Goal: Task Accomplishment & Management: Manage account settings

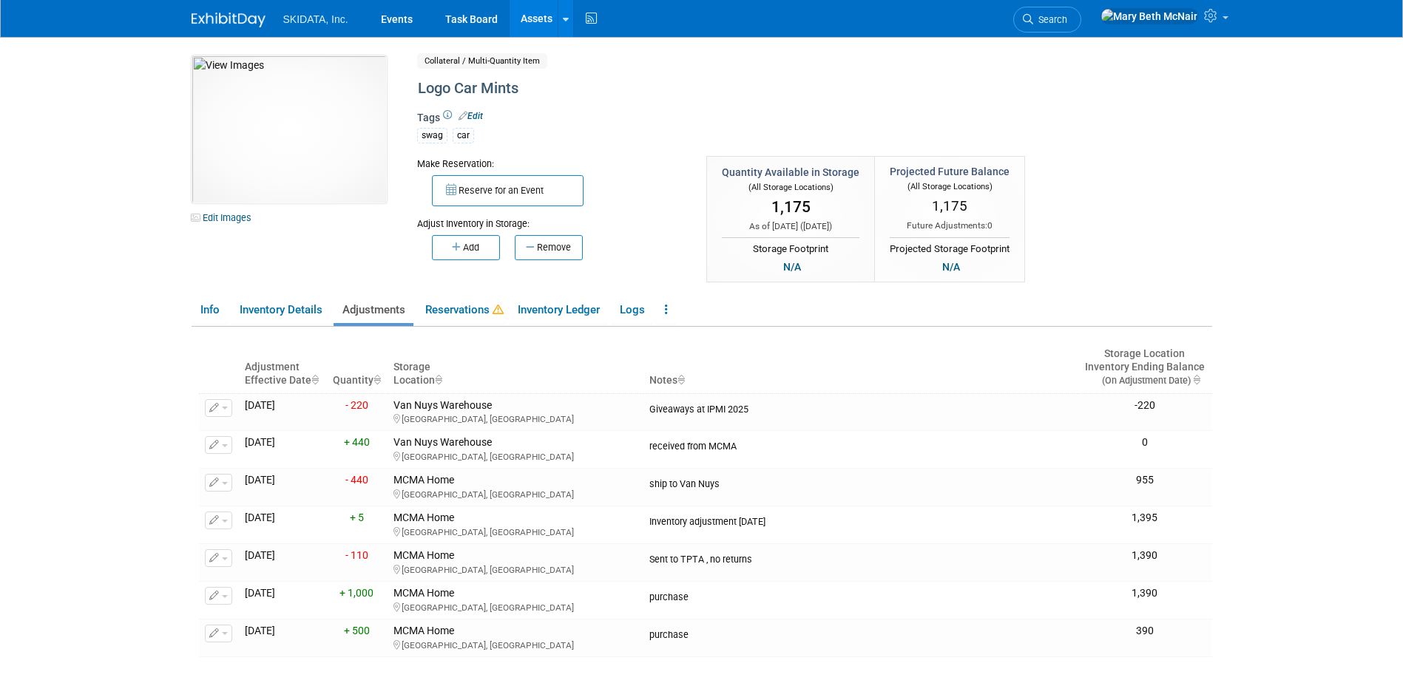
click at [542, 22] on link "Assets" at bounding box center [536, 18] width 54 height 37
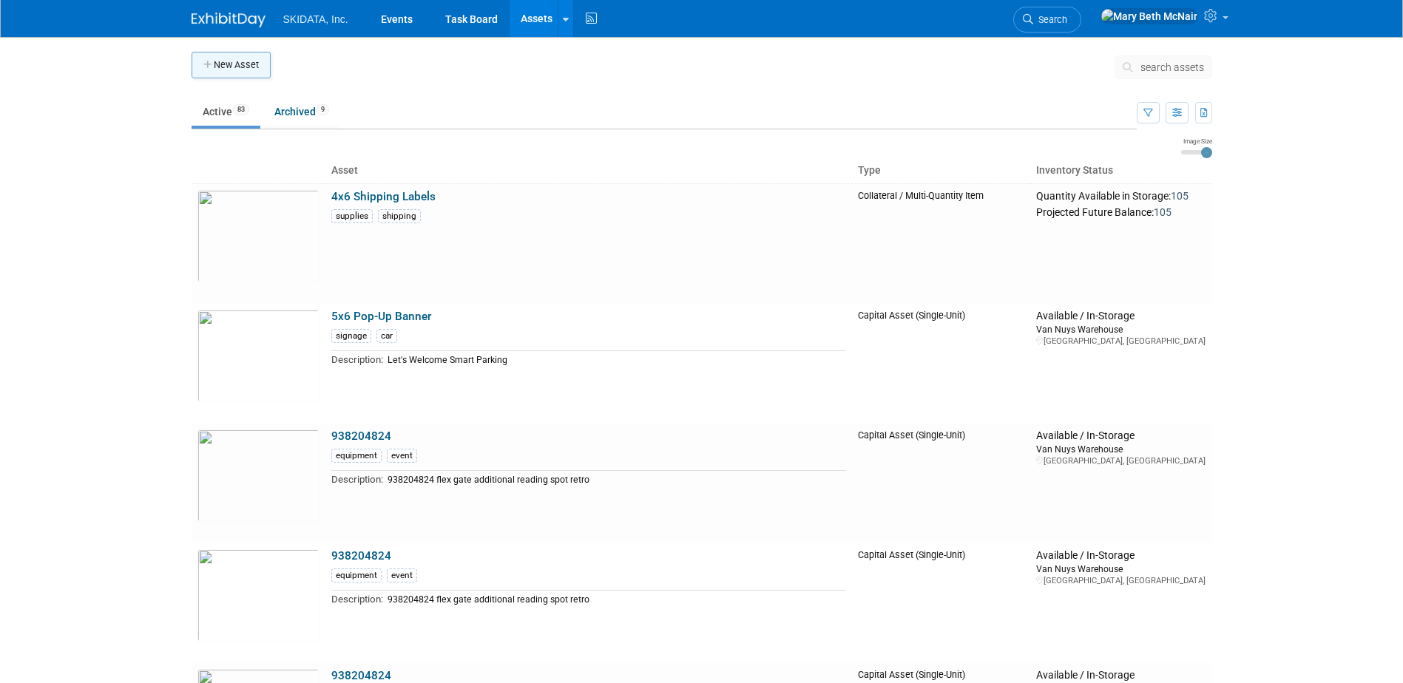
click at [237, 64] on button "New Asset" at bounding box center [230, 65] width 79 height 27
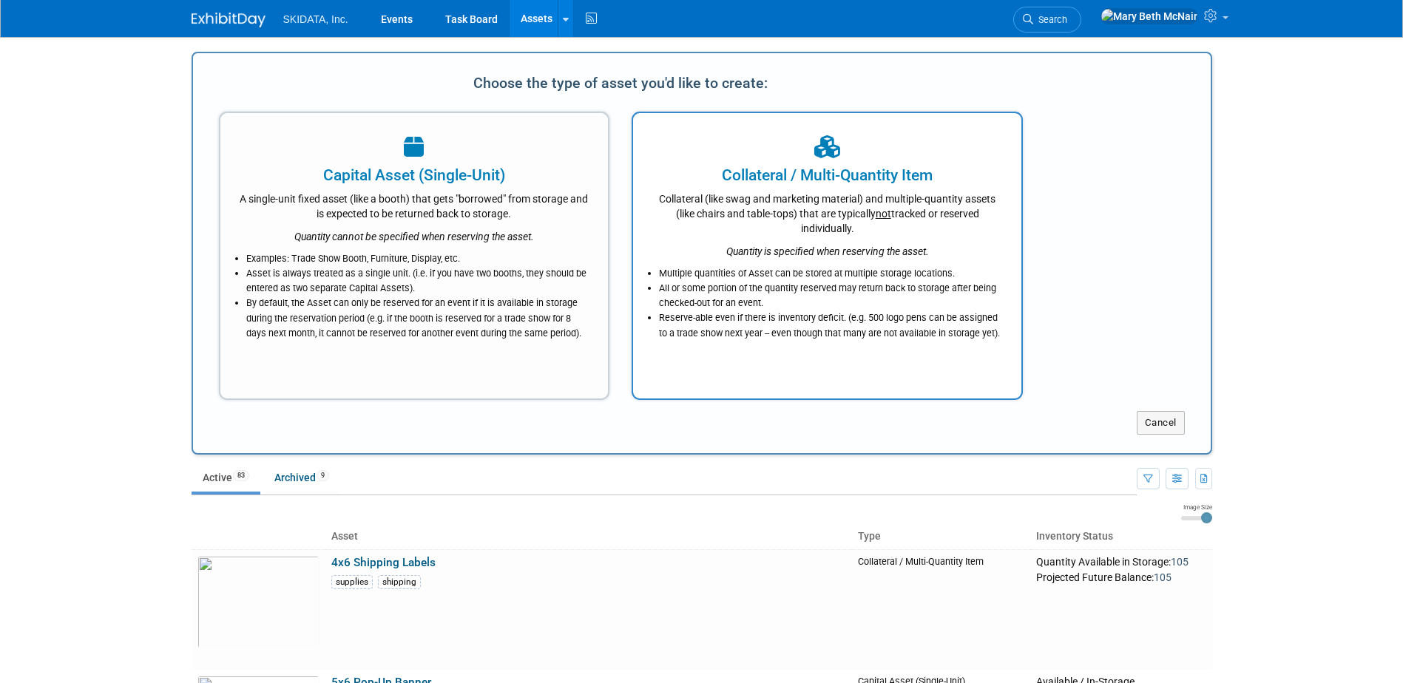
click at [793, 251] on icon "Quantity is specified when reserving the asset." at bounding box center [827, 251] width 203 height 12
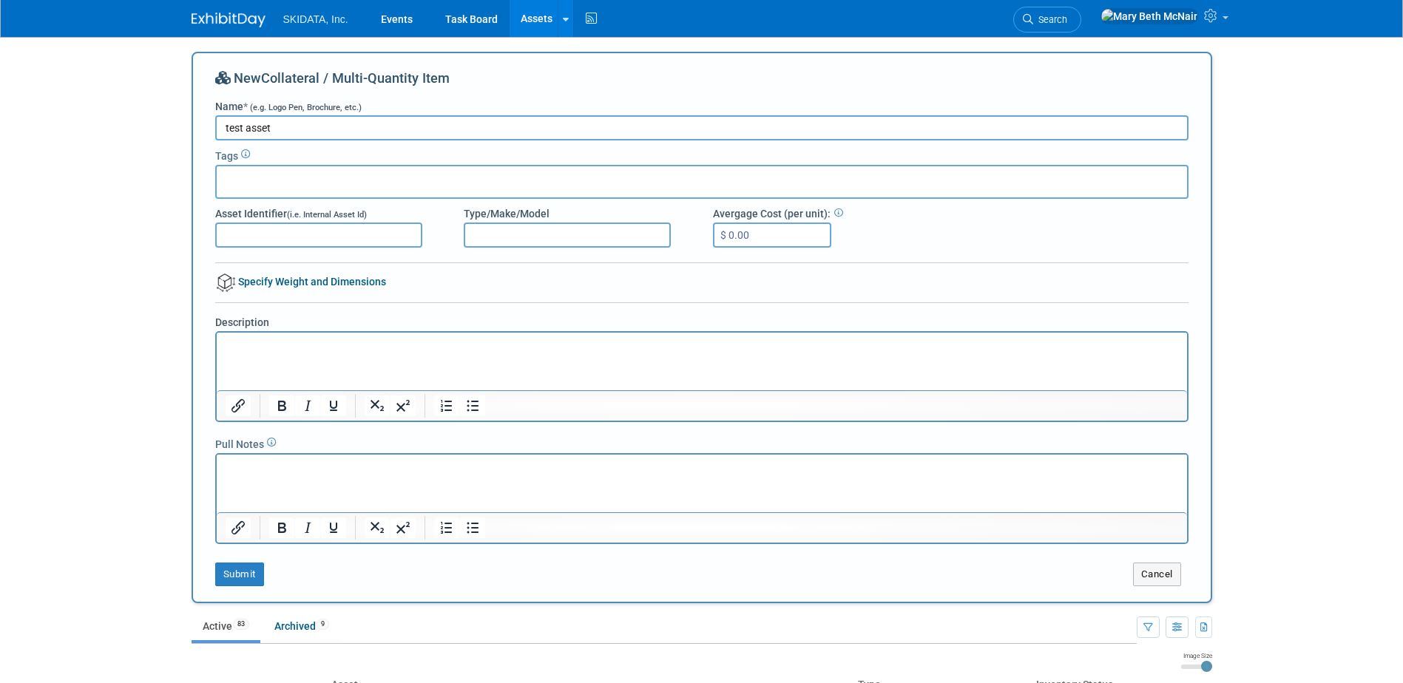
type input "test asset"
click at [259, 179] on input "text" at bounding box center [282, 179] width 118 height 15
type input "swag"
click at [230, 214] on div "swag" at bounding box center [318, 213] width 207 height 21
type input "swag"
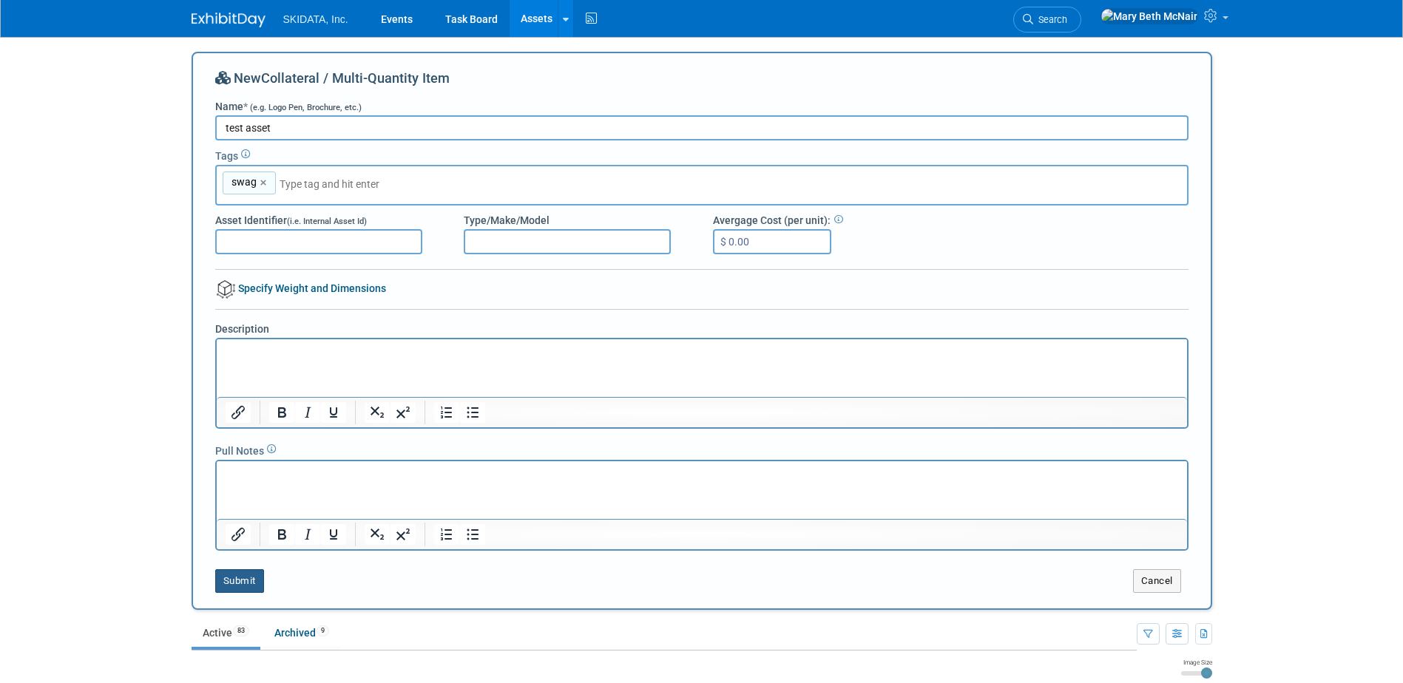
click at [239, 577] on button "Submit" at bounding box center [239, 581] width 49 height 24
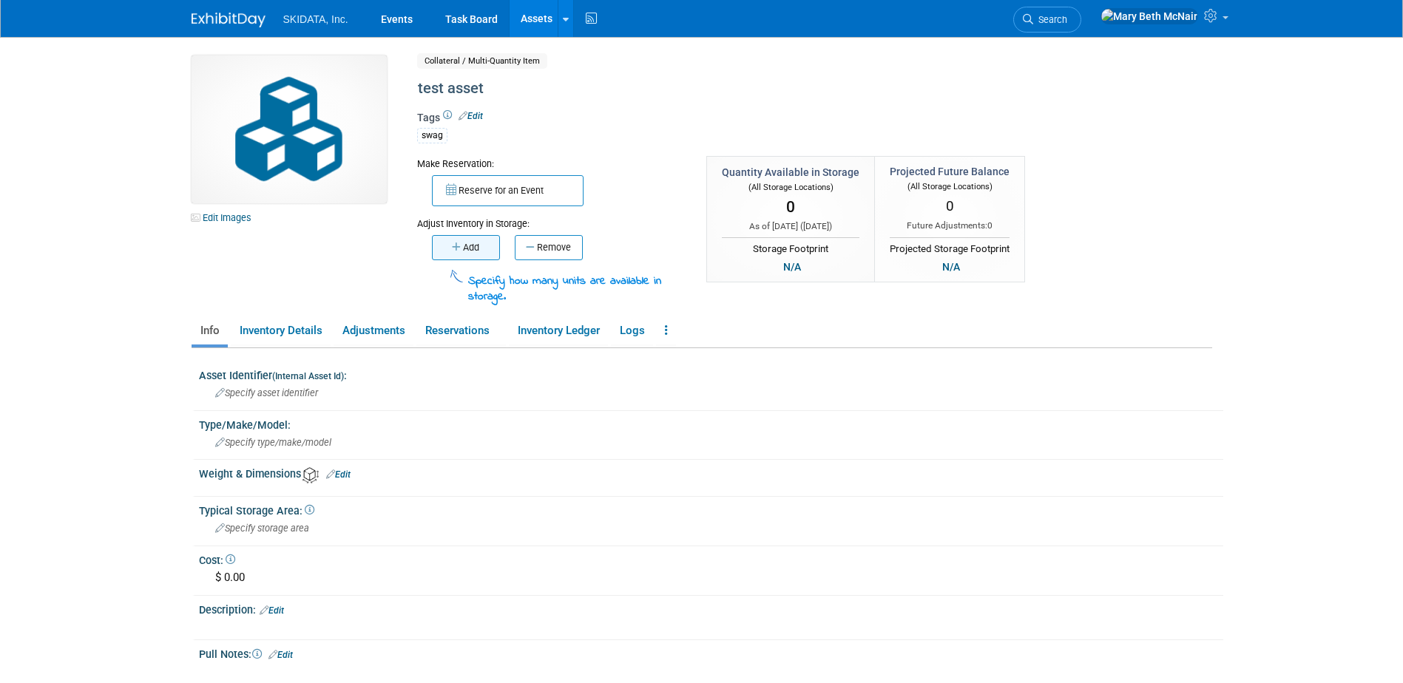
click at [473, 248] on button "Add" at bounding box center [466, 247] width 68 height 25
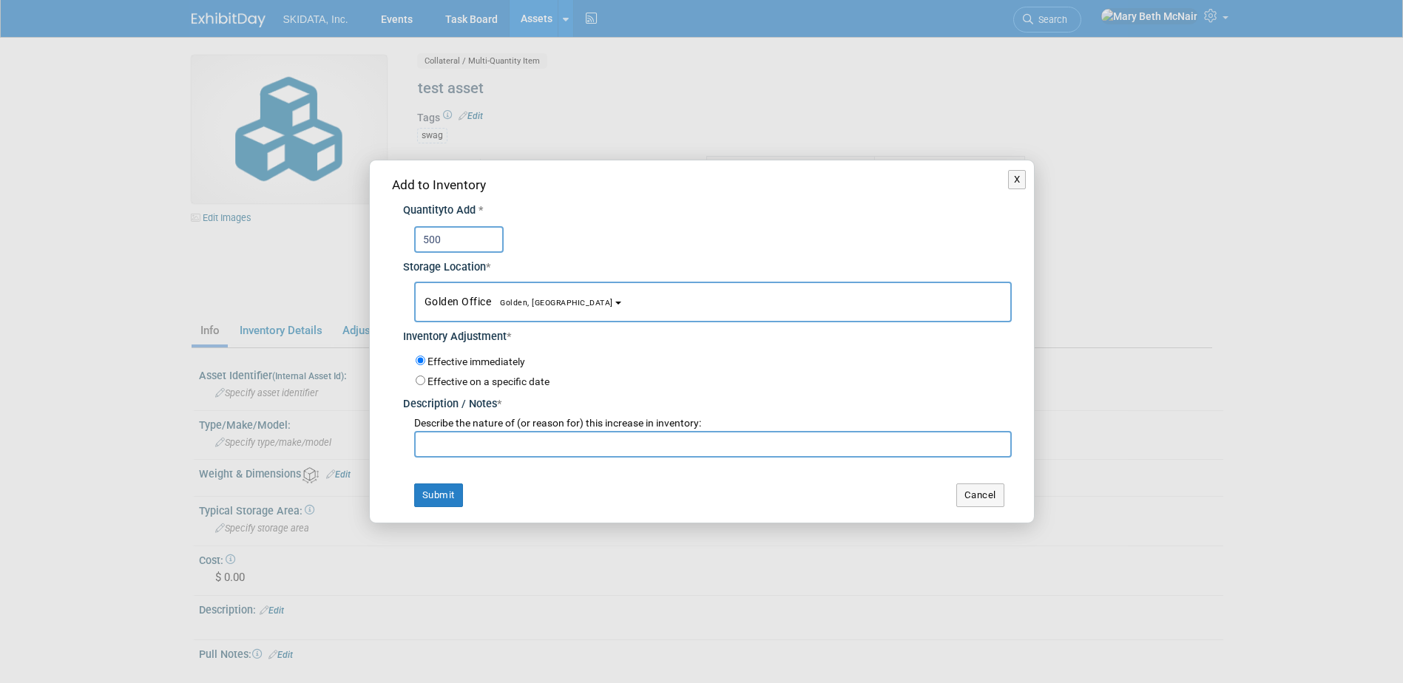
type input "500"
click at [507, 301] on span "Golden, CO" at bounding box center [552, 303] width 122 height 10
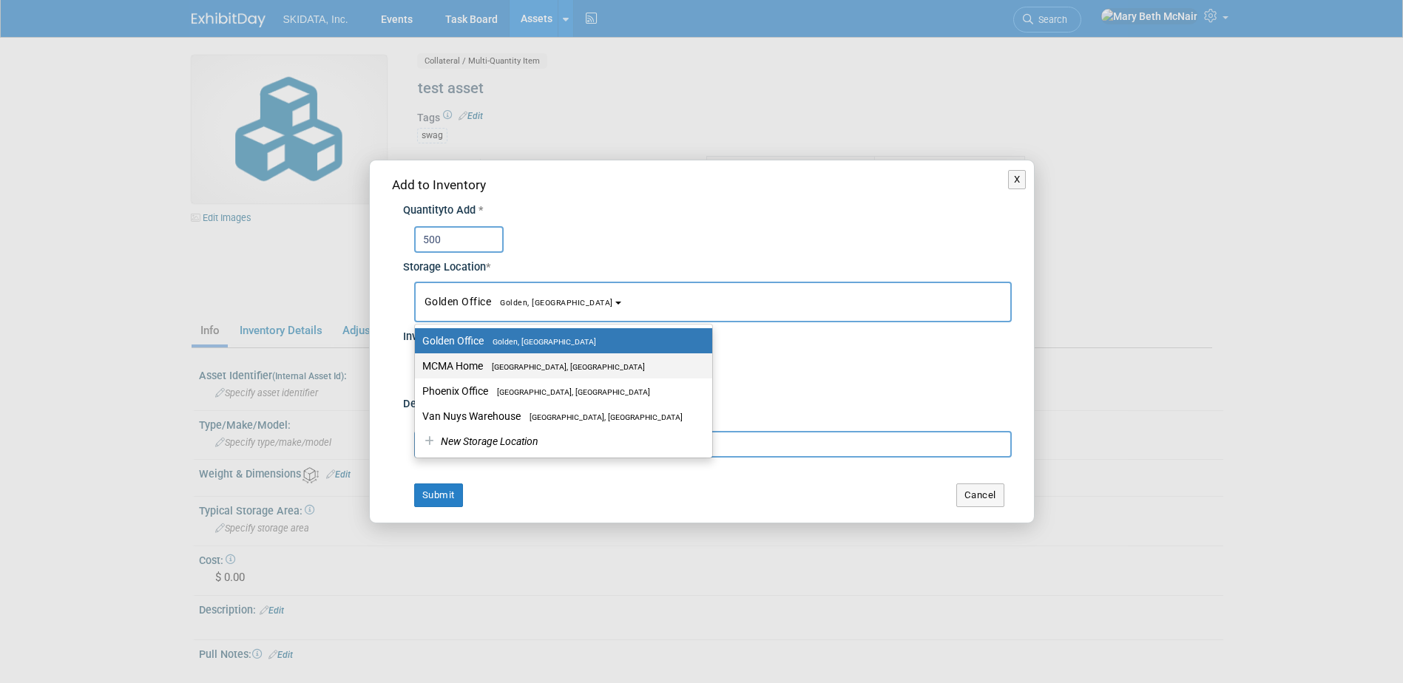
click at [475, 367] on label "MCMA Home Queen Creek, AZ" at bounding box center [559, 365] width 275 height 19
click at [417, 367] on input "MCMA Home Queen Creek, AZ" at bounding box center [412, 367] width 10 height 10
select select "11224017"
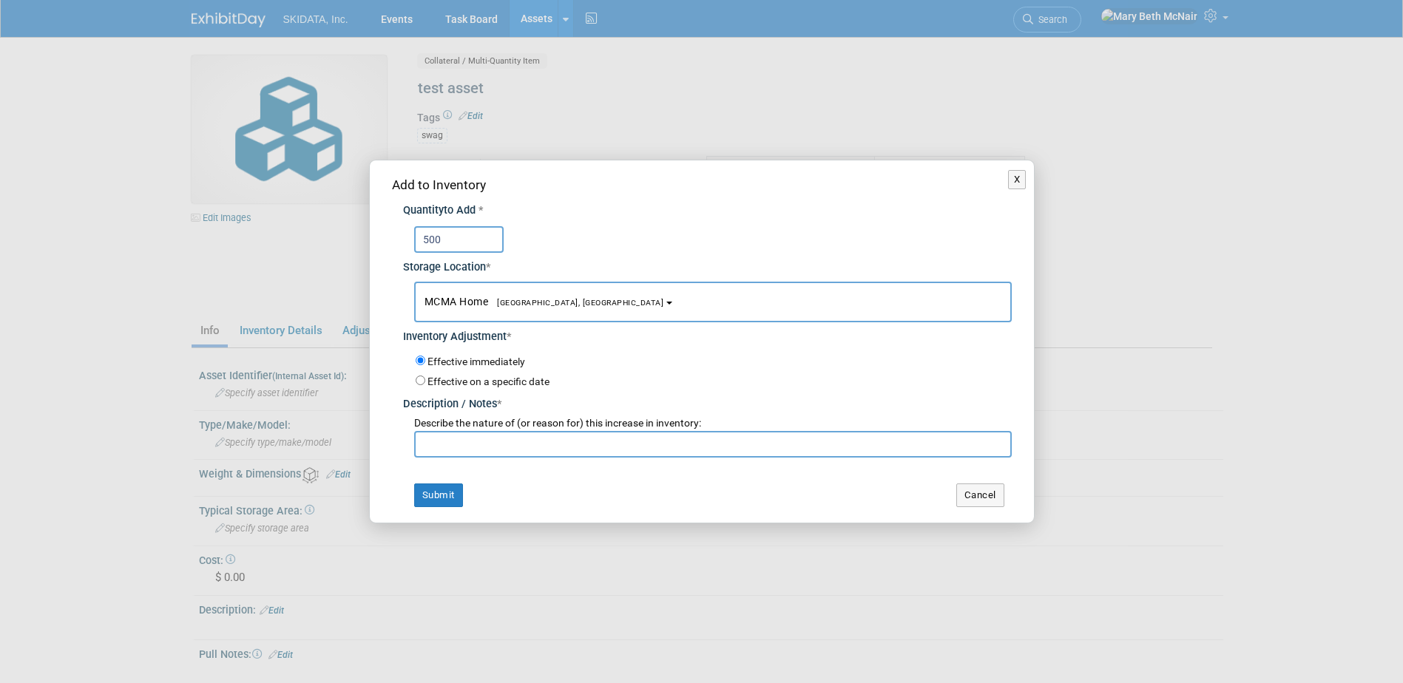
click at [444, 450] on input "text" at bounding box center [712, 444] width 597 height 27
type input "test"
click at [444, 503] on button "Submit" at bounding box center [438, 496] width 49 height 24
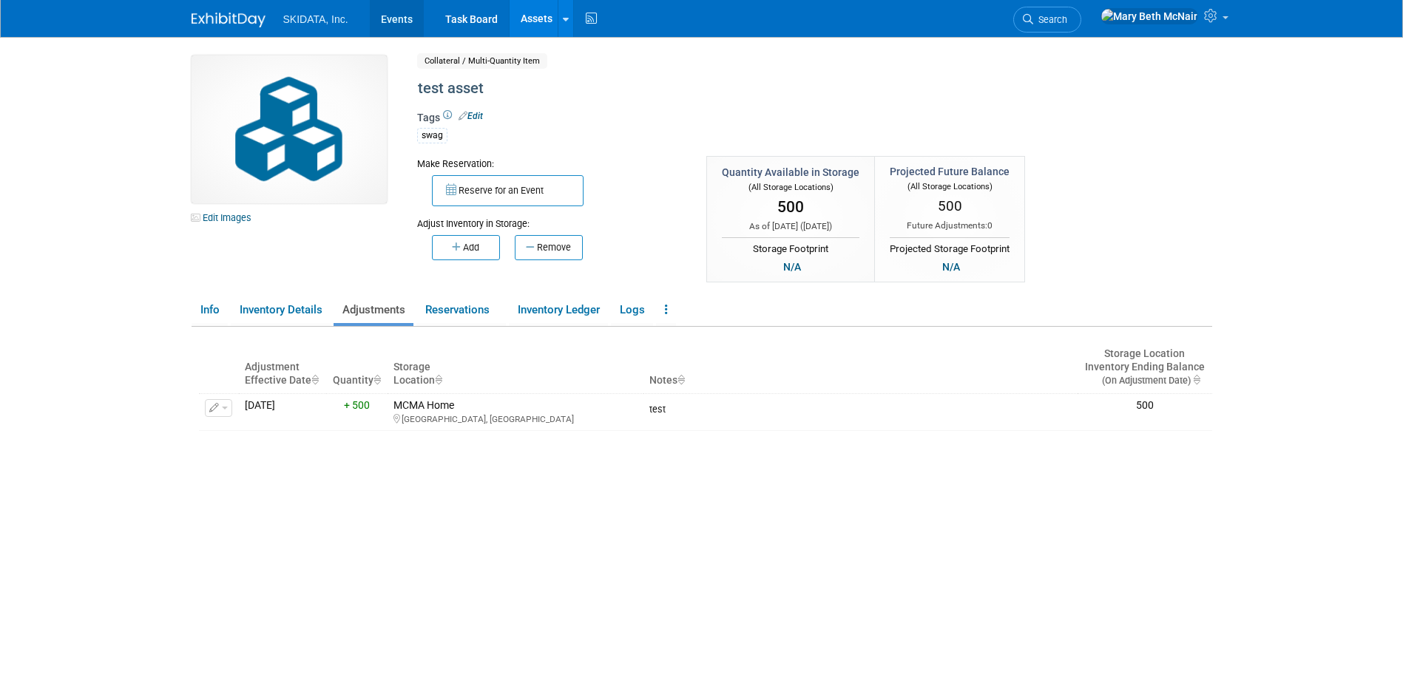
click at [398, 18] on link "Events" at bounding box center [397, 18] width 54 height 37
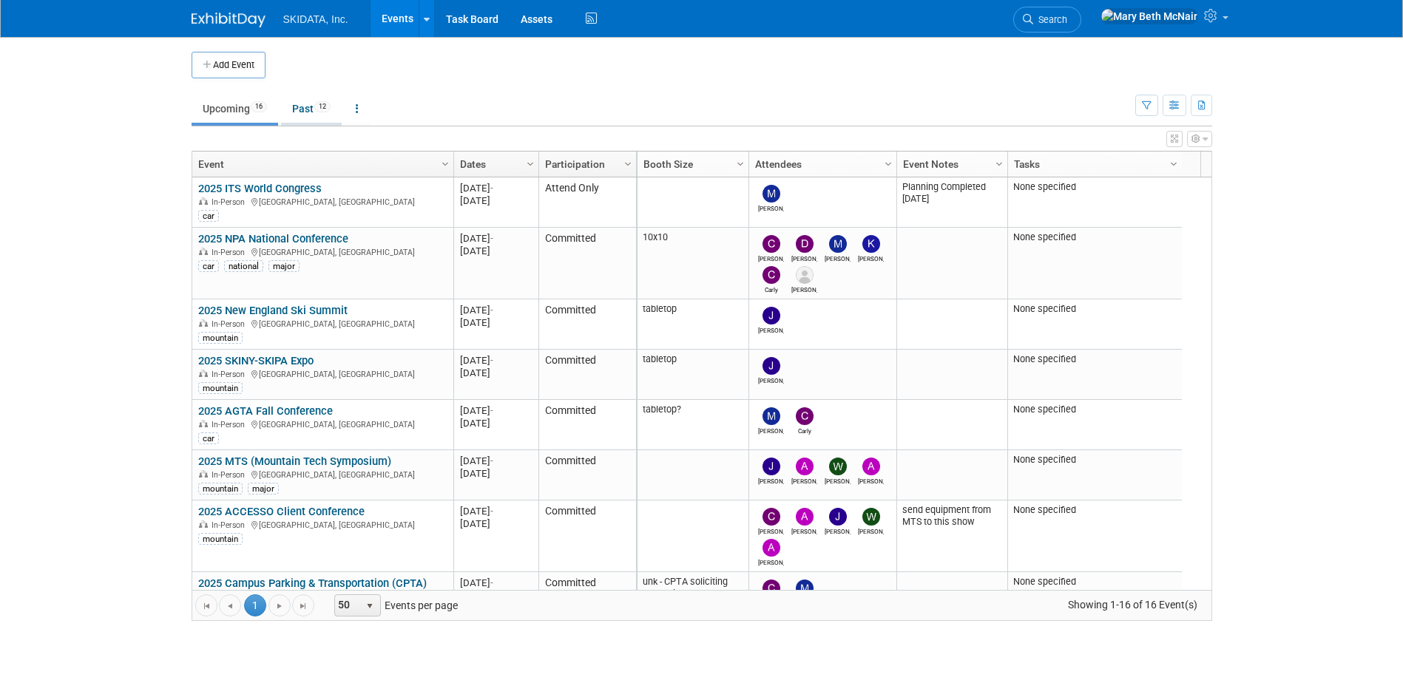
click at [298, 108] on link "Past 12" at bounding box center [311, 109] width 61 height 28
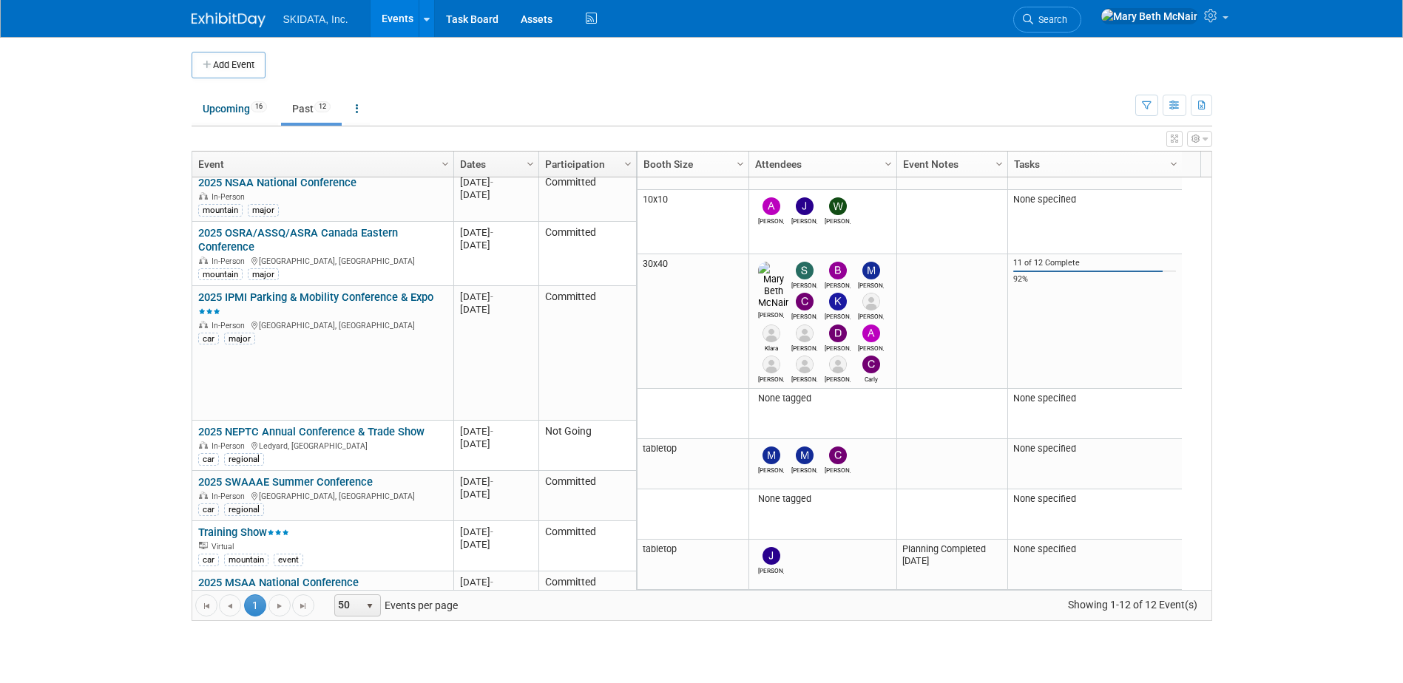
scroll to position [289, 0]
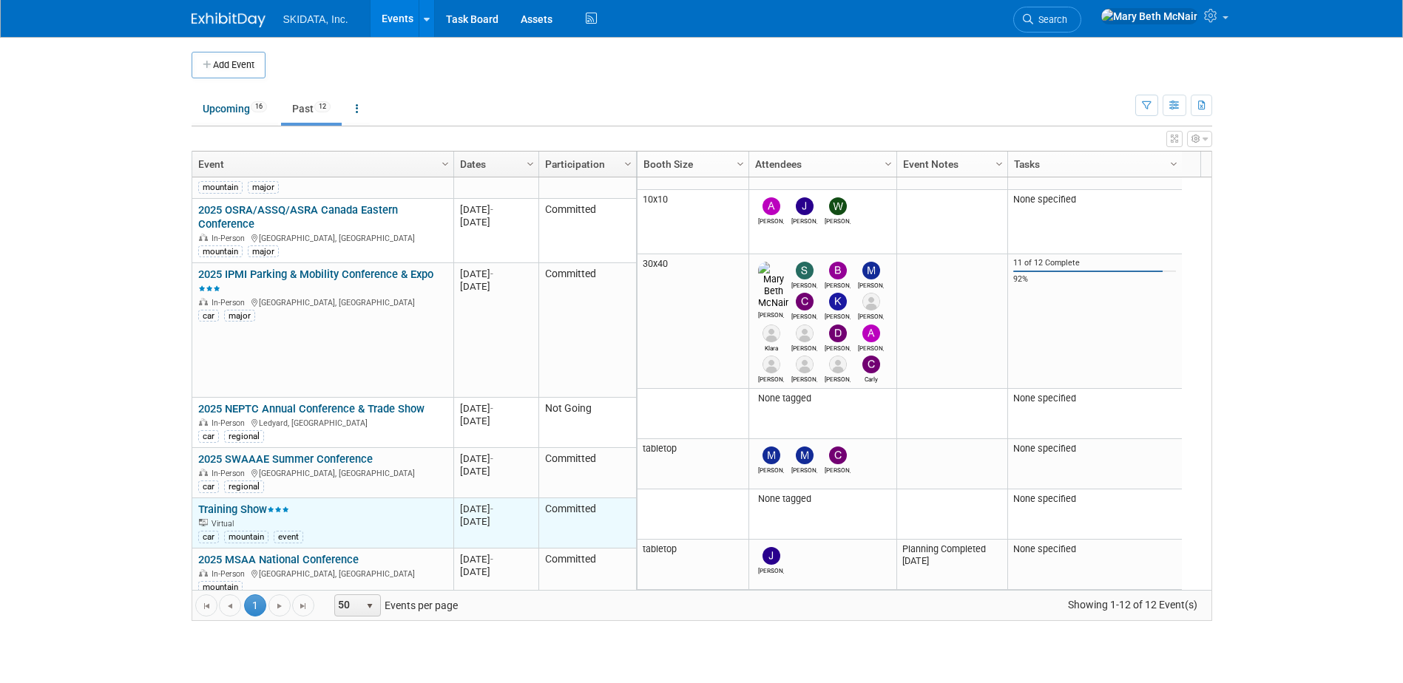
click at [220, 503] on link "Training Show" at bounding box center [243, 509] width 91 height 13
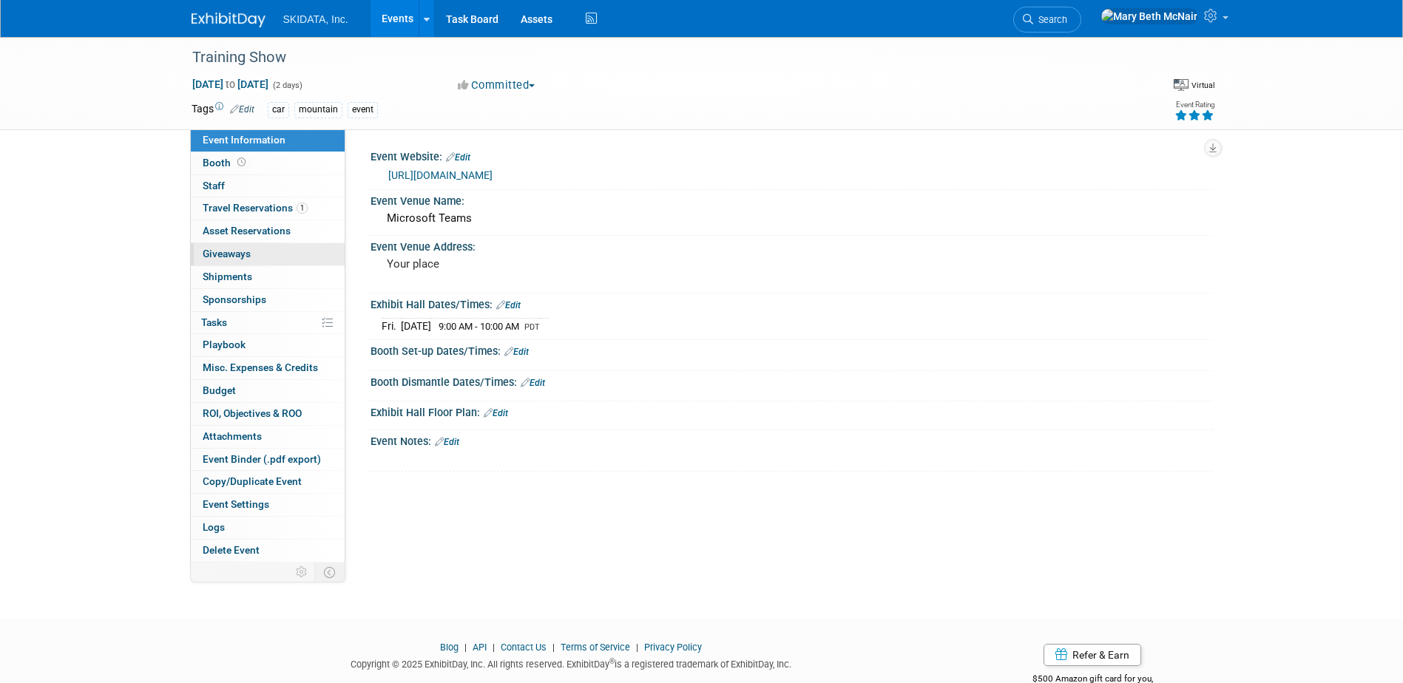
click at [223, 254] on span "Giveaways 0" at bounding box center [227, 254] width 48 height 12
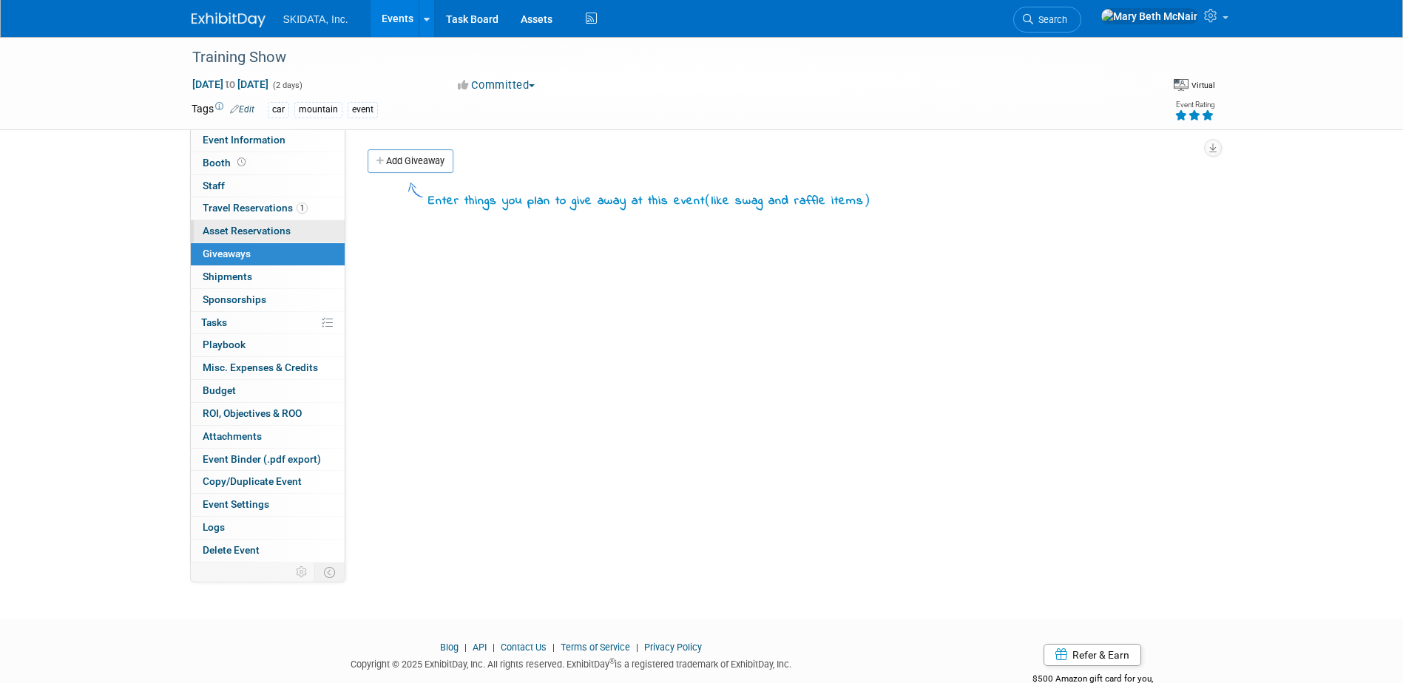
click at [286, 226] on span "Asset Reservations 0" at bounding box center [247, 231] width 88 height 12
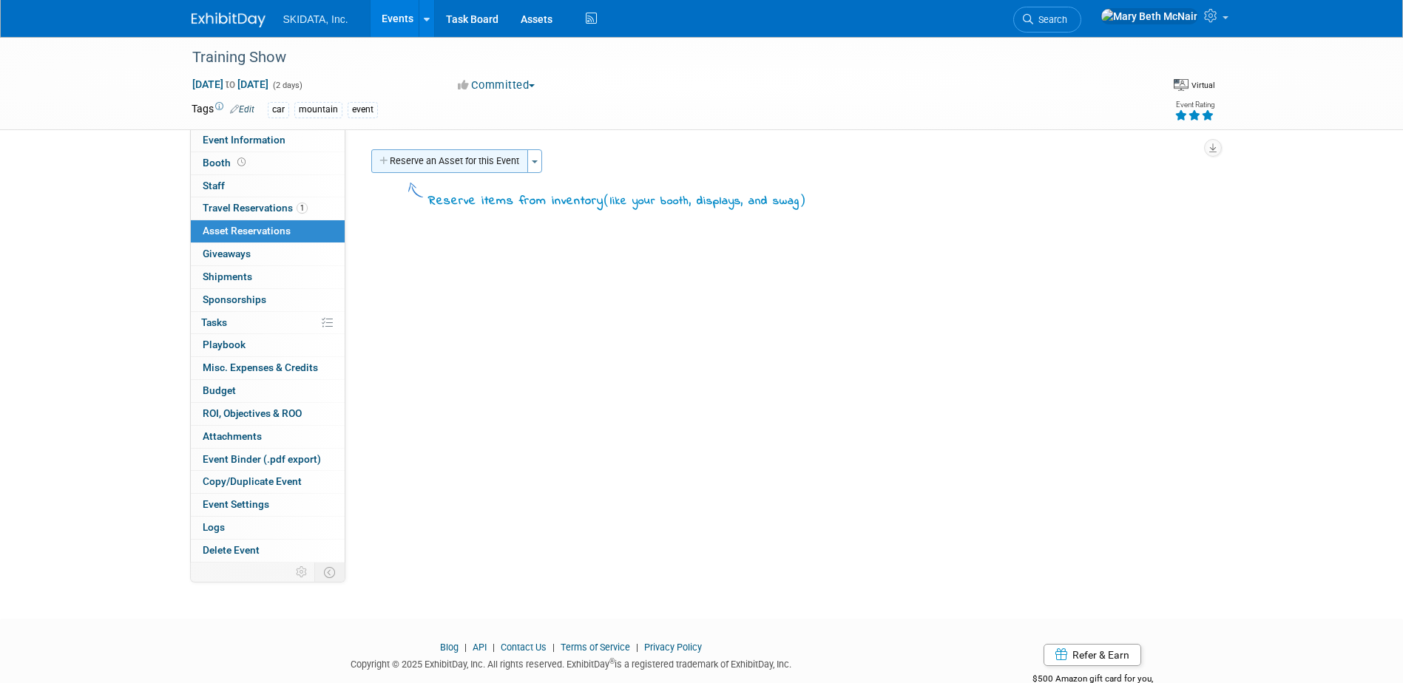
click at [429, 164] on button "Reserve an Asset for this Event" at bounding box center [449, 161] width 157 height 24
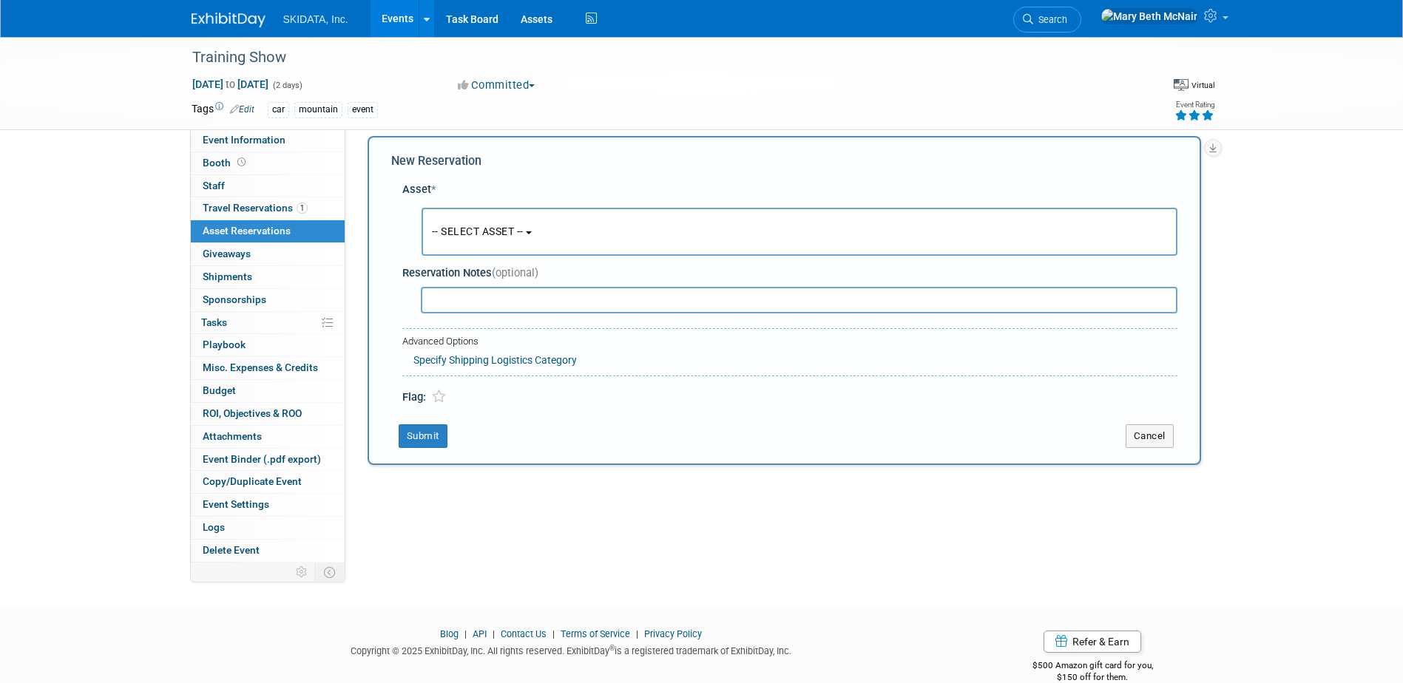
scroll to position [14, 0]
click at [487, 244] on button "-- SELECT ASSET --" at bounding box center [799, 231] width 756 height 48
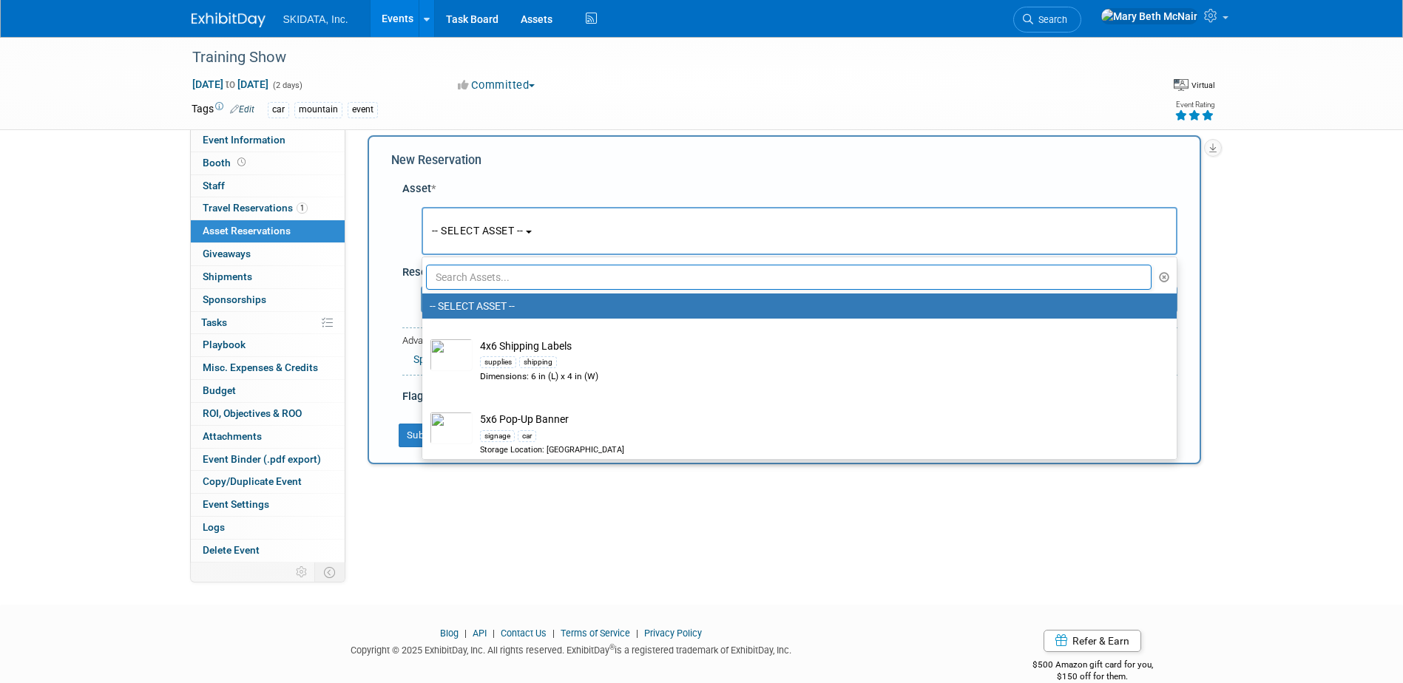
click at [470, 282] on input "text" at bounding box center [789, 277] width 726 height 25
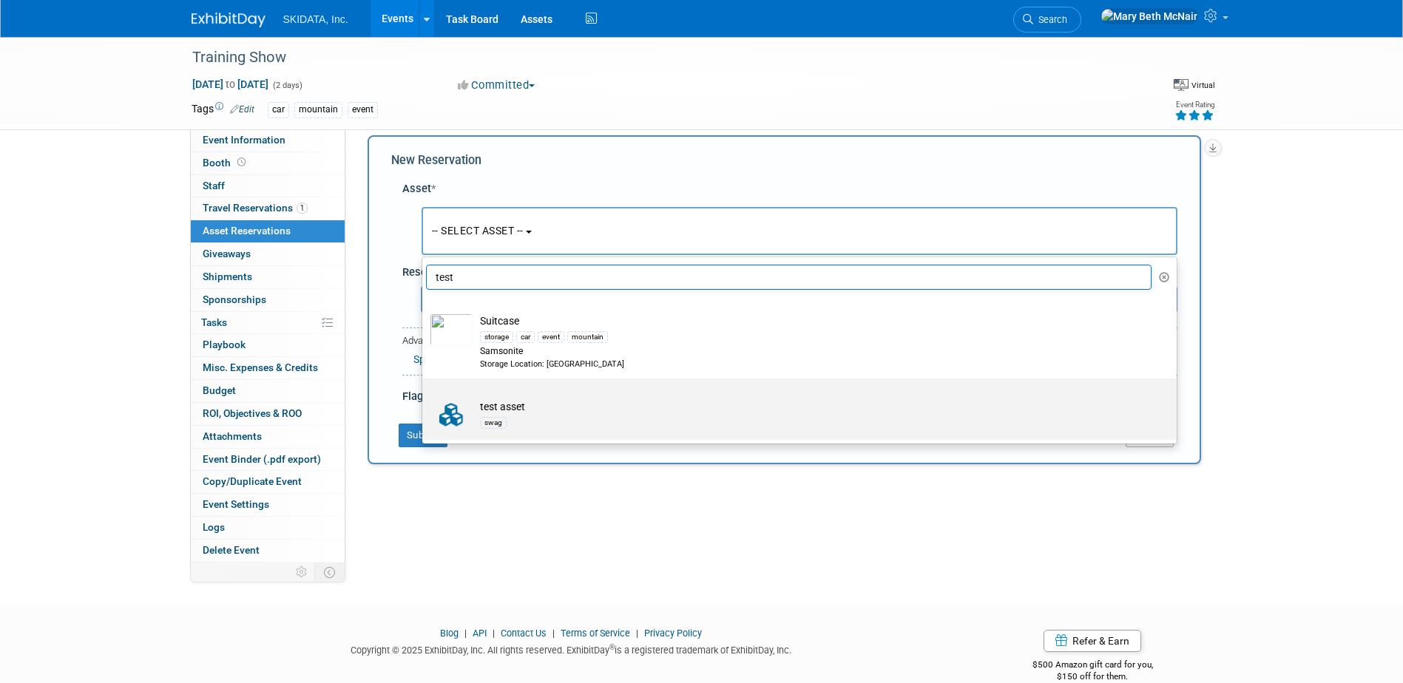
type input "test"
click at [447, 413] on img at bounding box center [451, 415] width 43 height 33
click at [424, 396] on input "test asset swag" at bounding box center [420, 392] width 10 height 10
select select "10729088"
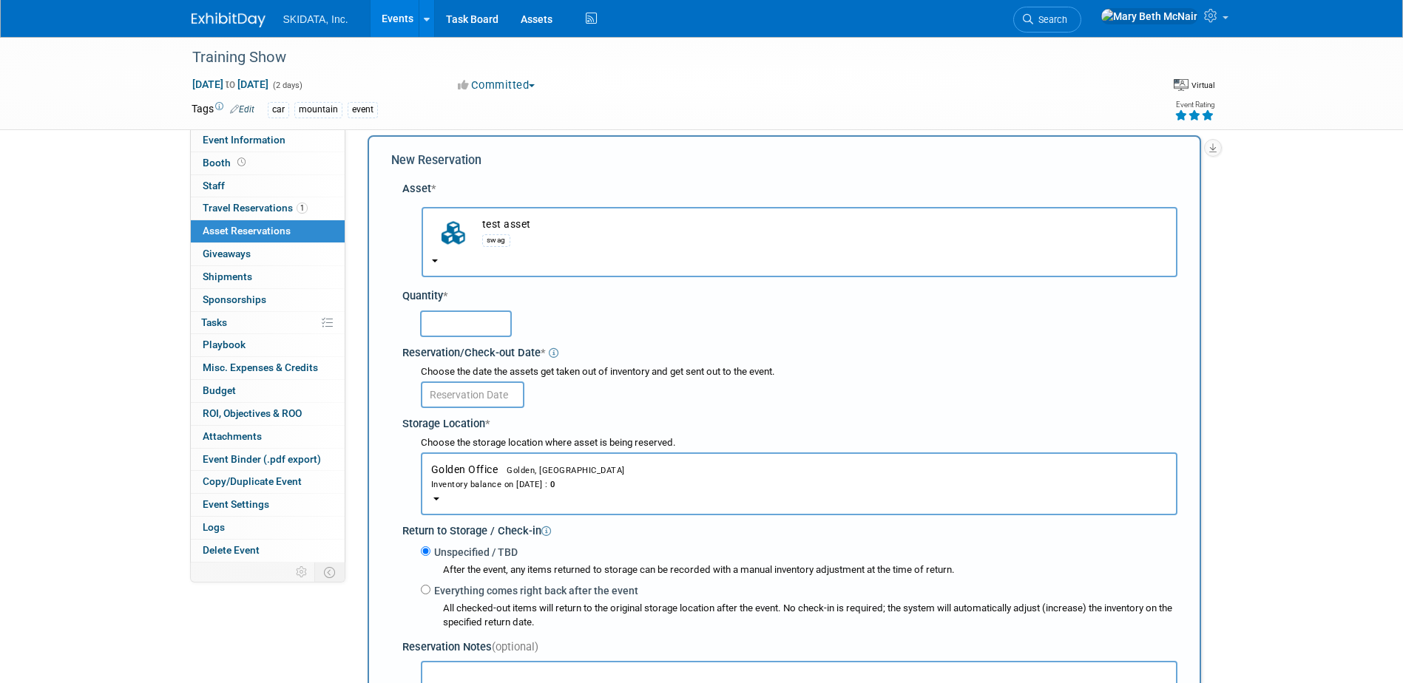
click at [455, 333] on input "text" at bounding box center [466, 324] width 92 height 27
type input "100"
click at [518, 474] on span "Golden, CO" at bounding box center [561, 471] width 127 height 10
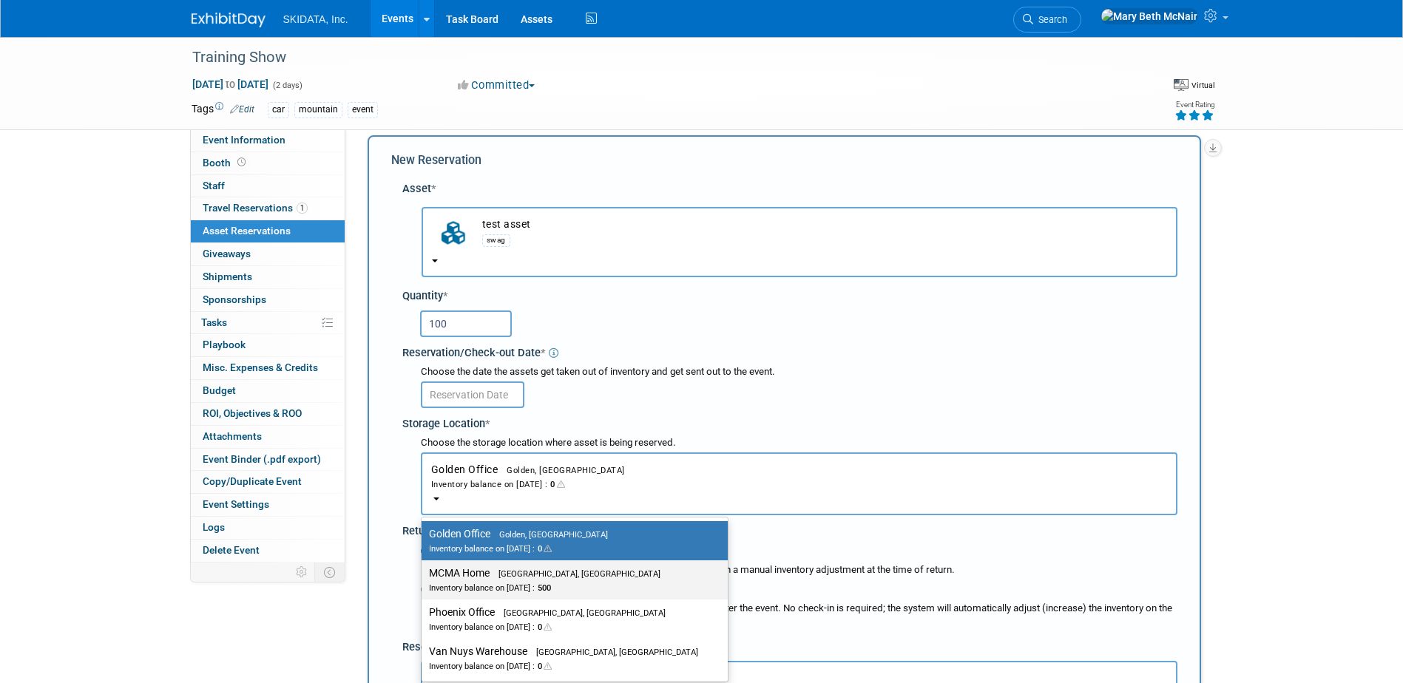
click at [477, 575] on label "MCMA Home Queen Creek, AZ Inventory balance on Aug 20, 2025 : 500" at bounding box center [571, 579] width 284 height 33
click at [424, 575] on input "MCMA Home Queen Creek, AZ Inventory balance on Aug 20, 2025 : 500" at bounding box center [419, 574] width 10 height 10
select select "11224017"
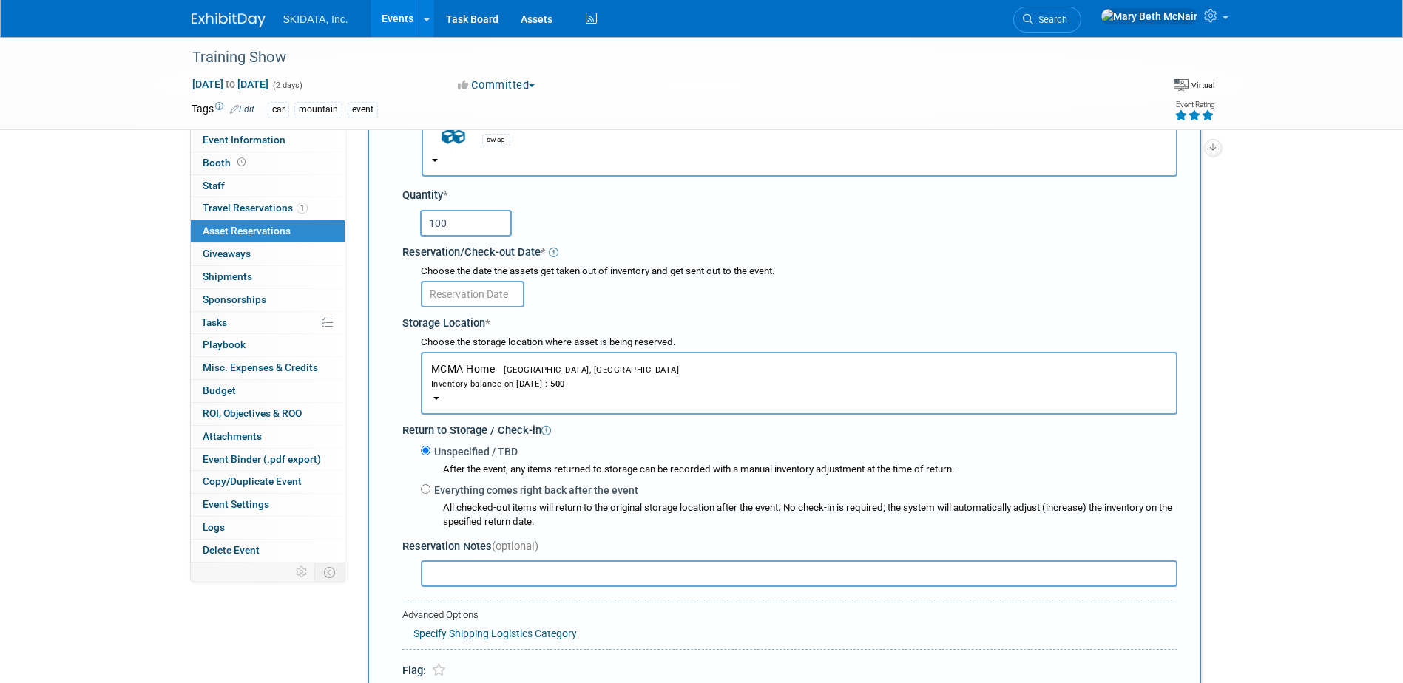
scroll to position [88, 0]
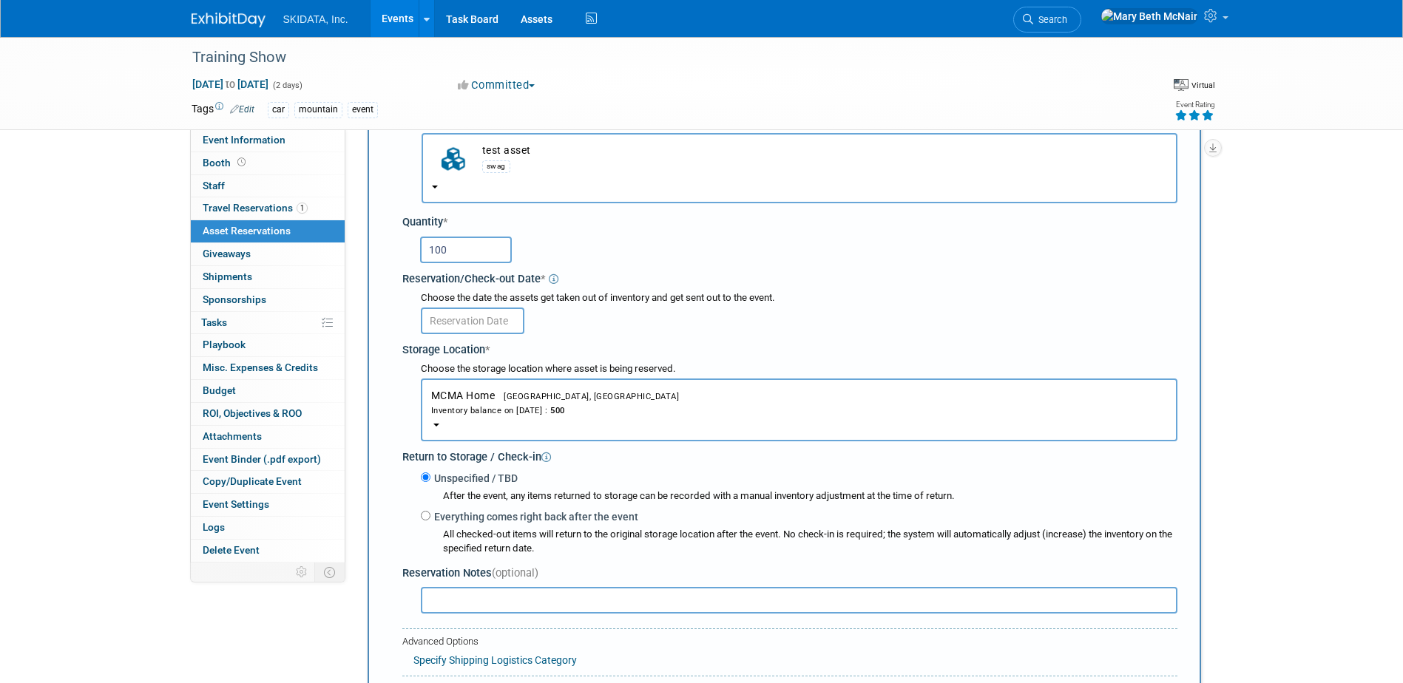
click at [459, 315] on input "text" at bounding box center [473, 321] width 104 height 27
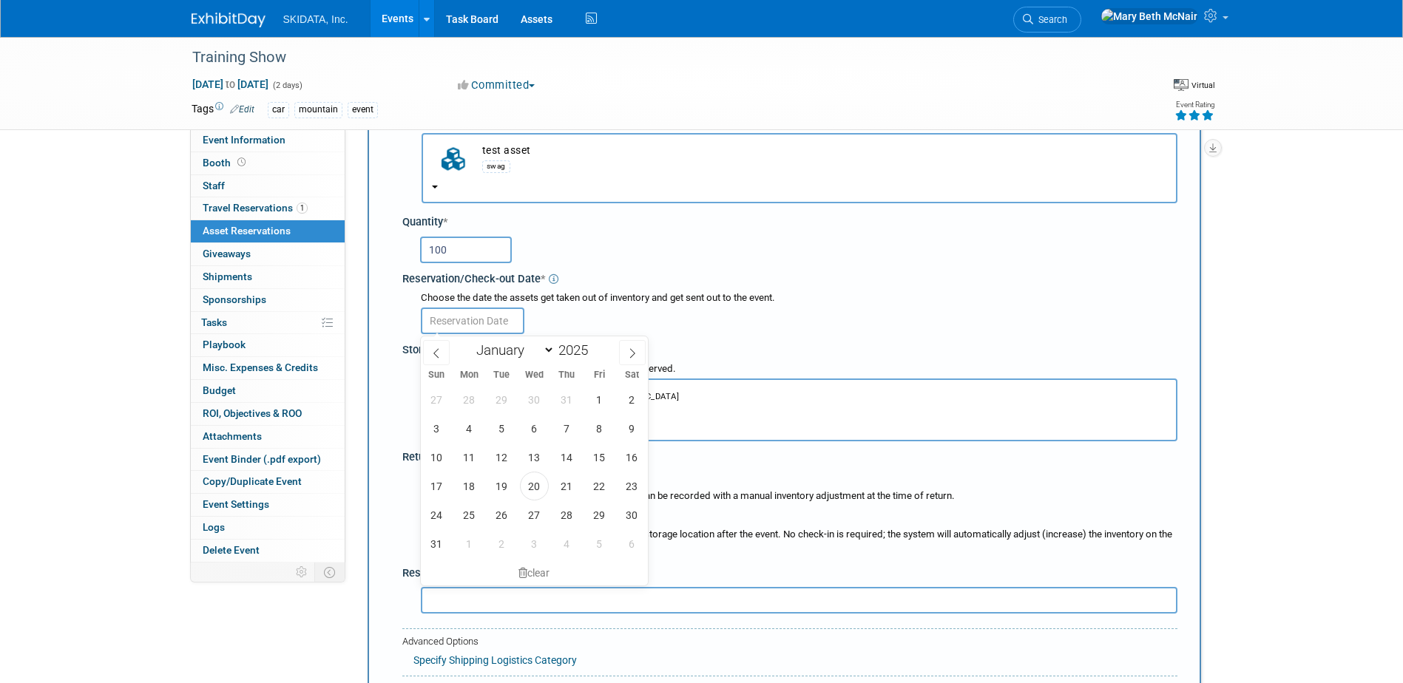
click at [604, 254] on div "100" at bounding box center [798, 248] width 757 height 29
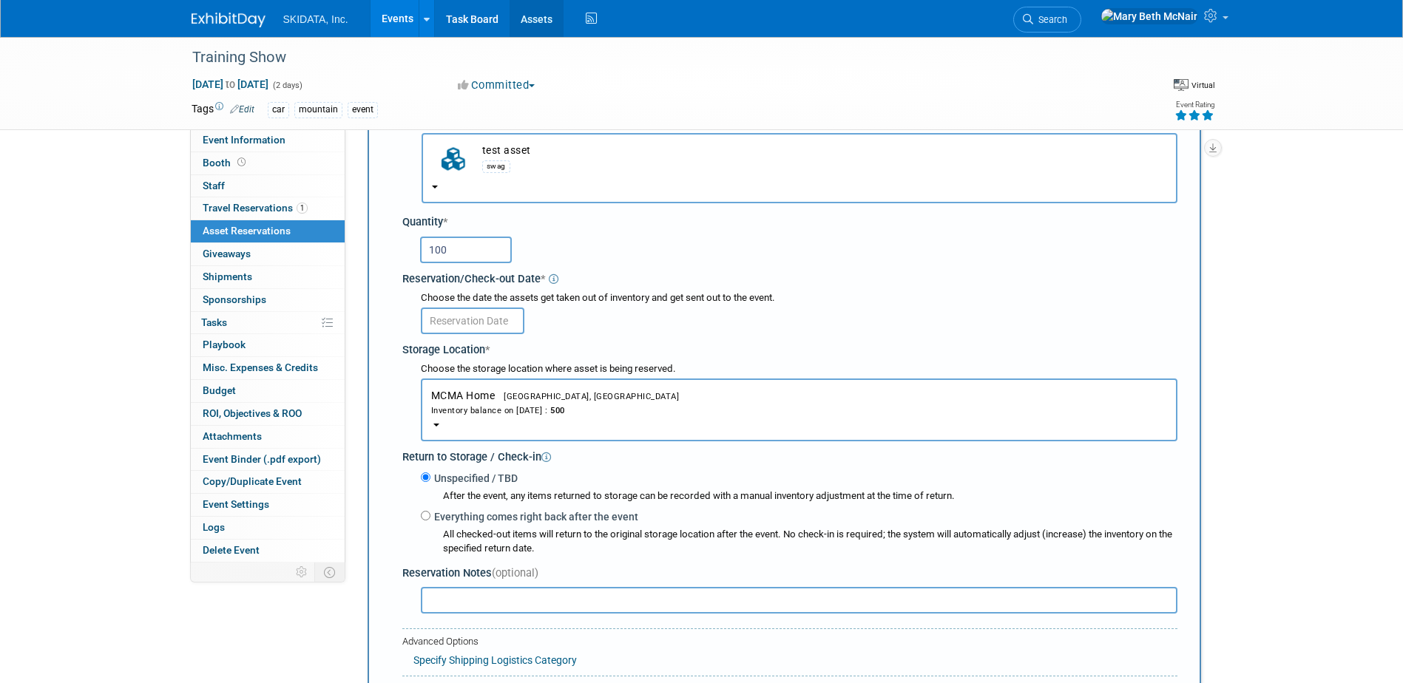
click at [536, 20] on link "Assets" at bounding box center [536, 18] width 54 height 37
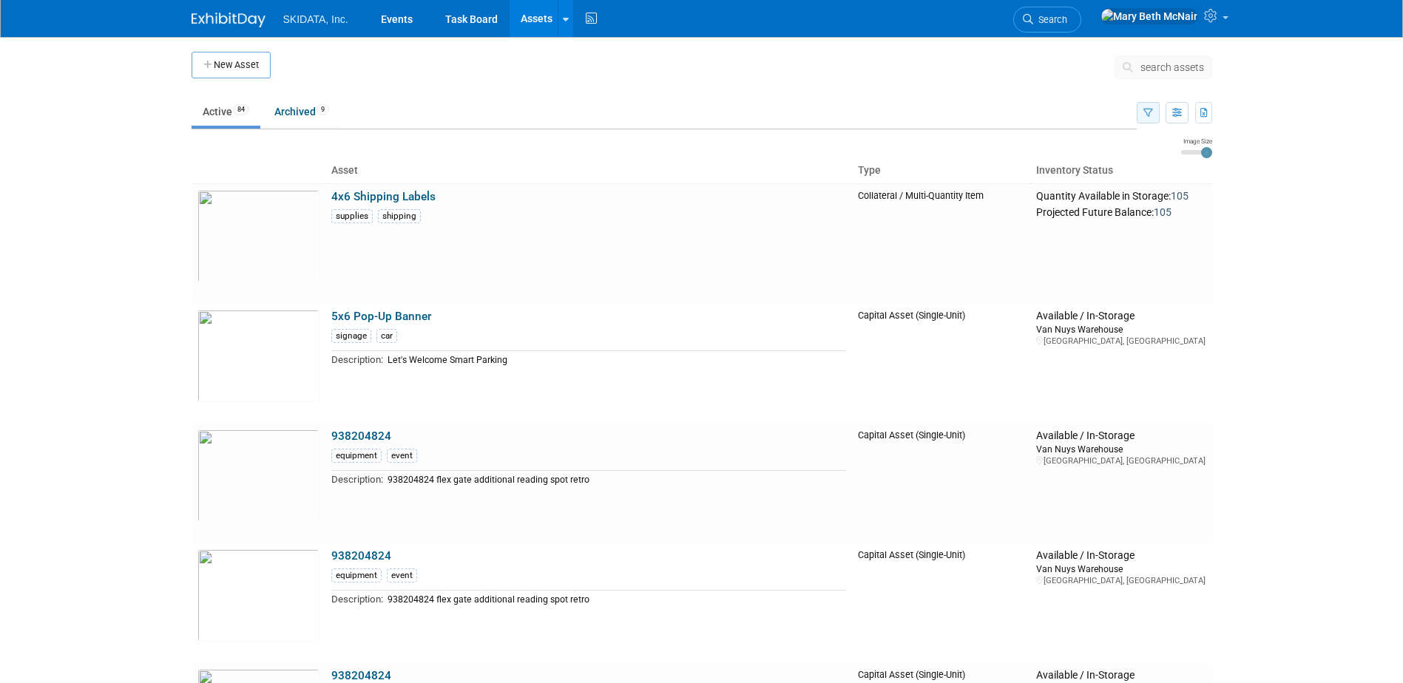
click at [1143, 112] on icon "button" at bounding box center [1148, 114] width 10 height 10
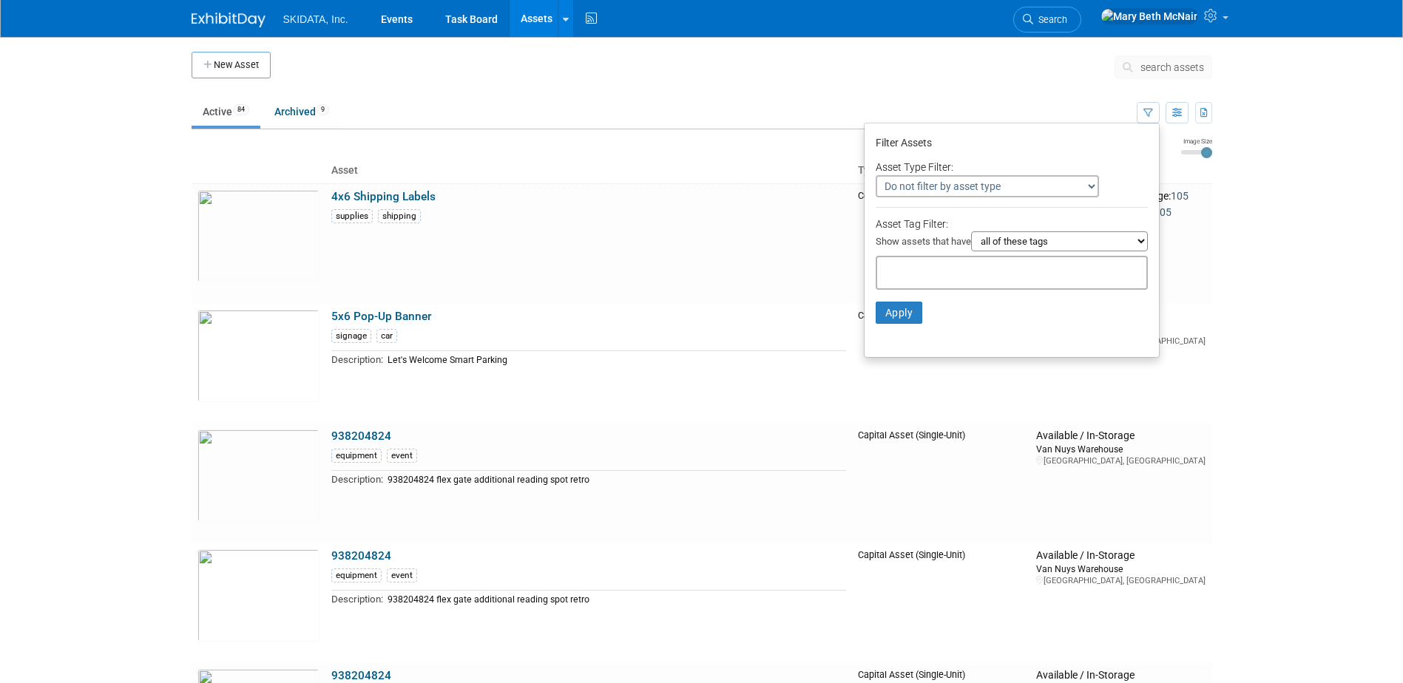
click at [940, 267] on input "text" at bounding box center [942, 270] width 118 height 15
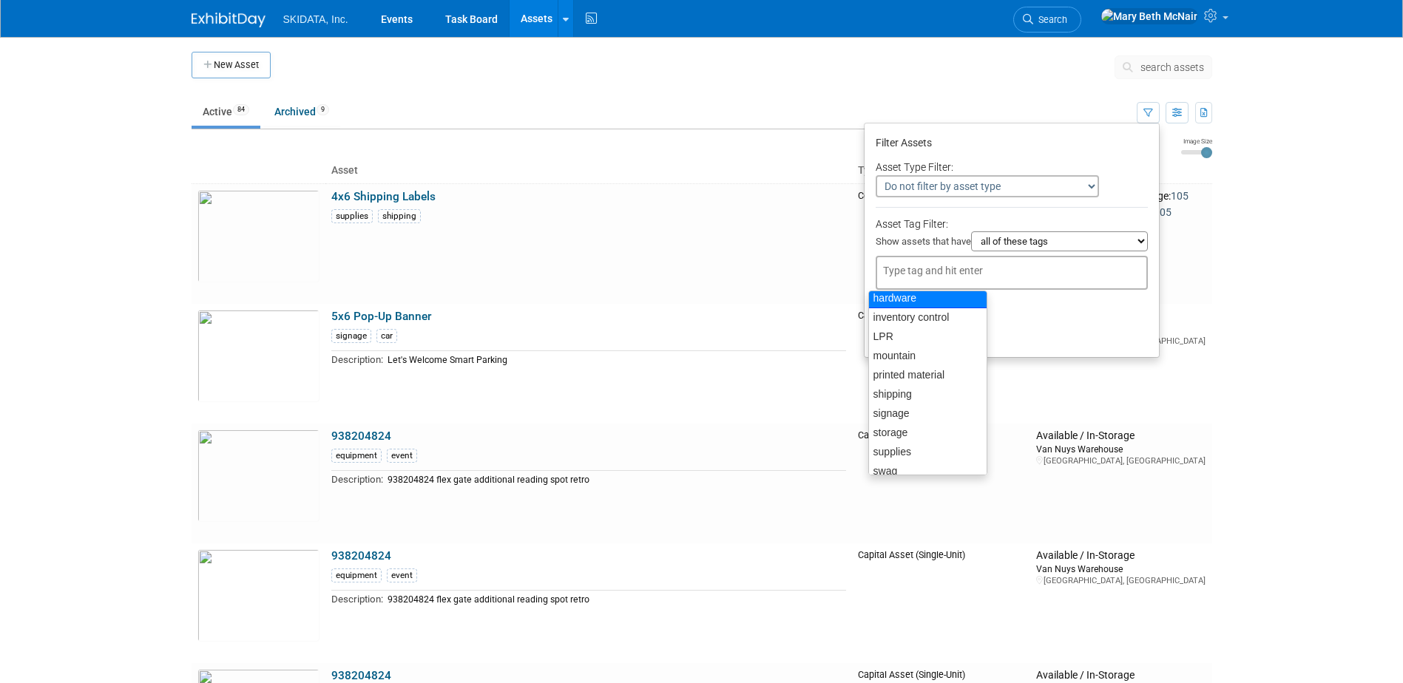
scroll to position [170, 0]
click at [897, 458] on div "swag" at bounding box center [927, 461] width 119 height 21
type input "swag"
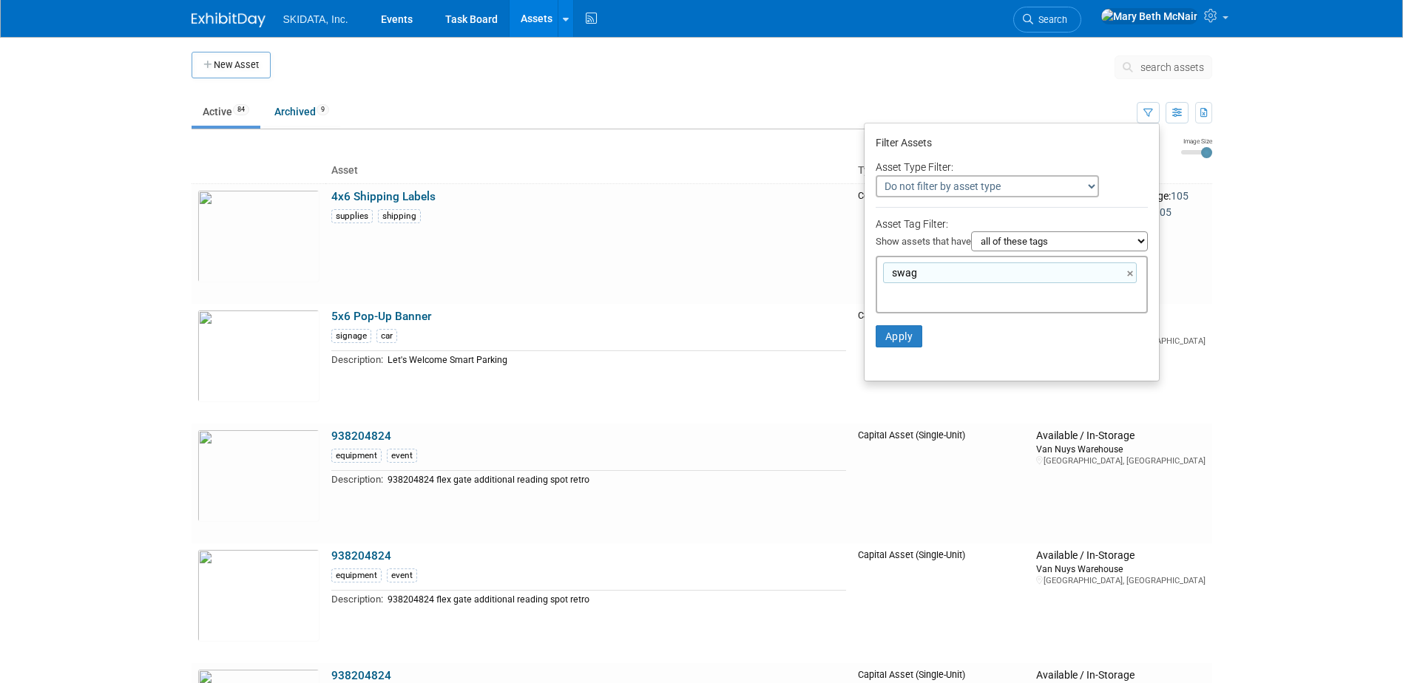
click at [887, 317] on li "Apply Clear Filters" at bounding box center [1011, 336] width 294 height 44
click at [887, 328] on button "Apply" at bounding box center [898, 336] width 47 height 22
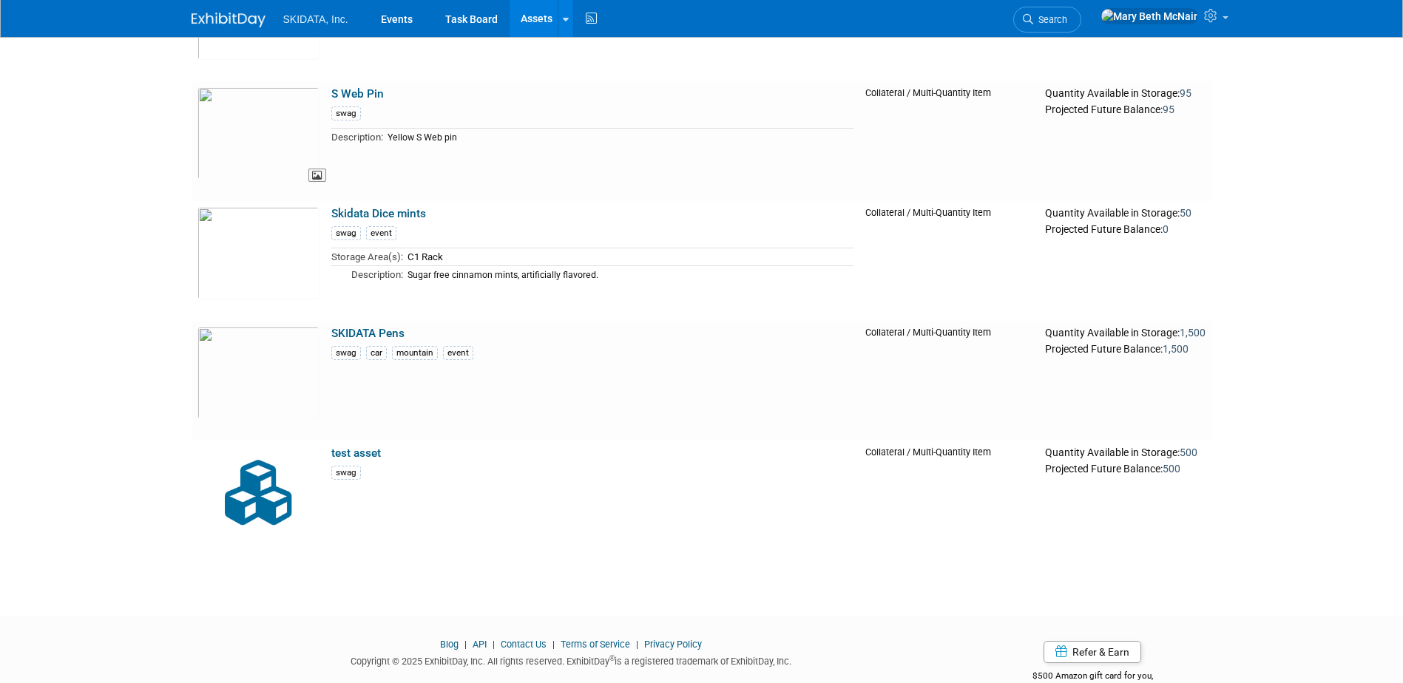
scroll to position [618, 0]
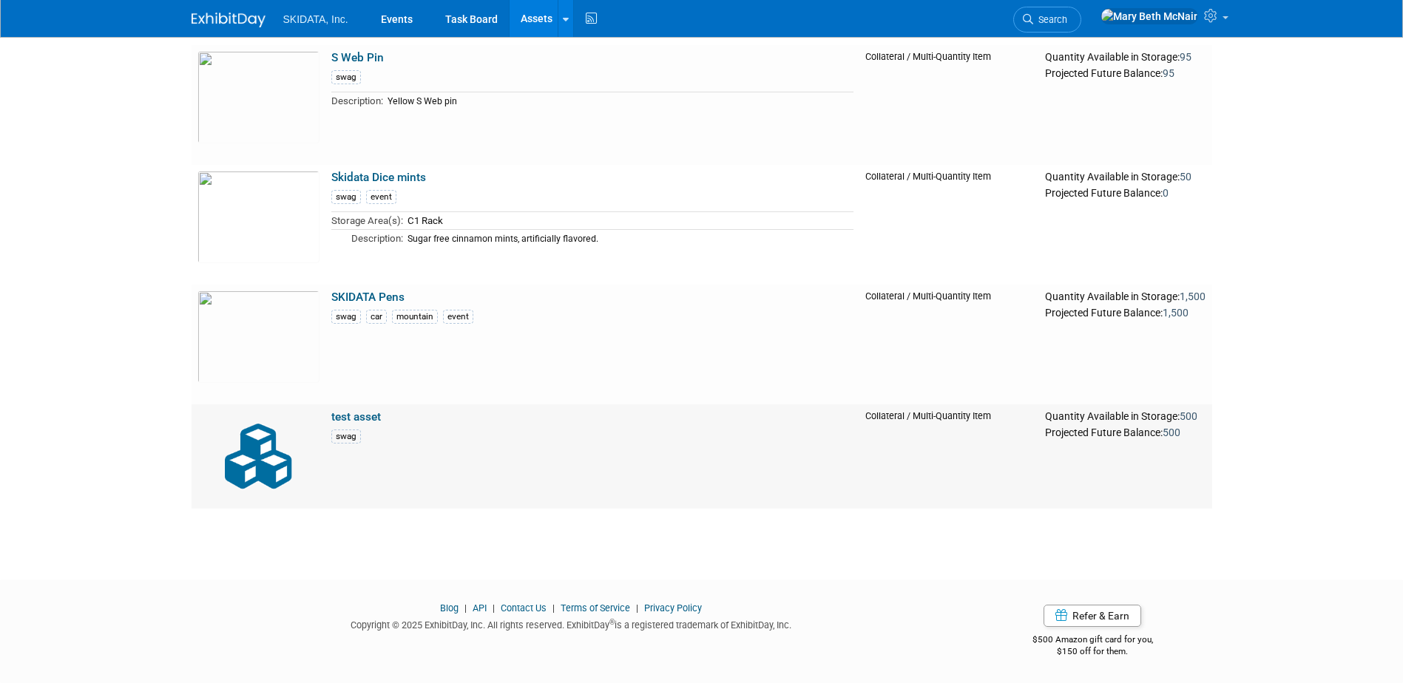
click at [371, 420] on link "test asset" at bounding box center [356, 416] width 50 height 13
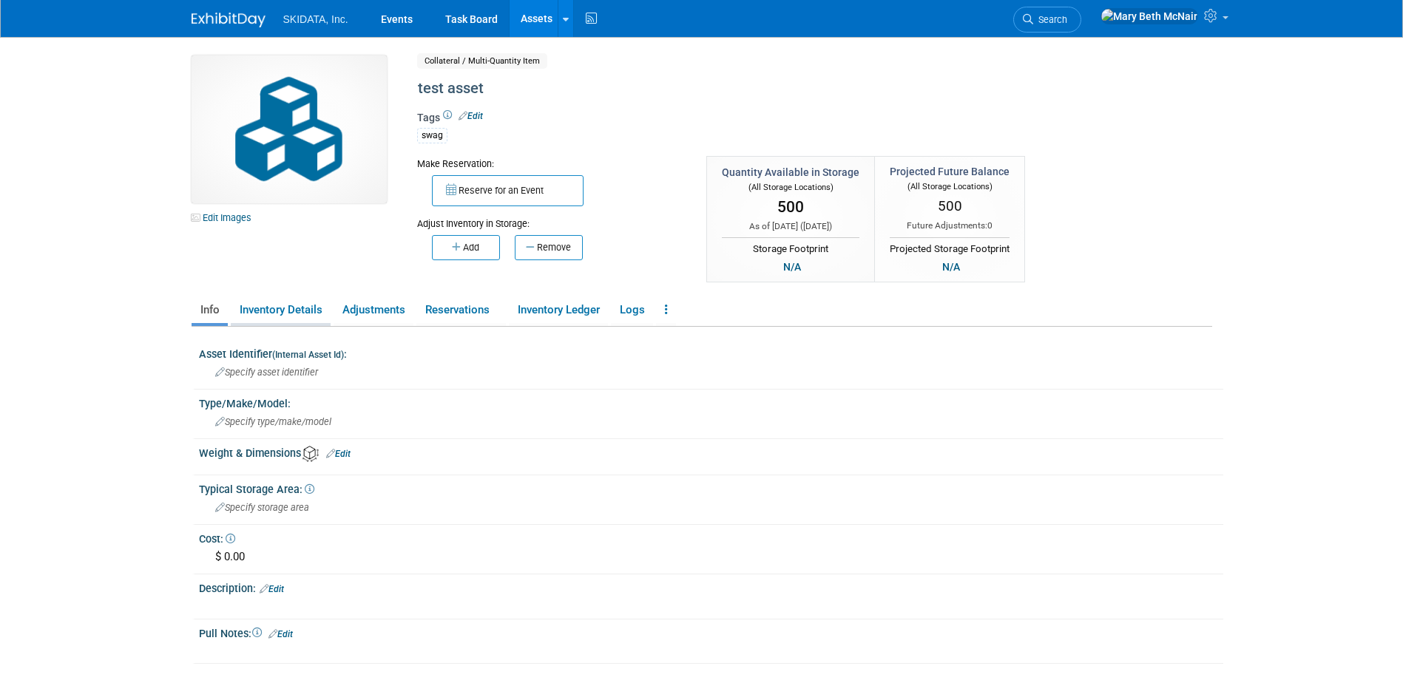
click at [293, 321] on link "Inventory Details" at bounding box center [281, 310] width 100 height 26
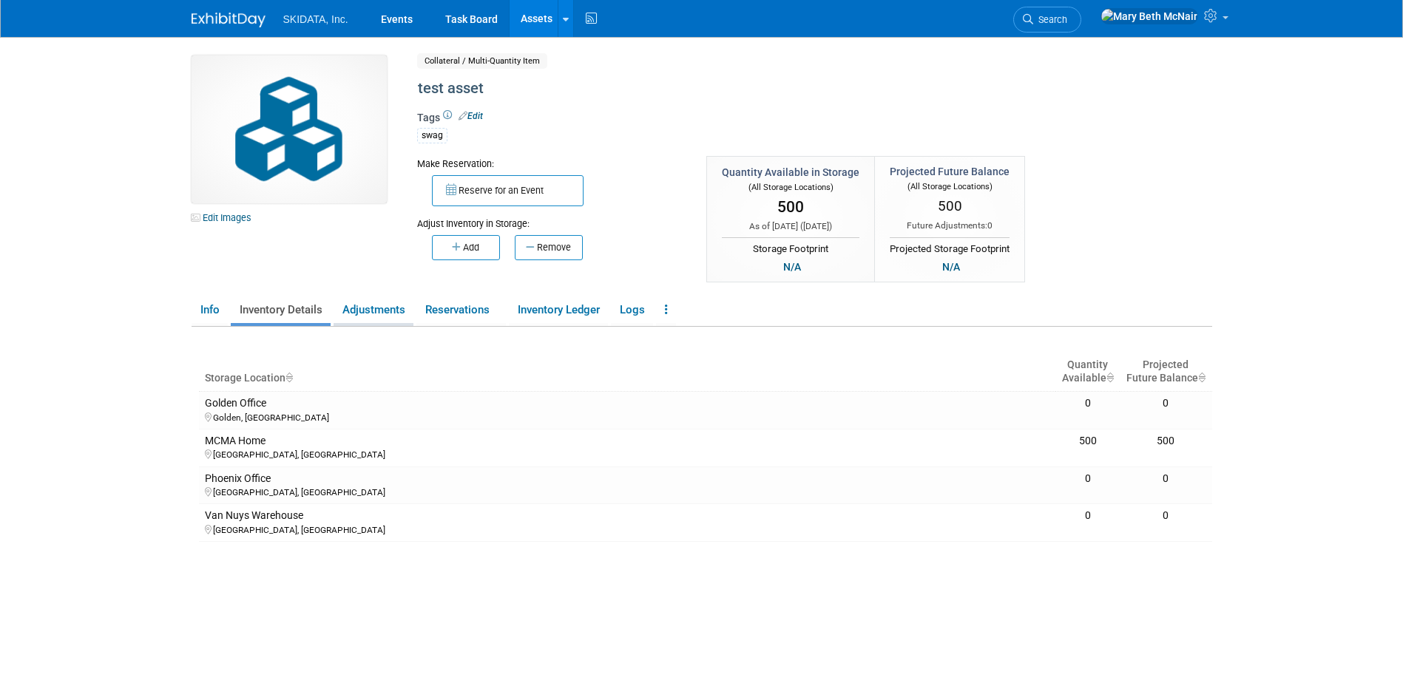
click at [370, 316] on link "Adjustments" at bounding box center [373, 310] width 80 height 26
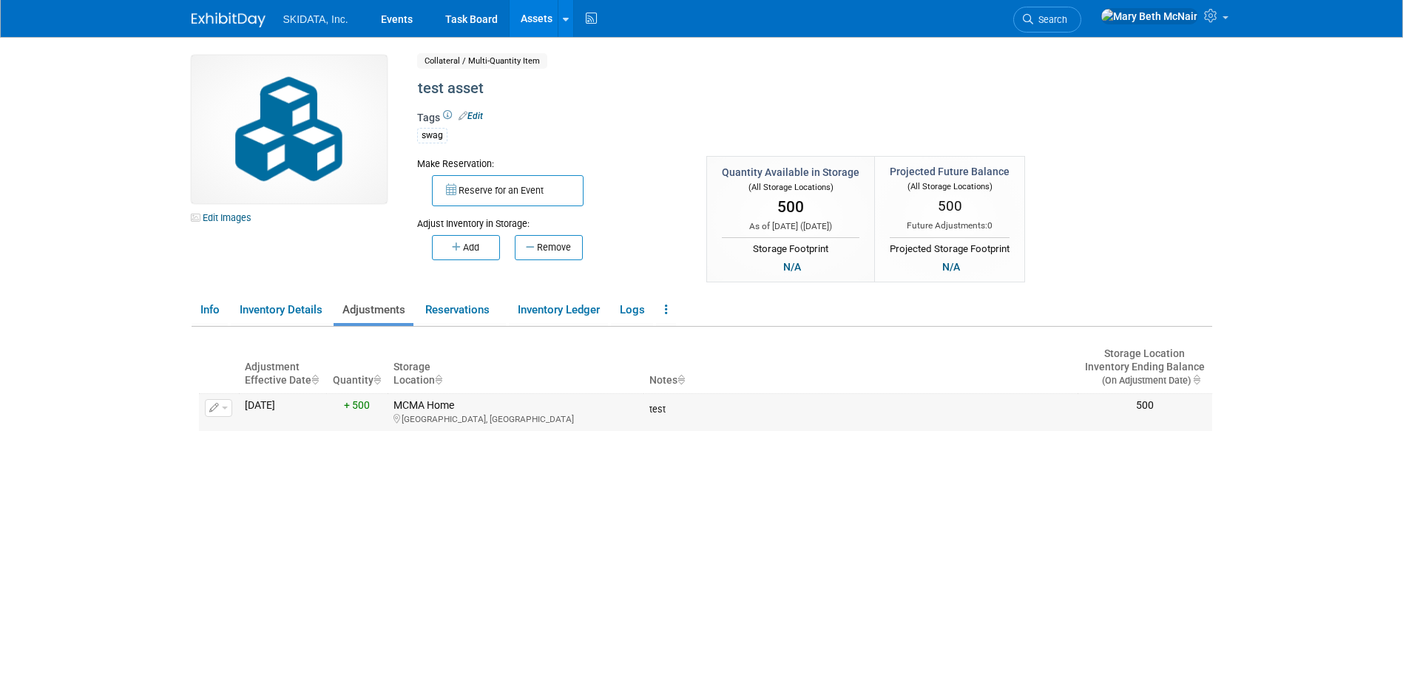
click at [223, 406] on button "button" at bounding box center [218, 408] width 27 height 18
click at [252, 430] on button "Change Adjustment" at bounding box center [274, 432] width 123 height 20
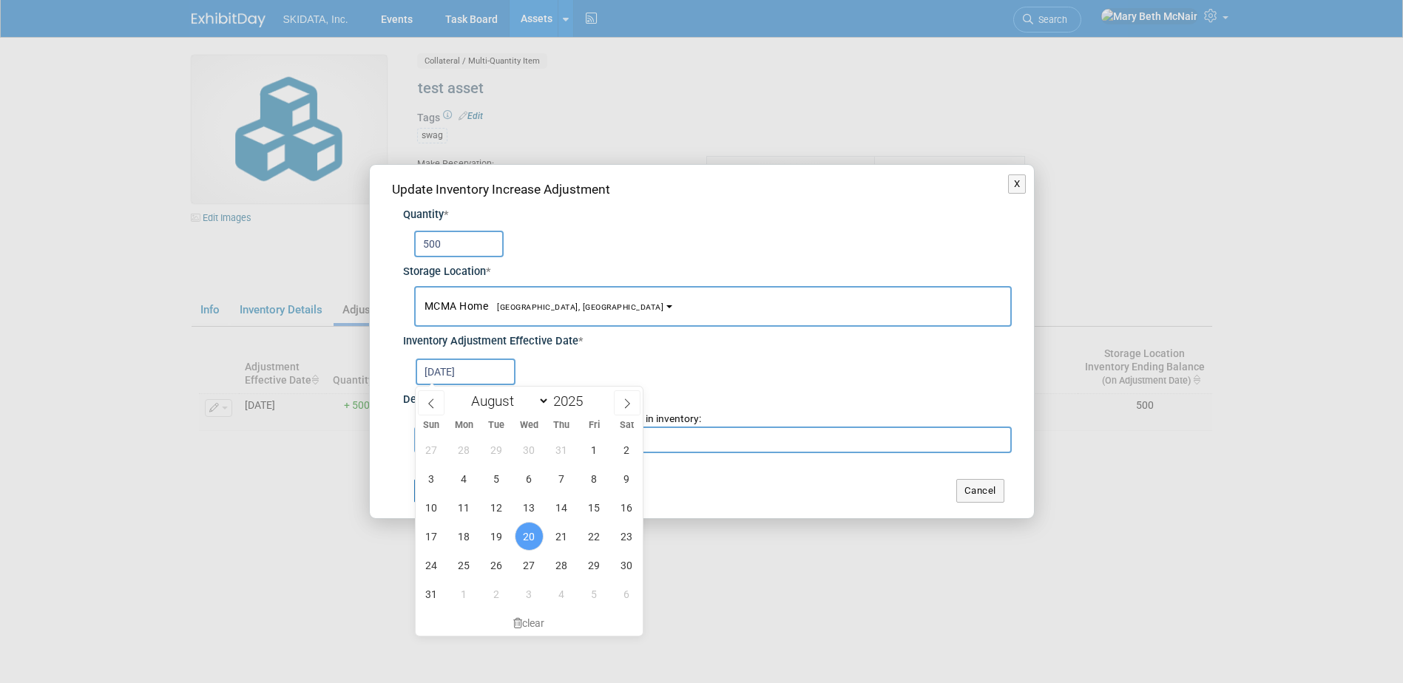
click at [480, 374] on input "Aug 20, 2025" at bounding box center [466, 372] width 100 height 27
click at [430, 401] on icon at bounding box center [430, 404] width 5 height 10
select select "5"
click at [428, 455] on span "1" at bounding box center [431, 449] width 29 height 29
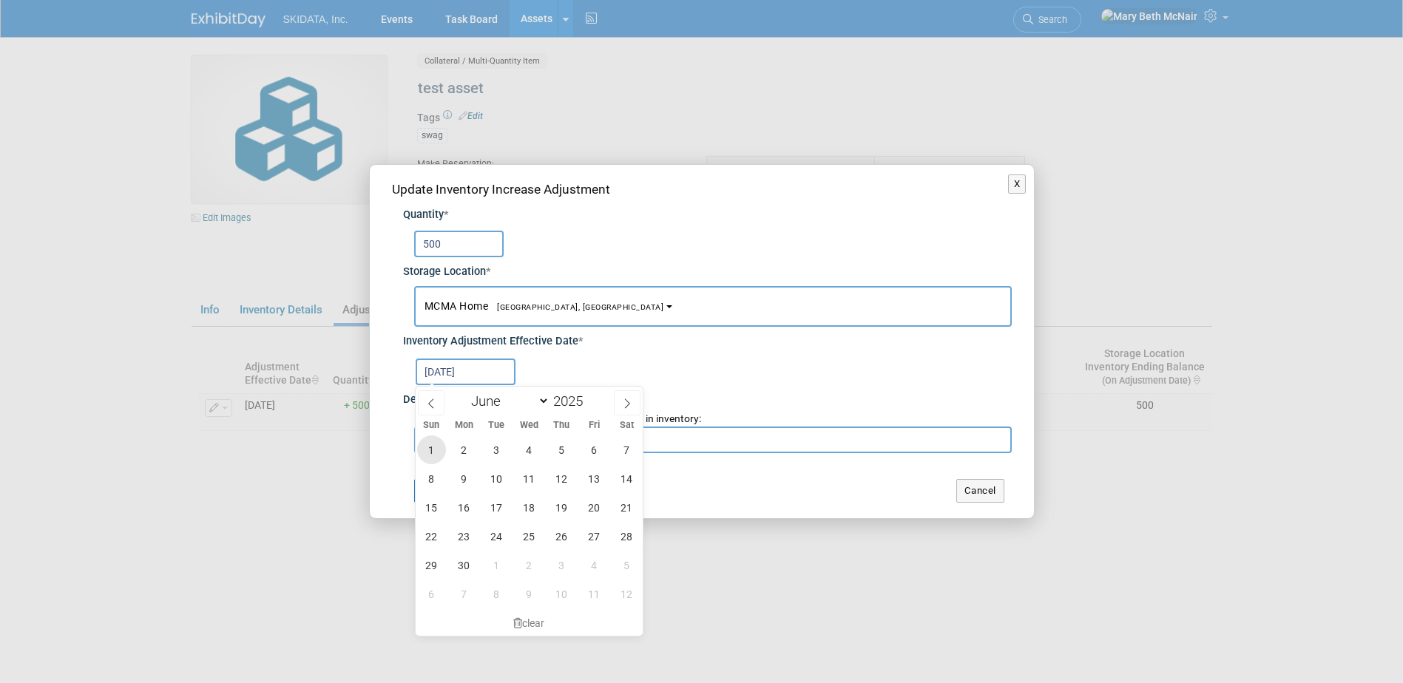
type input "Jun 1, 2025"
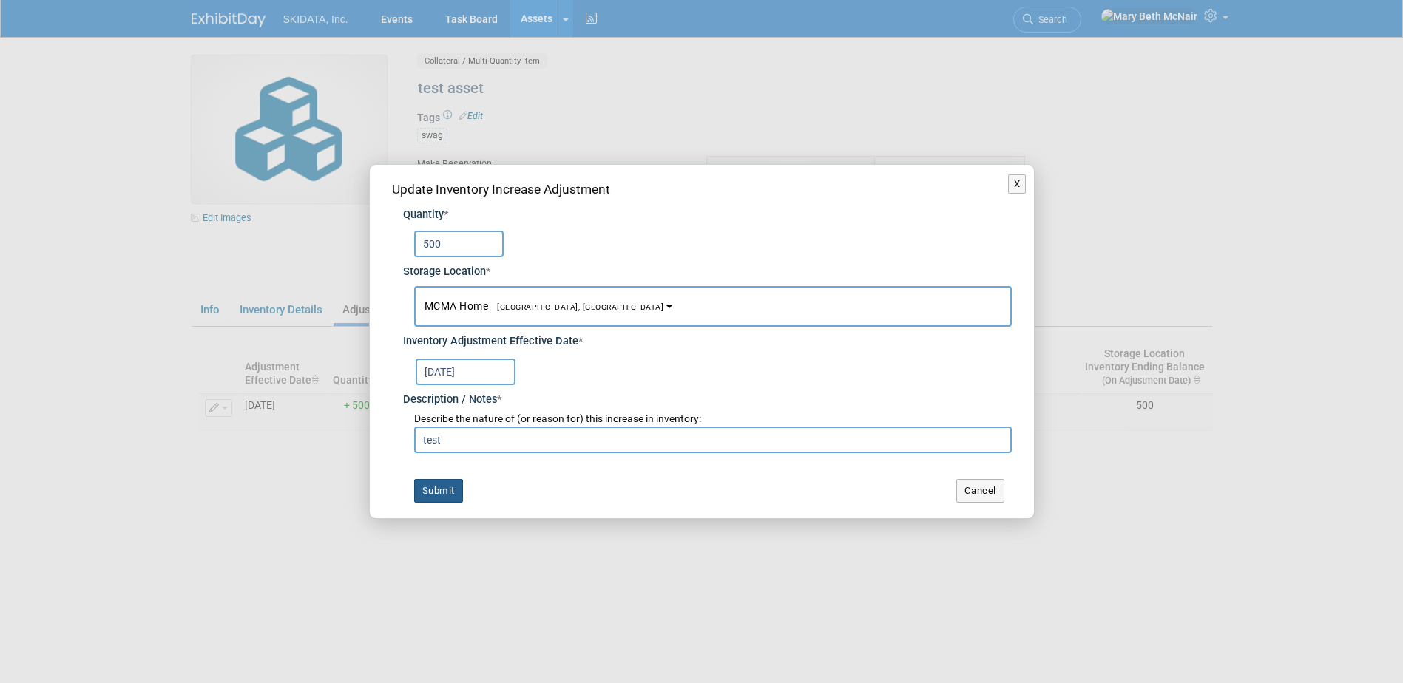
click at [447, 492] on button "Submit" at bounding box center [438, 491] width 49 height 24
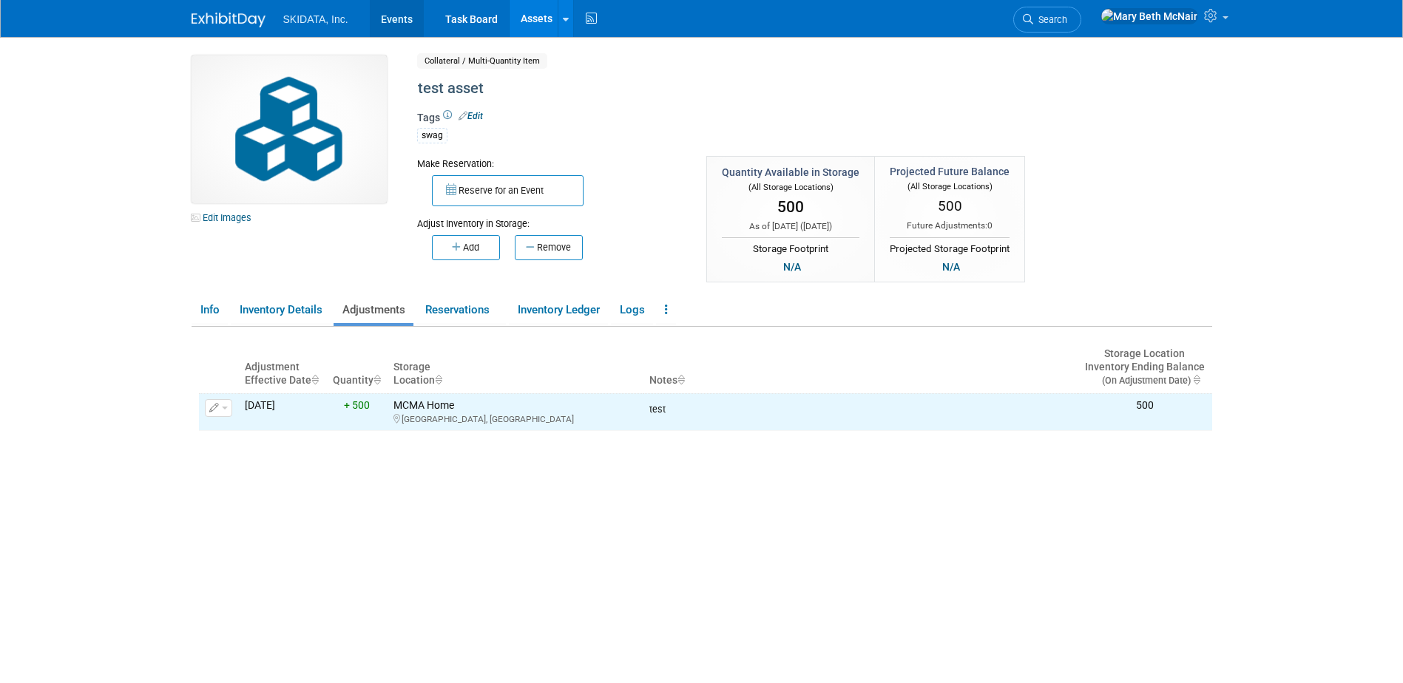
click at [403, 15] on link "Events" at bounding box center [397, 18] width 54 height 37
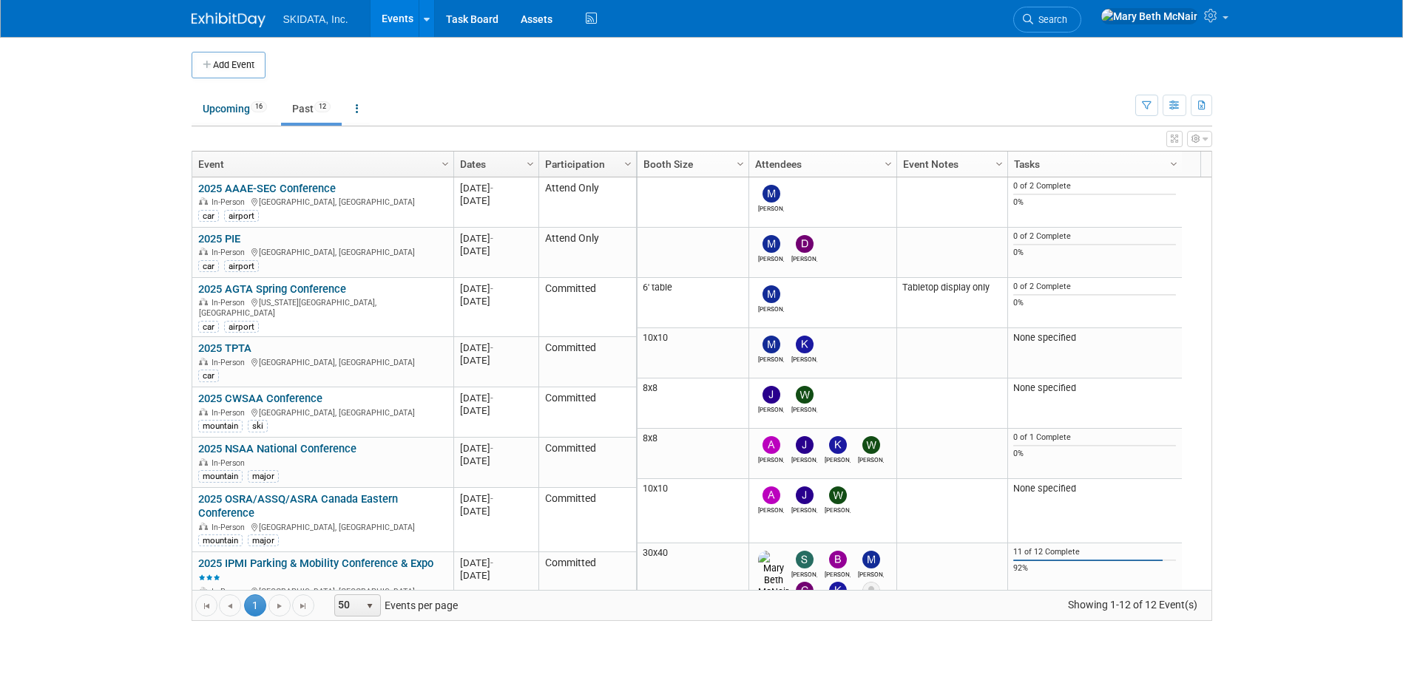
click at [296, 108] on link "Past 12" at bounding box center [311, 109] width 61 height 28
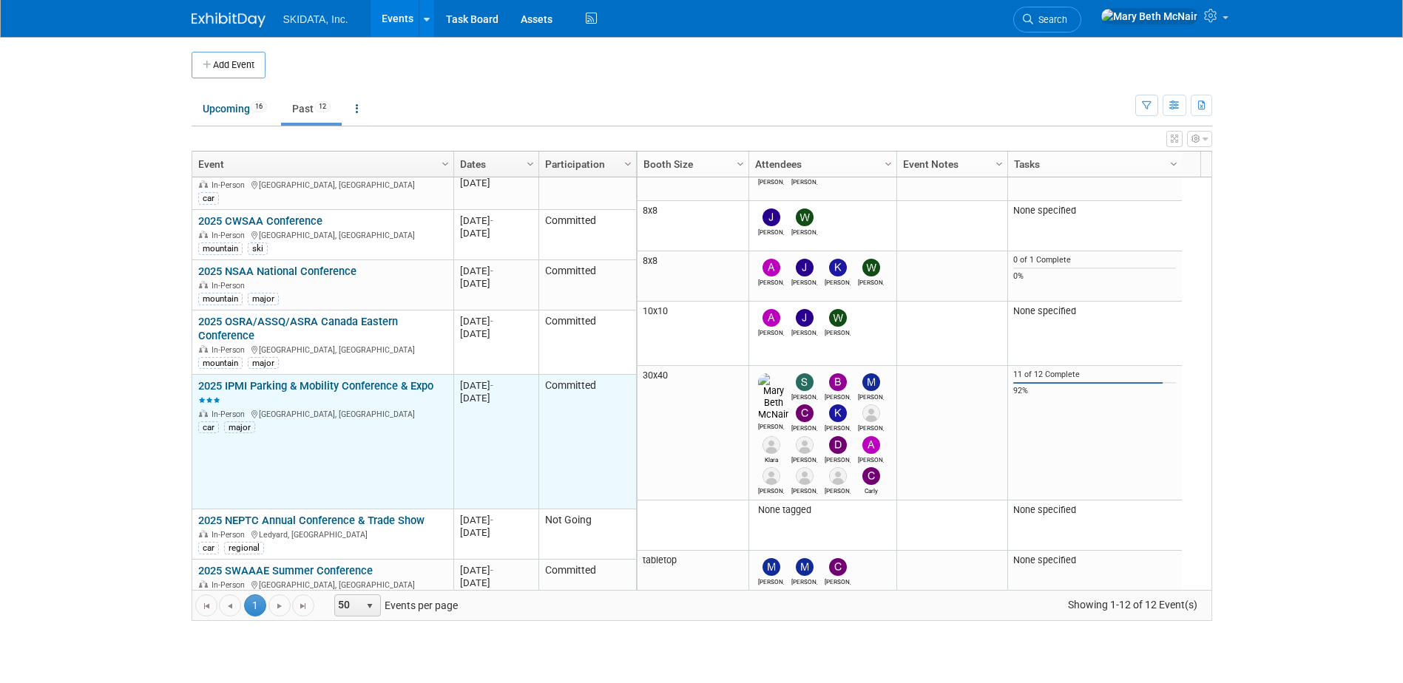
scroll to position [266, 0]
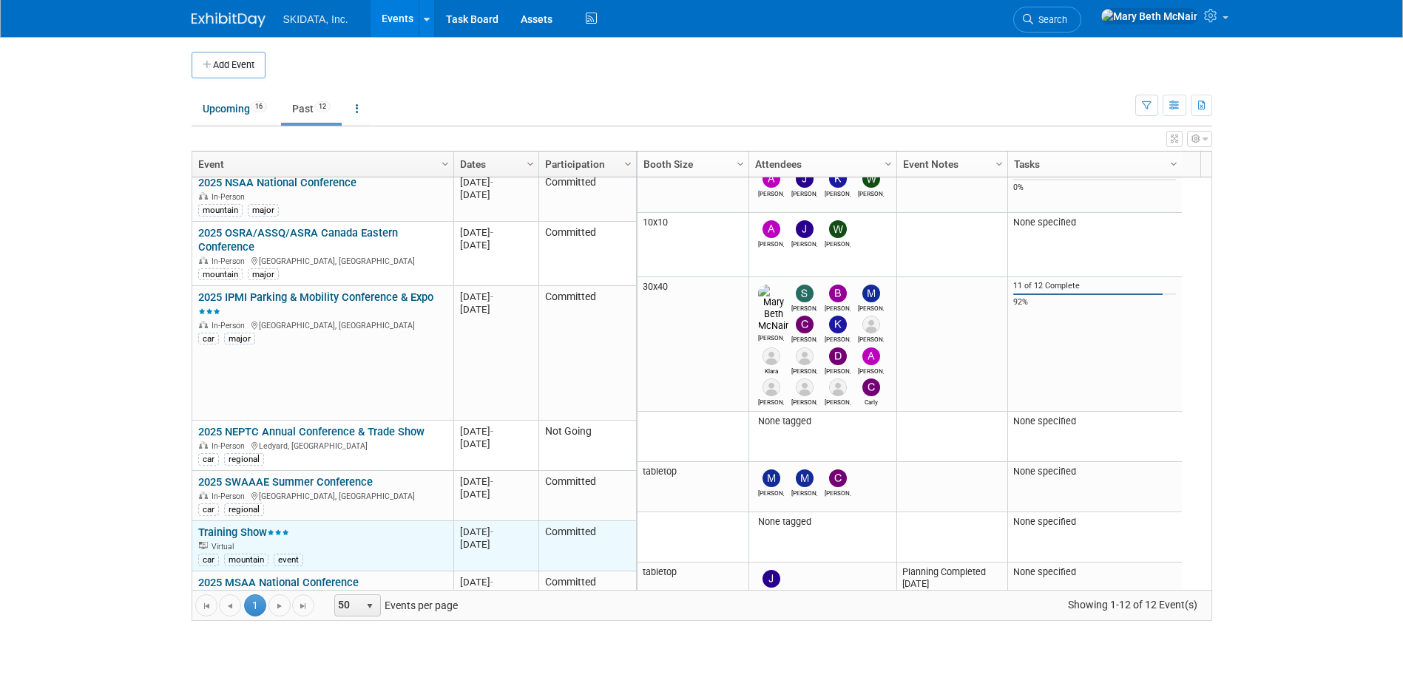
click at [252, 530] on div "Training Show Virtual car mountain event" at bounding box center [322, 546] width 248 height 41
click at [245, 526] on link "Training Show" at bounding box center [243, 532] width 91 height 13
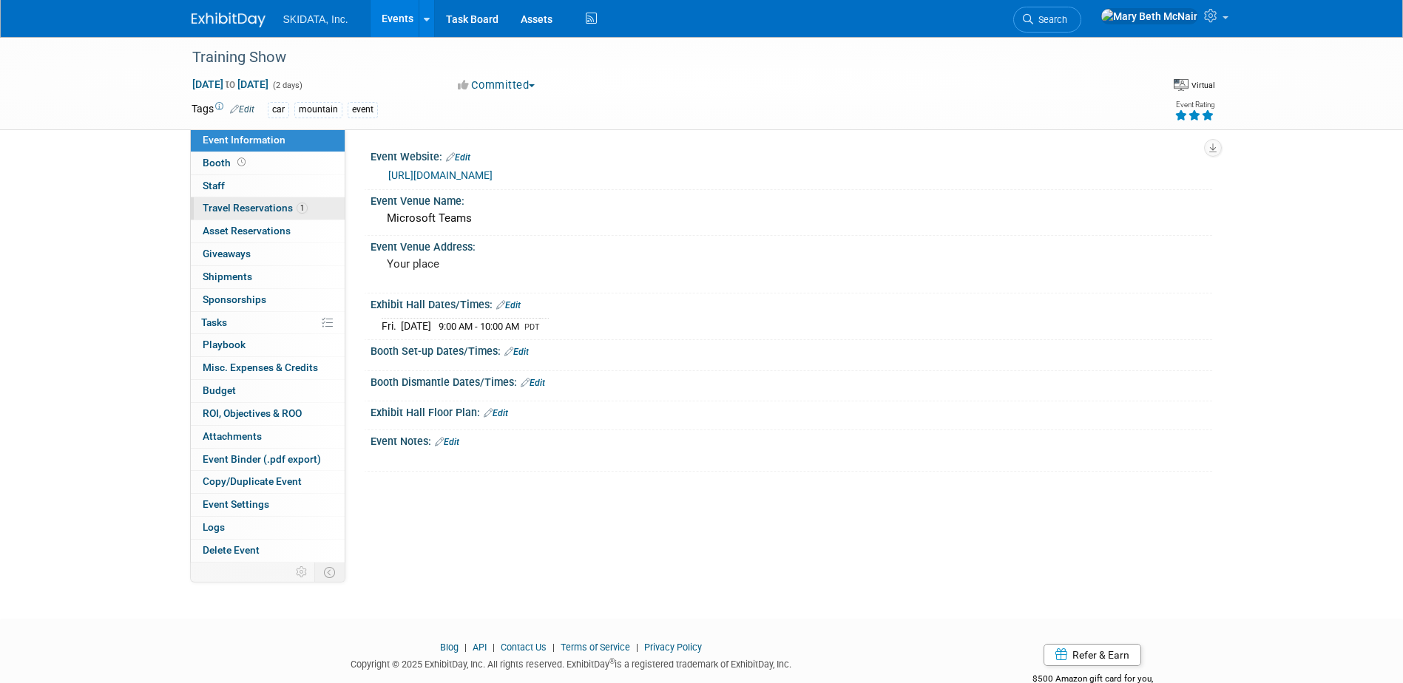
click at [262, 203] on span "Travel Reservations 1" at bounding box center [255, 208] width 105 height 12
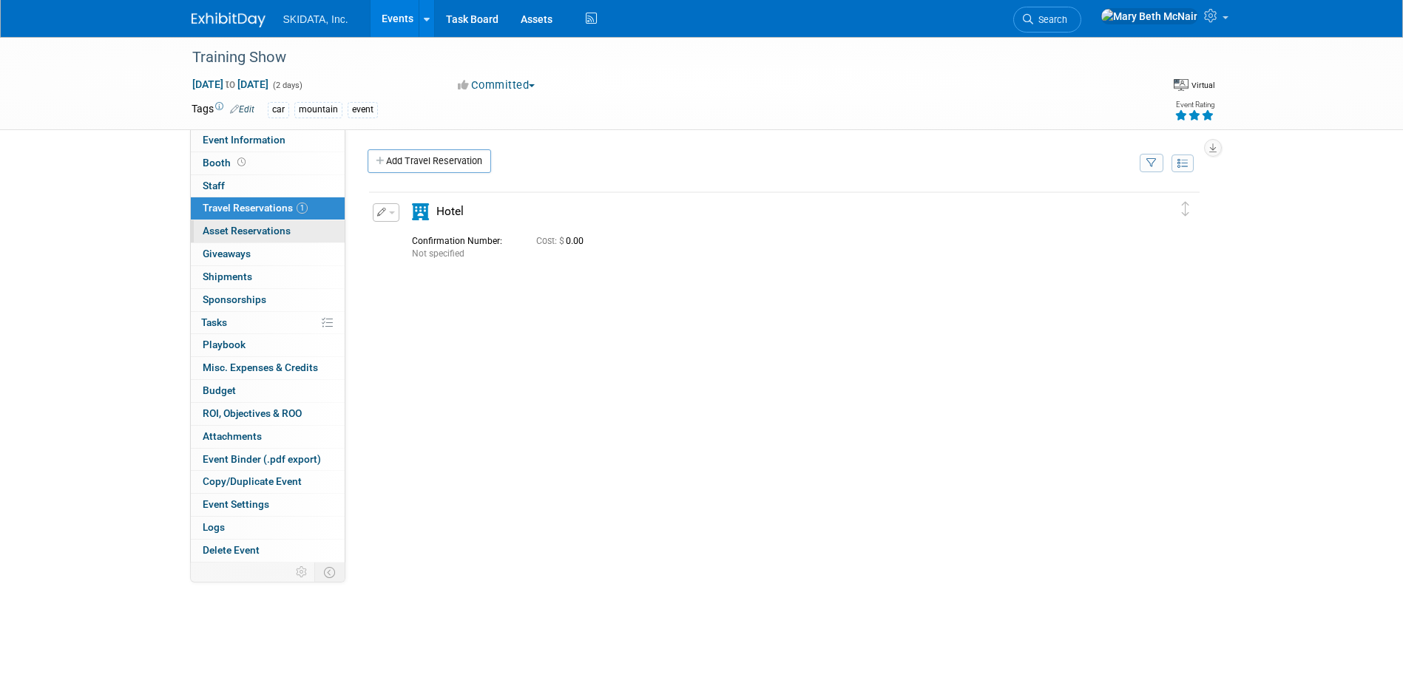
click at [257, 237] on link "0 Asset Reservations 0" at bounding box center [268, 231] width 154 height 22
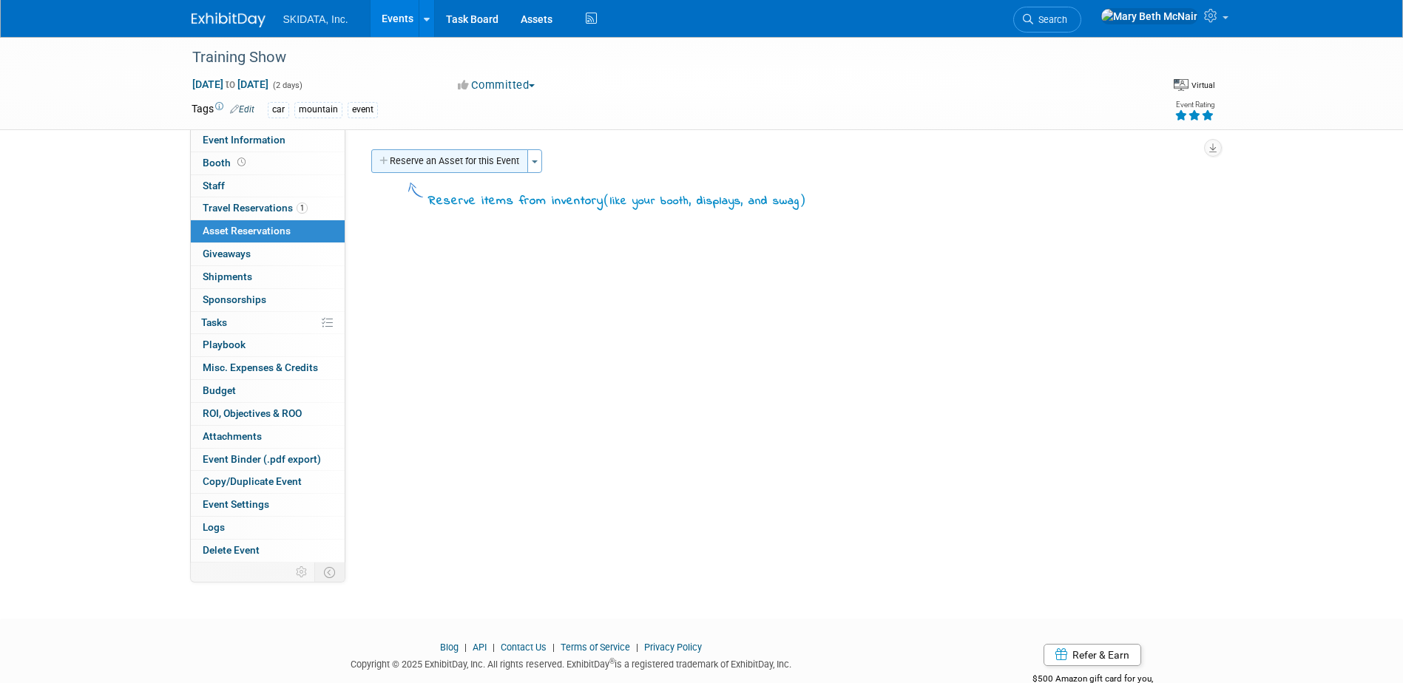
click at [422, 159] on button "Reserve an Asset for this Event" at bounding box center [449, 161] width 157 height 24
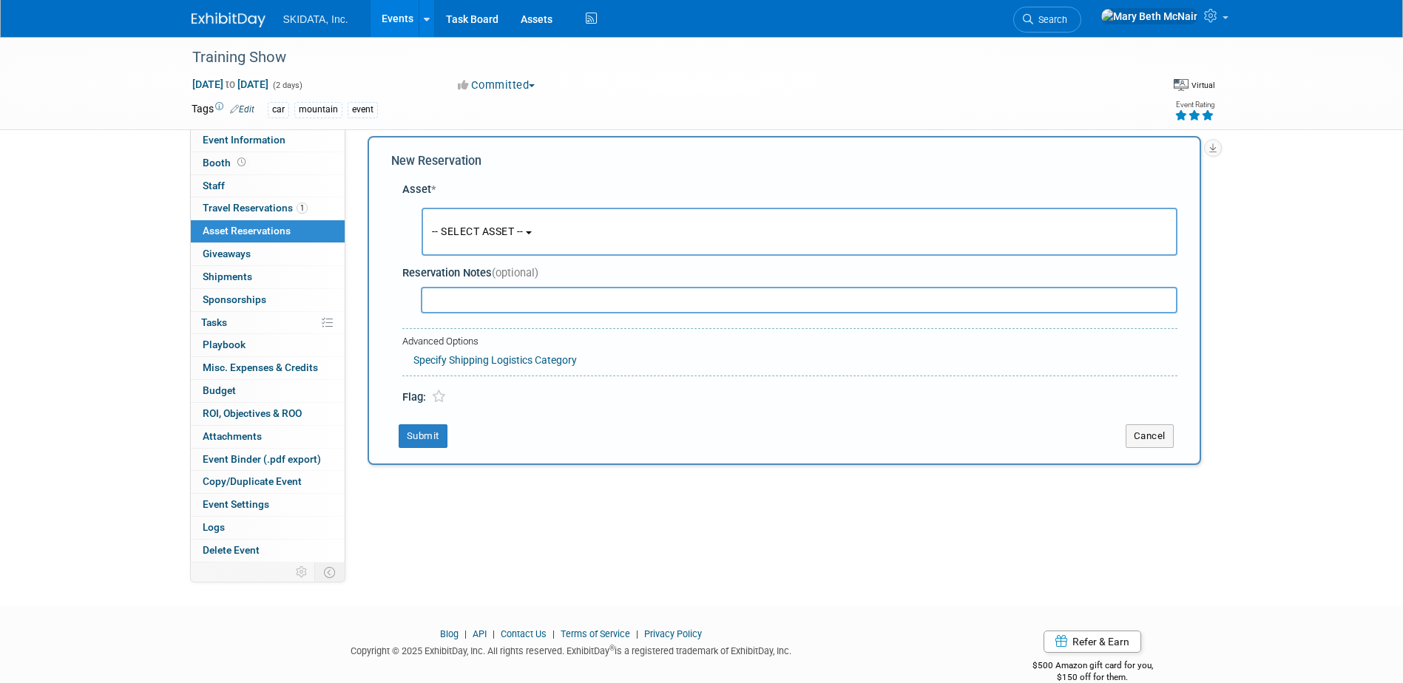
scroll to position [14, 0]
click at [438, 234] on span "-- SELECT ASSET --" at bounding box center [478, 231] width 92 height 12
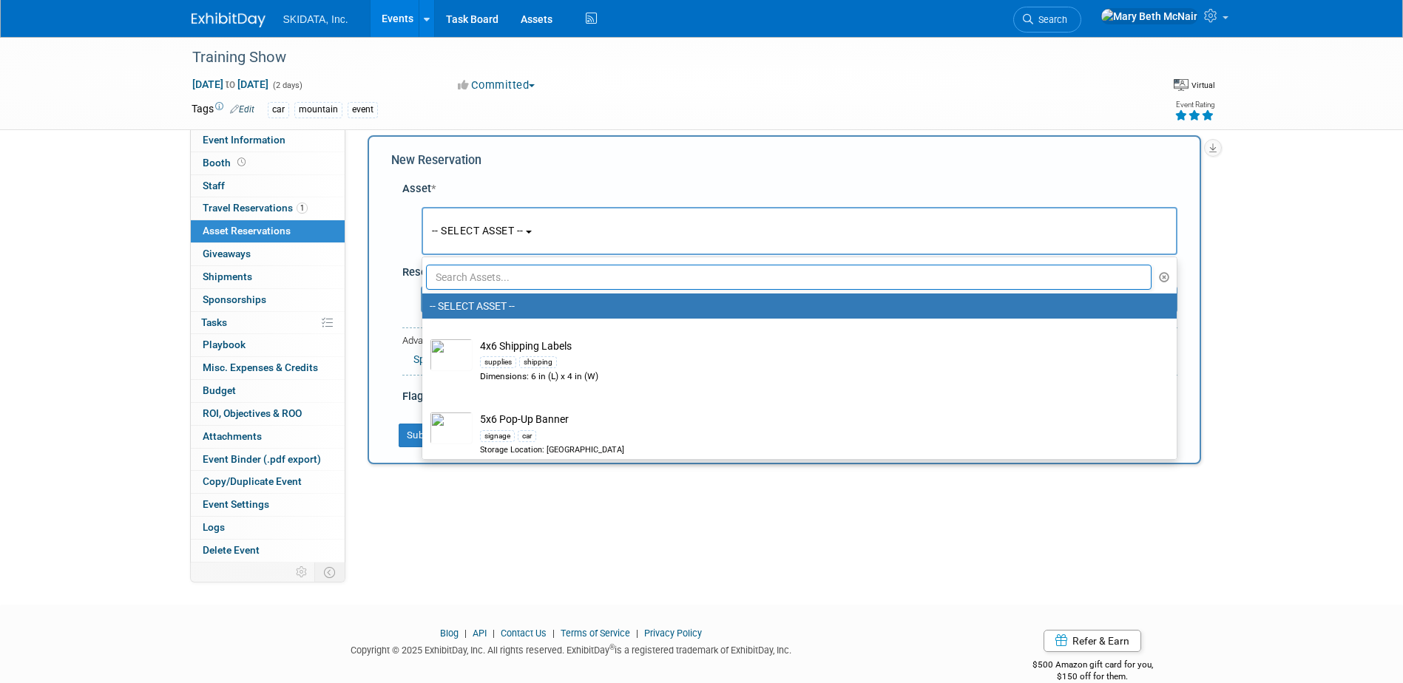
click at [454, 276] on input "text" at bounding box center [789, 277] width 726 height 25
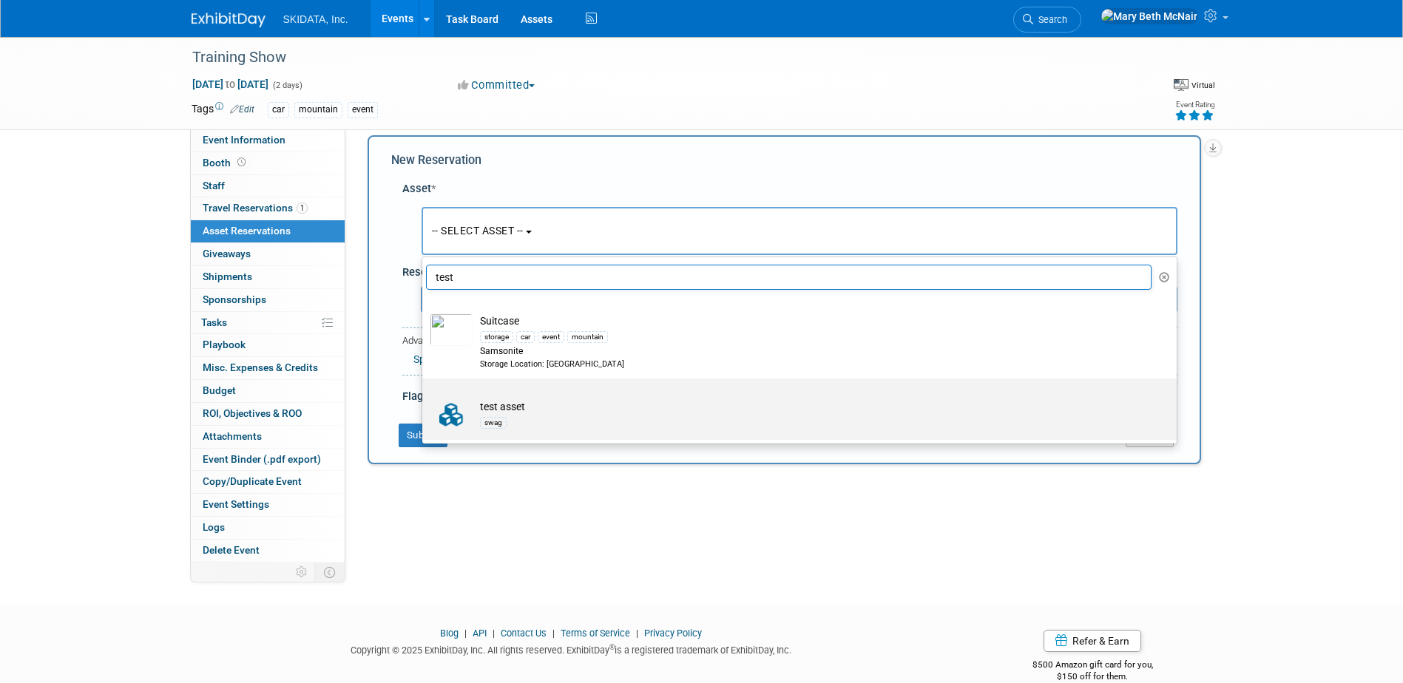
type input "test"
click at [482, 421] on div "swag" at bounding box center [493, 423] width 27 height 12
click at [424, 396] on input "test asset swag" at bounding box center [420, 392] width 10 height 10
select select "10729088"
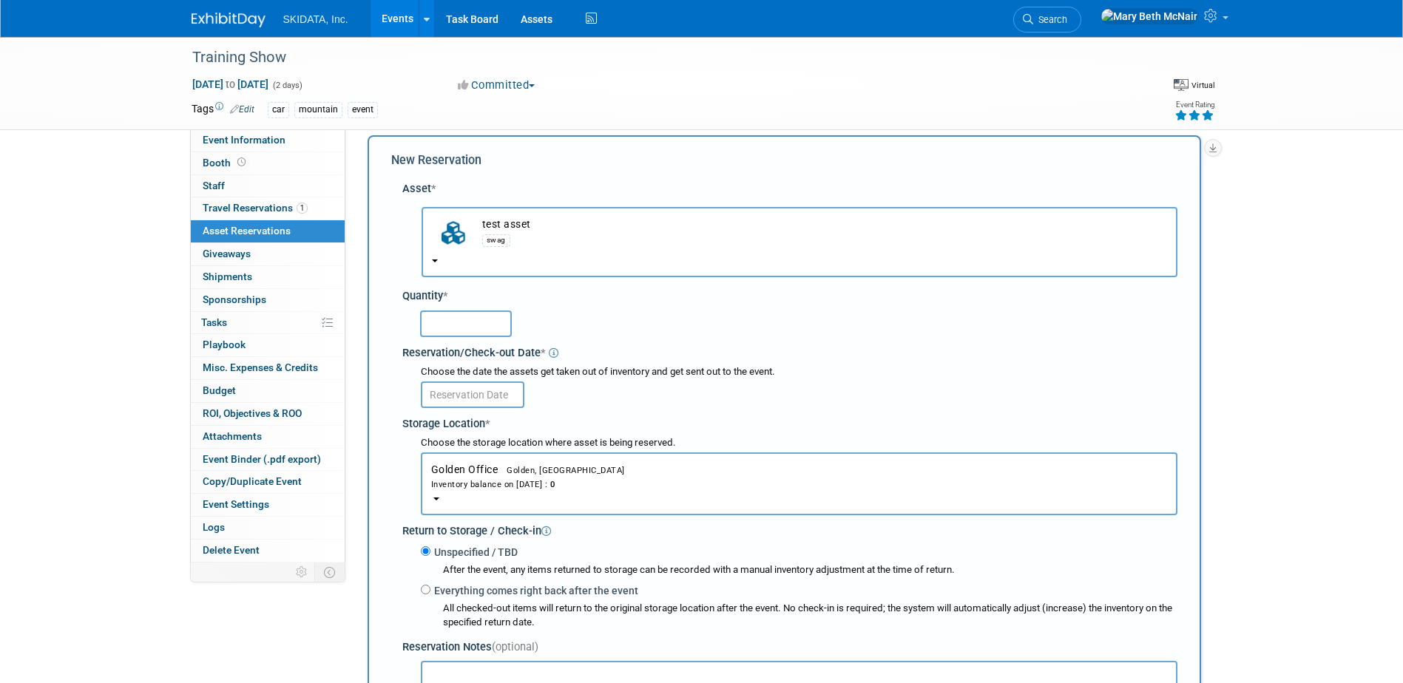
click at [458, 329] on input "text" at bounding box center [466, 324] width 92 height 27
type input "100"
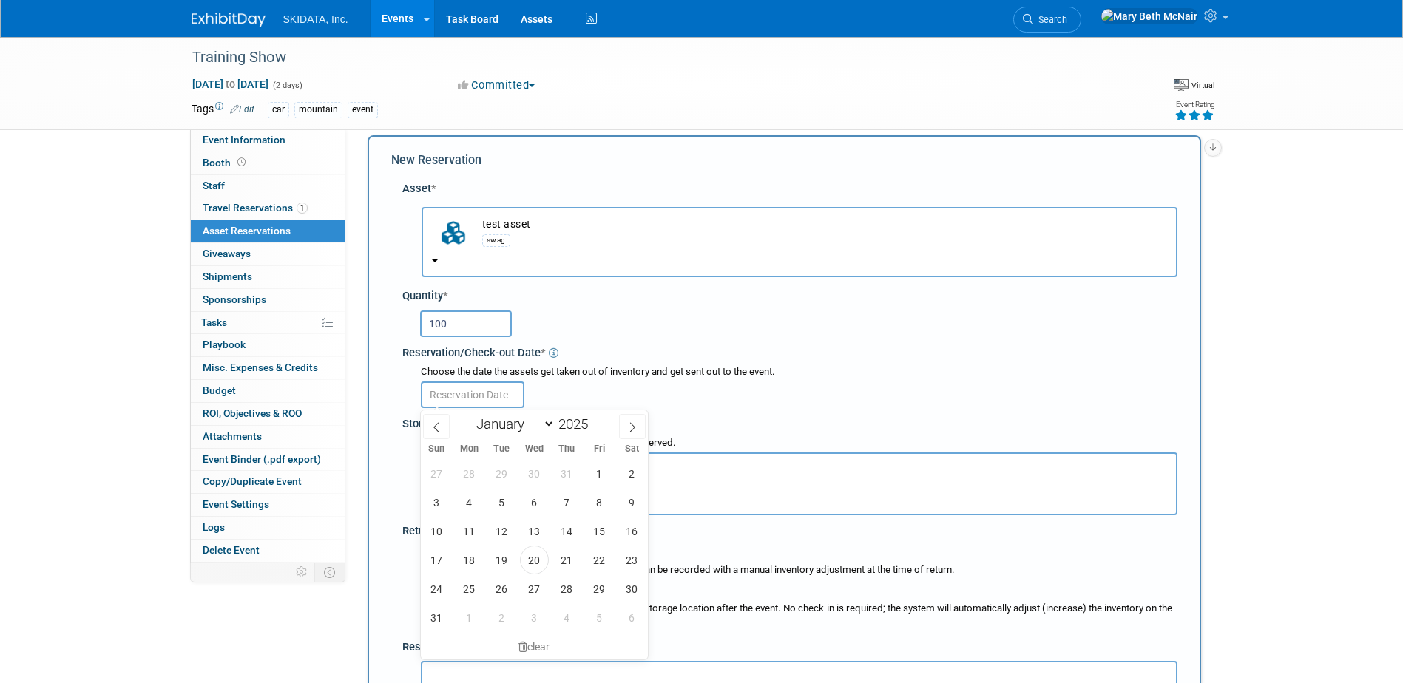
click at [472, 397] on input "text" at bounding box center [473, 395] width 104 height 27
click at [436, 507] on span "3" at bounding box center [436, 502] width 29 height 29
type input "Aug 3, 2025"
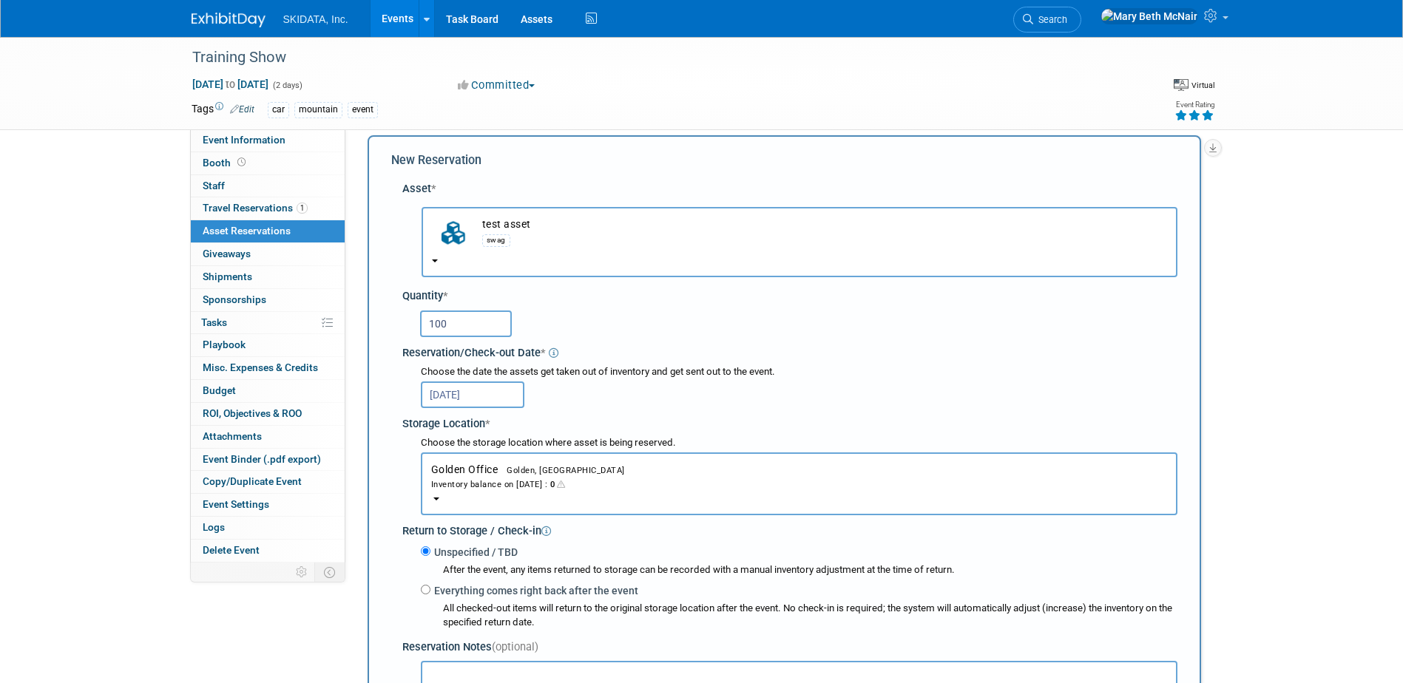
click at [514, 476] on button "Golden Office Golden, CO Inventory balance on Aug 3, 2025 : 0" at bounding box center [799, 483] width 756 height 63
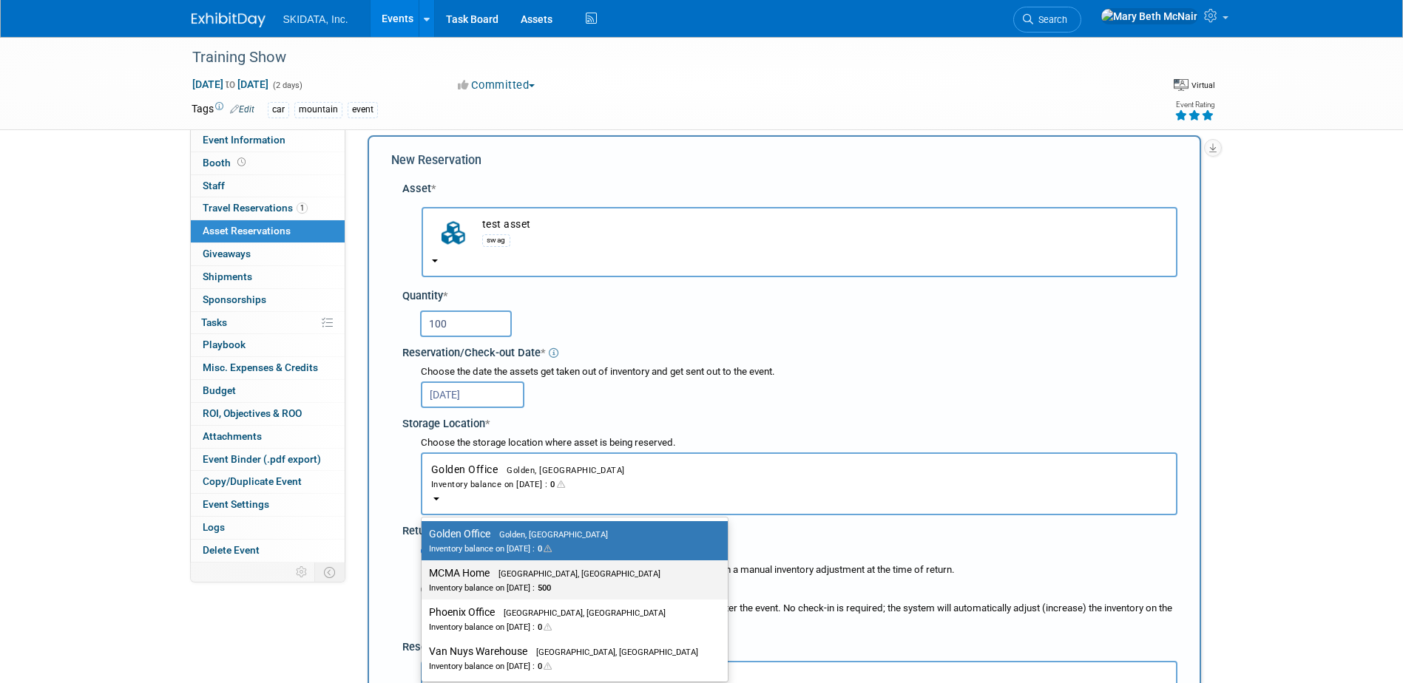
click at [523, 586] on div "Inventory balance on Aug 3, 2025 : 500" at bounding box center [563, 587] width 269 height 14
click at [424, 578] on input "MCMA Home Queen Creek, AZ Inventory balance on Aug 3, 2025 : 500" at bounding box center [419, 574] width 10 height 10
select select "11224017"
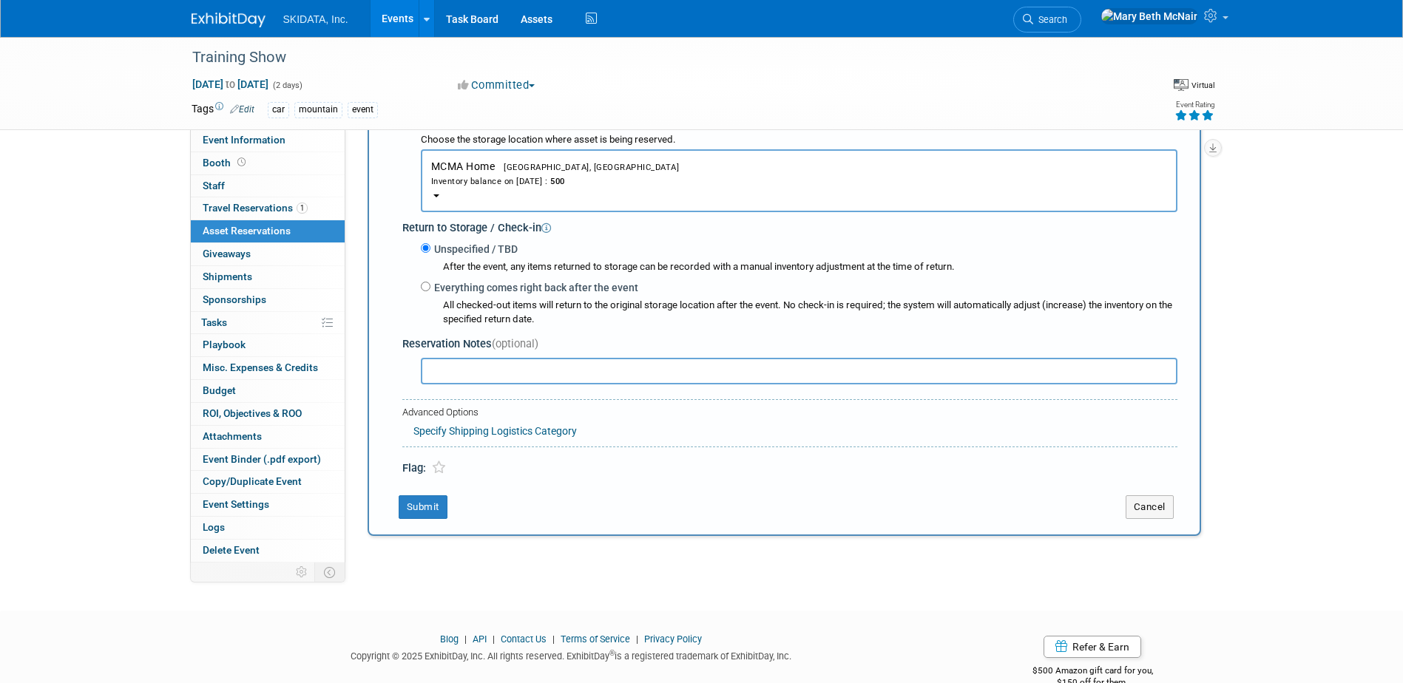
scroll to position [350, 0]
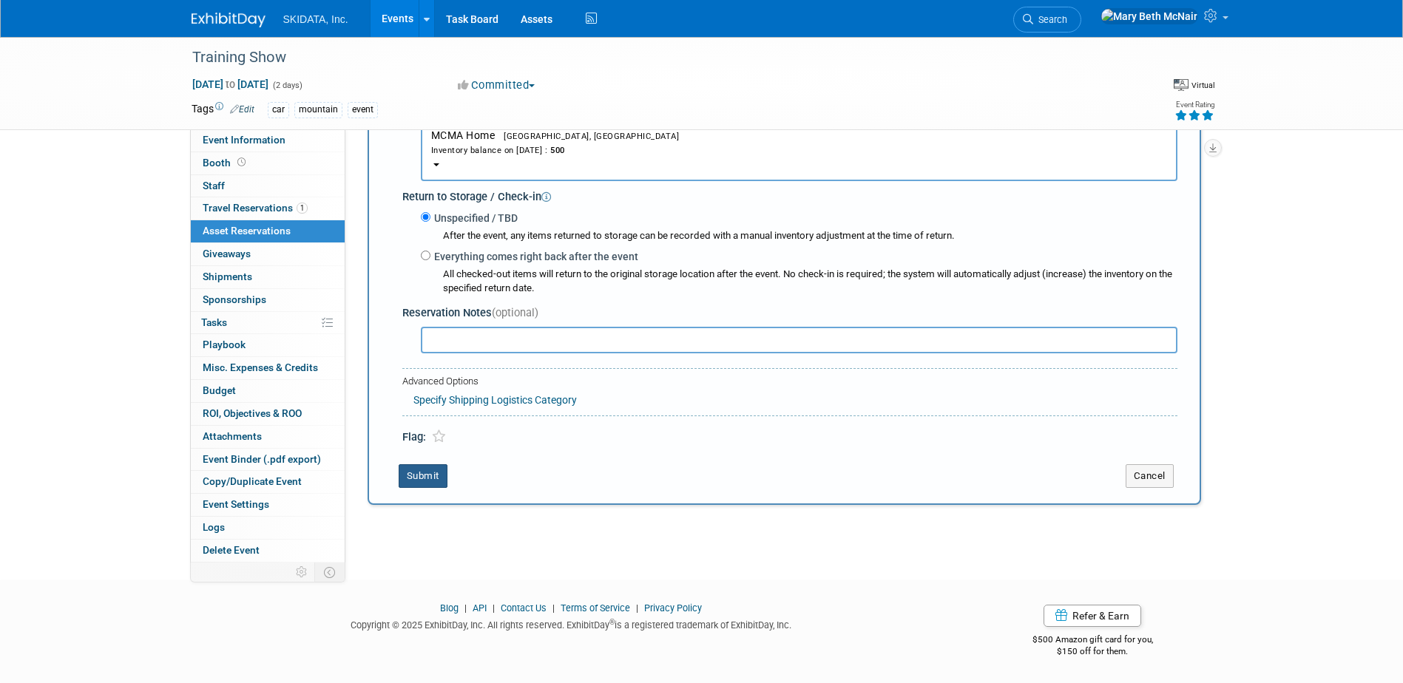
click at [436, 476] on button "Submit" at bounding box center [423, 476] width 49 height 24
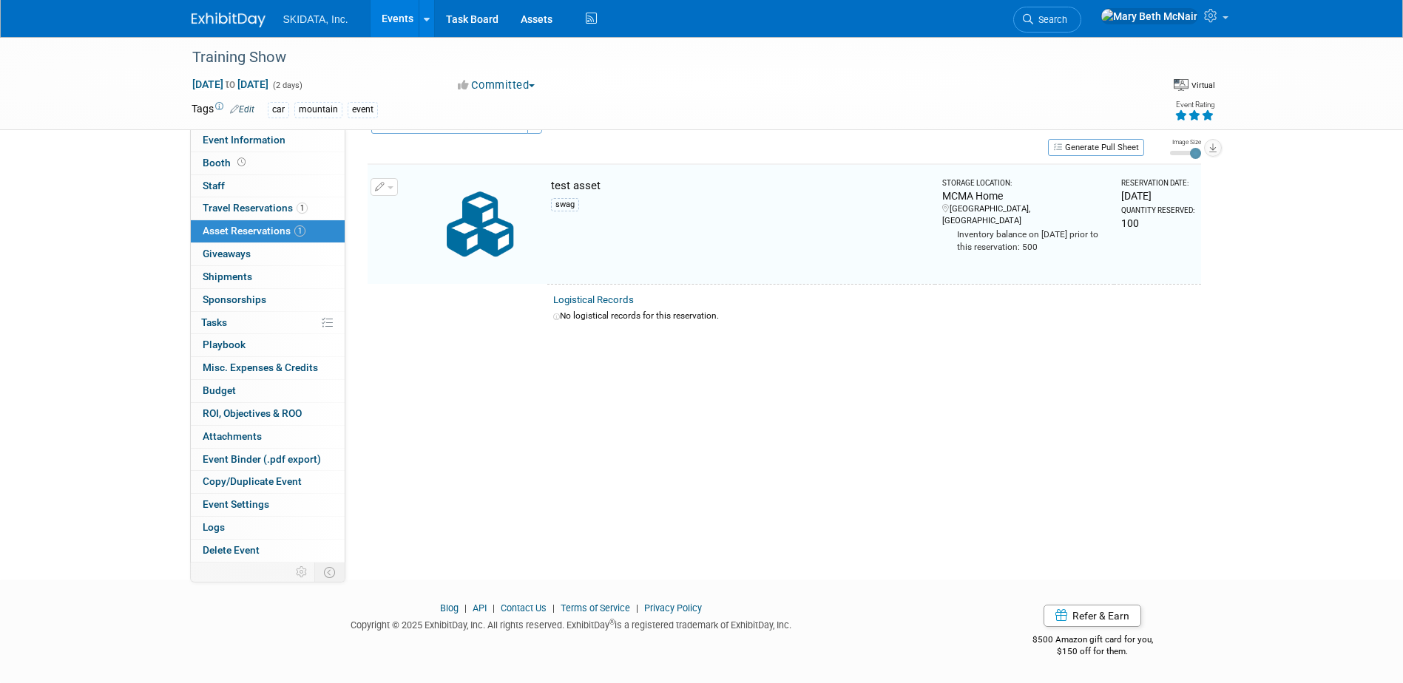
scroll to position [18, 0]
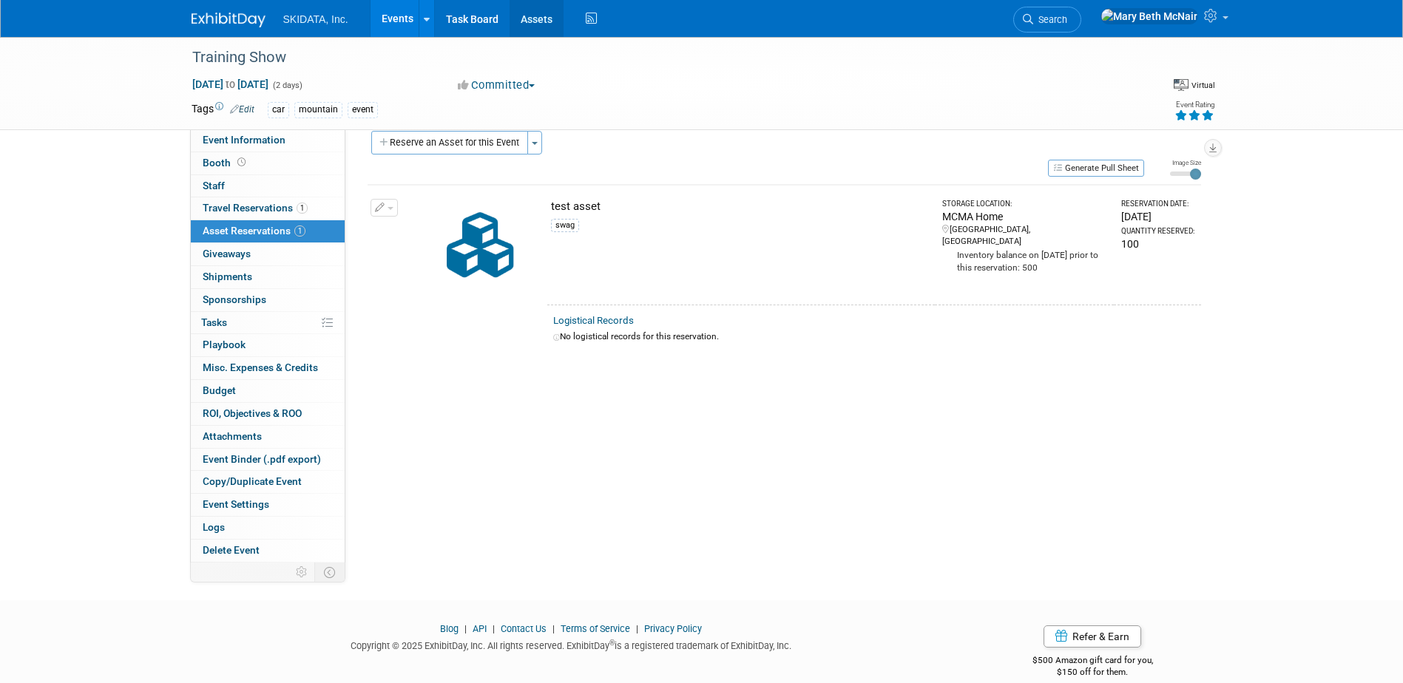
click at [546, 24] on link "Assets" at bounding box center [536, 18] width 54 height 37
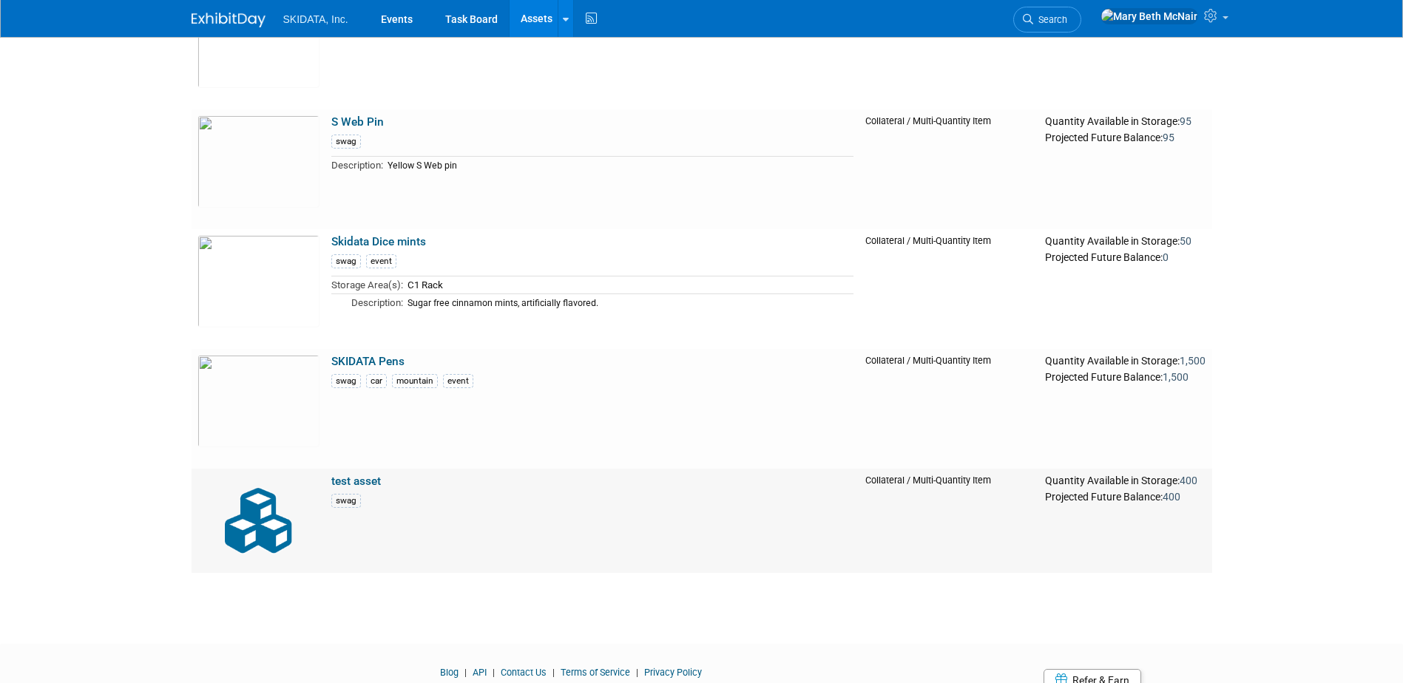
scroll to position [591, 0]
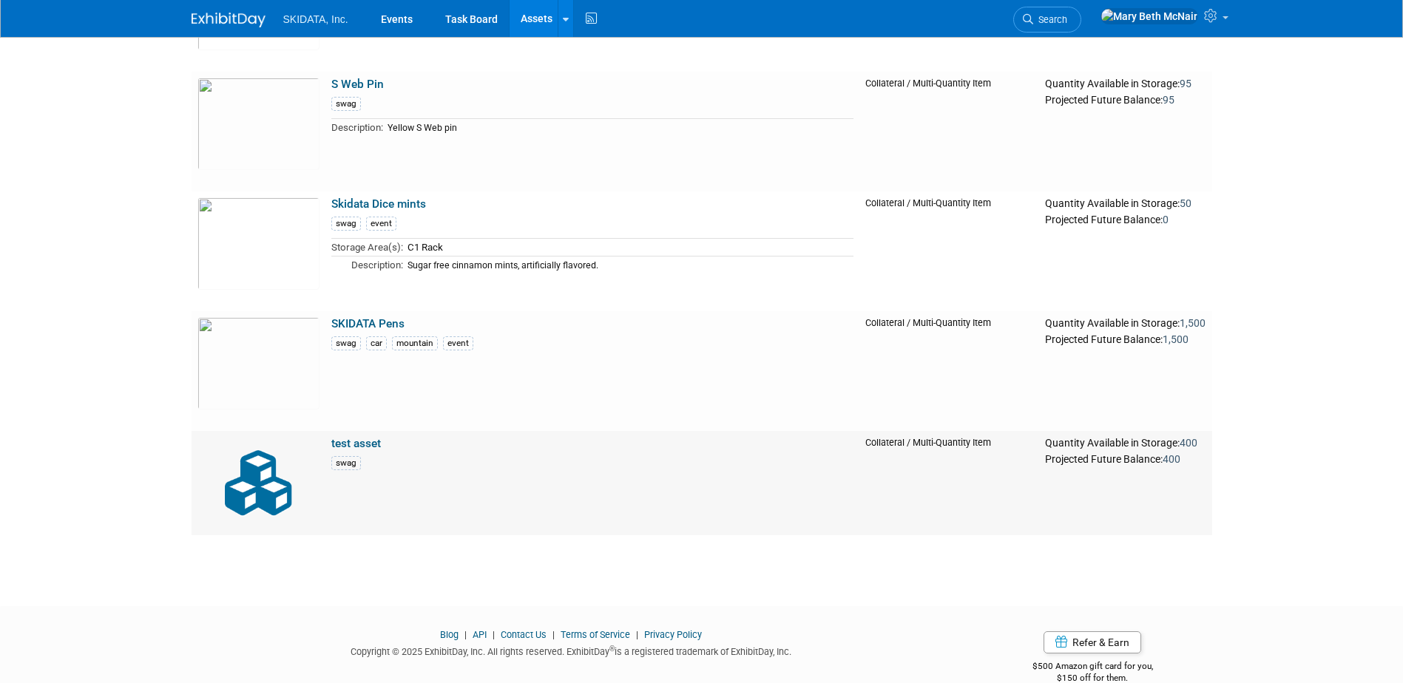
click at [367, 444] on link "test asset" at bounding box center [356, 443] width 50 height 13
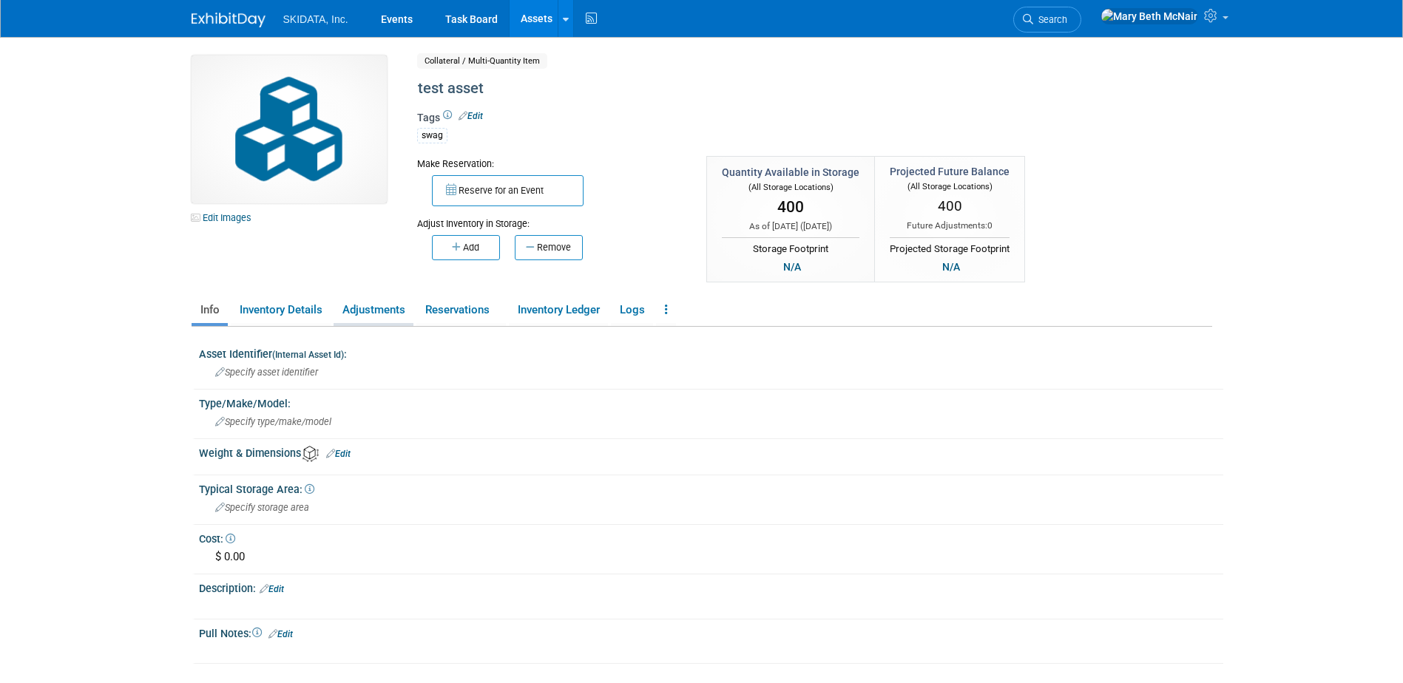
click at [370, 311] on link "Adjustments" at bounding box center [373, 310] width 80 height 26
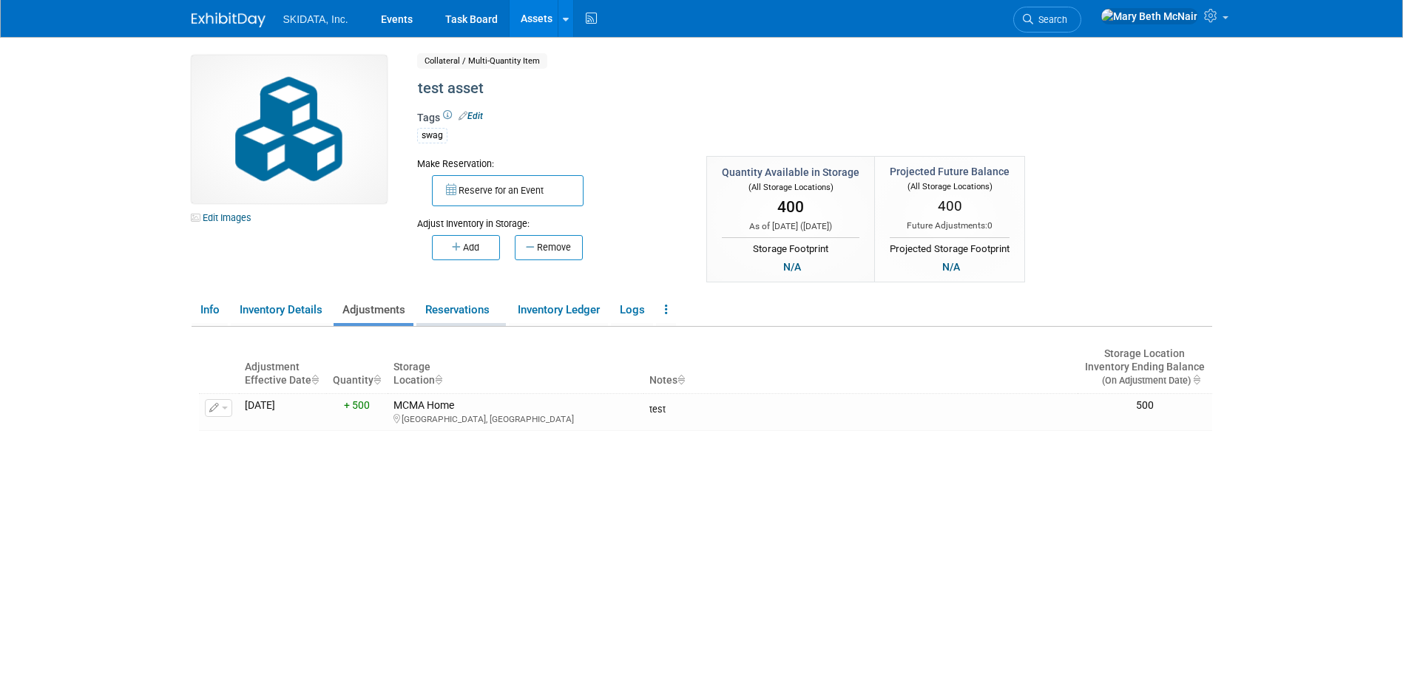
click at [454, 313] on link "Reservations" at bounding box center [460, 310] width 89 height 26
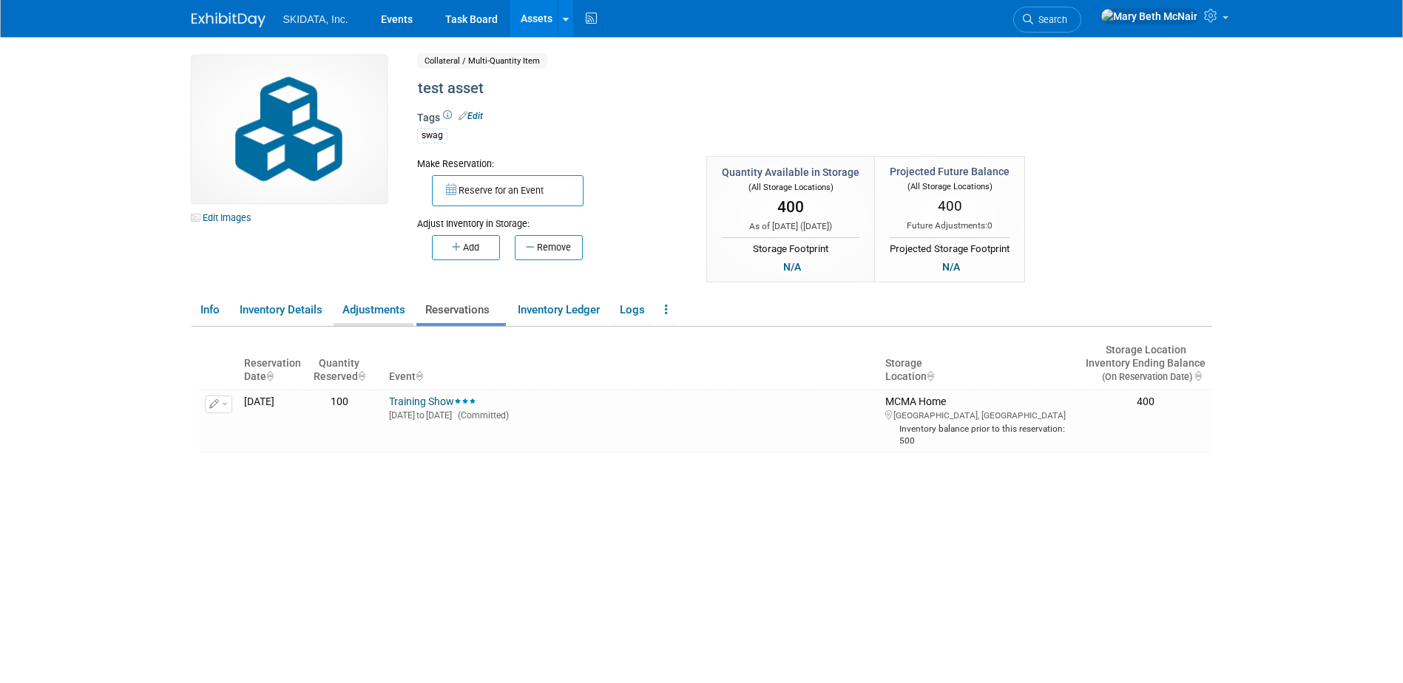
click at [345, 318] on link "Adjustments" at bounding box center [373, 310] width 80 height 26
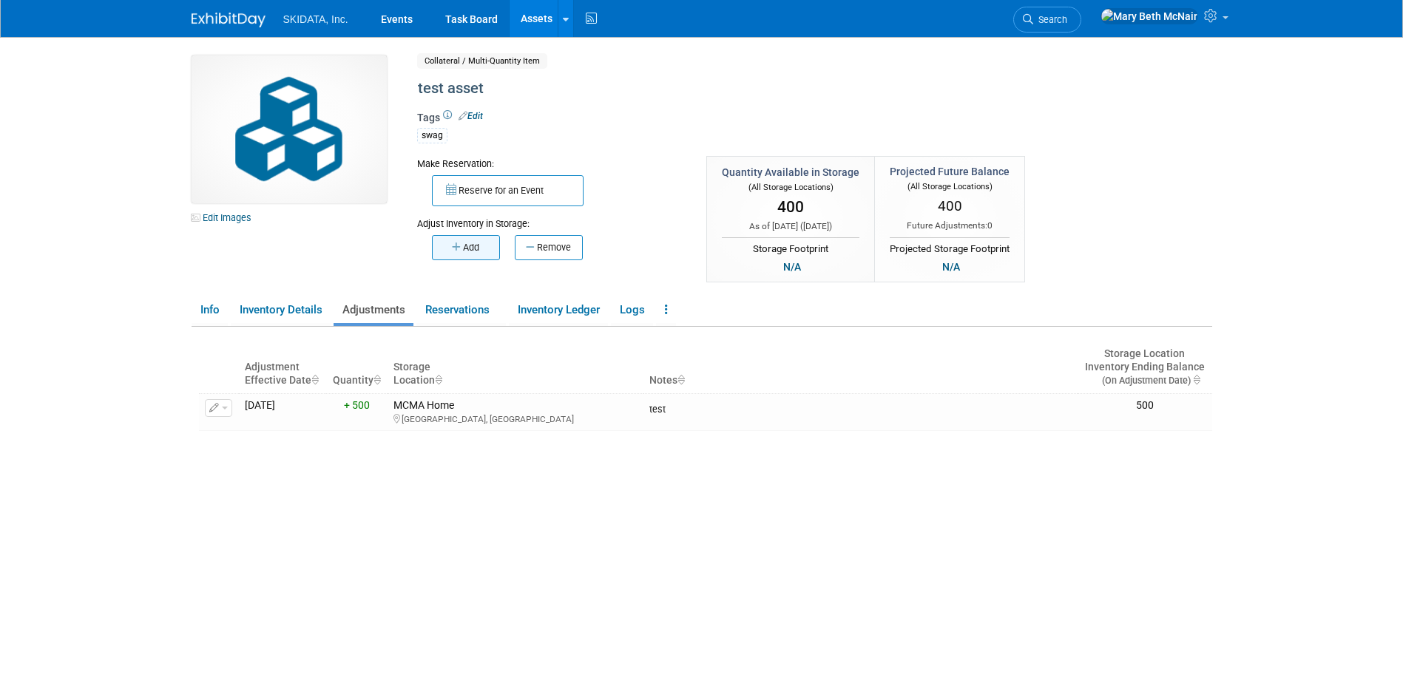
click at [456, 254] on button "Add" at bounding box center [466, 247] width 68 height 25
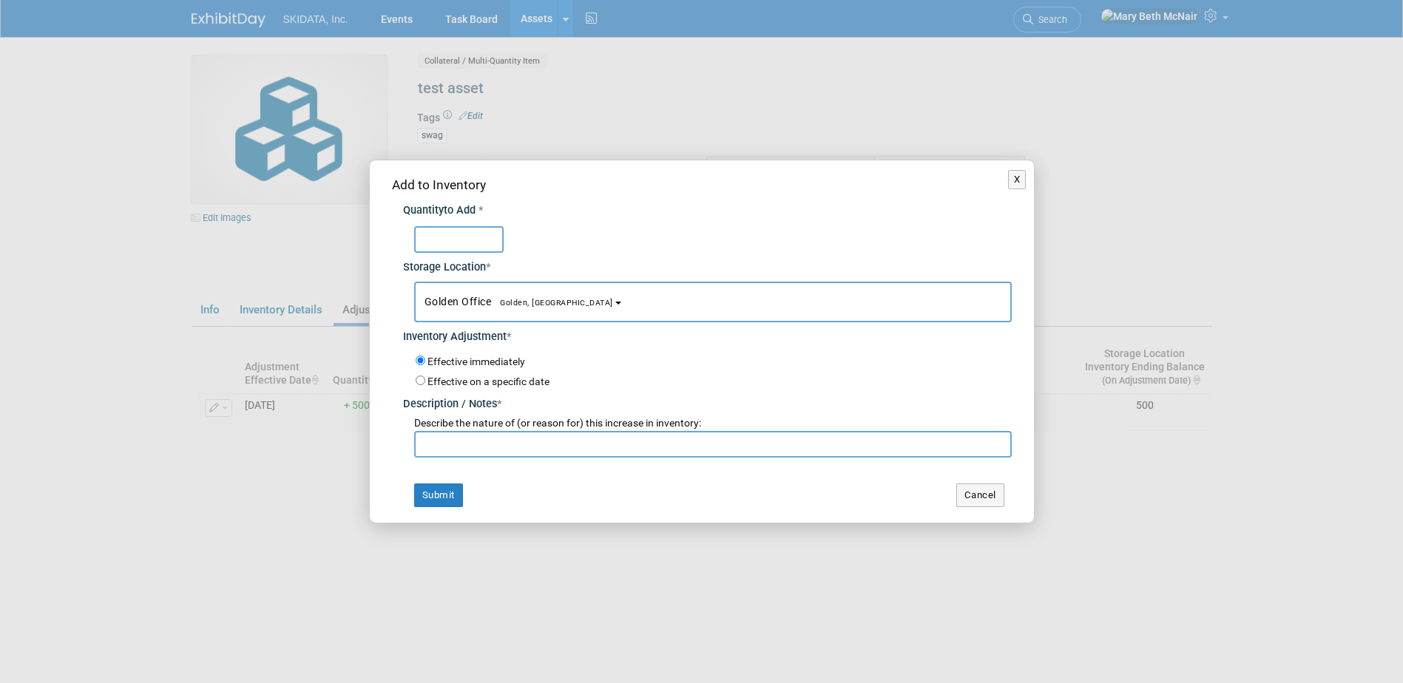
type input "0"
type input "50"
click at [605, 299] on button "Golden Office Golden, CO" at bounding box center [712, 302] width 597 height 41
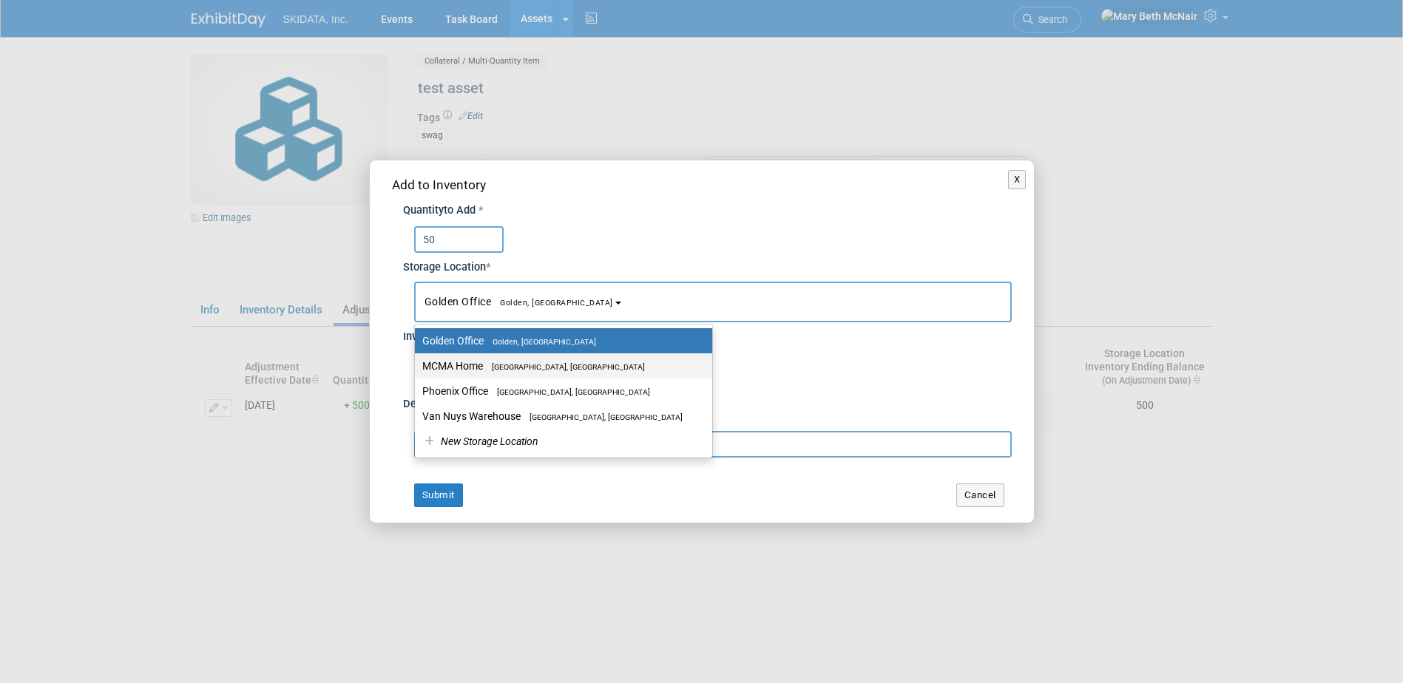
click at [441, 363] on label "MCMA Home Queen Creek, AZ" at bounding box center [559, 365] width 275 height 19
click at [417, 363] on input "MCMA Home Queen Creek, AZ" at bounding box center [412, 367] width 10 height 10
select select "11224017"
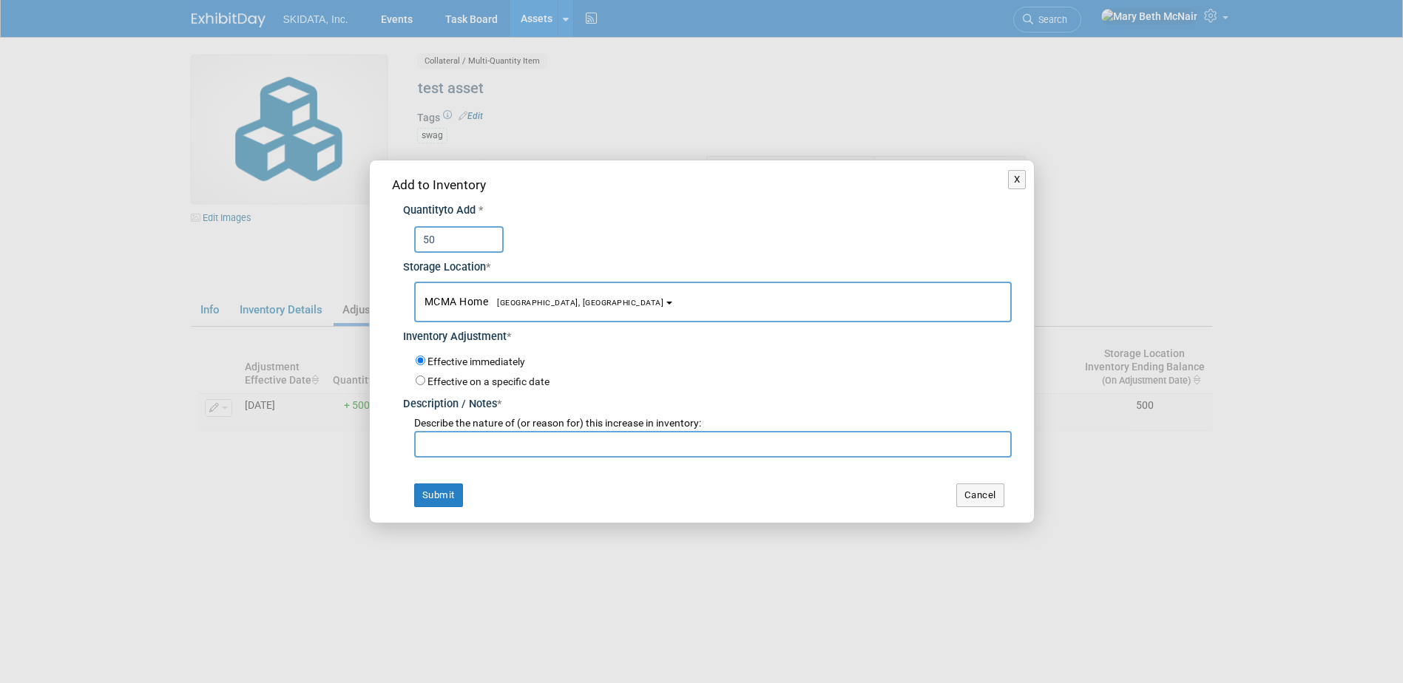
click at [419, 454] on input "text" at bounding box center [712, 444] width 597 height 27
type input "return from test show"
click at [446, 498] on button "Submit" at bounding box center [438, 496] width 49 height 24
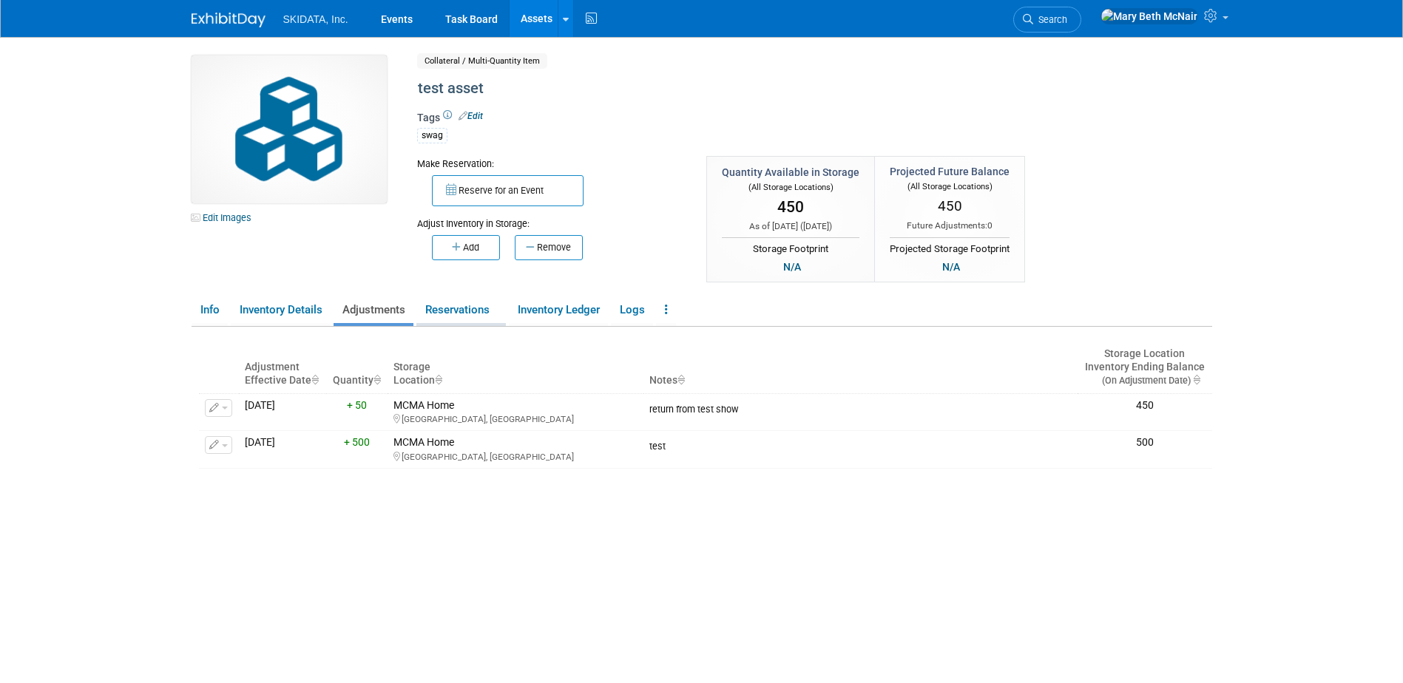
click at [466, 313] on link "Reservations" at bounding box center [460, 310] width 89 height 26
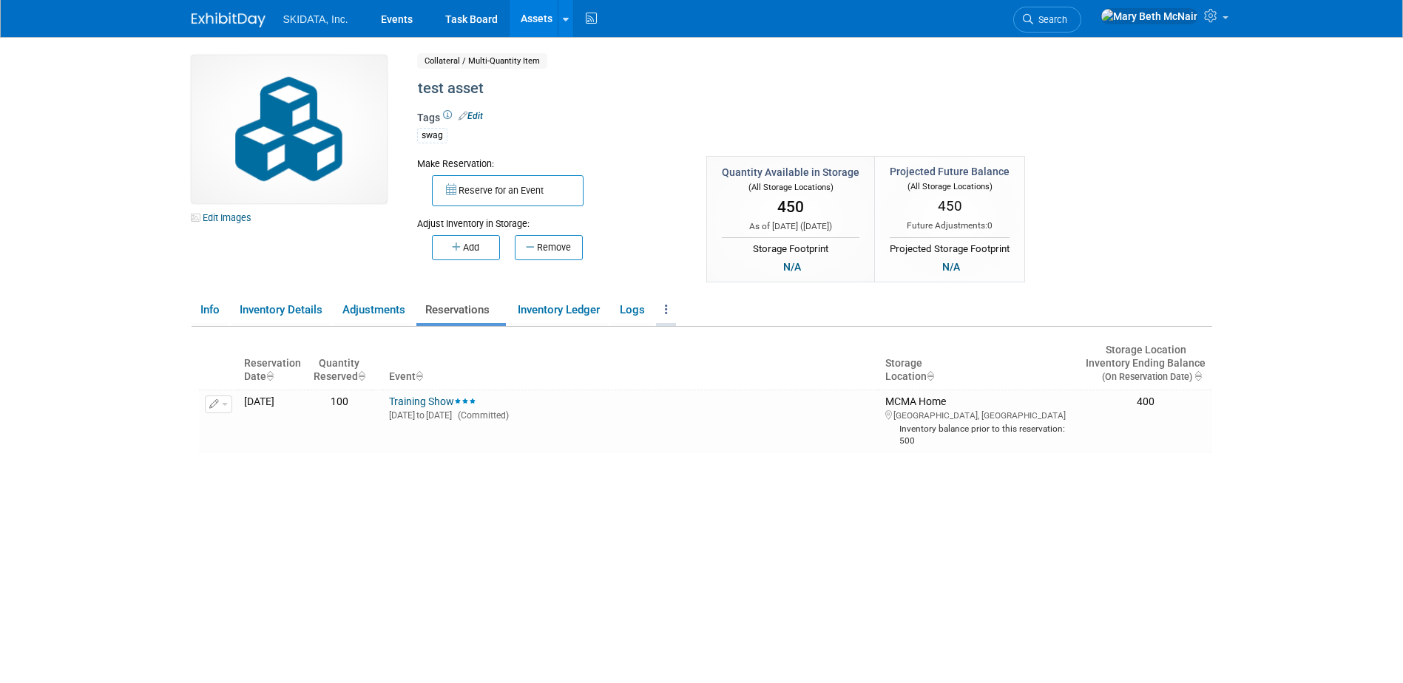
click at [668, 312] on icon at bounding box center [666, 309] width 3 height 11
click at [680, 366] on link "Archive Asset" at bounding box center [720, 364] width 129 height 25
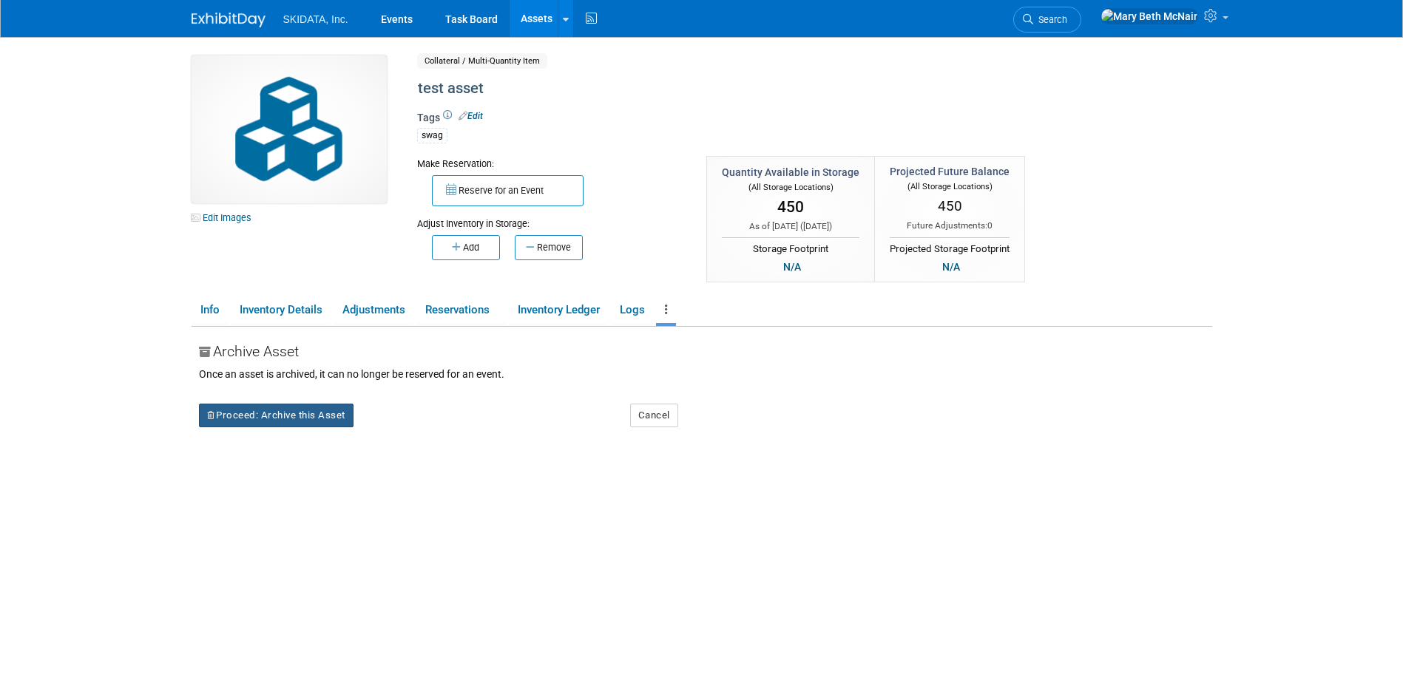
click at [345, 427] on button "Proceed: Archive this Asset" at bounding box center [276, 416] width 155 height 24
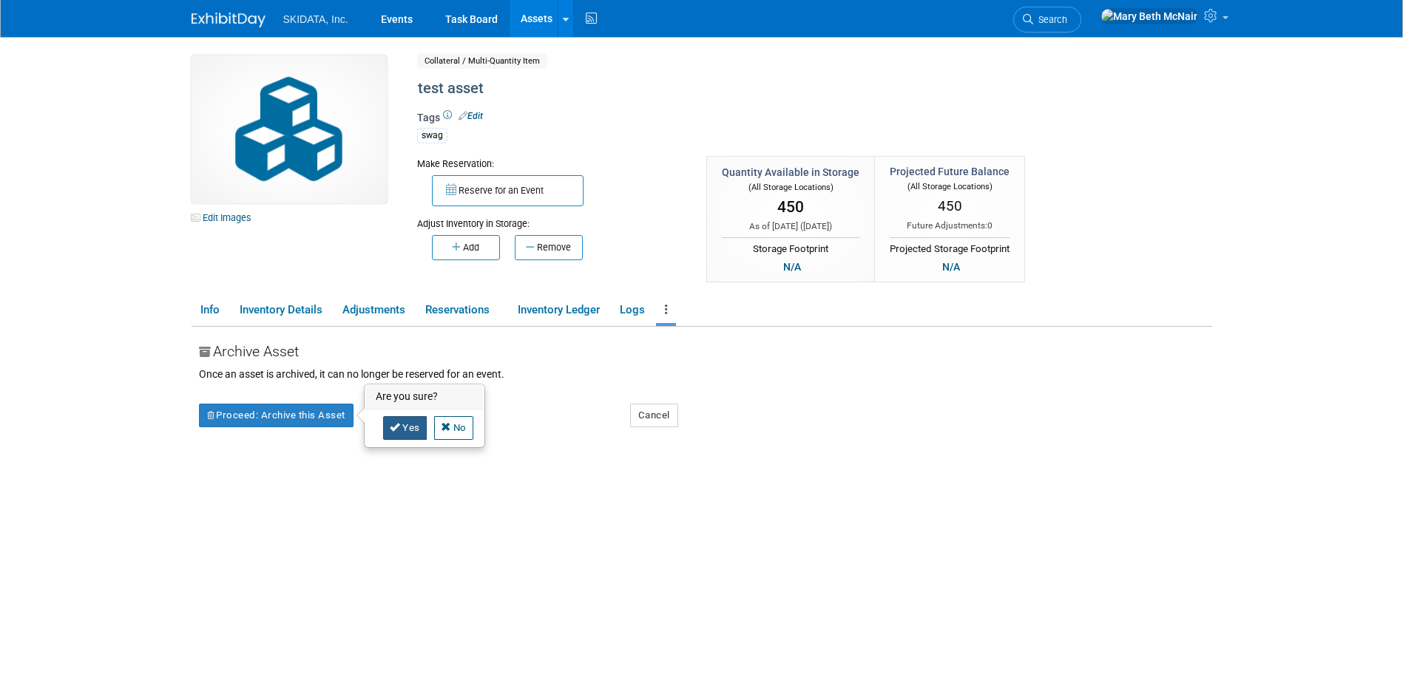
click at [407, 435] on link "Yes" at bounding box center [405, 428] width 44 height 24
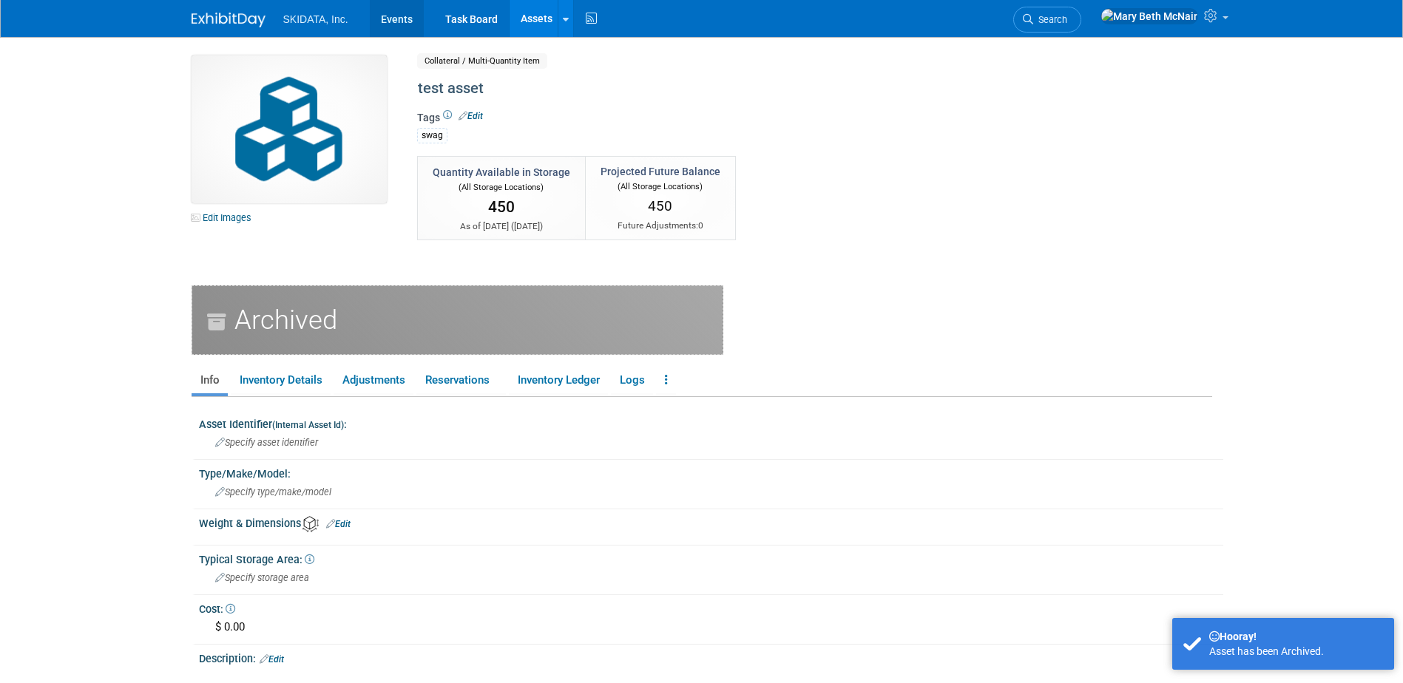
click at [394, 24] on link "Events" at bounding box center [397, 18] width 54 height 37
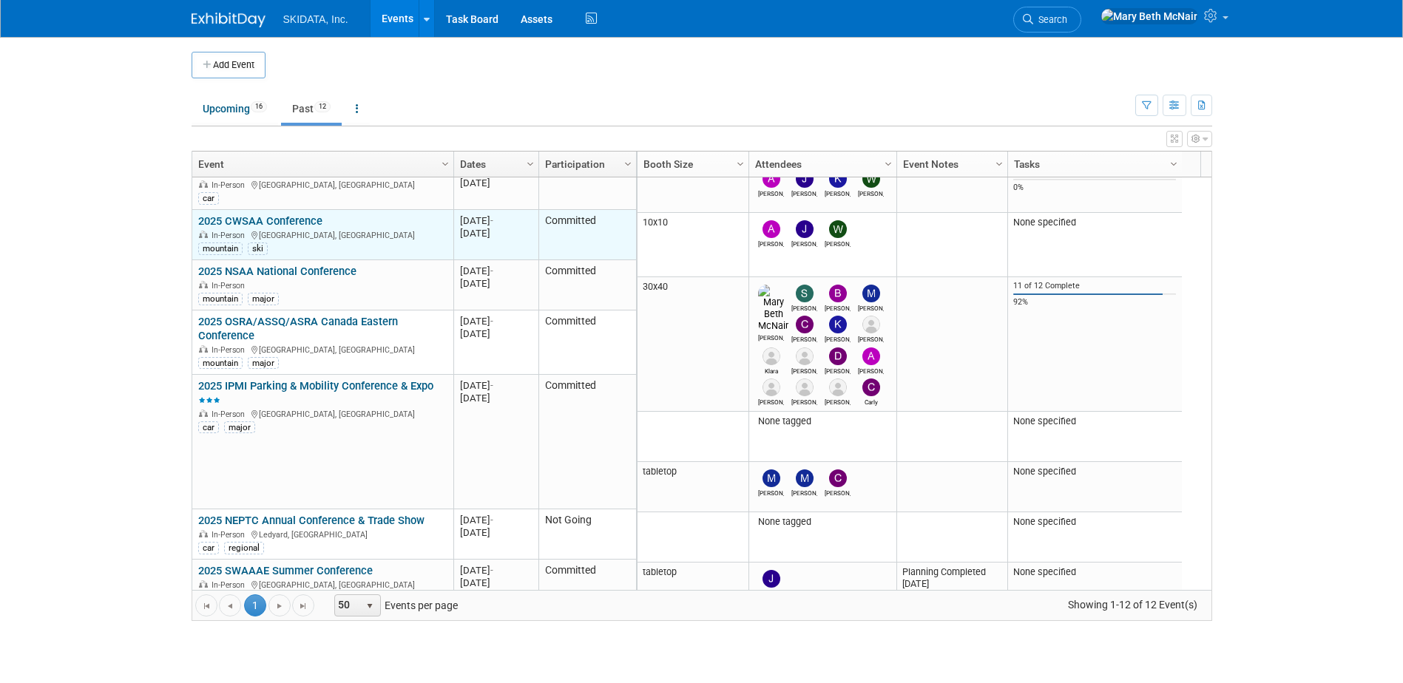
scroll to position [266, 0]
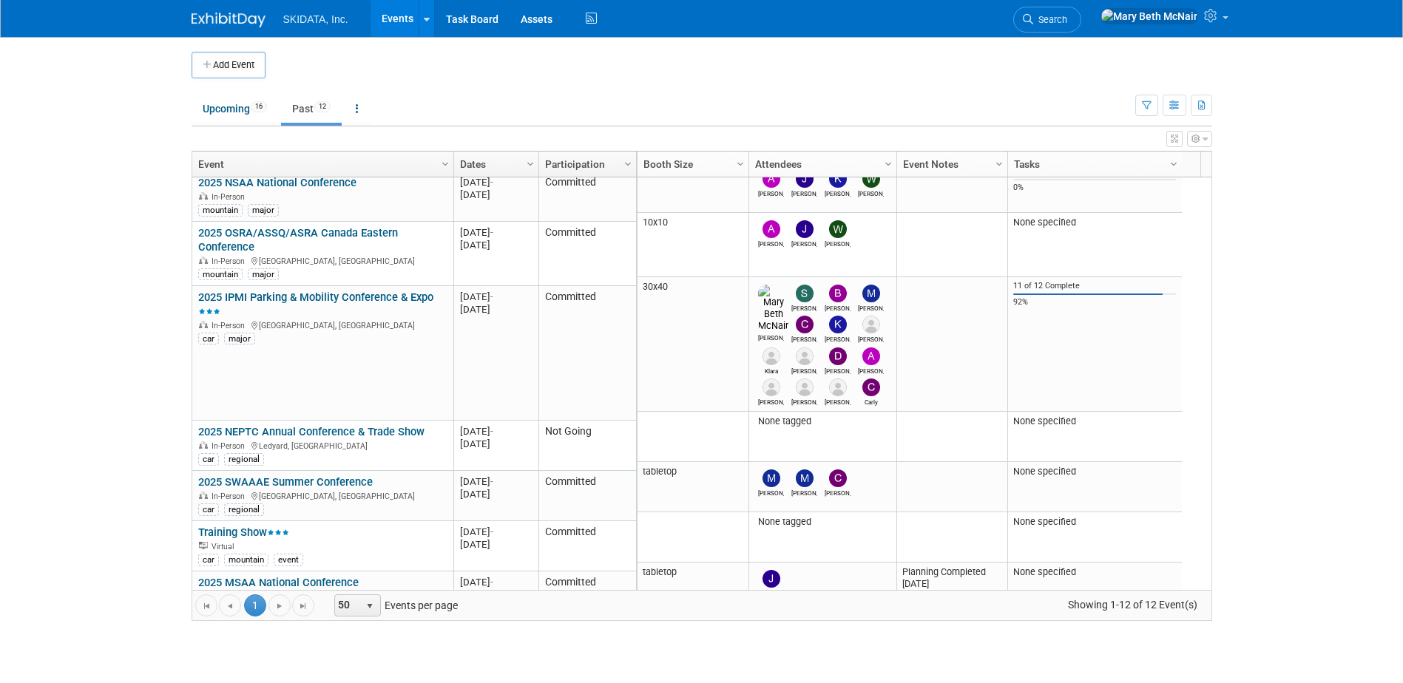
click at [305, 112] on link "Past 12" at bounding box center [311, 109] width 61 height 28
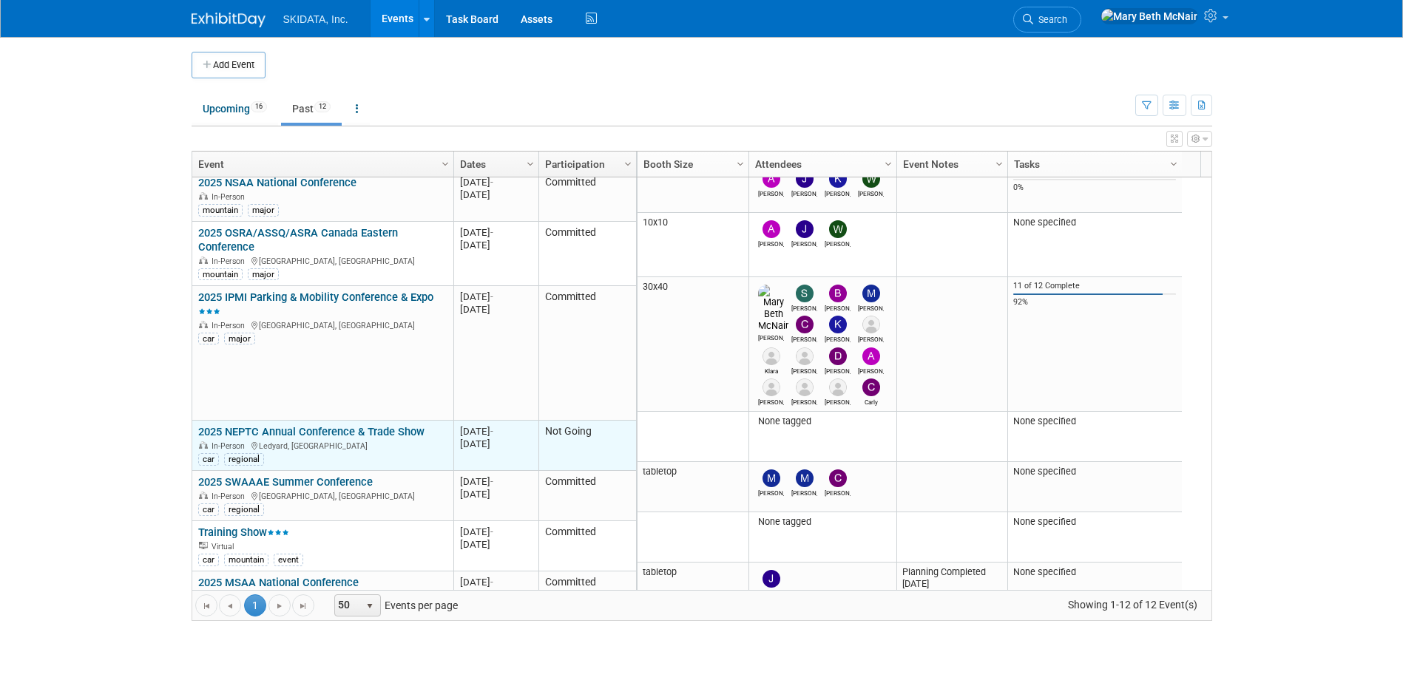
scroll to position [289, 0]
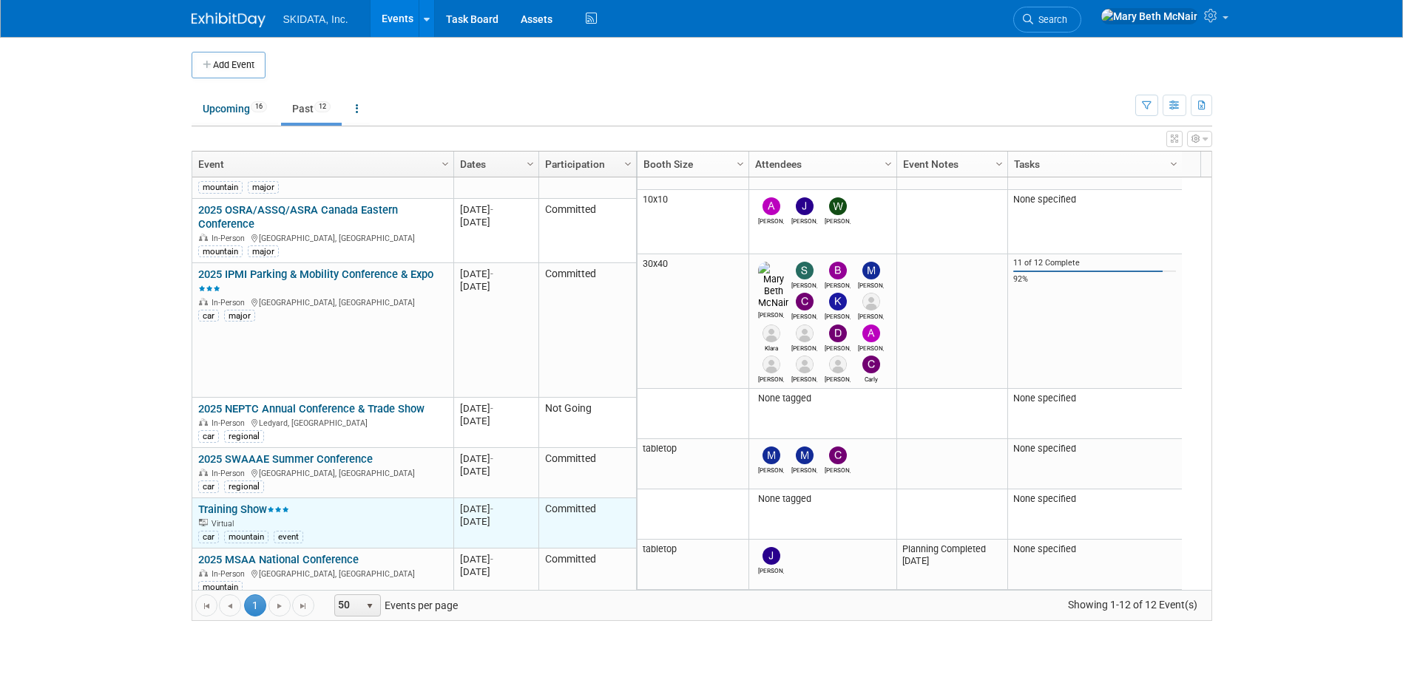
click at [262, 504] on link "Training Show" at bounding box center [243, 509] width 91 height 13
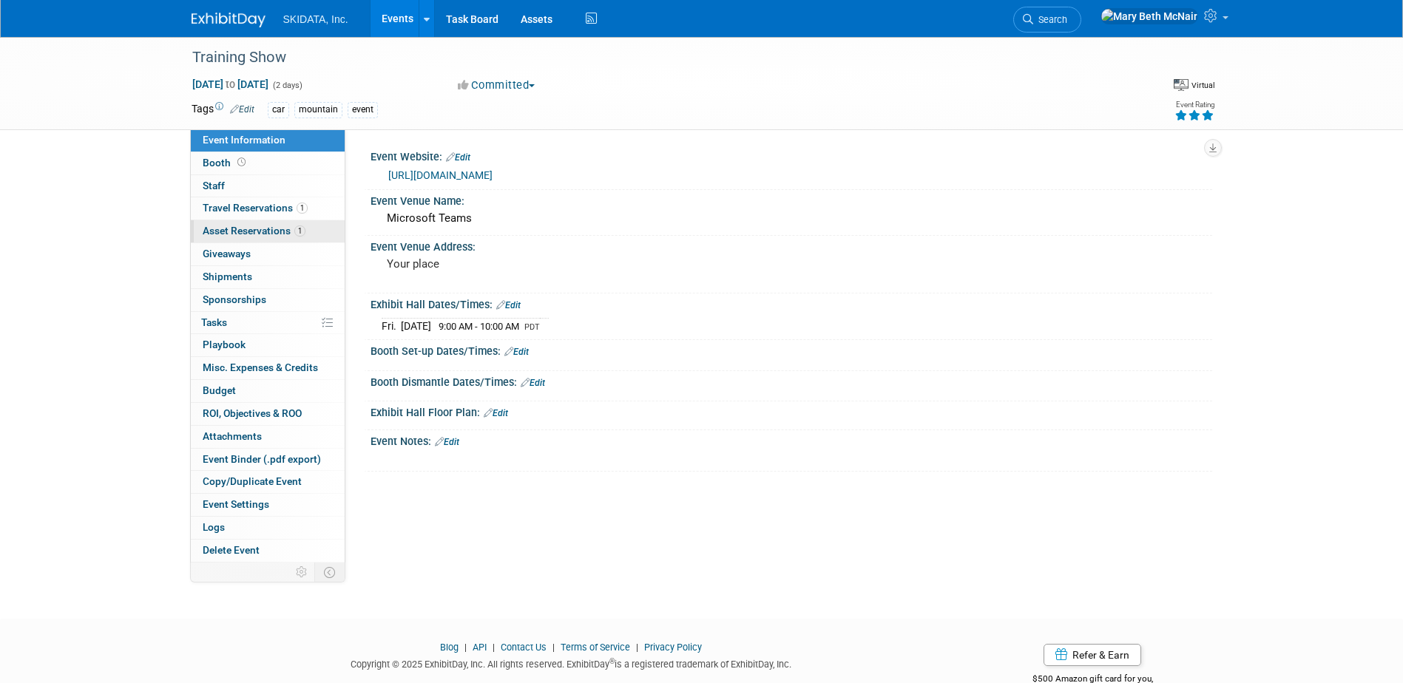
click at [226, 239] on link "1 Asset Reservations 1" at bounding box center [268, 231] width 154 height 22
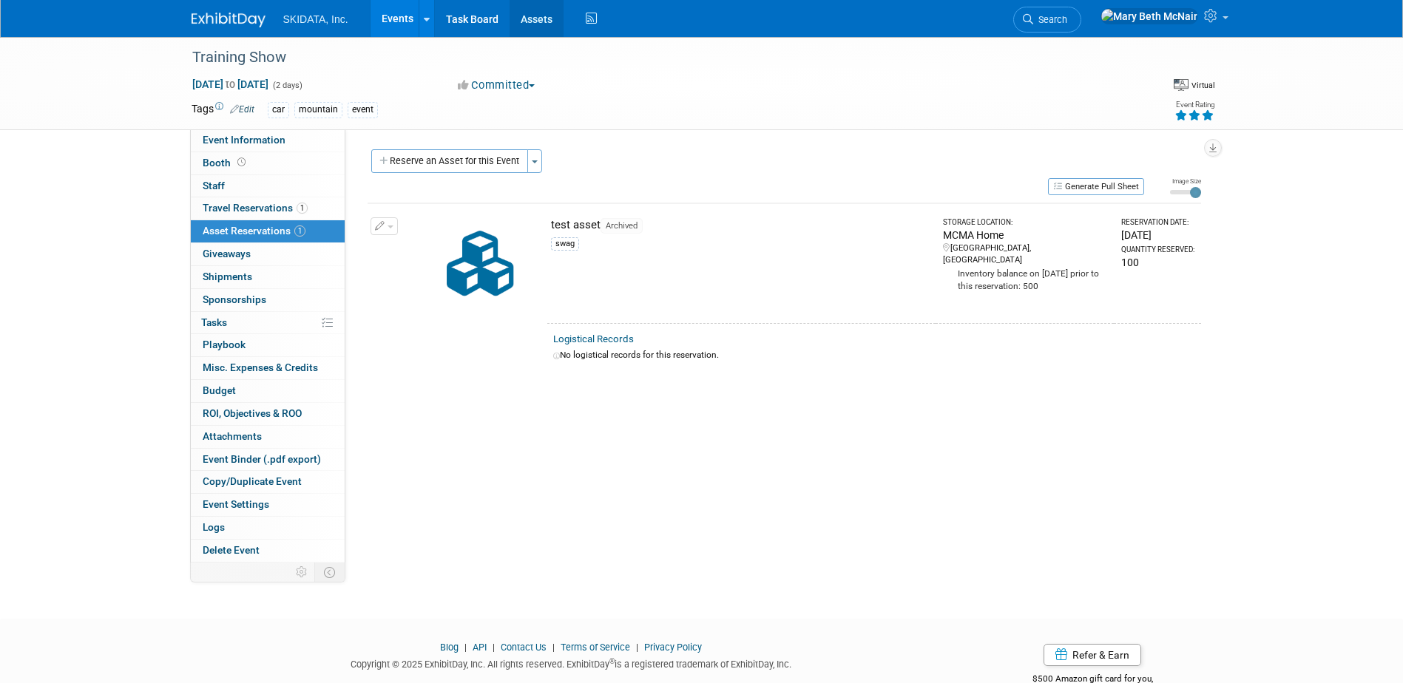
click at [520, 19] on link "Assets" at bounding box center [536, 18] width 54 height 37
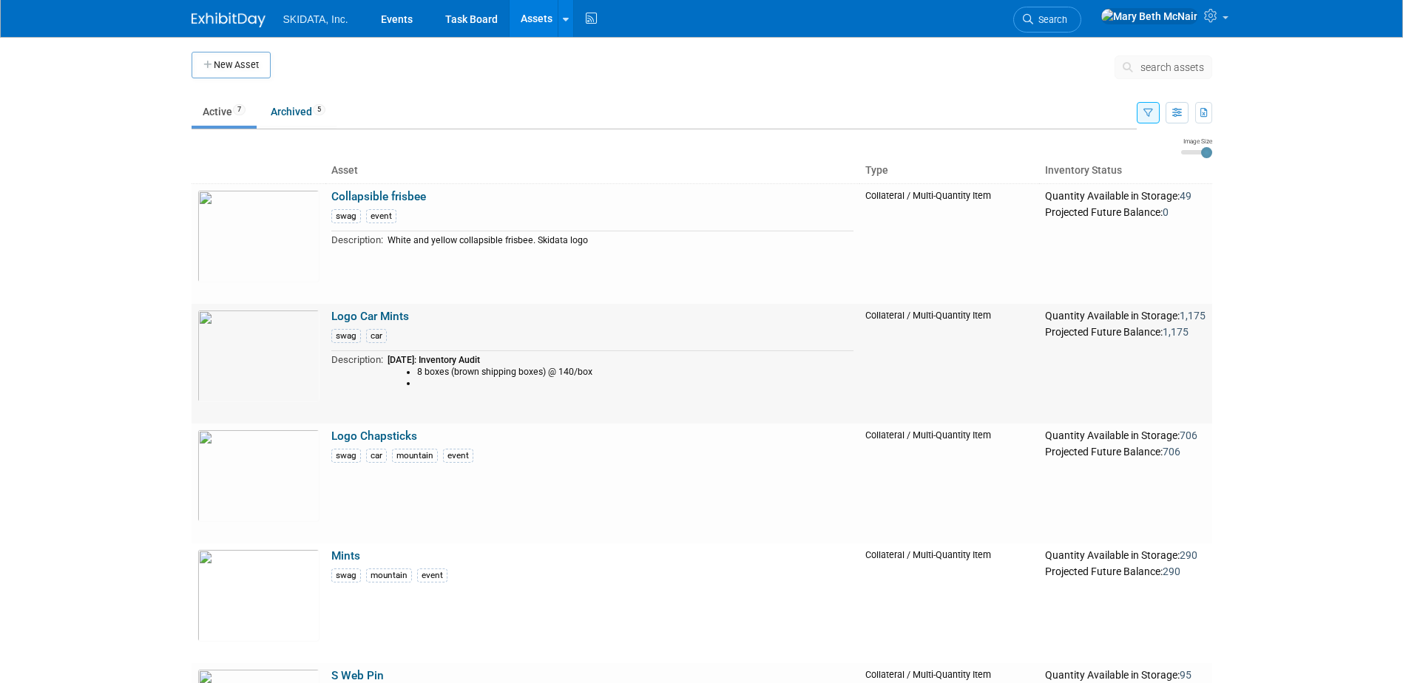
click at [384, 319] on link "Logo Car Mints" at bounding box center [370, 316] width 78 height 13
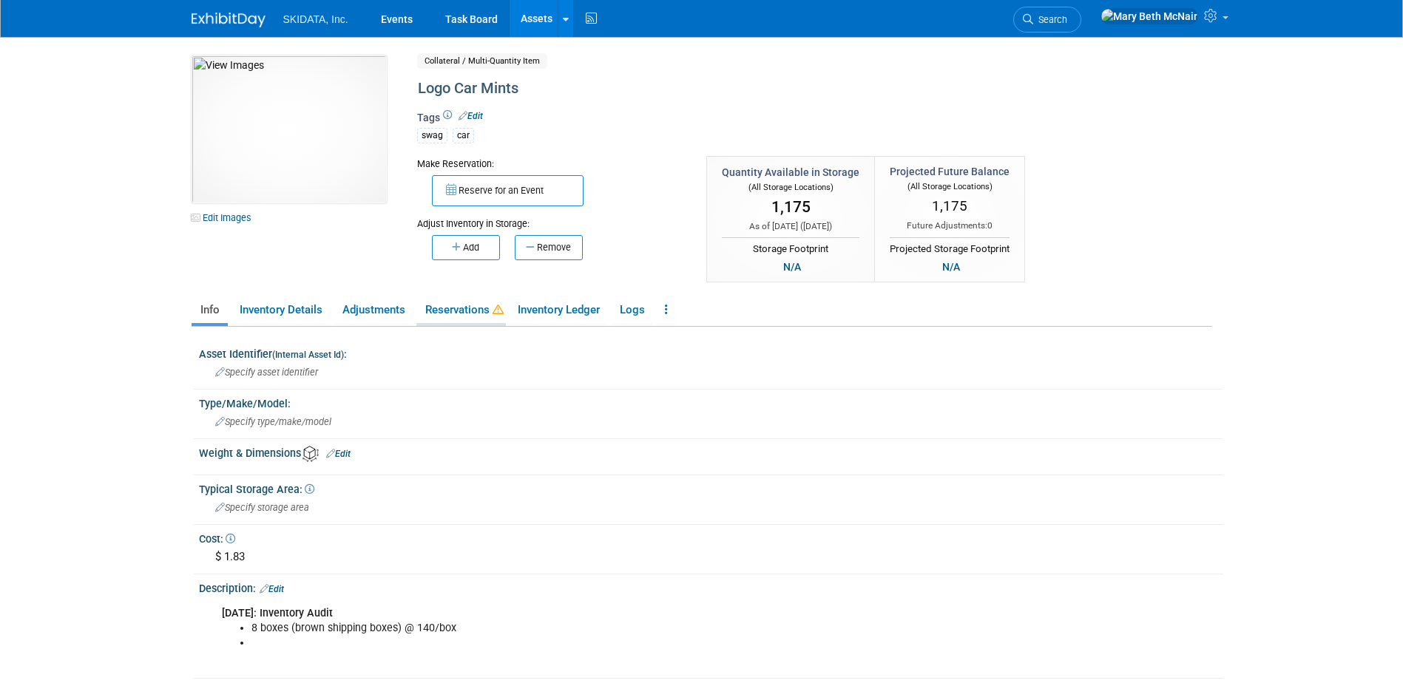
click at [469, 310] on link "Reservations" at bounding box center [460, 310] width 89 height 26
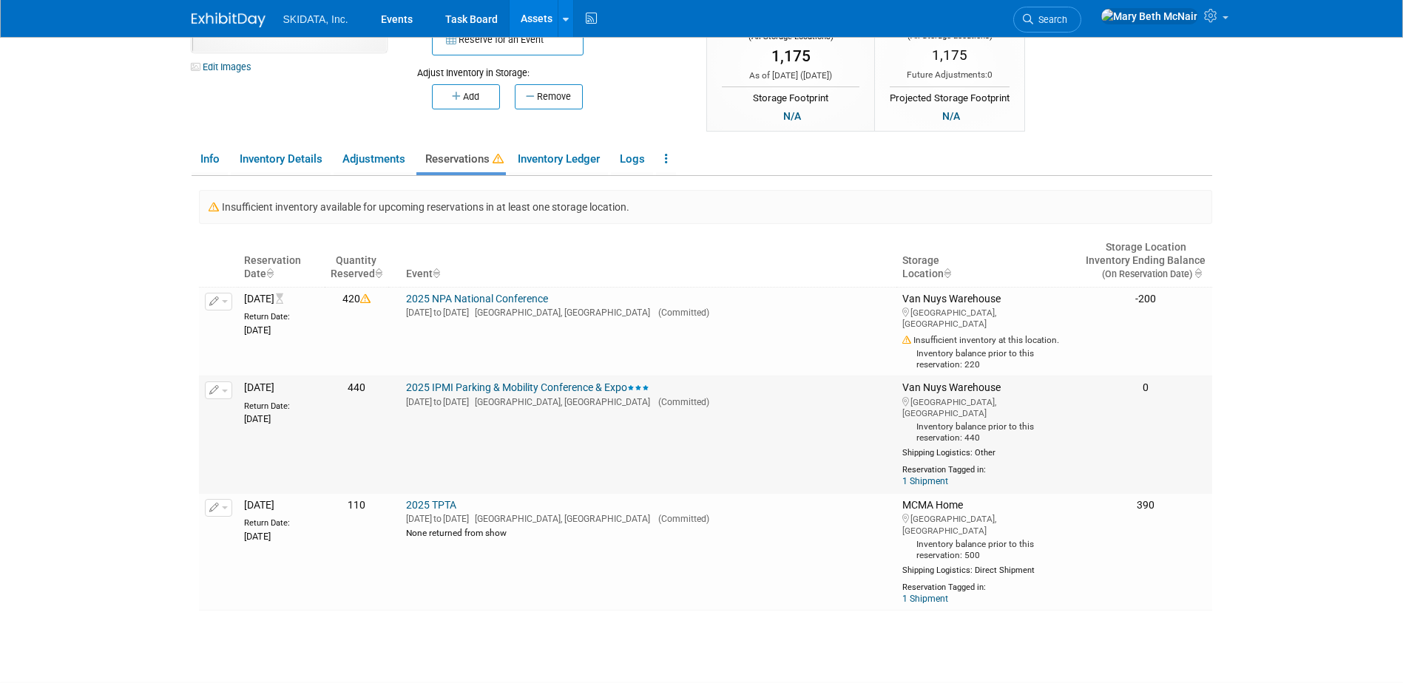
scroll to position [222, 0]
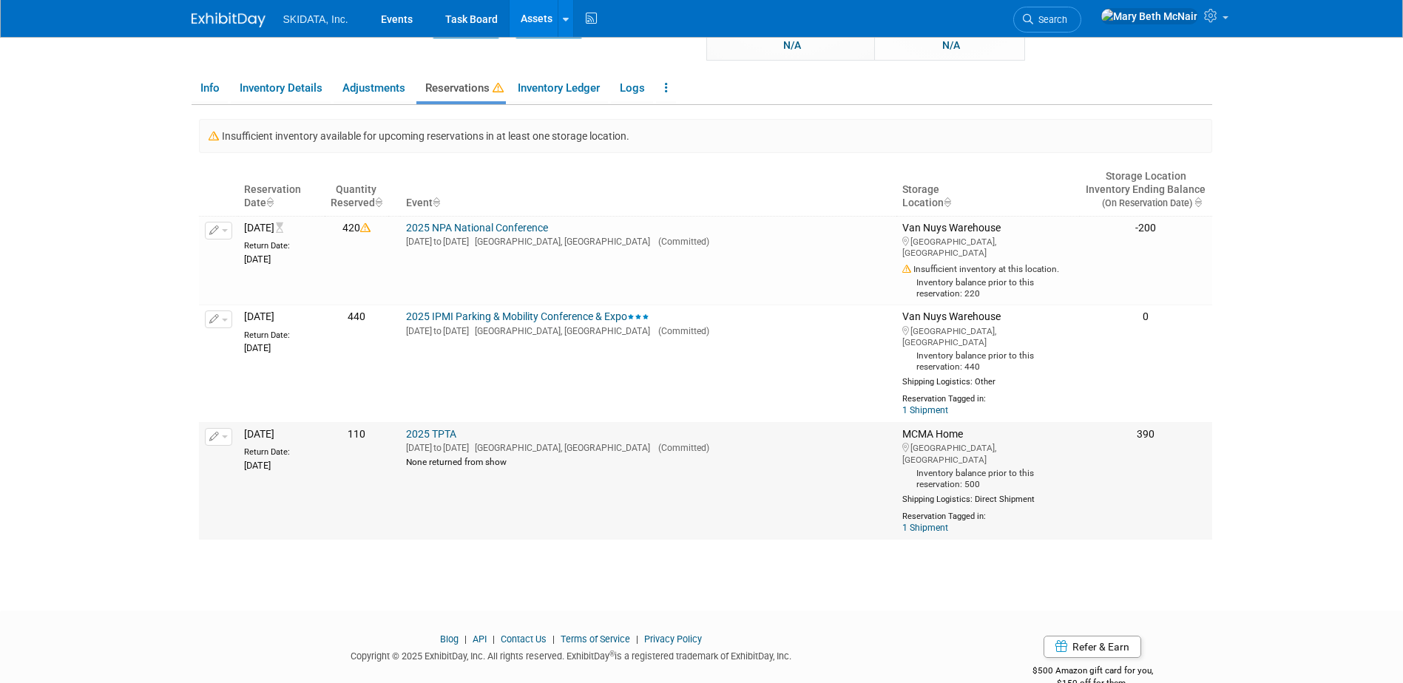
click at [220, 432] on button "button" at bounding box center [218, 437] width 27 height 18
click at [226, 455] on button "Change Reservation" at bounding box center [275, 461] width 125 height 20
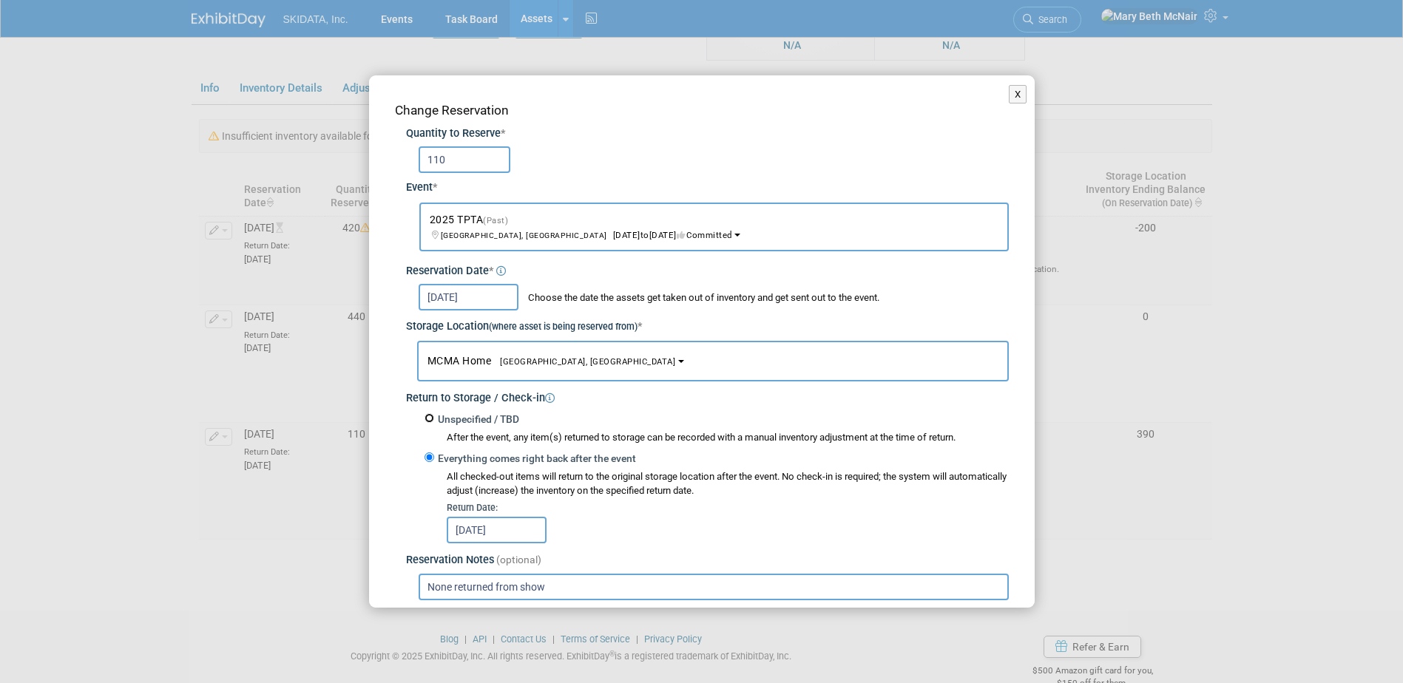
click at [428, 421] on input "Unspecified / TBD" at bounding box center [429, 418] width 10 height 10
radio input "true"
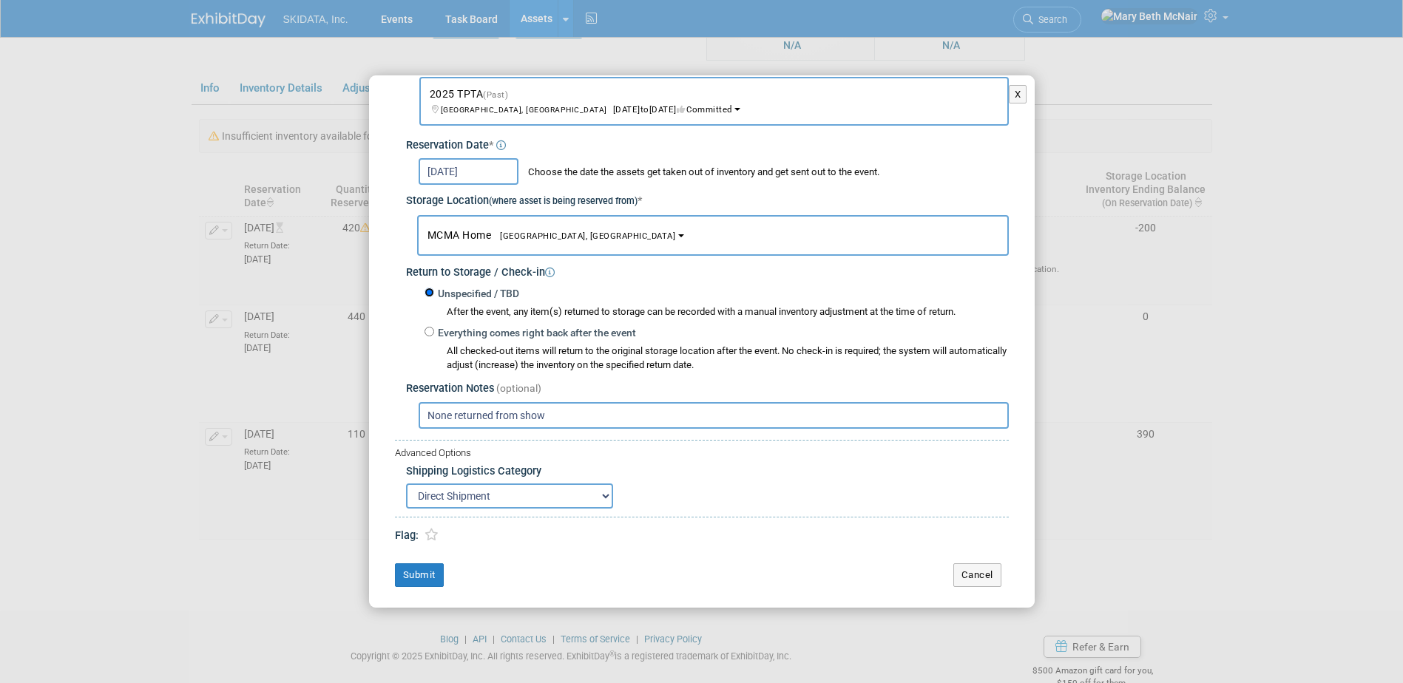
scroll to position [132, 0]
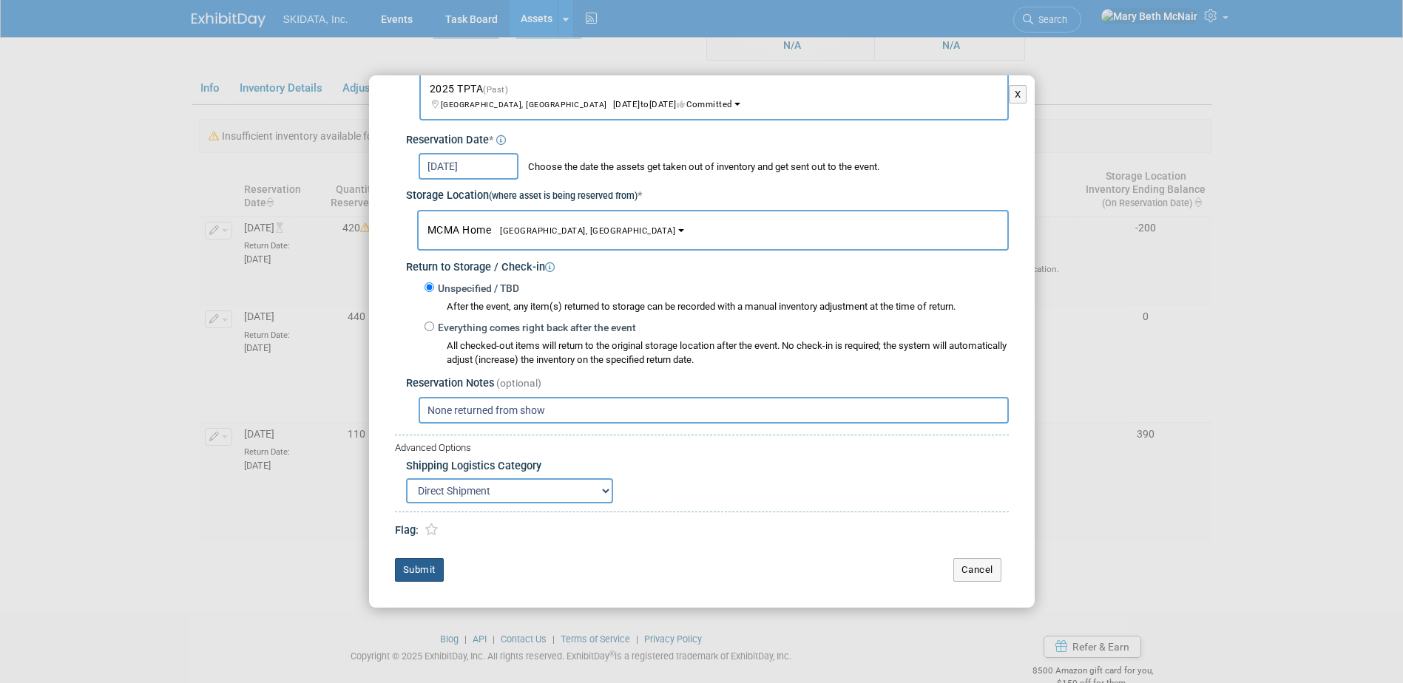
click at [417, 571] on button "Submit" at bounding box center [419, 570] width 49 height 24
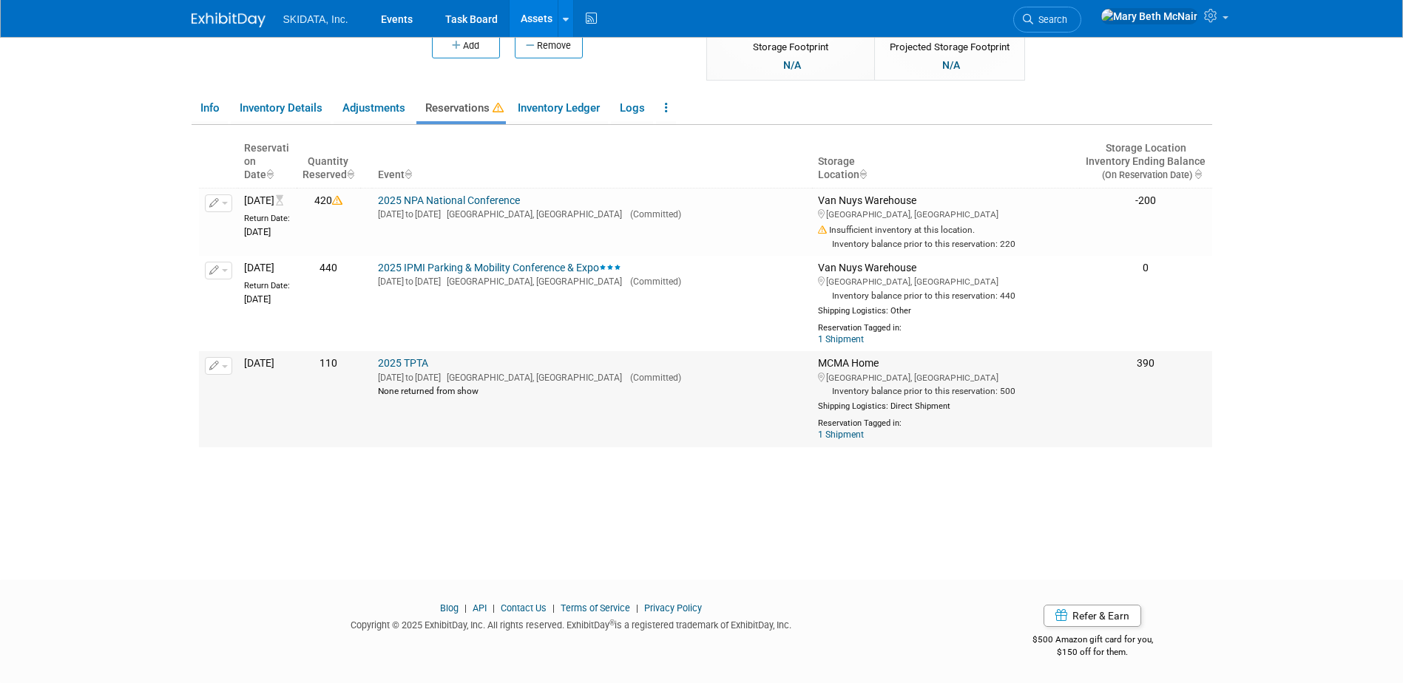
scroll to position [222, 0]
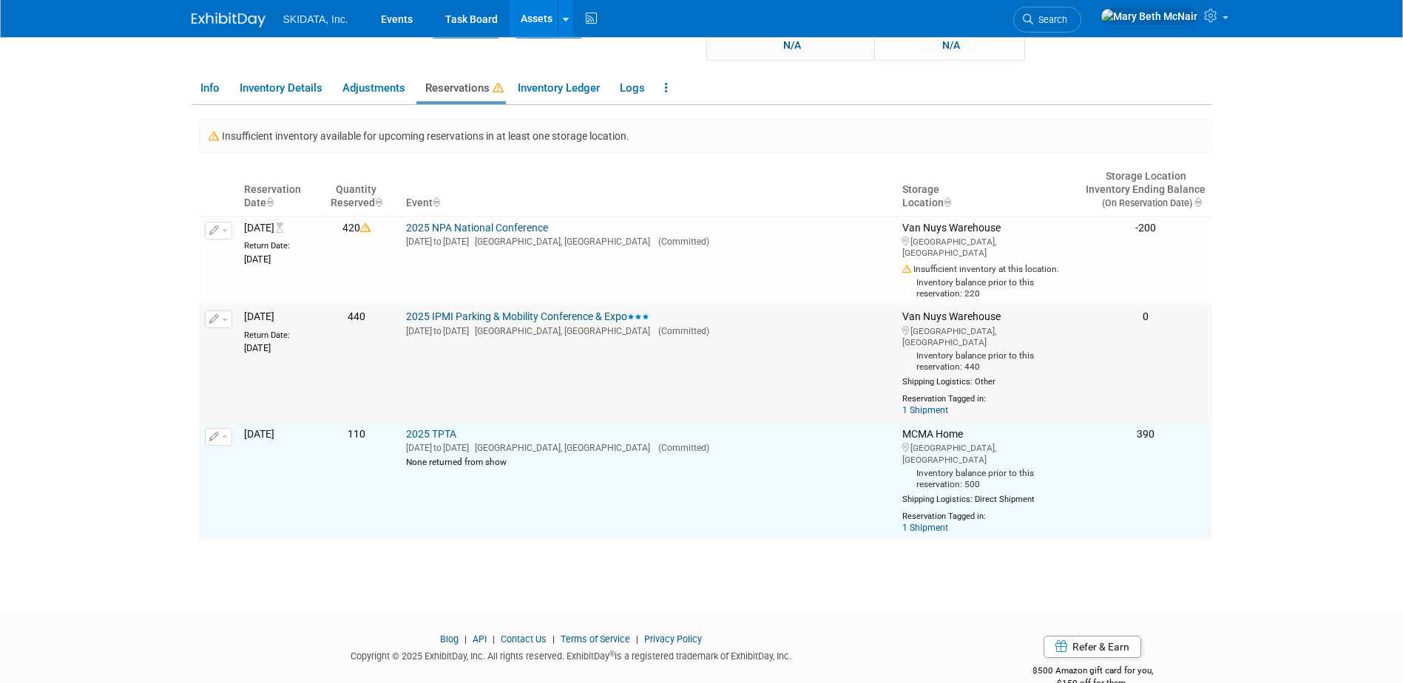
click at [222, 320] on span "button" at bounding box center [225, 320] width 6 height 3
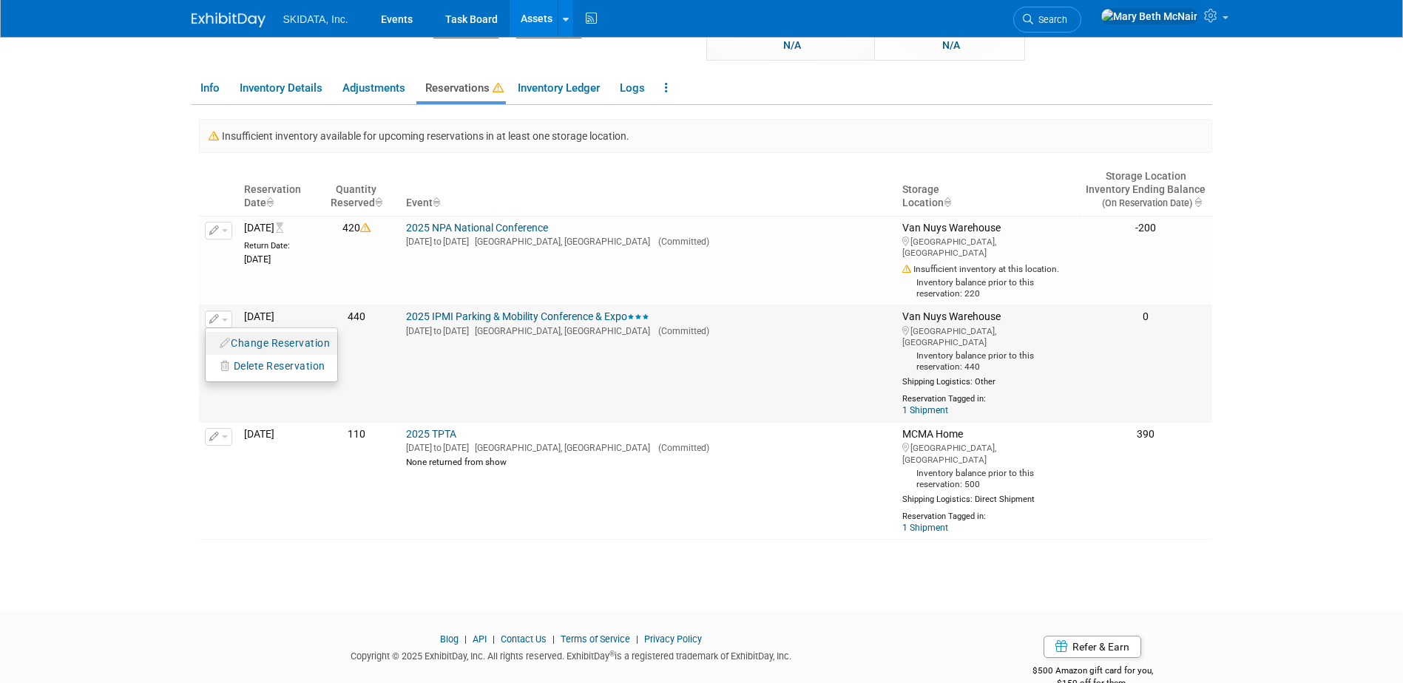
click at [224, 344] on icon "button" at bounding box center [226, 343] width 12 height 10
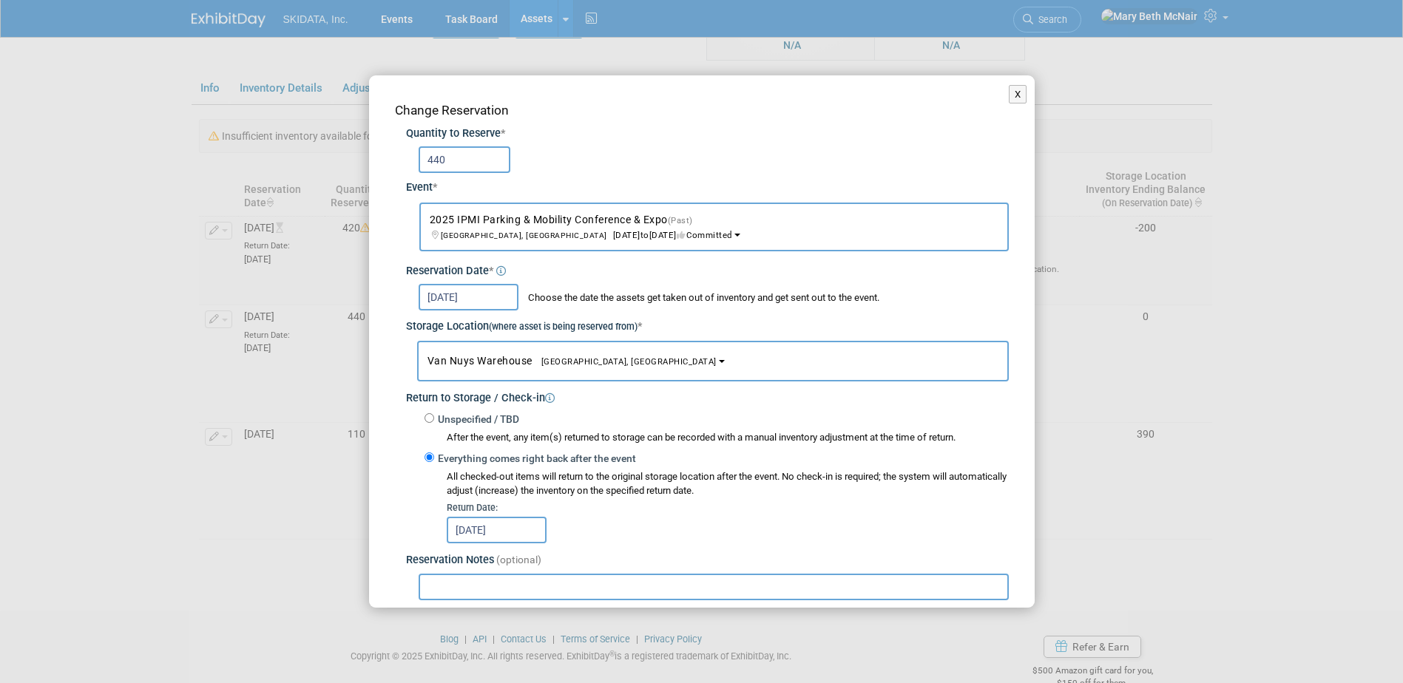
click at [434, 419] on label "Unspecified / TBD" at bounding box center [476, 420] width 85 height 15
click at [433, 419] on input "Unspecified / TBD" at bounding box center [429, 418] width 10 height 10
radio input "true"
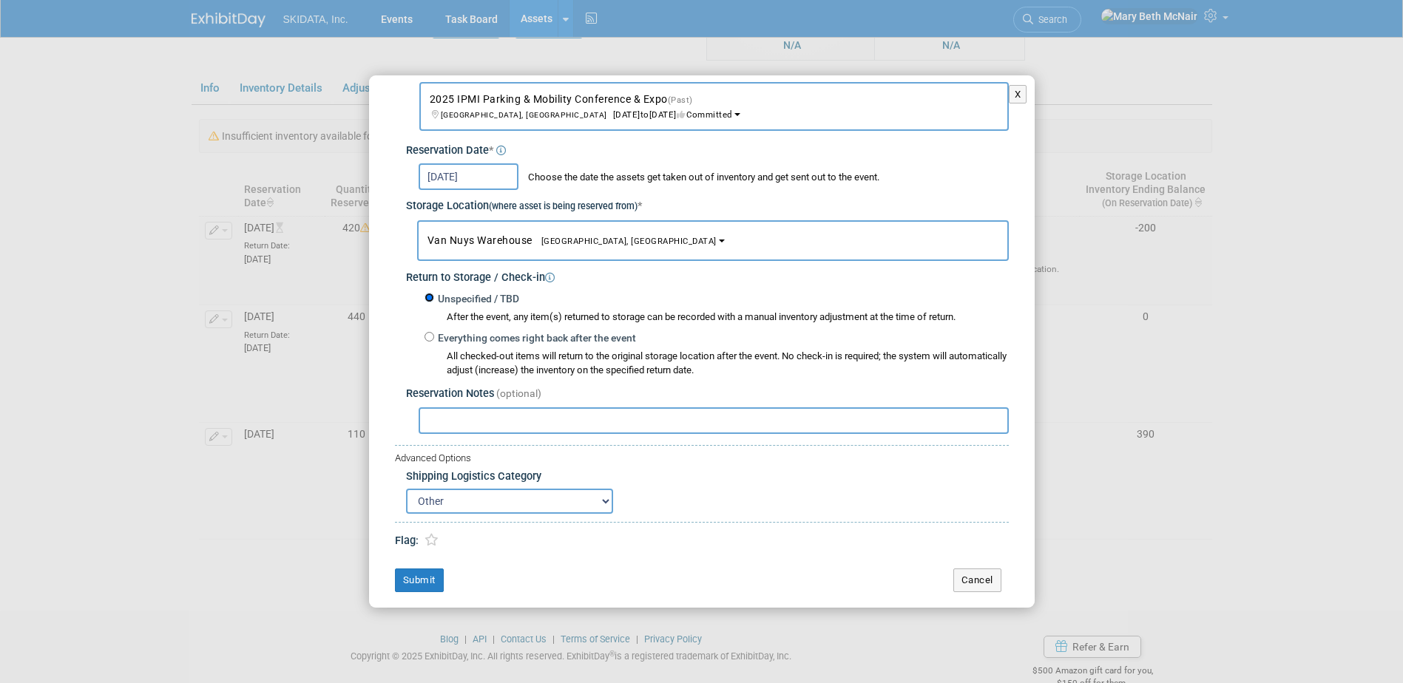
scroll to position [132, 0]
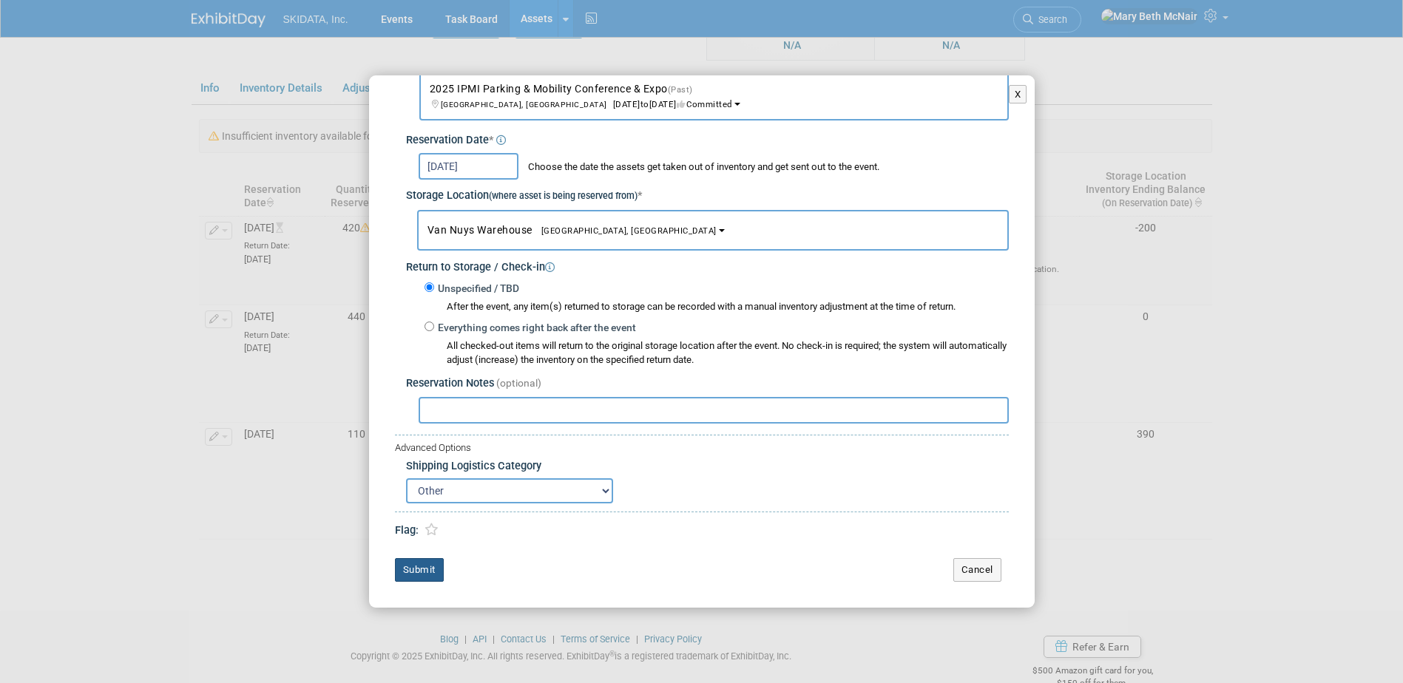
click at [433, 560] on button "Submit" at bounding box center [419, 570] width 49 height 24
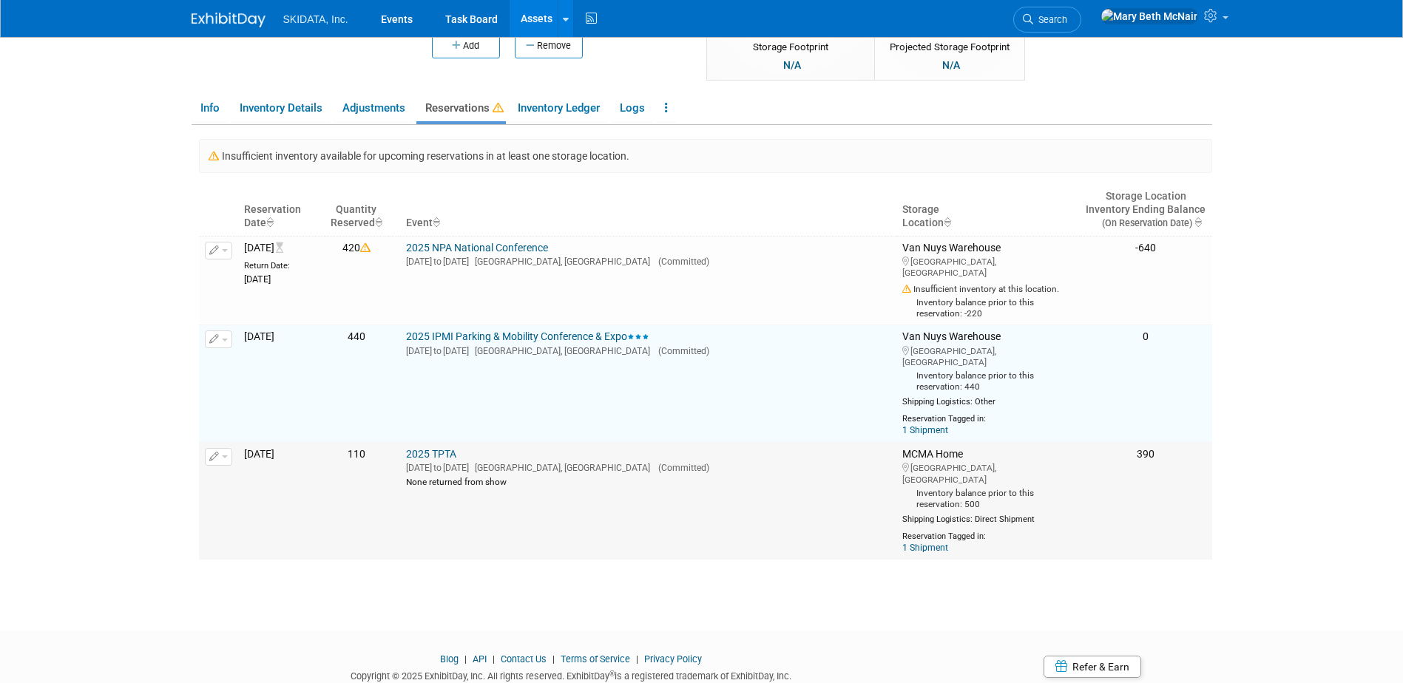
scroll to position [222, 0]
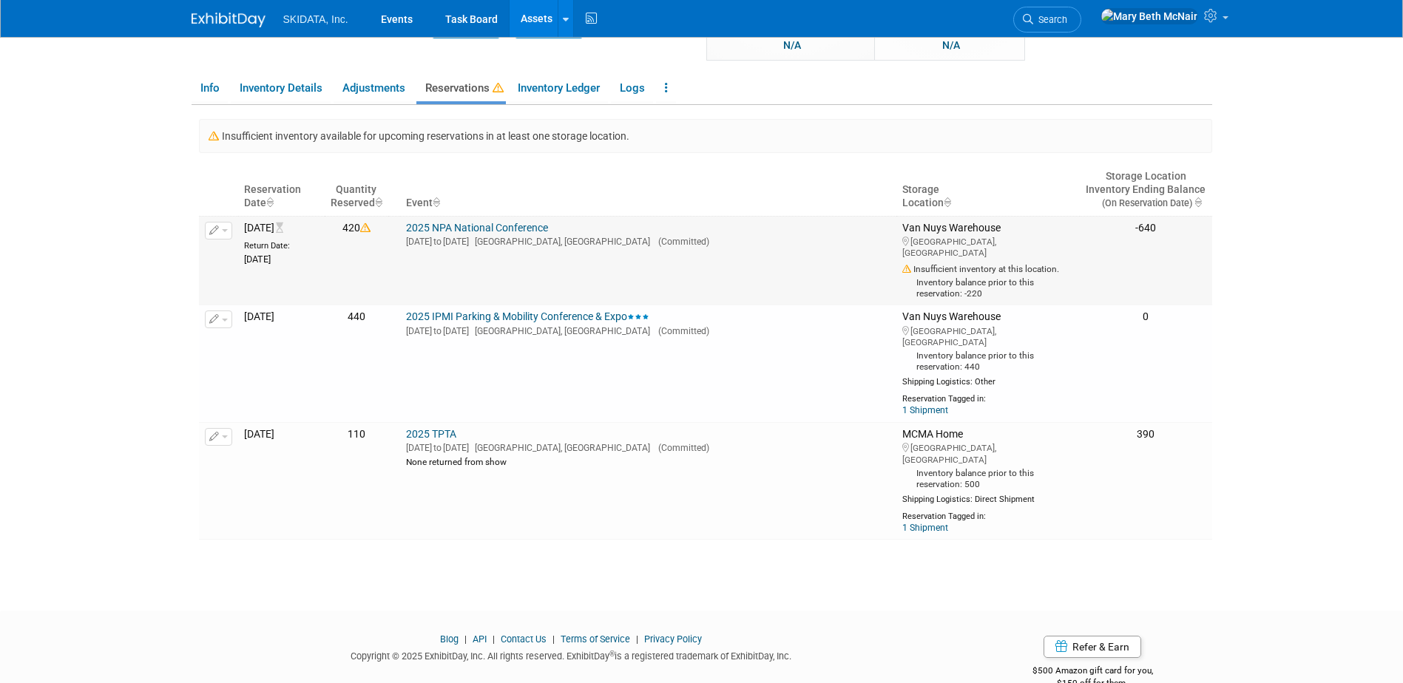
click at [217, 232] on icon "button" at bounding box center [214, 231] width 10 height 10
click at [254, 256] on button "Change Reservation" at bounding box center [275, 255] width 125 height 20
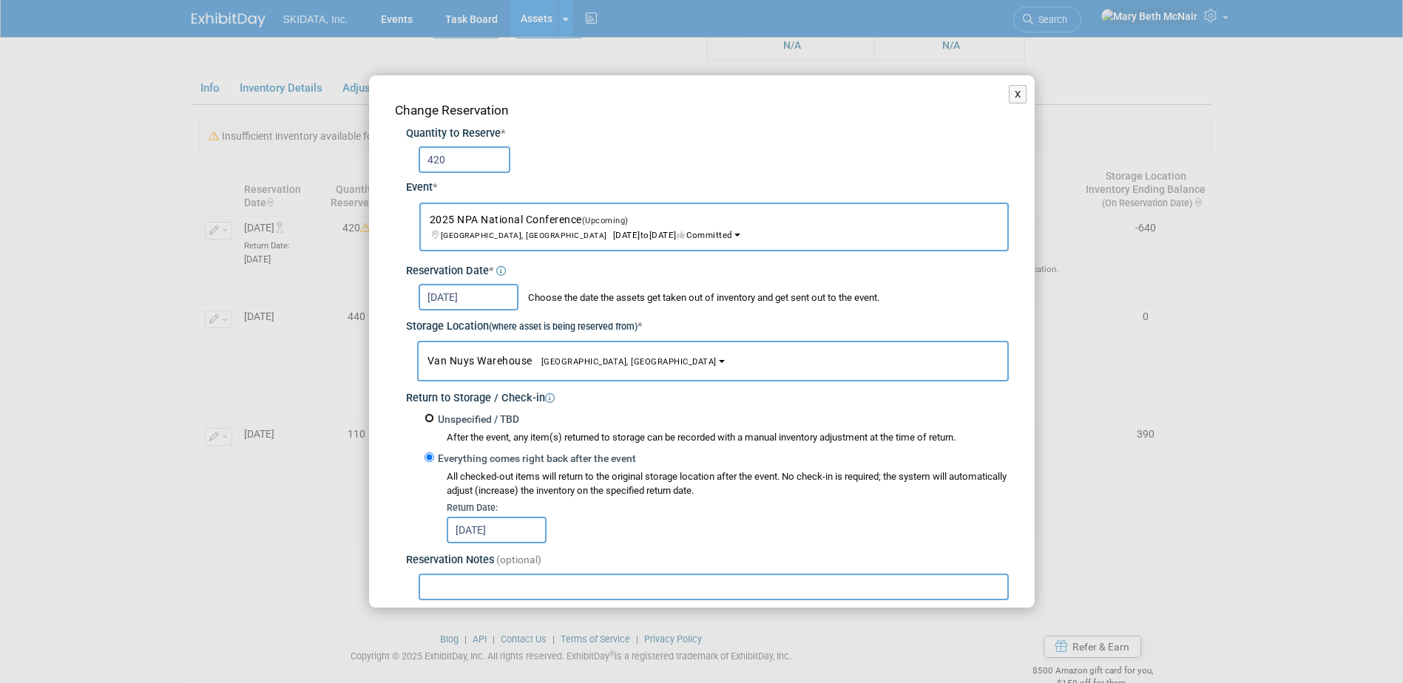
click at [427, 419] on input "Unspecified / TBD" at bounding box center [429, 418] width 10 height 10
radio input "true"
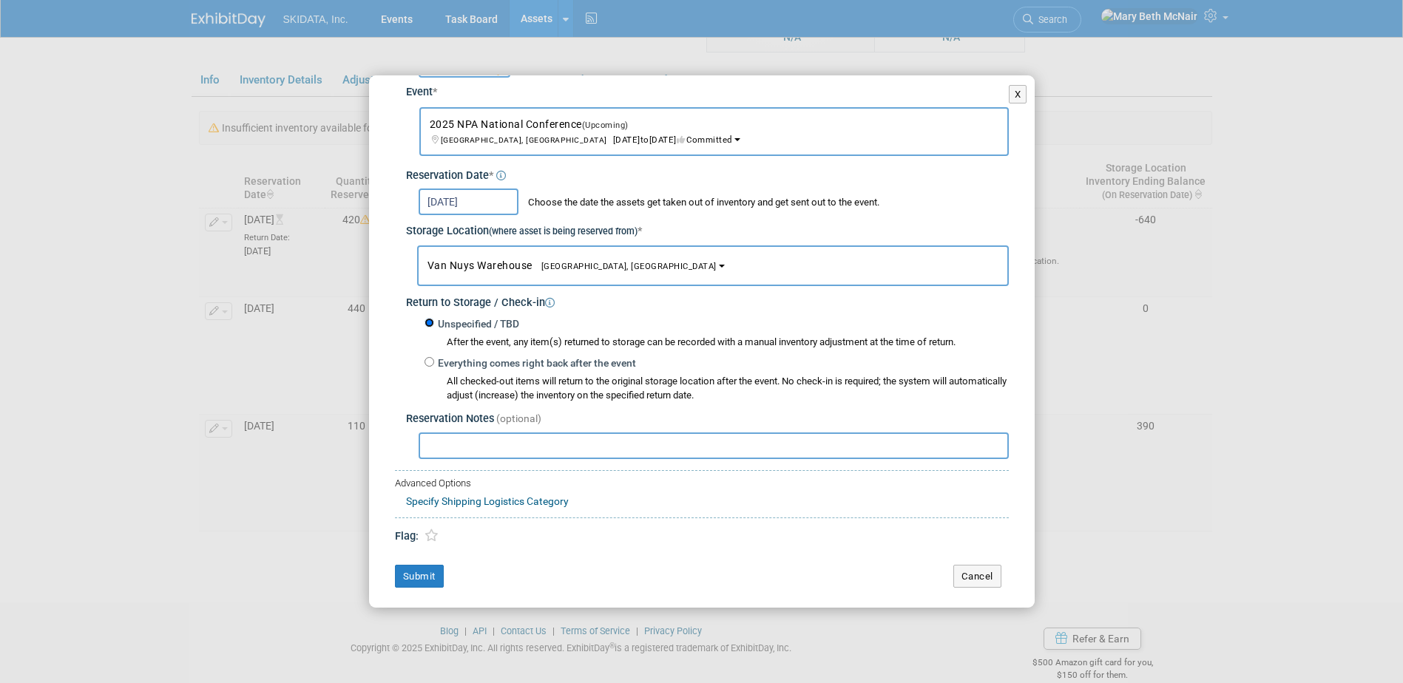
scroll to position [101, 0]
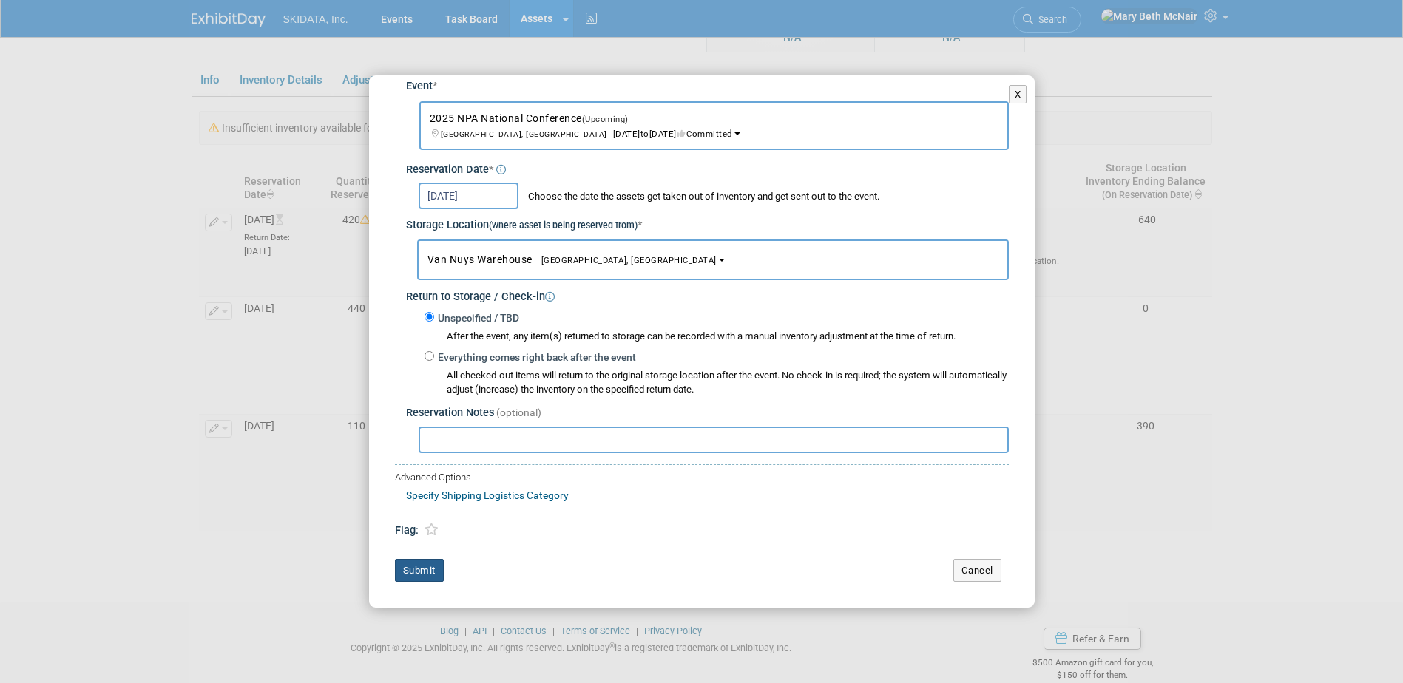
click at [416, 576] on button "Submit" at bounding box center [419, 571] width 49 height 24
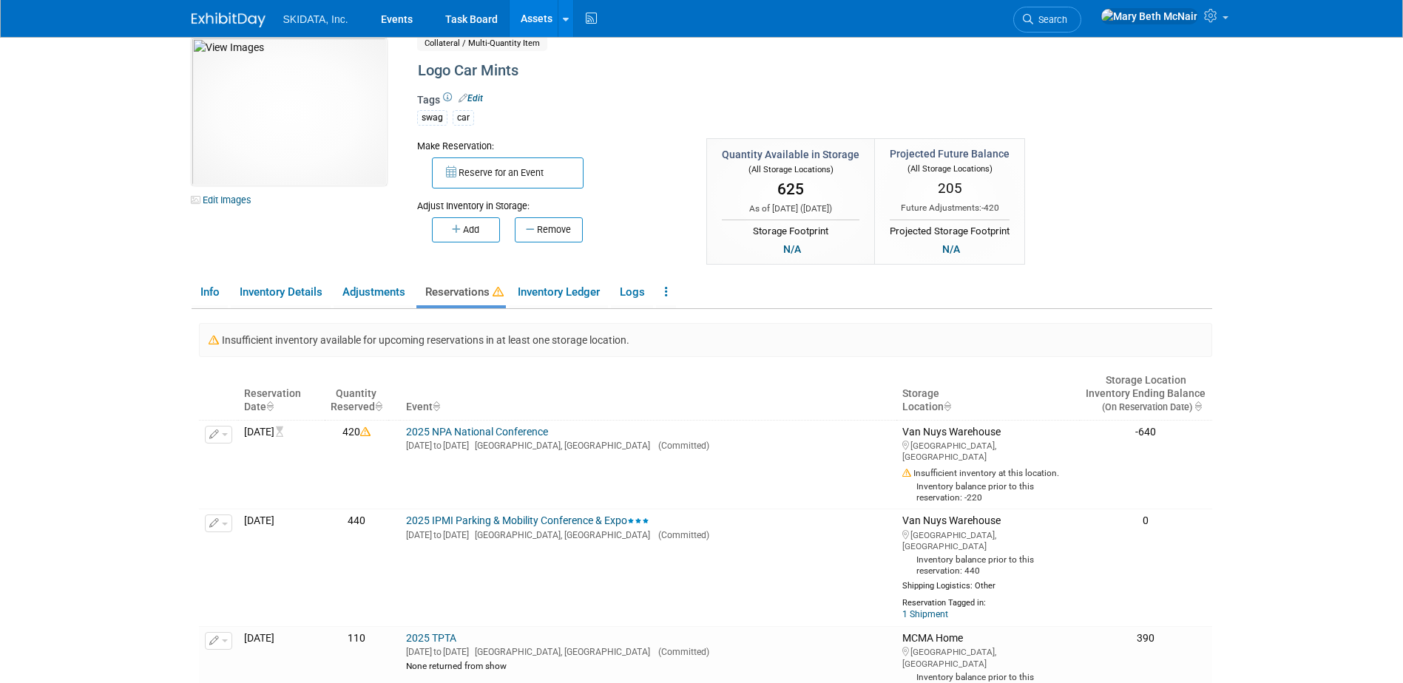
scroll to position [0, 0]
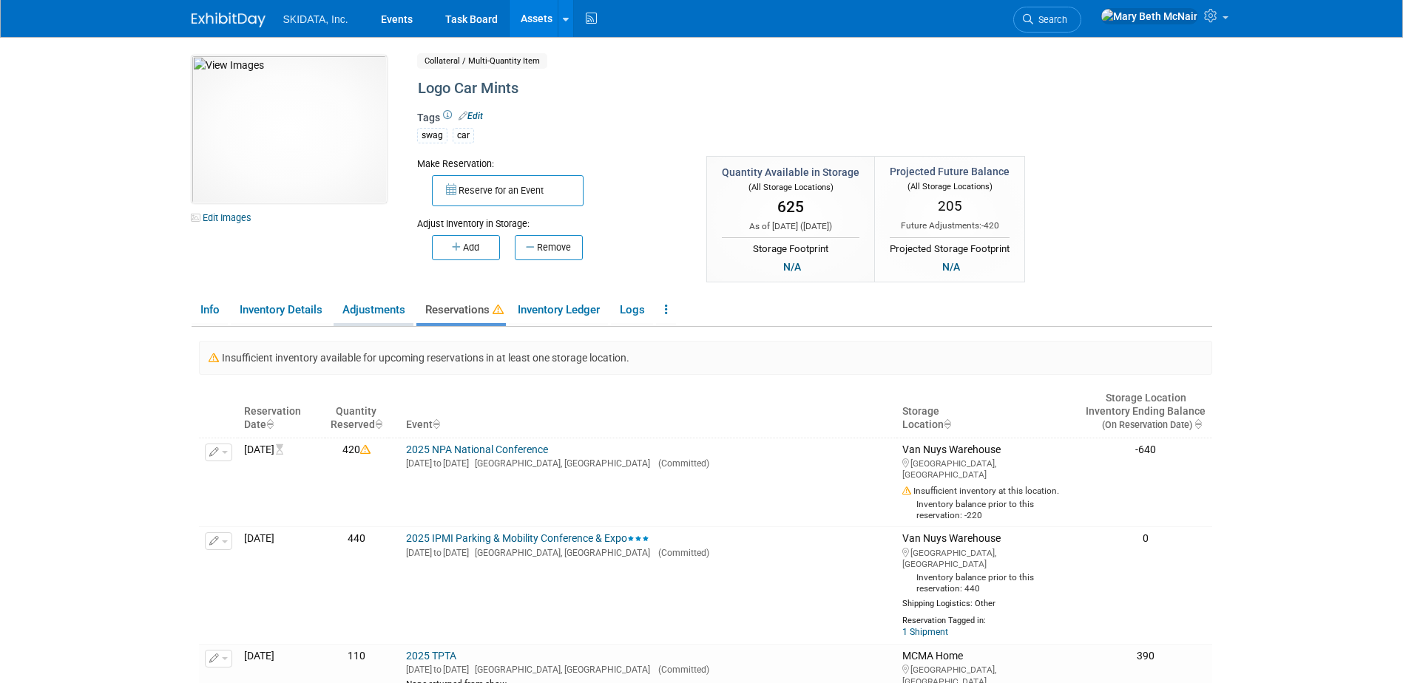
click at [400, 313] on link "Adjustments" at bounding box center [373, 310] width 80 height 26
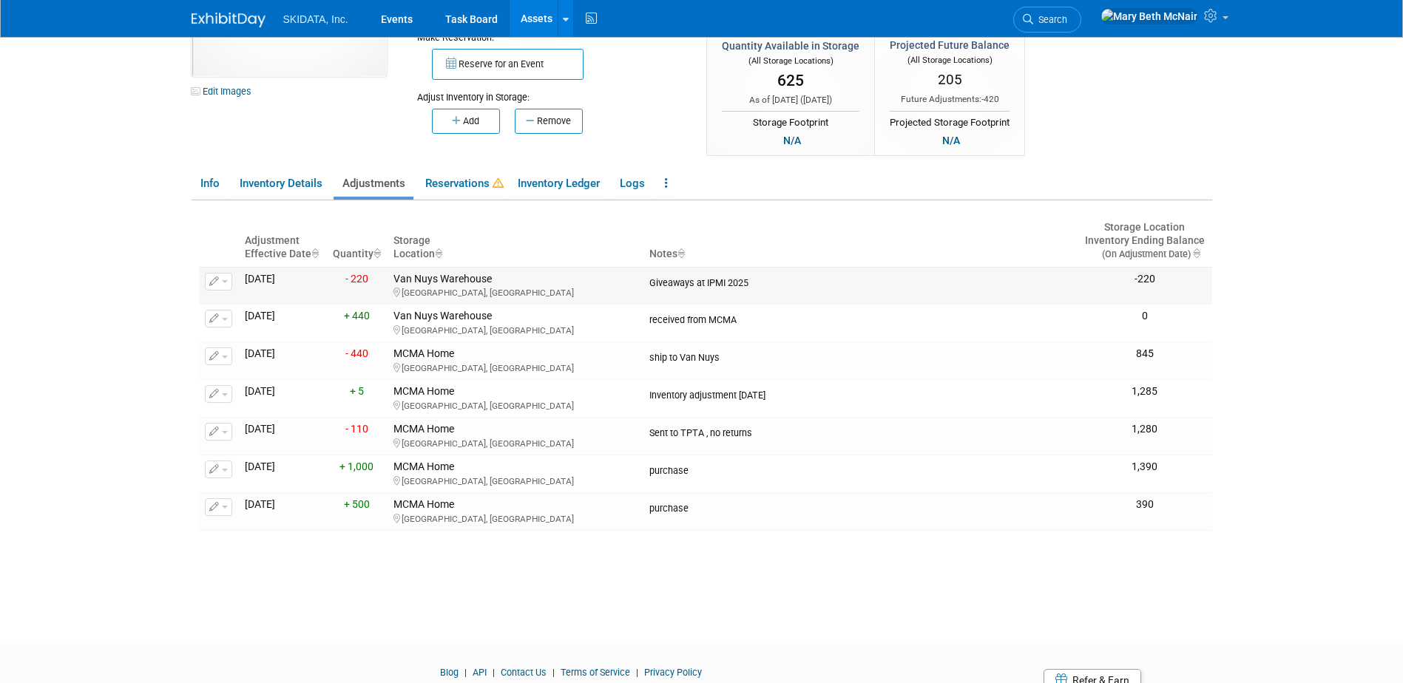
scroll to position [191, 0]
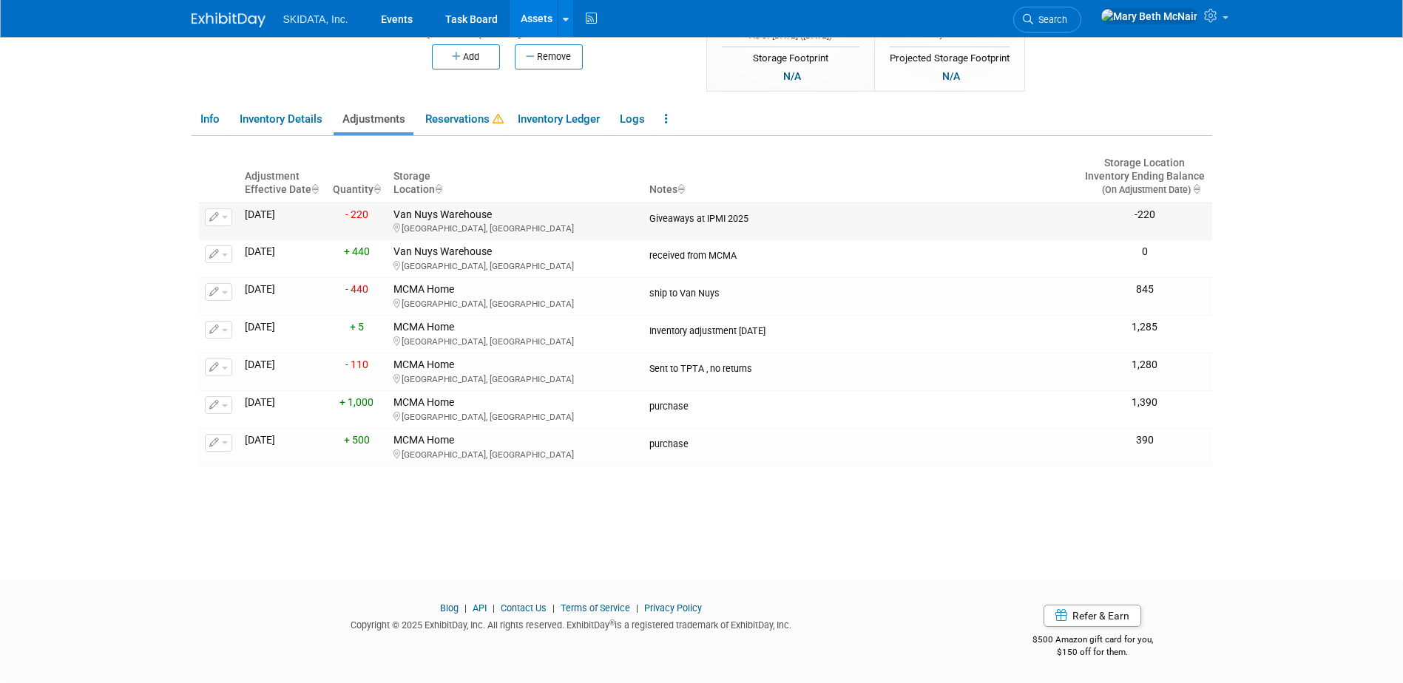
click at [220, 220] on button "button" at bounding box center [218, 218] width 27 height 18
click at [270, 268] on span "Delete Adjustment" at bounding box center [279, 264] width 90 height 12
click at [370, 291] on link "Yes" at bounding box center [381, 284] width 44 height 24
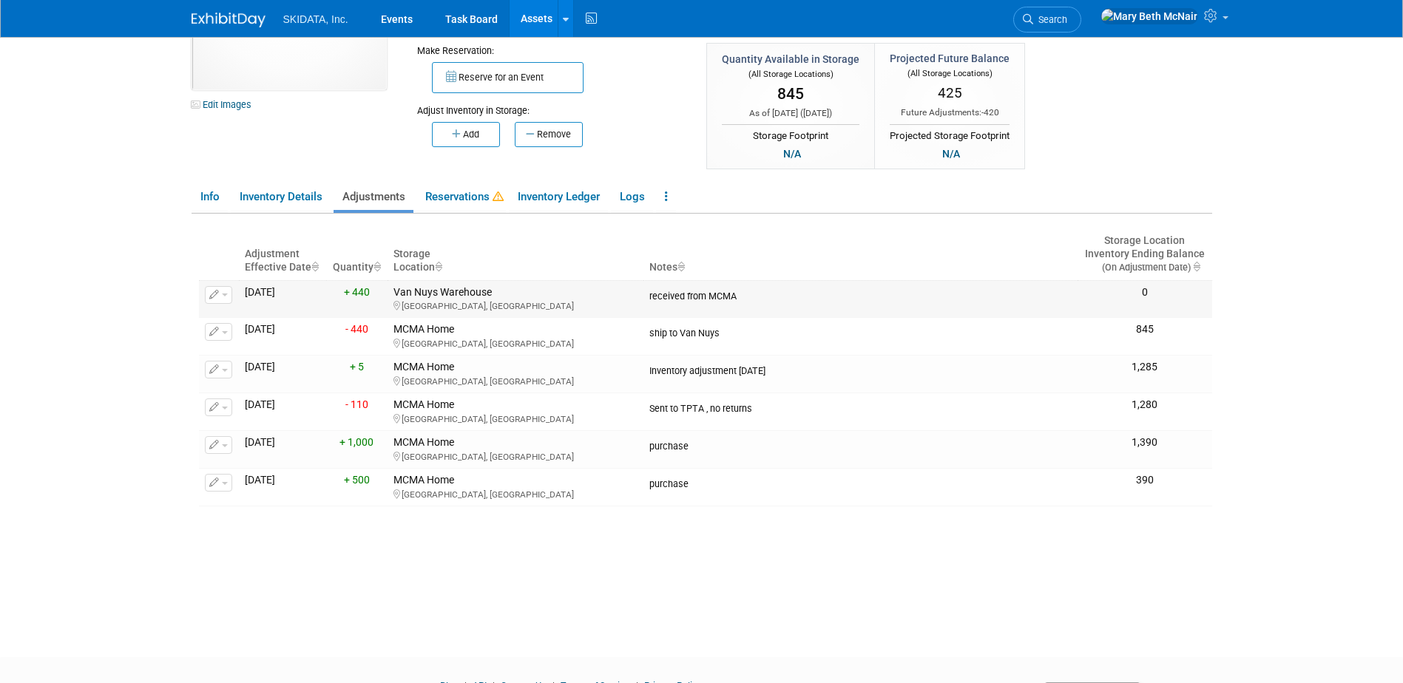
scroll to position [43, 0]
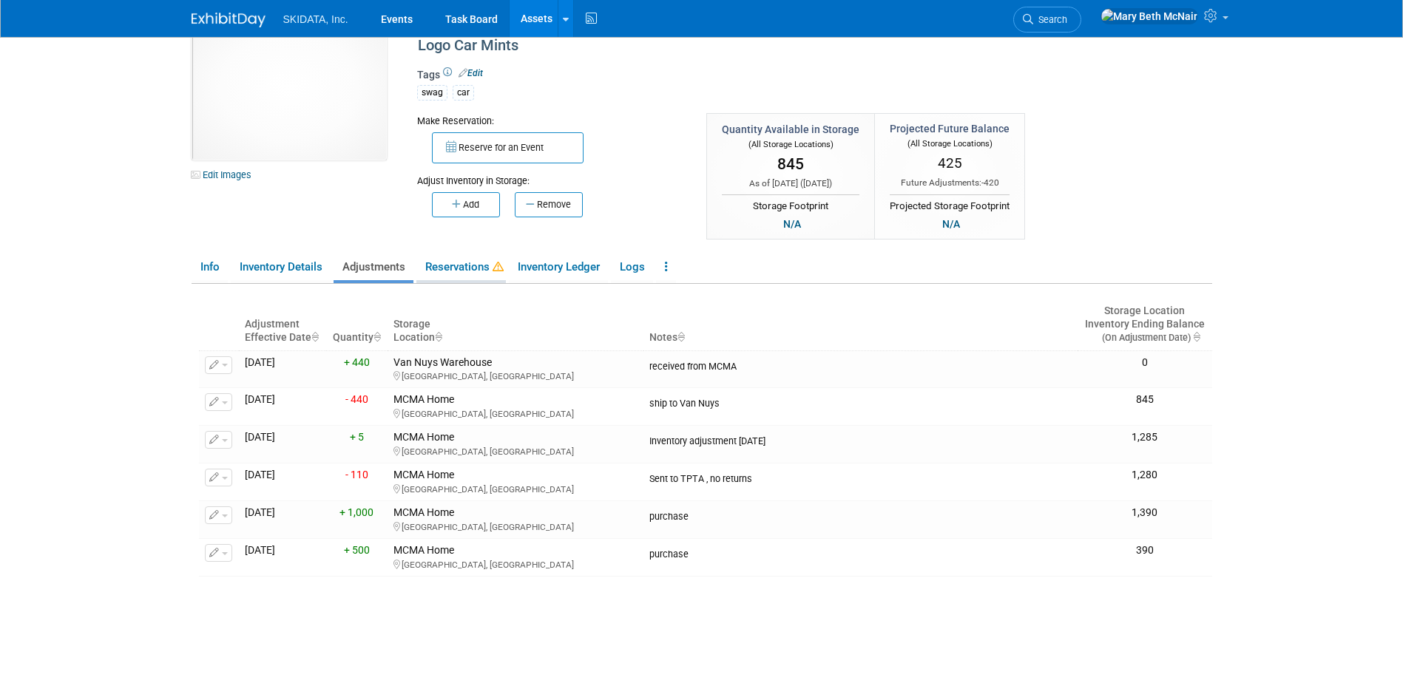
click at [452, 268] on link "Reservations" at bounding box center [460, 267] width 89 height 26
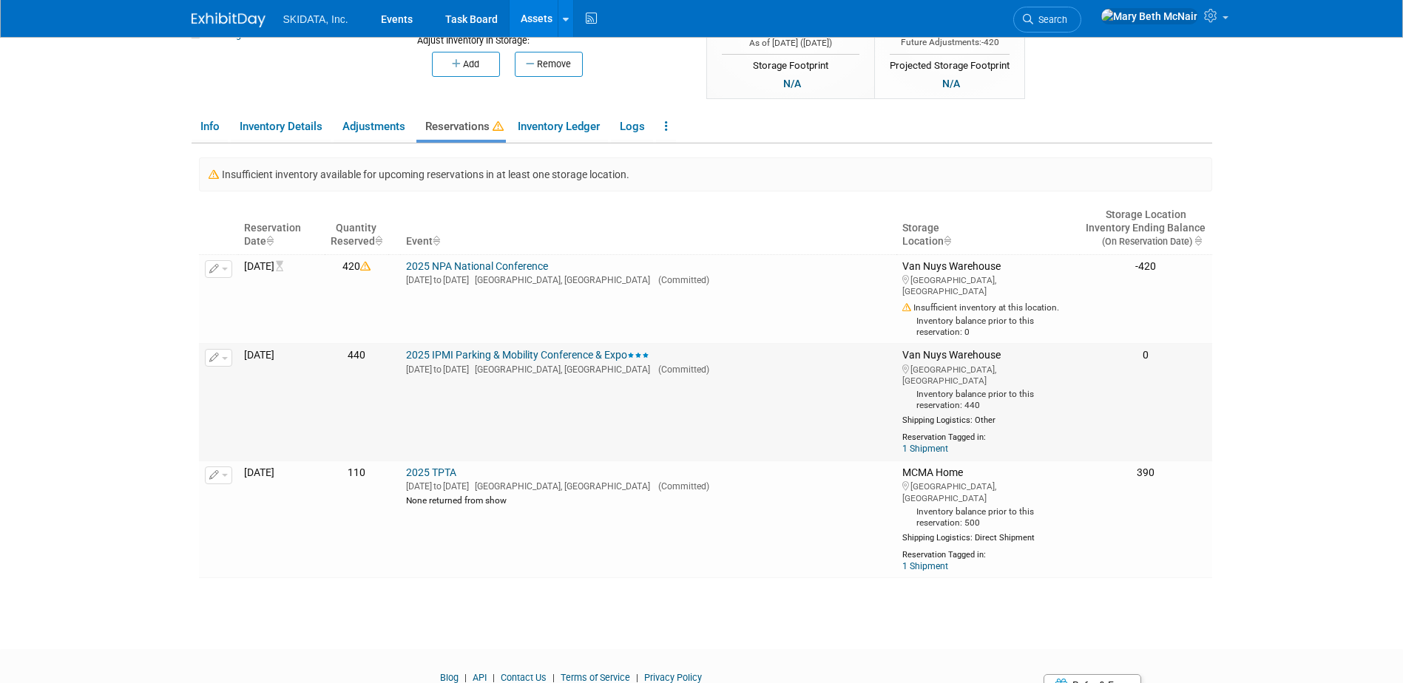
scroll to position [191, 0]
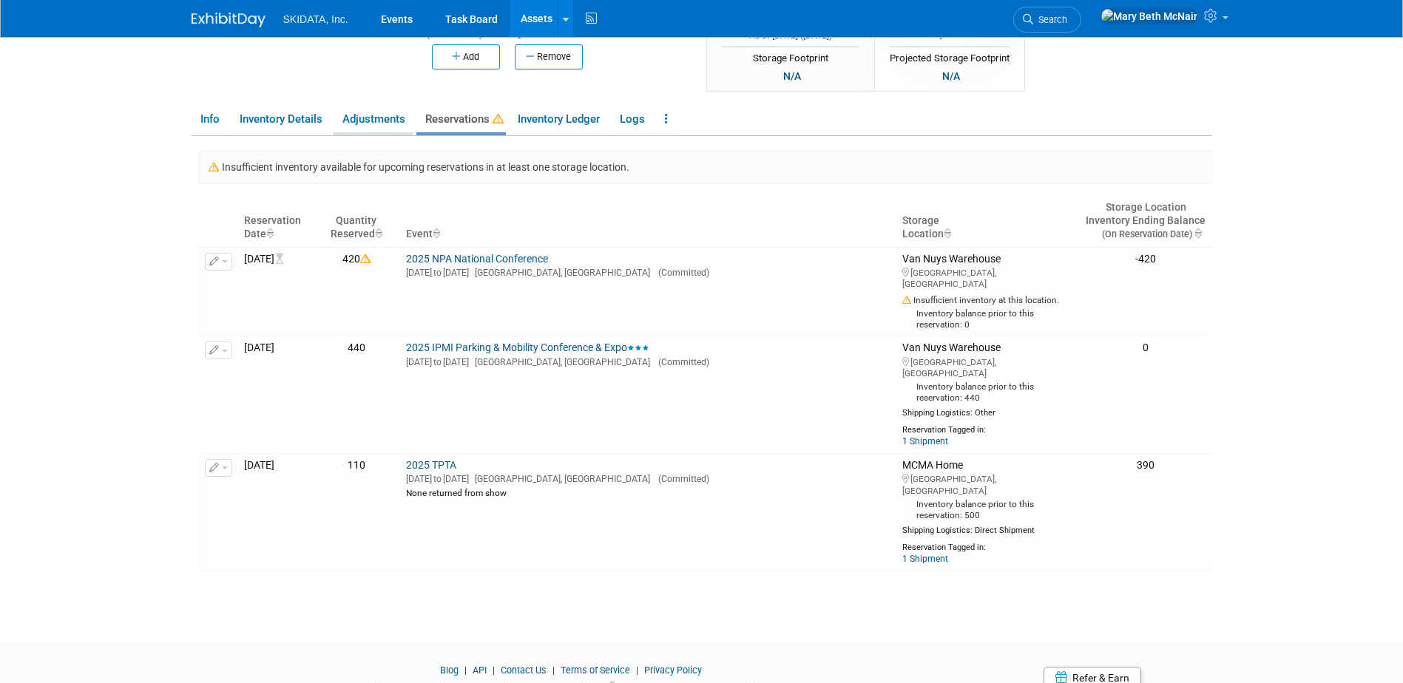
click at [376, 127] on link "Adjustments" at bounding box center [373, 119] width 80 height 26
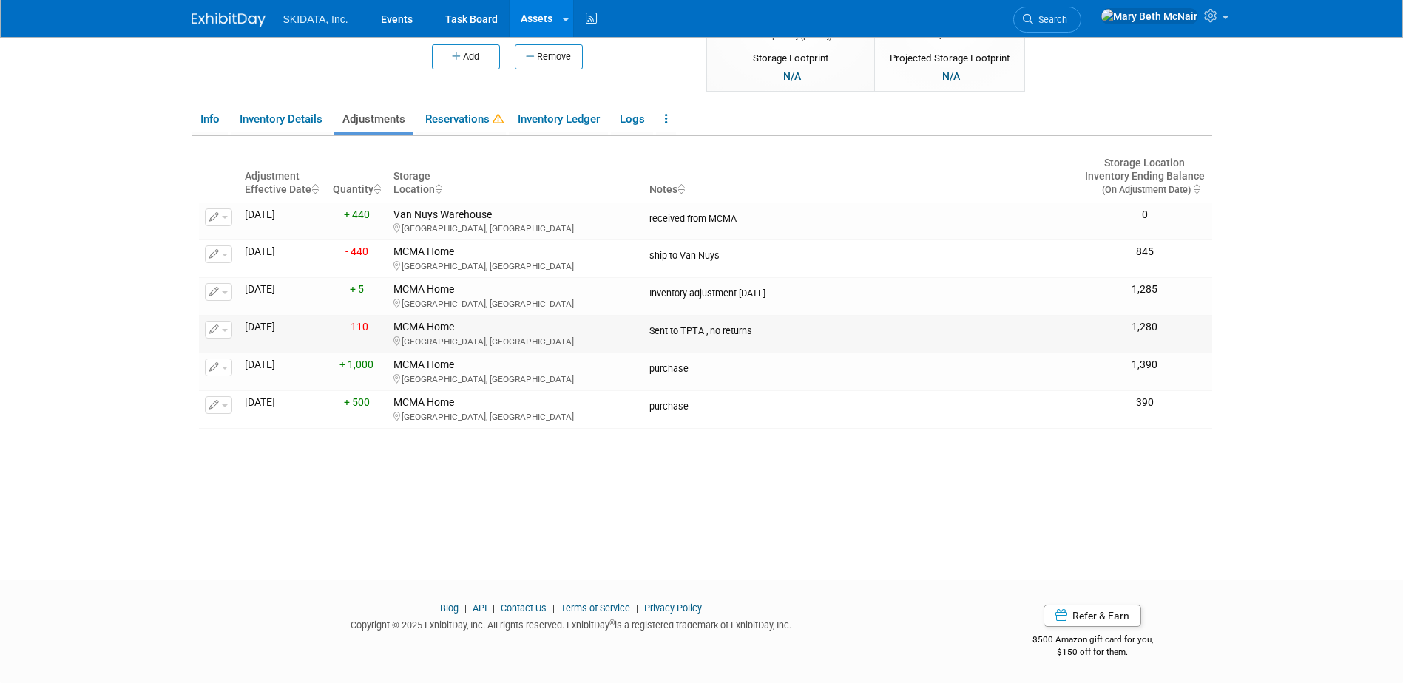
click at [225, 329] on span "button" at bounding box center [225, 330] width 6 height 3
click at [256, 378] on span "Delete Adjustment" at bounding box center [279, 376] width 90 height 12
click at [377, 401] on link "Yes" at bounding box center [381, 396] width 44 height 24
click at [225, 291] on span "button" at bounding box center [225, 292] width 6 height 3
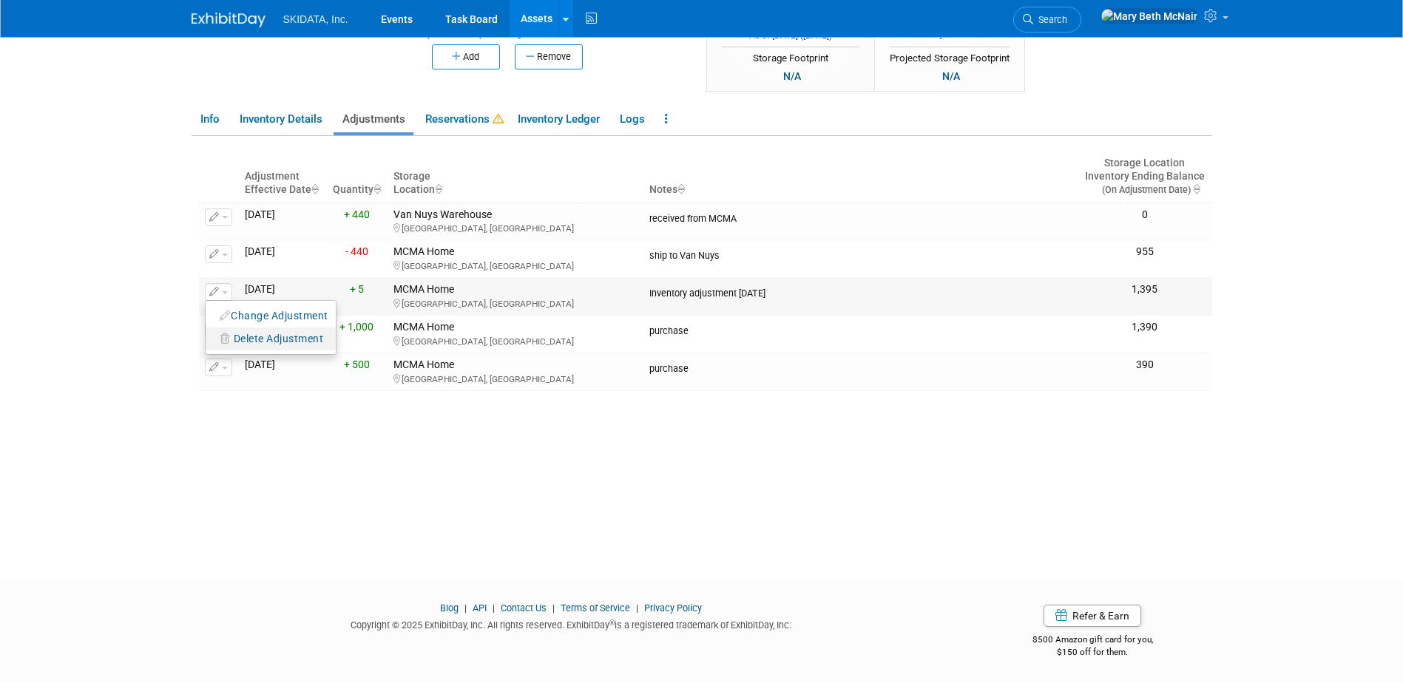
click at [255, 336] on span "Delete Adjustment" at bounding box center [279, 339] width 90 height 12
click at [368, 360] on icon at bounding box center [371, 358] width 10 height 10
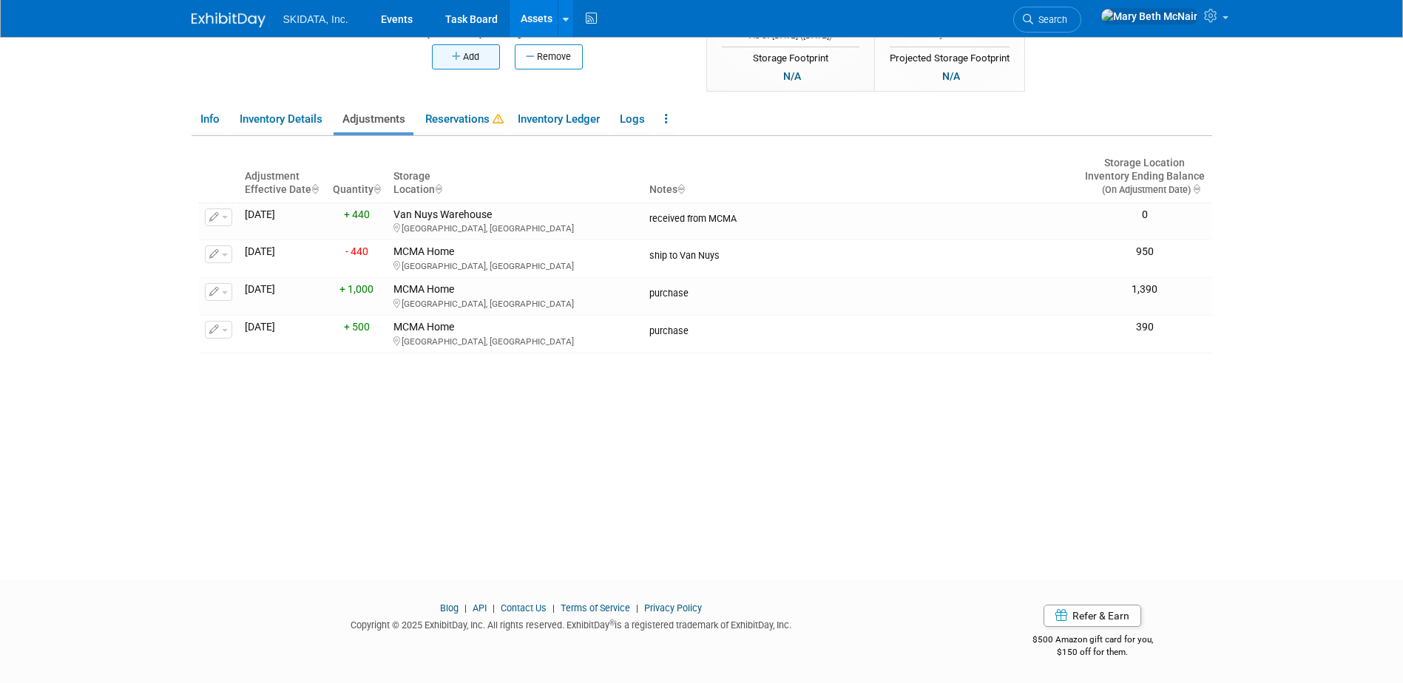
click at [461, 61] on button "Add" at bounding box center [466, 56] width 68 height 25
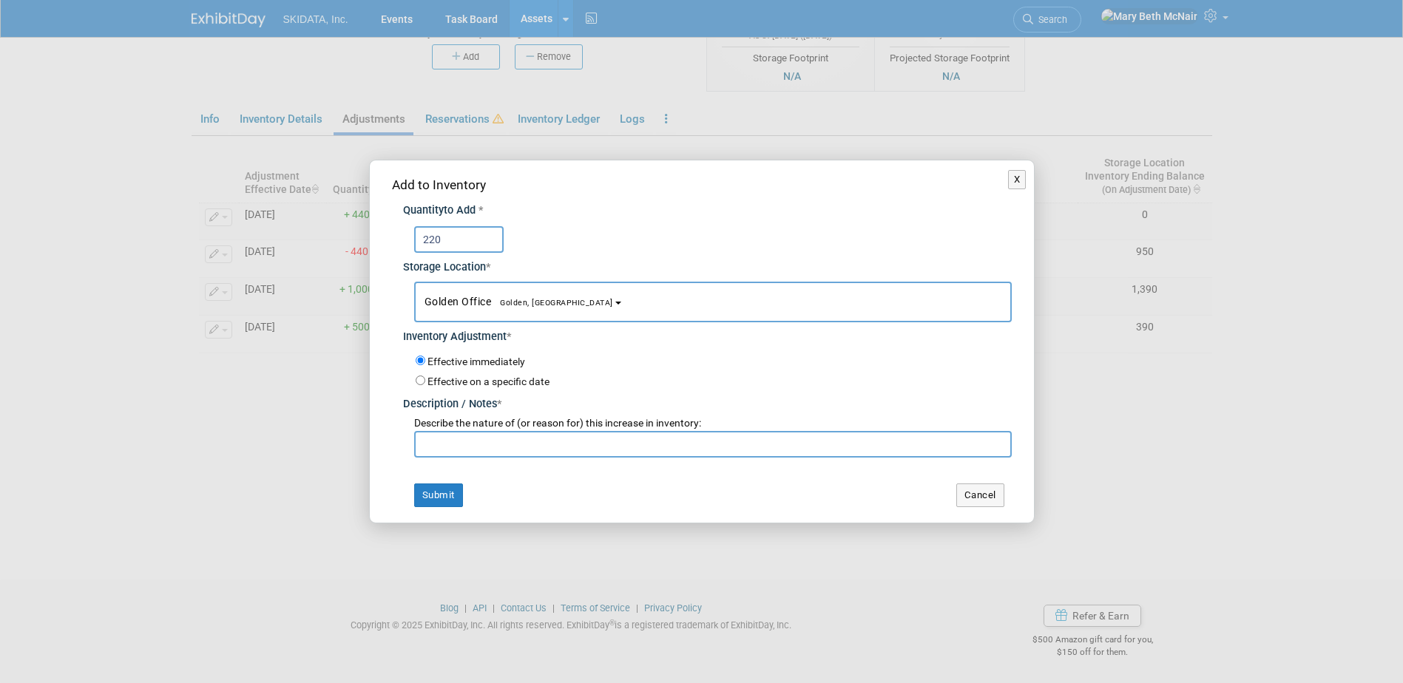
type input "220"
click at [535, 290] on button "Golden Office Golden, CO" at bounding box center [712, 302] width 597 height 41
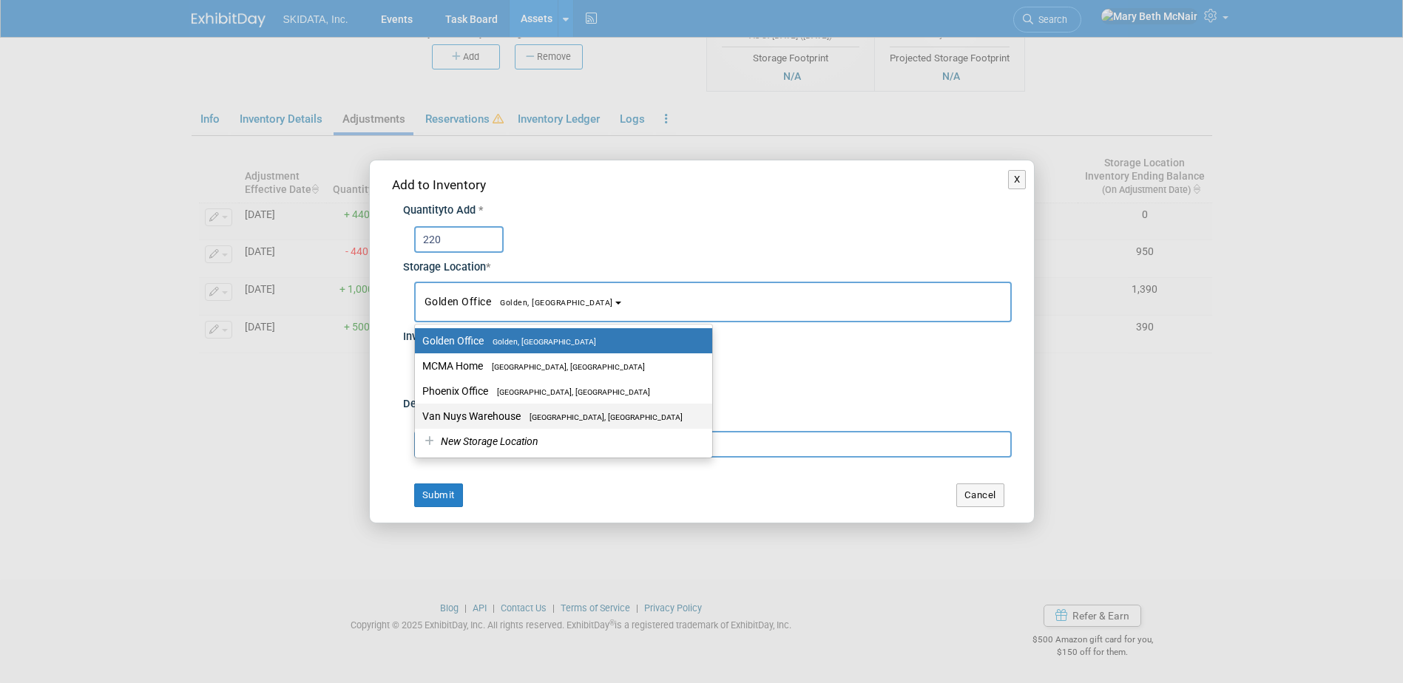
click at [477, 416] on label "Van Nuys Warehouse Los Angeles, CA" at bounding box center [559, 416] width 275 height 19
click at [417, 416] on input "Van Nuys Warehouse Los Angeles, CA" at bounding box center [412, 417] width 10 height 10
select select "11224007"
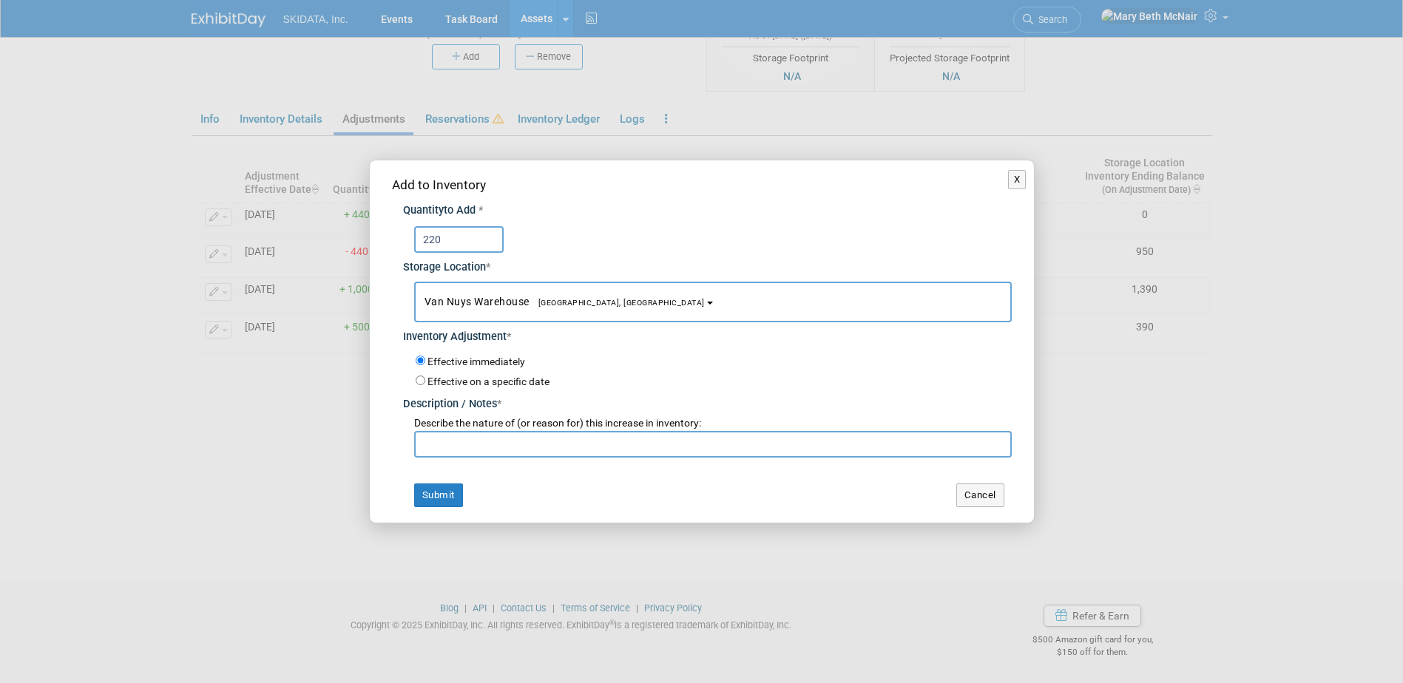
click at [435, 379] on label "Effective on a specific date" at bounding box center [488, 382] width 122 height 12
click at [425, 379] on input "Effective on a specific date" at bounding box center [421, 381] width 10 height 10
radio input "true"
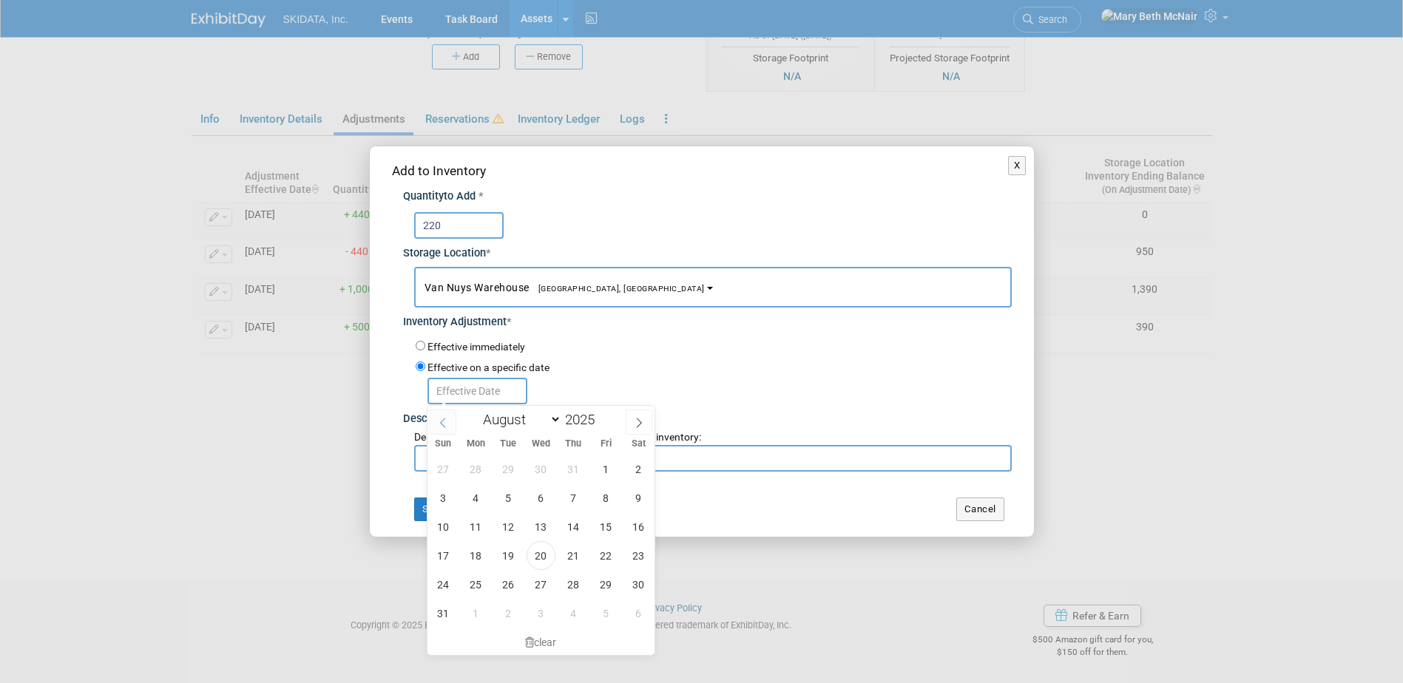
click at [444, 424] on icon at bounding box center [443, 423] width 10 height 10
select select "5"
click at [600, 524] on span "20" at bounding box center [605, 526] width 29 height 29
type input "Jun 20, 2025"
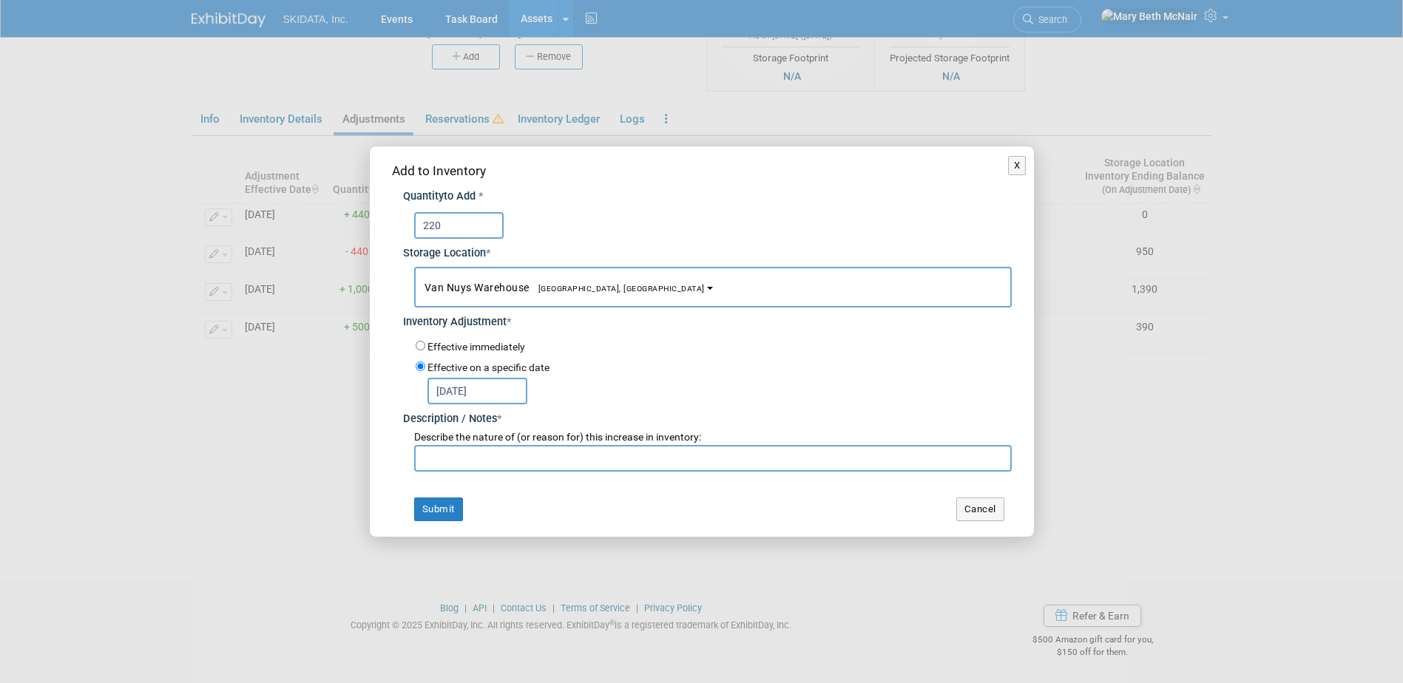
click at [470, 461] on input "text" at bounding box center [712, 458] width 597 height 27
type input "returned from IPMI"
click at [455, 504] on button "Submit" at bounding box center [438, 510] width 49 height 24
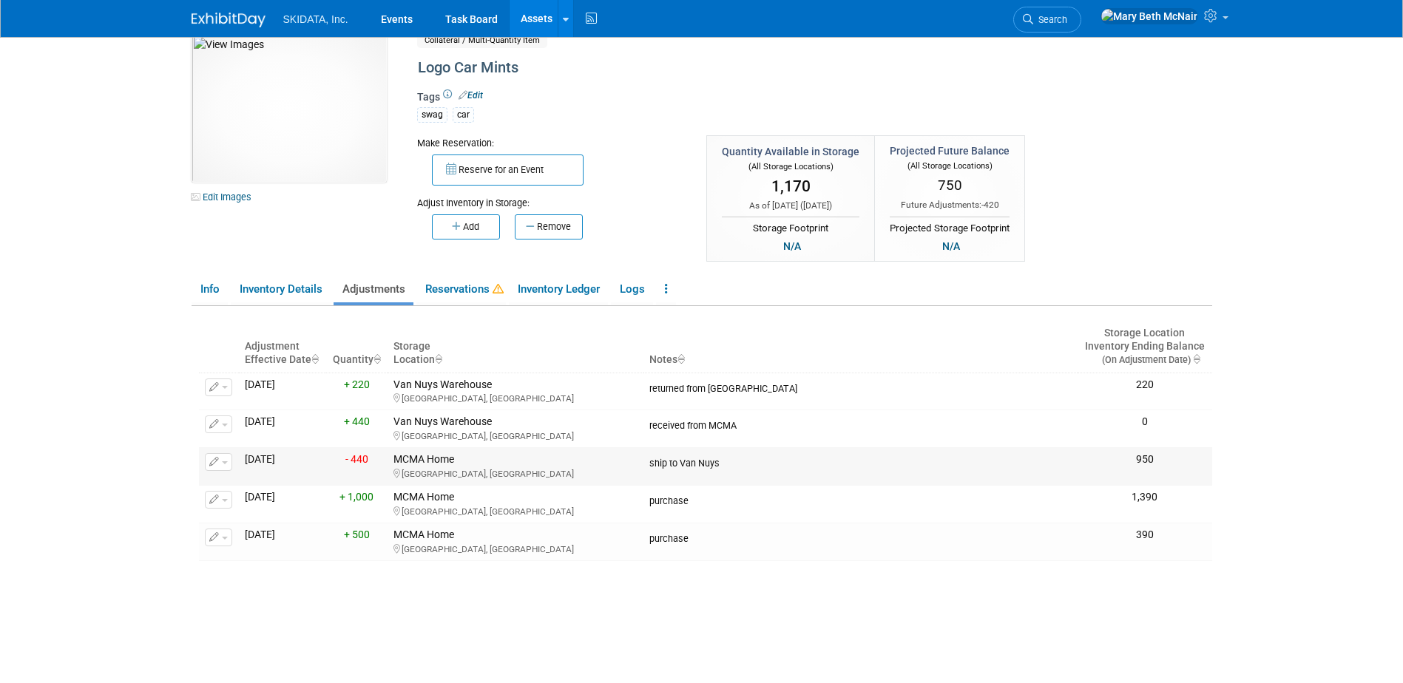
scroll to position [0, 0]
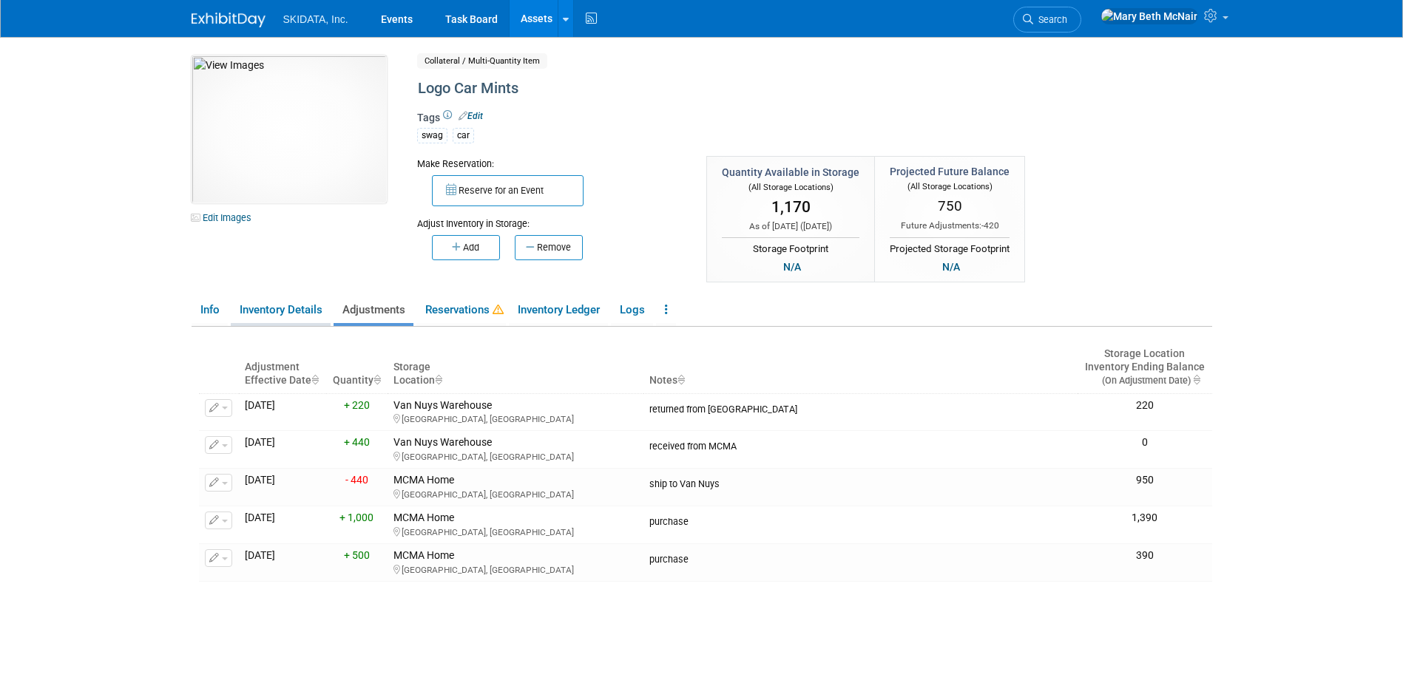
click at [255, 310] on link "Inventory Details" at bounding box center [281, 310] width 100 height 26
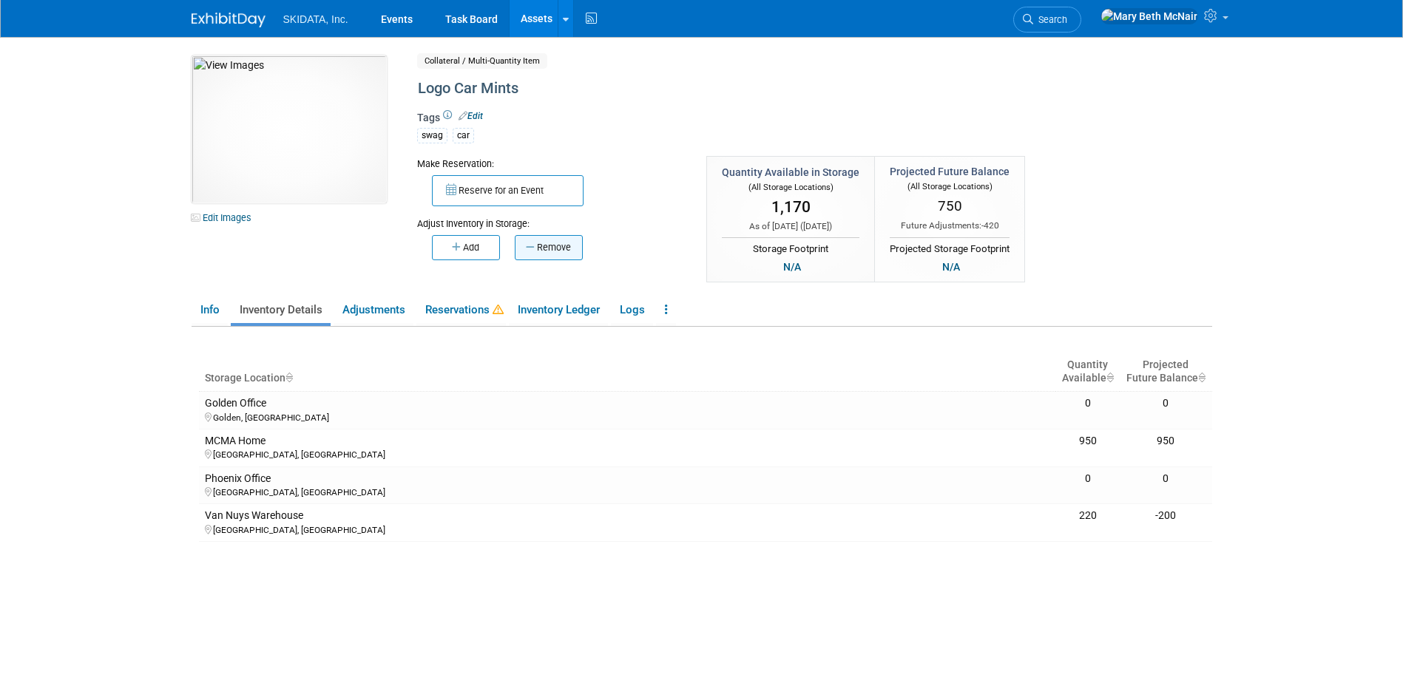
click at [526, 250] on icon "button" at bounding box center [531, 248] width 11 height 10
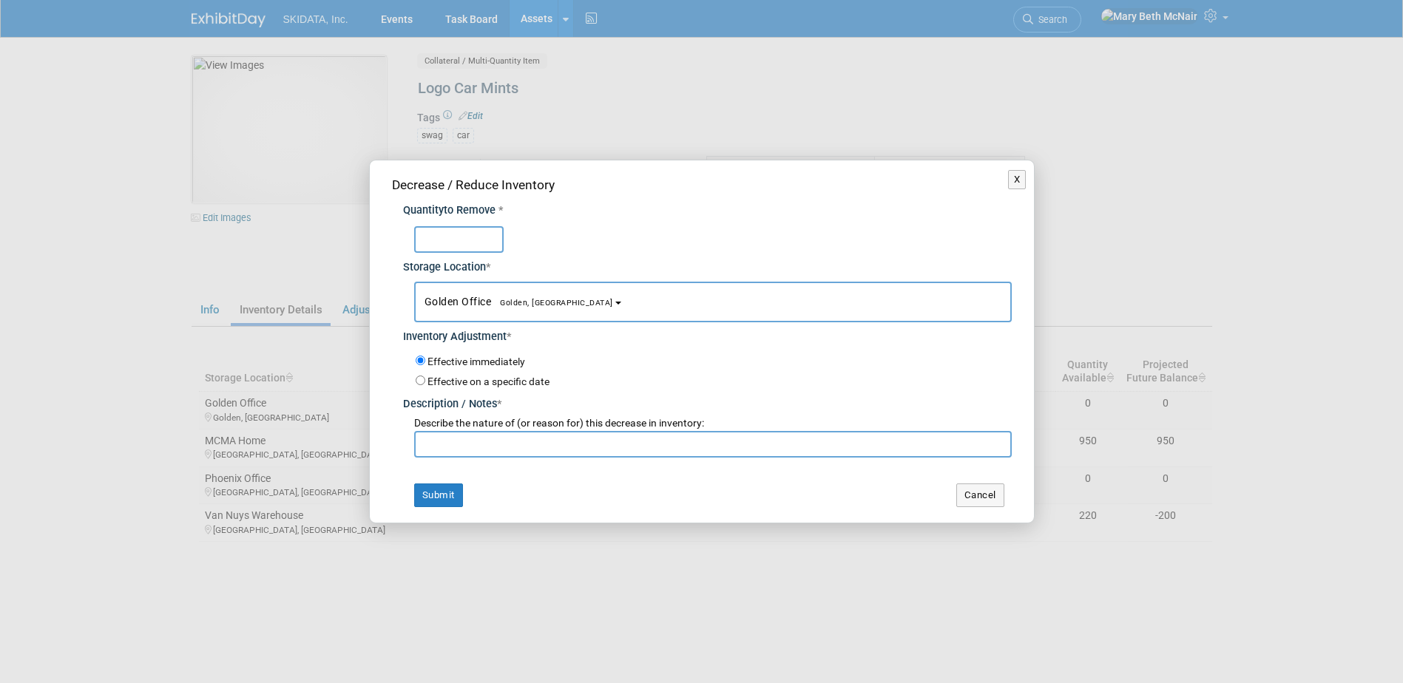
click at [462, 234] on input "text" at bounding box center [458, 239] width 89 height 27
type input "980"
click at [498, 311] on button "Golden Office Golden, CO" at bounding box center [712, 302] width 597 height 41
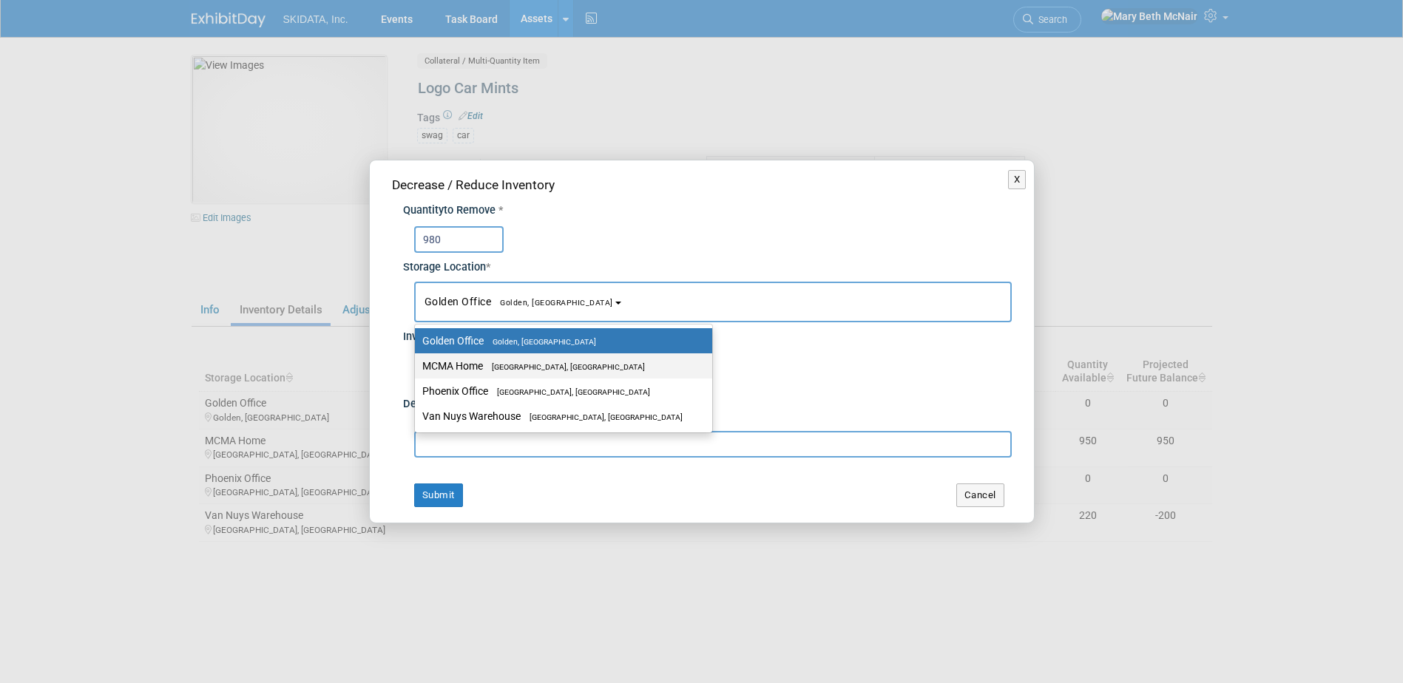
click at [499, 365] on span "[GEOGRAPHIC_DATA], [GEOGRAPHIC_DATA]" at bounding box center [564, 367] width 162 height 10
click at [417, 365] on input "MCMA Home Queen Creek, AZ" at bounding box center [412, 367] width 10 height 10
select select "11224017"
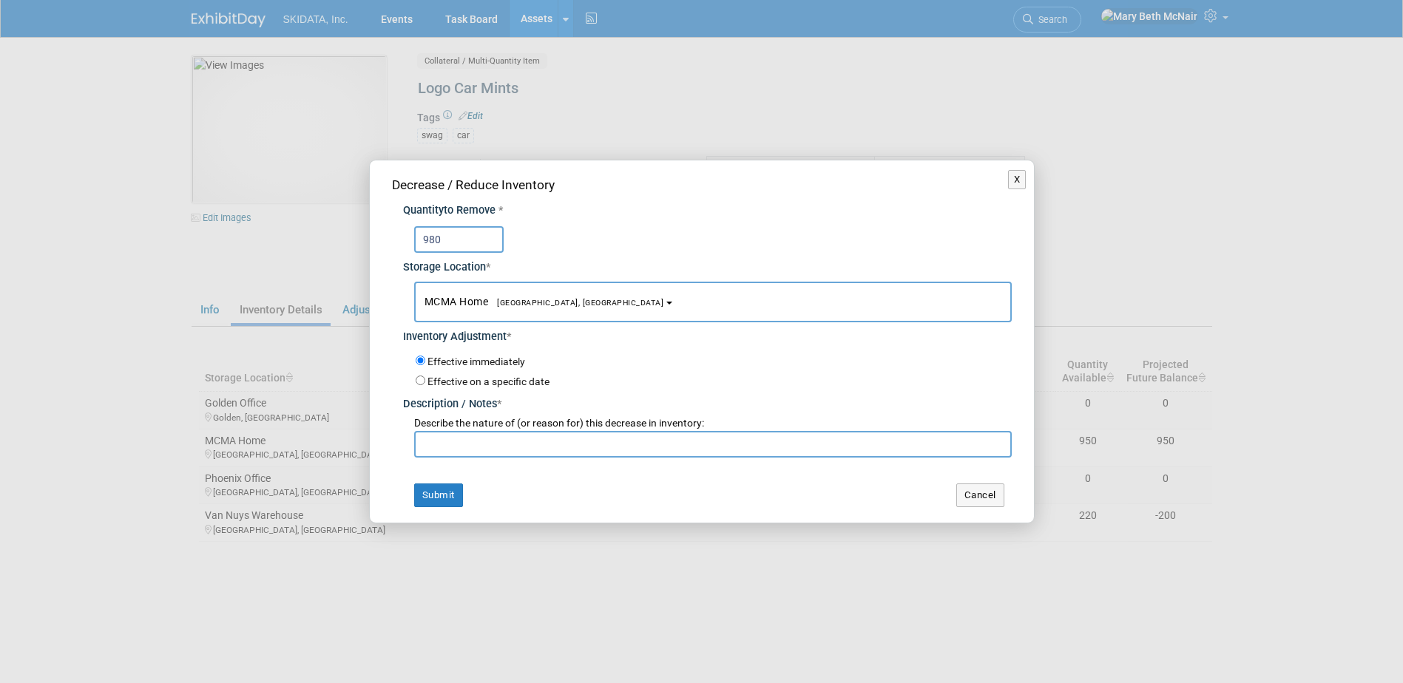
click at [449, 444] on input "text" at bounding box center [712, 444] width 597 height 27
type input "s"
type input "deliver to Van Nuys"
click at [444, 493] on button "Submit" at bounding box center [438, 496] width 49 height 24
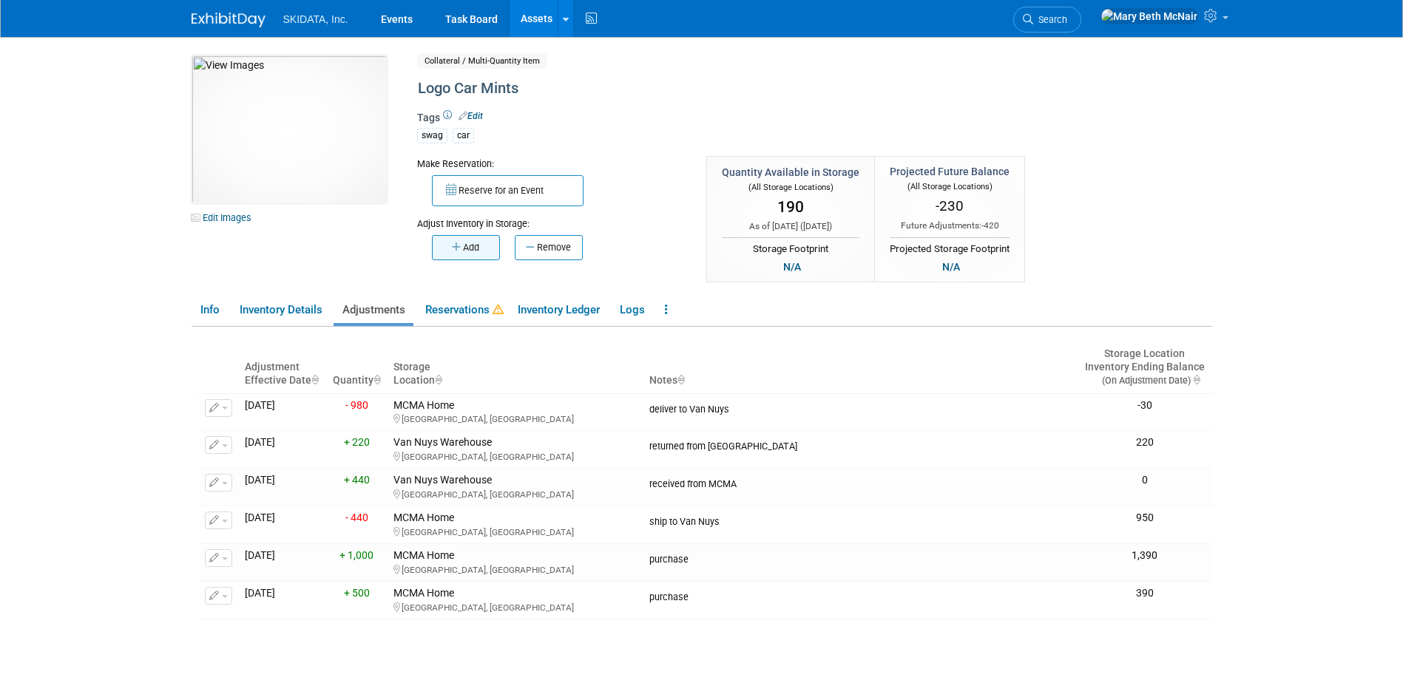
click at [464, 243] on button "Add" at bounding box center [466, 247] width 68 height 25
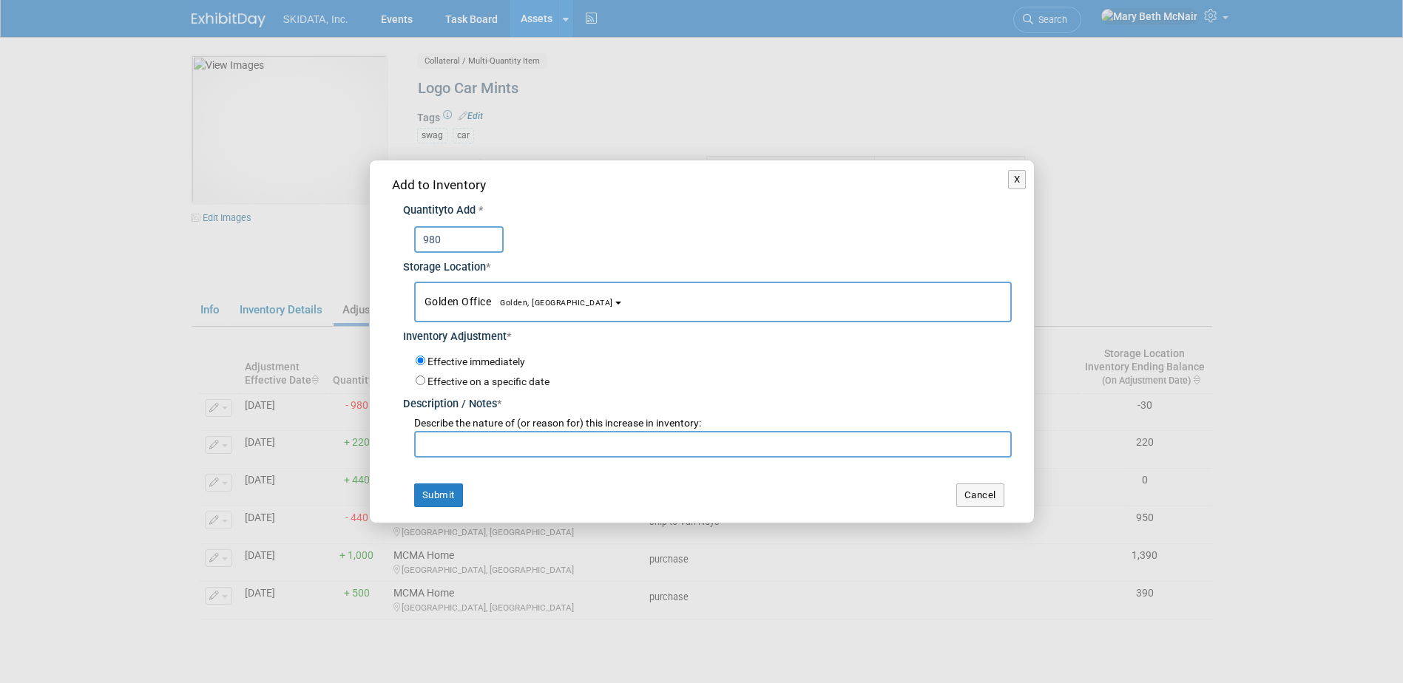
type input "980"
click at [464, 296] on span "Golden Office Golden, CO" at bounding box center [518, 302] width 189 height 12
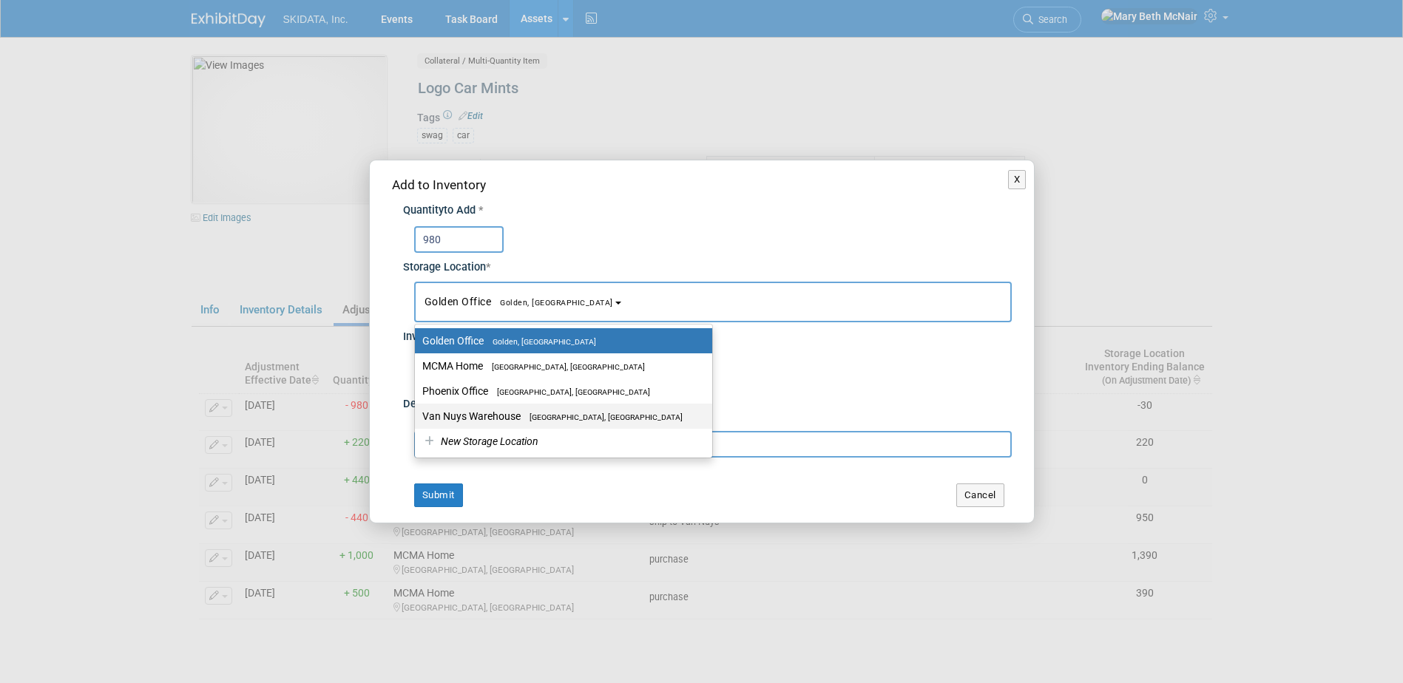
click at [474, 417] on label "Van Nuys Warehouse Los Angeles, CA" at bounding box center [559, 416] width 275 height 19
click at [417, 417] on input "Van Nuys Warehouse Los Angeles, CA" at bounding box center [412, 417] width 10 height 10
select select "11224007"
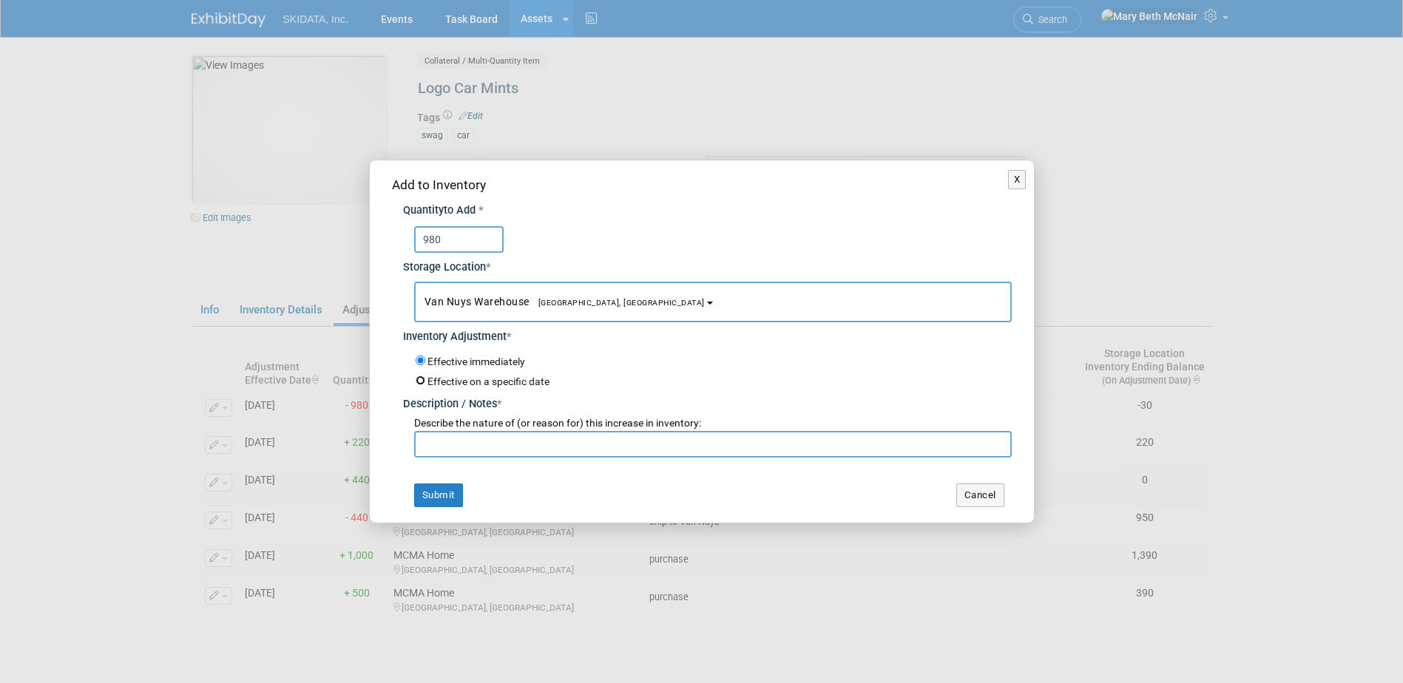
click at [418, 376] on input "Effective on a specific date" at bounding box center [421, 381] width 10 height 10
radio input "true"
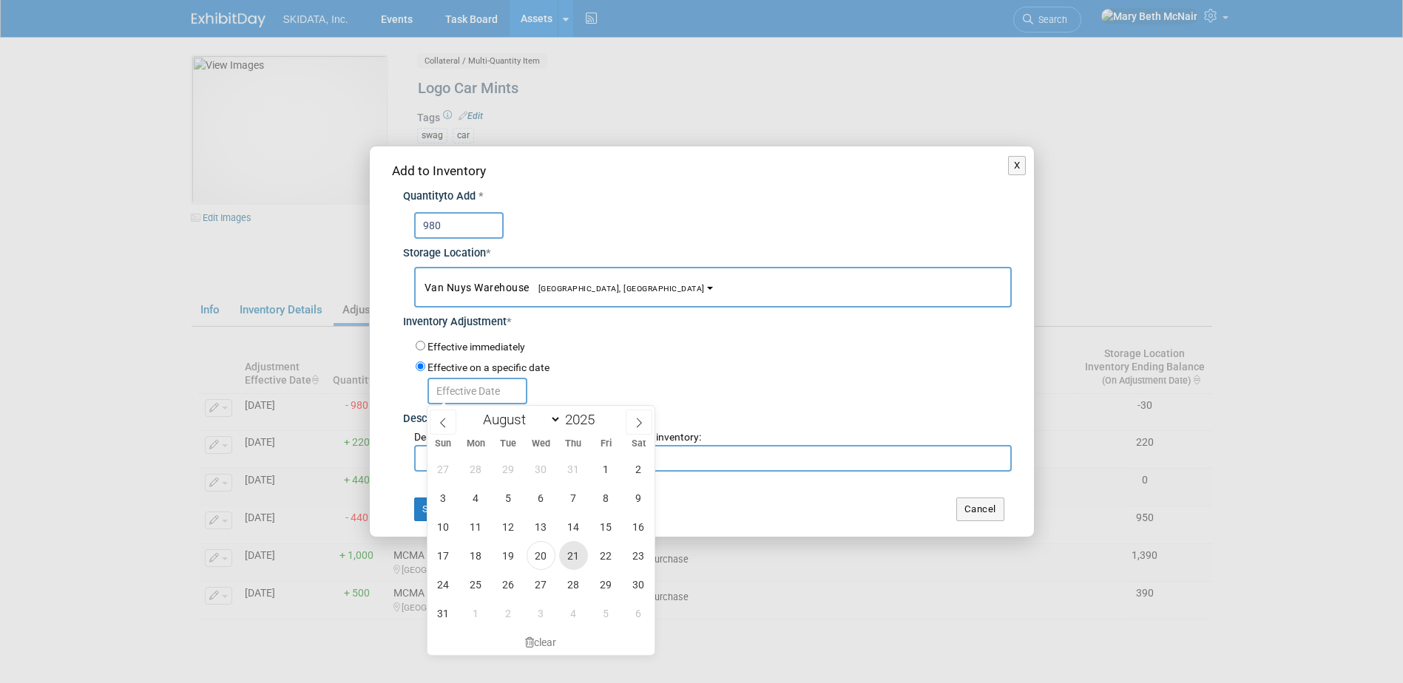
click at [566, 555] on span "21" at bounding box center [573, 555] width 29 height 29
type input "Aug 21, 2025"
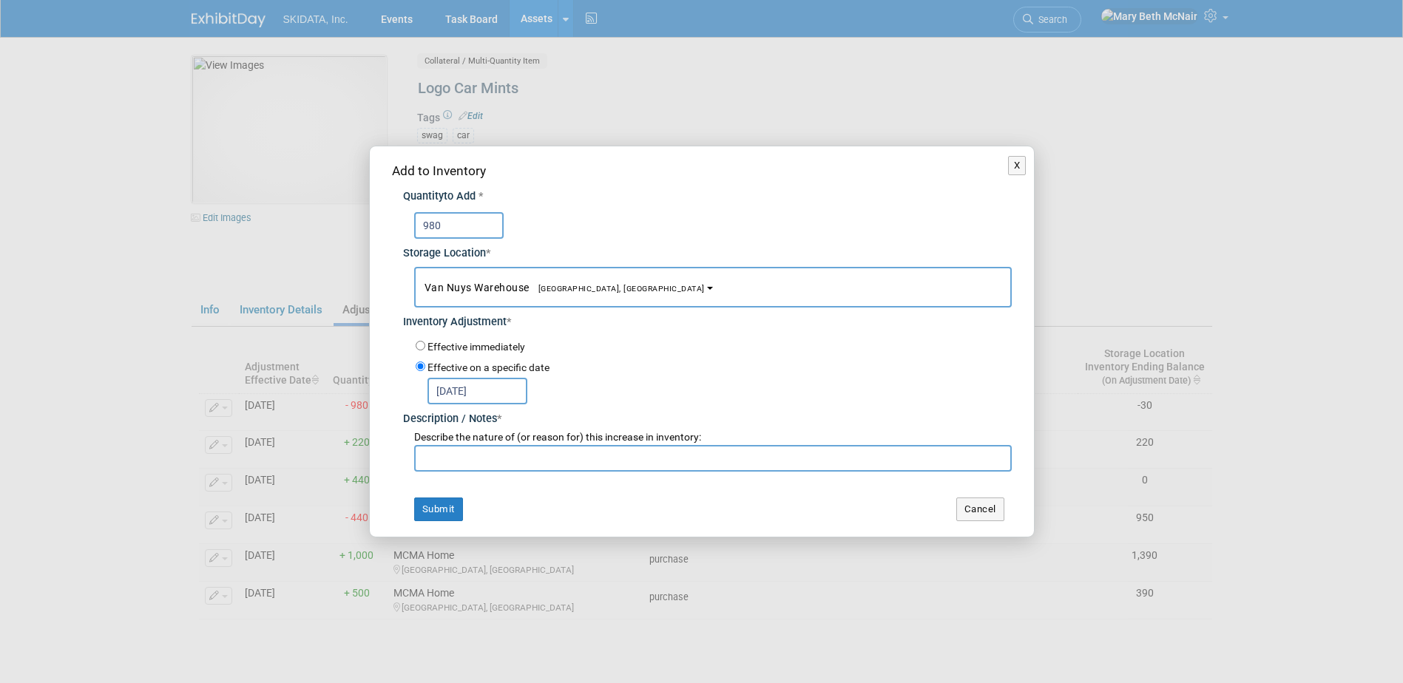
click at [505, 458] on input "text" at bounding box center [712, 458] width 597 height 27
type input "rec'd from MCMA"
click at [433, 509] on button "Submit" at bounding box center [438, 510] width 49 height 24
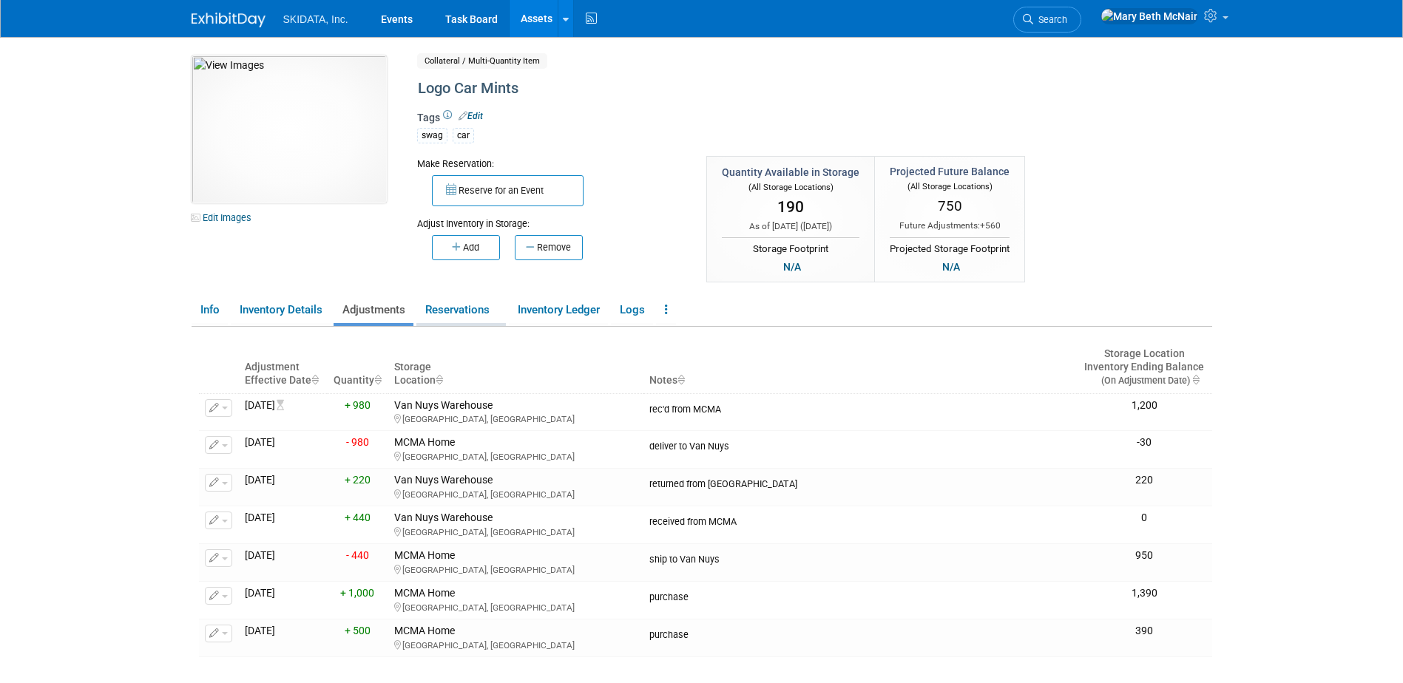
click at [482, 308] on link "Reservations" at bounding box center [460, 310] width 89 height 26
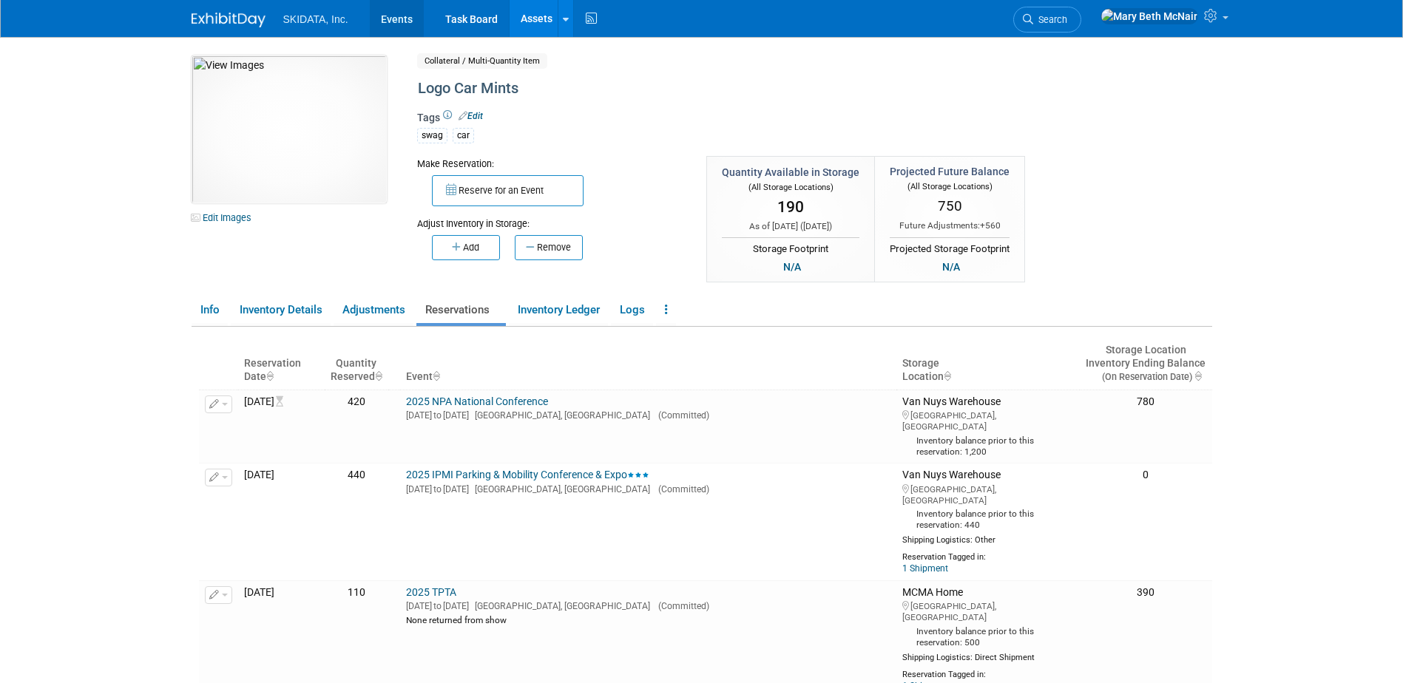
click at [402, 24] on link "Events" at bounding box center [397, 18] width 54 height 37
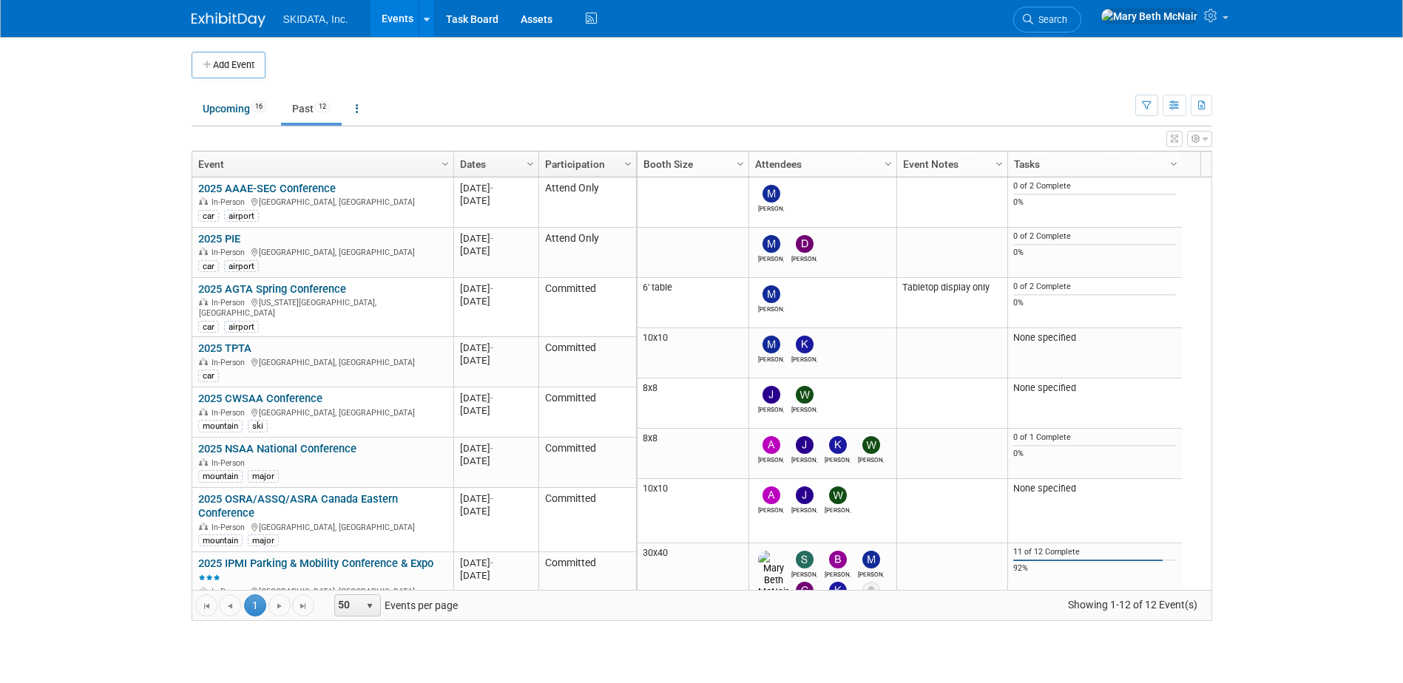
click at [305, 111] on link "Past 12" at bounding box center [311, 109] width 61 height 28
click at [239, 101] on link "Upcoming 16" at bounding box center [234, 109] width 87 height 28
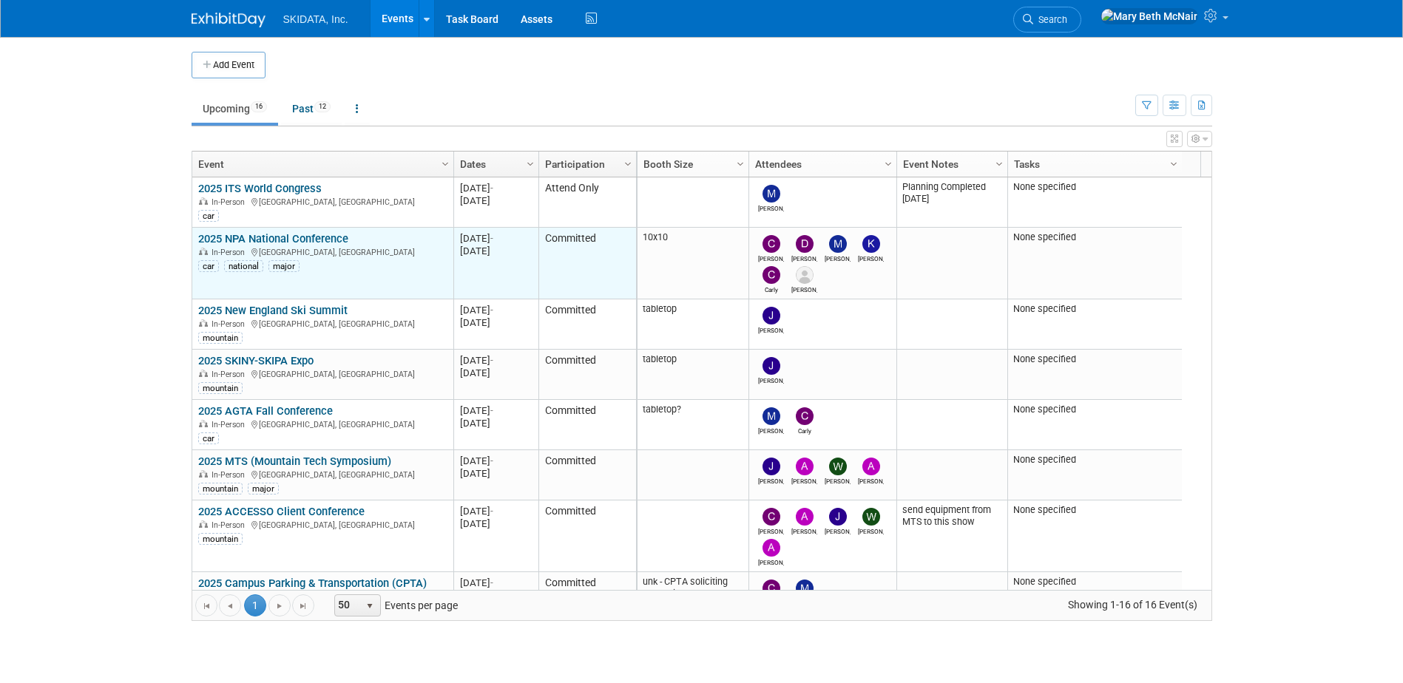
click at [283, 240] on link "2025 NPA National Conference" at bounding box center [273, 238] width 150 height 13
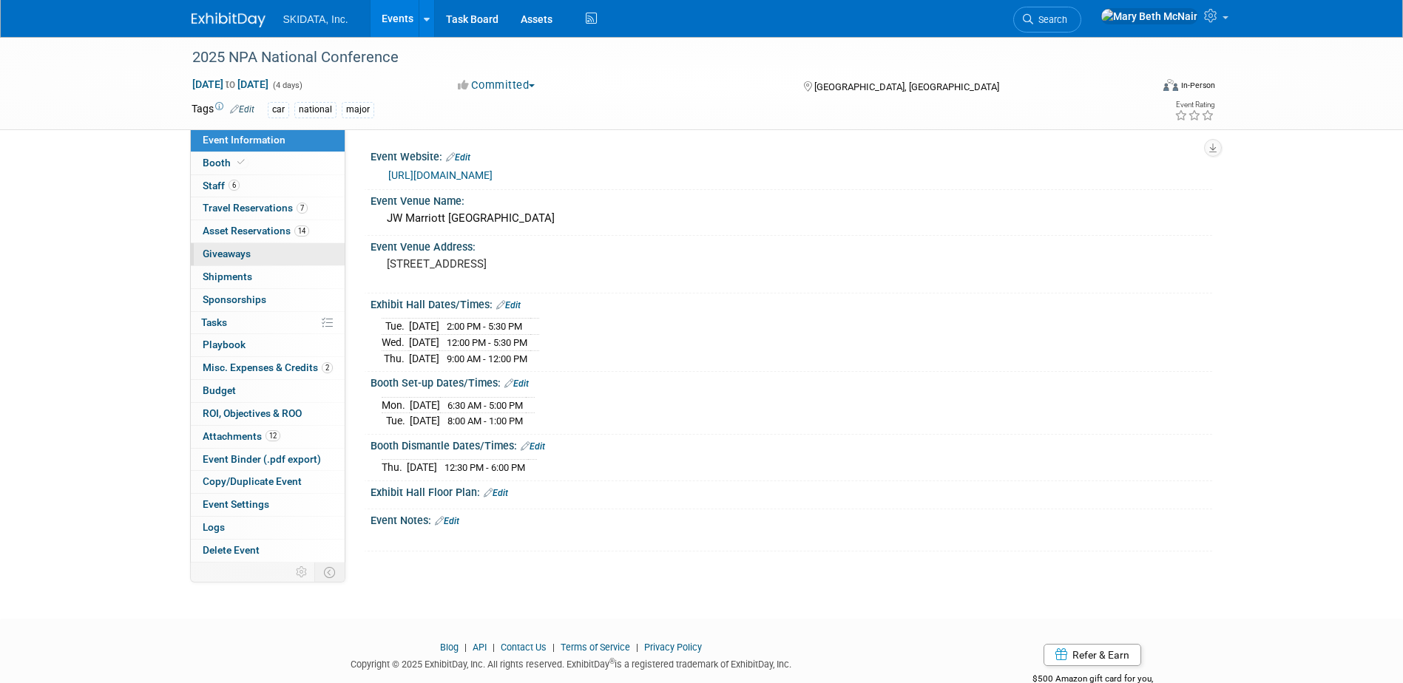
click at [230, 259] on span "Giveaways 0" at bounding box center [227, 254] width 48 height 12
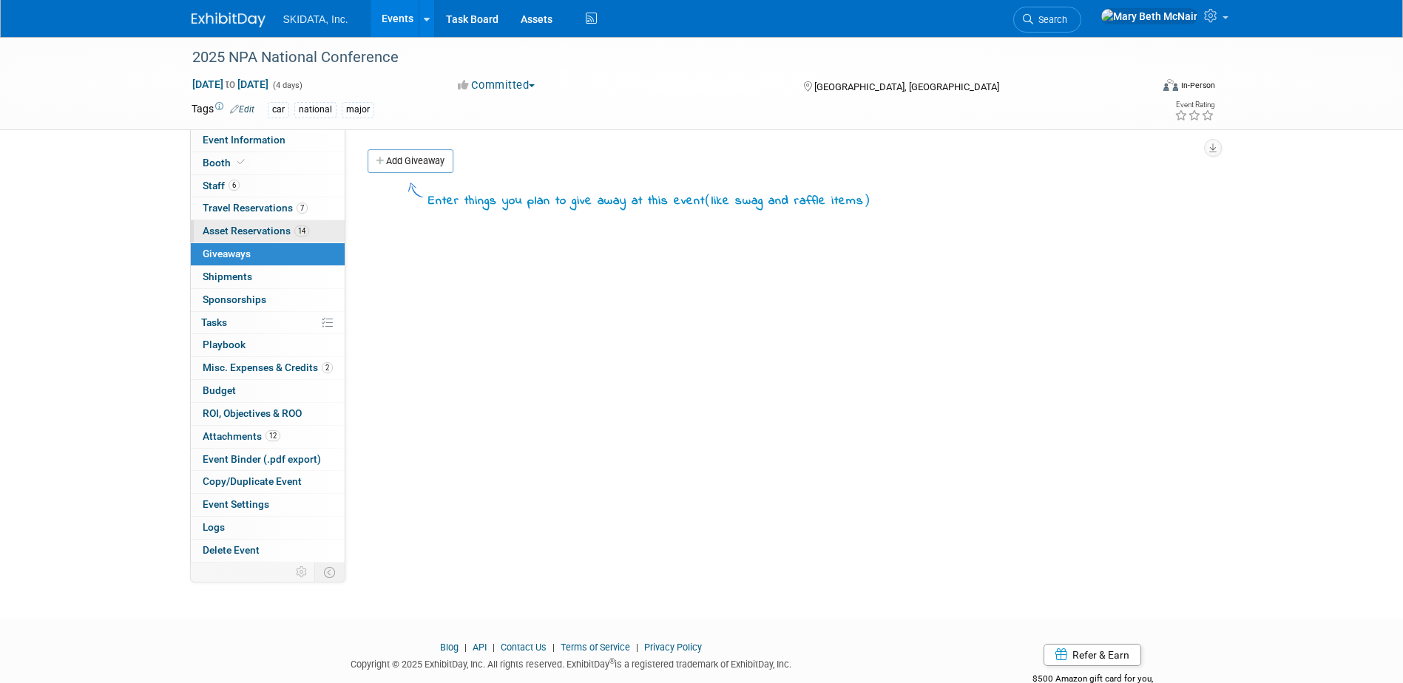
click at [226, 222] on link "14 Asset Reservations 14" at bounding box center [268, 231] width 154 height 22
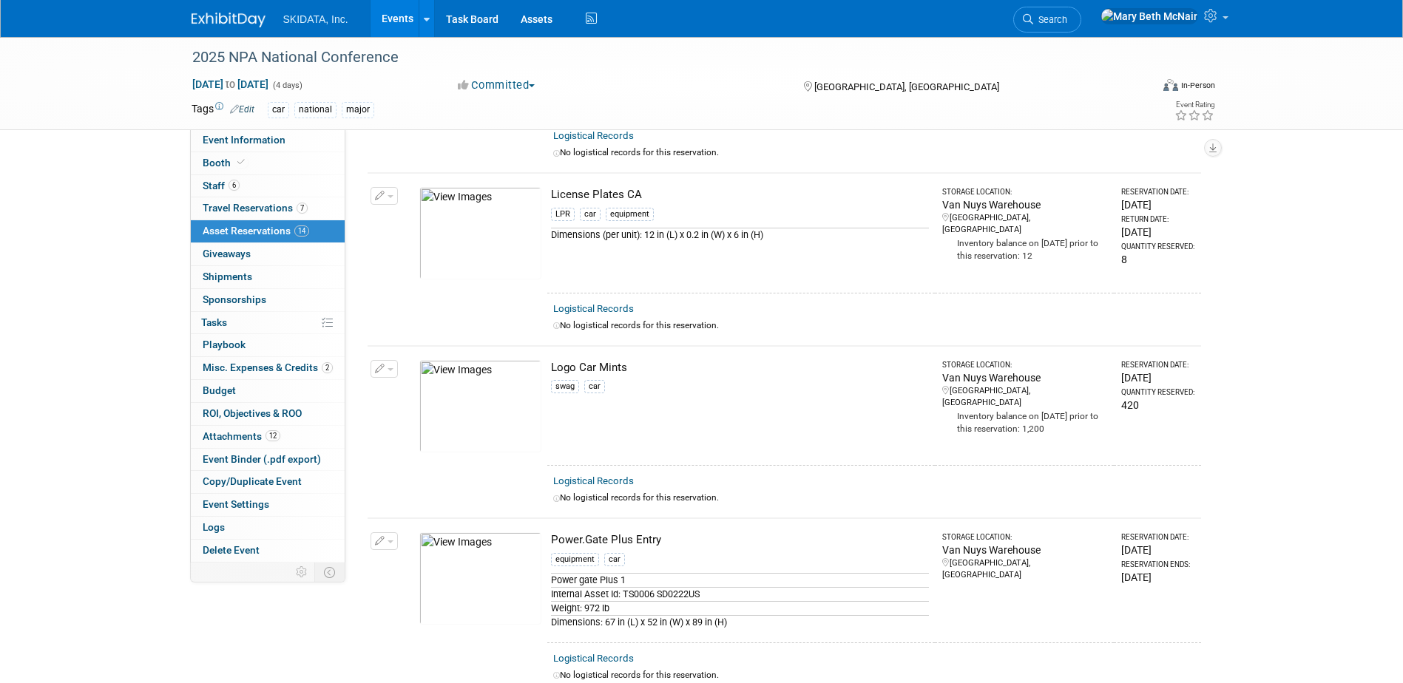
scroll to position [1331, 0]
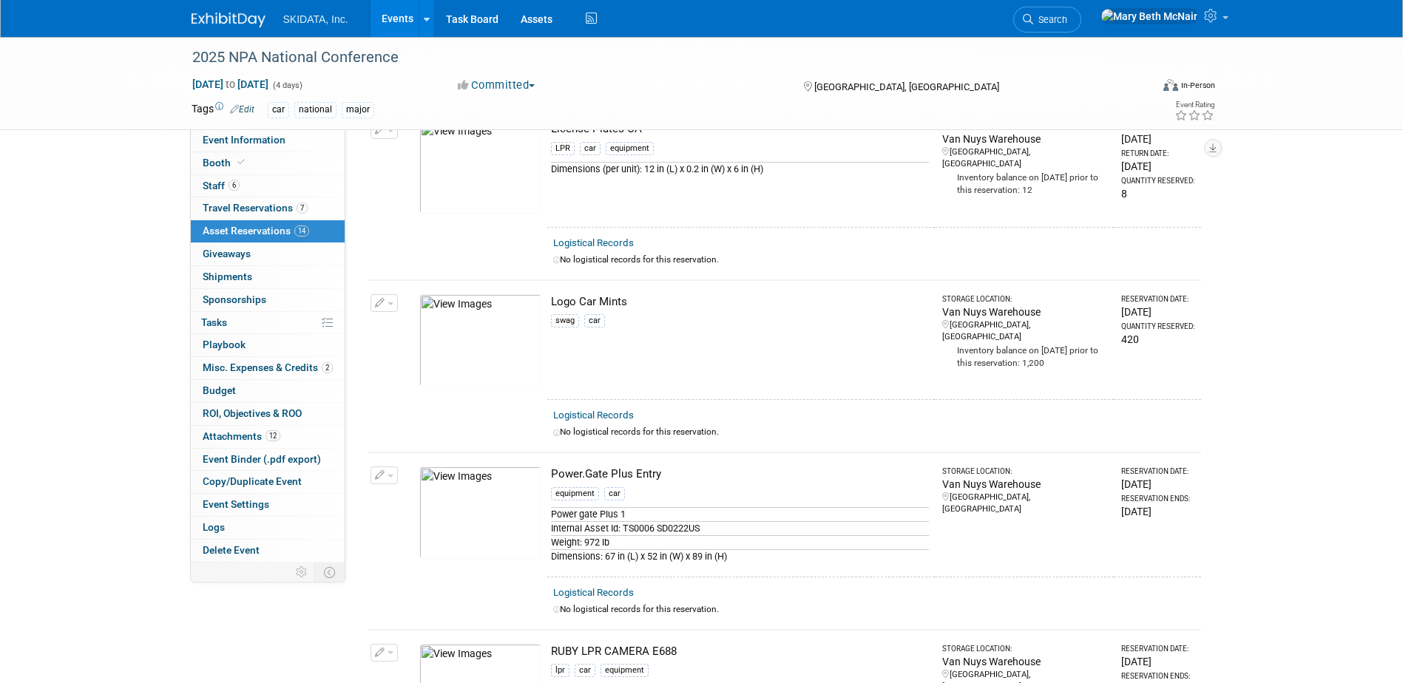
click at [380, 302] on button "button" at bounding box center [383, 303] width 27 height 18
click at [403, 327] on button "Change Reservation" at bounding box center [441, 327] width 125 height 20
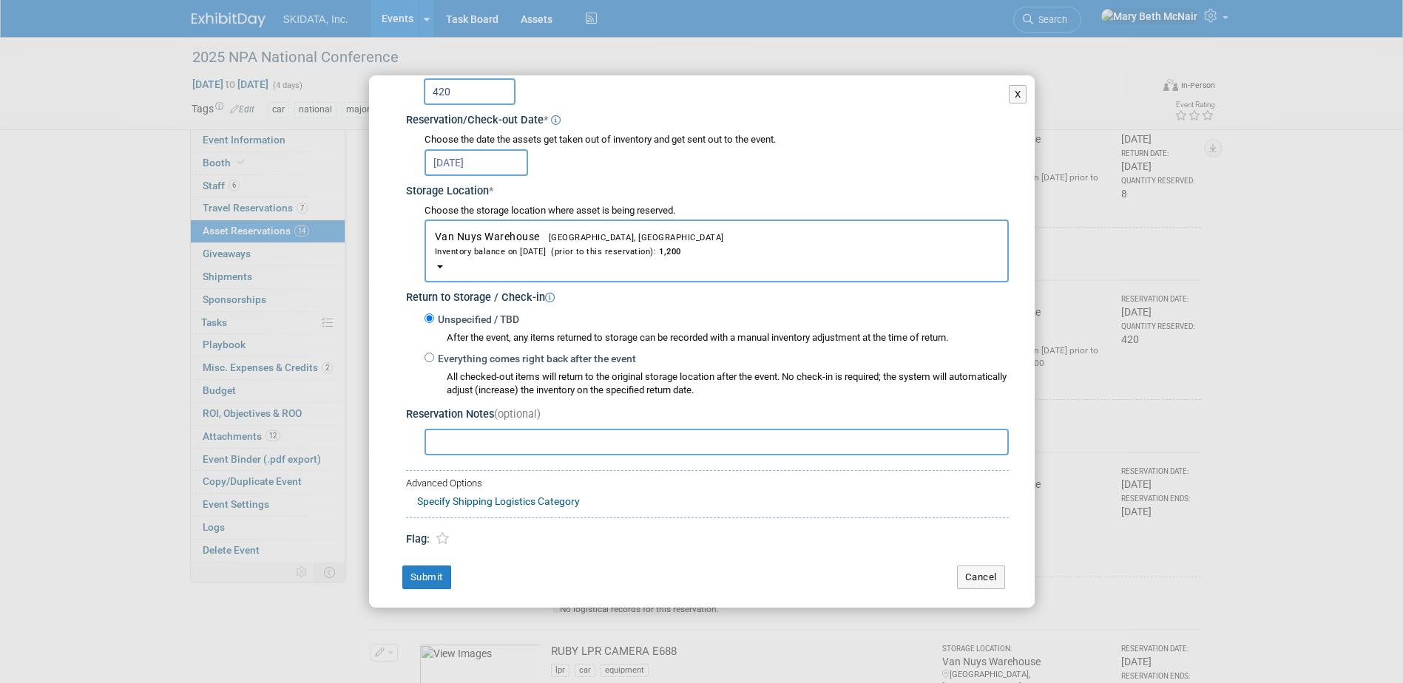
scroll to position [156, 0]
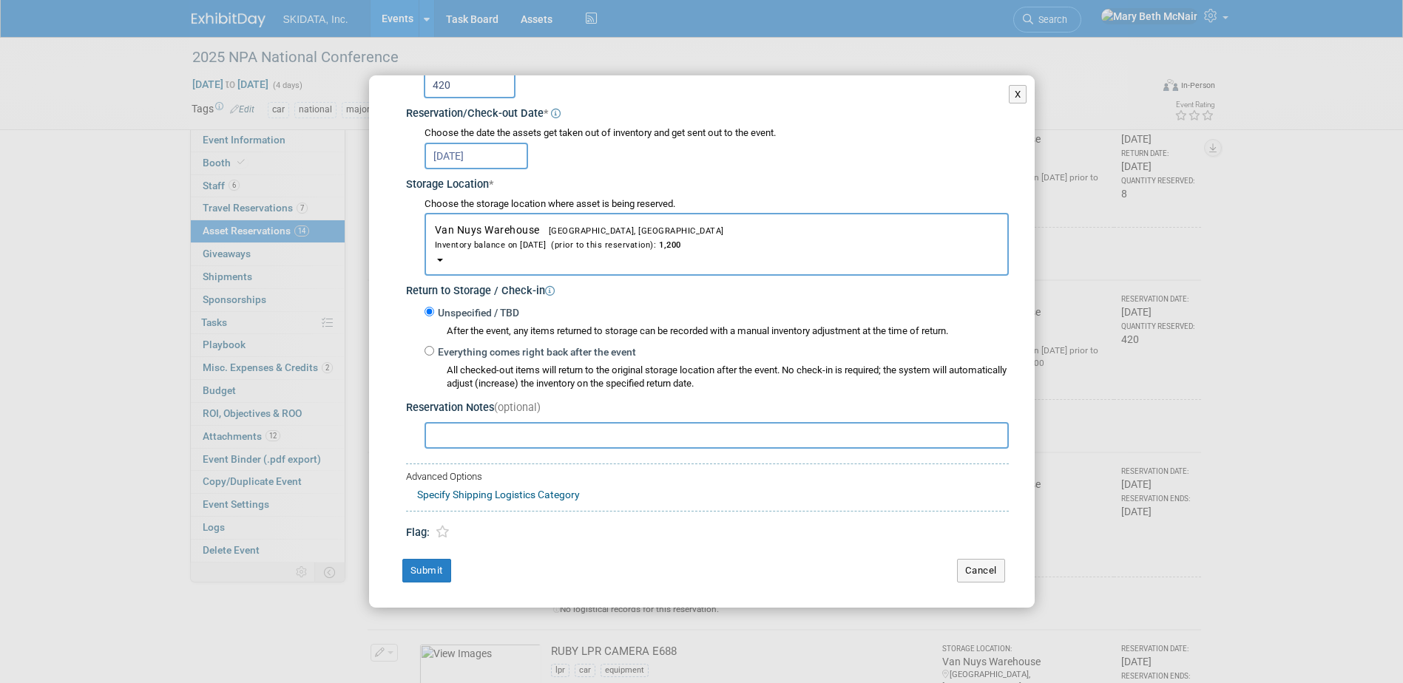
click at [472, 436] on input "text" at bounding box center [716, 435] width 584 height 27
type input "3 brown boxes (140/box)"
click at [432, 567] on button "Submit" at bounding box center [426, 571] width 49 height 24
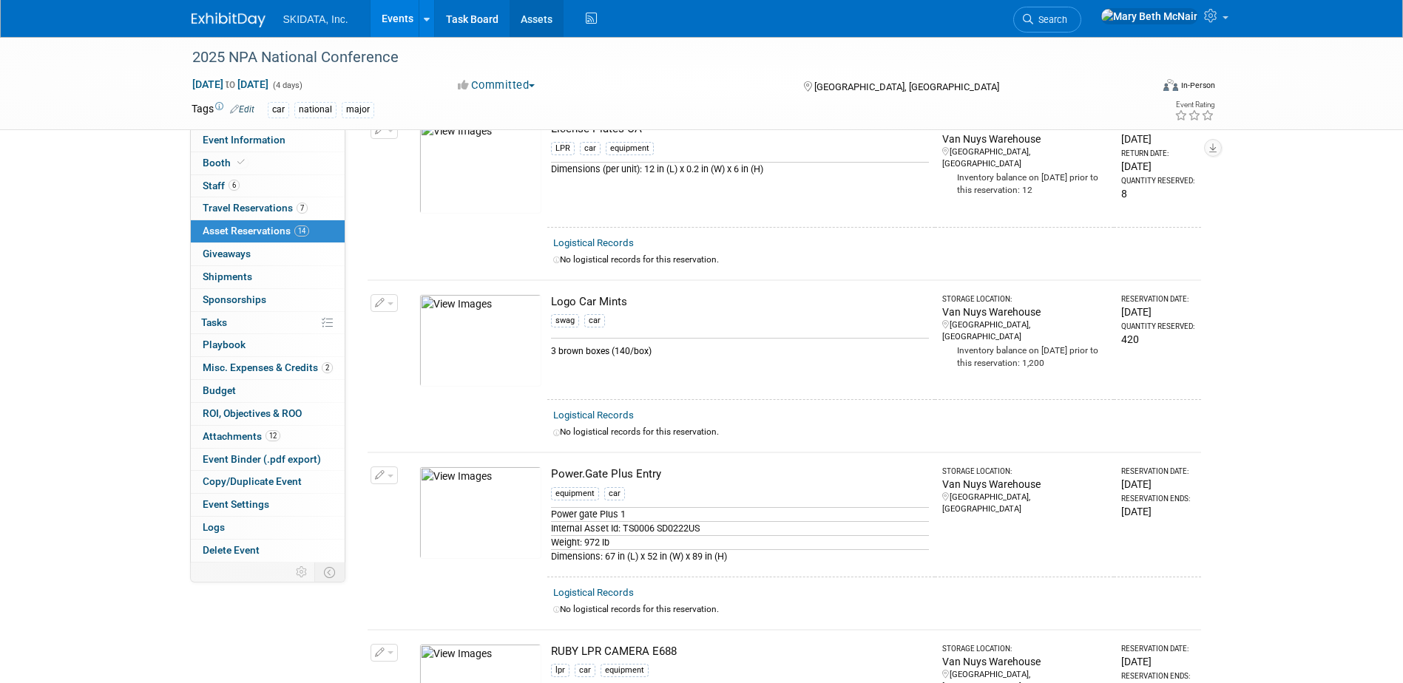
click at [532, 24] on link "Assets" at bounding box center [536, 18] width 54 height 37
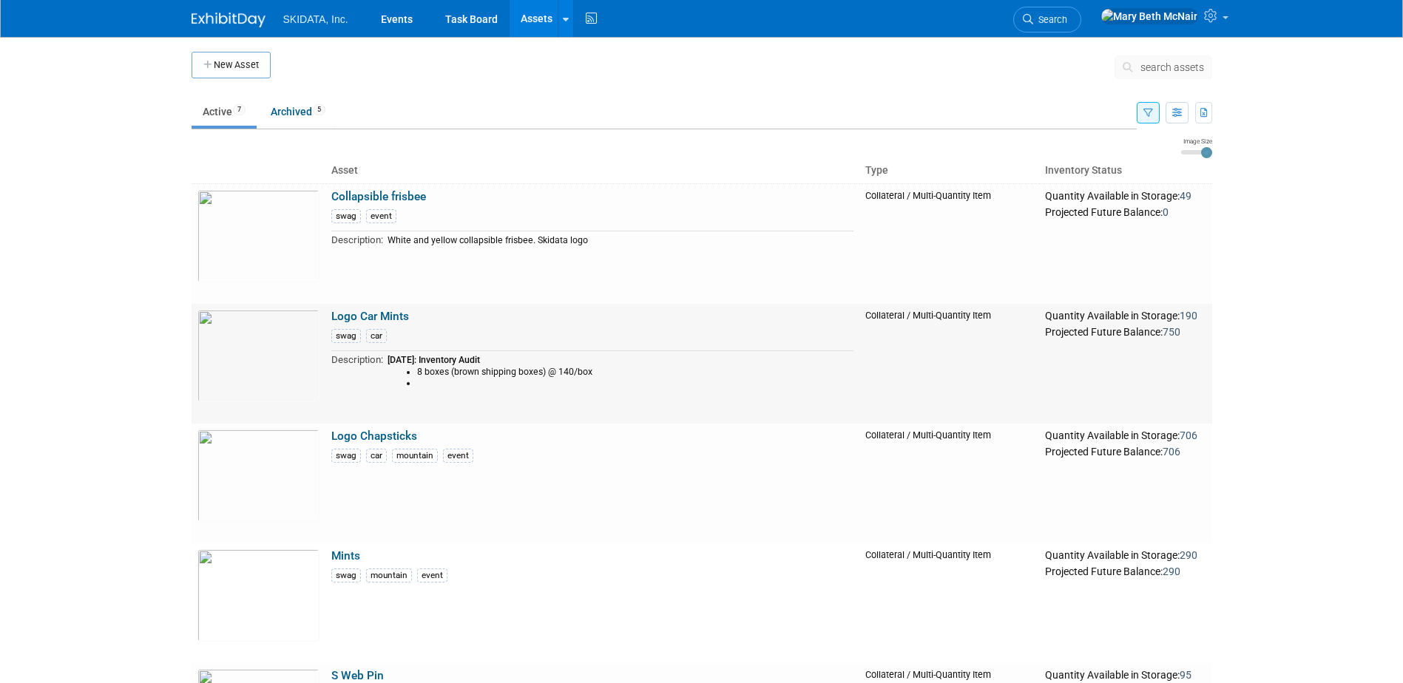
click at [388, 321] on link "Logo Car Mints" at bounding box center [370, 316] width 78 height 13
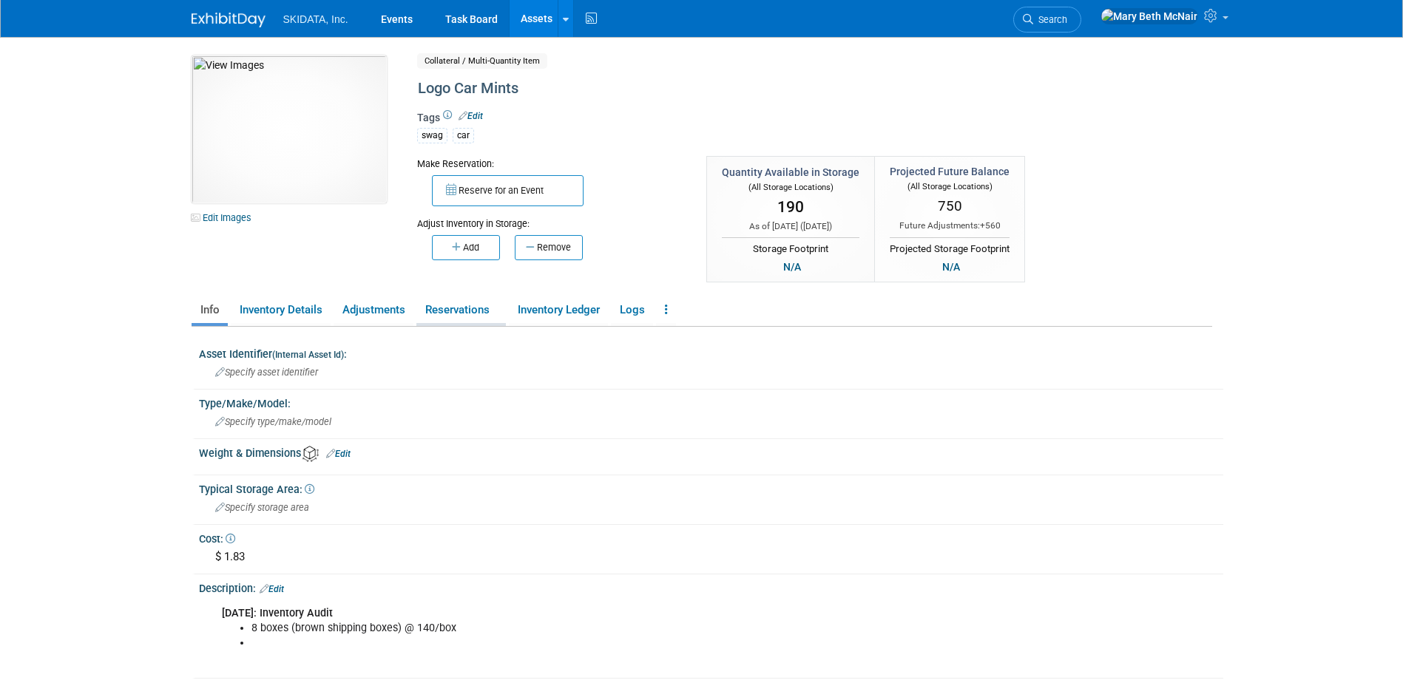
click at [438, 308] on link "Reservations" at bounding box center [460, 310] width 89 height 26
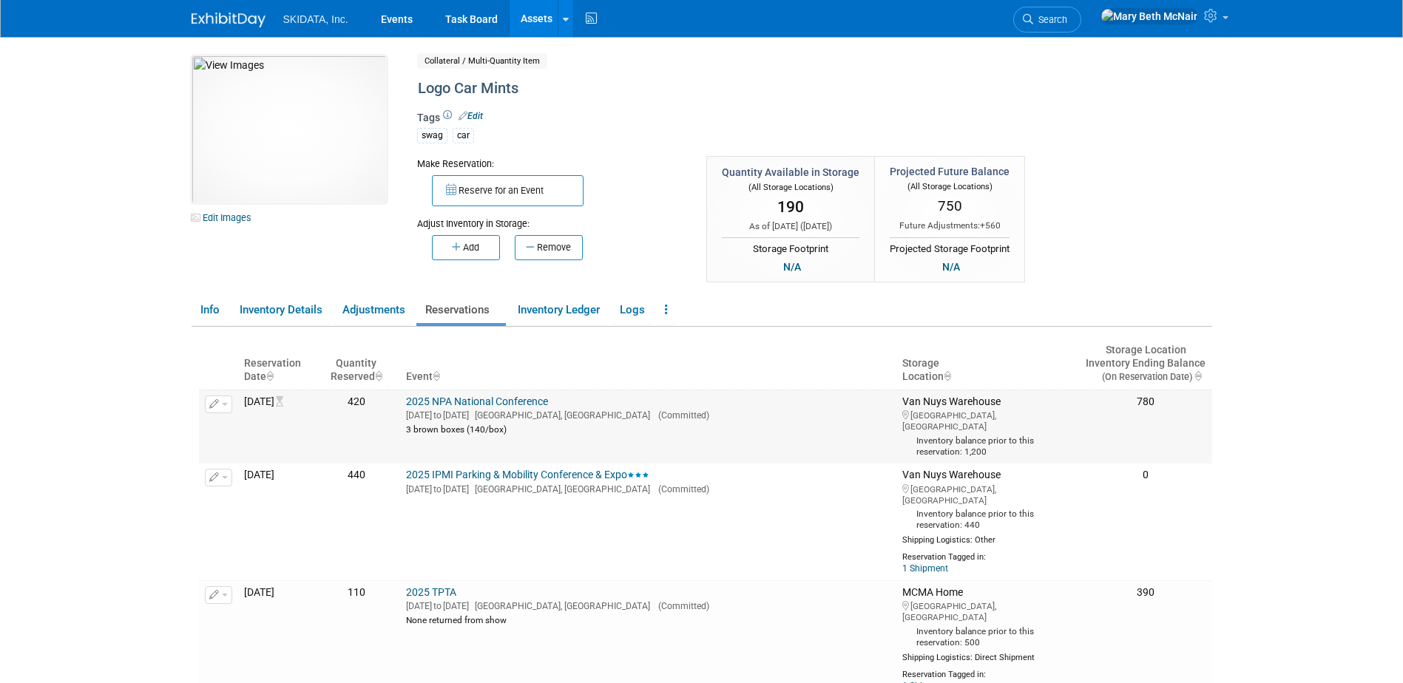
click at [222, 405] on span "button" at bounding box center [225, 404] width 6 height 3
click at [648, 359] on th "Event" at bounding box center [648, 364] width 496 height 52
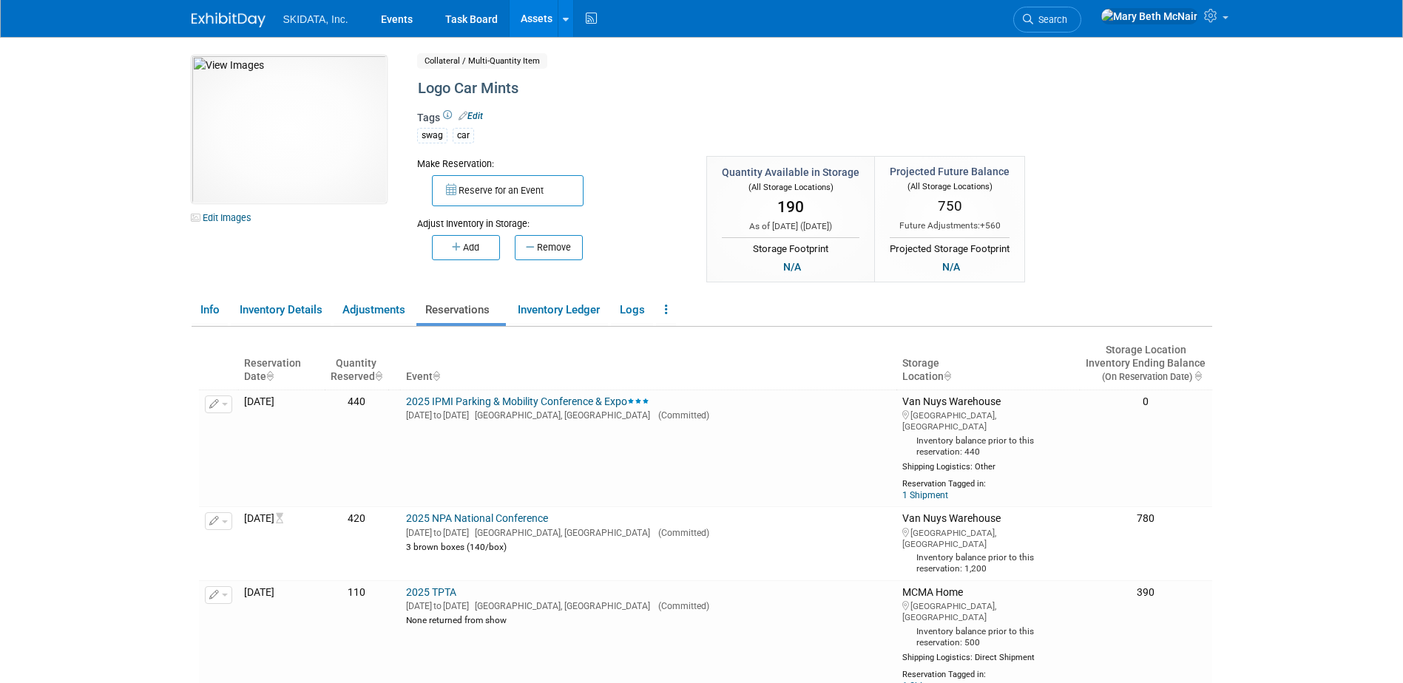
click at [648, 359] on th "Event" at bounding box center [648, 364] width 496 height 52
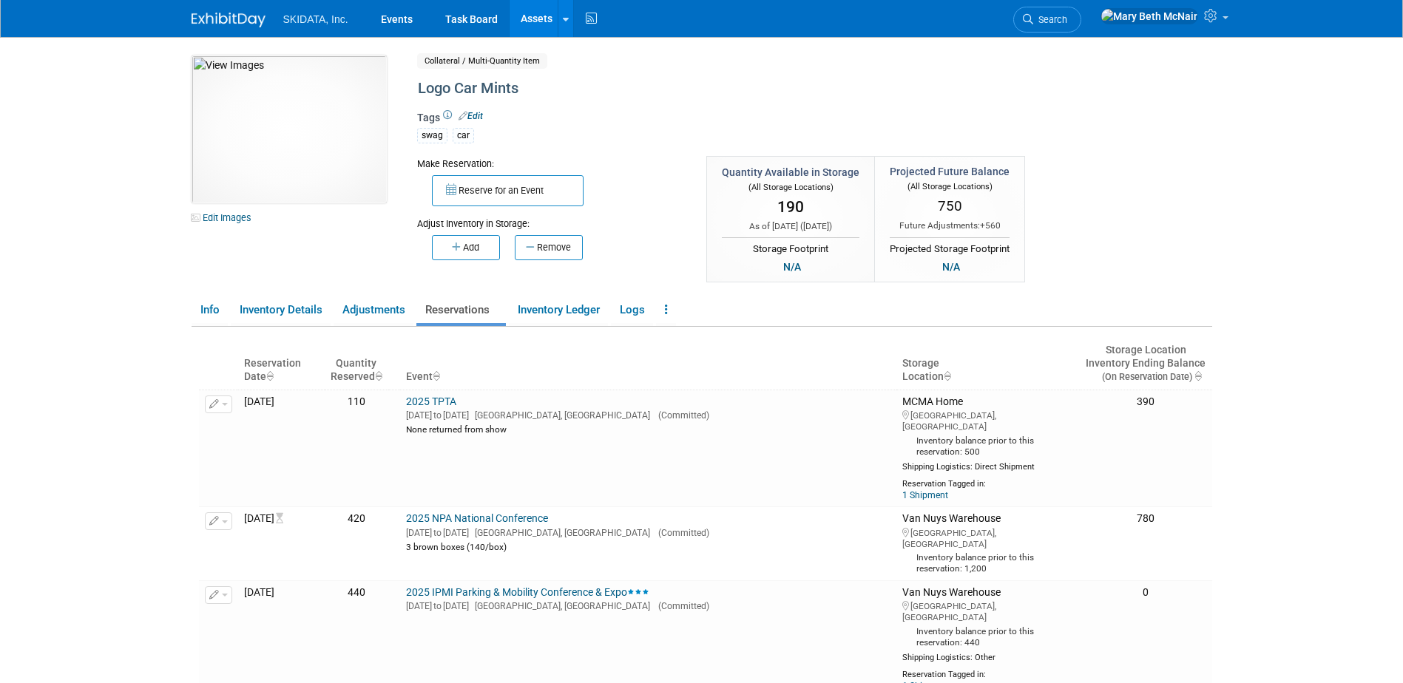
click at [274, 371] on icon "ReservationDate : activate to sort column ascending" at bounding box center [269, 376] width 7 height 10
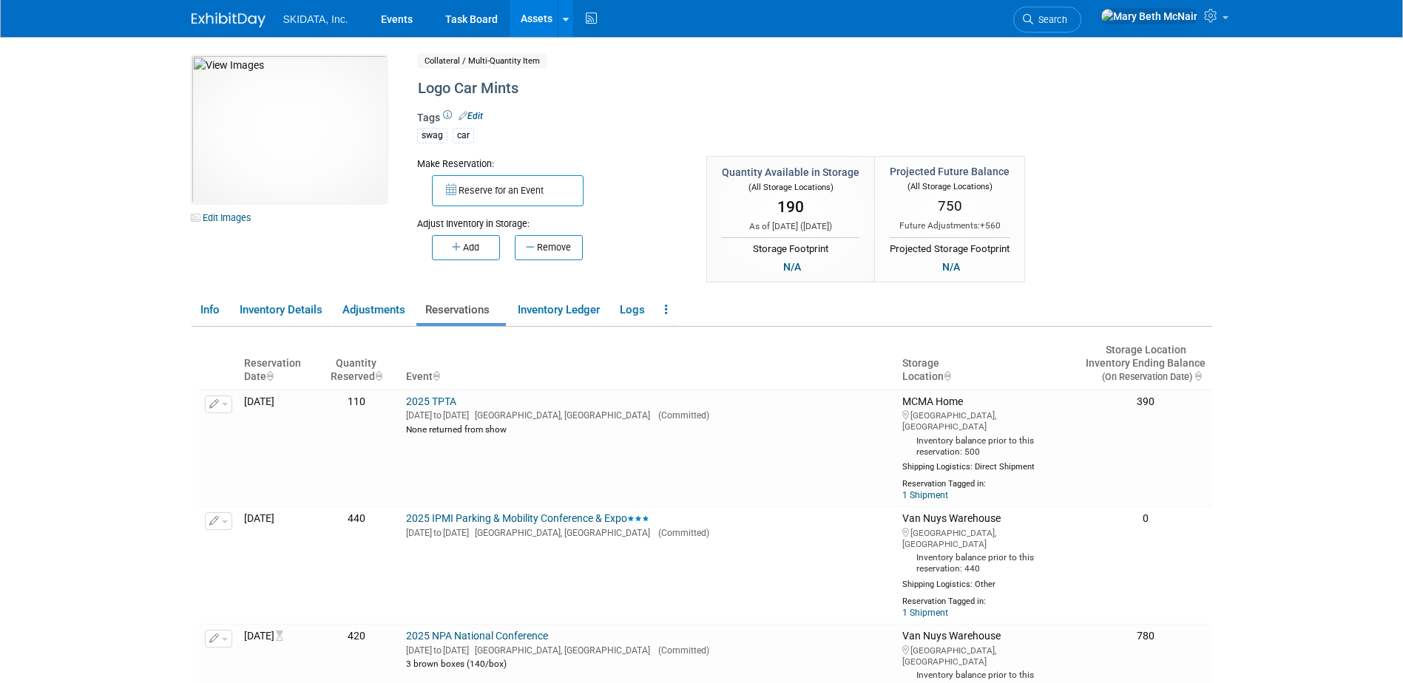
click at [274, 371] on icon "ReservationDate : activate to sort column descending" at bounding box center [269, 376] width 7 height 10
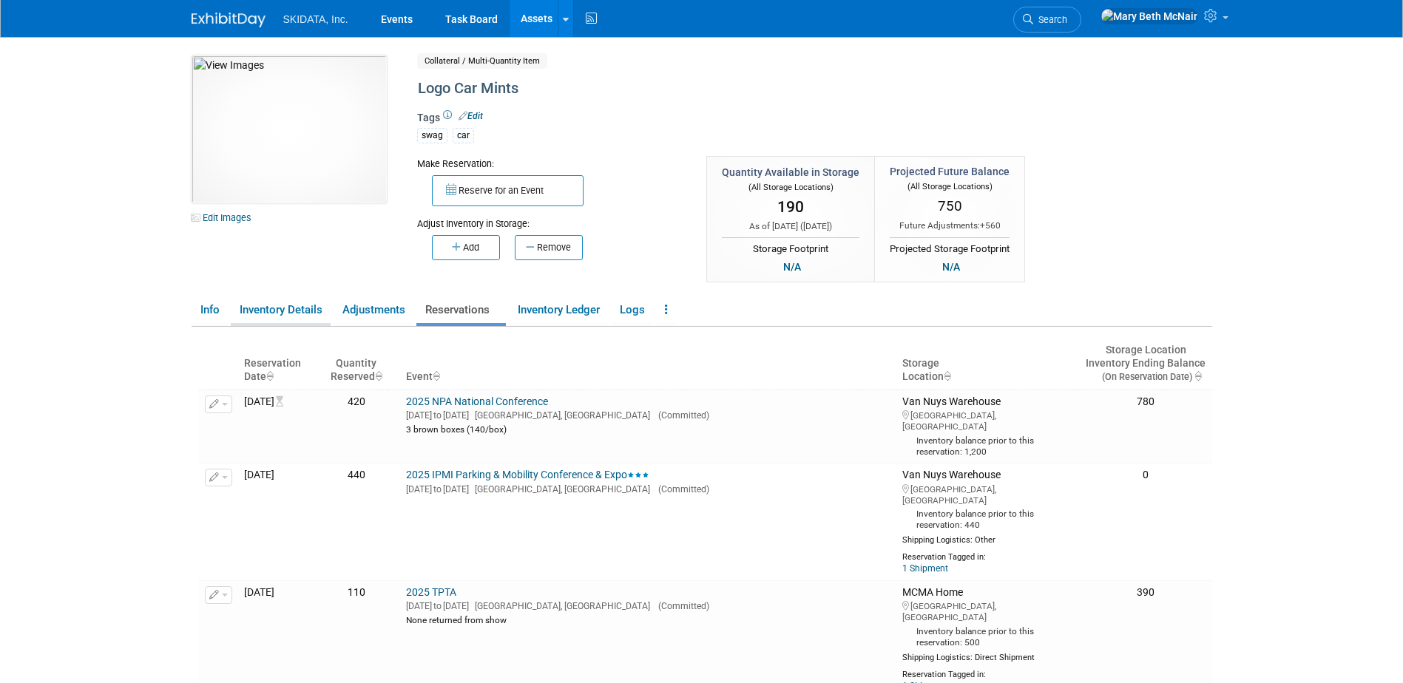
click at [296, 318] on link "Inventory Details" at bounding box center [281, 310] width 100 height 26
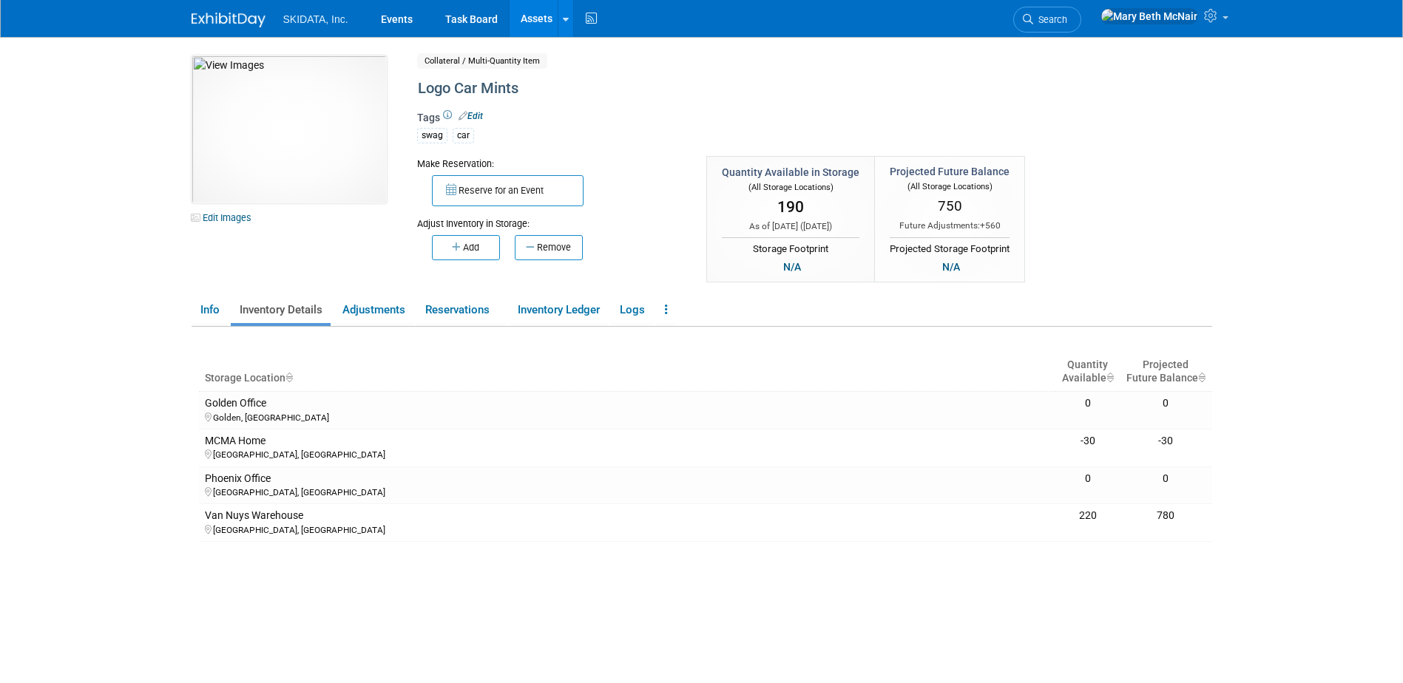
click at [526, 21] on link "Assets" at bounding box center [536, 18] width 54 height 37
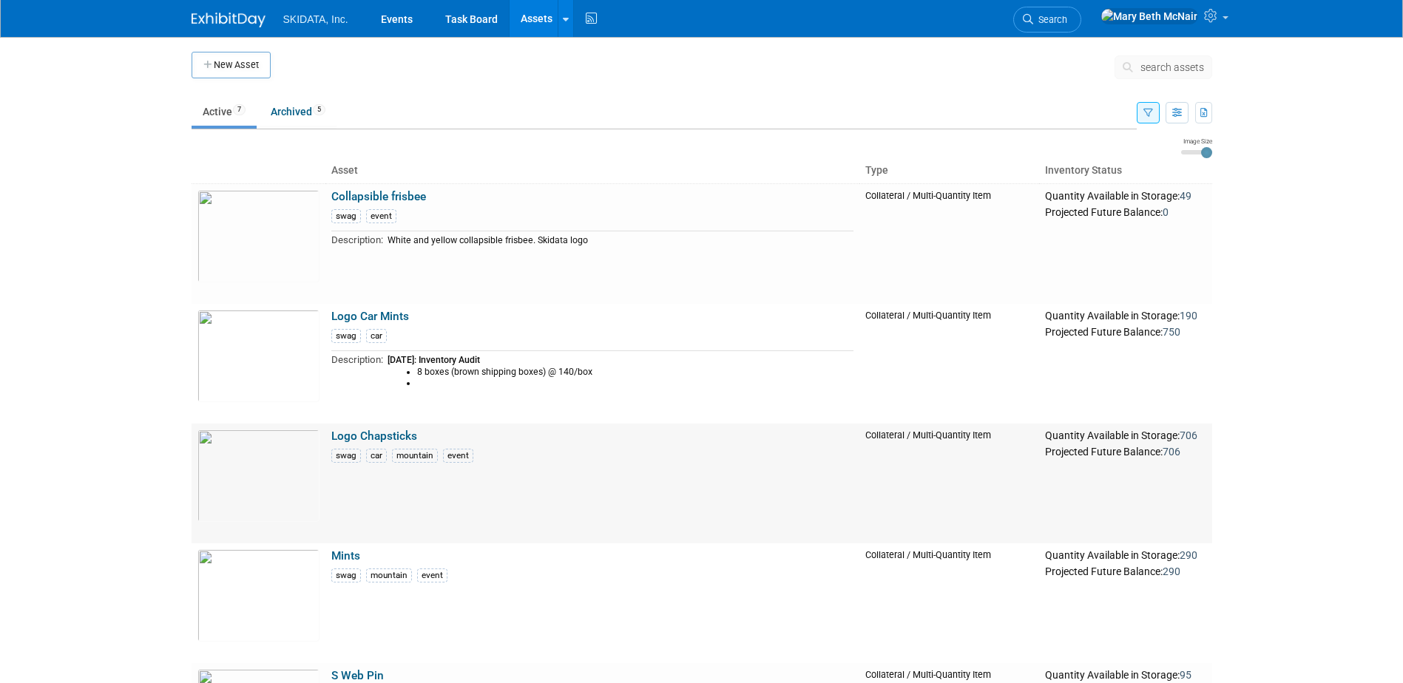
click at [367, 436] on link "Logo Chapsticks" at bounding box center [374, 436] width 86 height 13
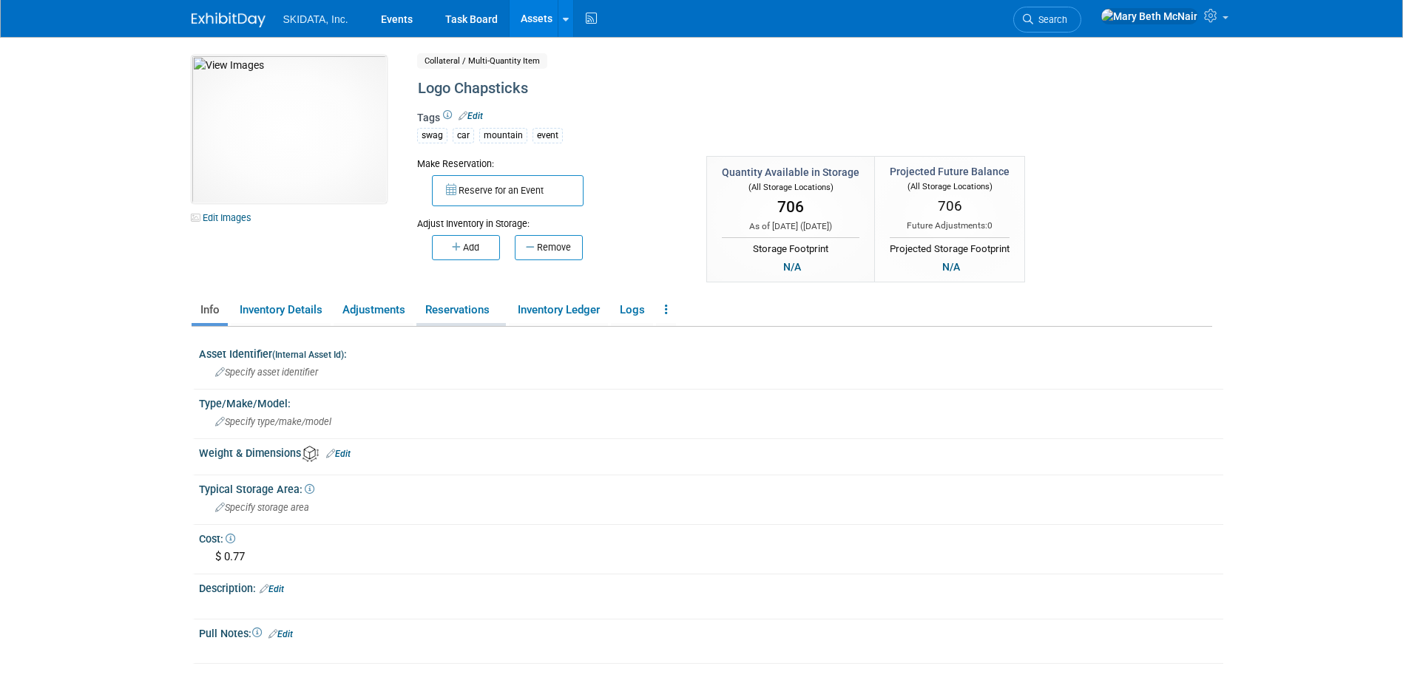
click at [462, 300] on link "Reservations" at bounding box center [460, 310] width 89 height 26
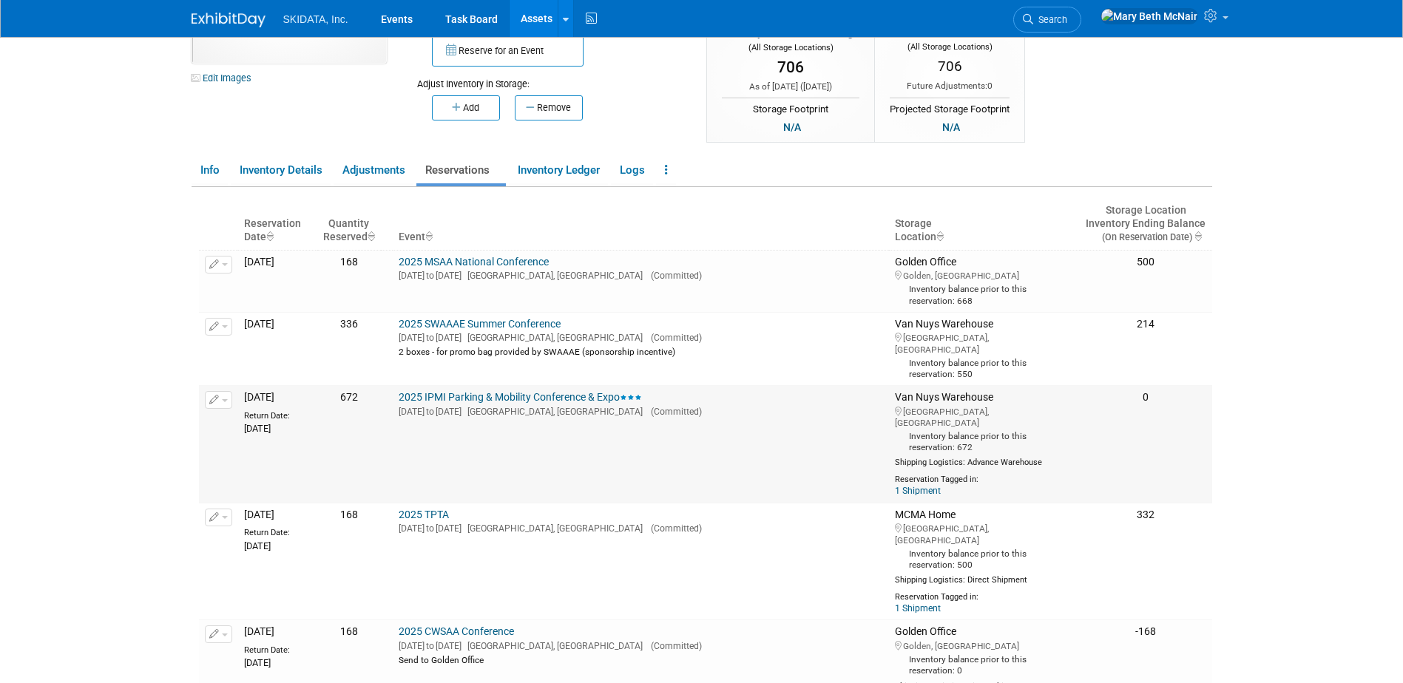
scroll to position [148, 0]
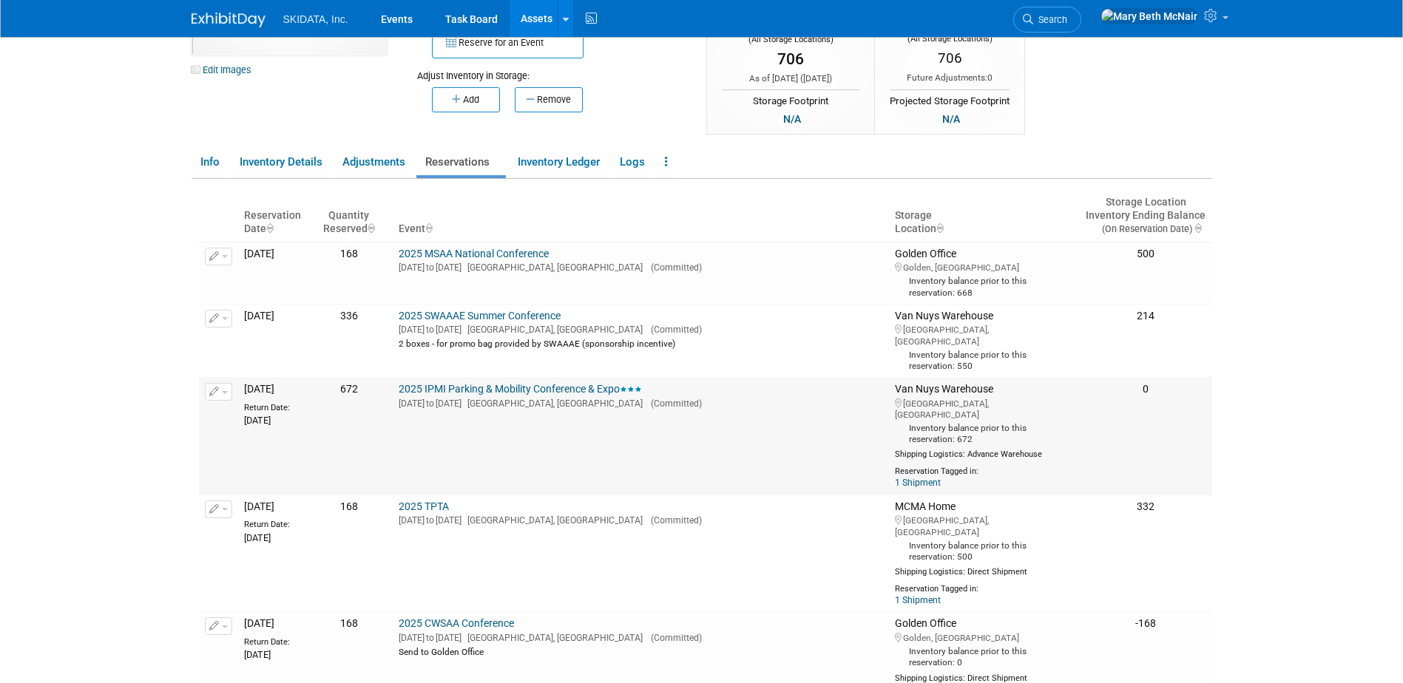
click at [222, 391] on span "button" at bounding box center [225, 392] width 6 height 3
click at [240, 406] on button "Change Reservation" at bounding box center [275, 416] width 125 height 20
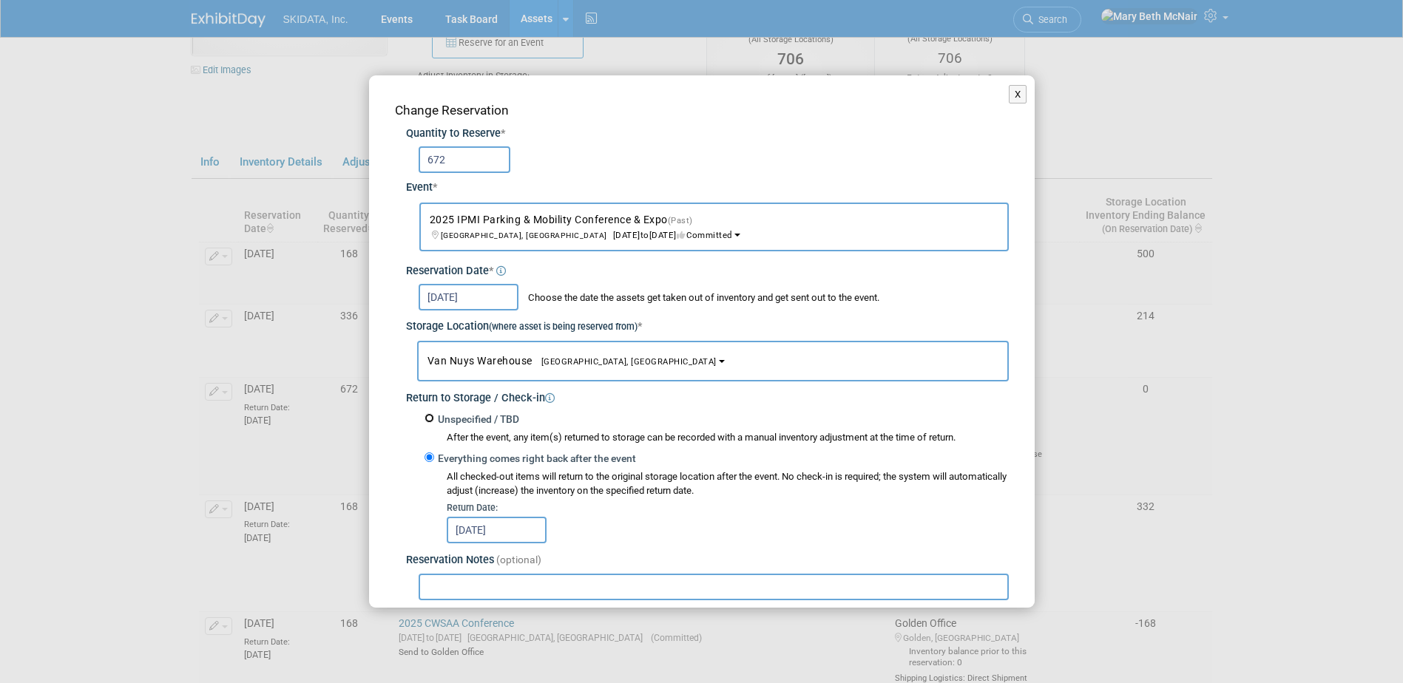
click at [429, 418] on input "Unspecified / TBD" at bounding box center [429, 418] width 10 height 10
radio input "true"
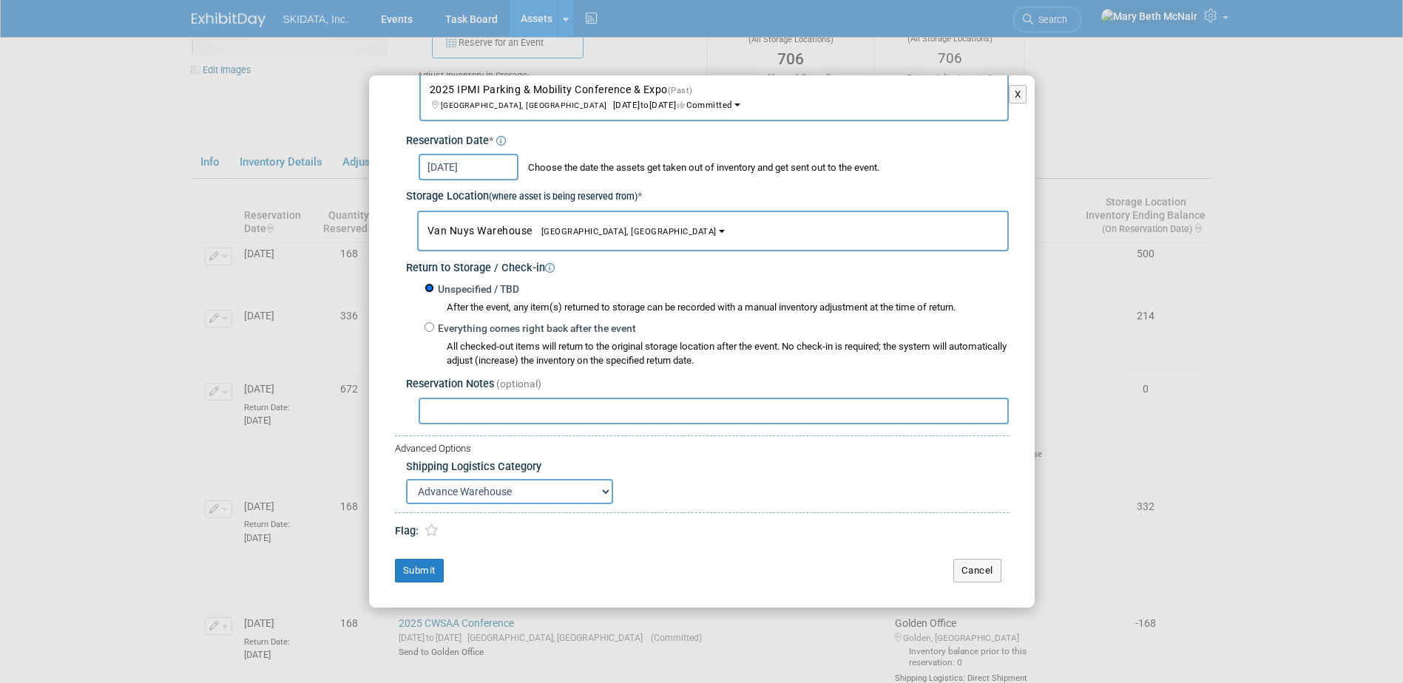
scroll to position [132, 0]
click at [421, 566] on button "Submit" at bounding box center [419, 570] width 49 height 24
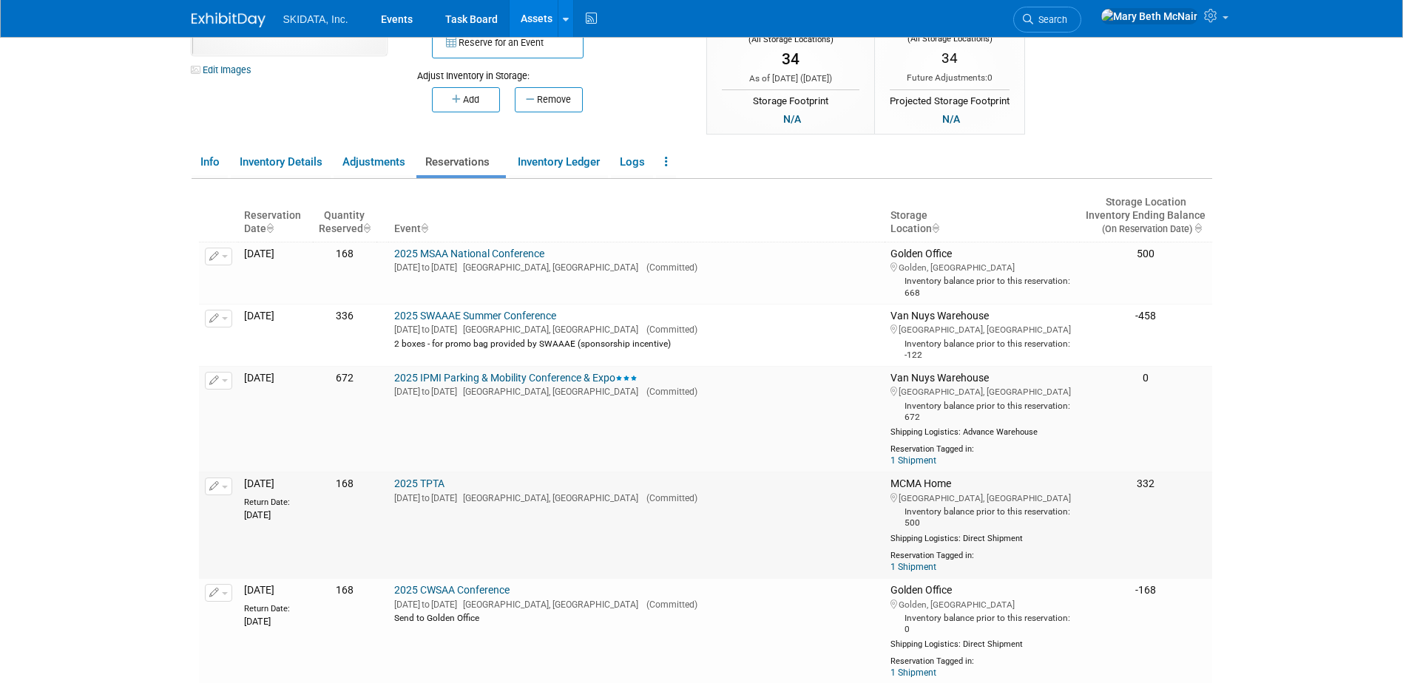
click at [220, 487] on button "button" at bounding box center [218, 487] width 27 height 18
click at [251, 512] on button "Change Reservation" at bounding box center [275, 511] width 125 height 20
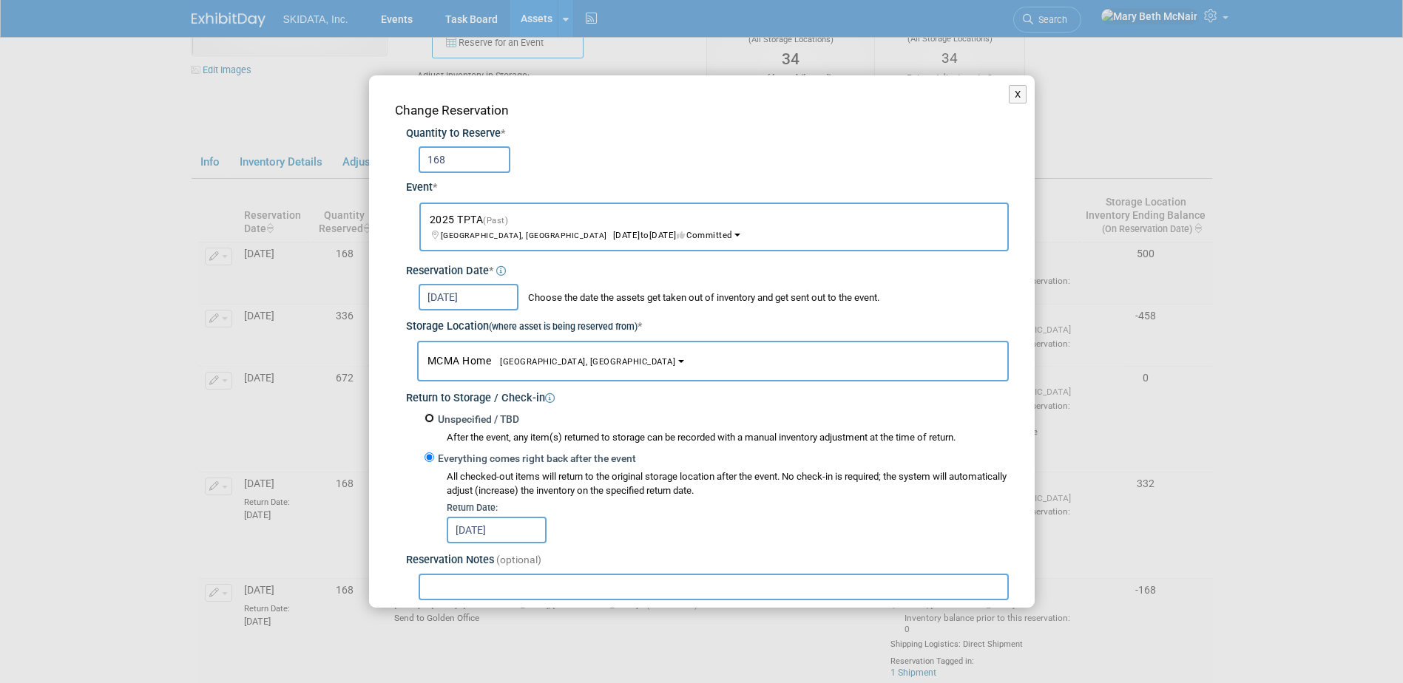
click at [430, 421] on input "Unspecified / TBD" at bounding box center [429, 418] width 10 height 10
radio input "true"
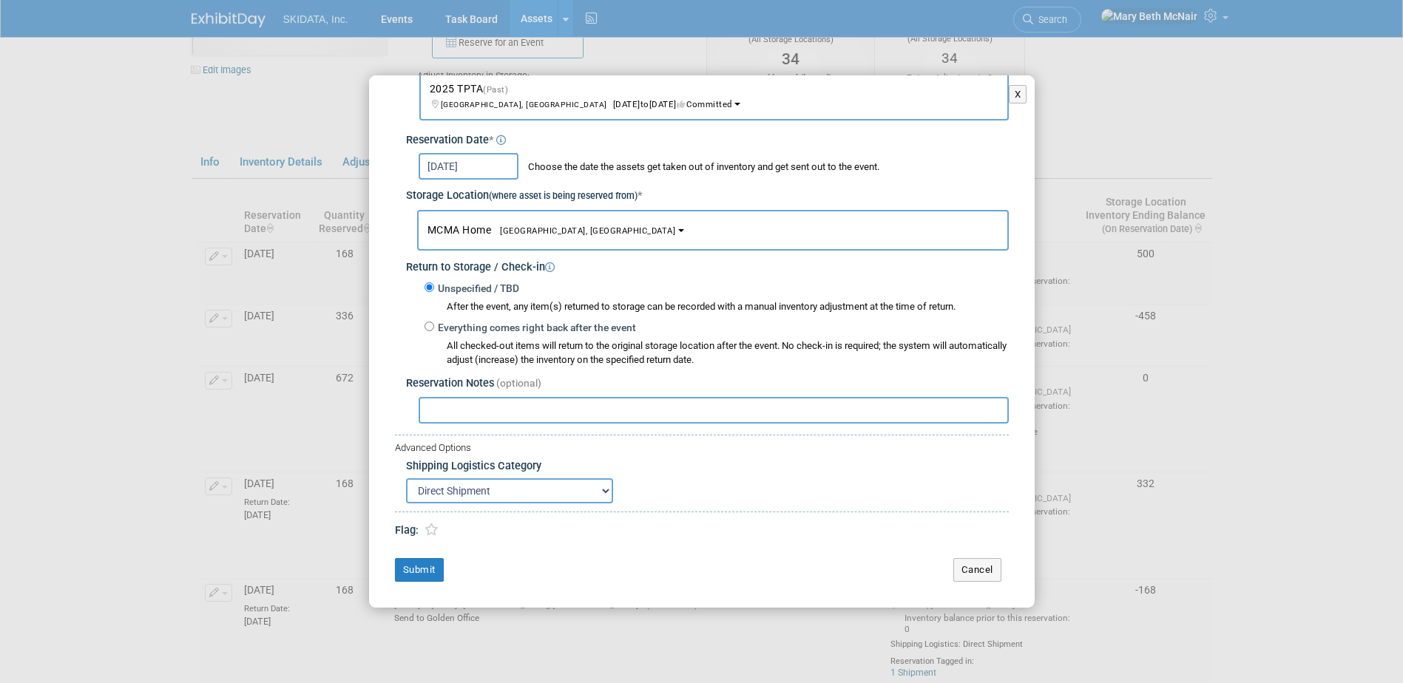
click at [458, 416] on input "text" at bounding box center [713, 410] width 590 height 27
type input "no returns"
click at [415, 577] on button "Submit" at bounding box center [419, 570] width 49 height 24
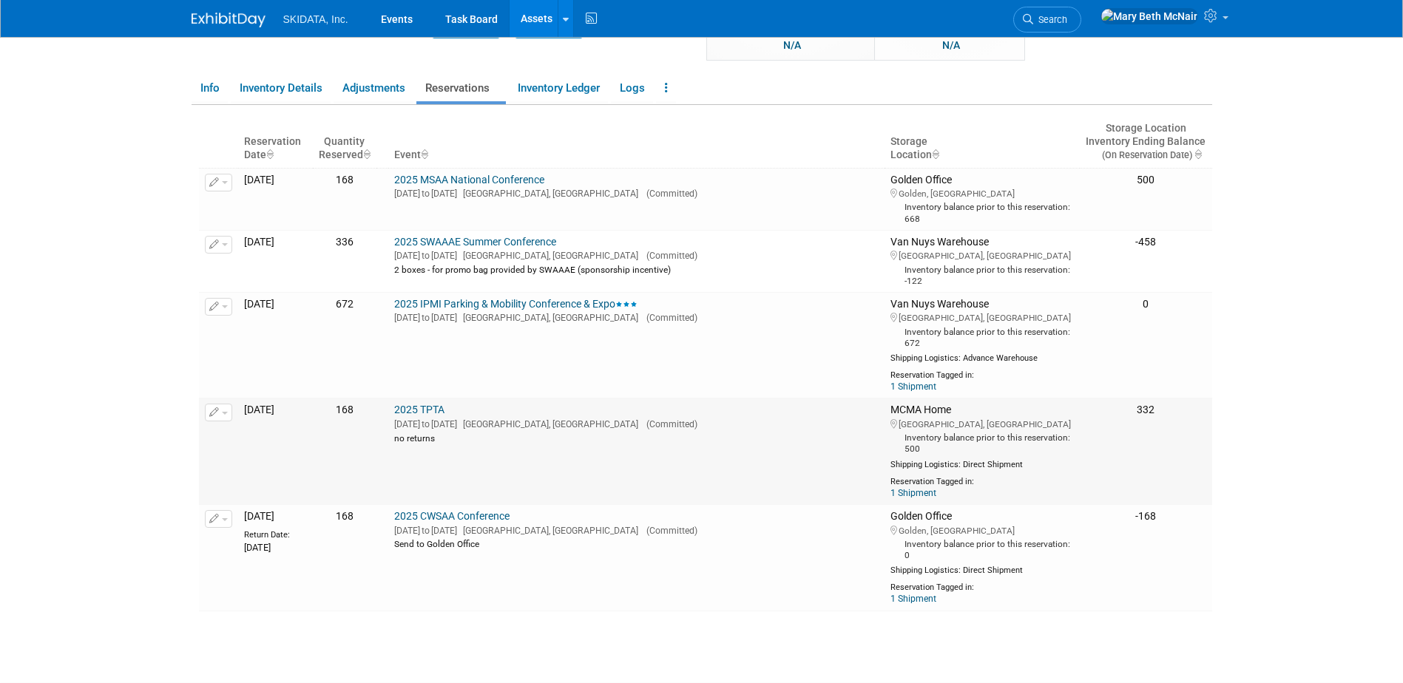
scroll to position [296, 0]
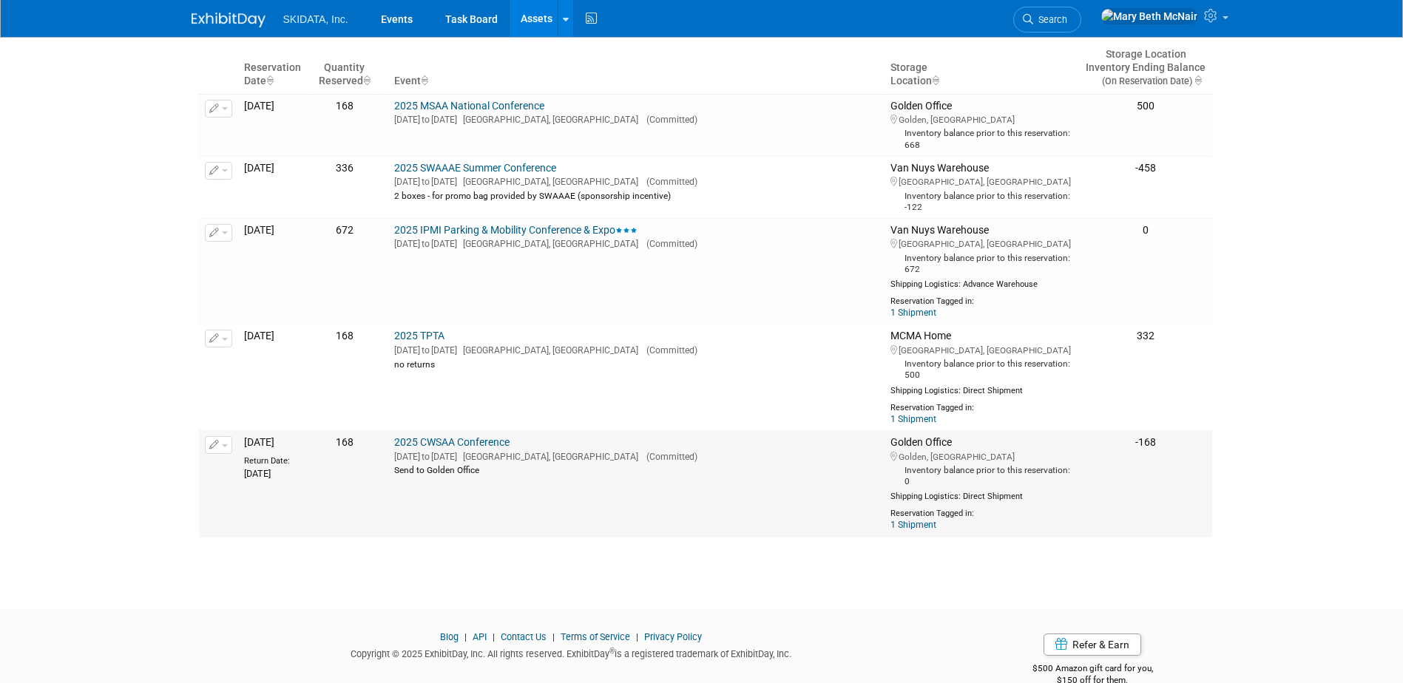
click at [225, 444] on span "button" at bounding box center [225, 445] width 6 height 3
click at [243, 470] on button "Change Reservation" at bounding box center [275, 469] width 125 height 20
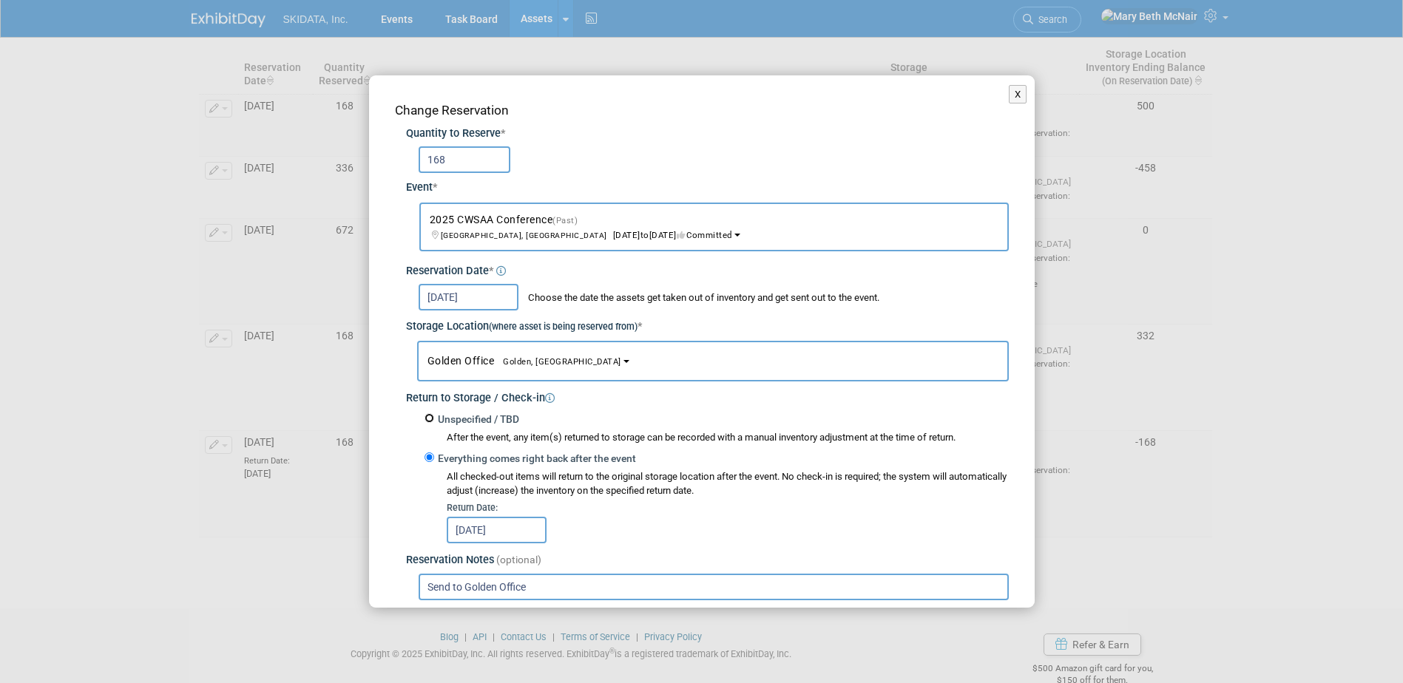
click at [426, 420] on input "Unspecified / TBD" at bounding box center [429, 418] width 10 height 10
radio input "true"
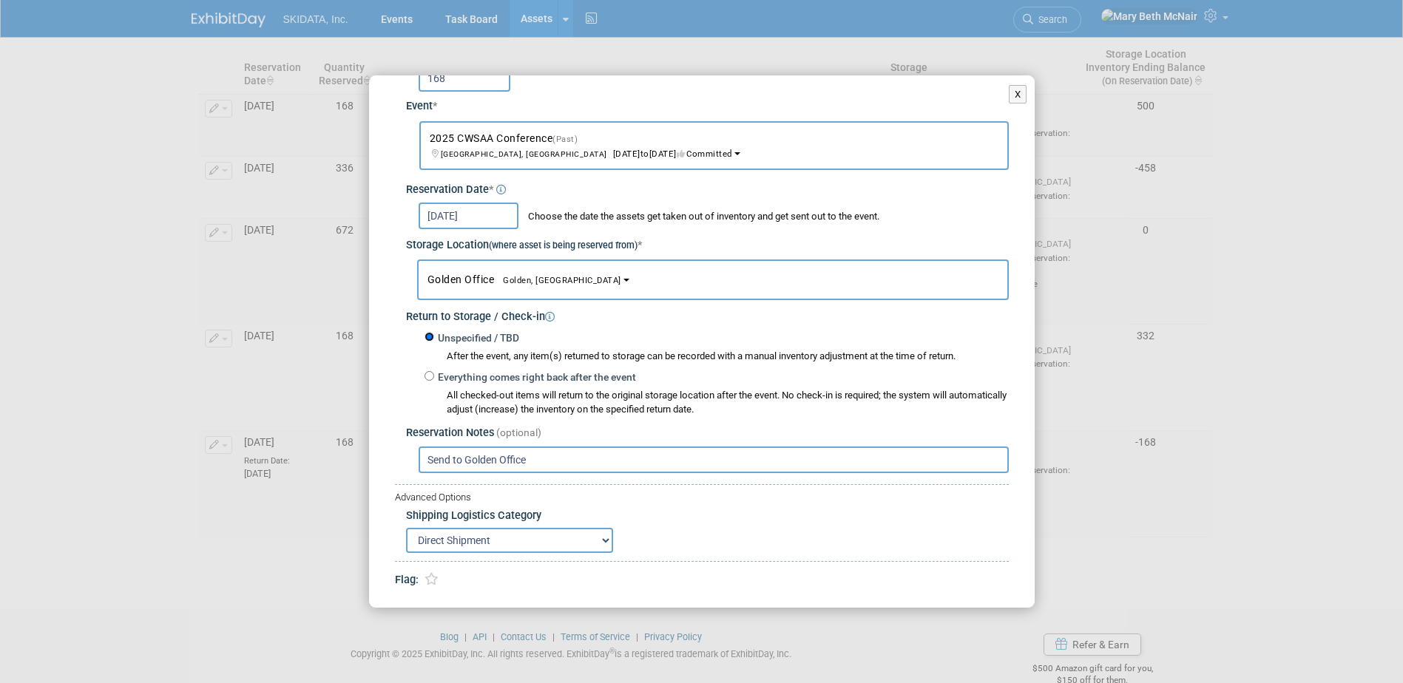
scroll to position [132, 0]
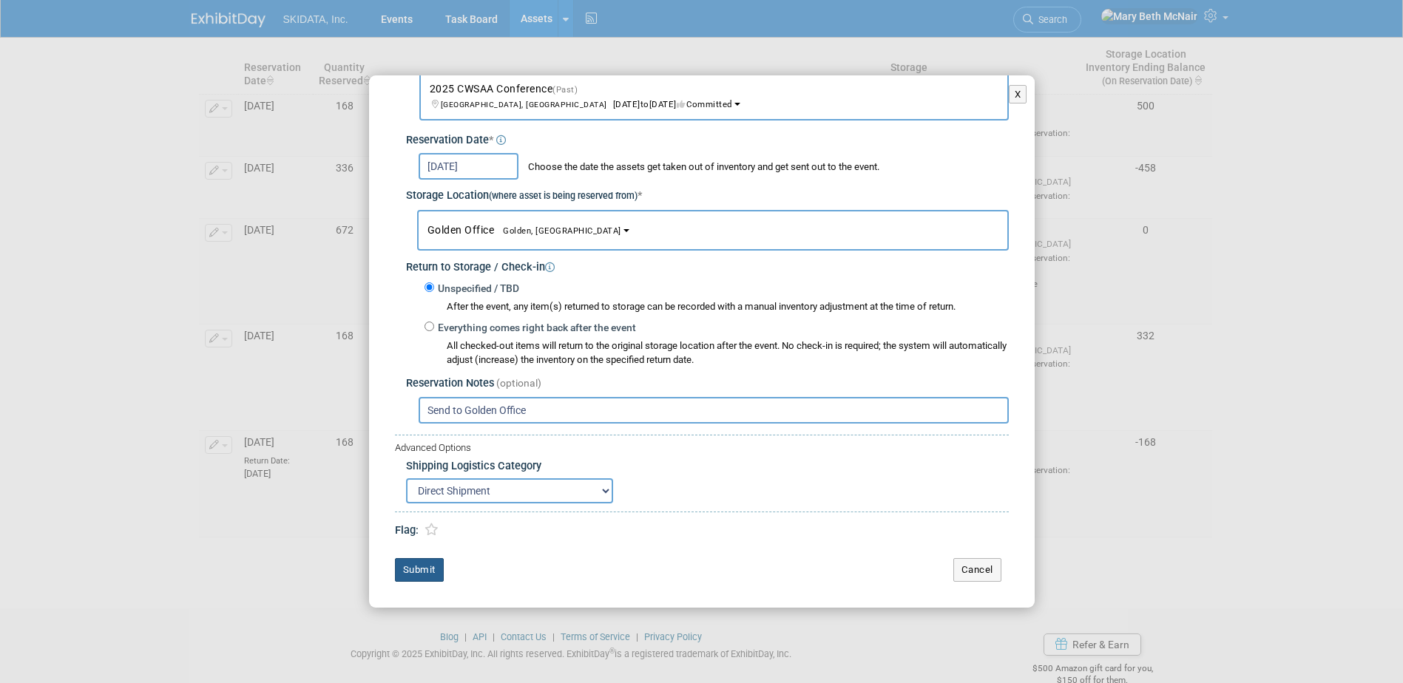
click at [421, 563] on button "Submit" at bounding box center [419, 570] width 49 height 24
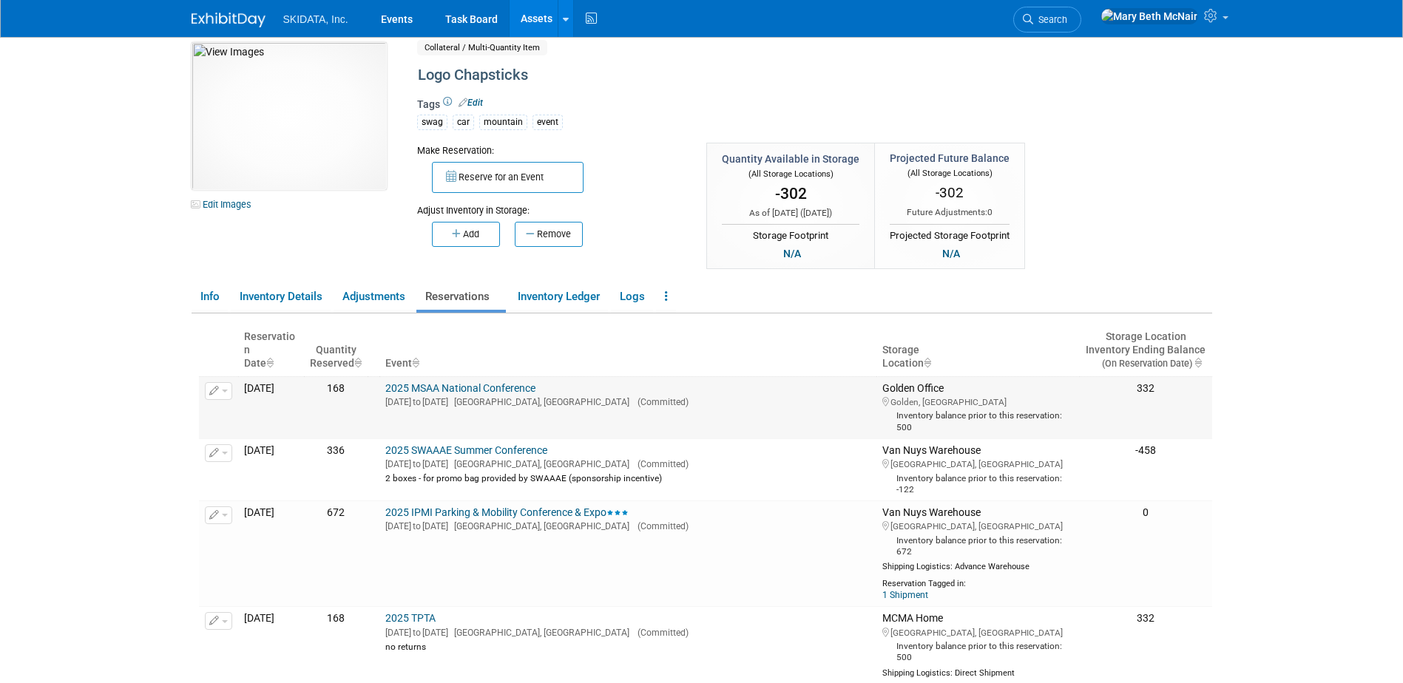
scroll to position [0, 0]
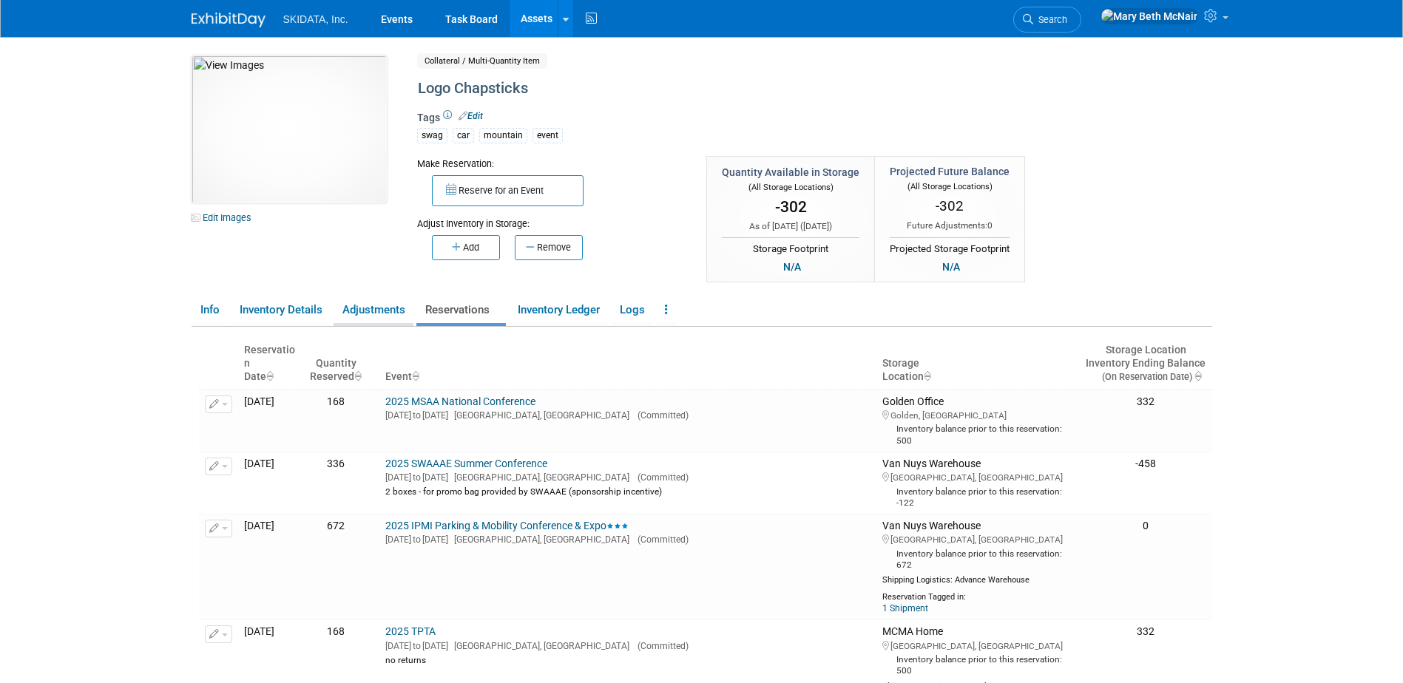
click at [384, 304] on link "Adjustments" at bounding box center [373, 310] width 80 height 26
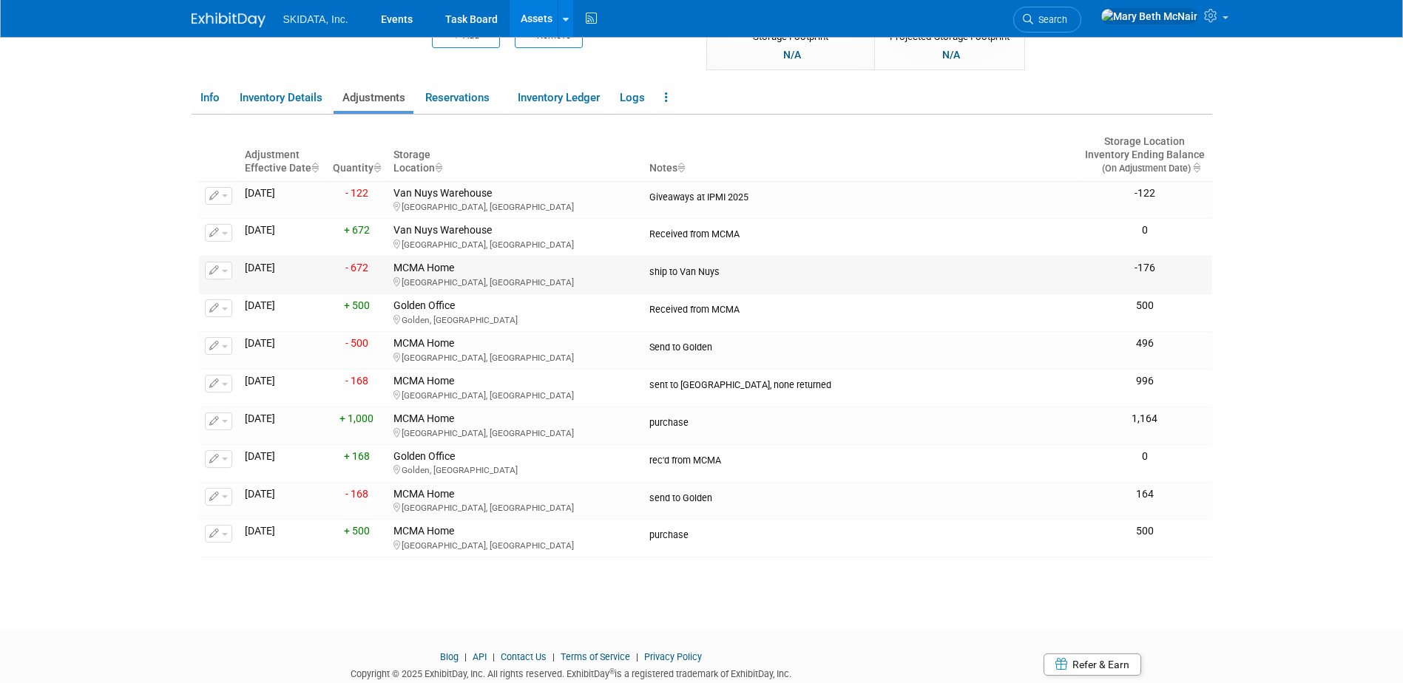
scroll to position [187, 0]
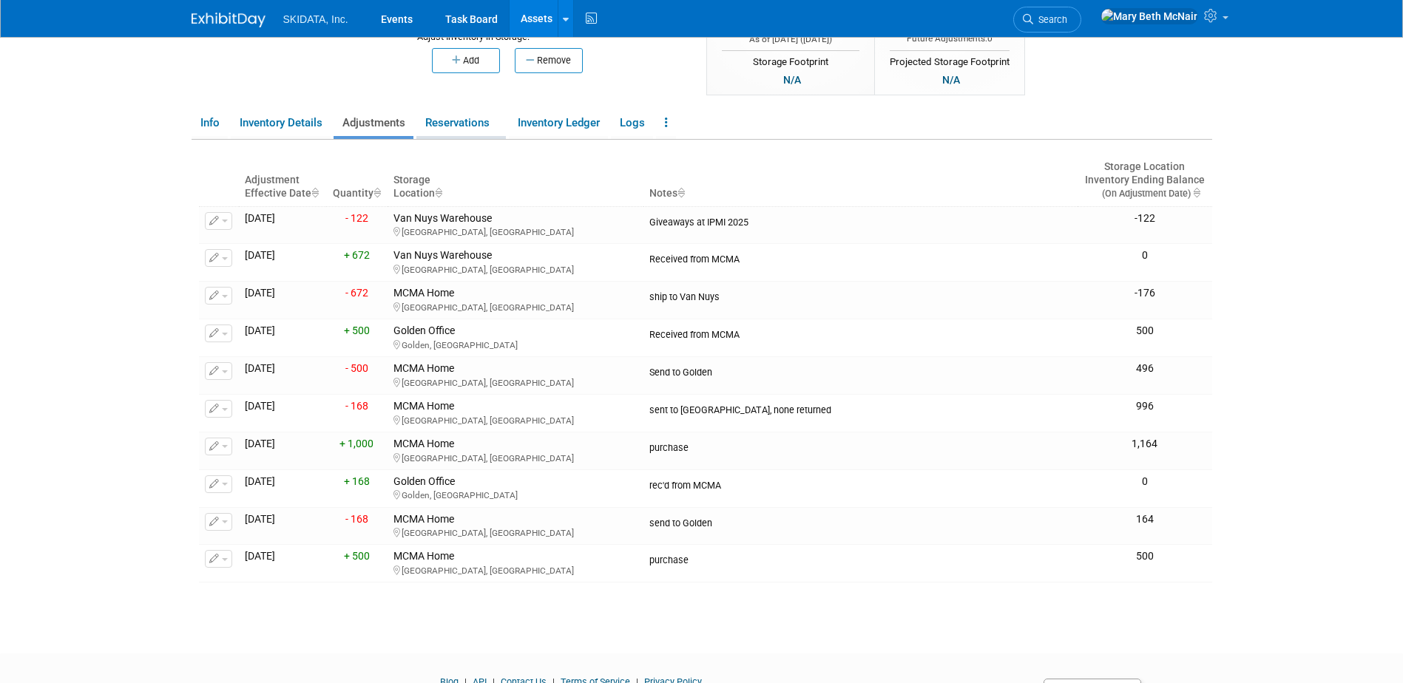
click at [472, 128] on link "Reservations" at bounding box center [460, 123] width 89 height 26
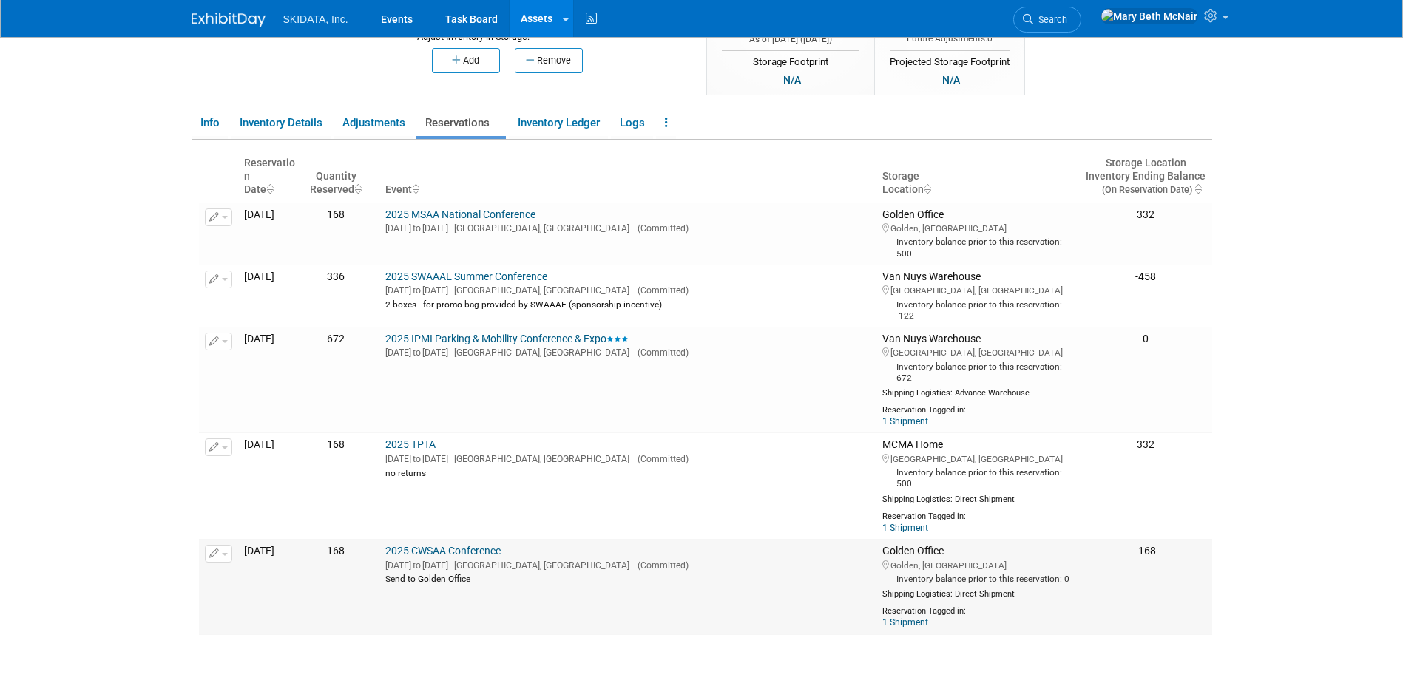
click at [226, 553] on span "button" at bounding box center [225, 554] width 6 height 3
click at [239, 574] on button "Change Reservation" at bounding box center [275, 578] width 125 height 20
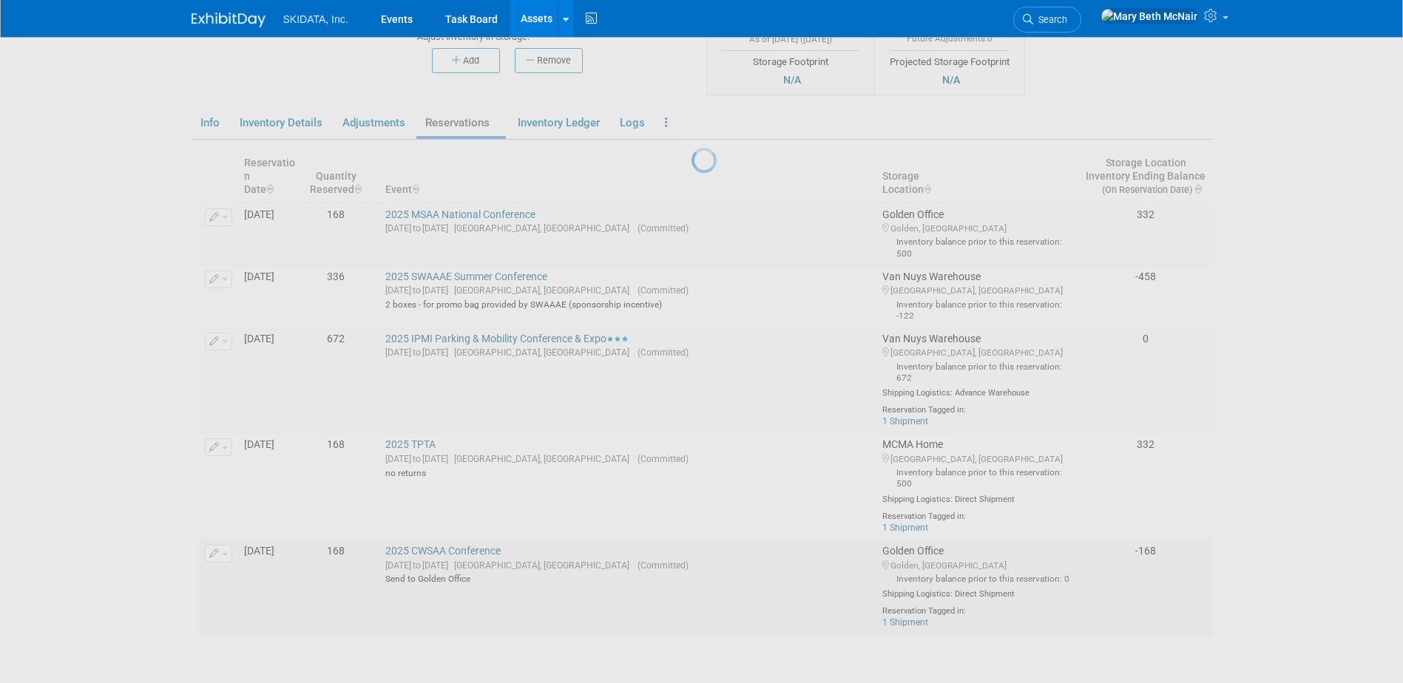
select select "3"
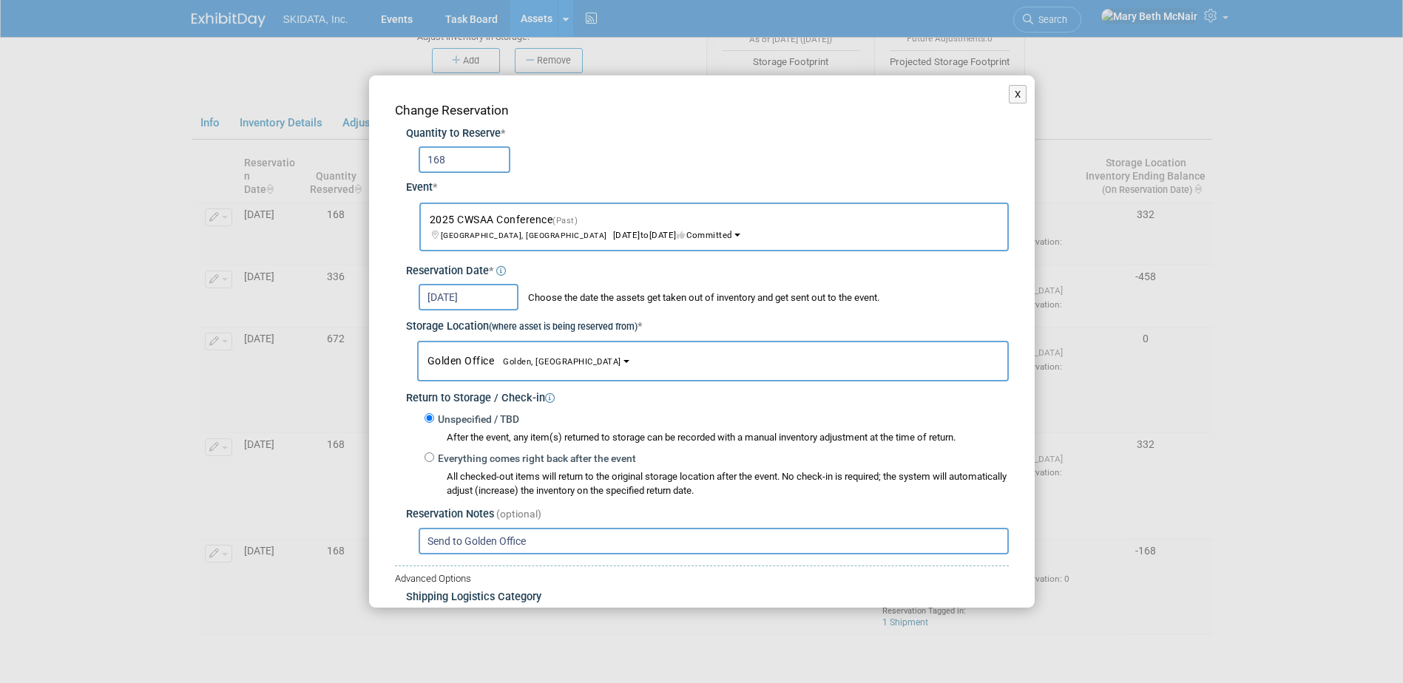
click at [491, 294] on input "Apr 15, 2025" at bounding box center [468, 297] width 100 height 27
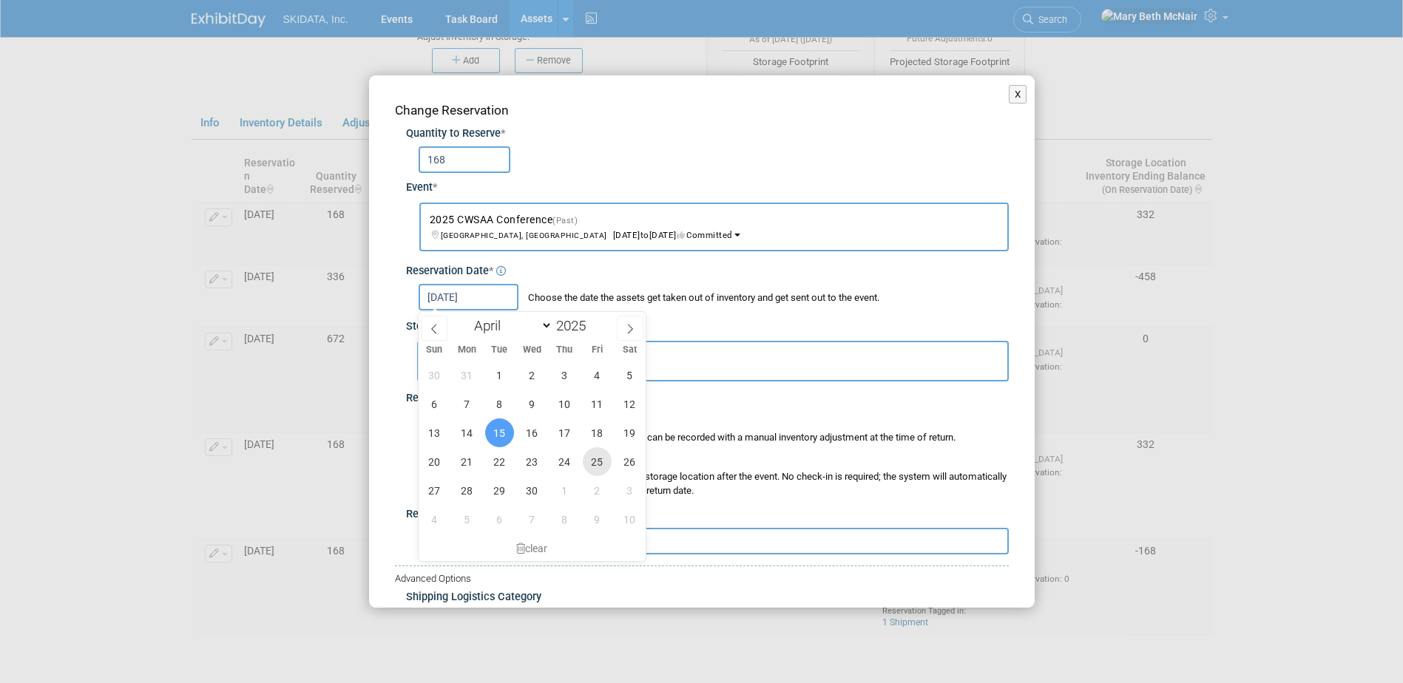
click at [600, 455] on span "25" at bounding box center [597, 461] width 29 height 29
type input "Apr 25, 2025"
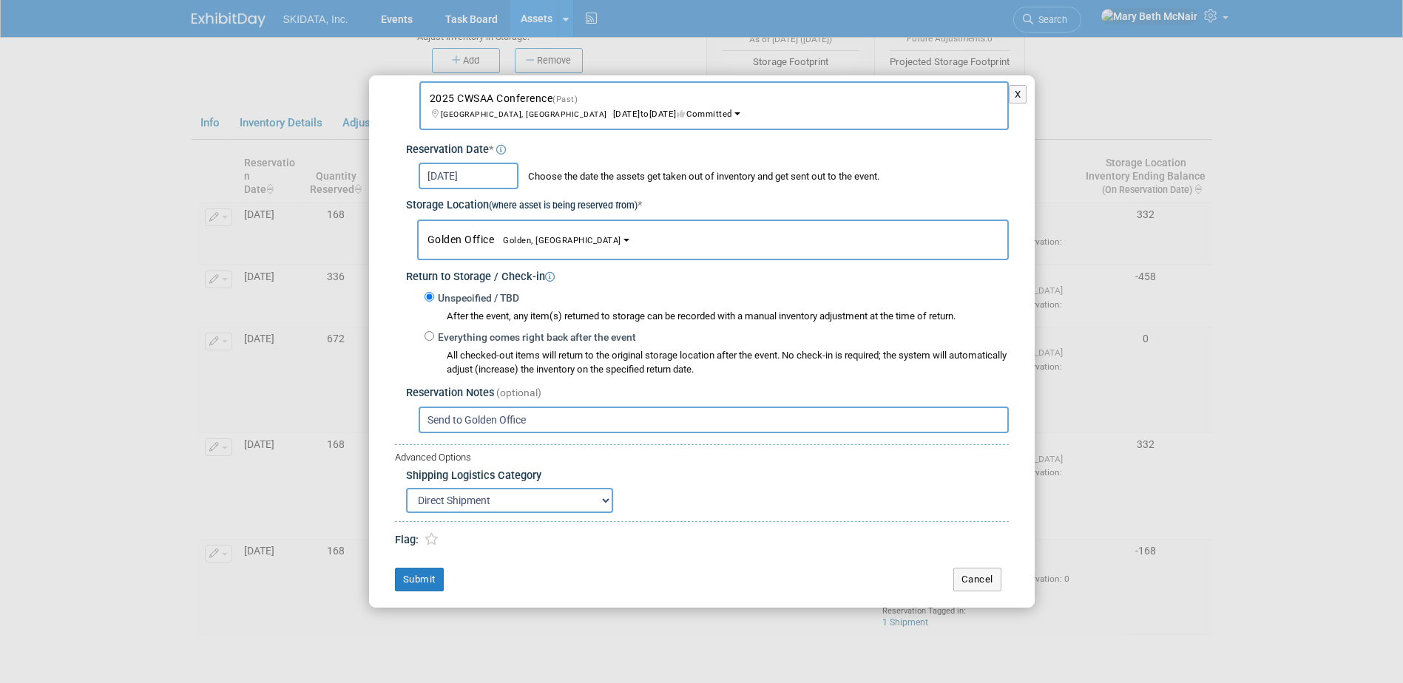
scroll to position [132, 0]
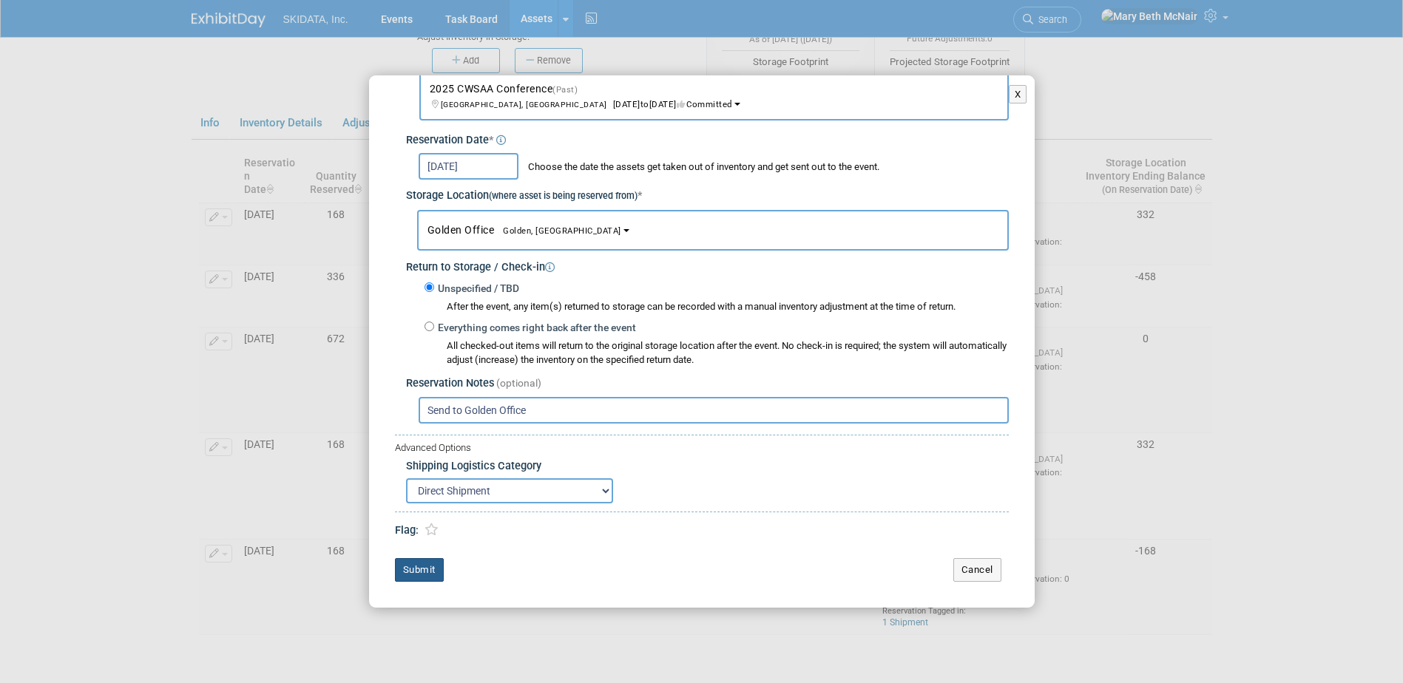
click at [420, 570] on button "Submit" at bounding box center [419, 570] width 49 height 24
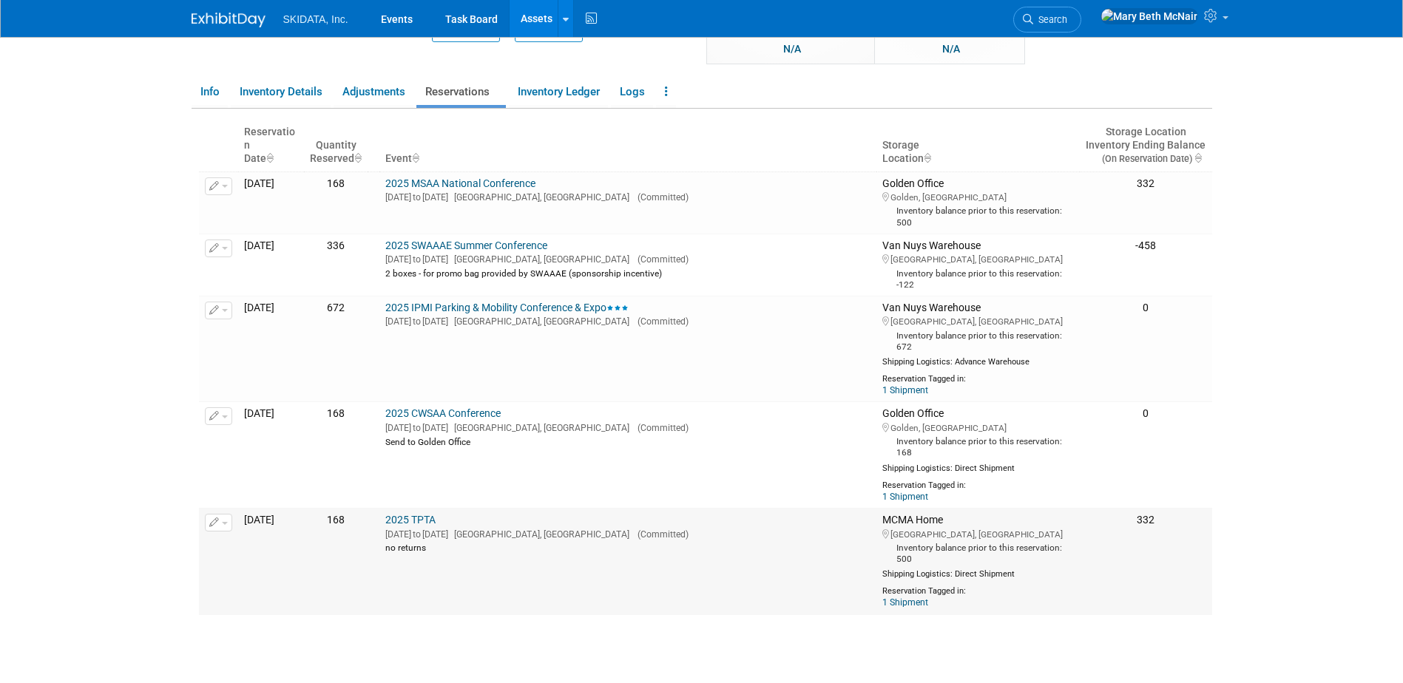
scroll to position [187, 0]
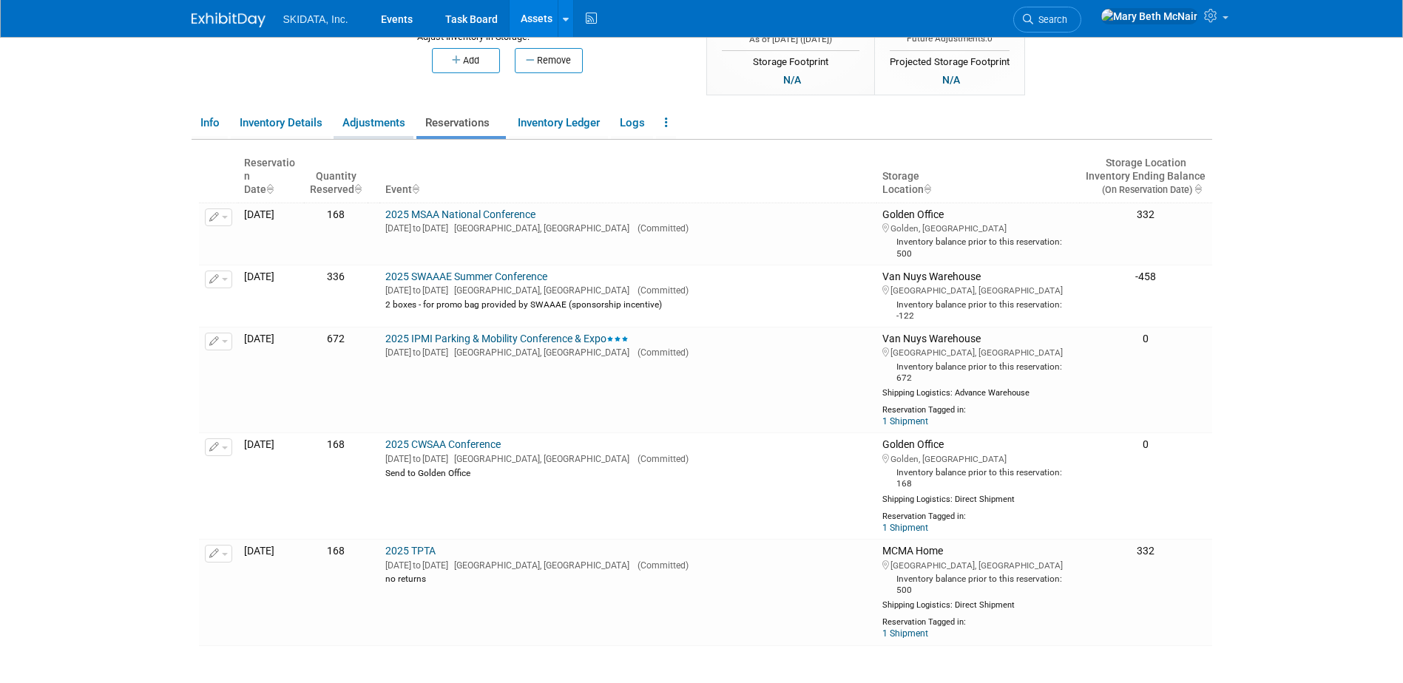
click at [395, 123] on link "Adjustments" at bounding box center [373, 123] width 80 height 26
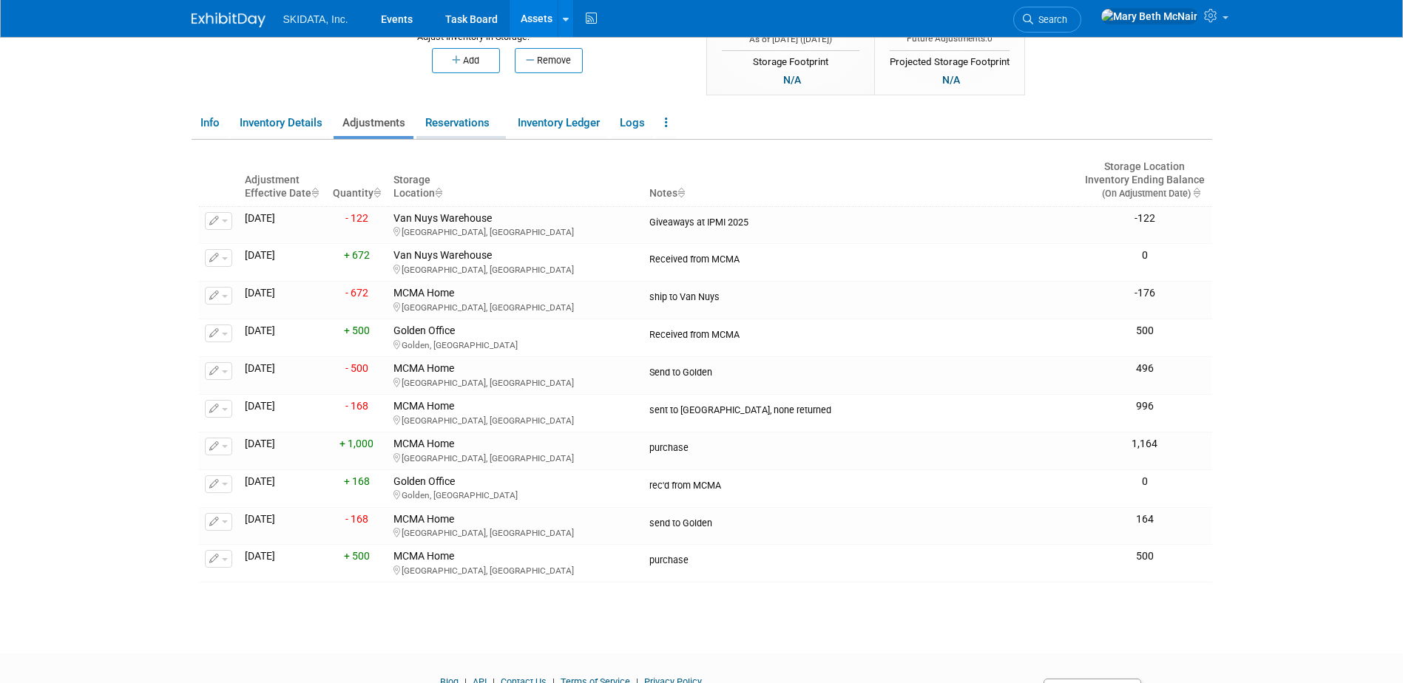
click at [475, 115] on link "Reservations" at bounding box center [460, 123] width 89 height 26
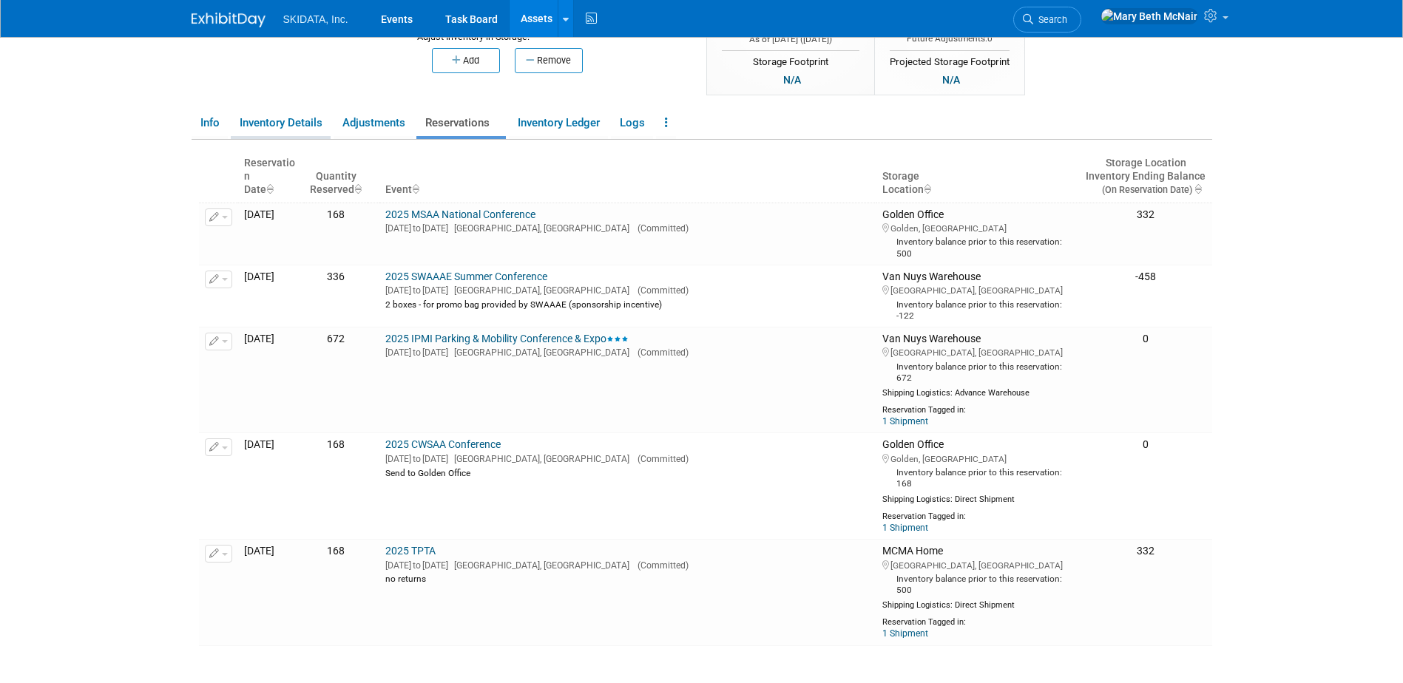
click at [275, 133] on link "Inventory Details" at bounding box center [281, 123] width 100 height 26
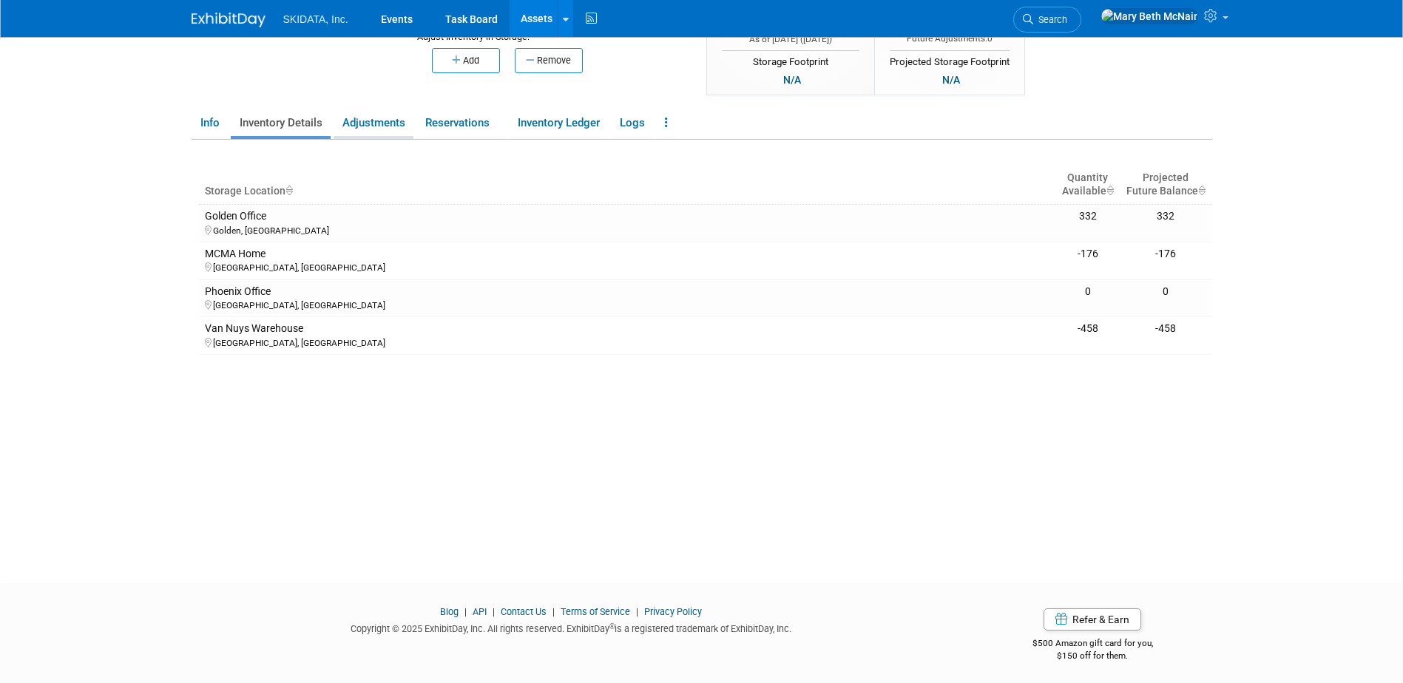
click at [363, 114] on link "Adjustments" at bounding box center [373, 123] width 80 height 26
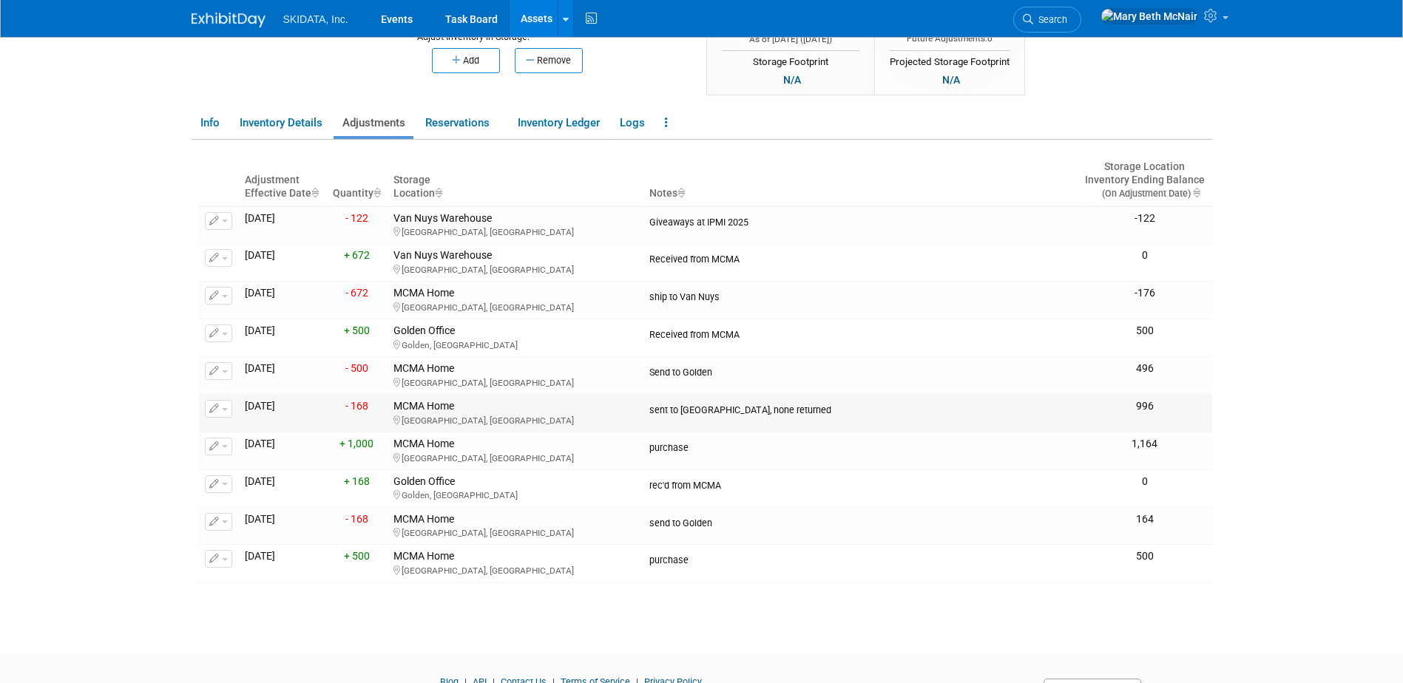
click at [226, 403] on button "button" at bounding box center [218, 409] width 27 height 18
click at [254, 455] on span "Delete Adjustment" at bounding box center [279, 456] width 90 height 12
click at [373, 472] on icon at bounding box center [371, 475] width 10 height 10
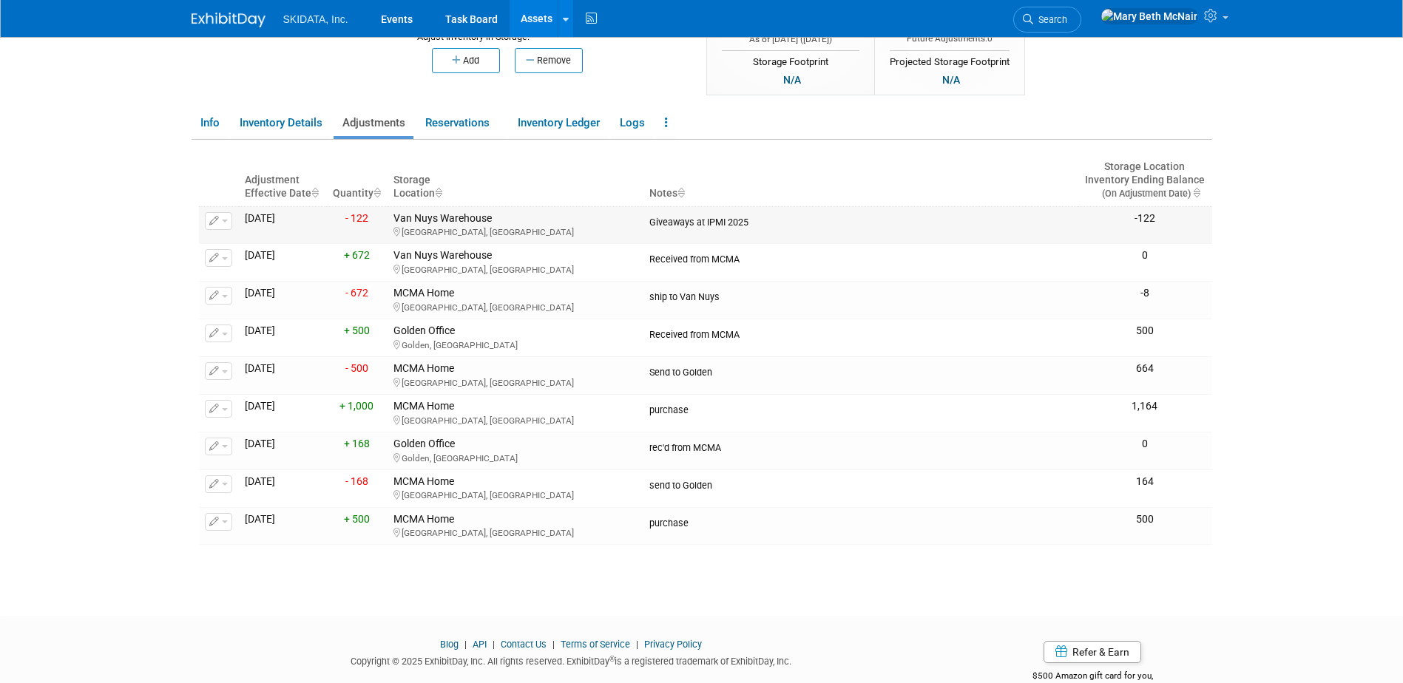
click at [225, 223] on span "button" at bounding box center [225, 221] width 6 height 3
click at [266, 271] on span "Delete Adjustment" at bounding box center [279, 268] width 90 height 12
click at [401, 294] on link "Yes" at bounding box center [381, 288] width 44 height 24
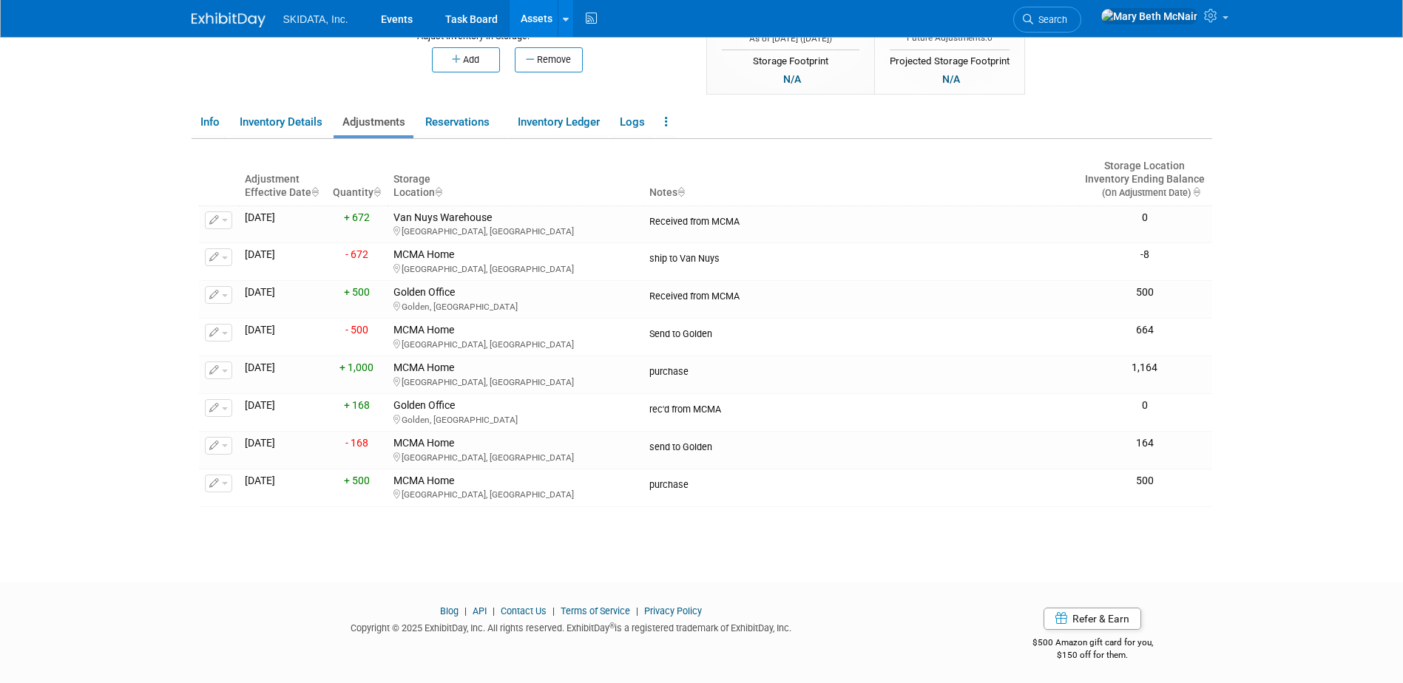
scroll to position [191, 0]
click at [220, 297] on button "button" at bounding box center [218, 292] width 27 height 18
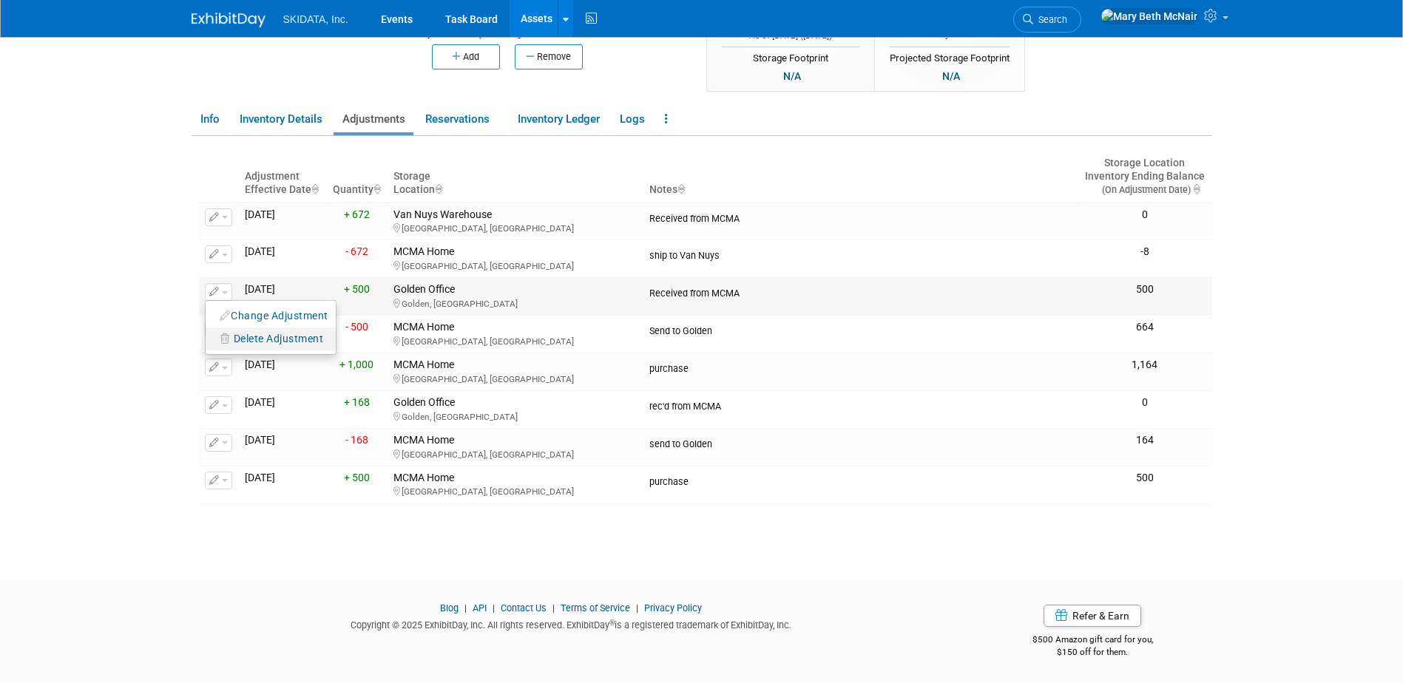
click at [250, 345] on span "Delete Adjustment" at bounding box center [279, 339] width 90 height 12
click at [383, 361] on link "Yes" at bounding box center [381, 360] width 44 height 24
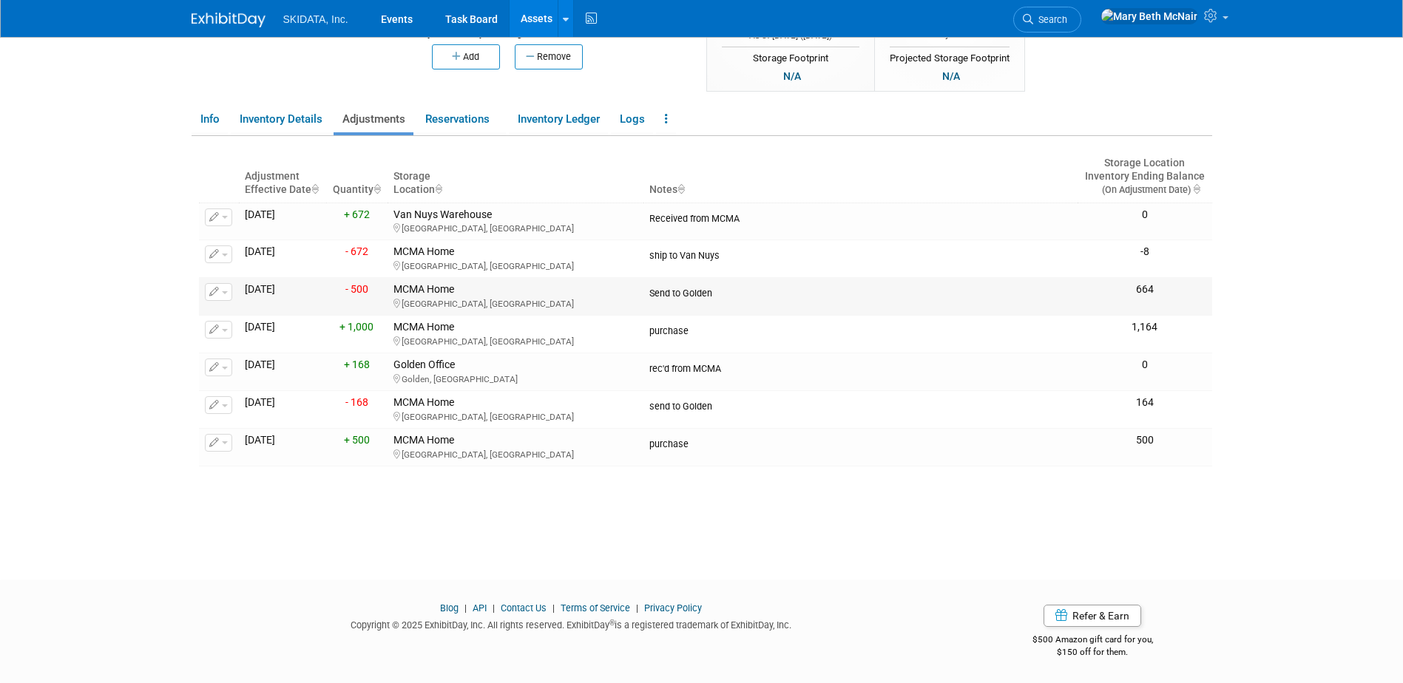
click at [227, 295] on button "button" at bounding box center [218, 292] width 27 height 18
click at [255, 341] on span "Delete Adjustment" at bounding box center [279, 339] width 90 height 12
click at [388, 362] on link "Yes" at bounding box center [381, 360] width 44 height 24
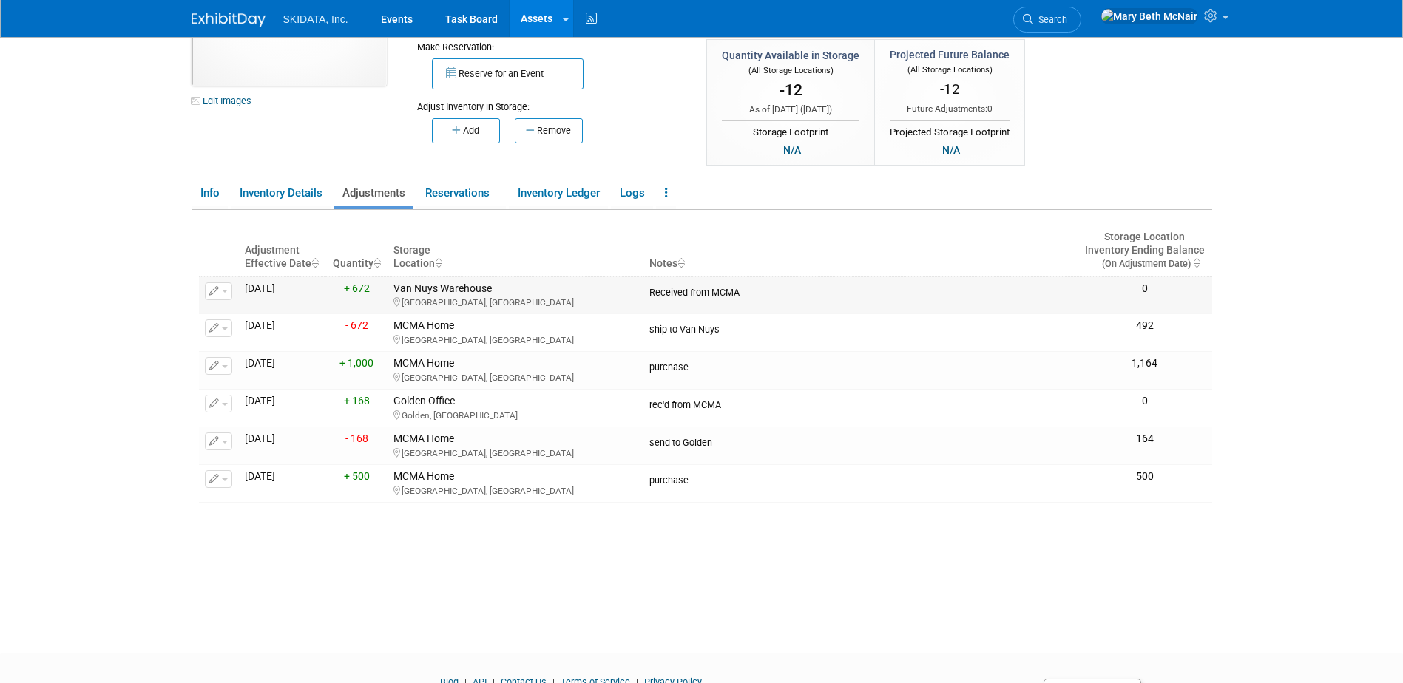
scroll to position [43, 0]
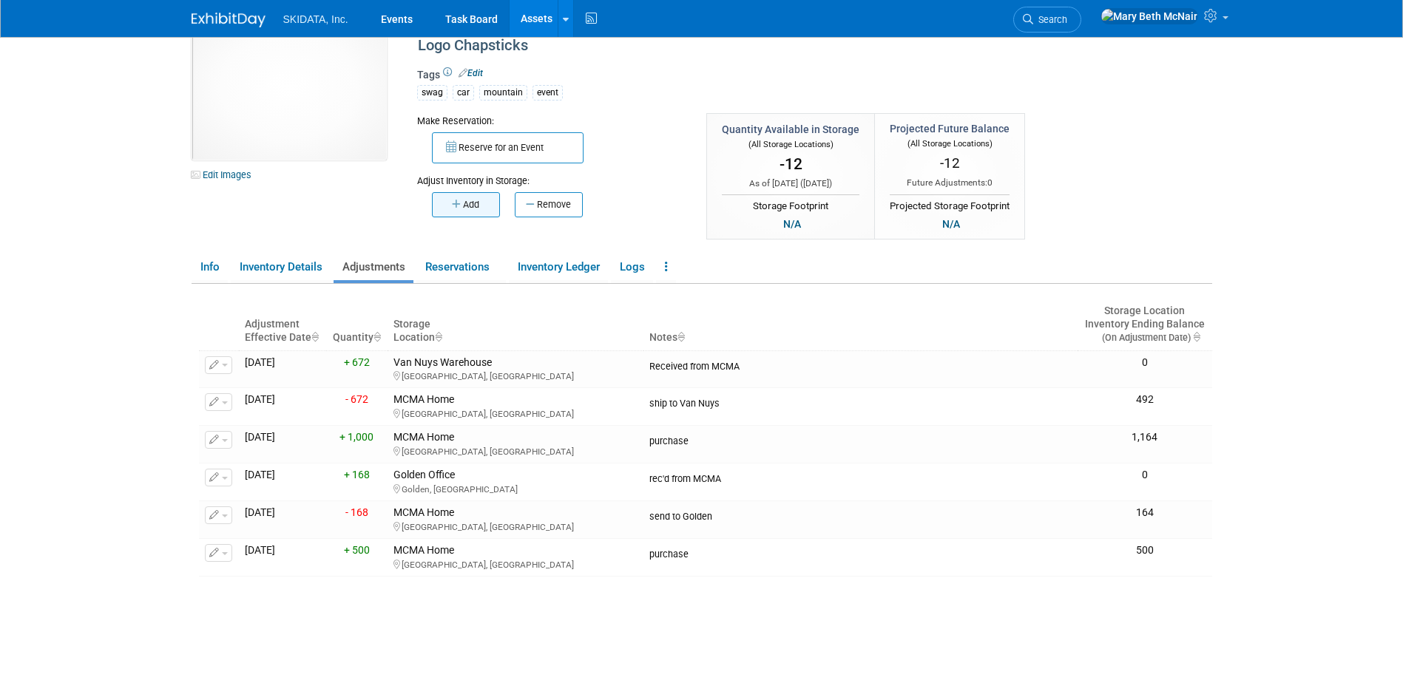
click at [483, 201] on button "Add" at bounding box center [466, 204] width 68 height 25
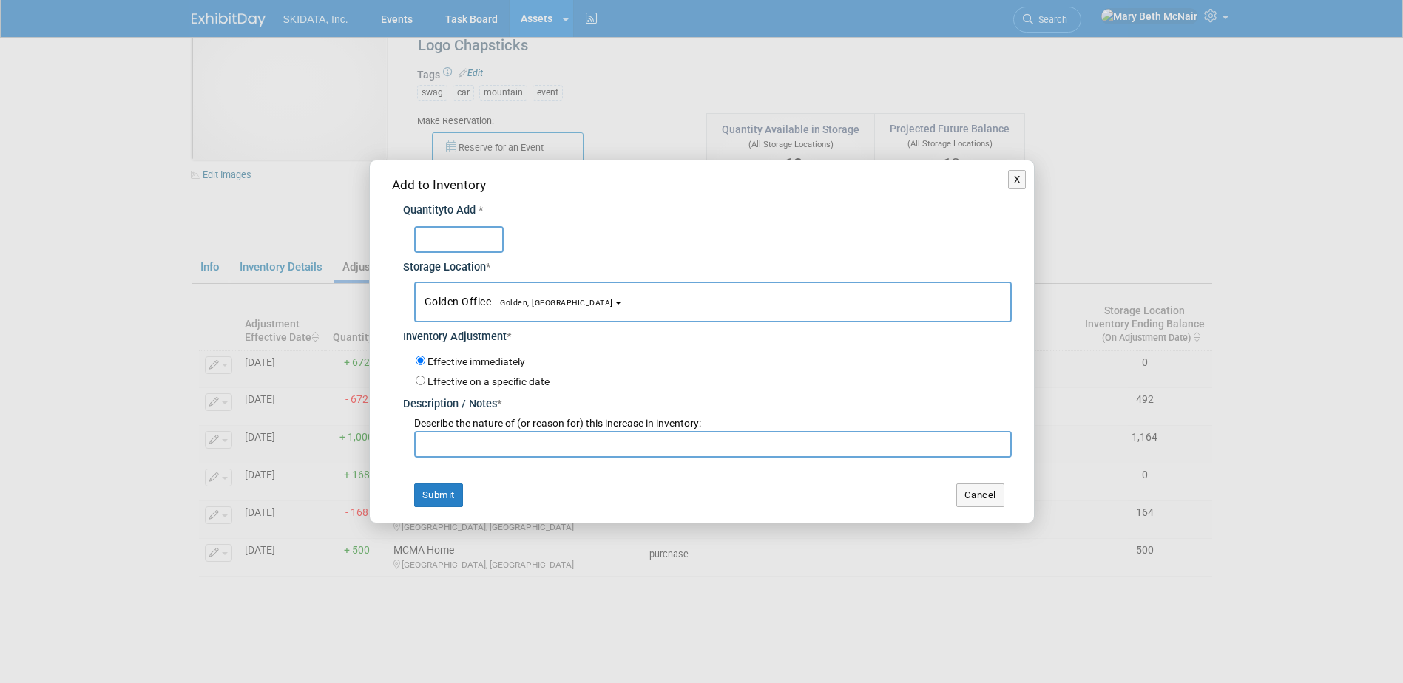
click at [486, 239] on input "text" at bounding box center [458, 239] width 89 height 27
type input "552"
click at [464, 308] on button "Golden Office Golden, CO" at bounding box center [712, 302] width 597 height 41
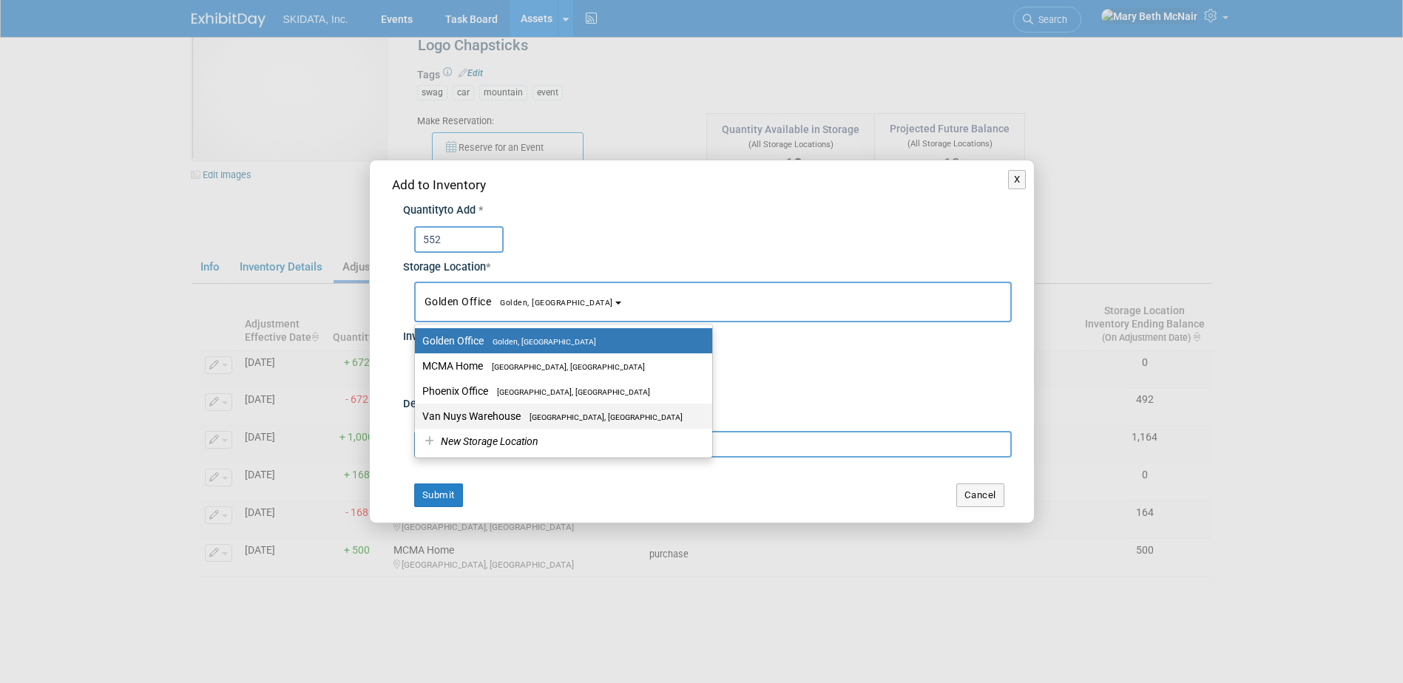
click at [461, 414] on label "Van Nuys Warehouse Los Angeles, CA" at bounding box center [559, 416] width 275 height 19
click at [417, 414] on input "Van Nuys Warehouse Los Angeles, CA" at bounding box center [412, 417] width 10 height 10
select select "11224007"
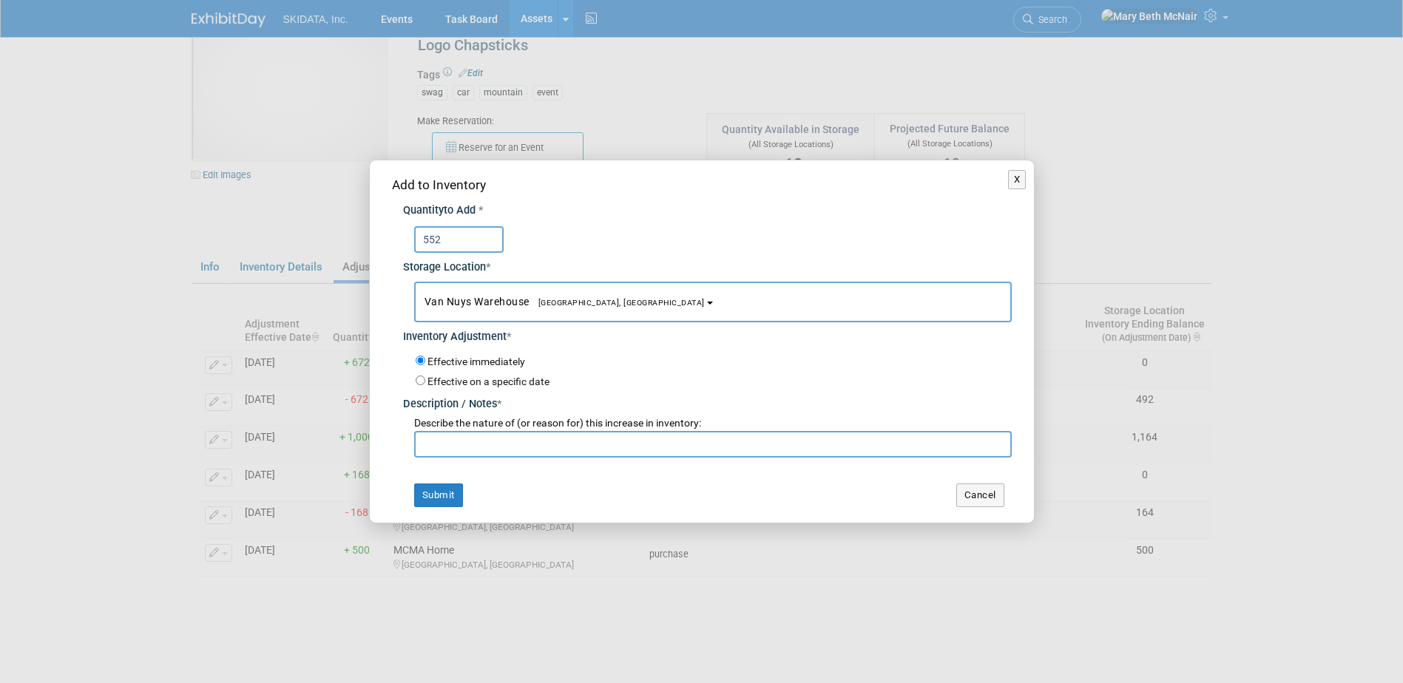
click at [427, 384] on label "Effective on a specific date" at bounding box center [488, 382] width 122 height 12
click at [425, 384] on input "Effective on a specific date" at bounding box center [421, 381] width 10 height 10
radio input "true"
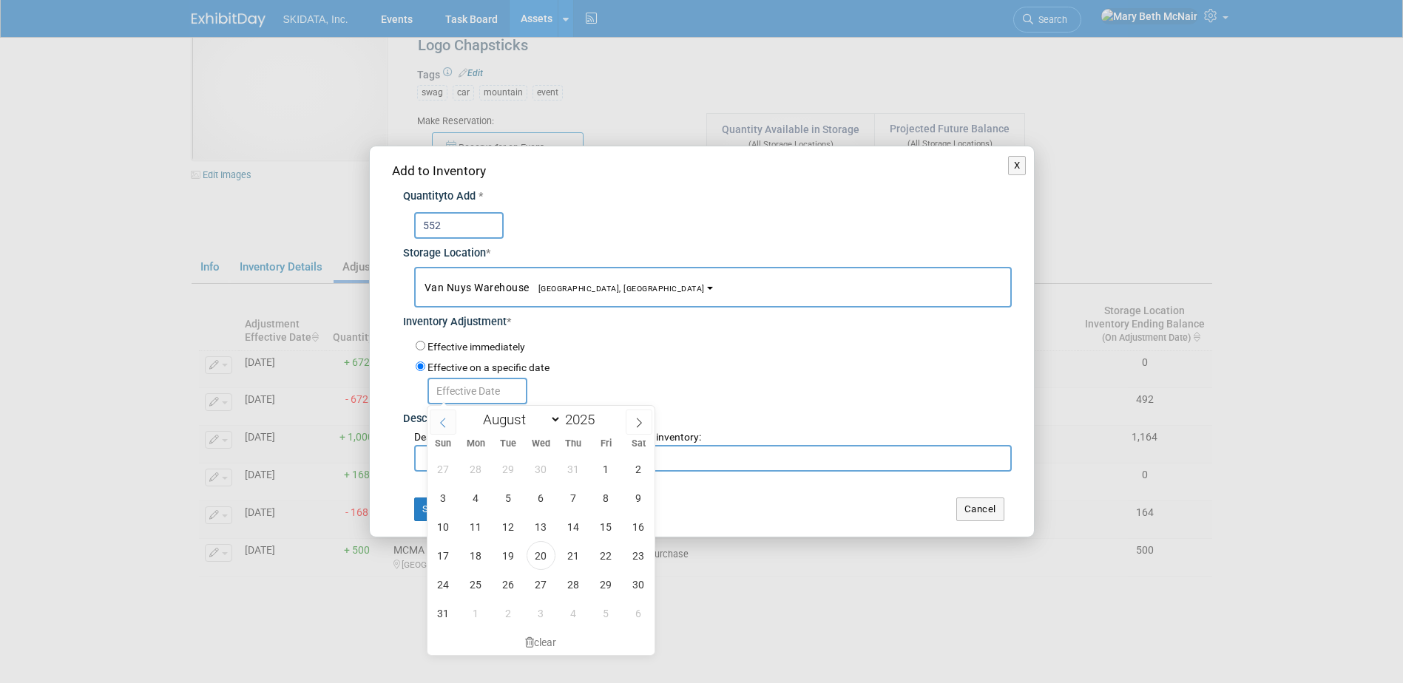
click at [432, 426] on span at bounding box center [443, 422] width 27 height 25
click at [432, 423] on span at bounding box center [443, 422] width 27 height 25
select select "5"
click at [607, 529] on span "20" at bounding box center [605, 526] width 29 height 29
type input "Jun 20, 2025"
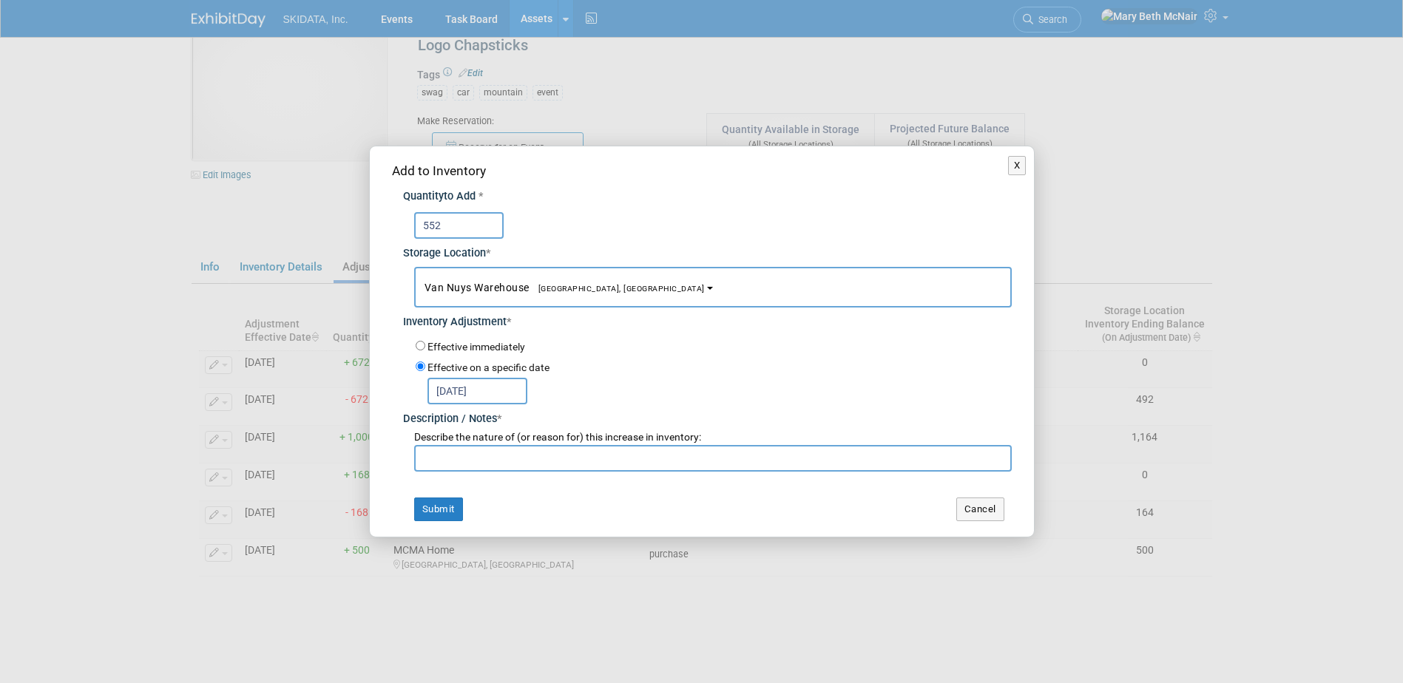
click at [510, 460] on input "text" at bounding box center [712, 458] width 597 height 27
type input "return from IPMI"
click at [430, 509] on button "Submit" at bounding box center [438, 510] width 49 height 24
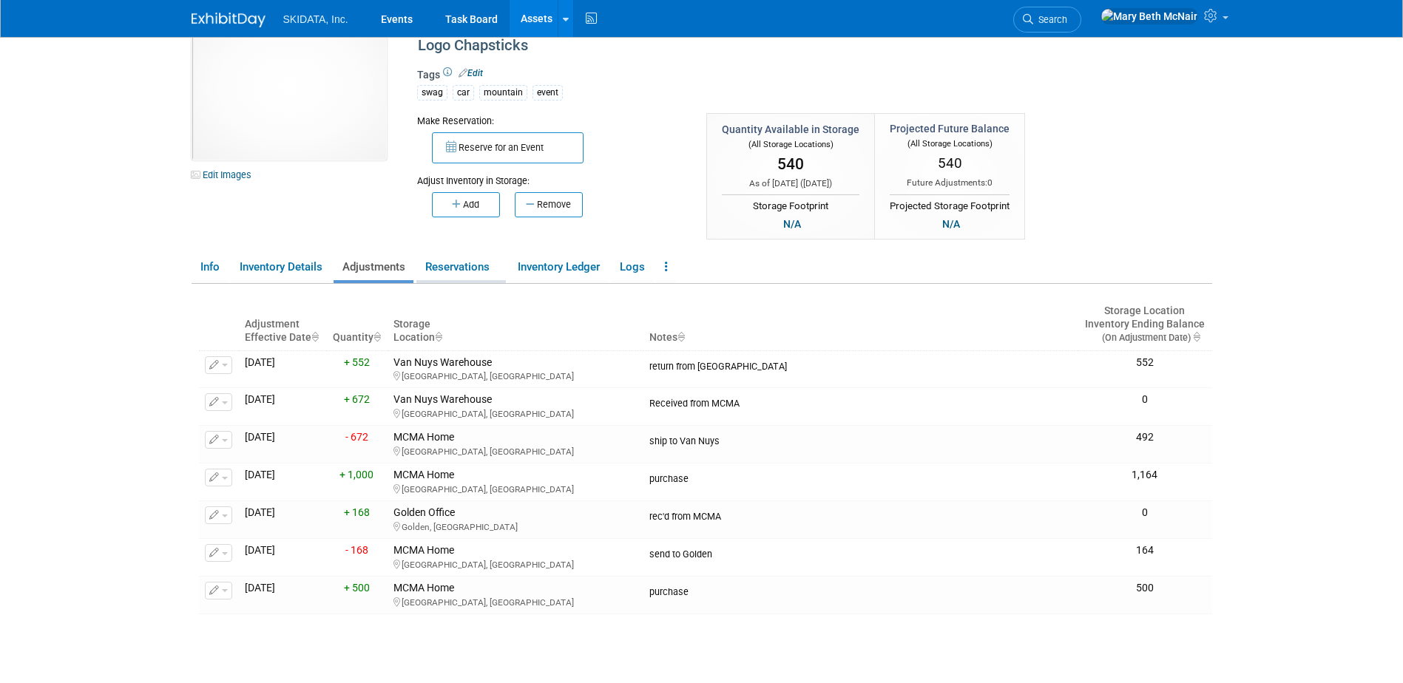
click at [458, 269] on link "Reservations" at bounding box center [460, 267] width 89 height 26
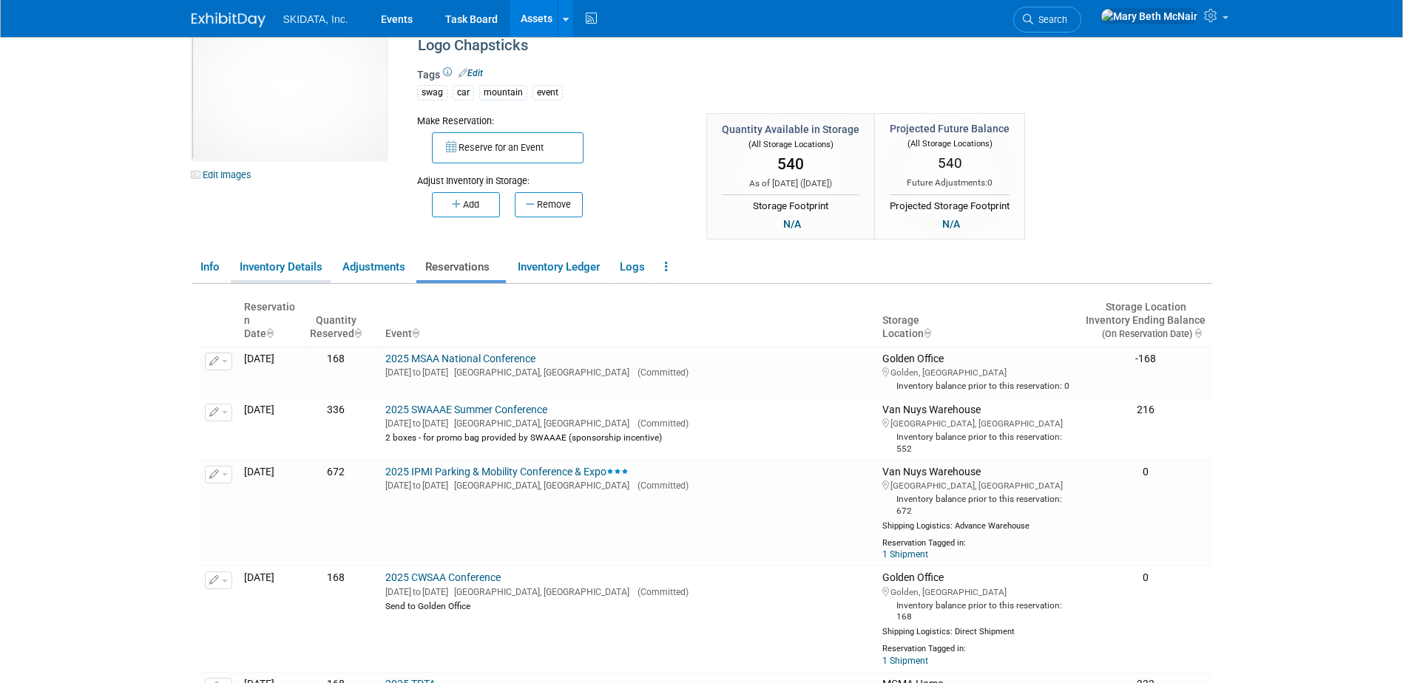
click at [313, 265] on link "Inventory Details" at bounding box center [281, 267] width 100 height 26
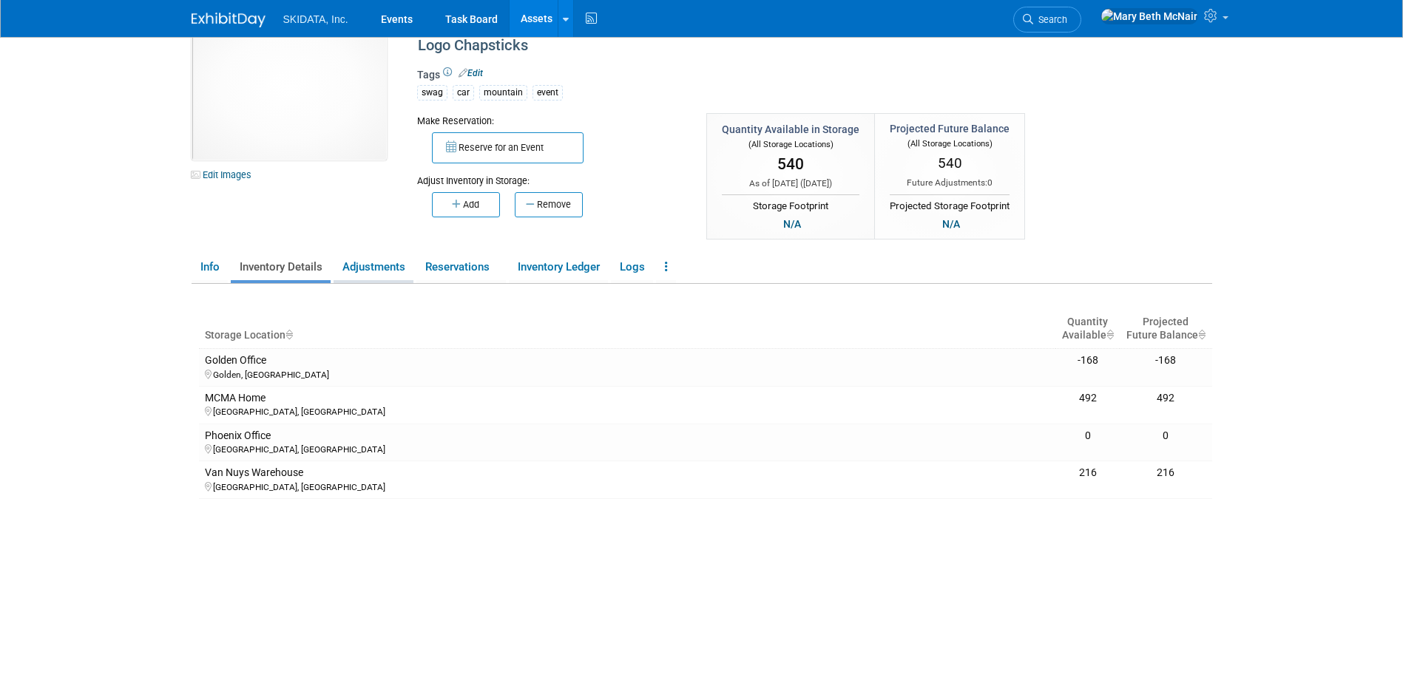
click at [389, 263] on link "Adjustments" at bounding box center [373, 267] width 80 height 26
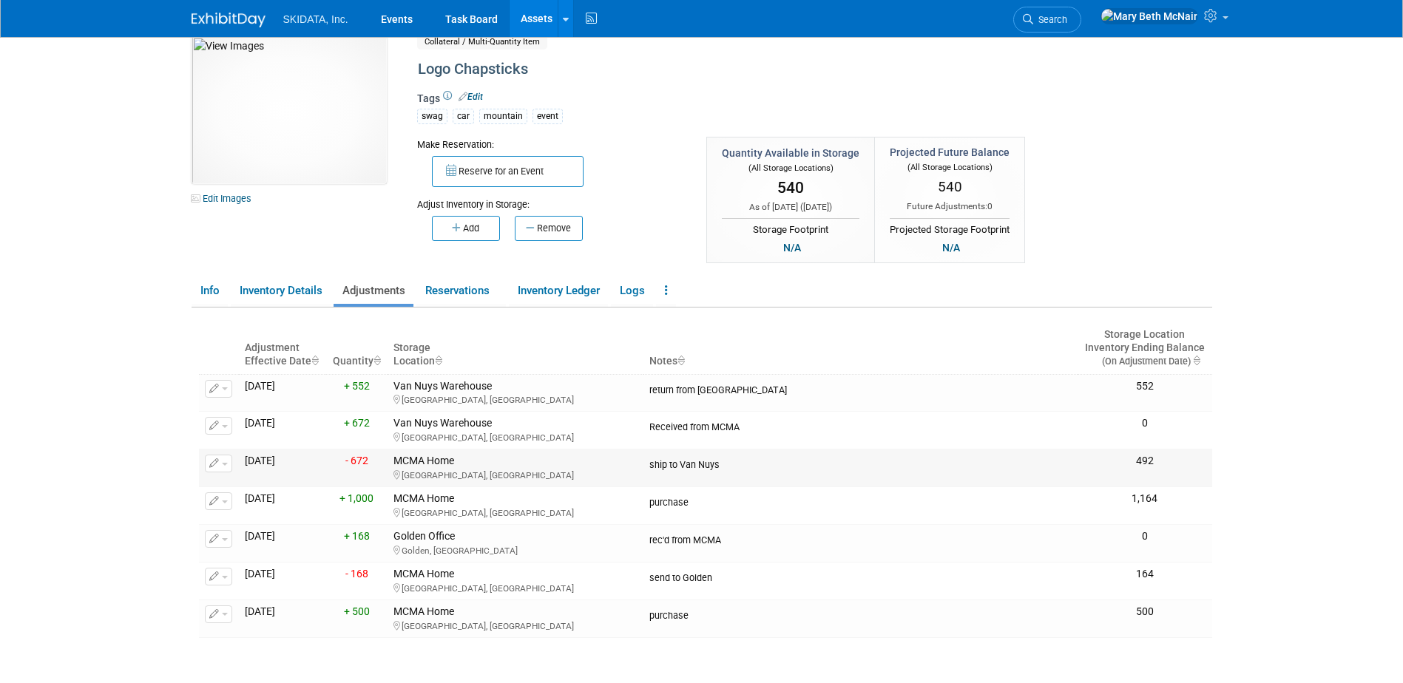
scroll to position [0, 0]
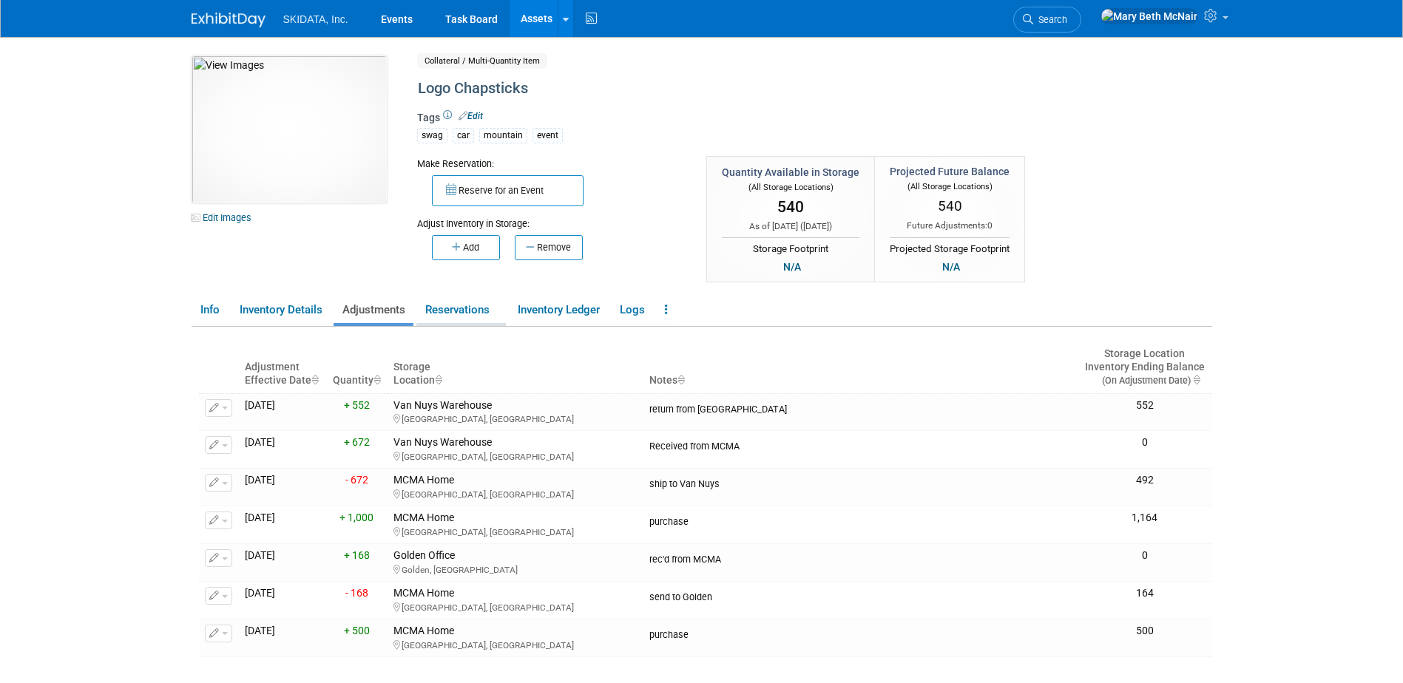
click at [481, 316] on link "Reservations" at bounding box center [460, 310] width 89 height 26
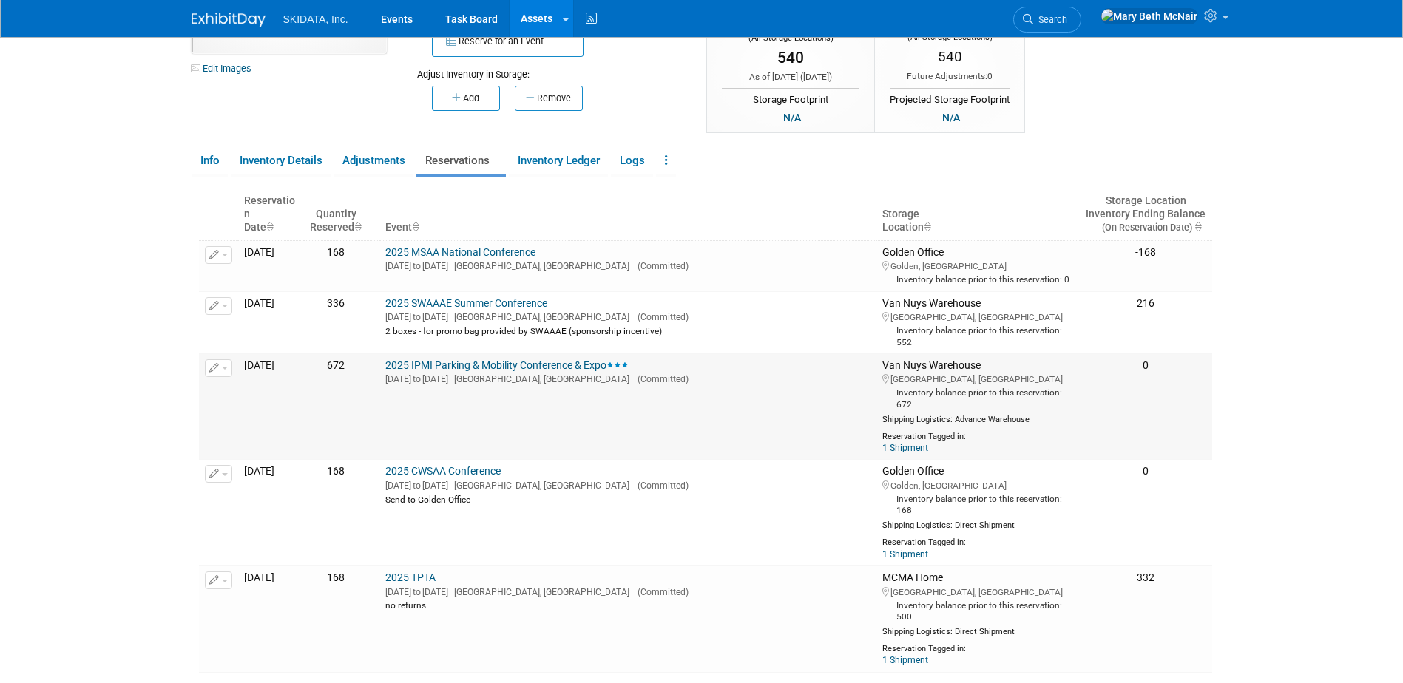
scroll to position [222, 0]
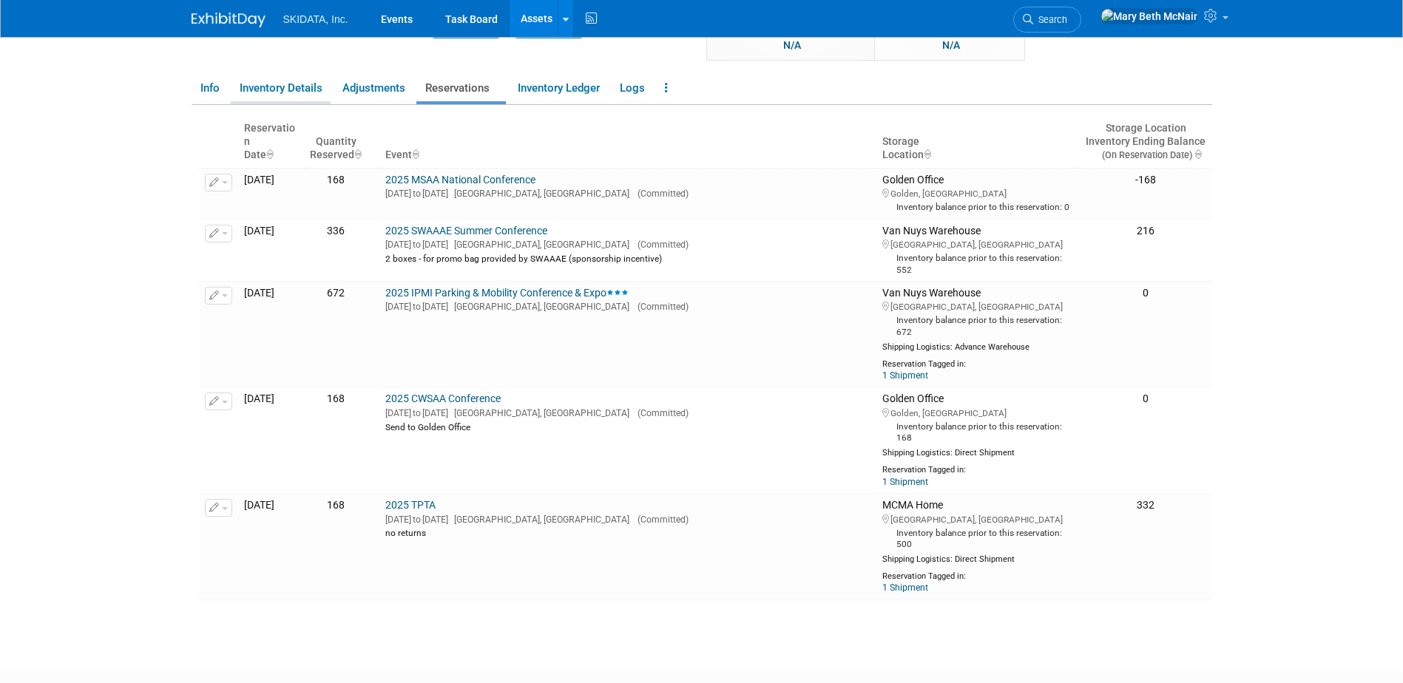
click at [259, 93] on link "Inventory Details" at bounding box center [281, 88] width 100 height 26
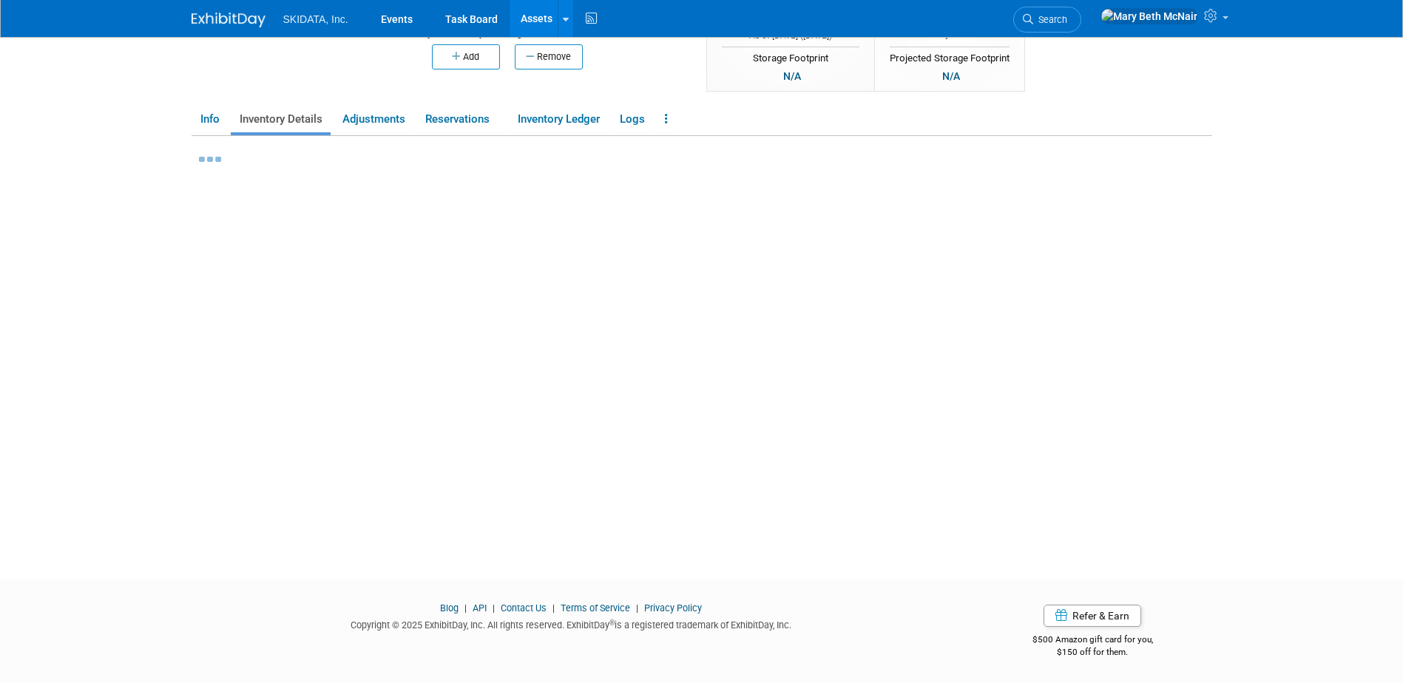
scroll to position [191, 0]
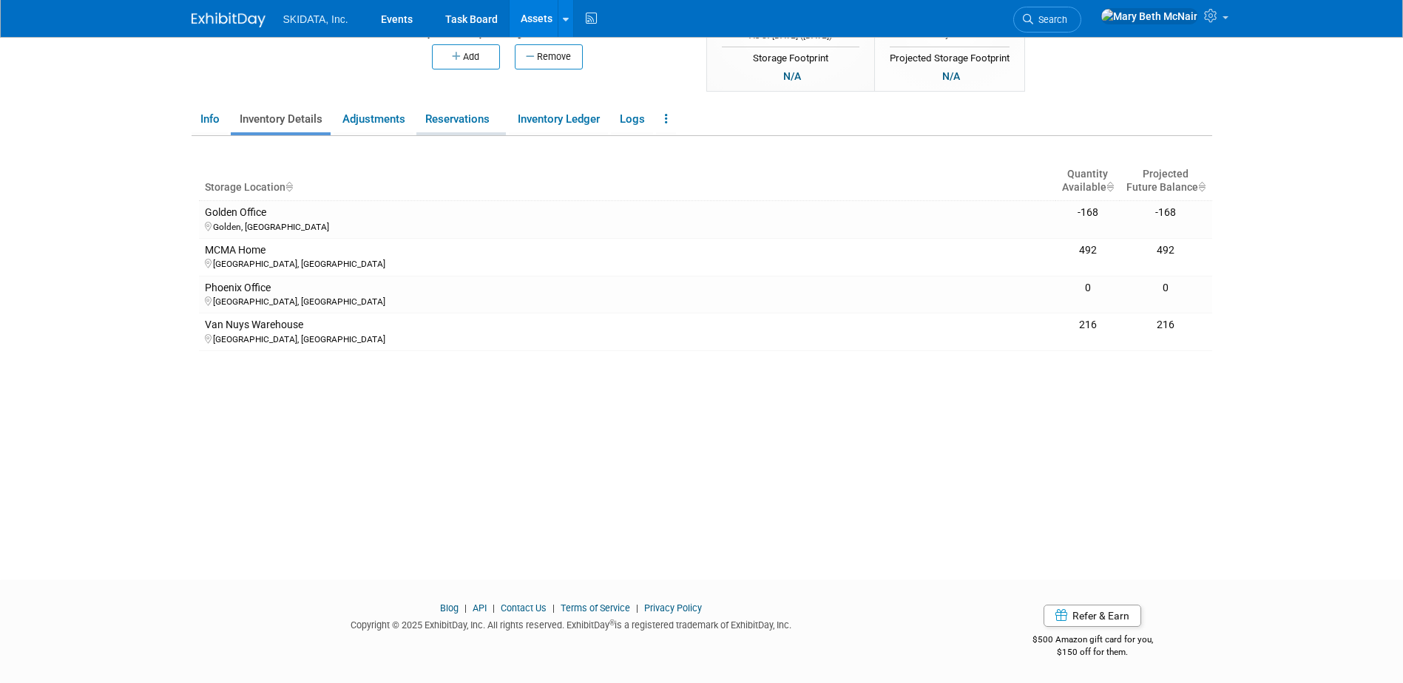
click at [475, 118] on link "Reservations" at bounding box center [460, 119] width 89 height 26
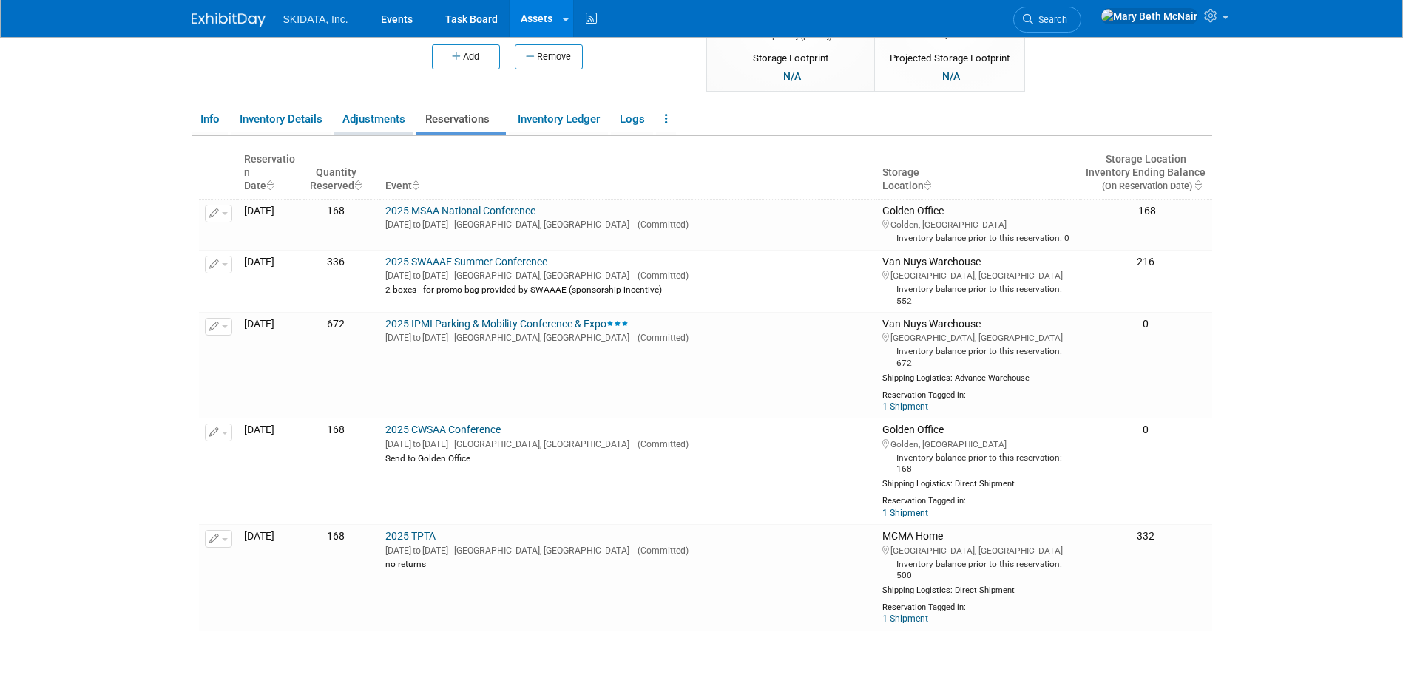
click at [393, 121] on link "Adjustments" at bounding box center [373, 119] width 80 height 26
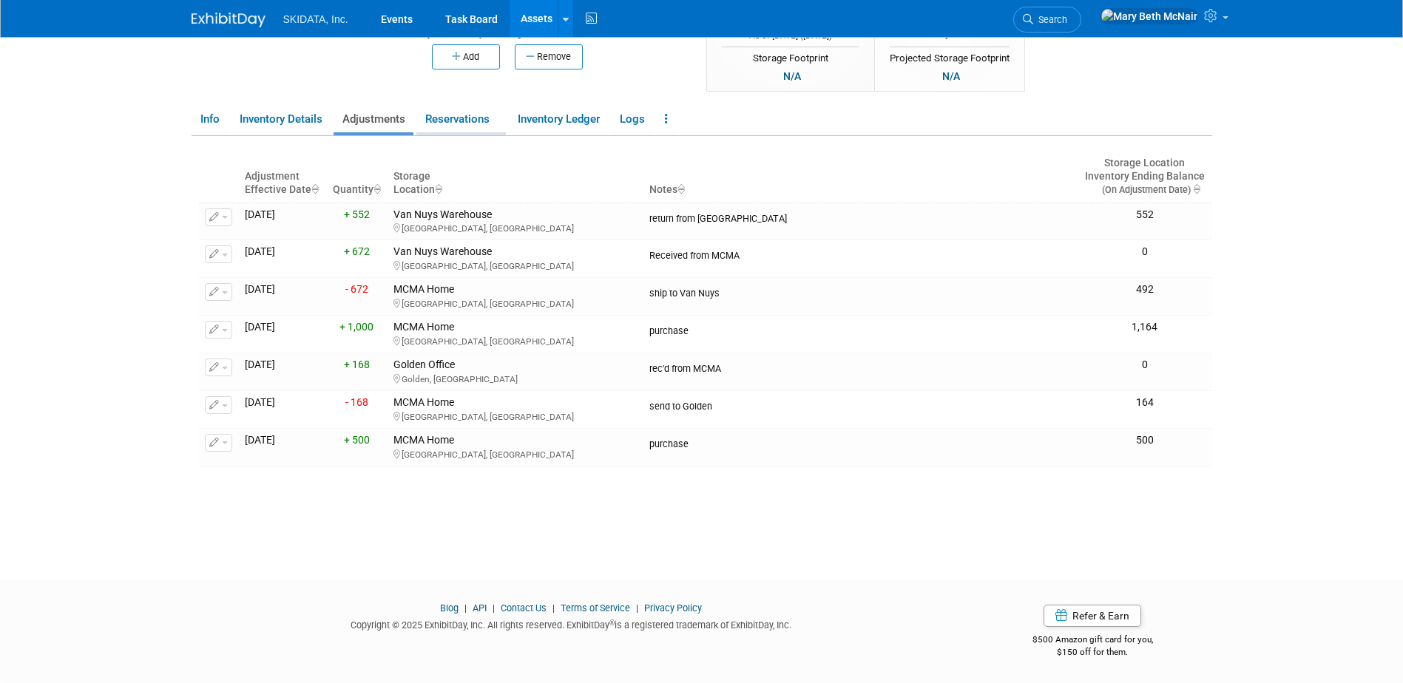
click at [455, 109] on link "Reservations" at bounding box center [460, 119] width 89 height 26
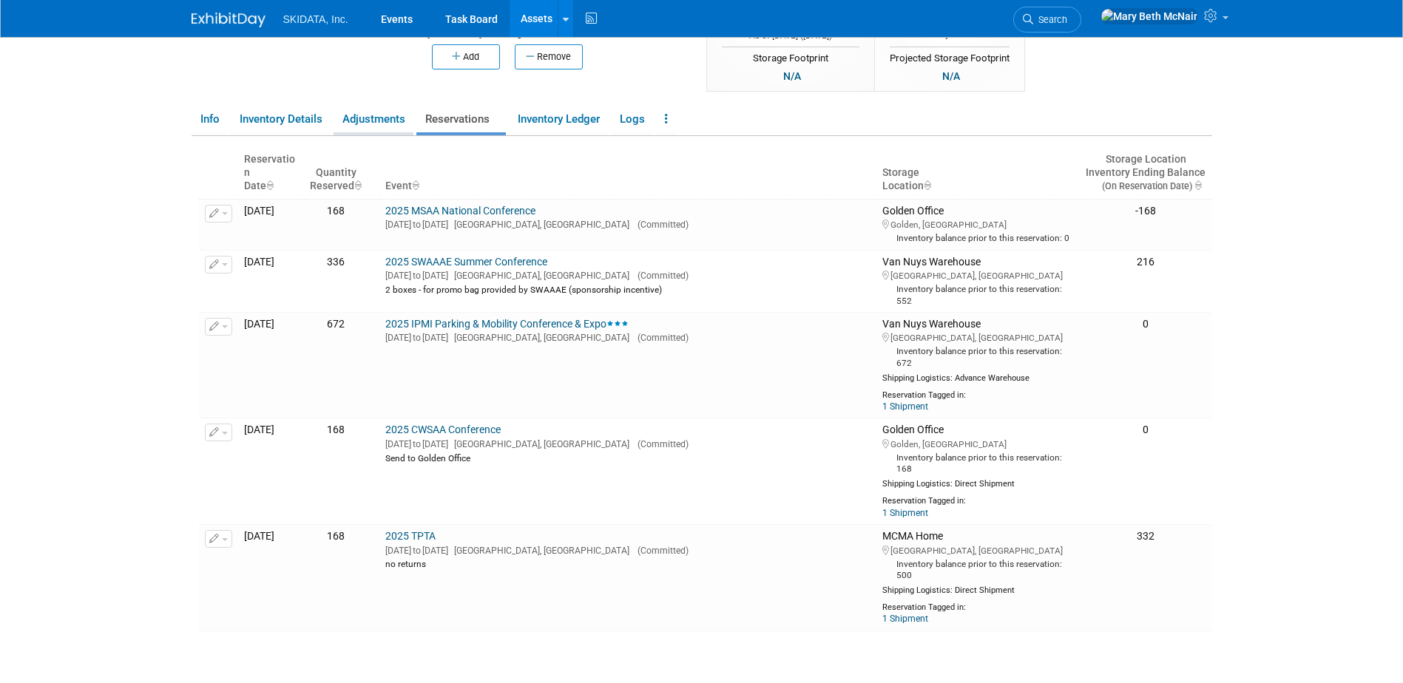
click at [337, 121] on link "Adjustments" at bounding box center [373, 119] width 80 height 26
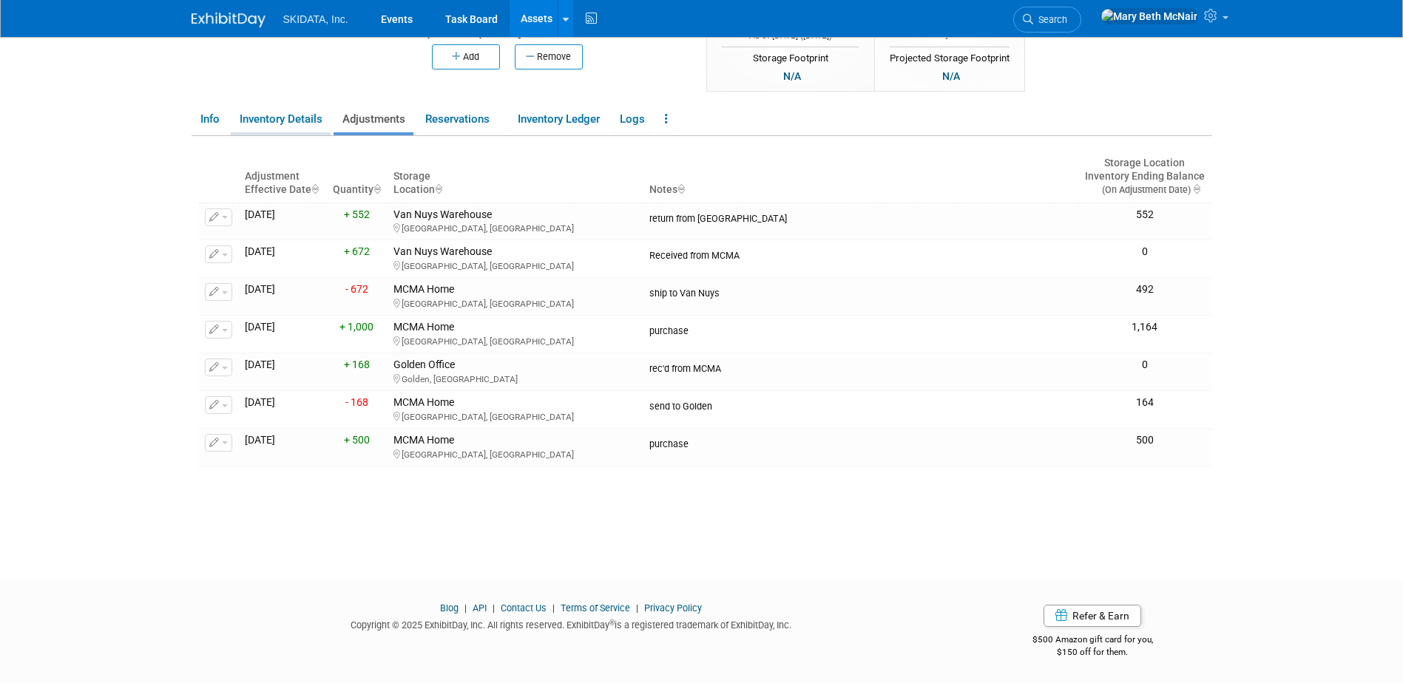
click at [274, 124] on link "Inventory Details" at bounding box center [281, 119] width 100 height 26
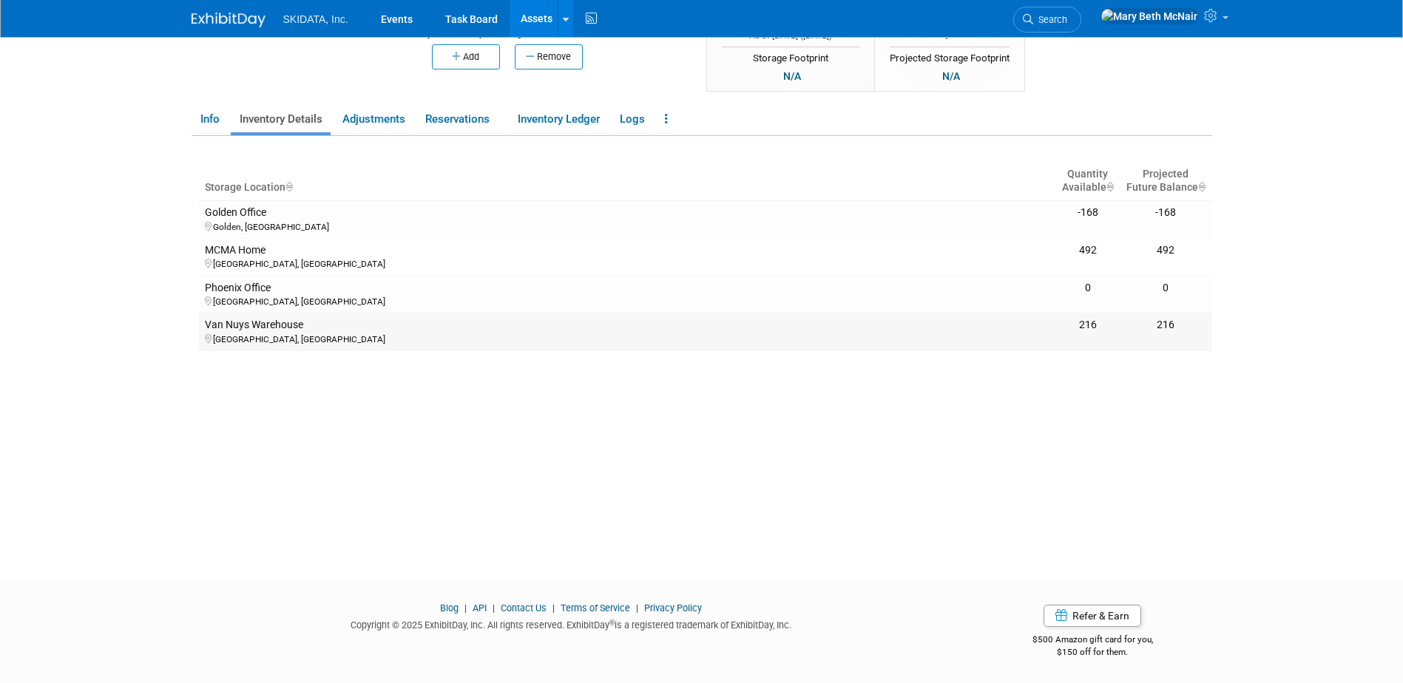
click at [253, 332] on div "Van Nuys Warehouse" at bounding box center [627, 325] width 845 height 13
click at [555, 124] on link "Inventory Ledger" at bounding box center [558, 119] width 99 height 26
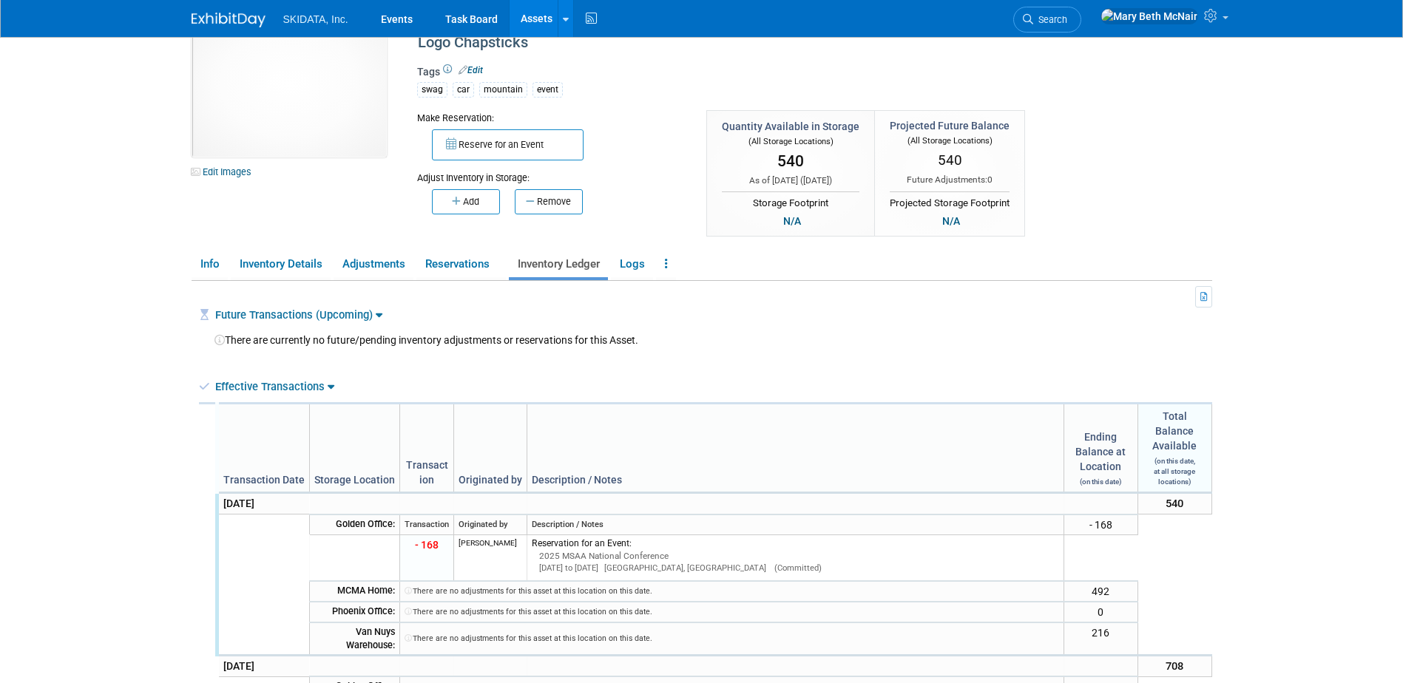
scroll to position [43, 0]
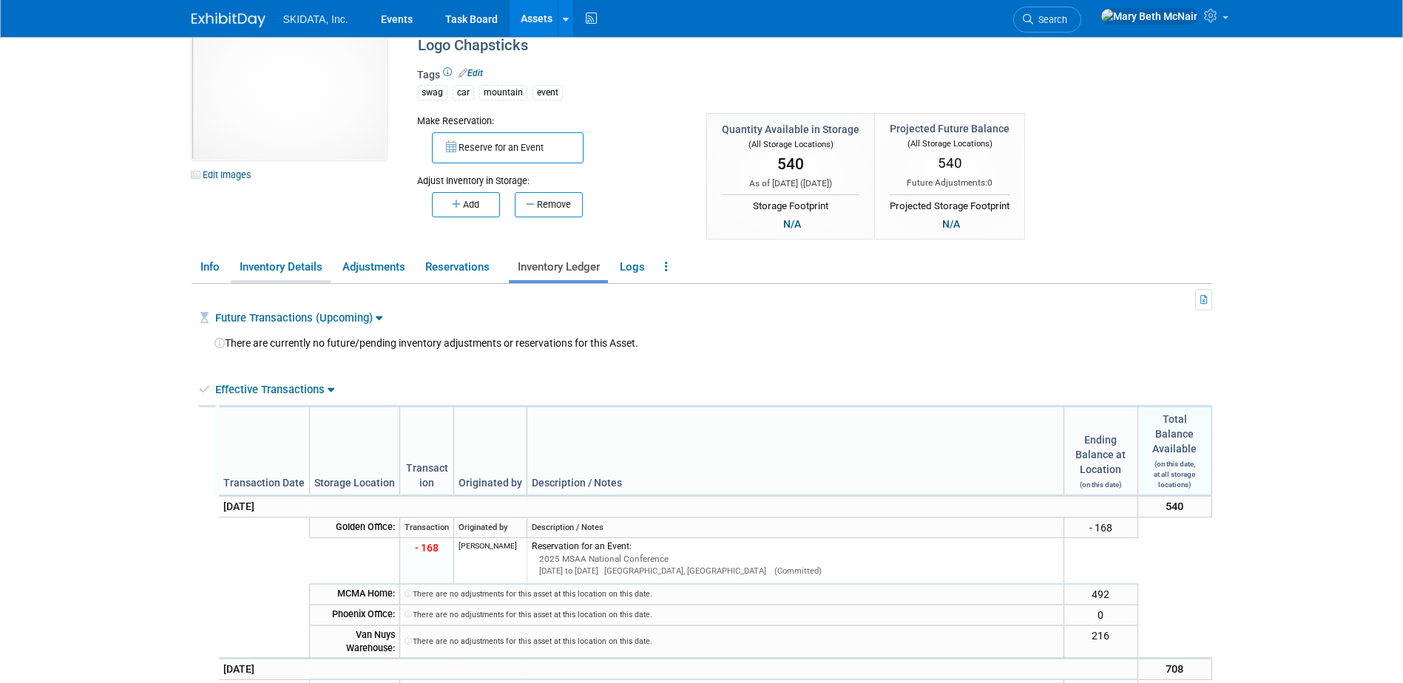
click at [291, 267] on link "Inventory Details" at bounding box center [281, 267] width 100 height 26
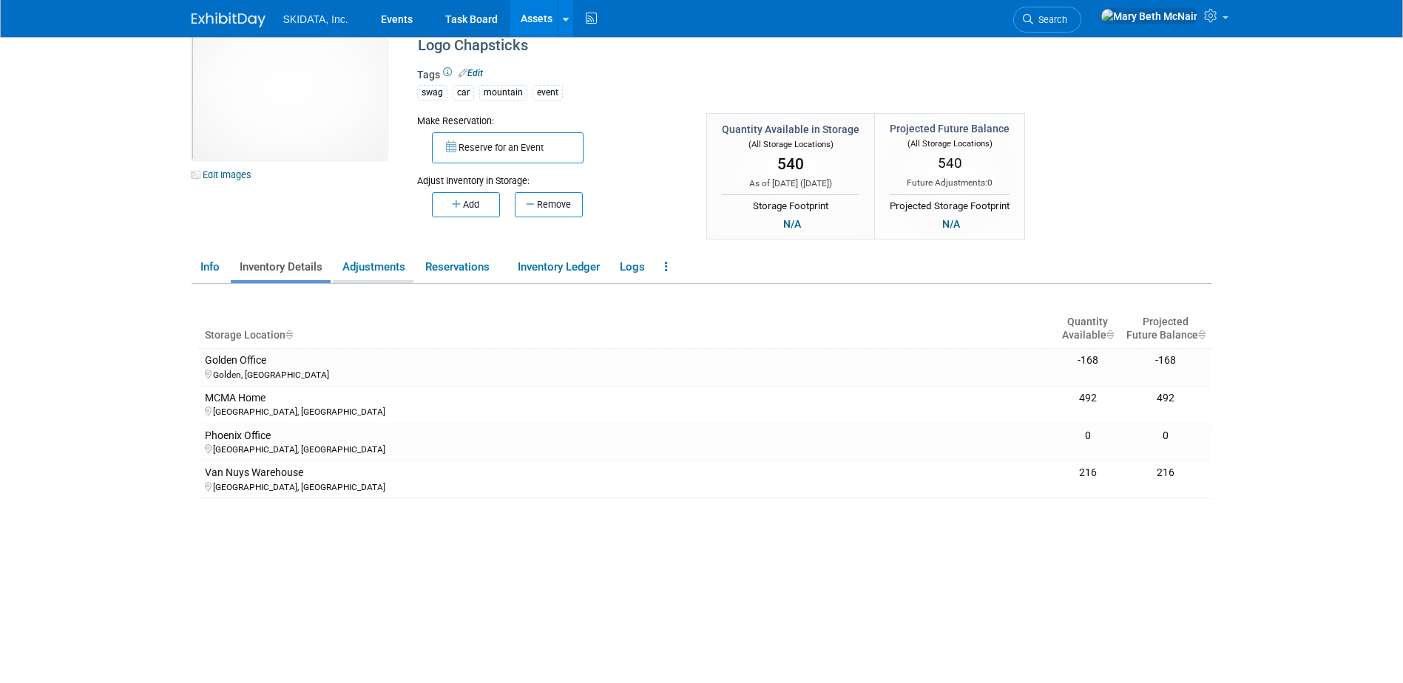
click at [383, 267] on link "Adjustments" at bounding box center [373, 267] width 80 height 26
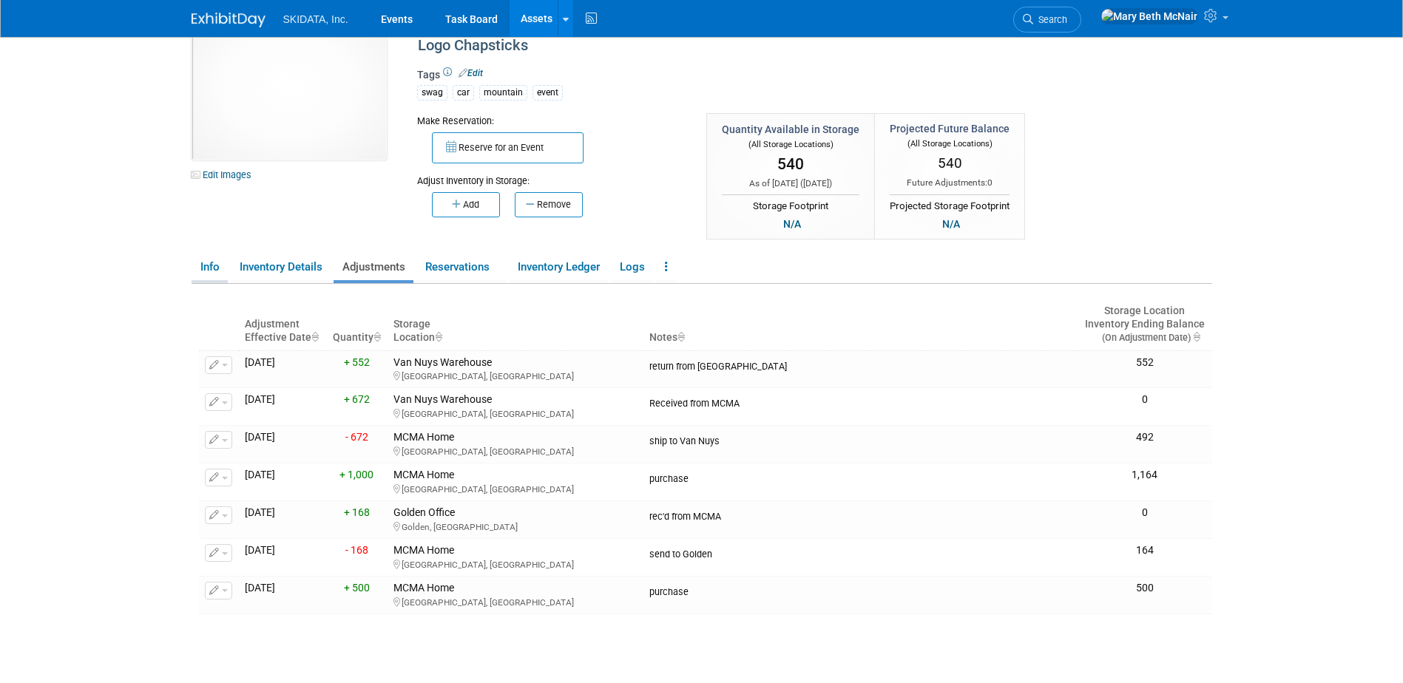
click at [202, 265] on link "Info" at bounding box center [209, 267] width 36 height 26
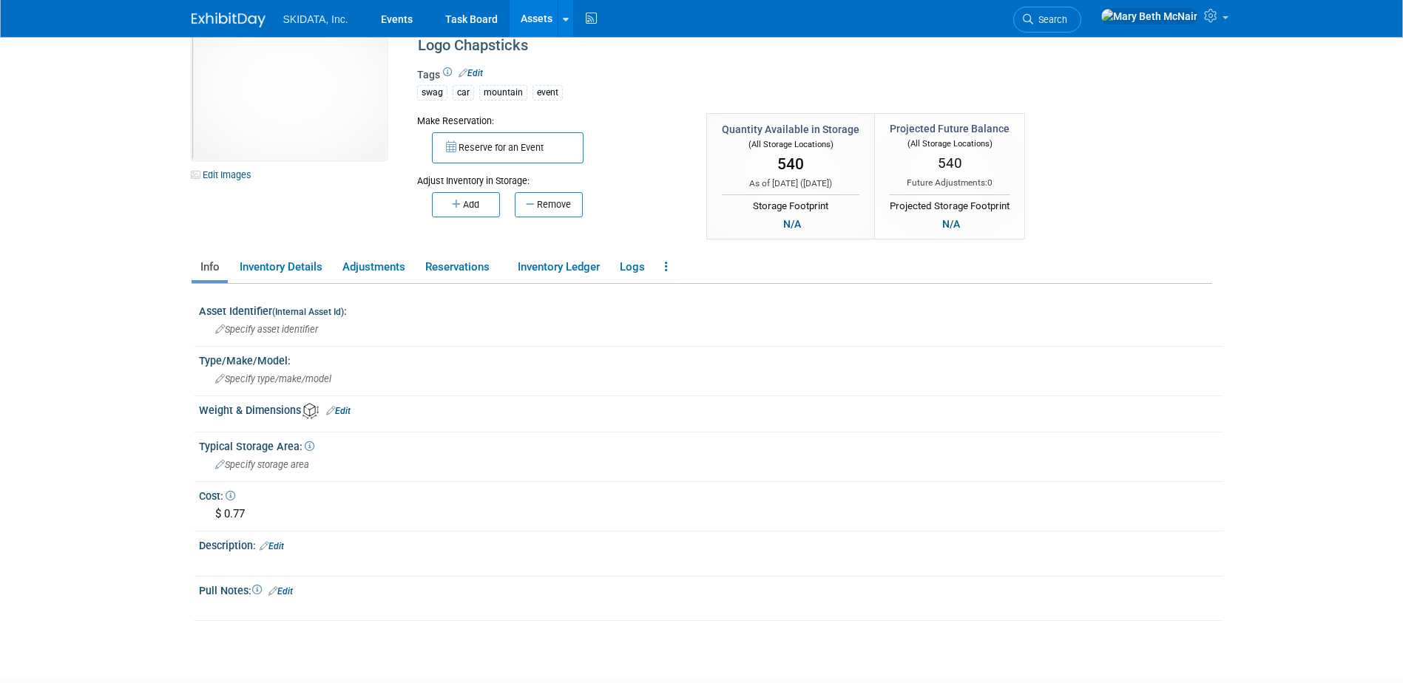
click at [281, 549] on link "Edit" at bounding box center [272, 546] width 24 height 10
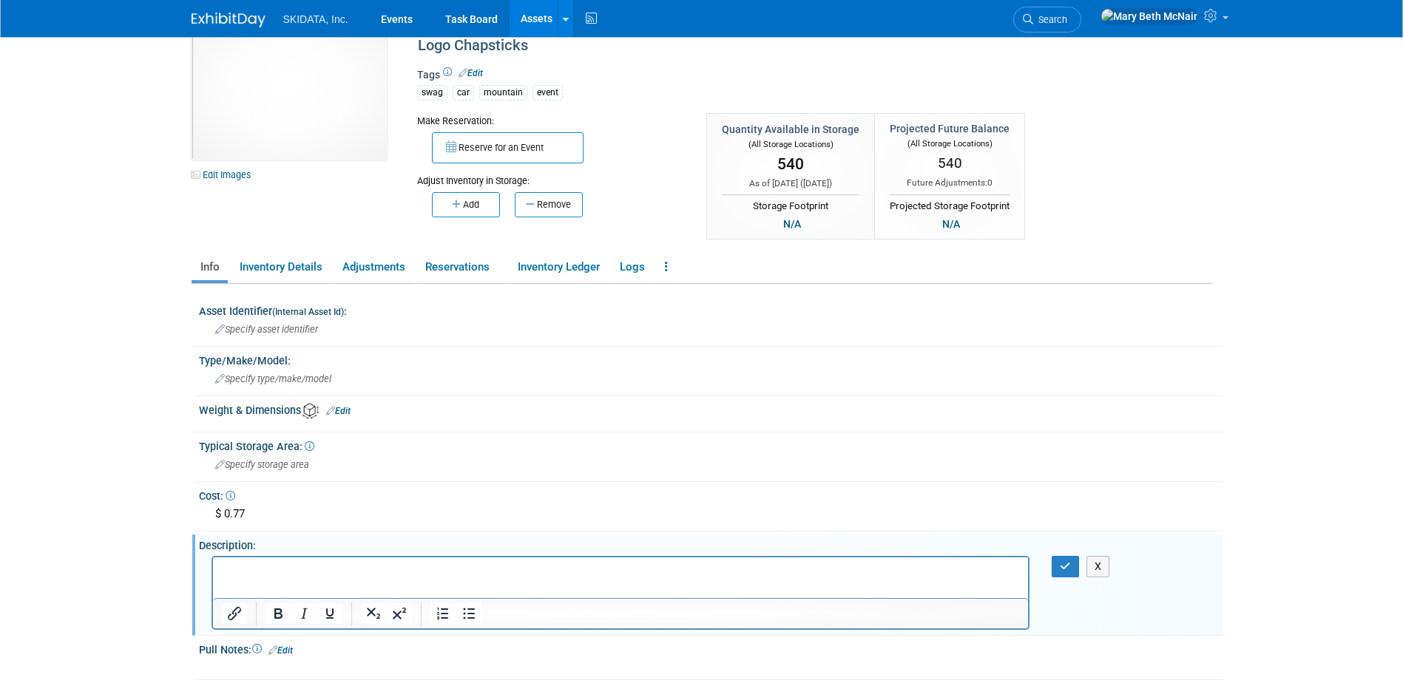
scroll to position [0, 0]
drag, startPoint x: 343, startPoint y: 572, endPoint x: 199, endPoint y: 563, distance: 144.4
click at [212, 563] on html "8/20/25 Inventory Audit" at bounding box center [620, 567] width 816 height 21
click at [278, 608] on icon "Bold" at bounding box center [278, 614] width 18 height 18
click at [361, 575] on p "8/20/25 Inventory Audit" at bounding box center [620, 570] width 799 height 15
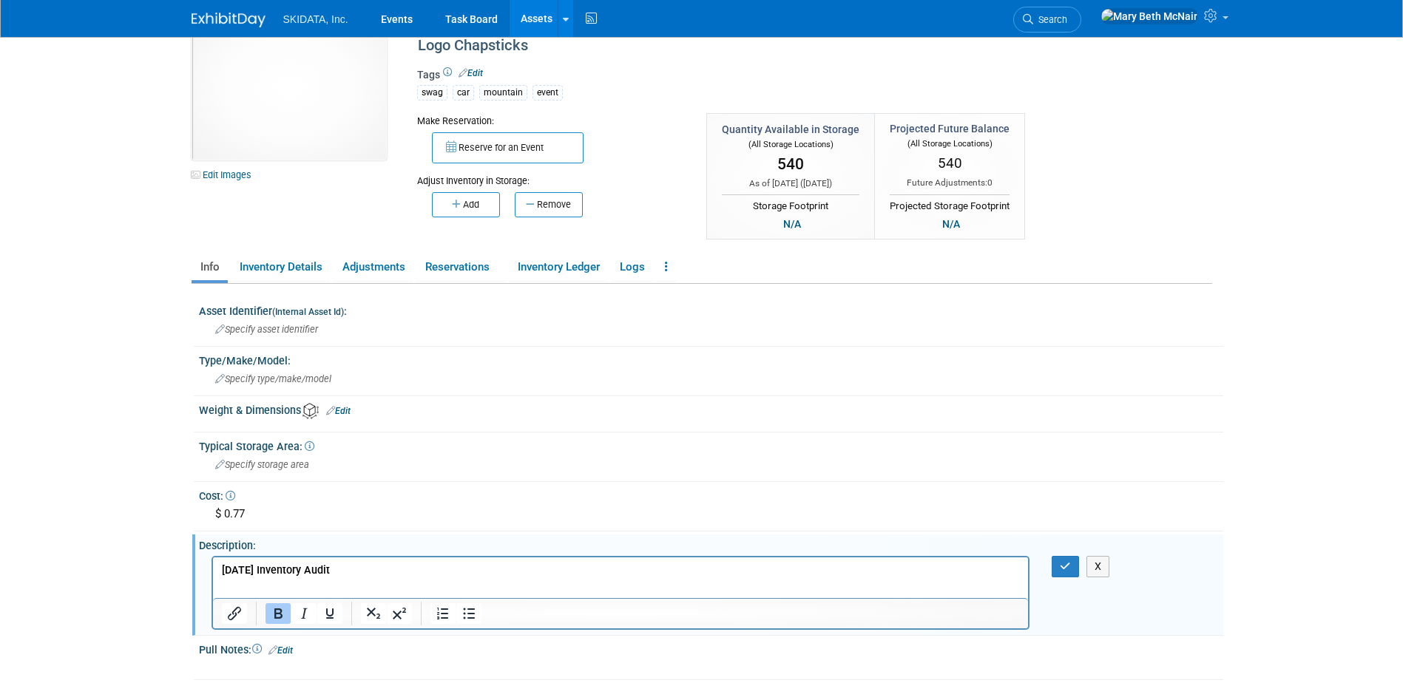
click at [348, 568] on p "8/20/25 Inventory Audit" at bounding box center [620, 570] width 799 height 15
click at [468, 617] on icon "Bullet list" at bounding box center [469, 613] width 12 height 11
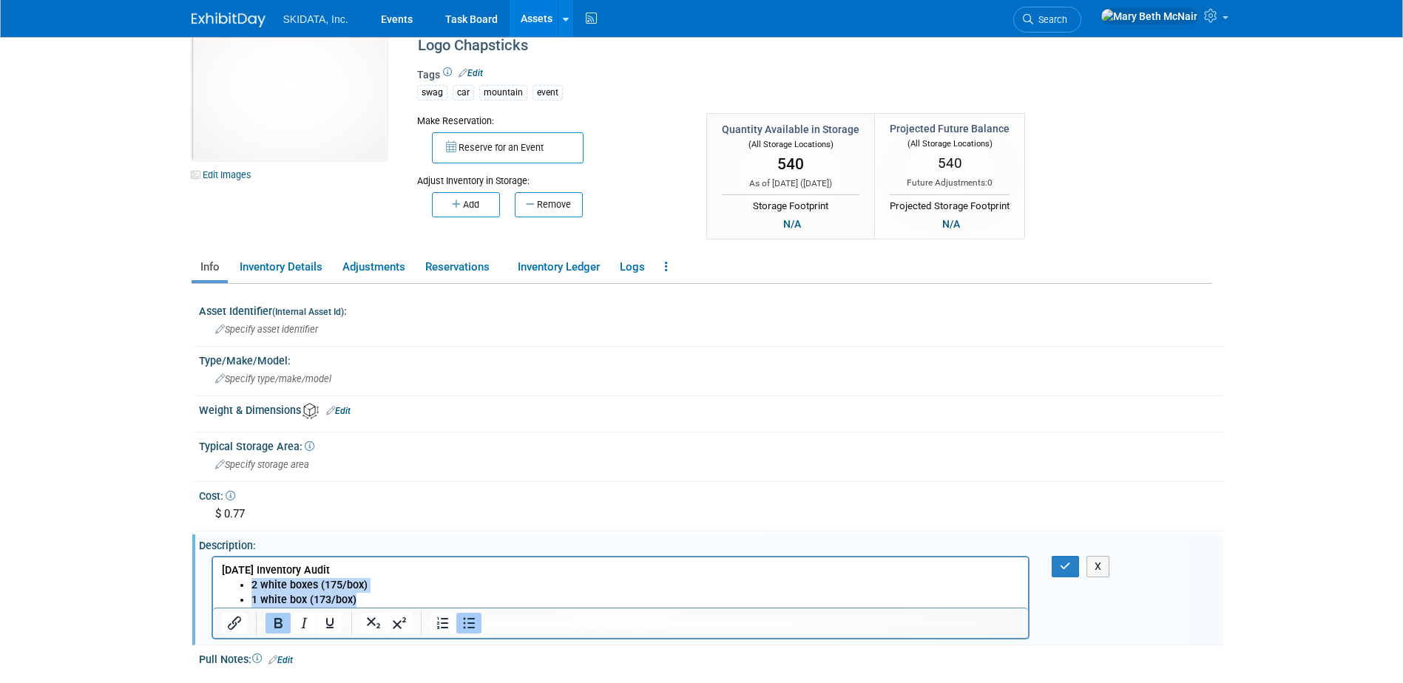
drag, startPoint x: 359, startPoint y: 605, endPoint x: 245, endPoint y: 580, distance: 117.2
click at [245, 580] on ul "2 white boxes (175/box) 1 white box (173/box)" at bounding box center [620, 592] width 799 height 30
click at [282, 623] on icon "Bold" at bounding box center [278, 623] width 18 height 18
click at [364, 598] on li "1 white box (173/box)" at bounding box center [635, 599] width 769 height 15
click at [1071, 568] on button "button" at bounding box center [1064, 566] width 27 height 21
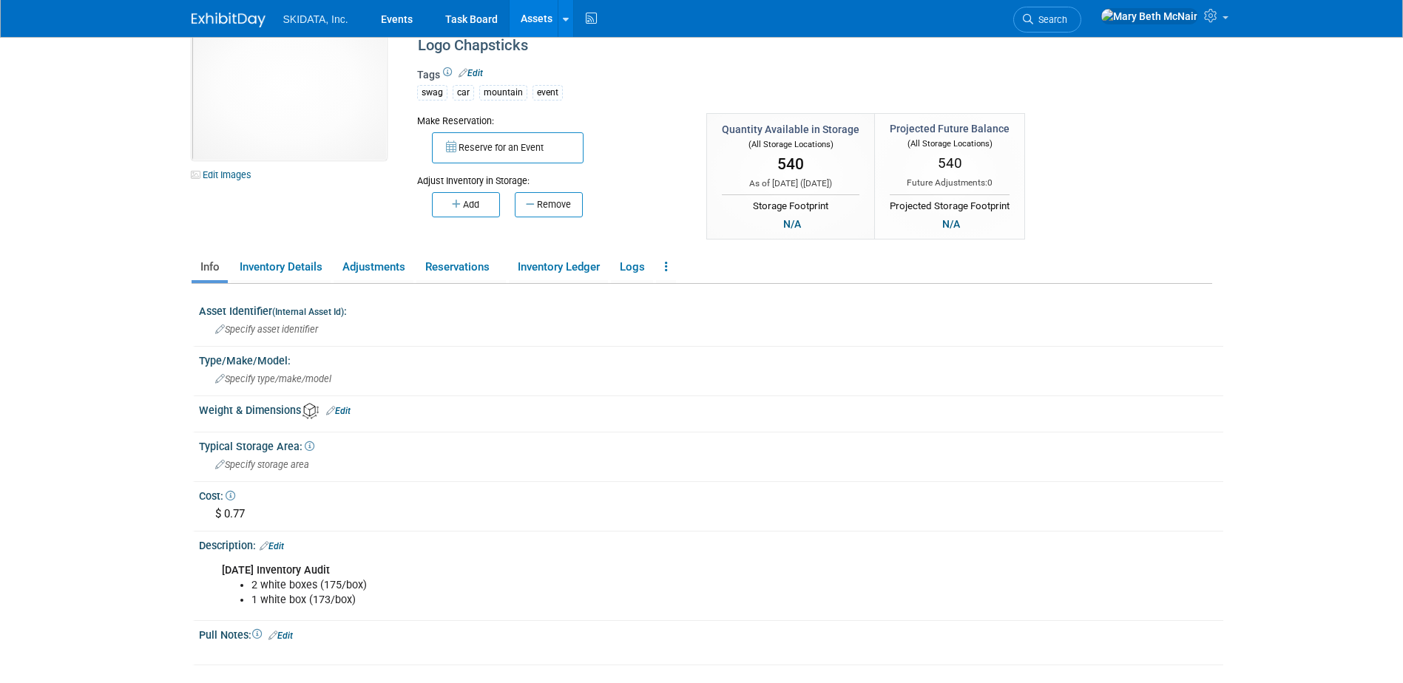
click at [529, 27] on link "Assets" at bounding box center [536, 18] width 54 height 37
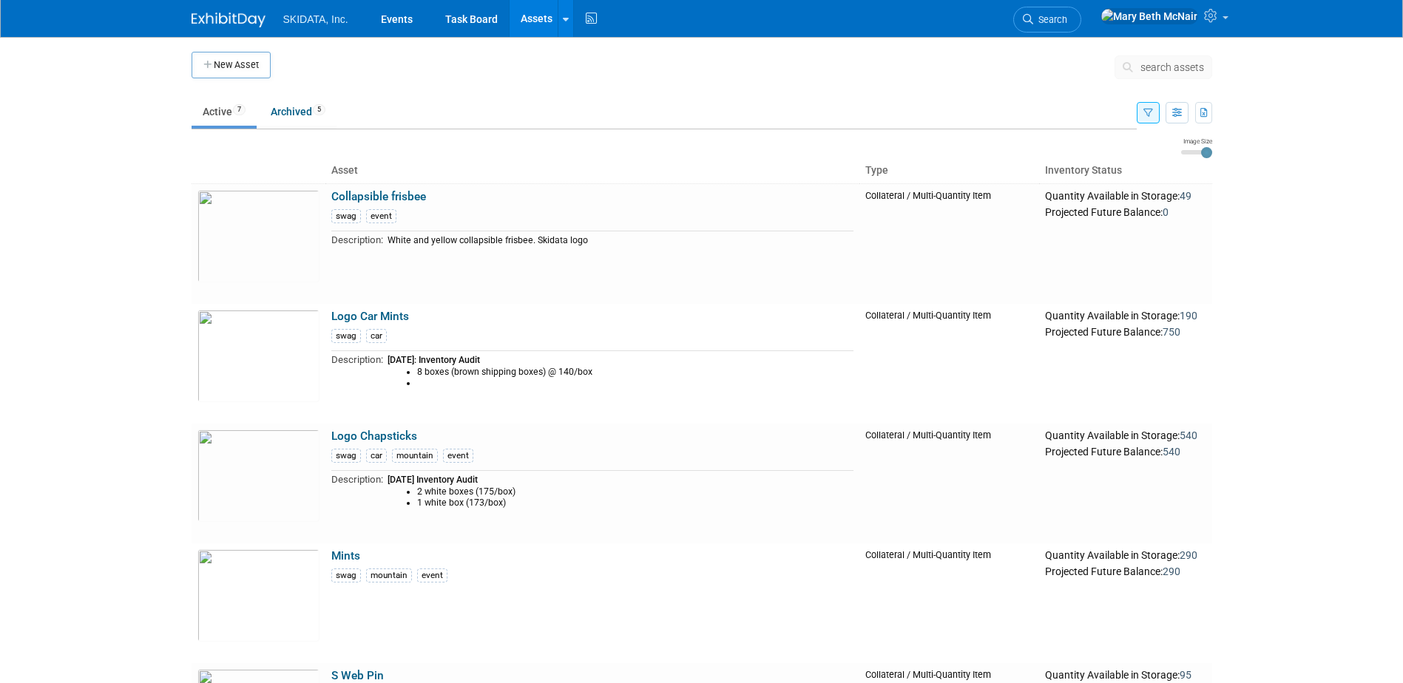
click at [540, 13] on link "Assets" at bounding box center [536, 18] width 54 height 37
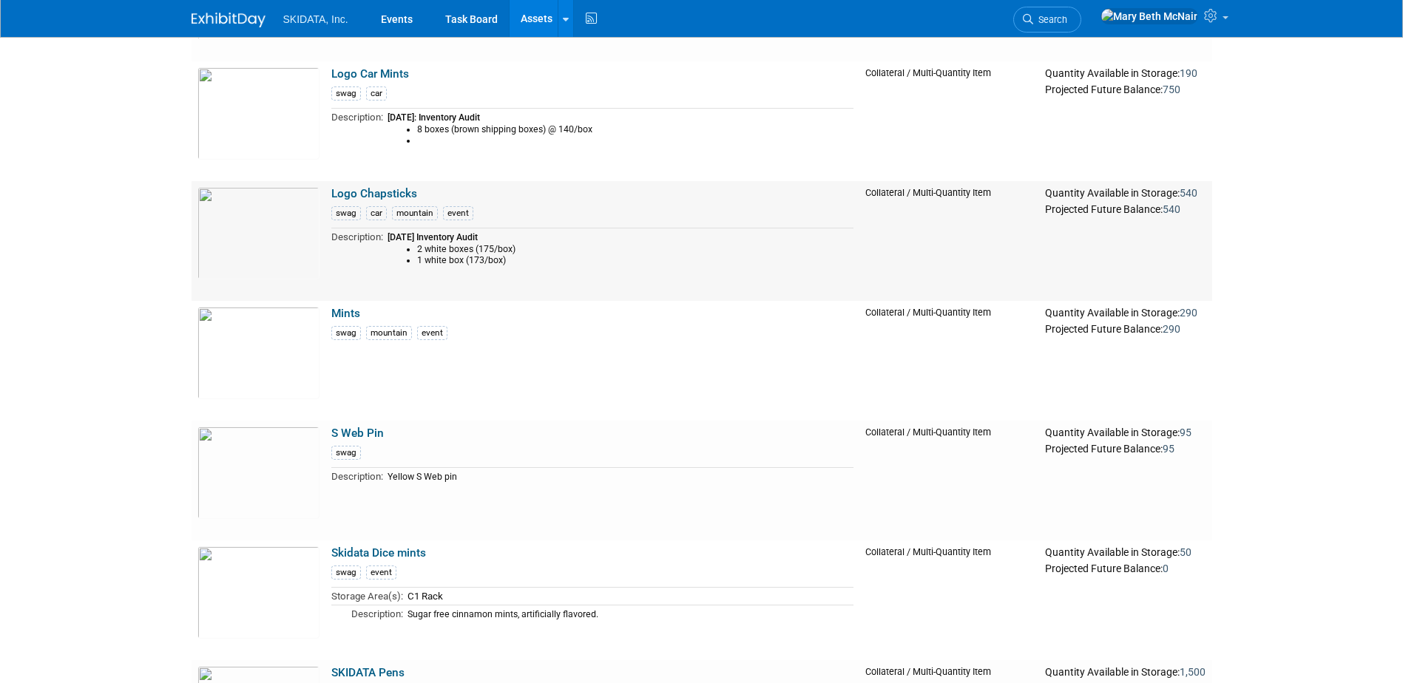
scroll to position [370, 0]
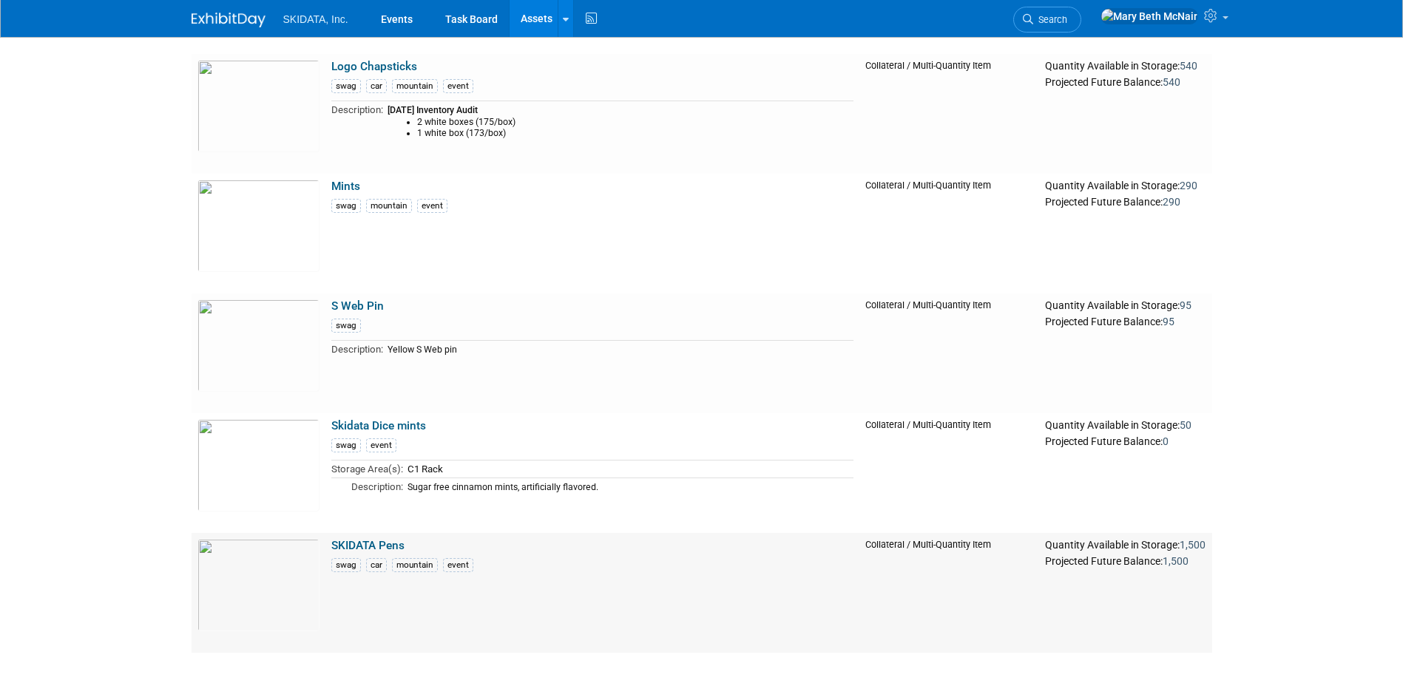
click at [398, 546] on link "SKIDATA Pens" at bounding box center [367, 545] width 73 height 13
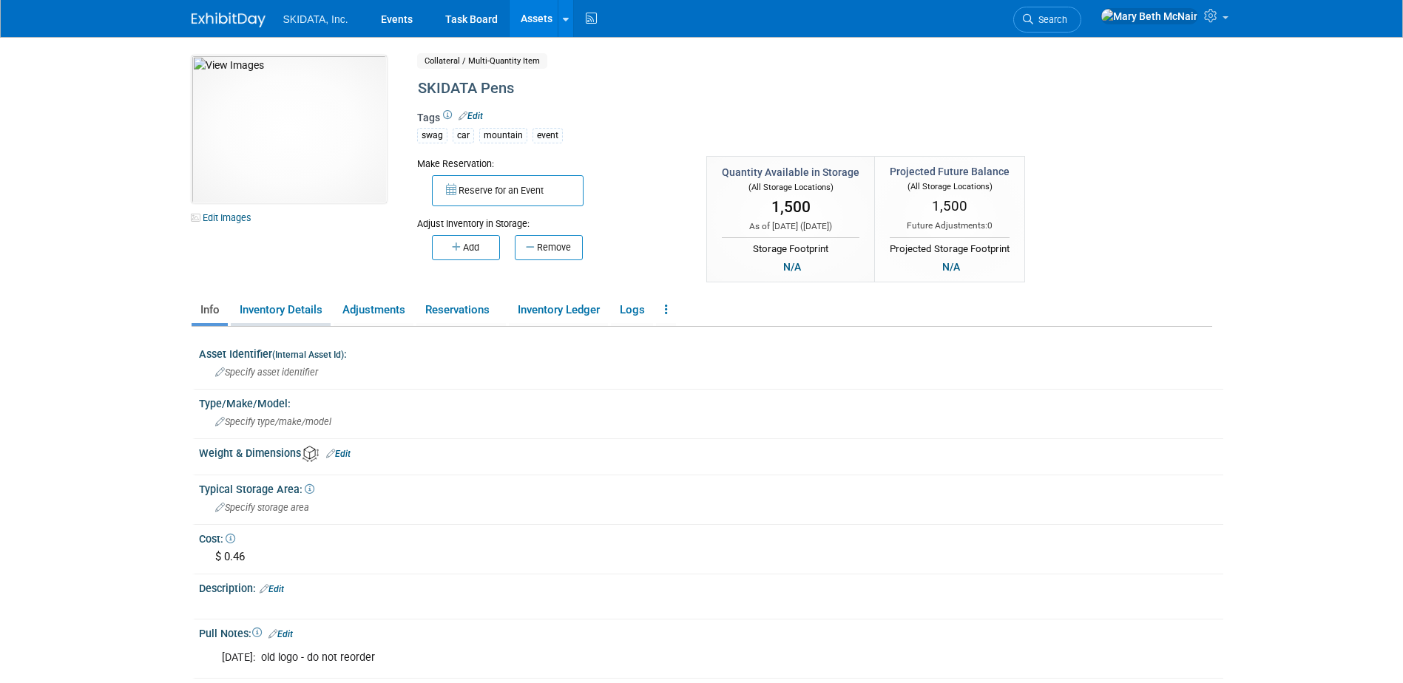
click at [290, 316] on link "Inventory Details" at bounding box center [281, 310] width 100 height 26
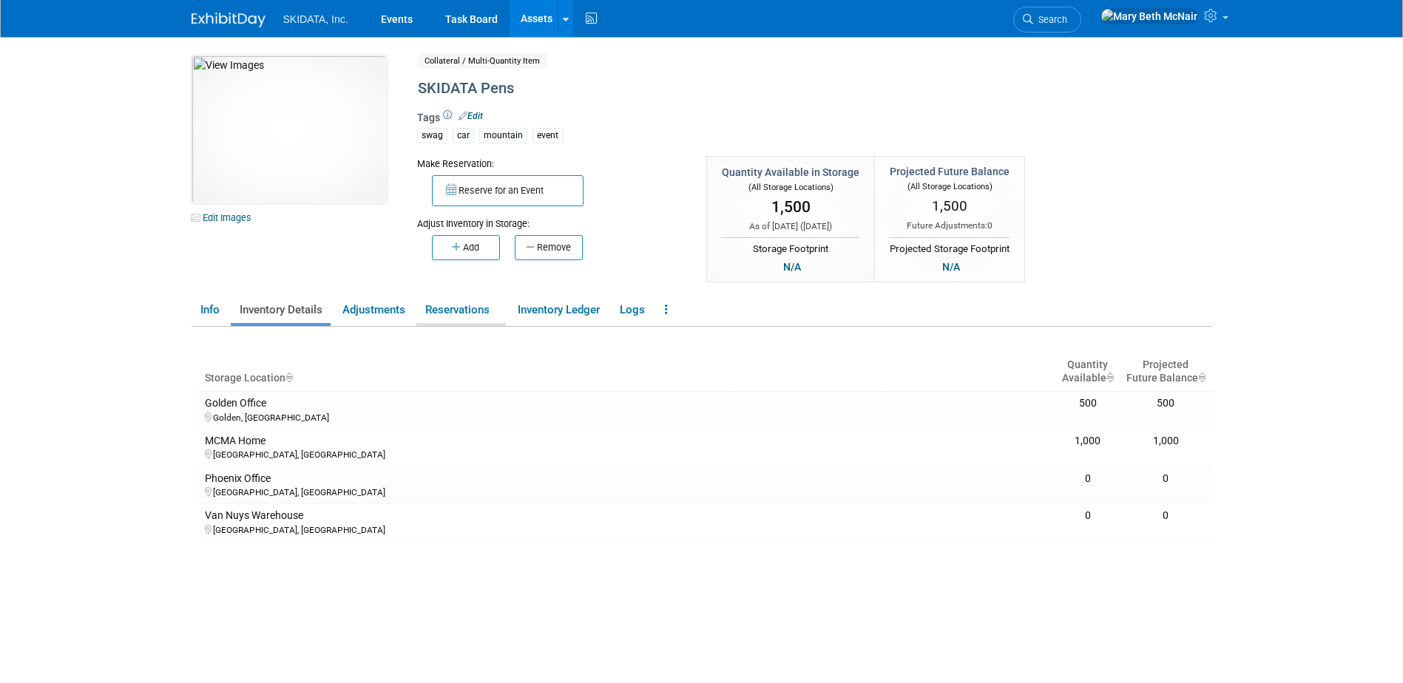
click at [452, 310] on link "Reservations" at bounding box center [460, 310] width 89 height 26
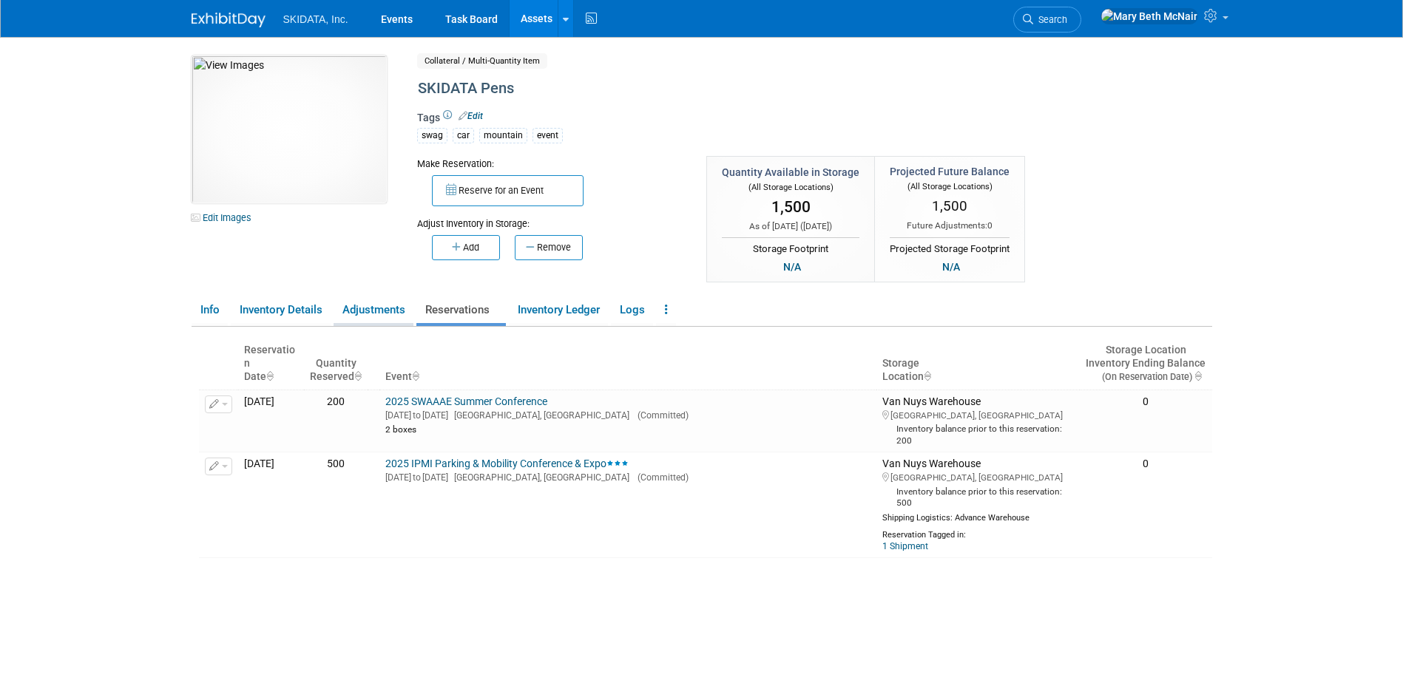
click at [365, 309] on link "Adjustments" at bounding box center [373, 310] width 80 height 26
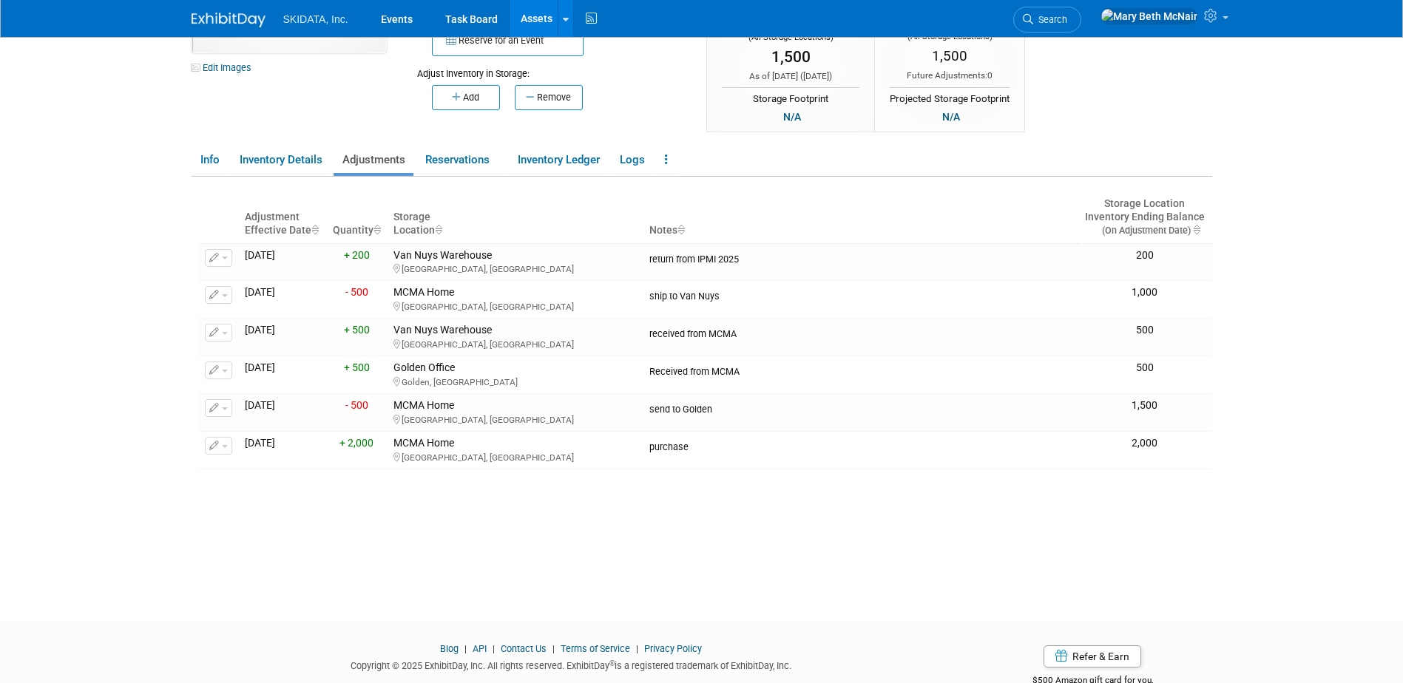
scroll to position [117, 0]
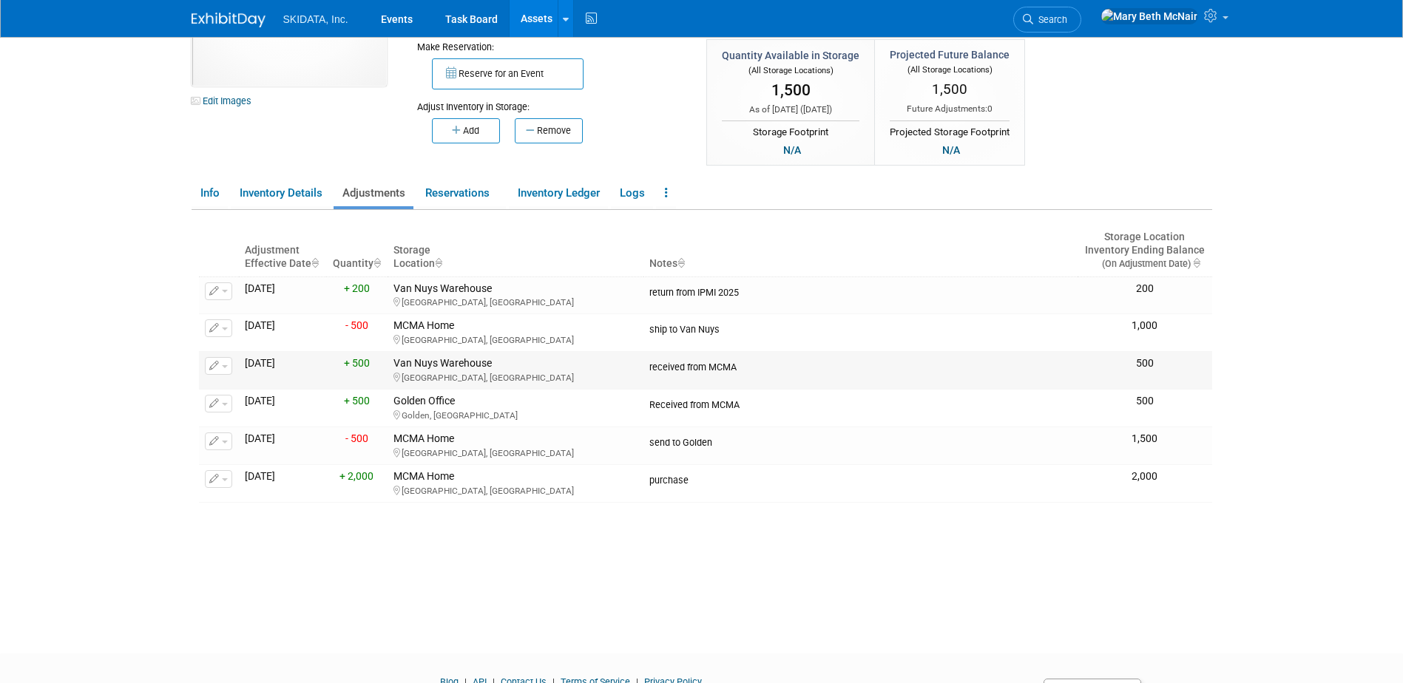
click at [223, 365] on span "button" at bounding box center [225, 366] width 6 height 3
click at [241, 388] on button "Change Adjustment" at bounding box center [274, 390] width 123 height 20
select select "4"
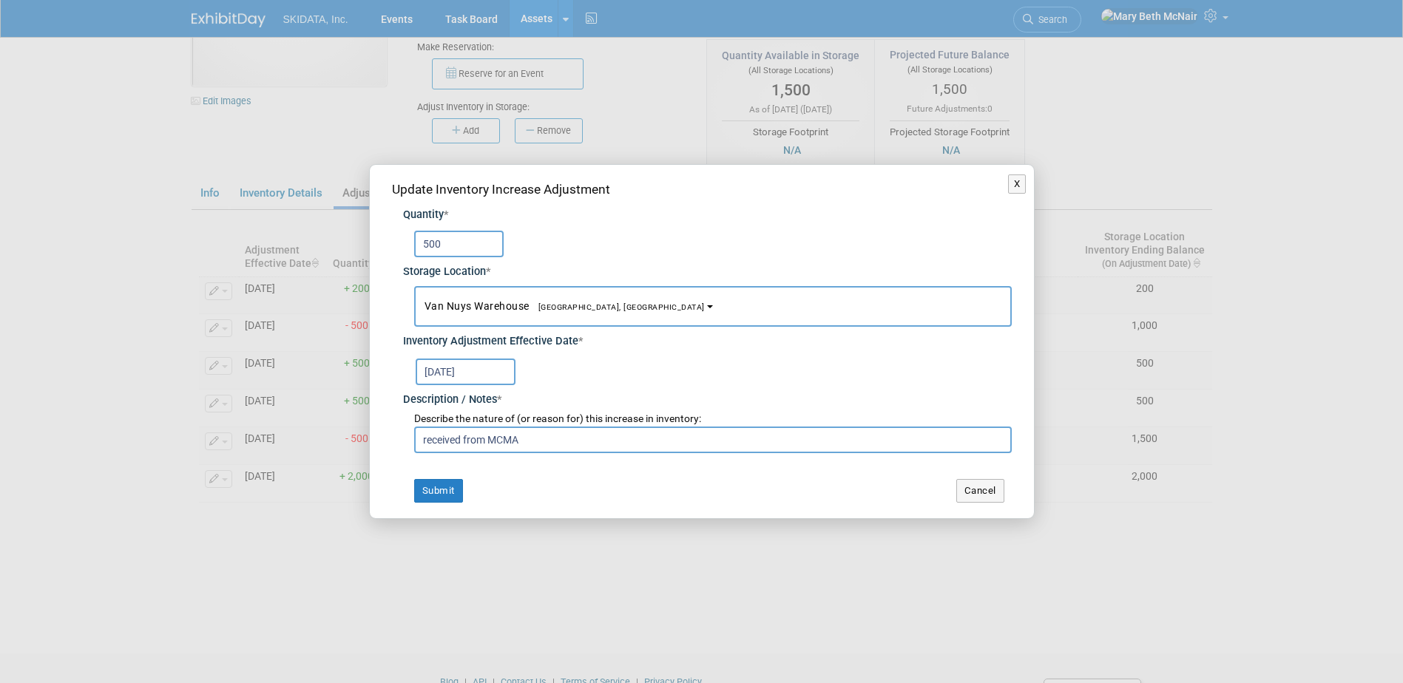
click at [488, 384] on body "SKIDATA, Inc. Events Task Board Assets New Asset" at bounding box center [701, 224] width 1403 height 683
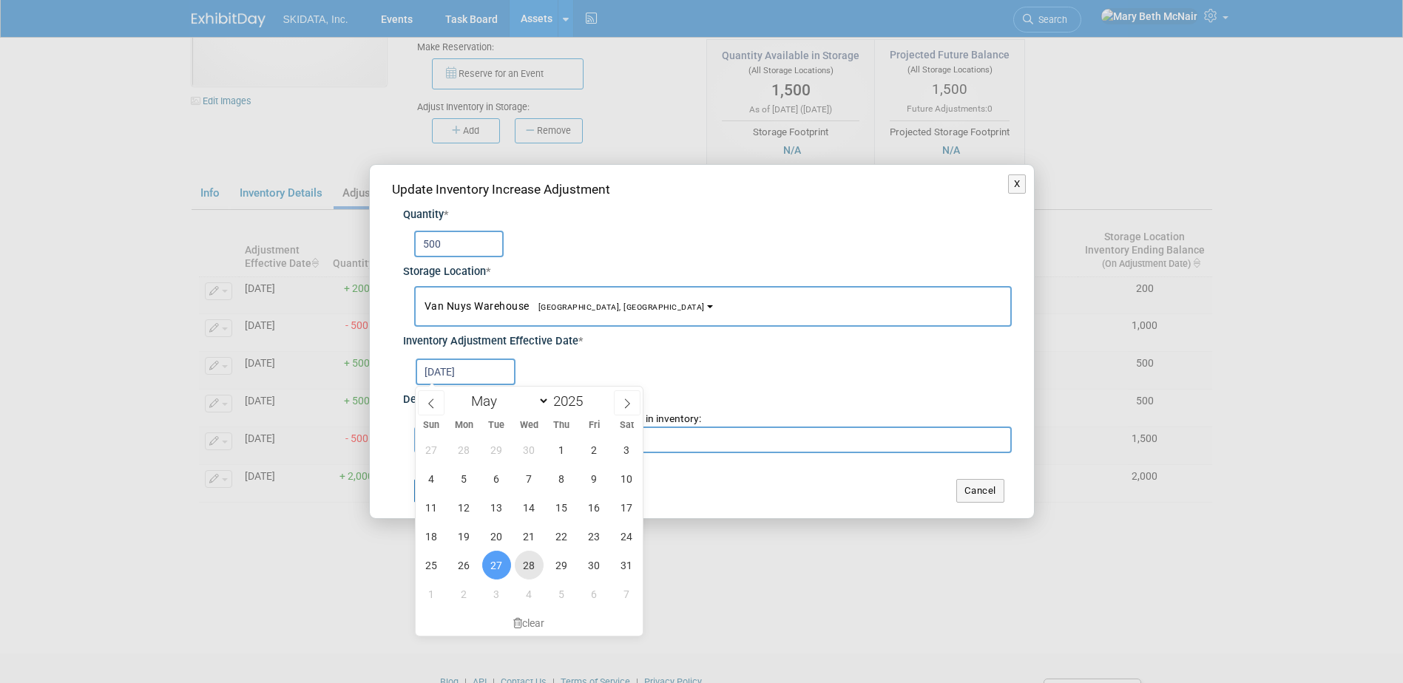
click at [533, 567] on span "28" at bounding box center [529, 565] width 29 height 29
type input "[DATE]"
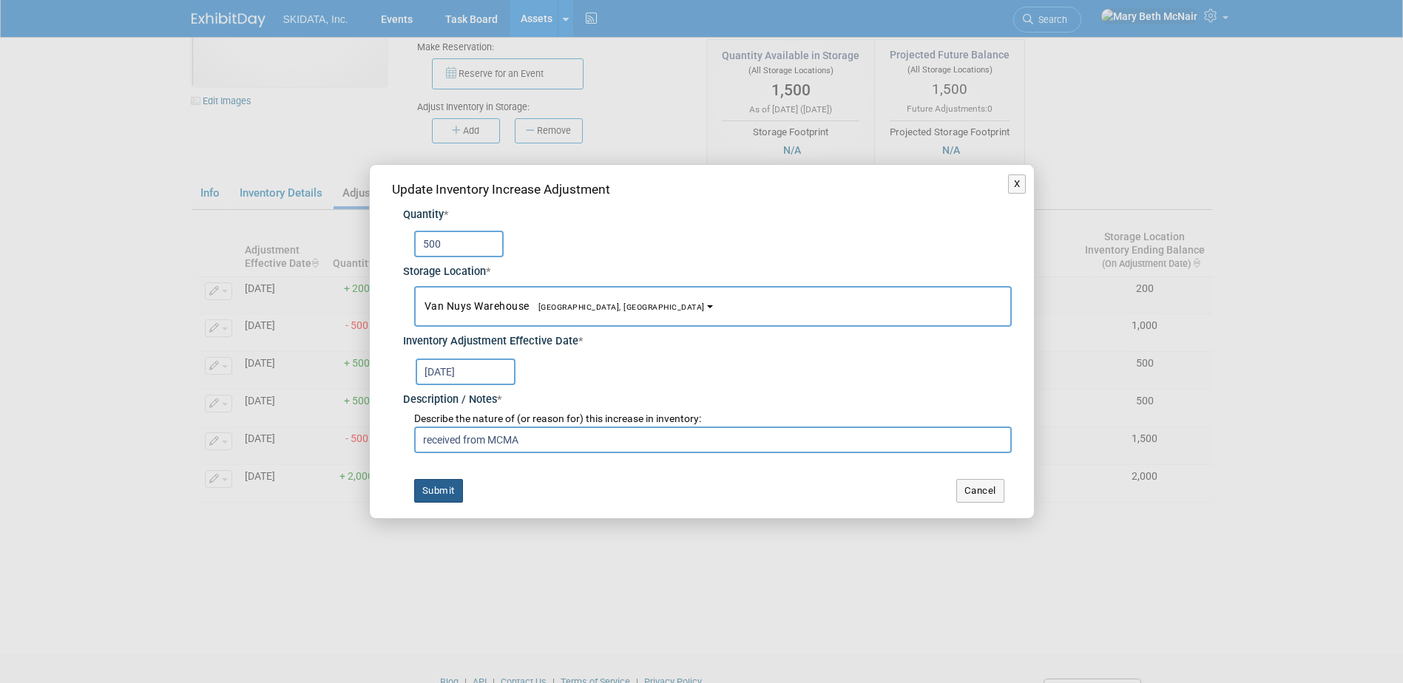
click at [427, 487] on button "Submit" at bounding box center [438, 491] width 49 height 24
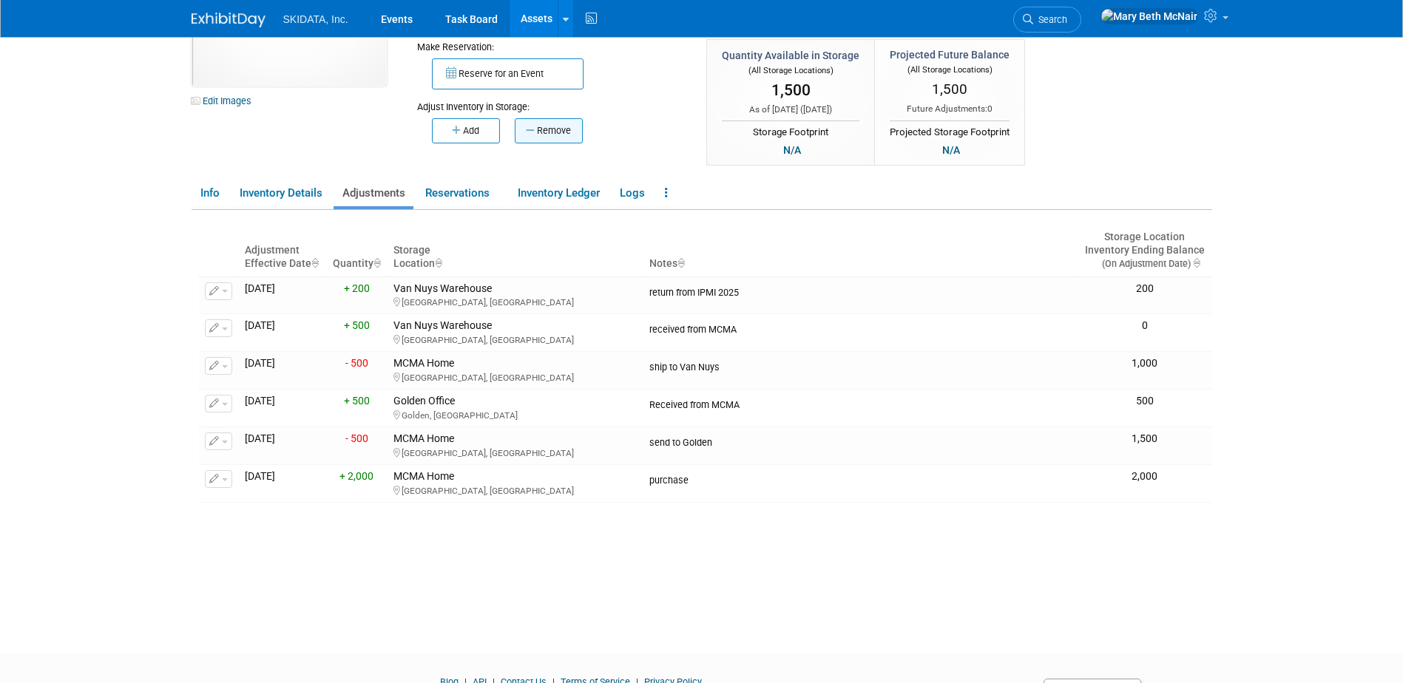
click at [552, 127] on button "Remove" at bounding box center [549, 130] width 68 height 25
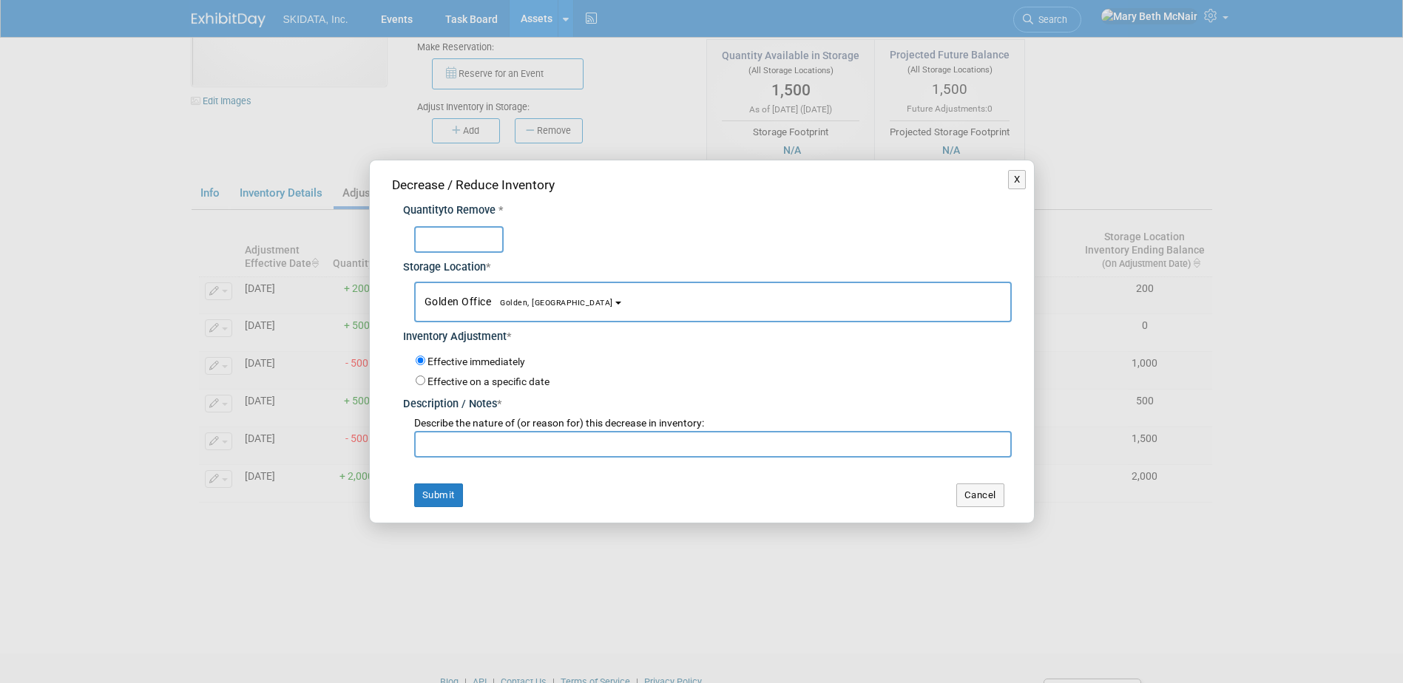
click at [443, 247] on input "text" at bounding box center [458, 239] width 89 height 27
type input "910"
click at [515, 312] on button "Golden Office Golden, CO" at bounding box center [712, 302] width 597 height 41
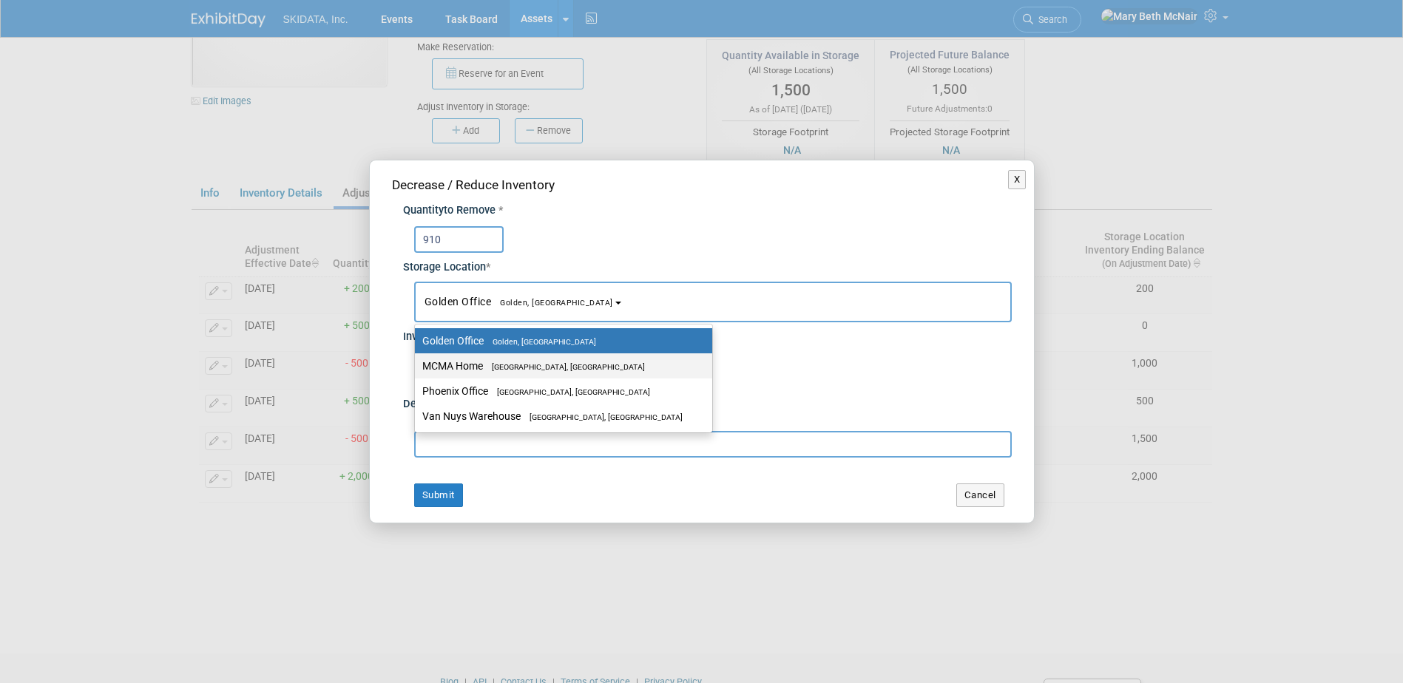
click at [475, 364] on label "MCMA Home Queen Creek, AZ" at bounding box center [559, 365] width 275 height 19
click at [417, 364] on input "MCMA Home Queen Creek, AZ" at bounding box center [412, 367] width 10 height 10
select select "11224017"
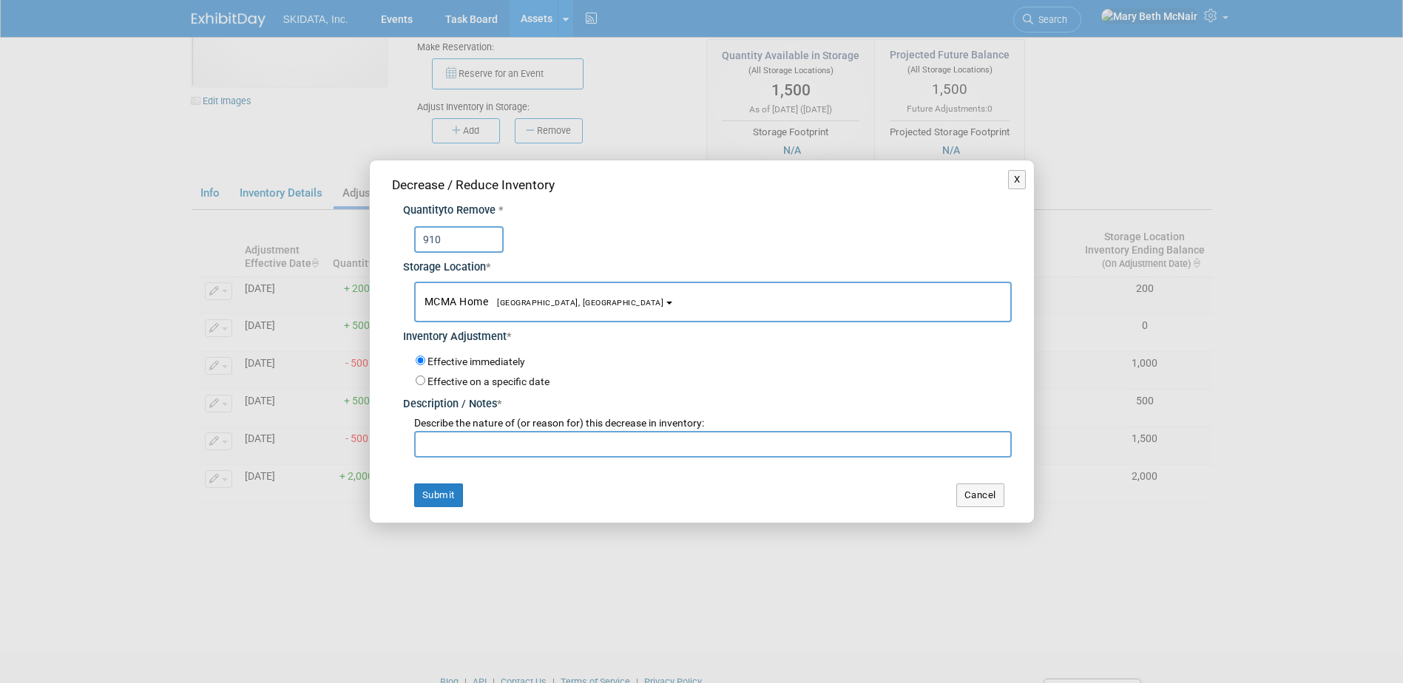
click at [435, 444] on input "text" at bounding box center [712, 444] width 597 height 27
type input "send to Van Nuys"
click at [441, 487] on button "Submit" at bounding box center [438, 496] width 49 height 24
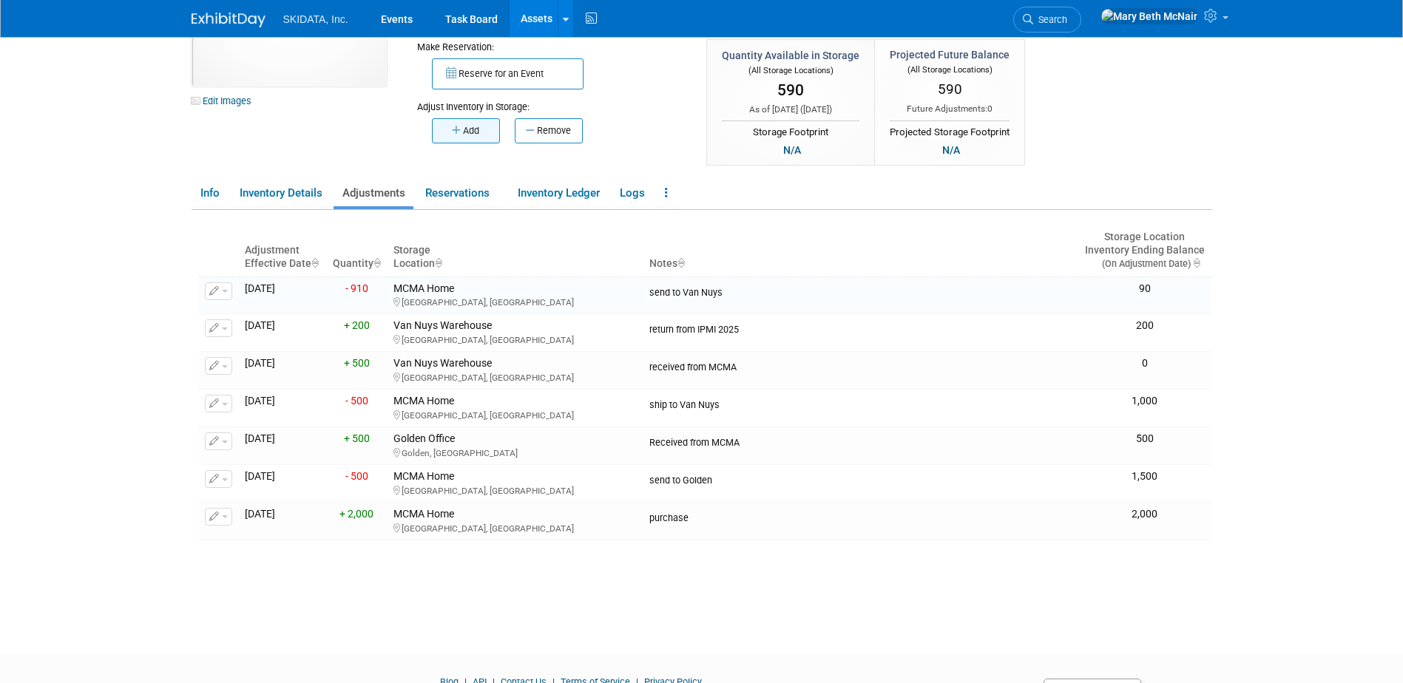
click at [472, 126] on button "Add" at bounding box center [466, 130] width 68 height 25
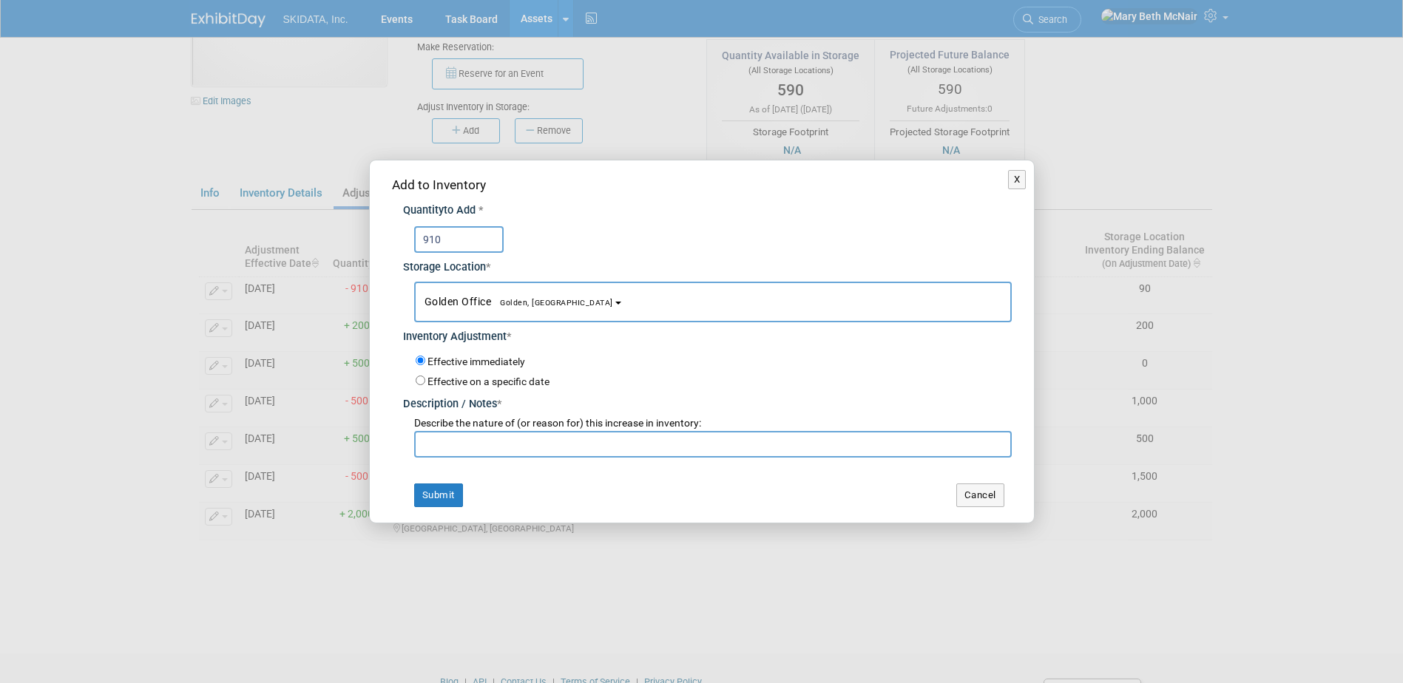
type input "910"
click at [499, 308] on button "Golden Office Golden, CO" at bounding box center [712, 302] width 597 height 41
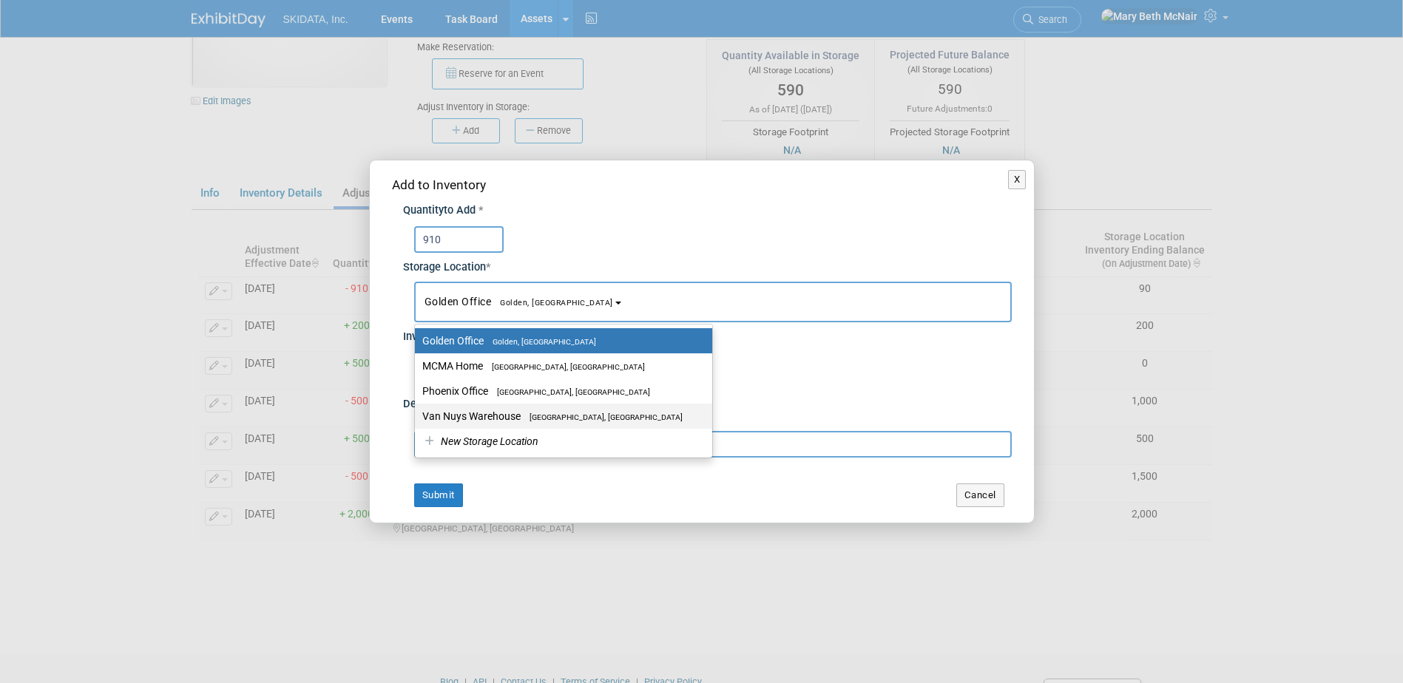
click at [496, 417] on label "Van Nuys Warehouse Los Angeles, CA" at bounding box center [559, 416] width 275 height 19
click at [417, 417] on input "Van Nuys Warehouse Los Angeles, CA" at bounding box center [412, 417] width 10 height 10
select select "11224007"
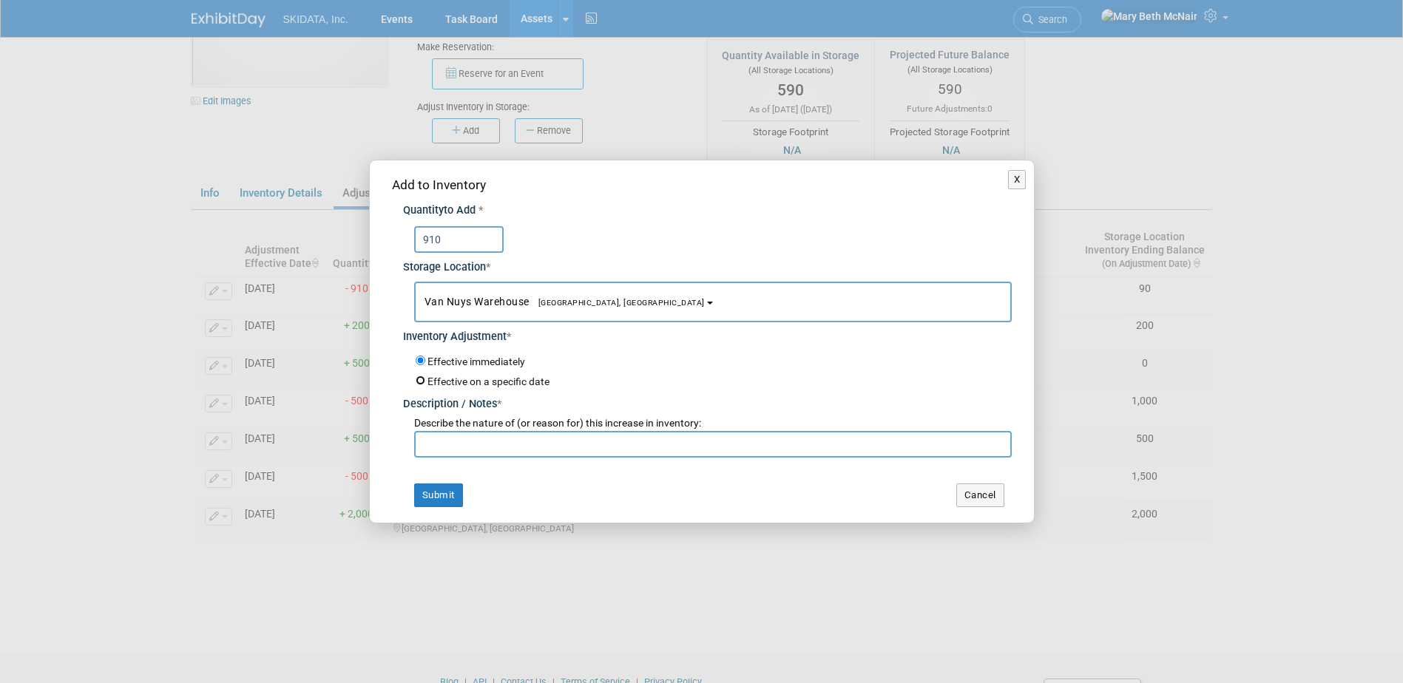
click at [418, 382] on input "Effective on a specific date" at bounding box center [421, 381] width 10 height 10
radio input "true"
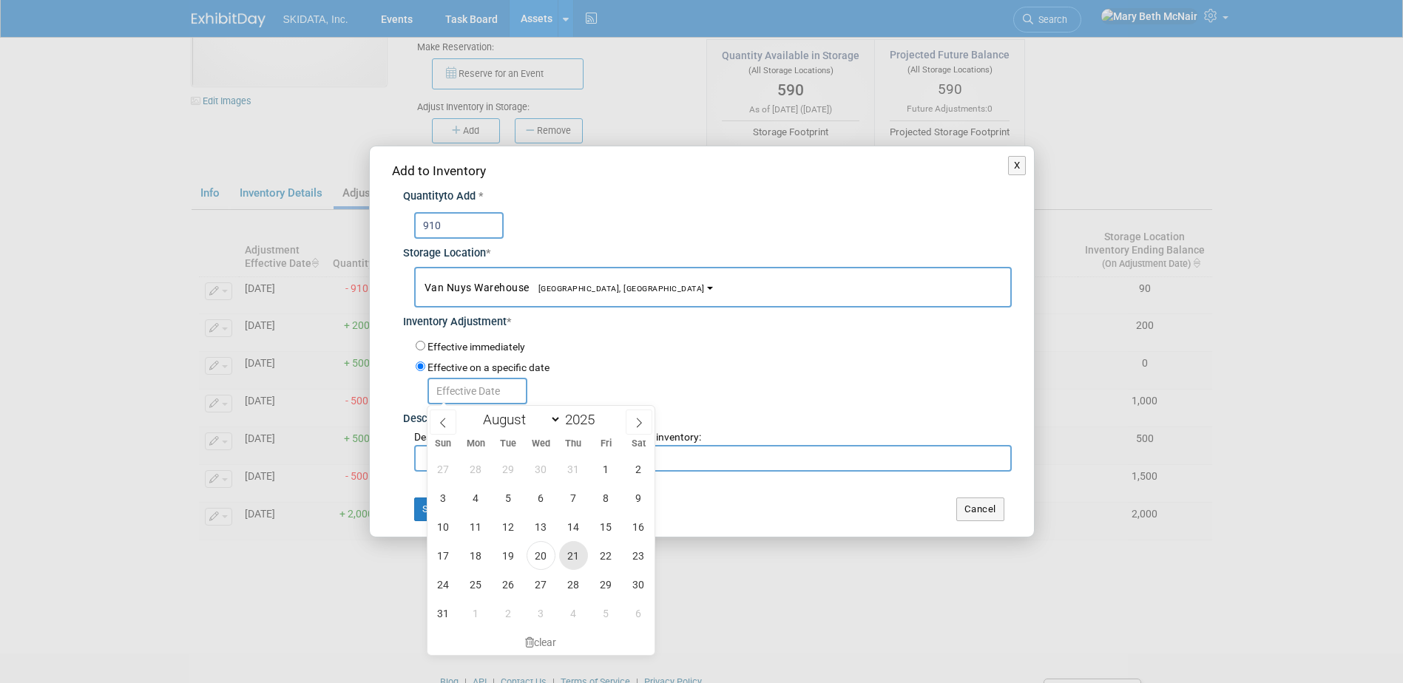
click at [570, 555] on span "21" at bounding box center [573, 555] width 29 height 29
type input "Aug 21, 2025"
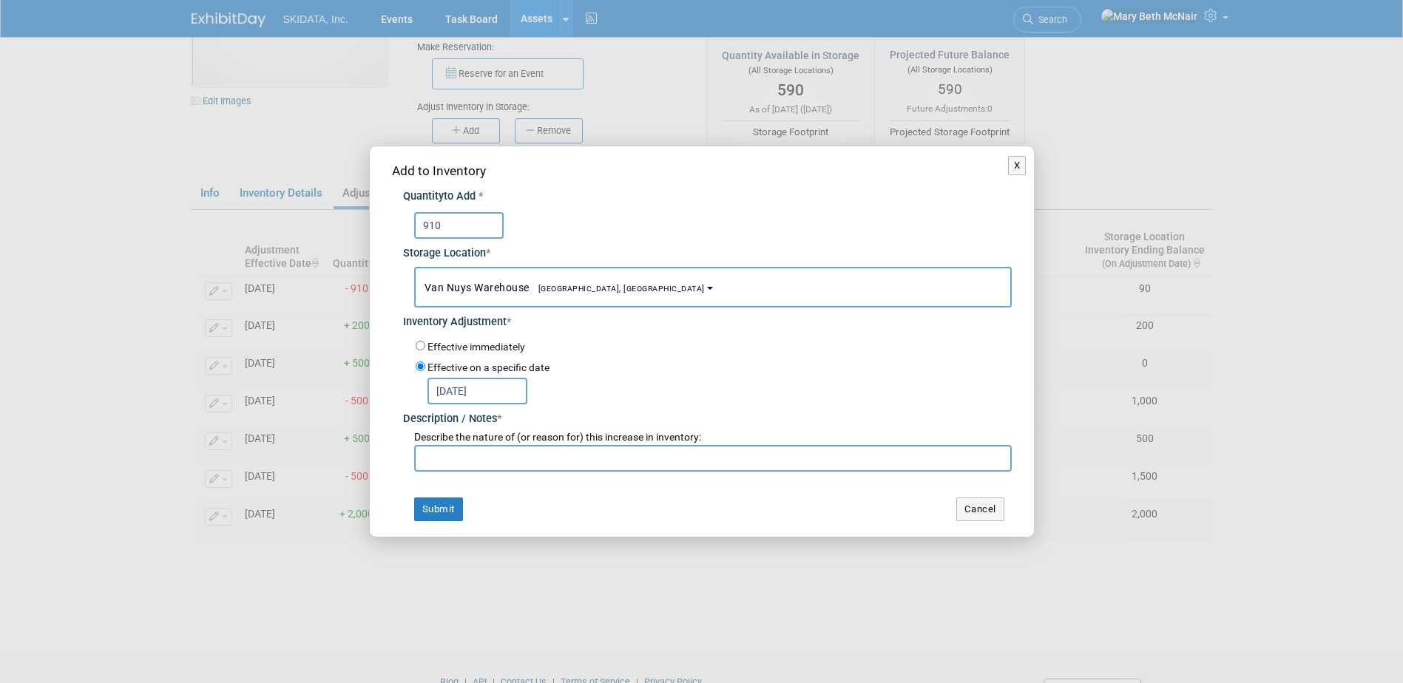
click at [509, 462] on input "text" at bounding box center [712, 458] width 597 height 27
type input "rec'd from MCMA"
click at [447, 507] on button "Submit" at bounding box center [438, 510] width 49 height 24
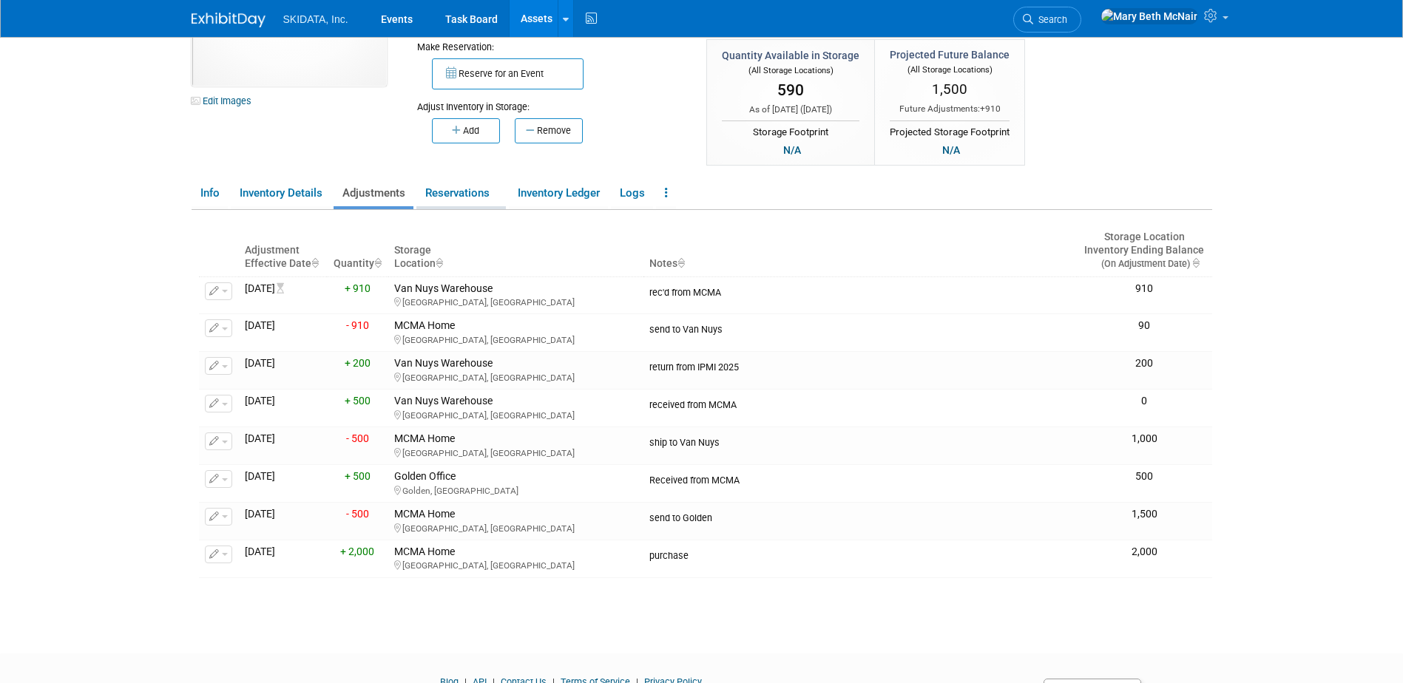
click at [492, 191] on link "Reservations" at bounding box center [460, 193] width 89 height 26
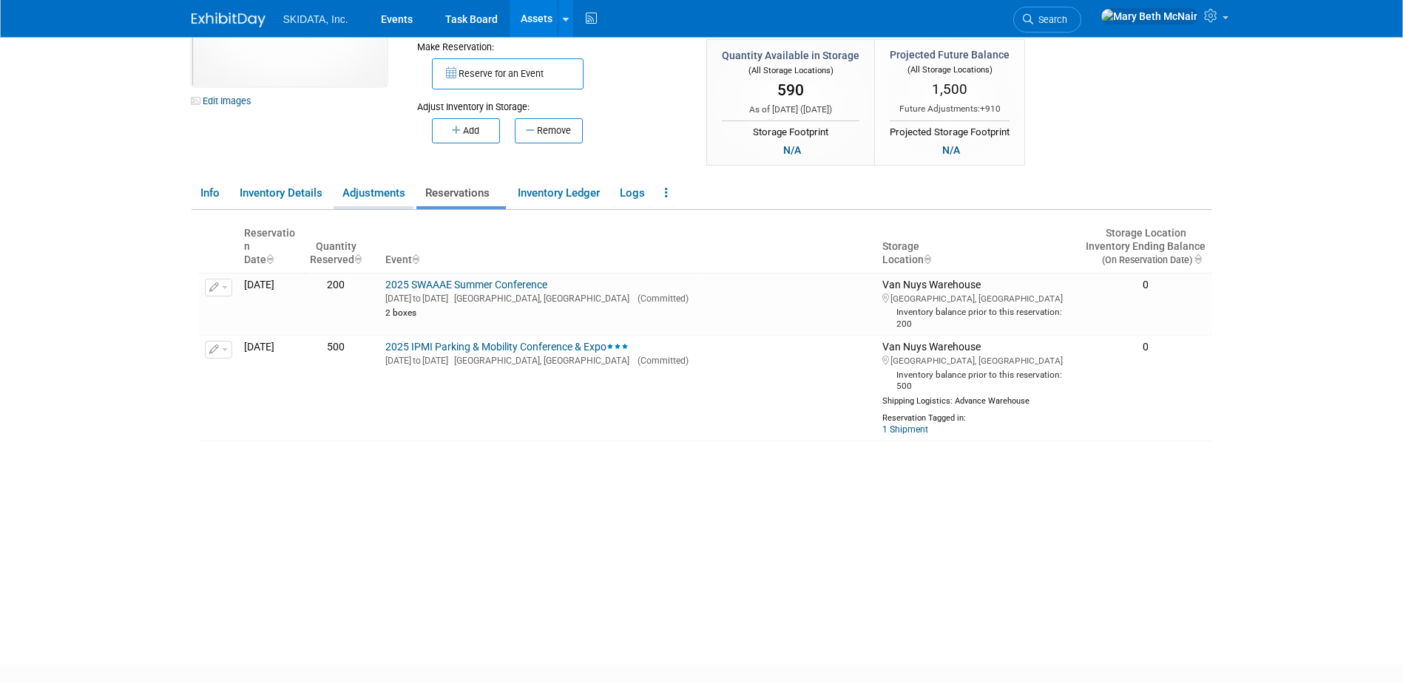
click at [376, 195] on link "Adjustments" at bounding box center [373, 193] width 80 height 26
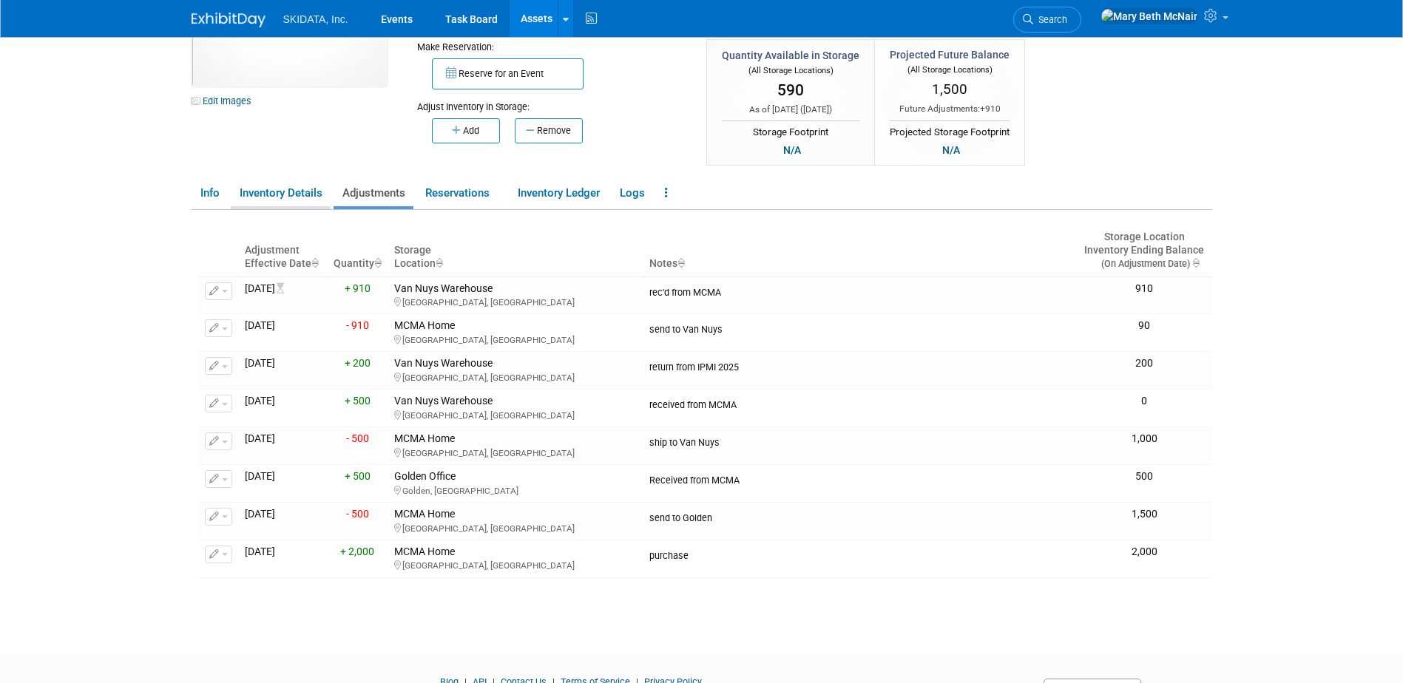
click at [290, 191] on link "Inventory Details" at bounding box center [281, 193] width 100 height 26
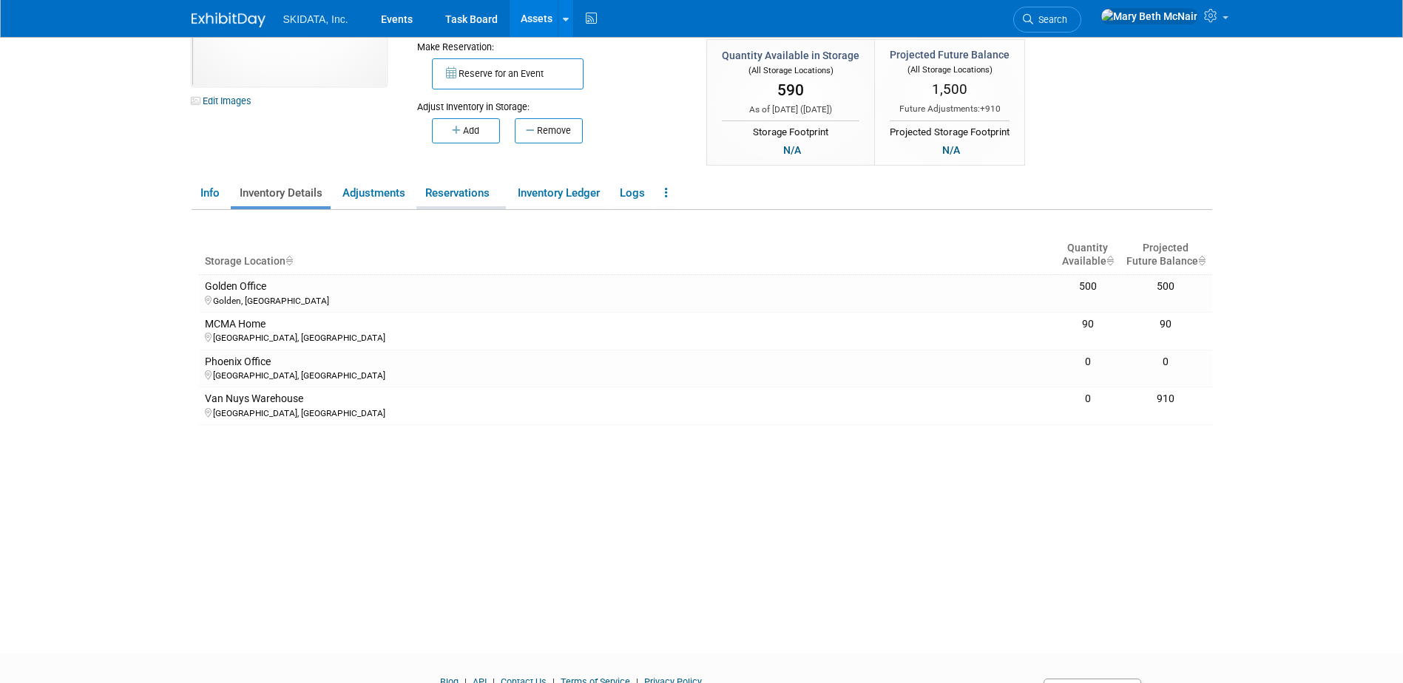
click at [484, 191] on link "Reservations" at bounding box center [460, 193] width 89 height 26
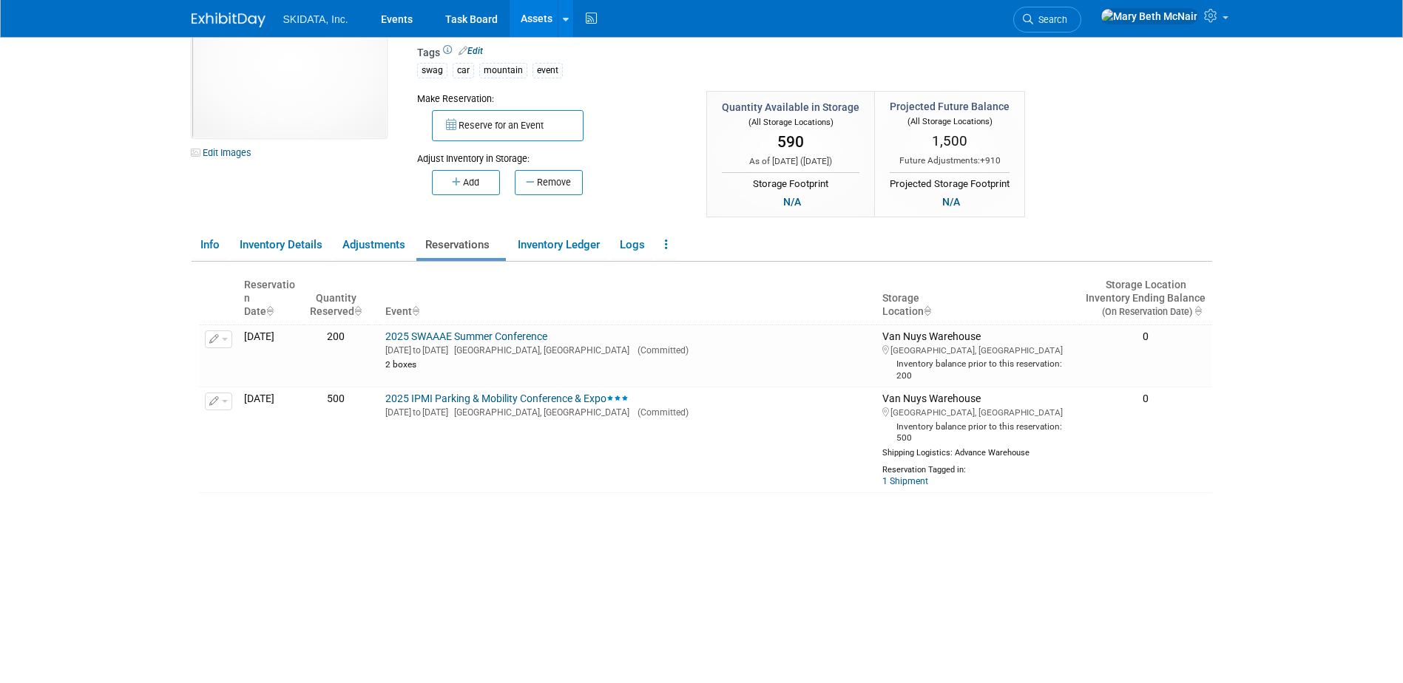
scroll to position [0, 0]
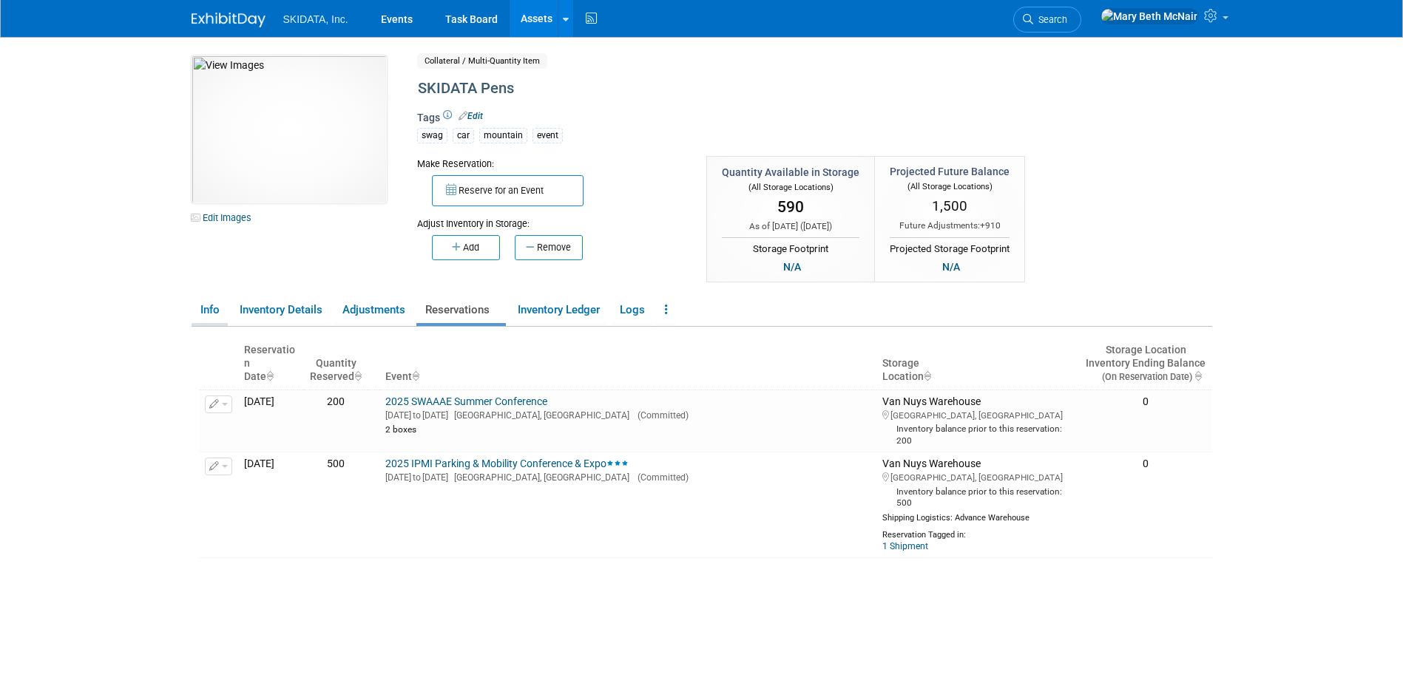
click at [195, 316] on link "Info" at bounding box center [209, 310] width 36 height 26
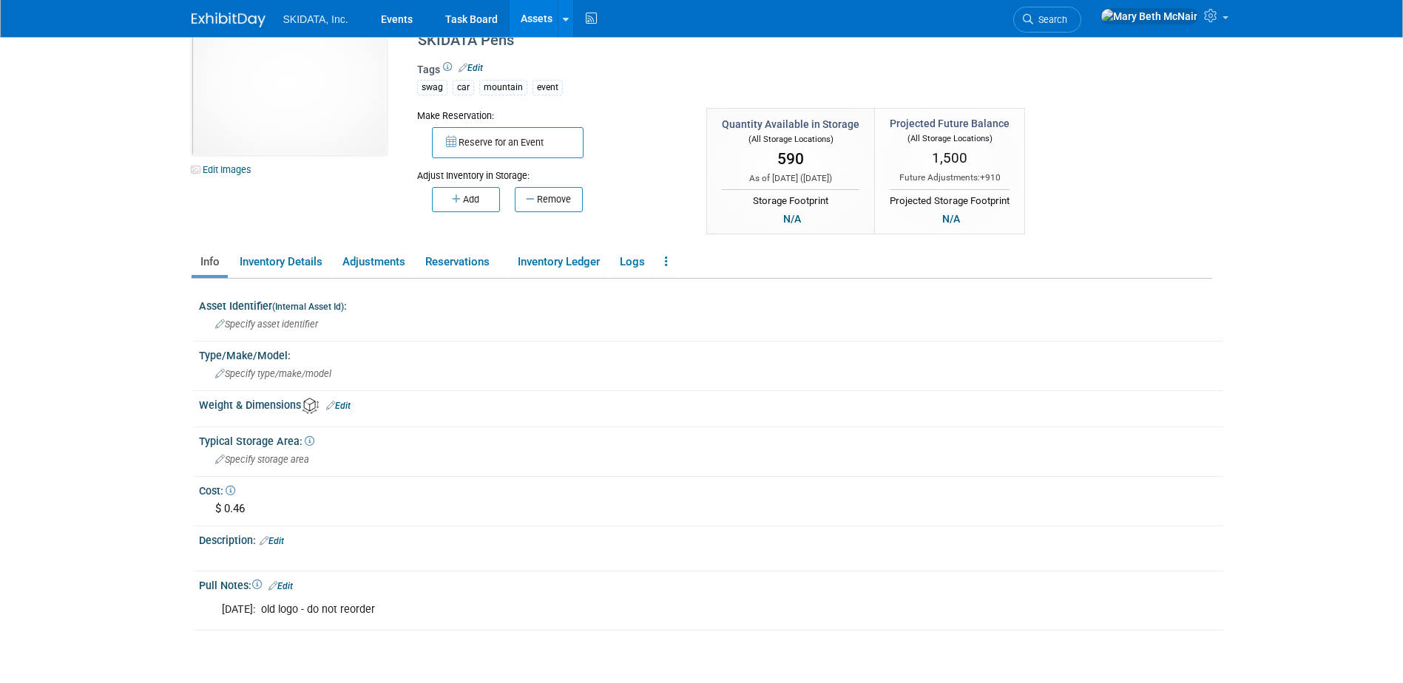
scroll to position [155, 0]
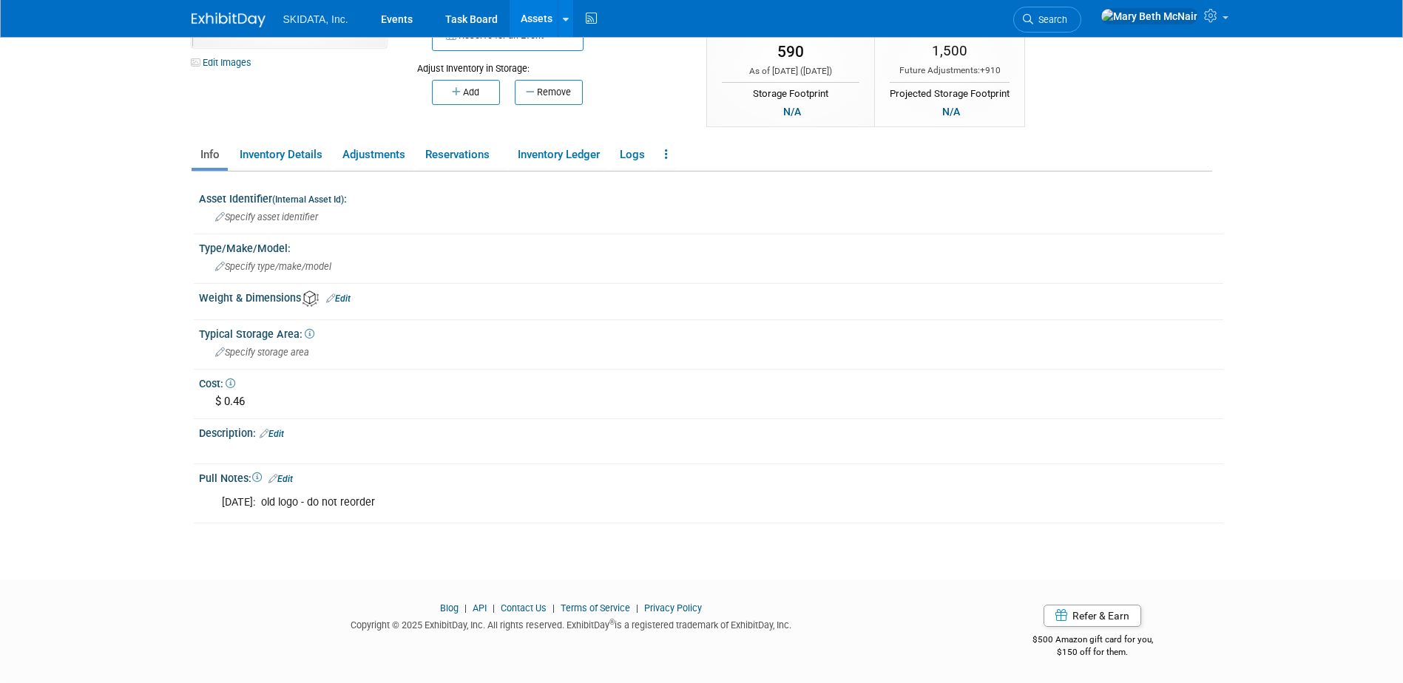
click at [282, 434] on link "Edit" at bounding box center [272, 434] width 24 height 10
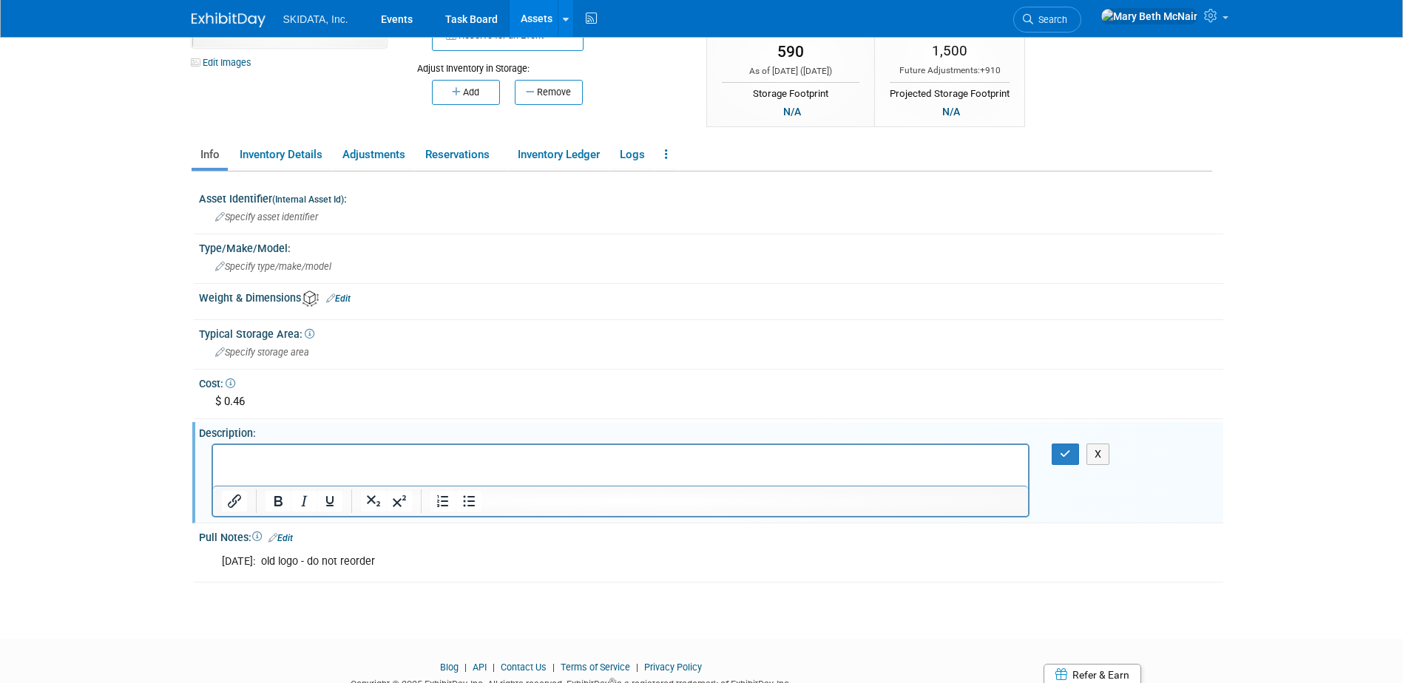
scroll to position [0, 0]
click at [469, 503] on icon "Bullet list" at bounding box center [469, 501] width 18 height 18
drag, startPoint x: 337, startPoint y: 458, endPoint x: 404, endPoint y: 894, distance: 440.7
click at [212, 444] on html "8/20/25: Inventory Audit 7 white boxes (130/box)" at bounding box center [620, 461] width 816 height 35
click at [279, 509] on icon "Bold" at bounding box center [278, 501] width 18 height 18
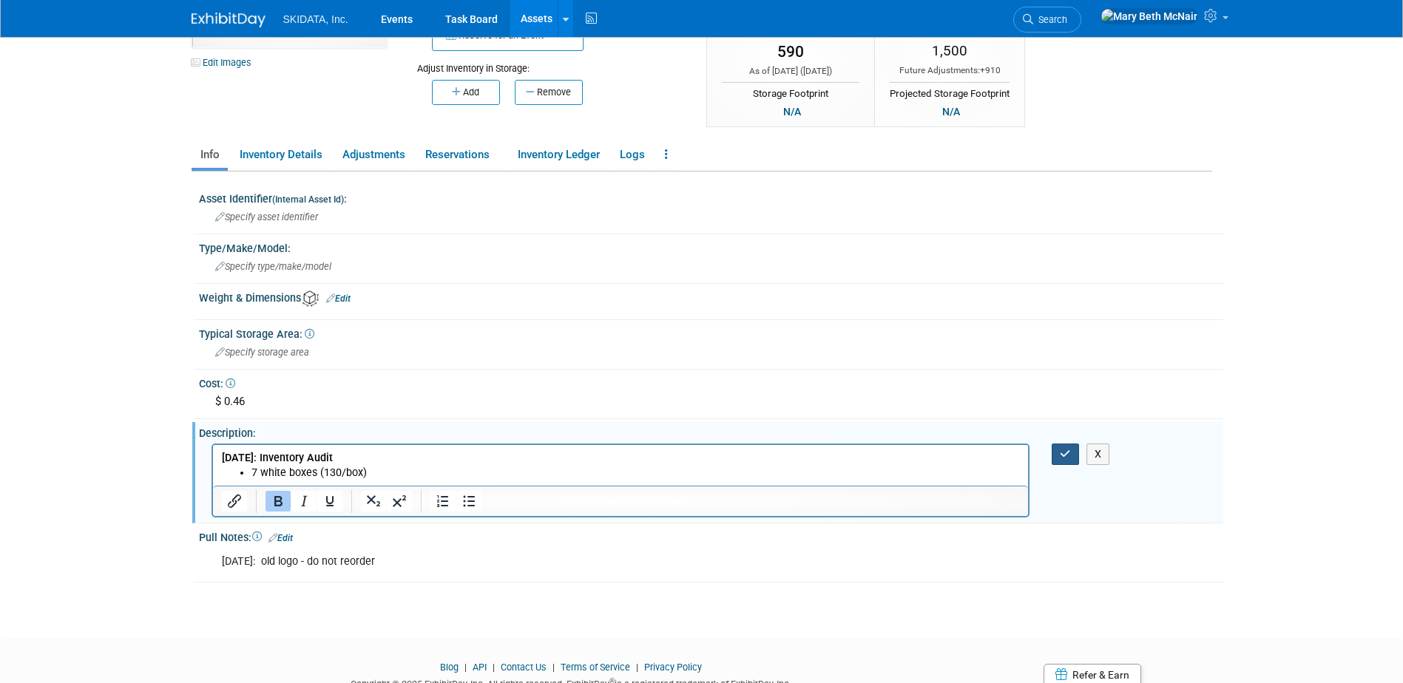
click at [1071, 459] on button "button" at bounding box center [1064, 454] width 27 height 21
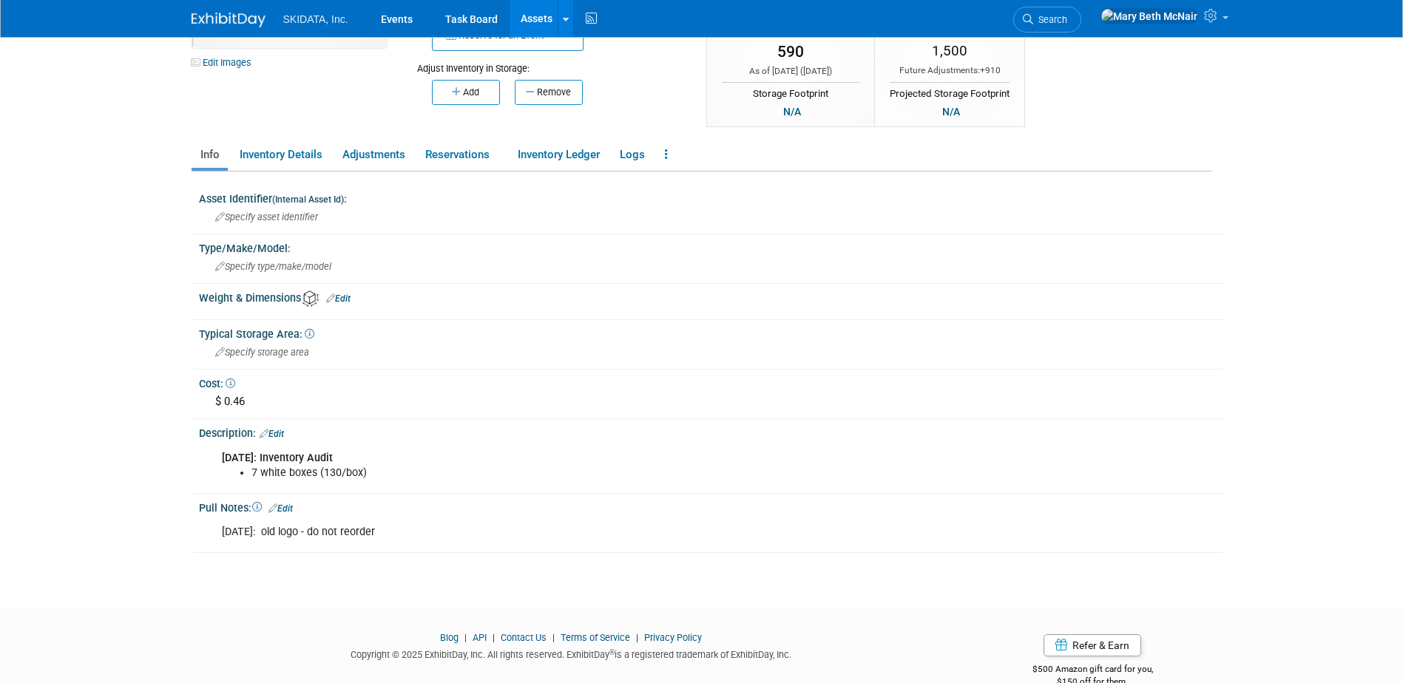
click at [293, 508] on link "Edit" at bounding box center [280, 509] width 24 height 10
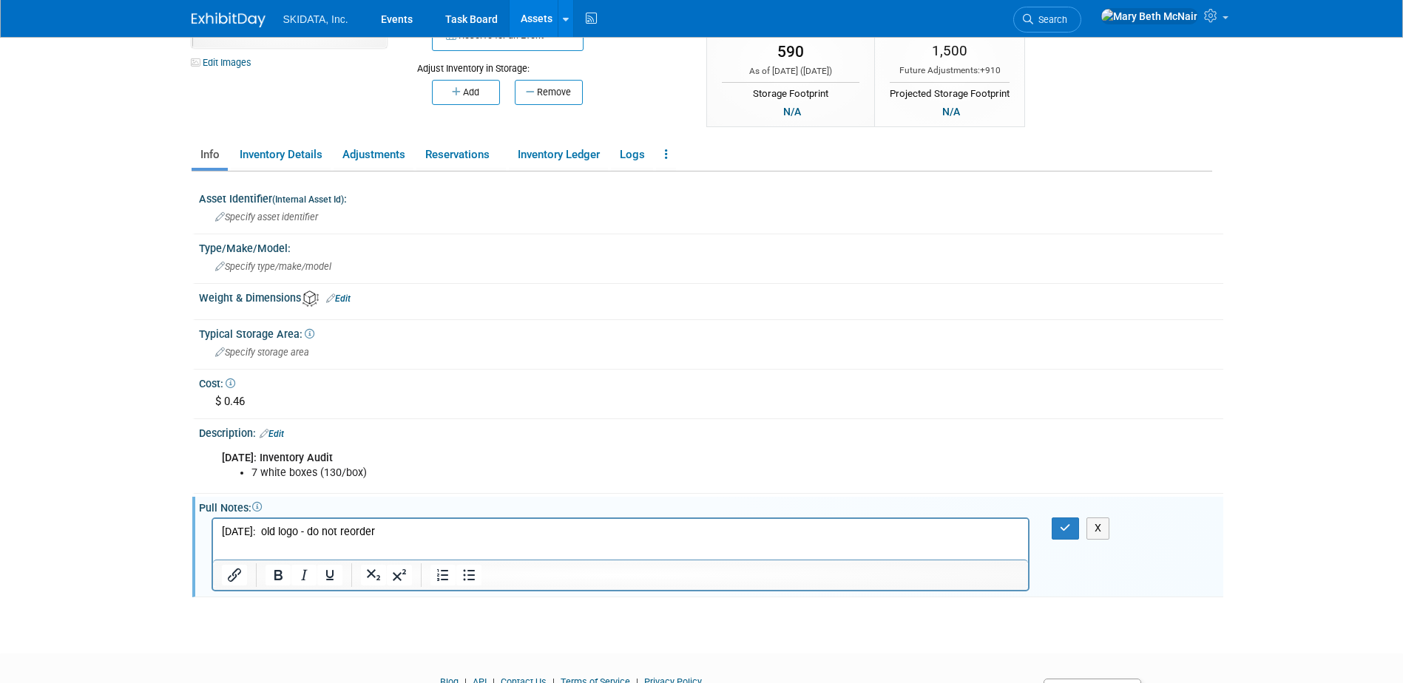
drag, startPoint x: 393, startPoint y: 535, endPoint x: 160, endPoint y: 534, distance: 233.6
click at [212, 534] on html "08.06.25: old logo - do not reorder" at bounding box center [620, 529] width 816 height 21
click at [278, 433] on link "Edit" at bounding box center [272, 434] width 24 height 10
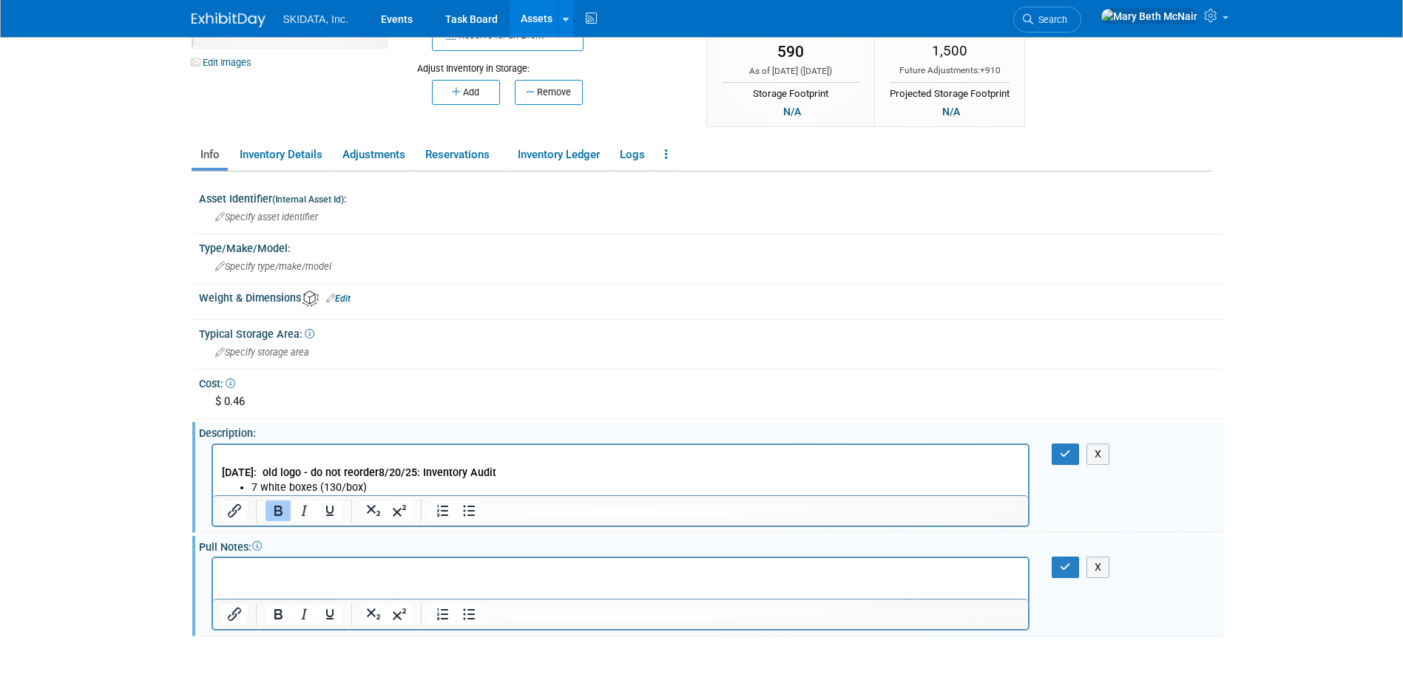
click at [383, 470] on b "08.06.25: old logo - do not reorder8/20/25: Inventory Audit" at bounding box center [358, 472] width 274 height 13
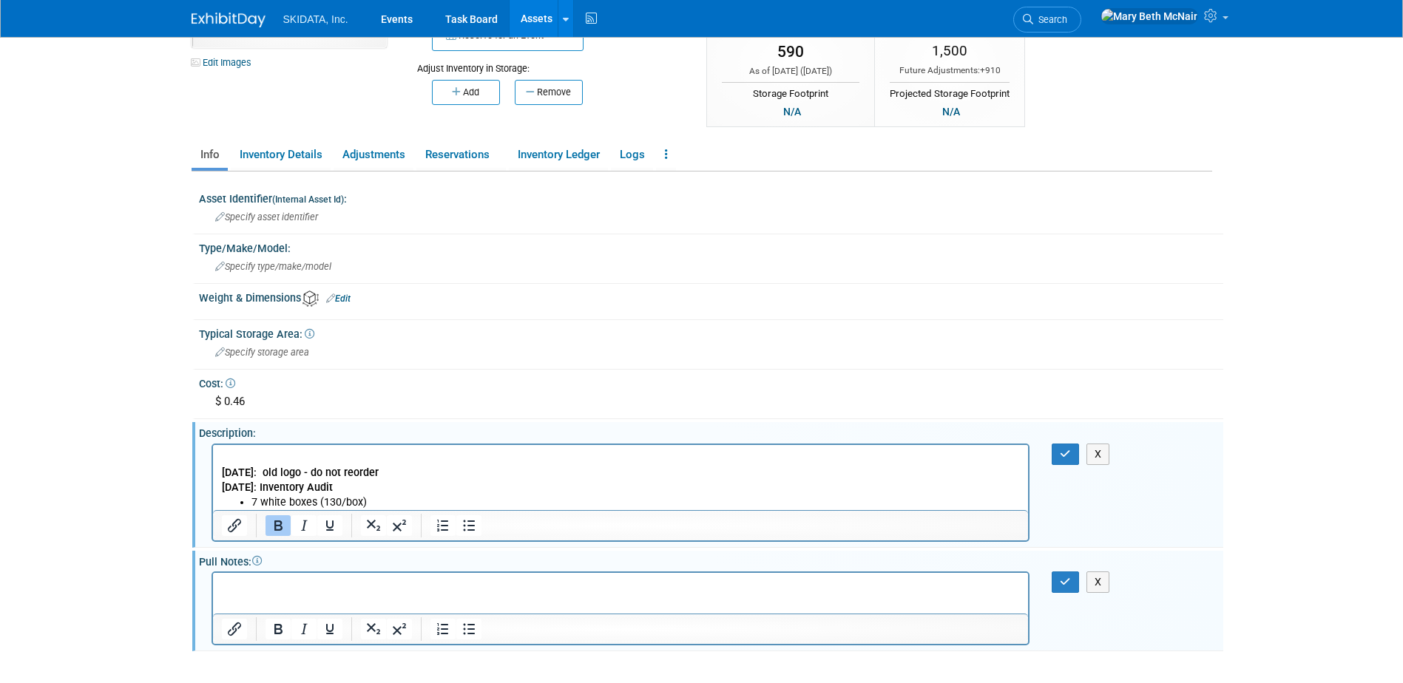
click at [221, 475] on b "08.06.25: old logo - do not reorder" at bounding box center [299, 472] width 157 height 13
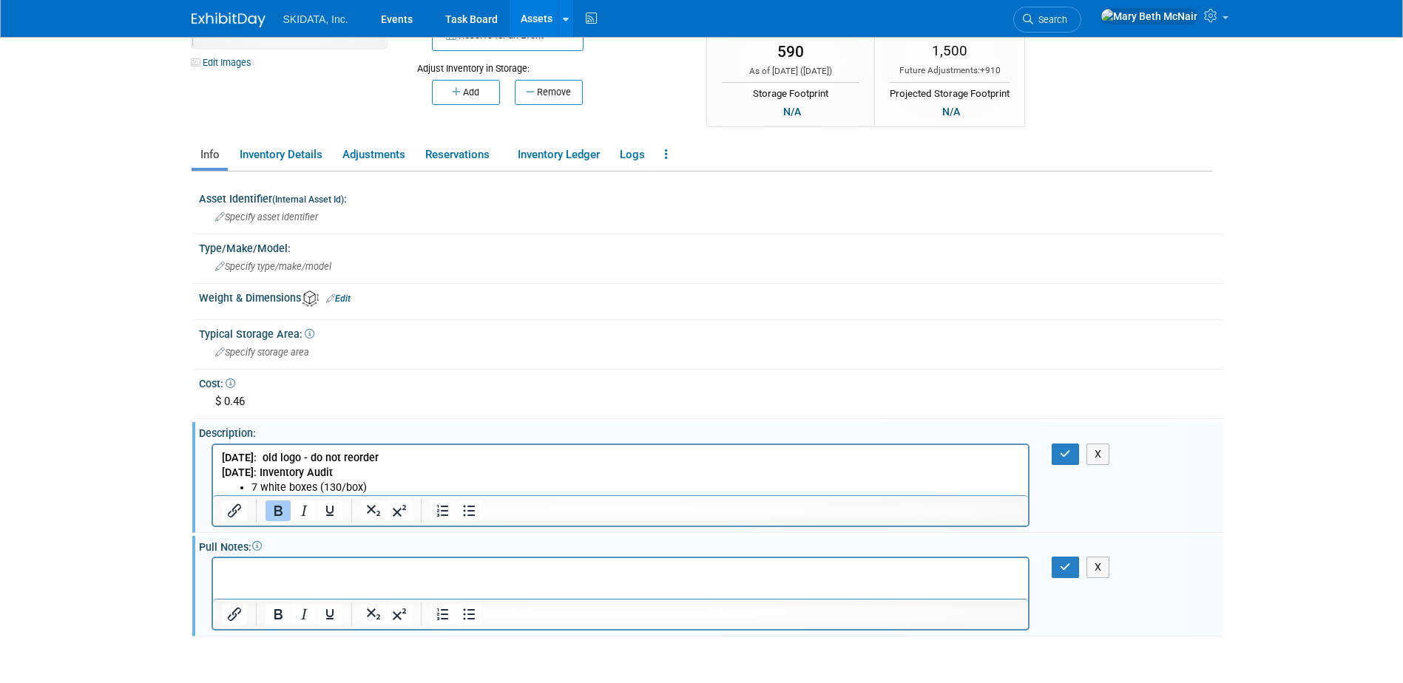
click at [393, 459] on p "08.06.25: old logo - do not reorder" at bounding box center [620, 457] width 799 height 15
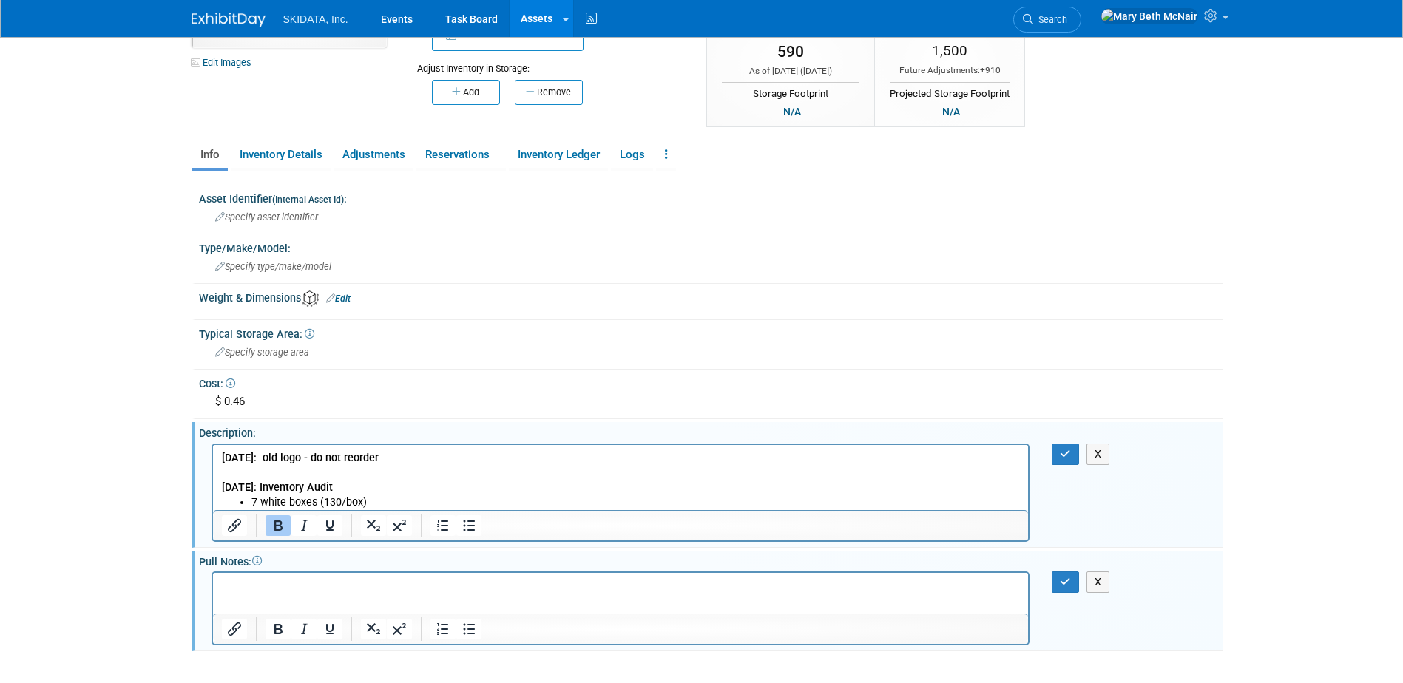
click at [250, 455] on b "08.06.25: old logo - do not reorder" at bounding box center [299, 457] width 157 height 13
click at [237, 459] on b "08.06/25: old logo - do not reorder" at bounding box center [305, 457] width 168 height 13
click at [1071, 455] on button "button" at bounding box center [1064, 454] width 27 height 21
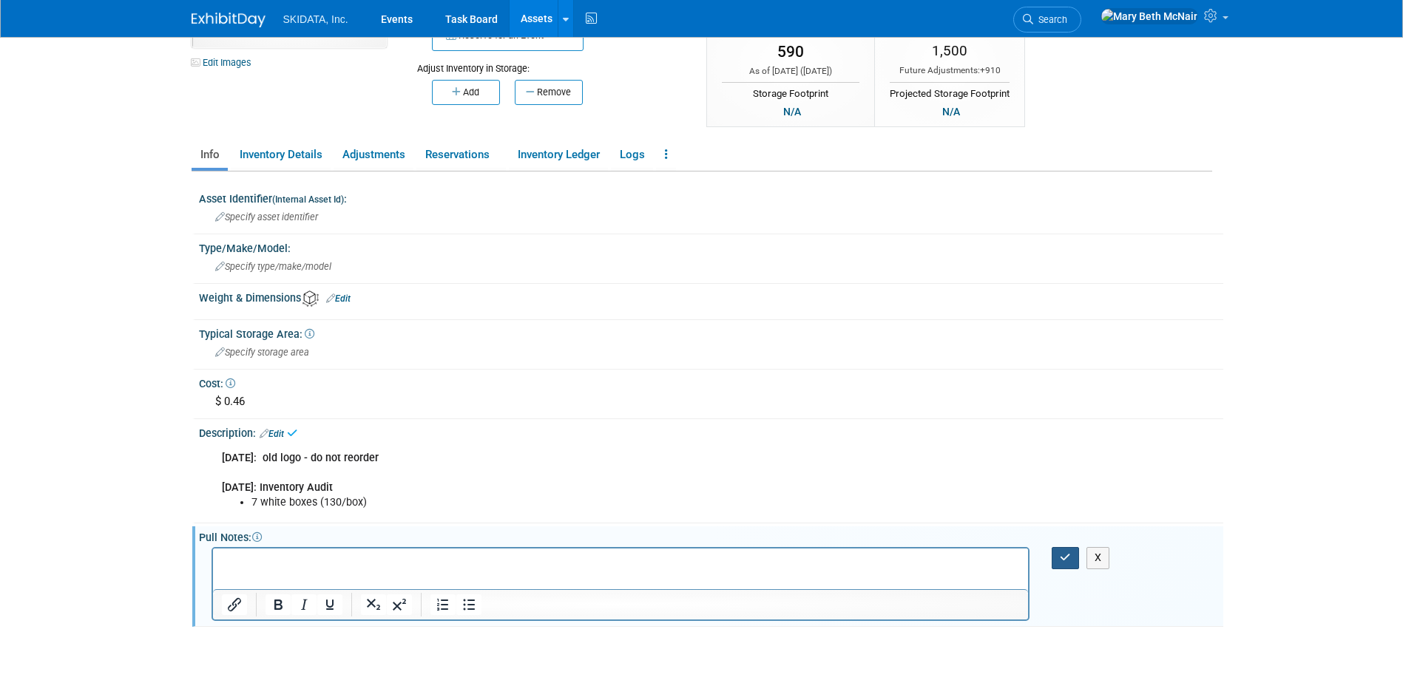
click at [1068, 568] on button "button" at bounding box center [1064, 557] width 27 height 21
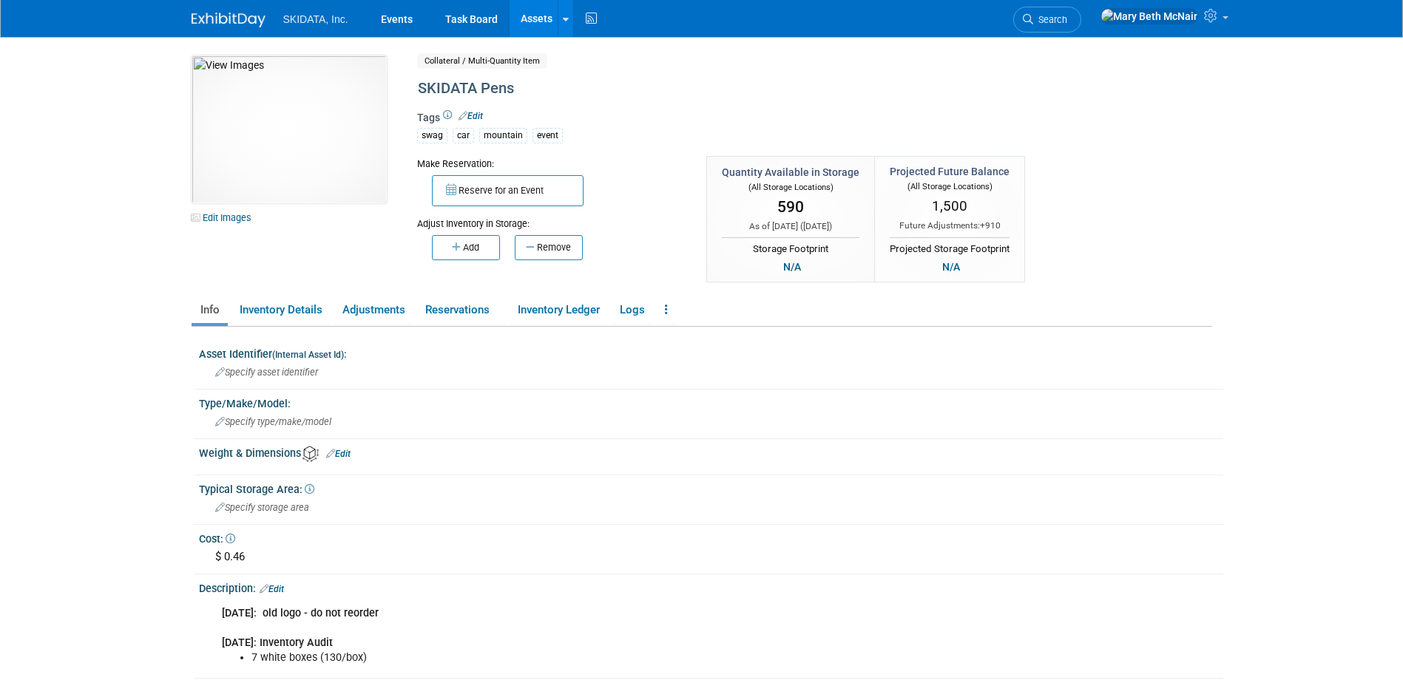
click at [526, 23] on link "Assets" at bounding box center [536, 18] width 54 height 37
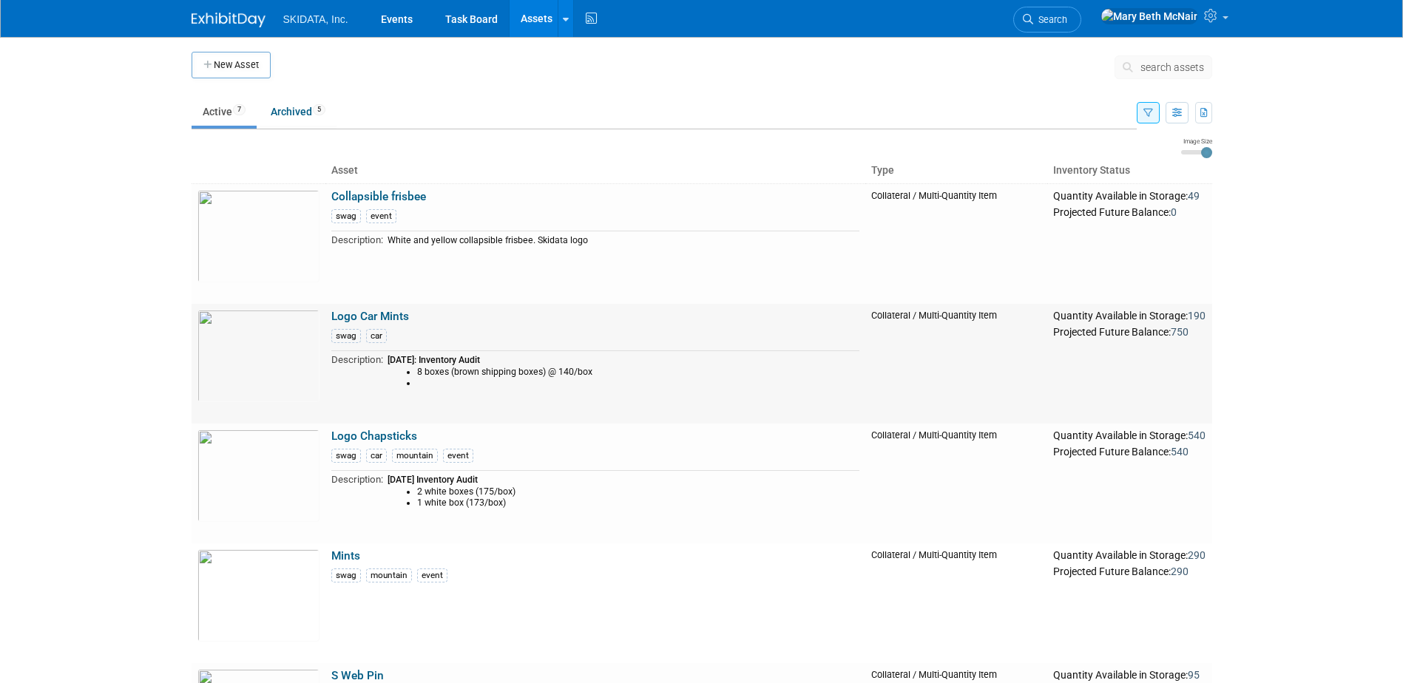
click at [348, 314] on link "Logo Car Mints" at bounding box center [370, 316] width 78 height 13
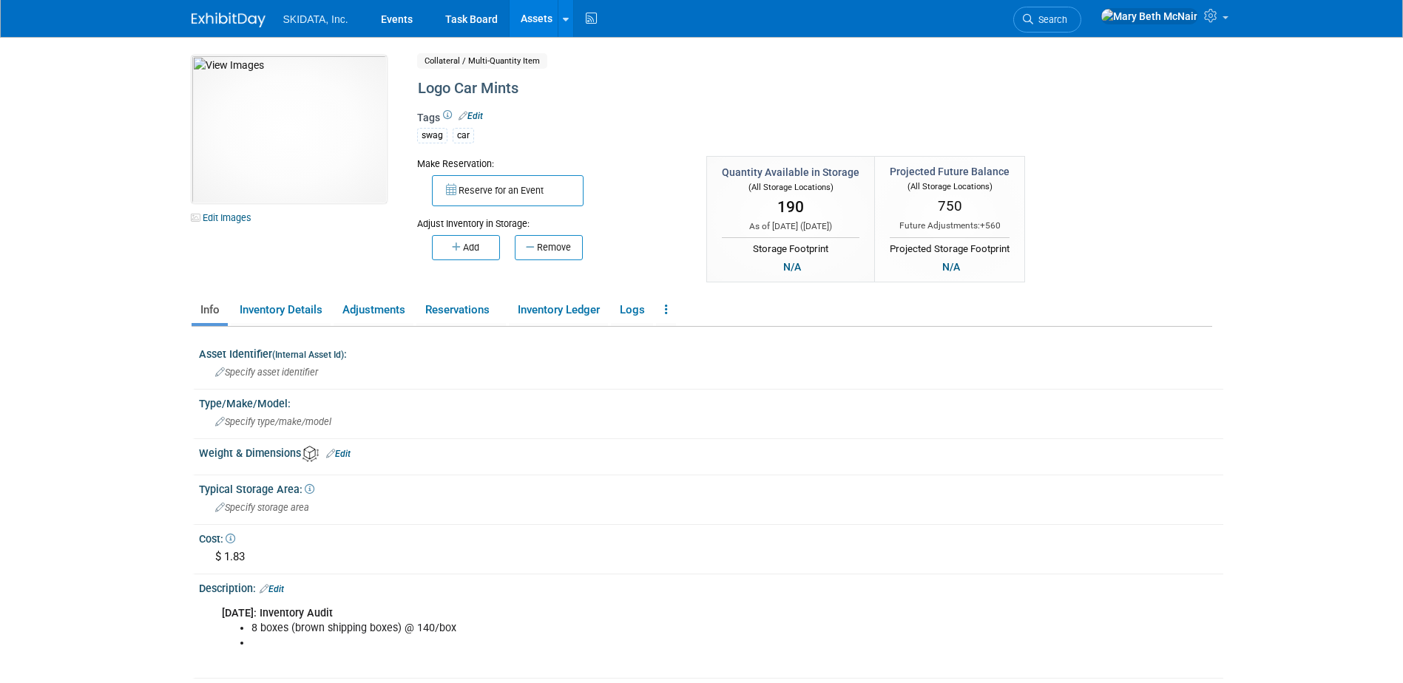
click at [279, 590] on link "Edit" at bounding box center [272, 589] width 24 height 10
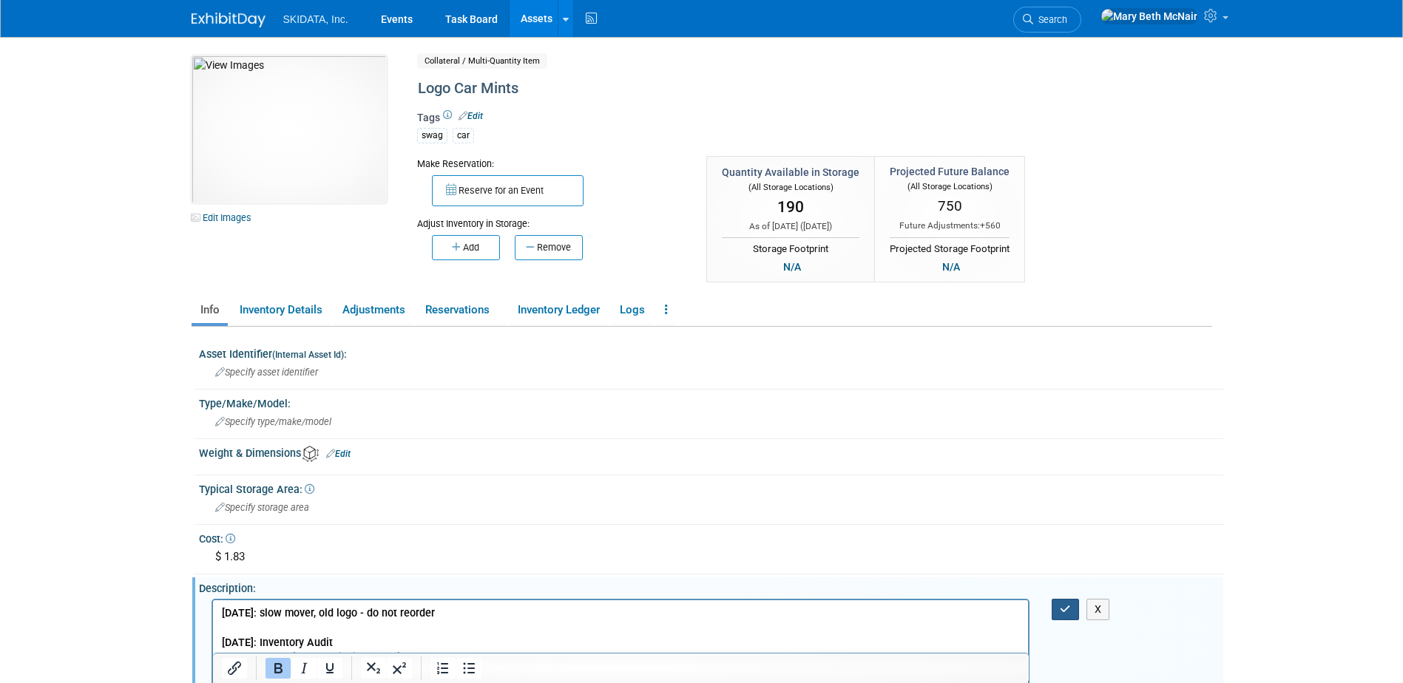
click at [1067, 612] on icon "button" at bounding box center [1065, 609] width 11 height 10
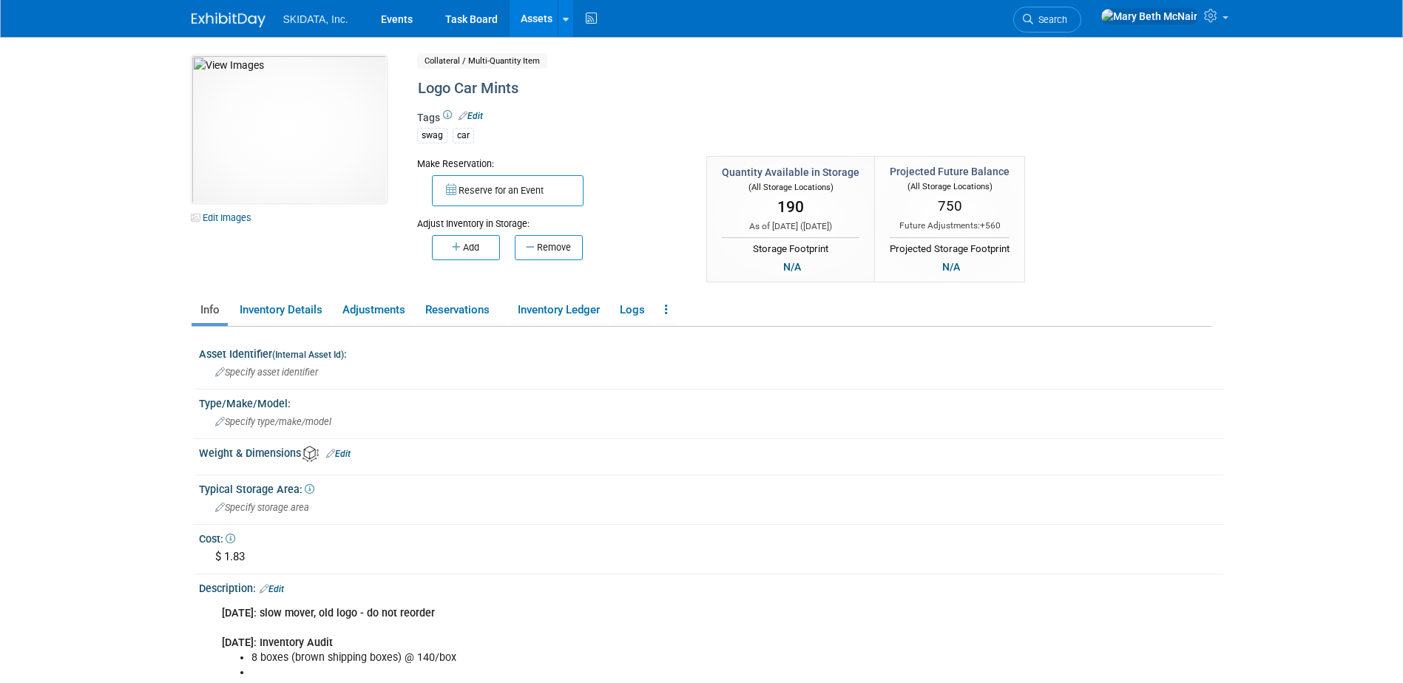
click at [532, 18] on link "Assets" at bounding box center [536, 18] width 54 height 37
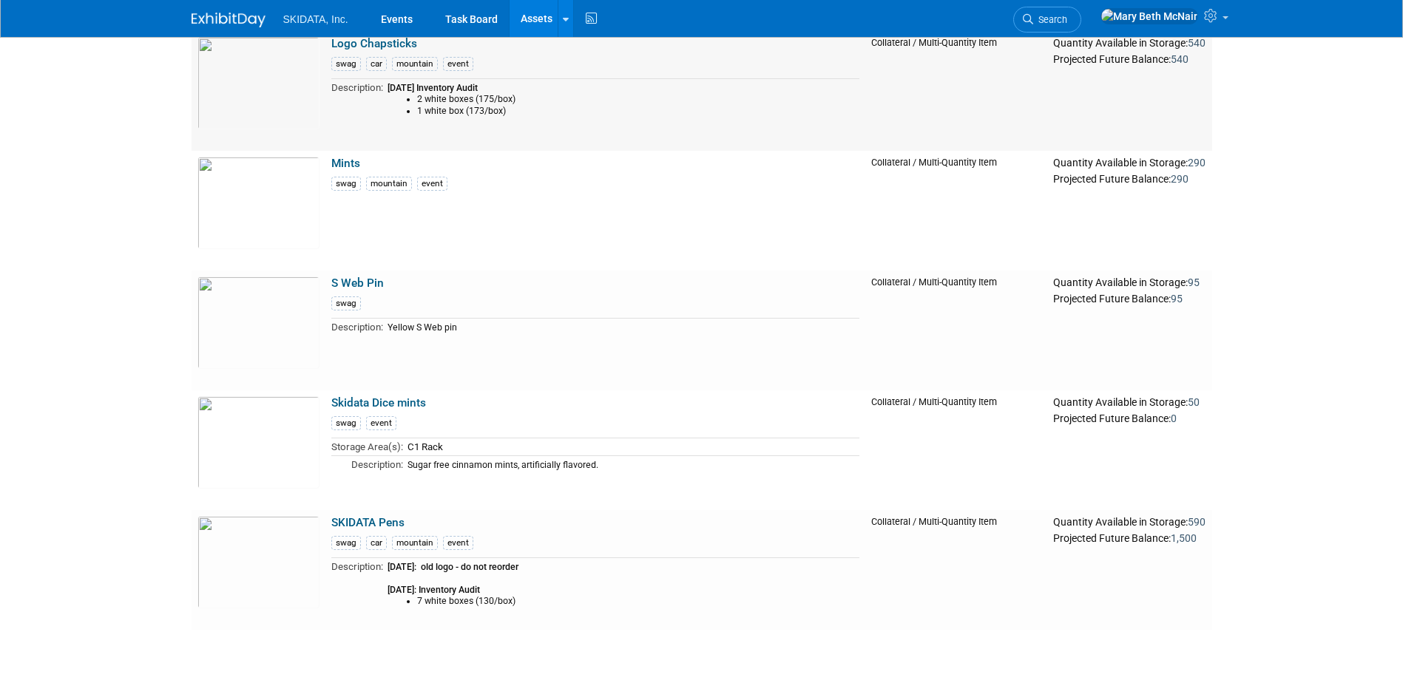
scroll to position [444, 0]
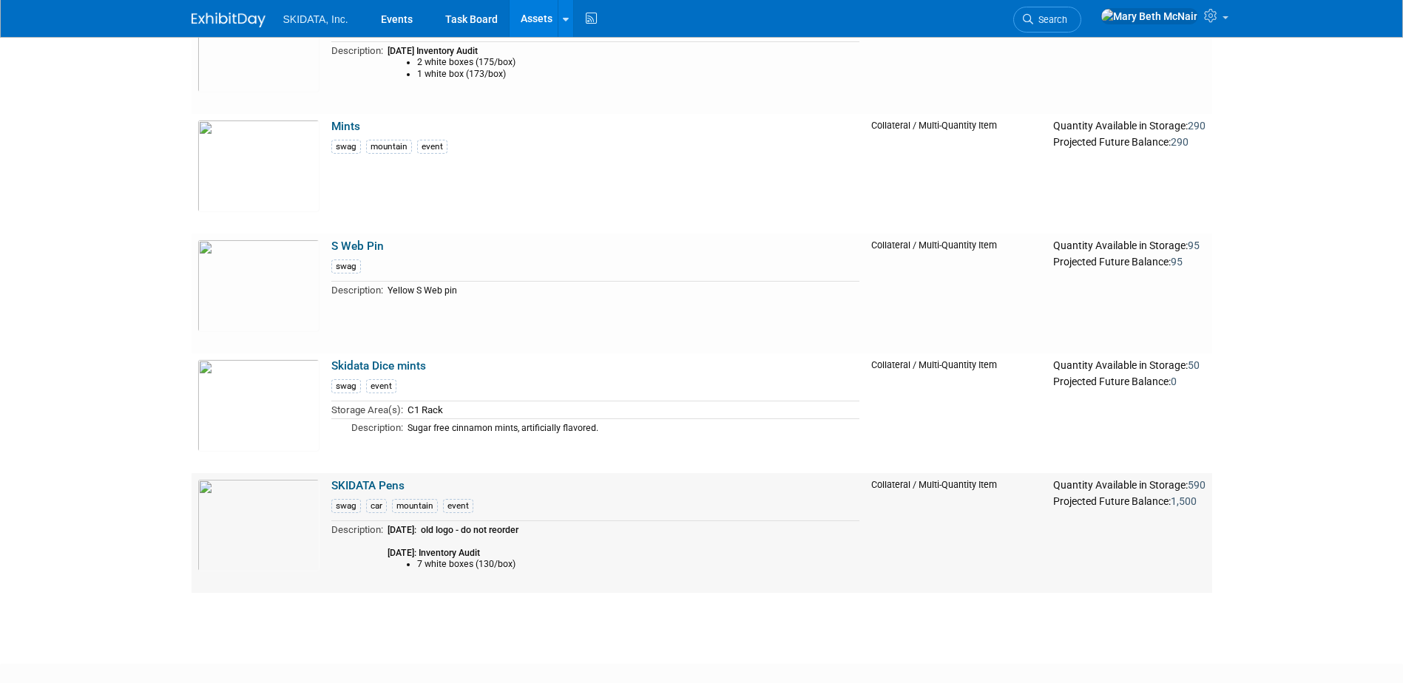
click at [424, 560] on li "7 white boxes (130/box)" at bounding box center [638, 564] width 442 height 11
click at [274, 514] on img at bounding box center [258, 525] width 122 height 92
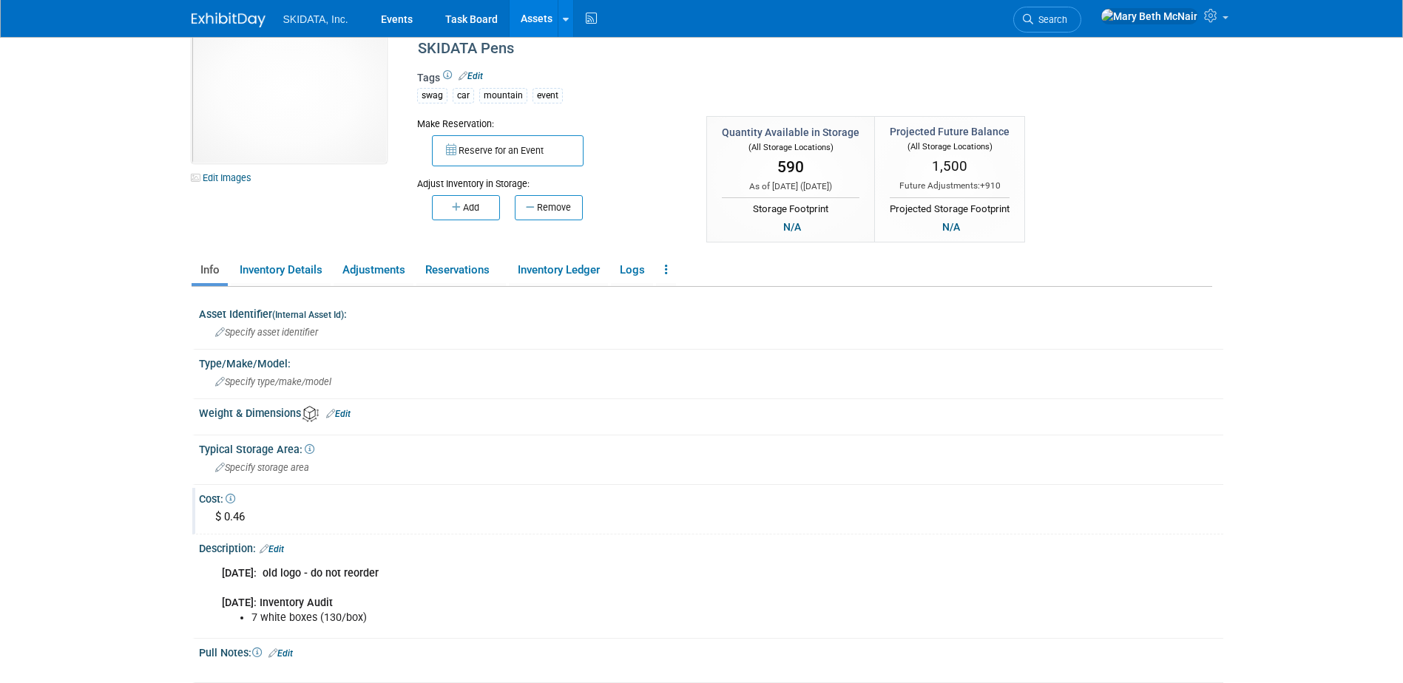
scroll to position [74, 0]
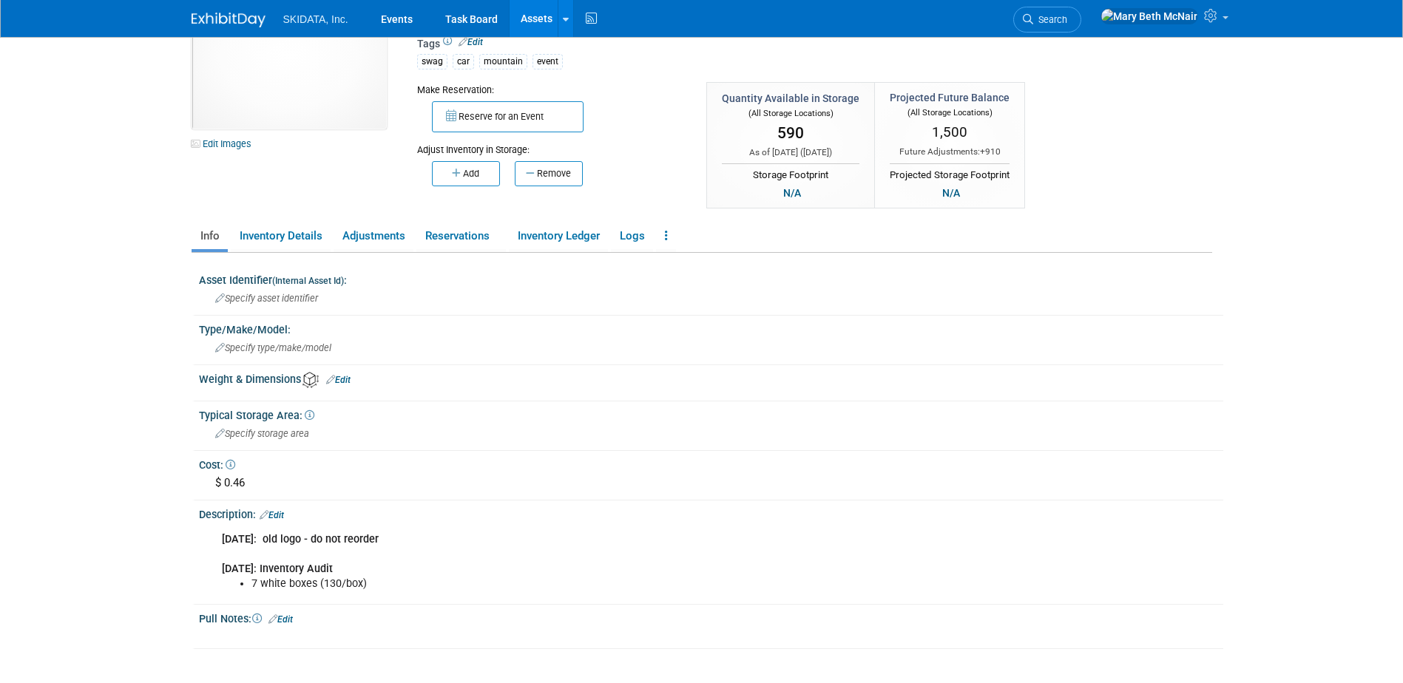
click at [284, 514] on link "Edit" at bounding box center [272, 515] width 24 height 10
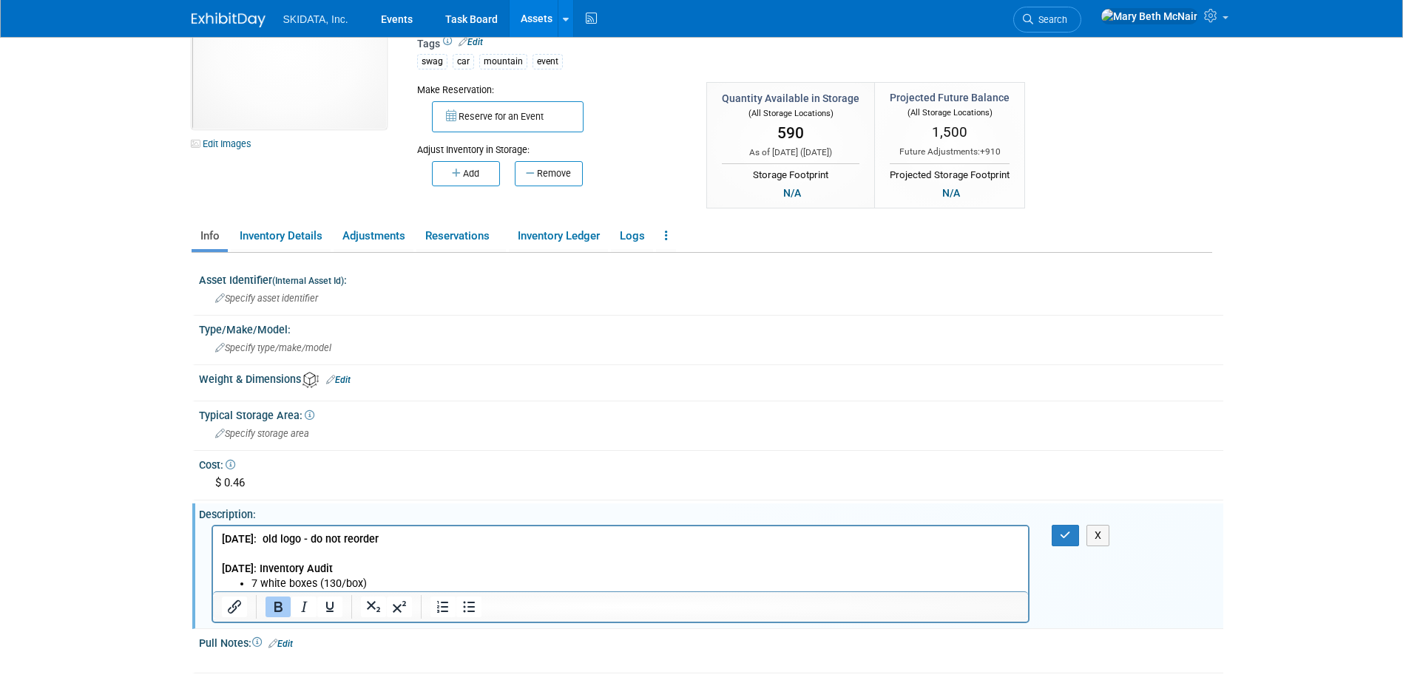
scroll to position [0, 0]
click at [219, 569] on html "[DATE]: old logo - do not reorder [DATE]: Inventory Audit 7 white boxes (130/bo…" at bounding box center [620, 558] width 816 height 65
click at [1067, 536] on icon "button" at bounding box center [1065, 535] width 11 height 10
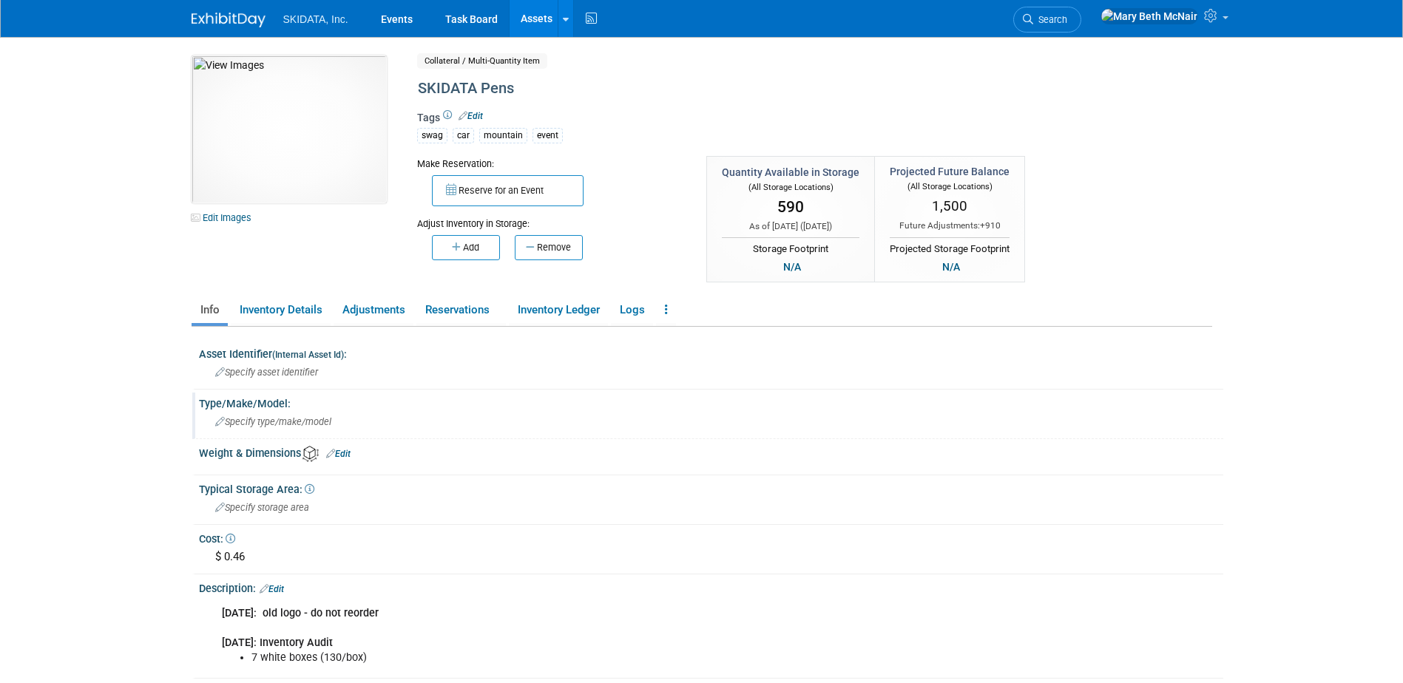
click at [267, 422] on span "Specify type/make/model" at bounding box center [273, 421] width 116 height 11
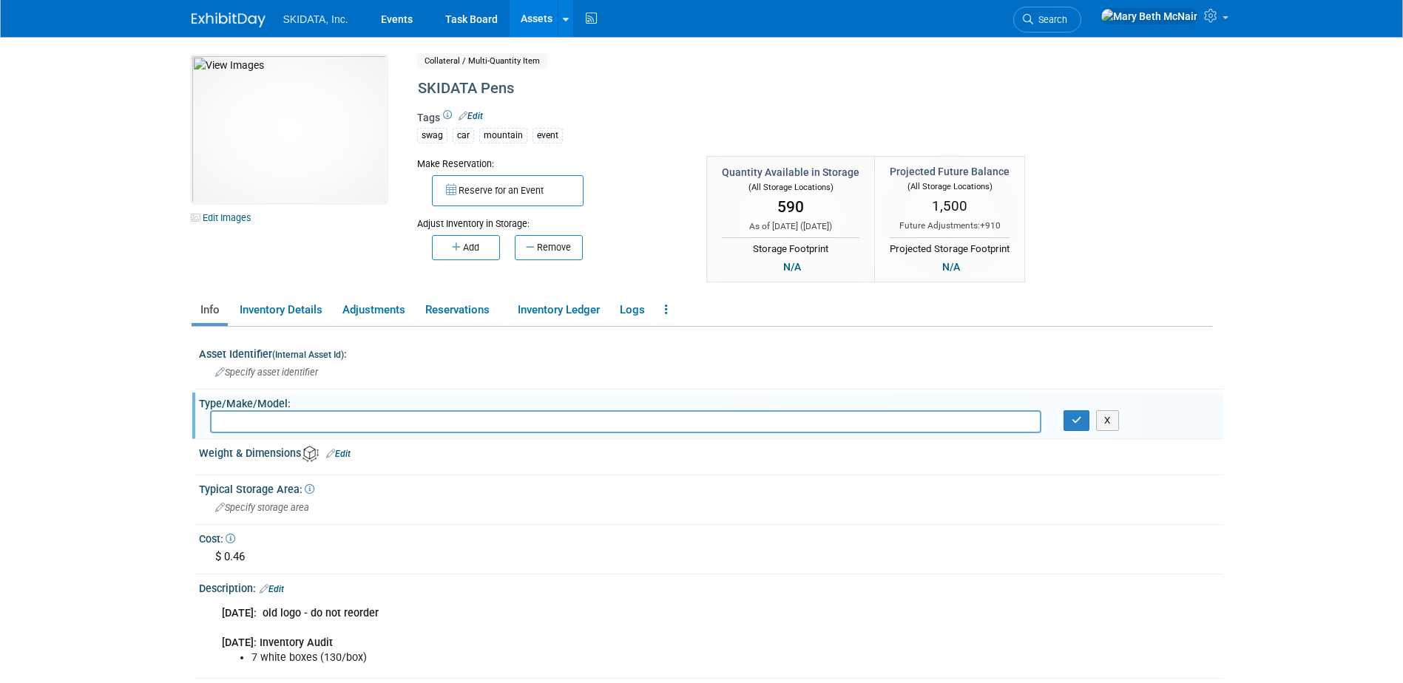
click at [271, 424] on input "text" at bounding box center [625, 421] width 831 height 23
paste input "[URL][DOMAIN_NAME]"
type input "[URL][DOMAIN_NAME]"
click at [1079, 420] on icon "button" at bounding box center [1076, 421] width 10 height 10
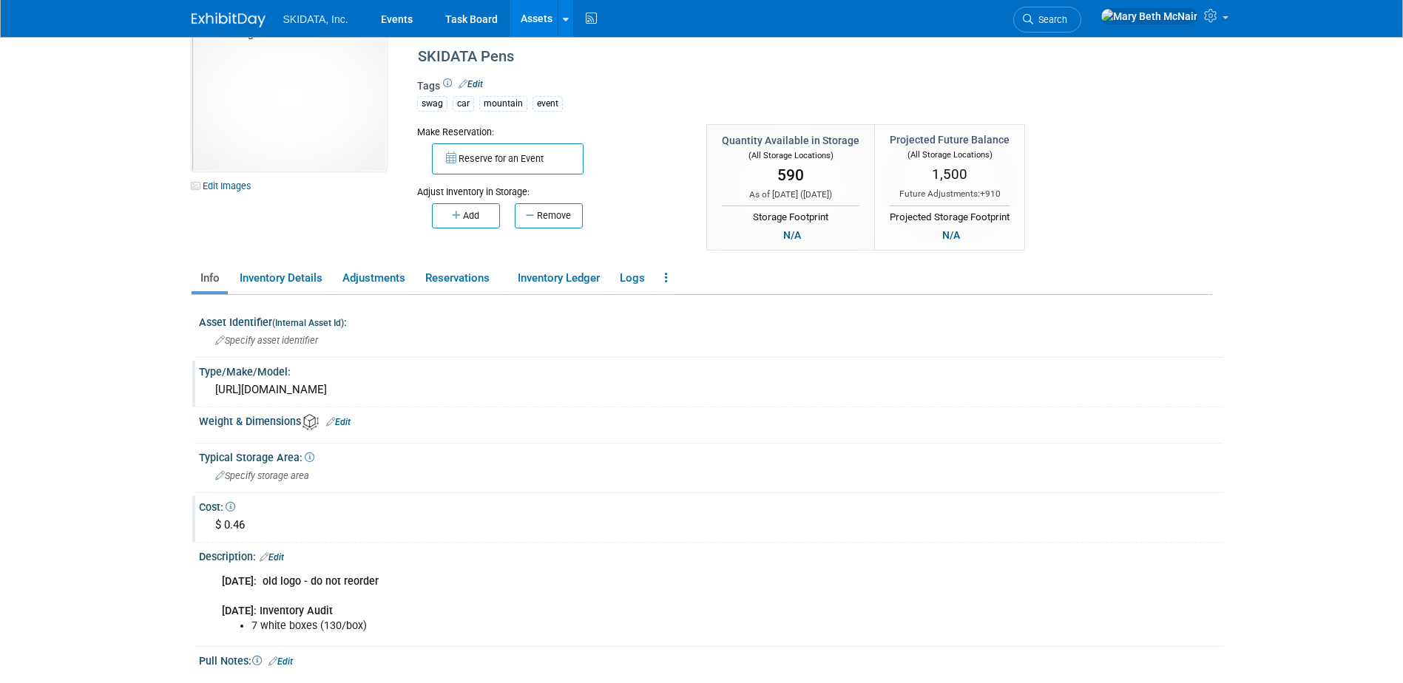
scroll to position [0, 0]
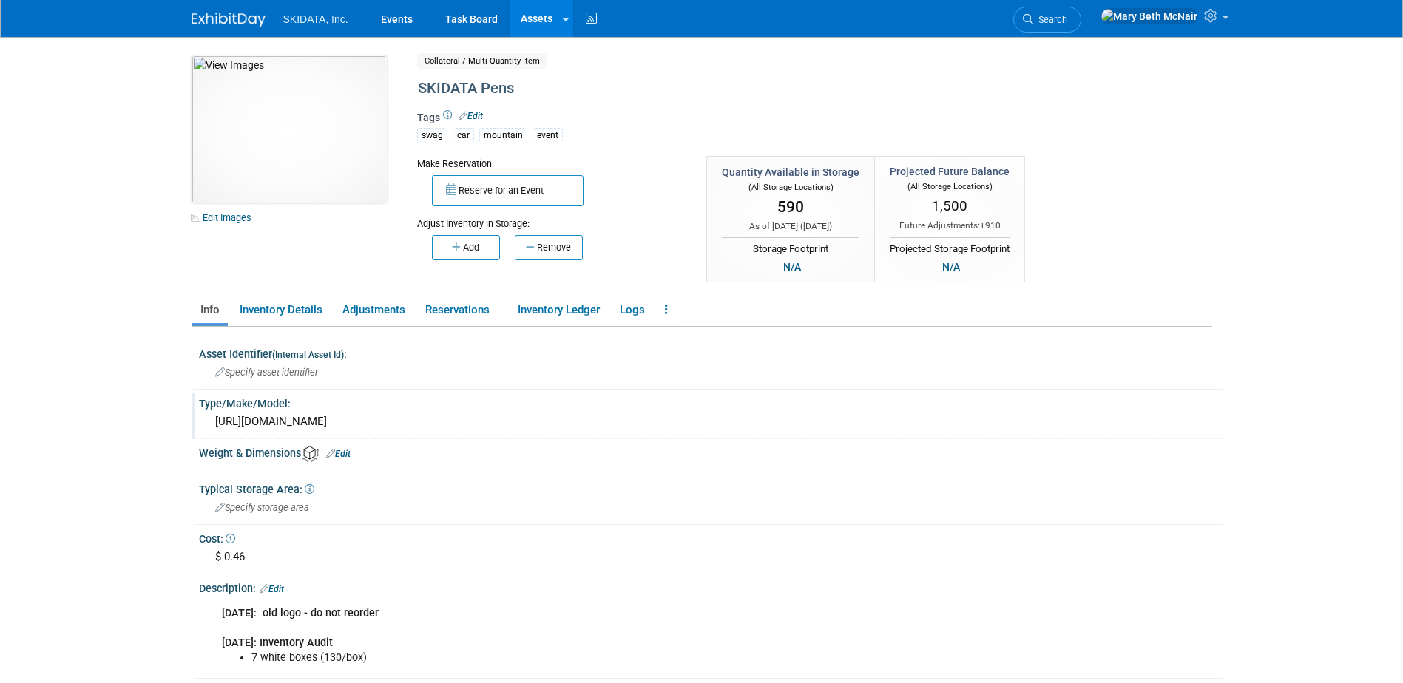
click at [536, 13] on link "Assets" at bounding box center [536, 18] width 54 height 37
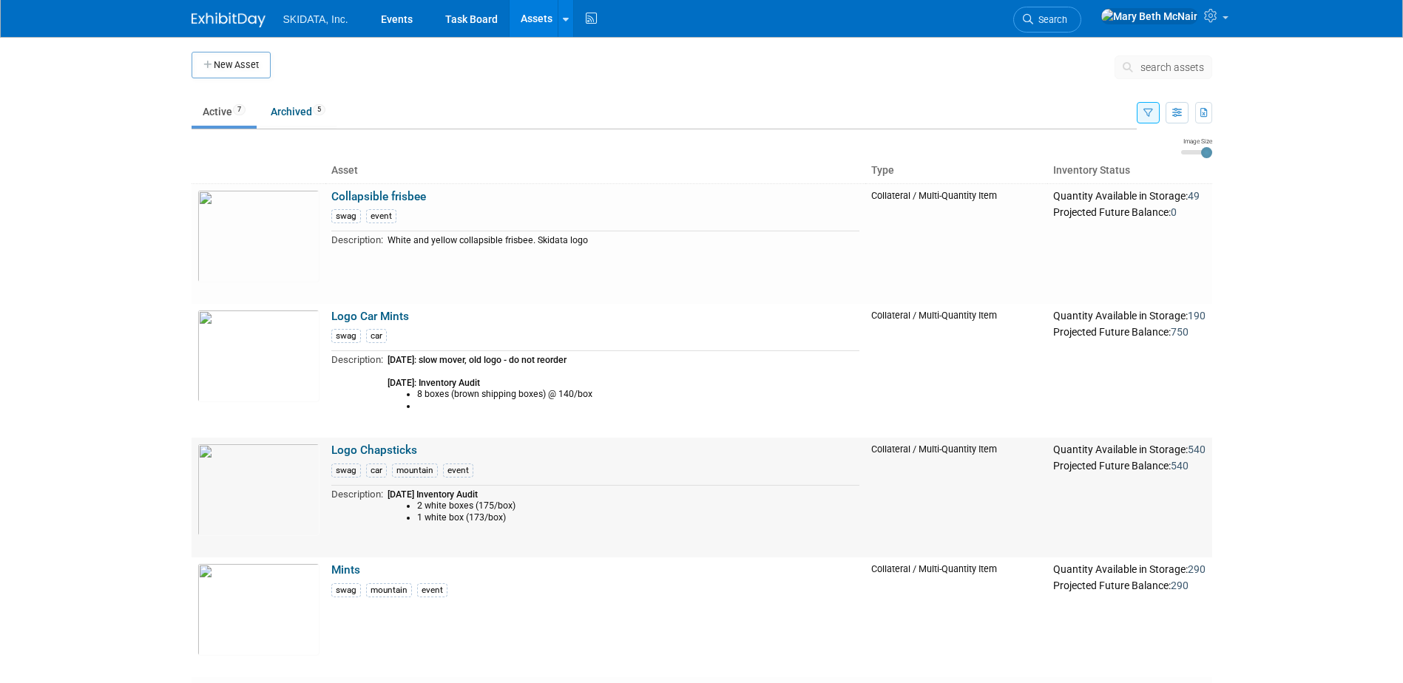
click at [350, 453] on link "Logo Chapsticks" at bounding box center [374, 450] width 86 height 13
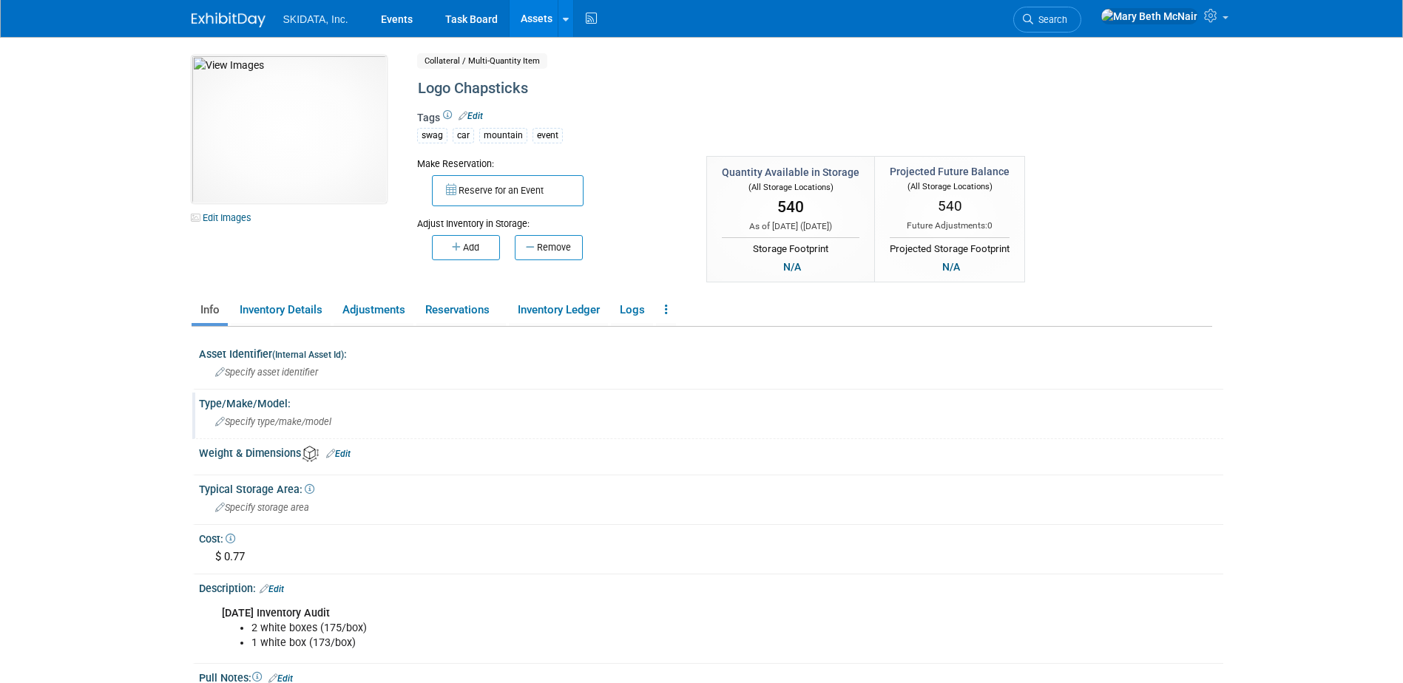
click at [311, 422] on span "Specify type/make/model" at bounding box center [273, 421] width 116 height 11
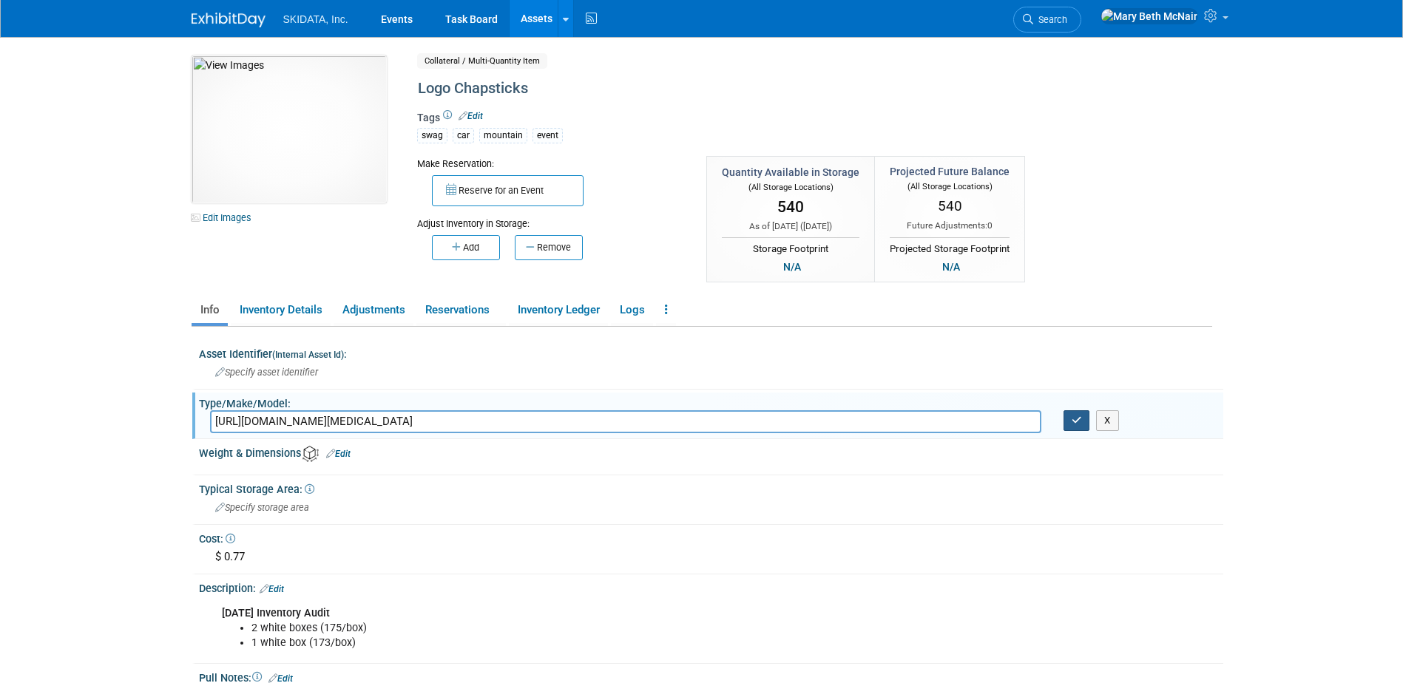
type input "[URL][DOMAIN_NAME][MEDICAL_DATA]"
click at [1074, 426] on button "button" at bounding box center [1076, 420] width 27 height 21
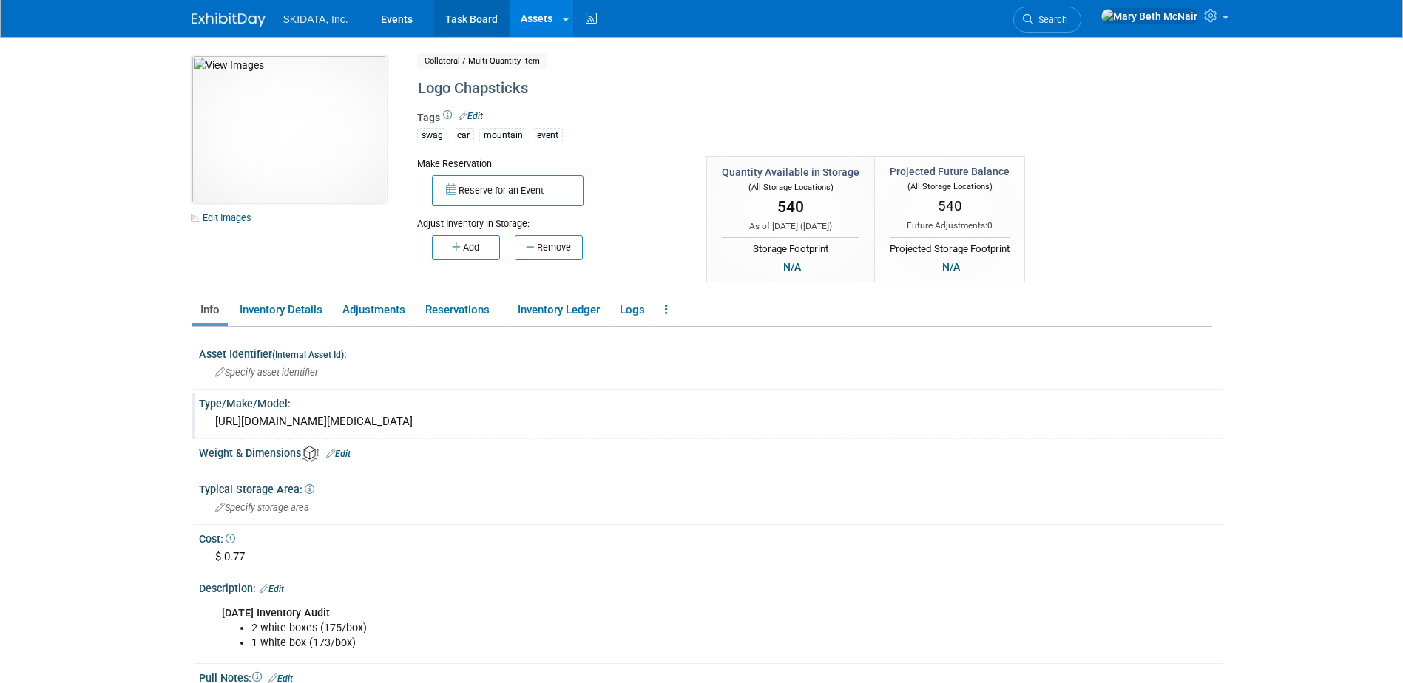
click at [463, 10] on link "Task Board" at bounding box center [471, 18] width 75 height 37
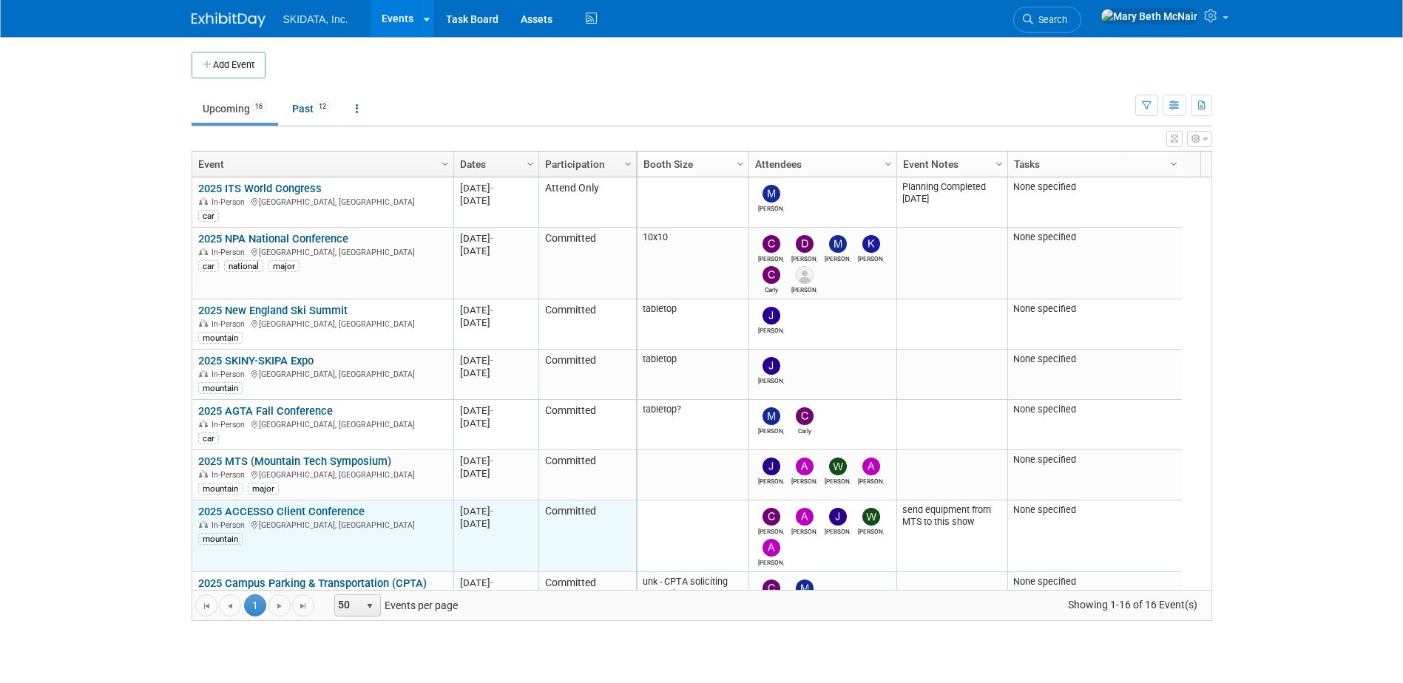
click at [264, 515] on link "2025 ACCESSO Client Conference" at bounding box center [281, 511] width 166 height 13
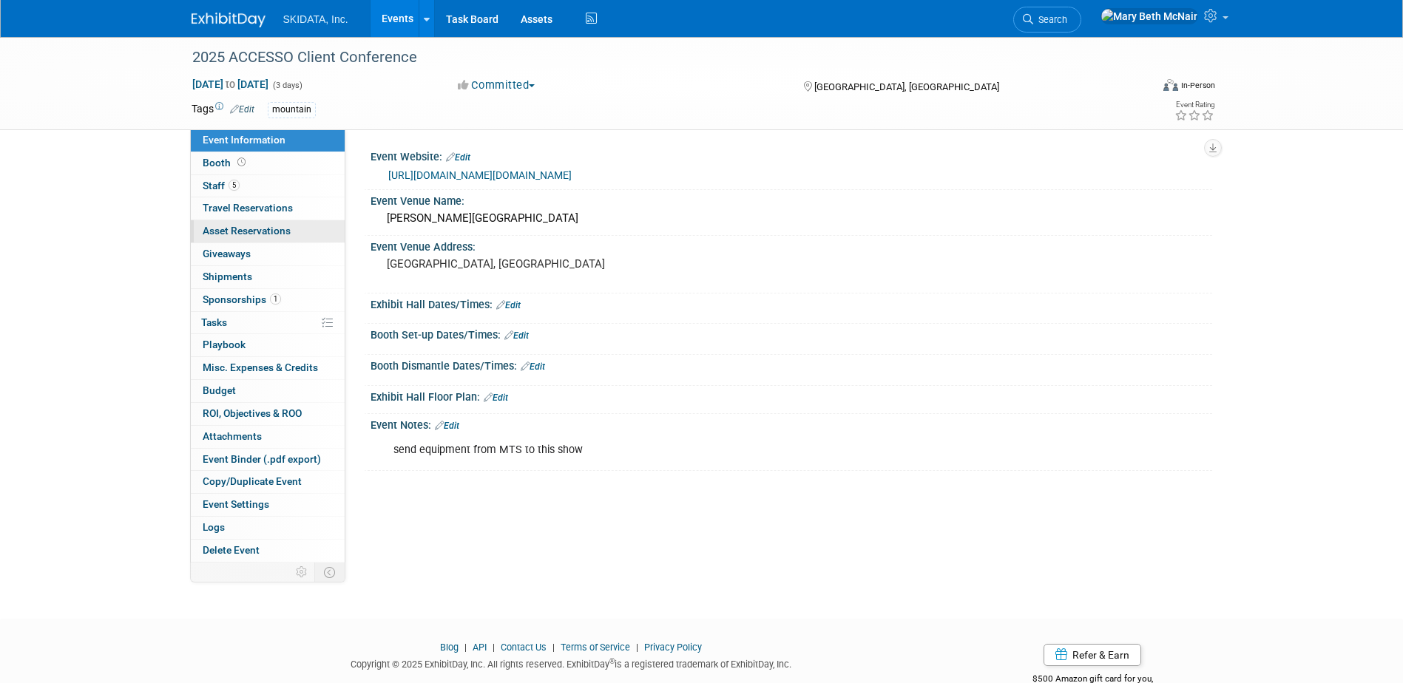
click at [227, 234] on span "Asset Reservations 0" at bounding box center [247, 231] width 88 height 12
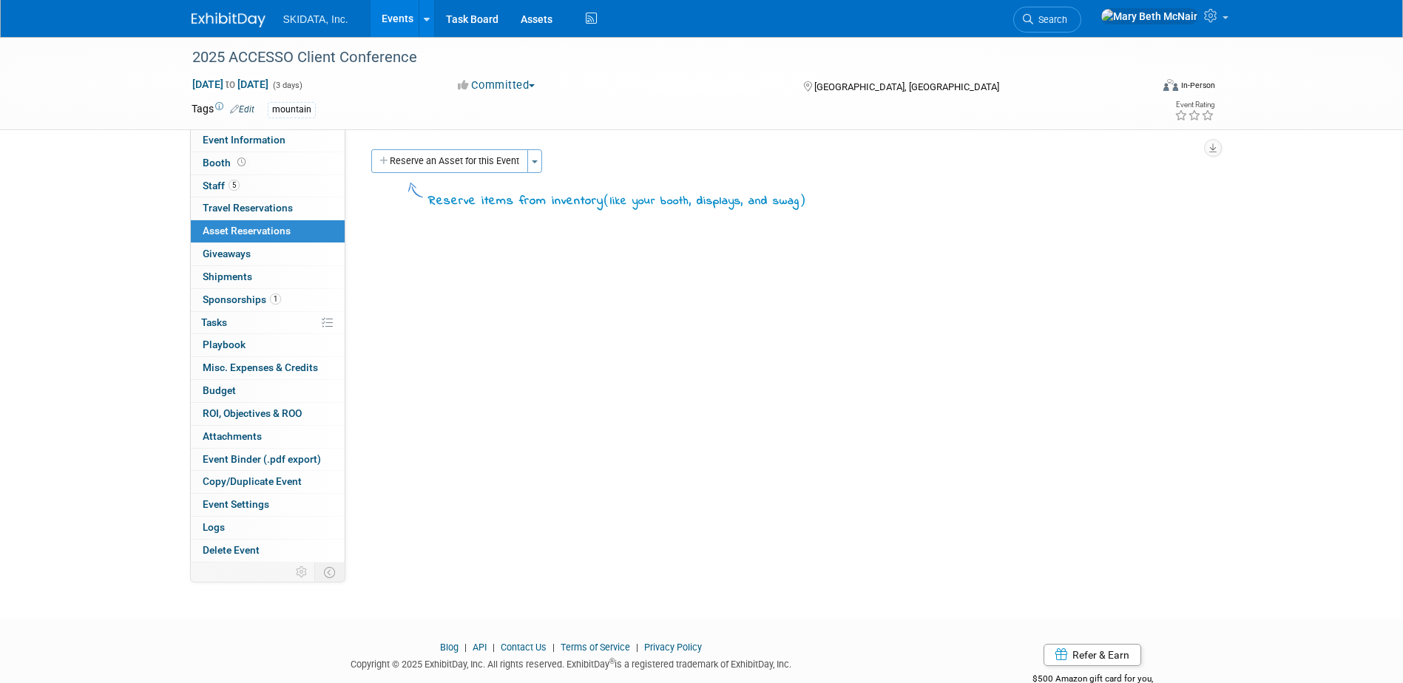
click at [444, 149] on div "Event Website: Edit [URL][DOMAIN_NAME][DOMAIN_NAME] Event Venue Name: [PERSON_N…" at bounding box center [778, 345] width 867 height 433
click at [444, 150] on button "Reserve an Asset for this Event" at bounding box center [449, 161] width 157 height 24
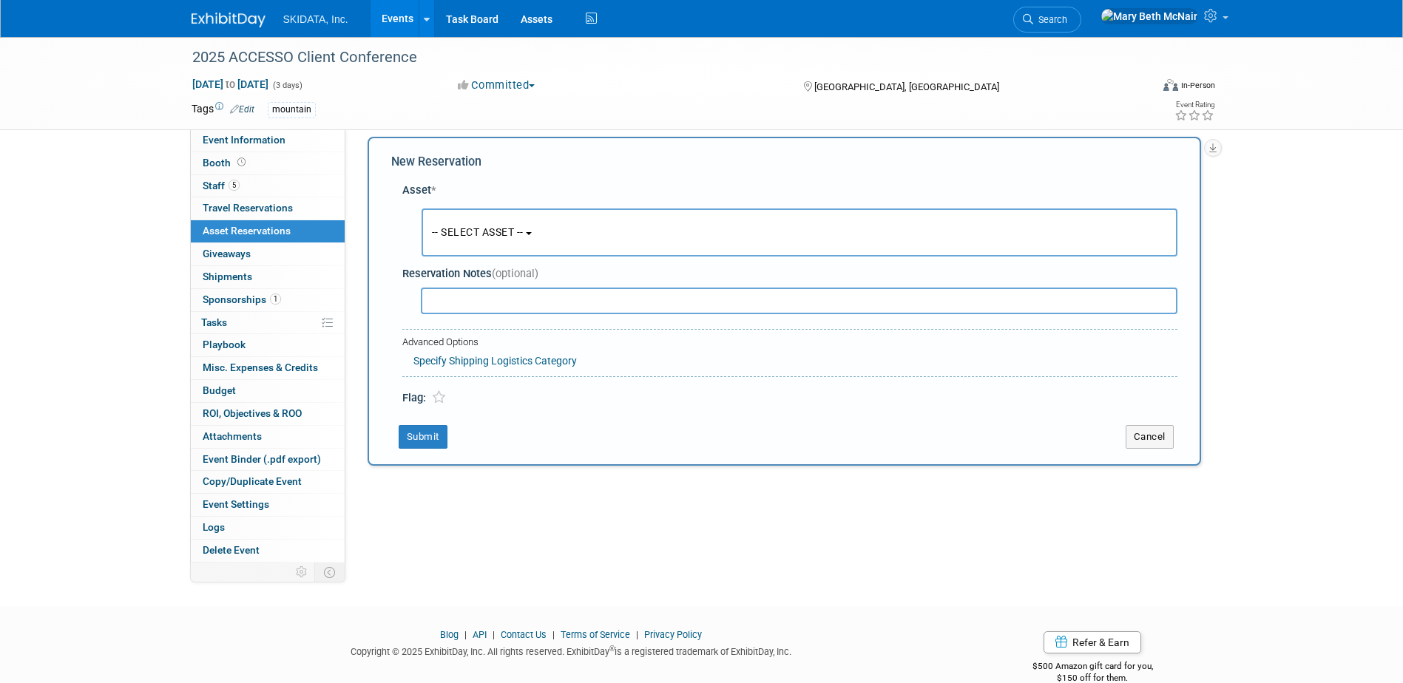
scroll to position [14, 0]
click at [486, 248] on button "-- SELECT ASSET --" at bounding box center [799, 231] width 756 height 48
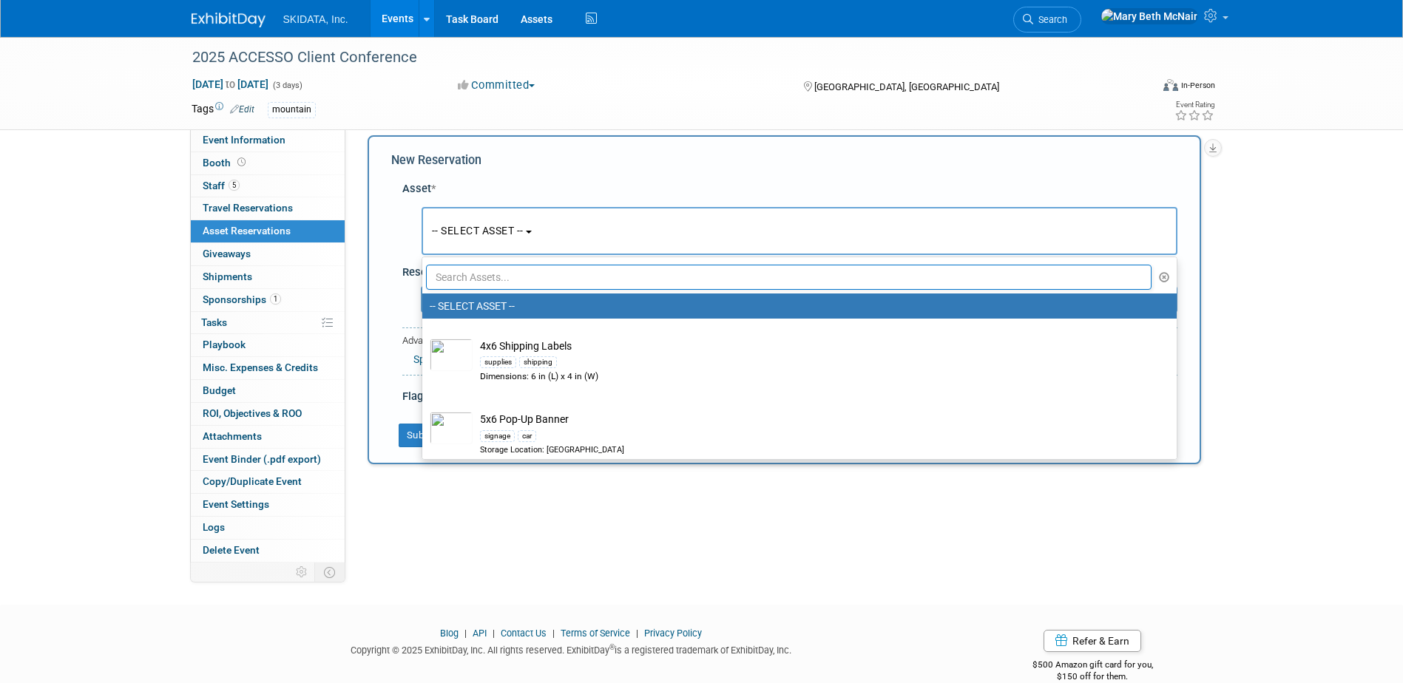
click at [478, 277] on input "text" at bounding box center [789, 277] width 726 height 25
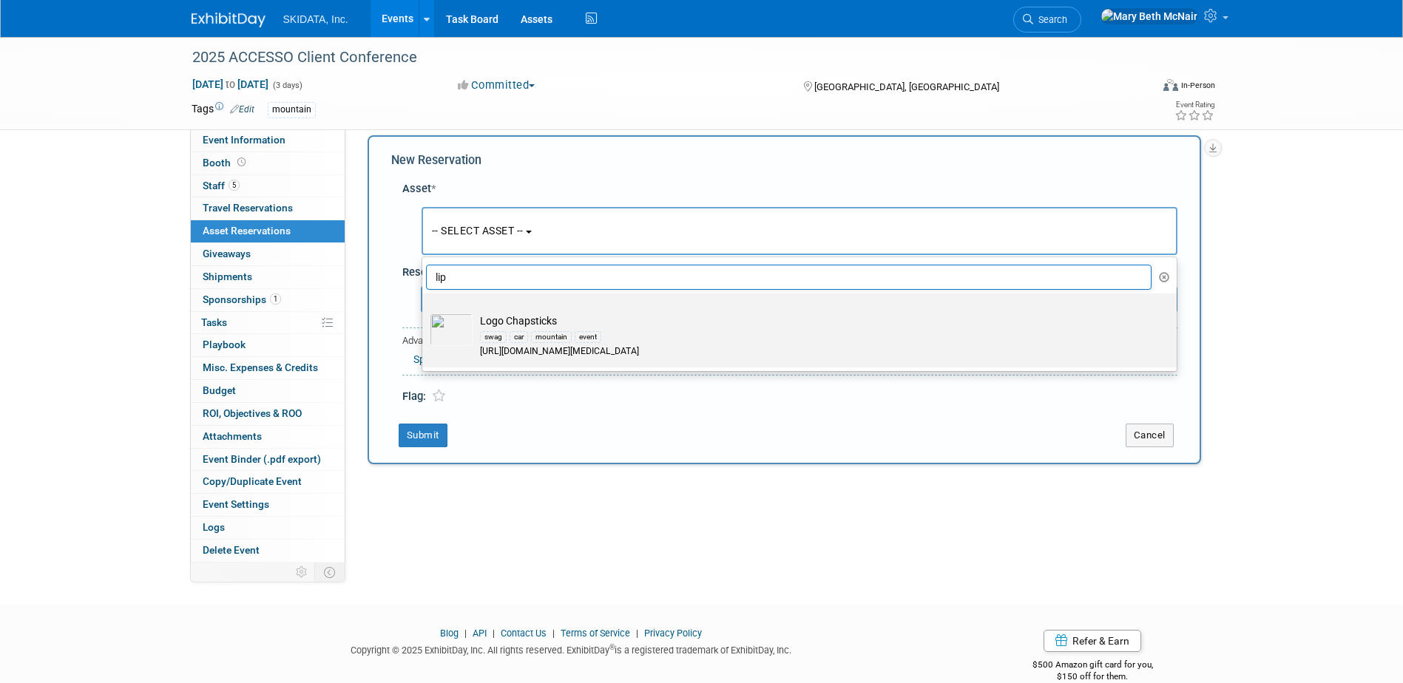
type input "lip"
click at [481, 327] on td "Logo Chapsticks swag car mountain event https://www.vistaprint.com/promotional-…" at bounding box center [809, 335] width 674 height 45
click at [424, 311] on input "Logo Chapsticks swag car mountain event https://www.vistaprint.com/promotional-…" at bounding box center [420, 307] width 10 height 10
select select "10725995"
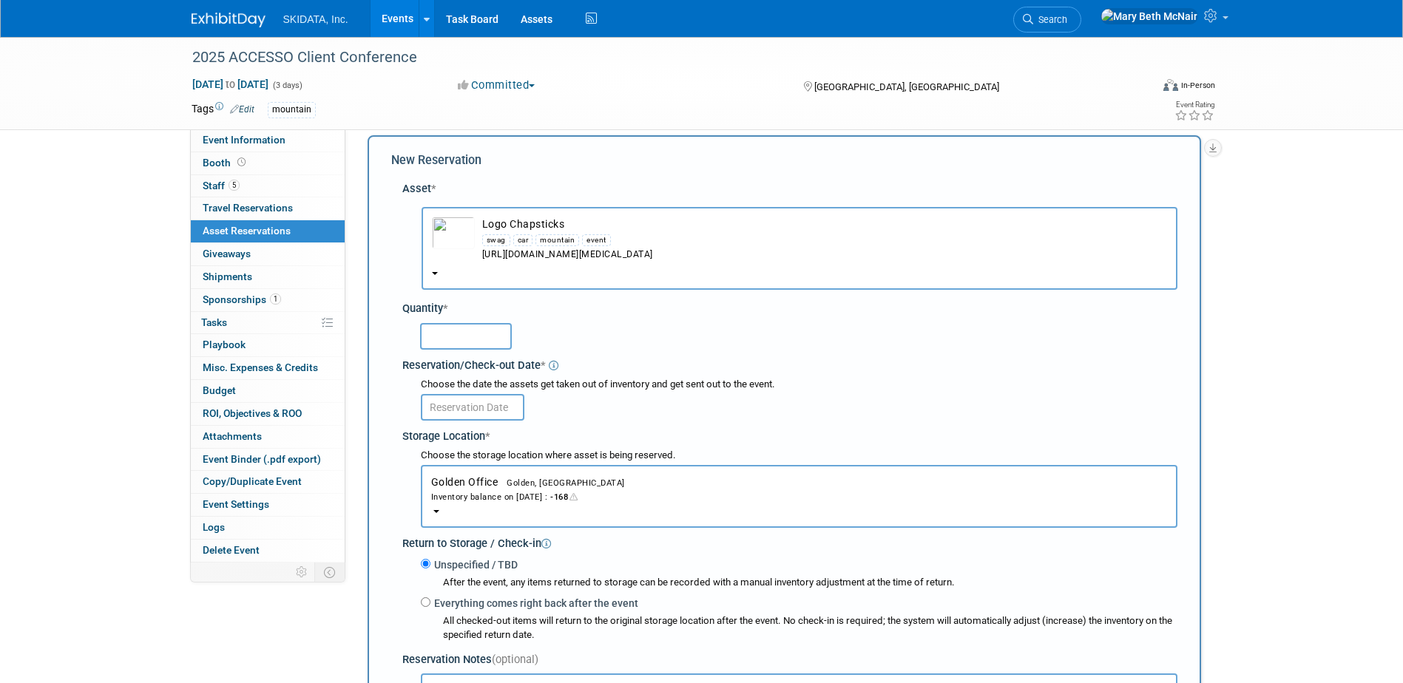
click at [476, 331] on input "text" at bounding box center [466, 336] width 92 height 27
type input "200"
click at [489, 412] on input "text" at bounding box center [473, 407] width 104 height 27
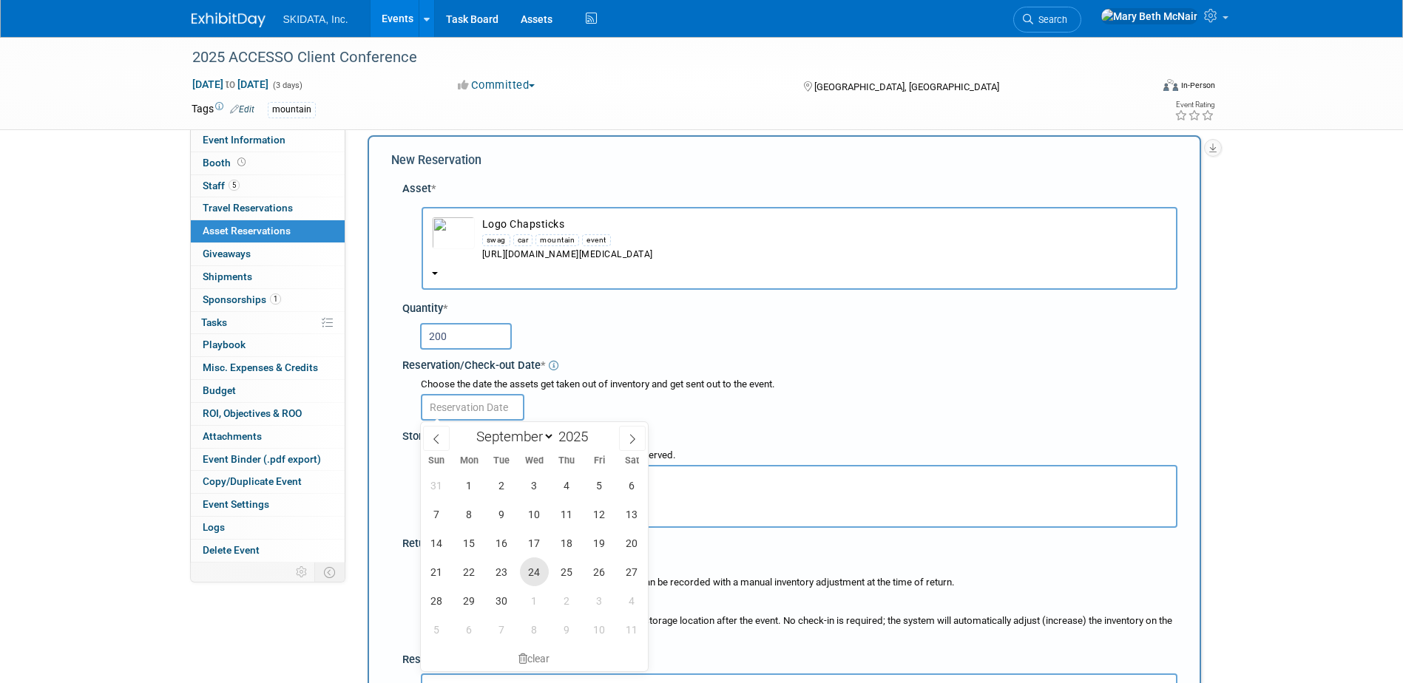
click at [536, 571] on span "24" at bounding box center [534, 571] width 29 height 29
type input "[DATE]"
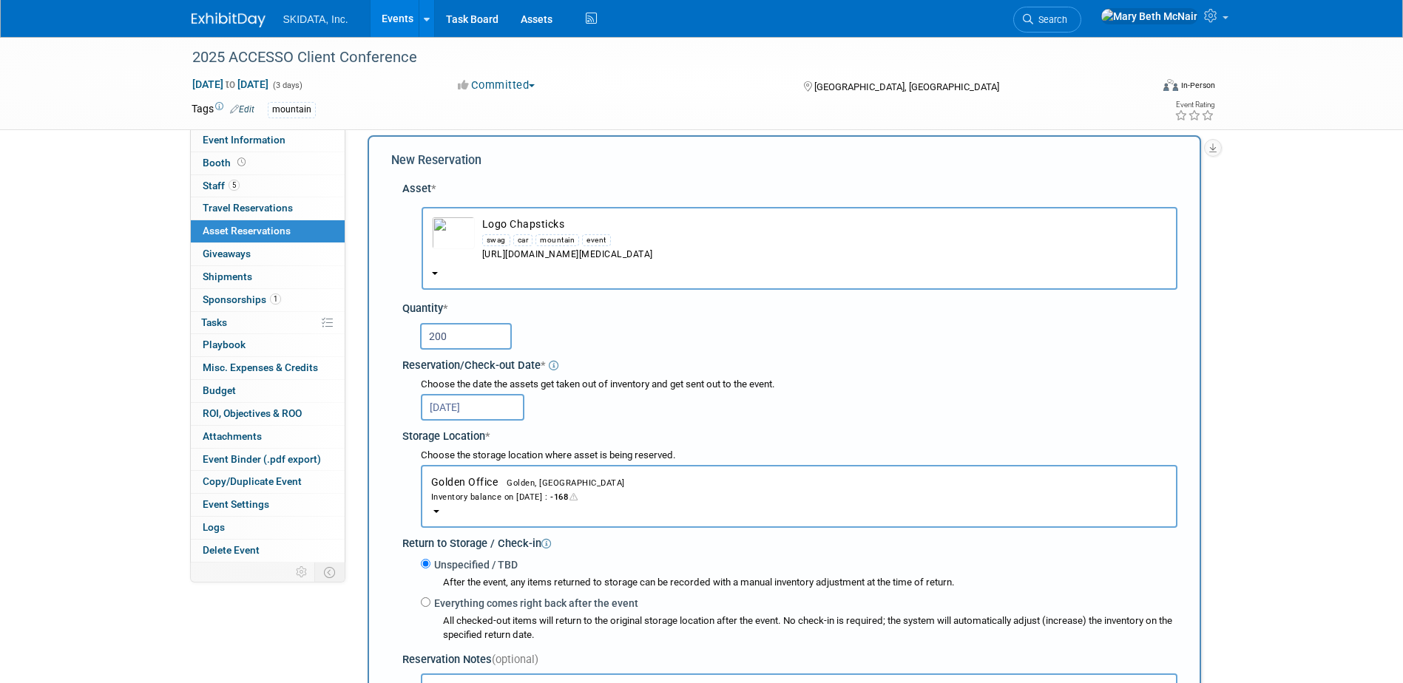
click at [487, 504] on div "Inventory balance on Sep 24, 2025 : -168" at bounding box center [799, 496] width 736 height 14
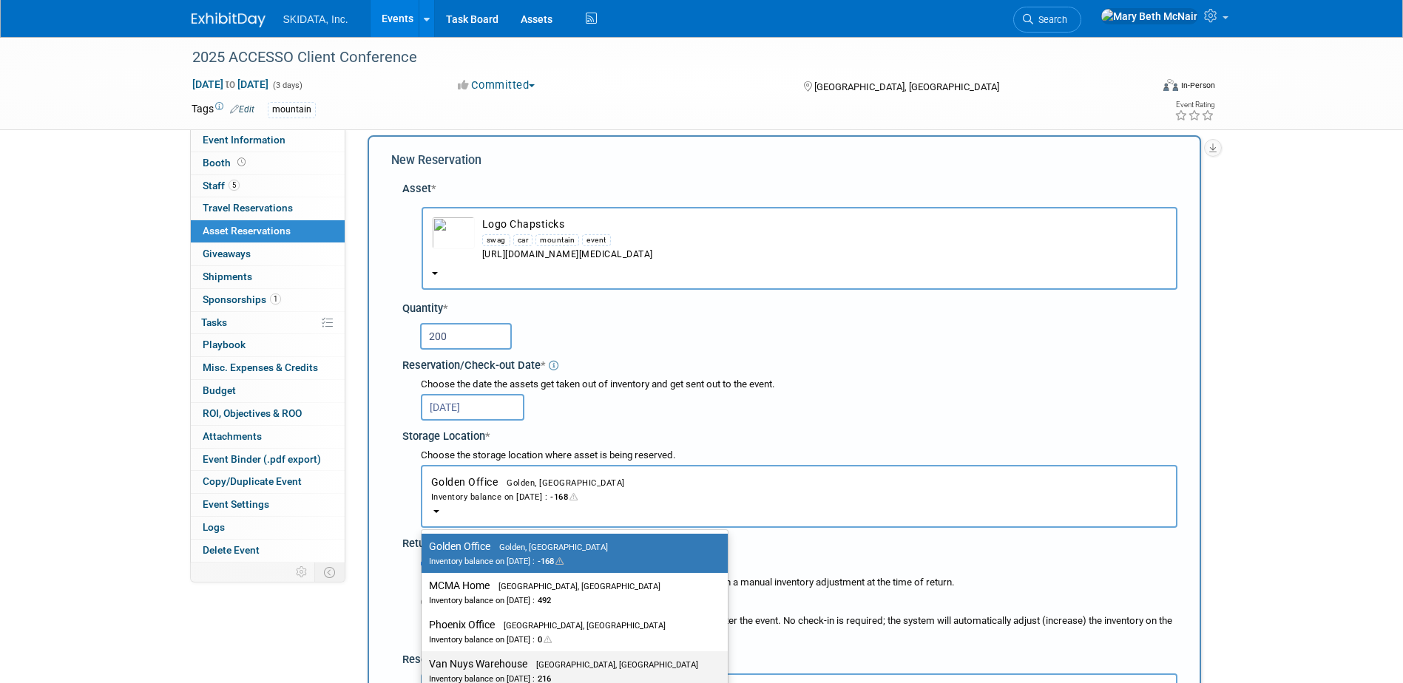
click at [481, 671] on label "Van Nuys Warehouse Los Angeles, CA Inventory balance on Sep 24, 2025 : 216" at bounding box center [571, 670] width 284 height 33
click at [424, 669] on input "Van Nuys Warehouse Los Angeles, CA Inventory balance on Sep 24, 2025 : 216" at bounding box center [419, 665] width 10 height 10
select select "11224007"
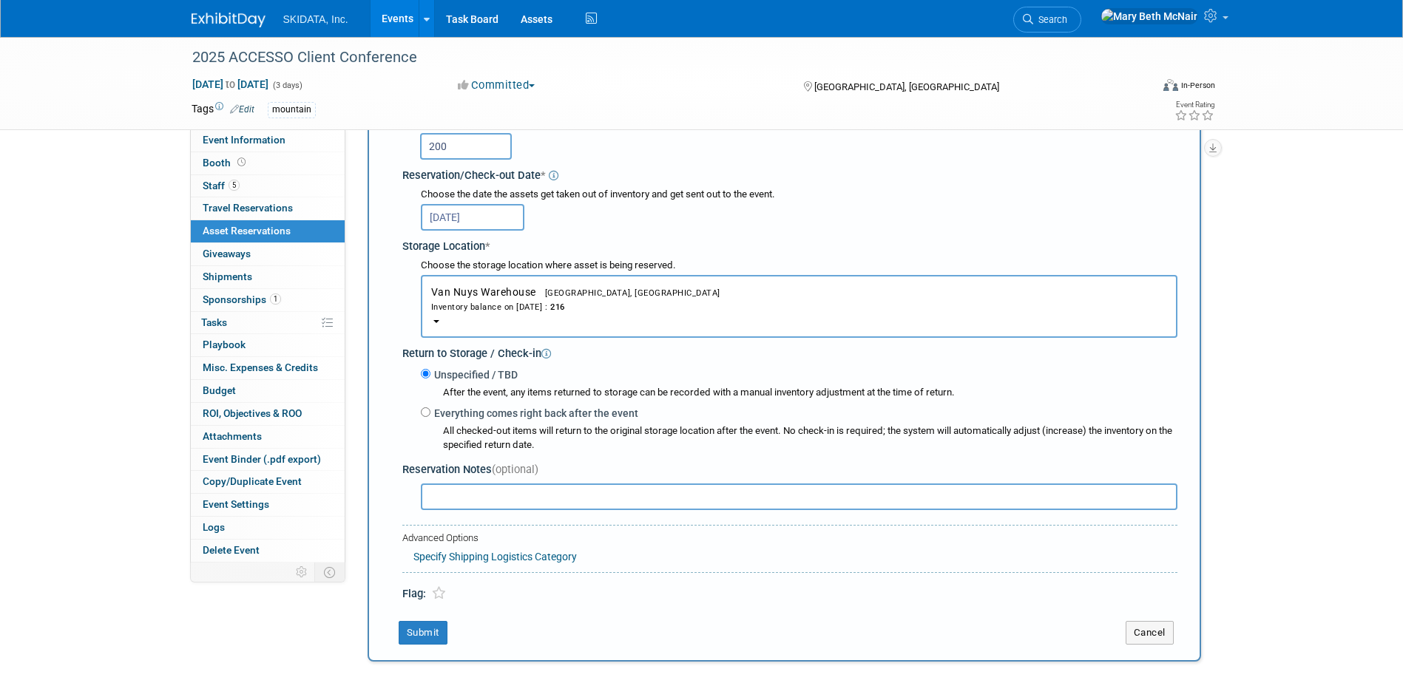
scroll to position [236, 0]
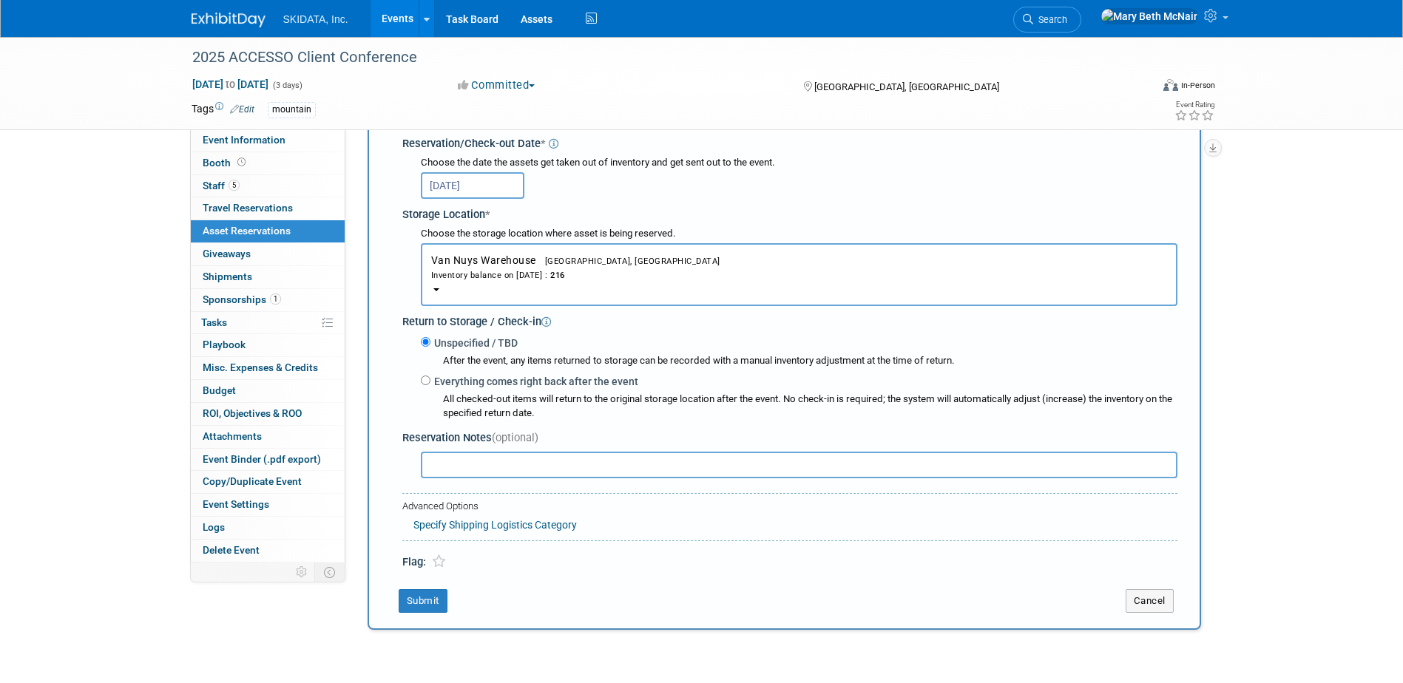
click at [453, 464] on input "text" at bounding box center [799, 465] width 756 height 27
type input "W"
click at [501, 461] on input "For Welcome bags" at bounding box center [799, 465] width 756 height 27
type input "For Welcome Bags"
click at [429, 601] on button "Submit" at bounding box center [423, 601] width 49 height 24
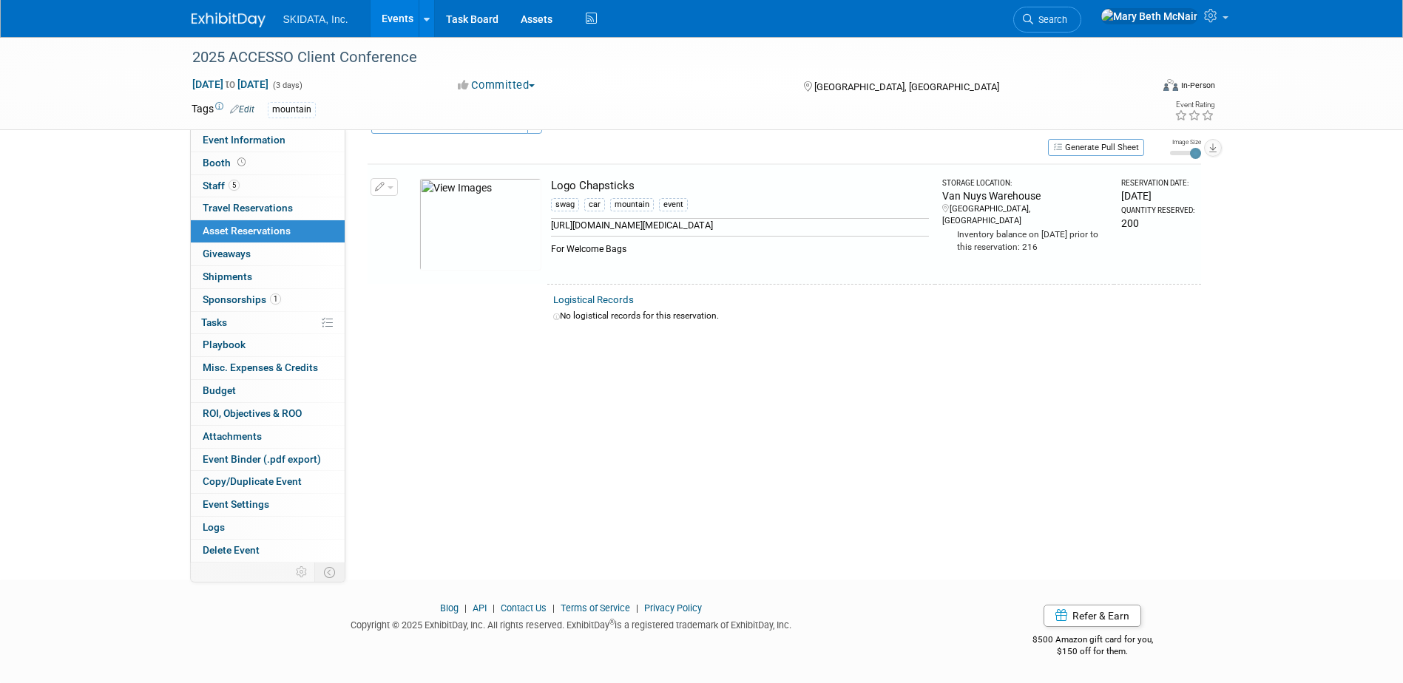
scroll to position [18, 0]
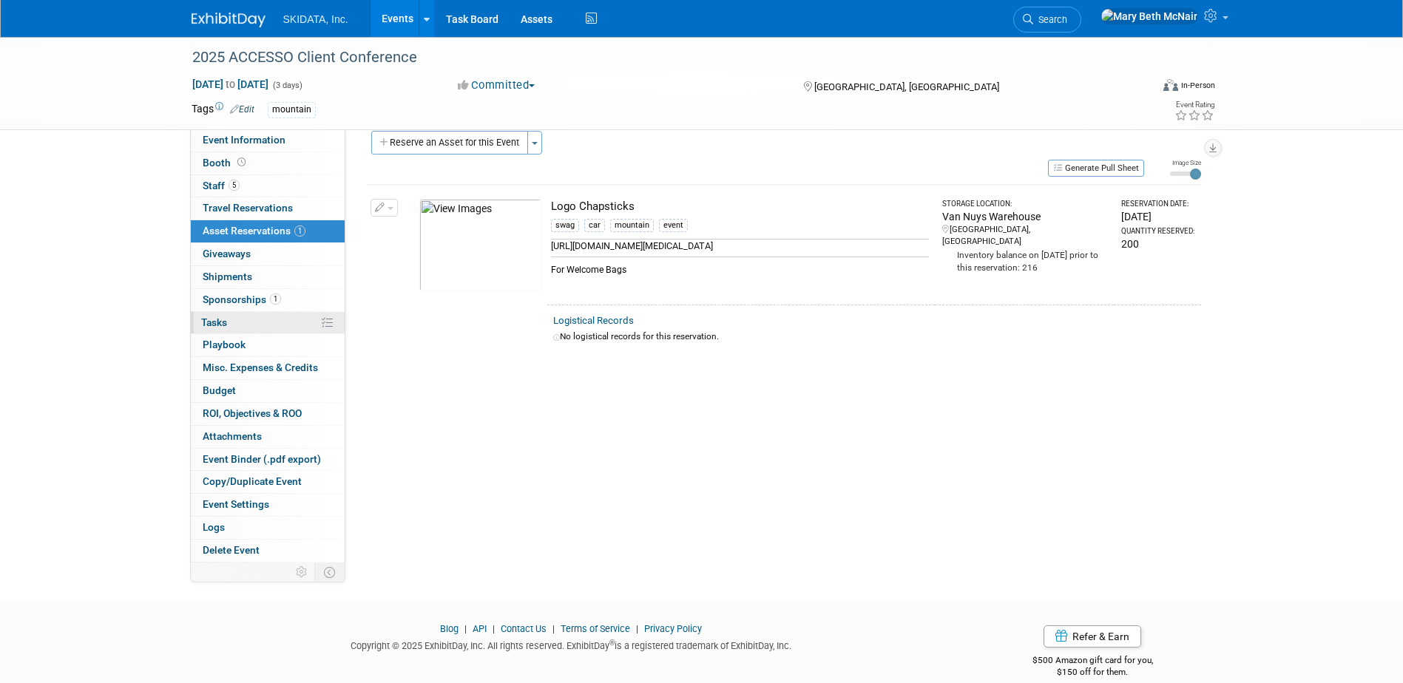
click at [222, 325] on span "Tasks 0%" at bounding box center [214, 322] width 26 height 12
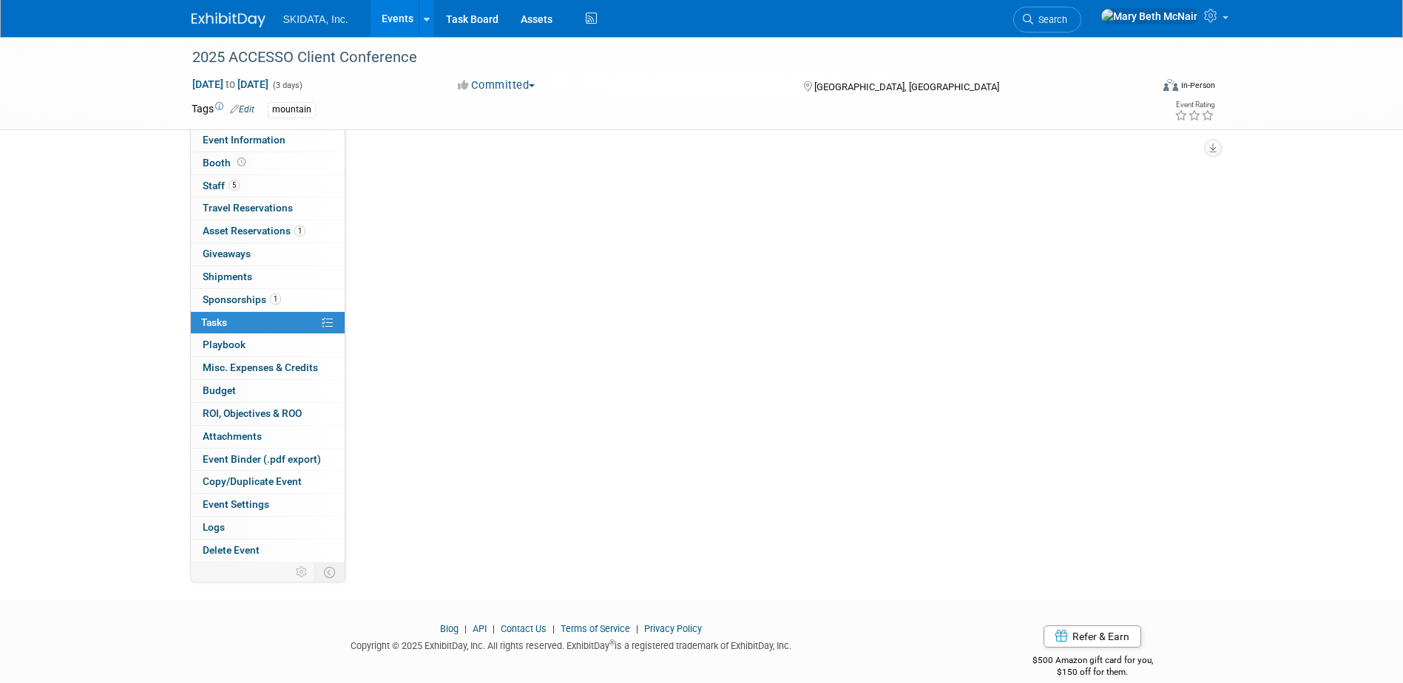
scroll to position [0, 0]
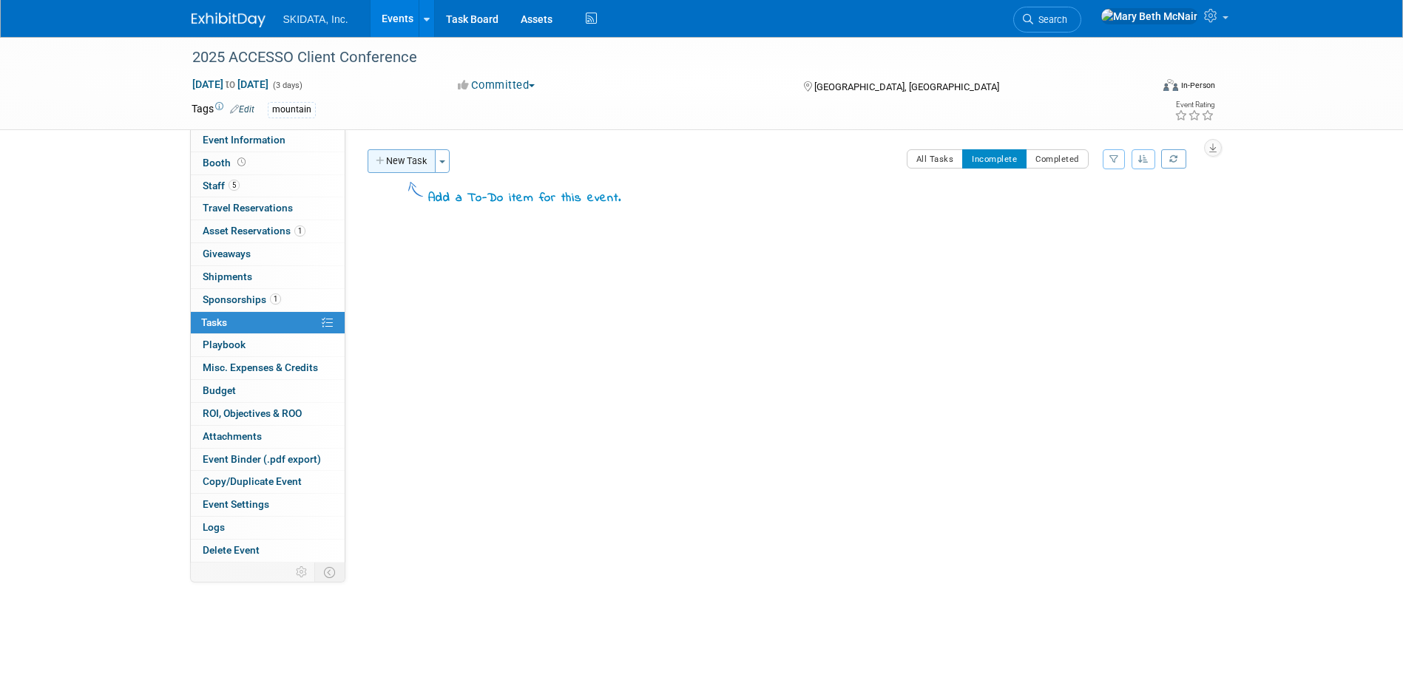
click at [402, 159] on button "New Task" at bounding box center [401, 161] width 68 height 24
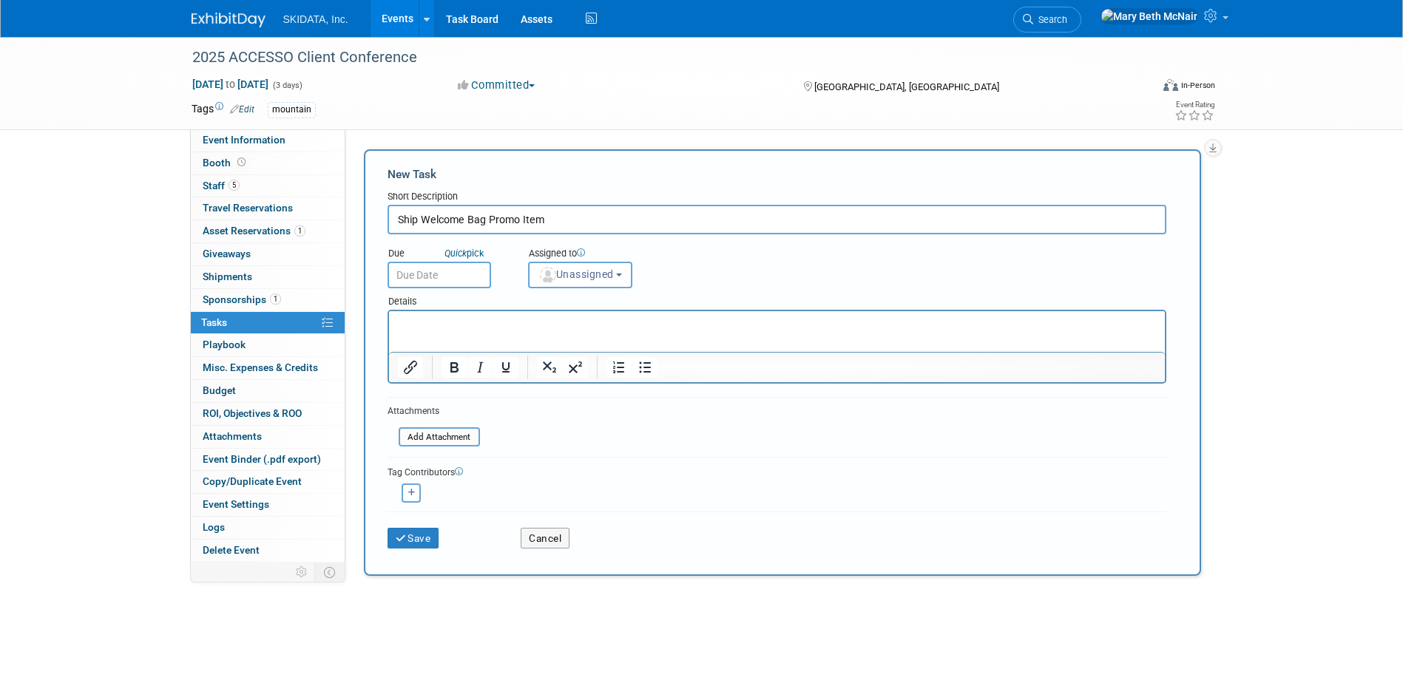
type input "Ship Welcome Bag Promo Item"
click at [441, 268] on input "text" at bounding box center [439, 275] width 104 height 27
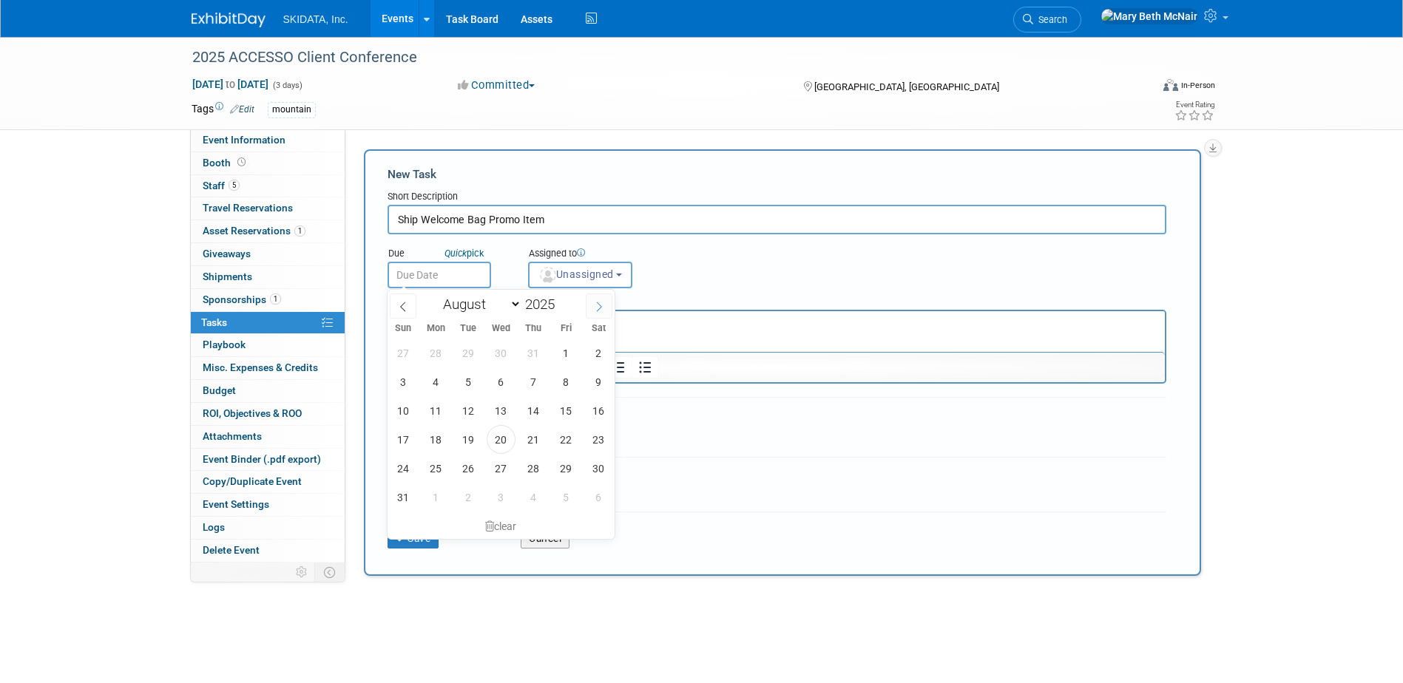
click at [596, 305] on icon at bounding box center [599, 307] width 10 height 10
select select "8"
click at [569, 408] on span "19" at bounding box center [566, 410] width 29 height 29
type input "Sep 19, 2025"
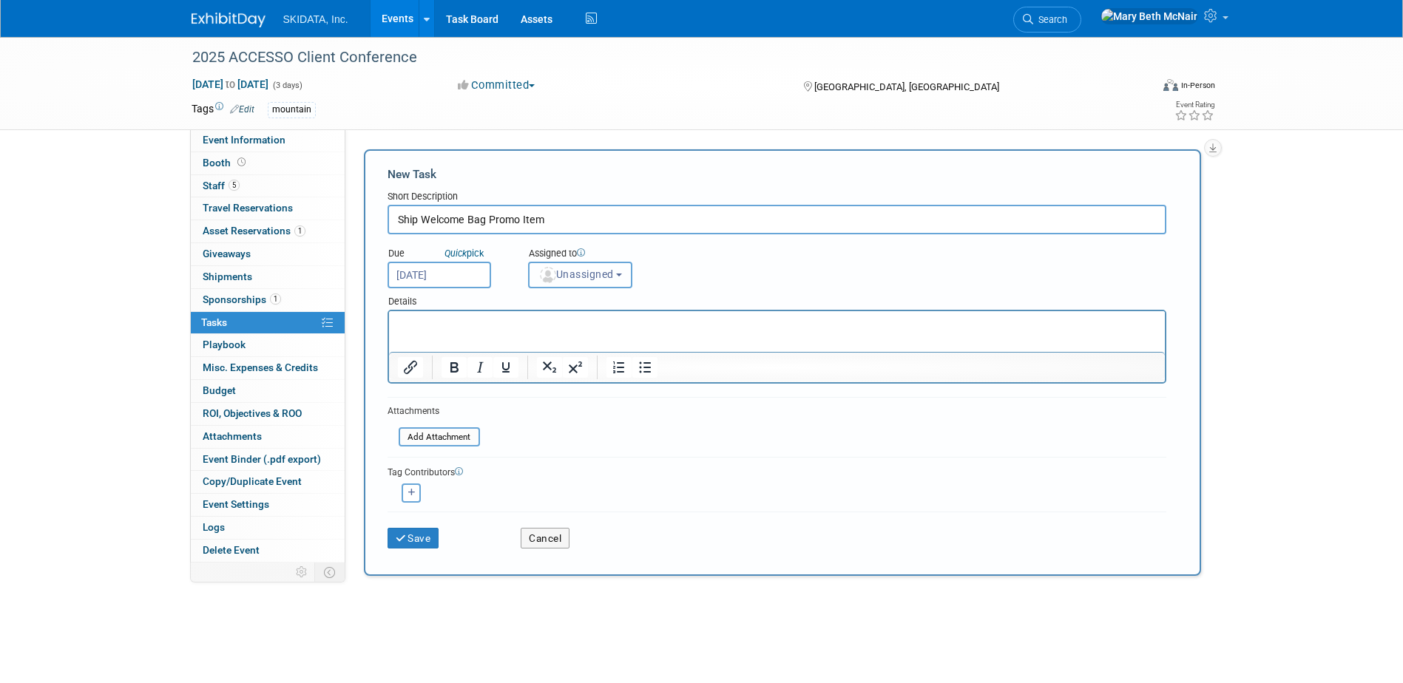
click at [567, 274] on span "Unassigned" at bounding box center [575, 274] width 75 height 12
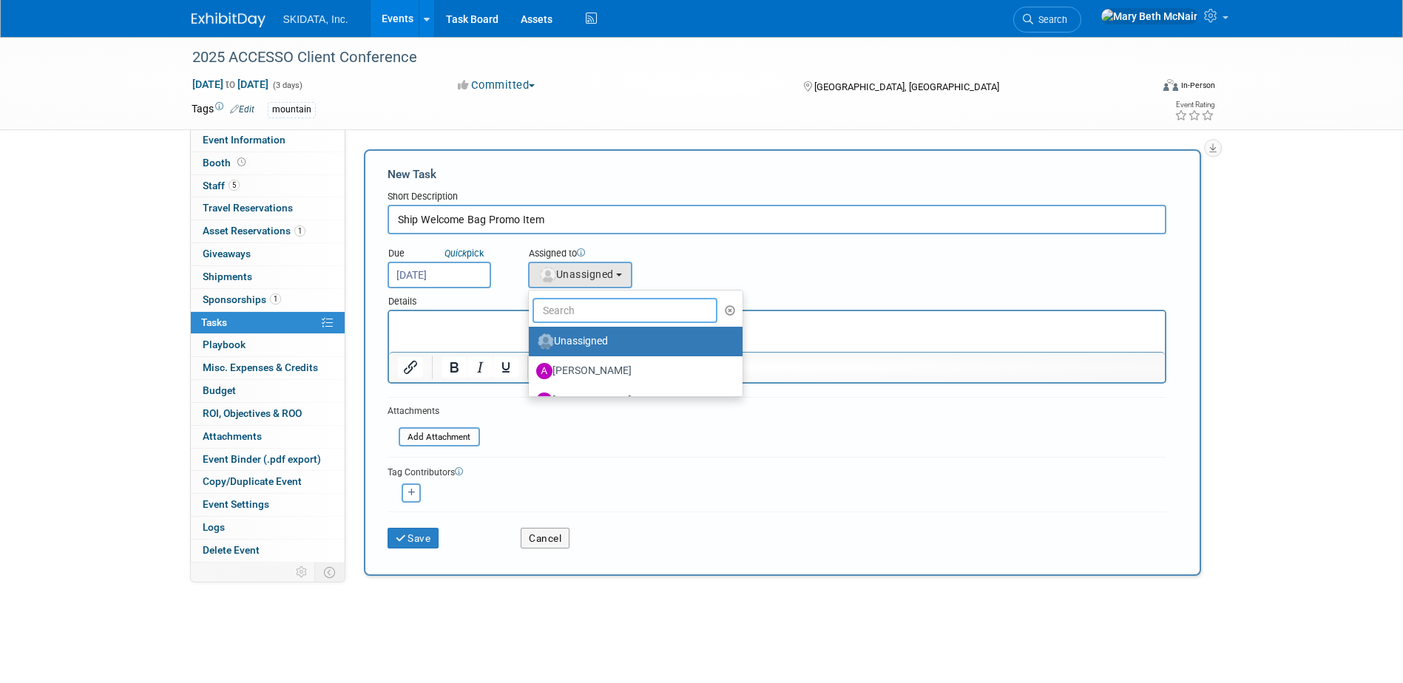
click at [569, 311] on input "text" at bounding box center [625, 310] width 186 height 25
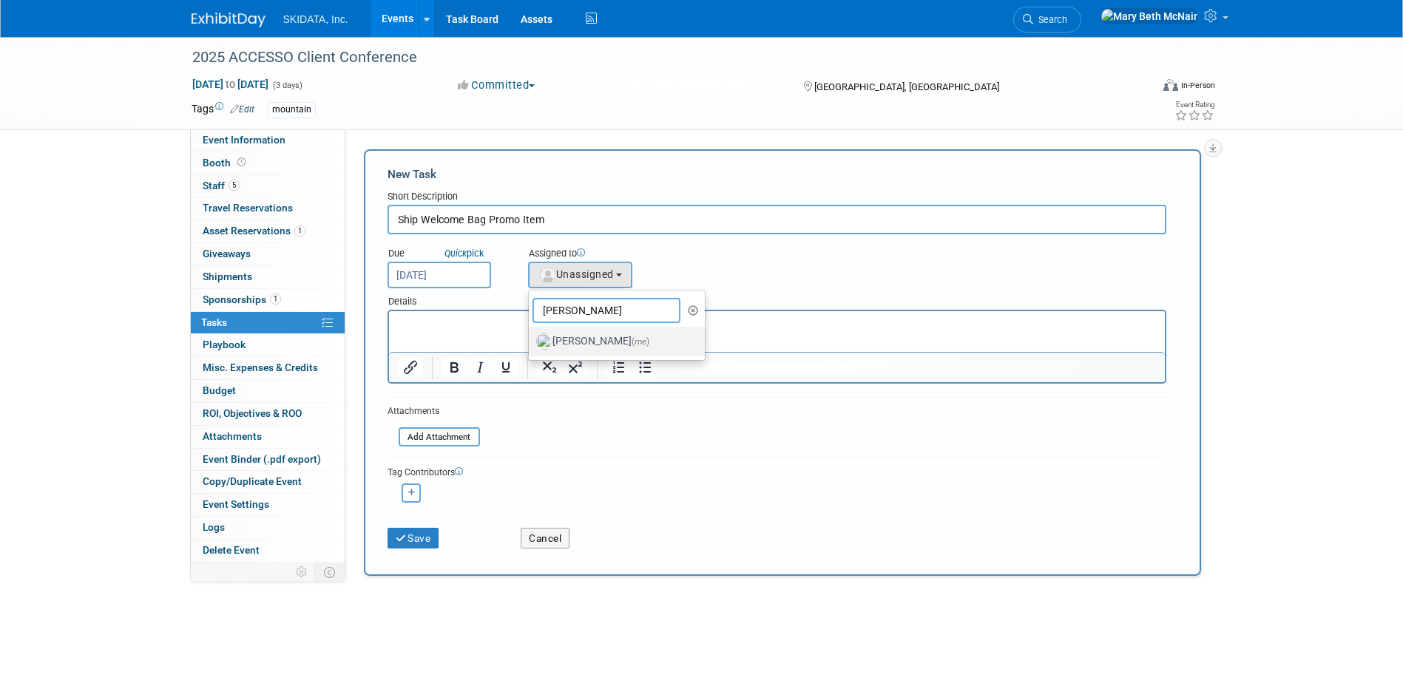
type input "mary"
click at [579, 344] on label "Mary Beth McNair (me)" at bounding box center [613, 342] width 155 height 24
click at [531, 344] on input "Mary Beth McNair (me)" at bounding box center [526, 340] width 10 height 10
select select "3388622f-d6b0-457b-909f-5c35d3cb7589"
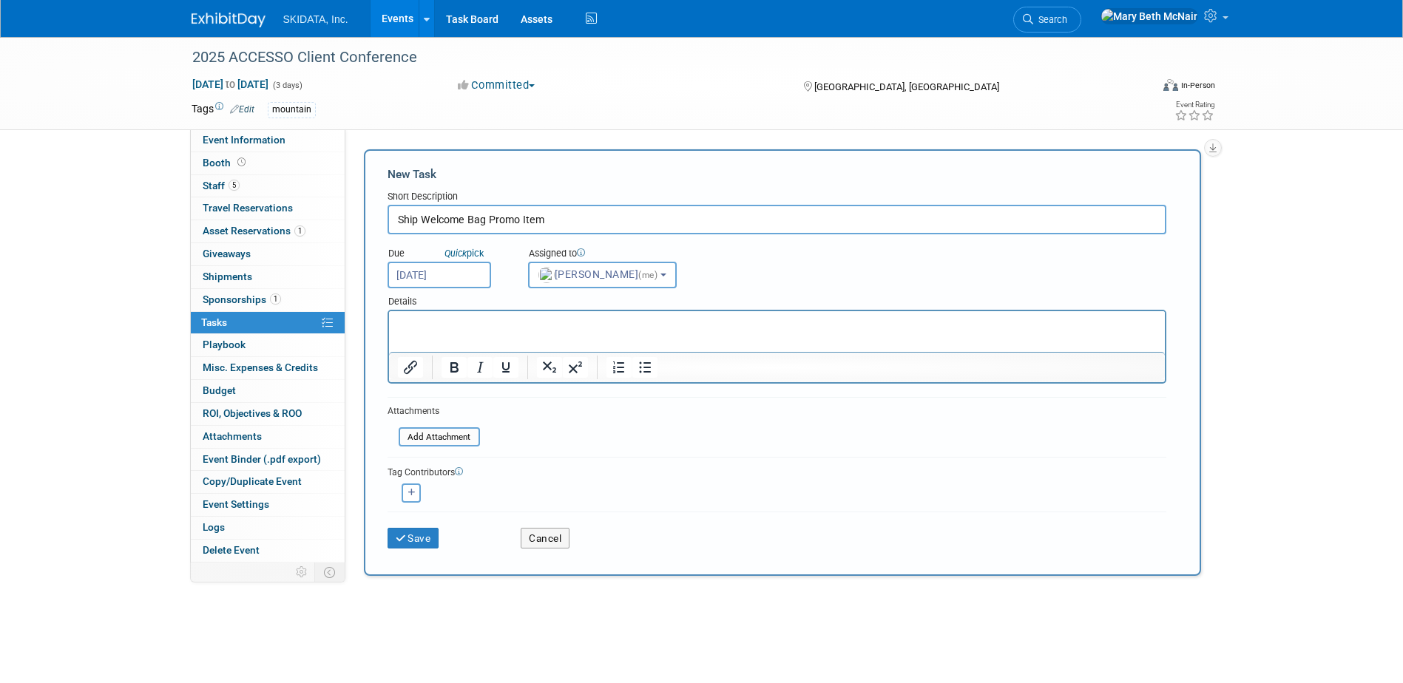
click at [495, 323] on p "Rich Text Area. Press ALT-0 for help." at bounding box center [776, 324] width 759 height 15
click at [424, 540] on button "Save" at bounding box center [413, 538] width 52 height 21
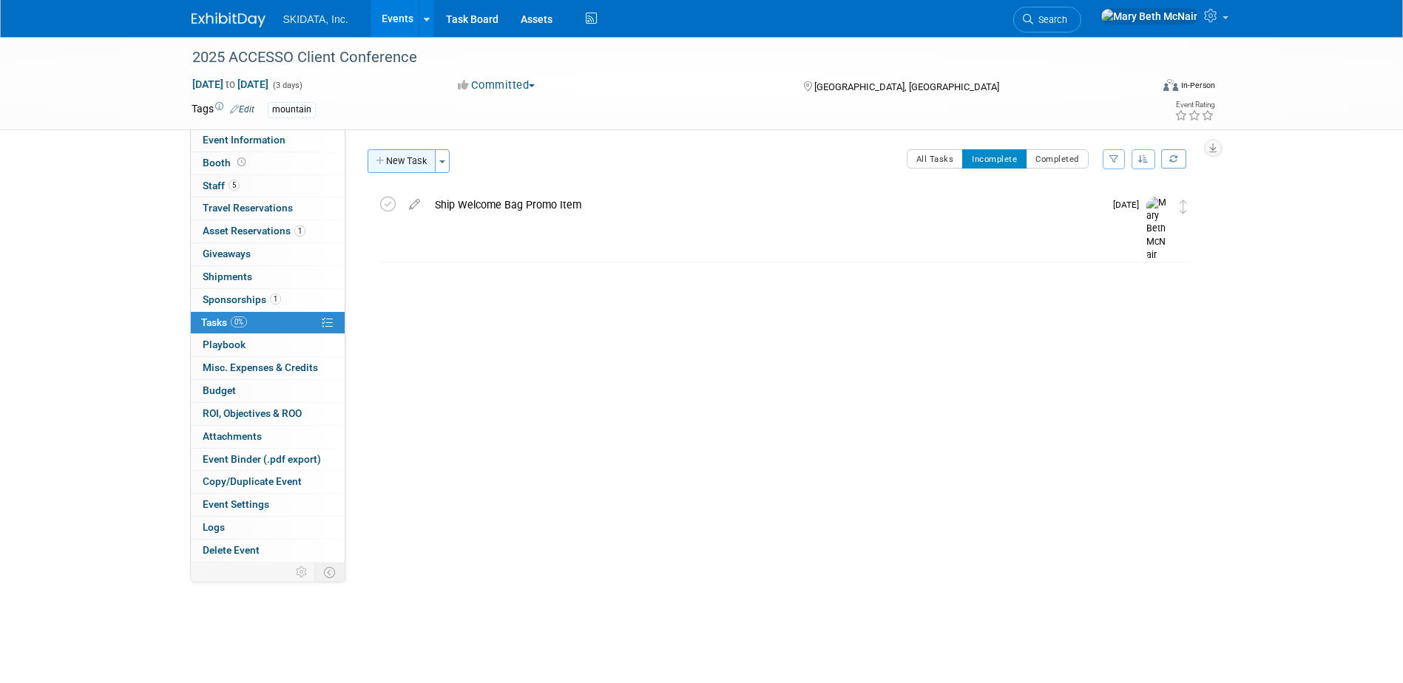
click at [381, 164] on icon "button" at bounding box center [381, 162] width 10 height 10
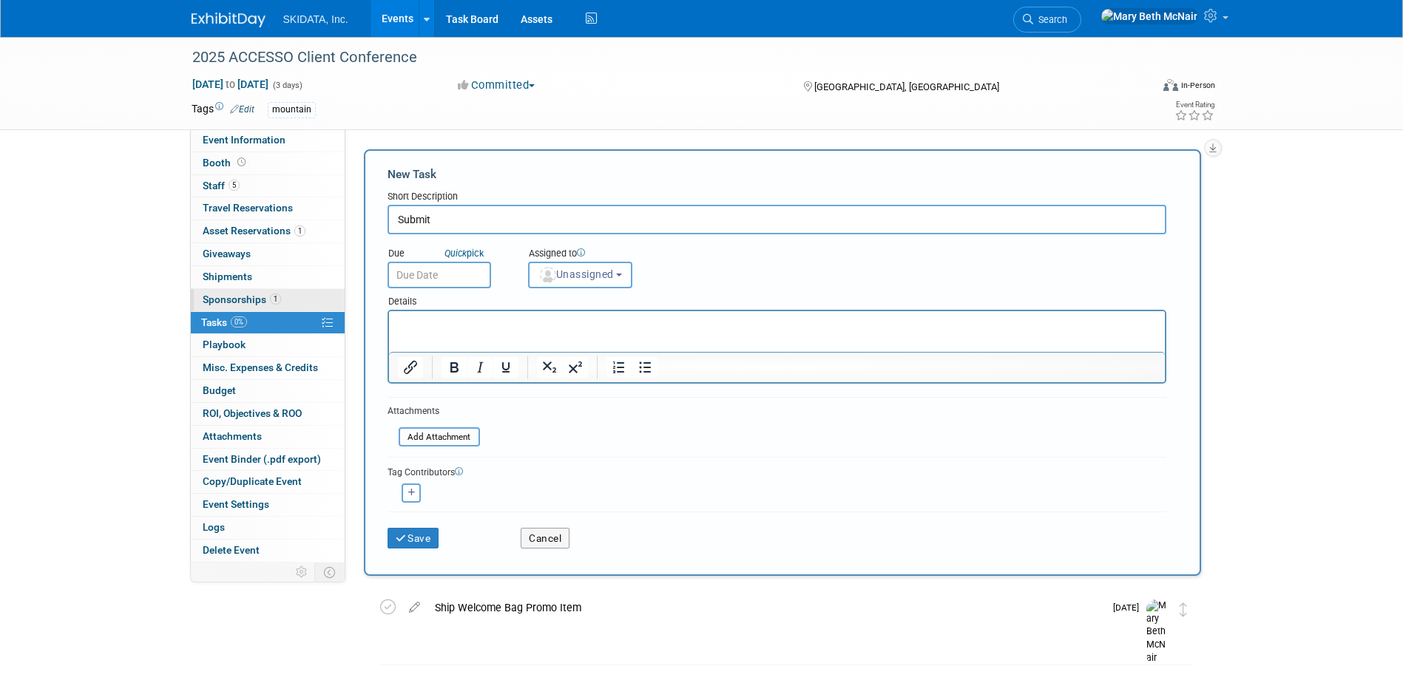
click at [239, 294] on span "Sponsorships 1" at bounding box center [242, 300] width 78 height 12
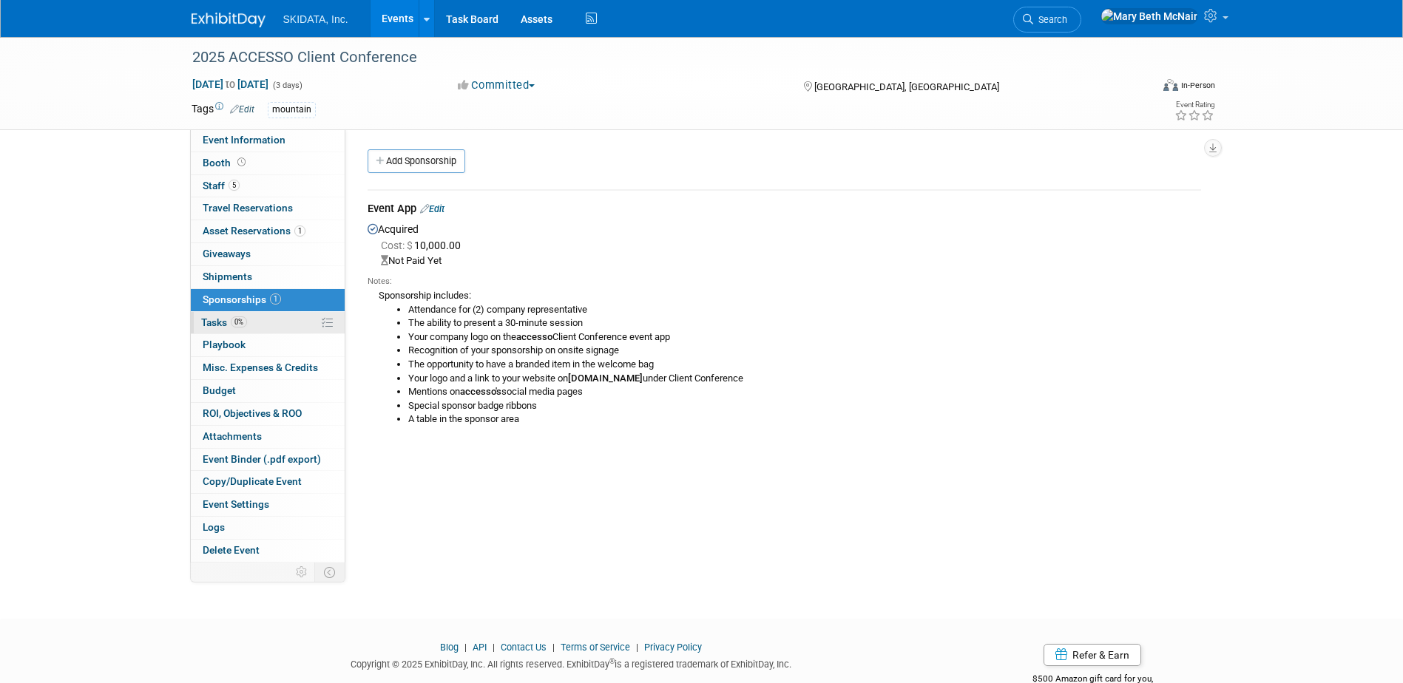
click at [210, 322] on span "Tasks 0%" at bounding box center [224, 322] width 46 height 12
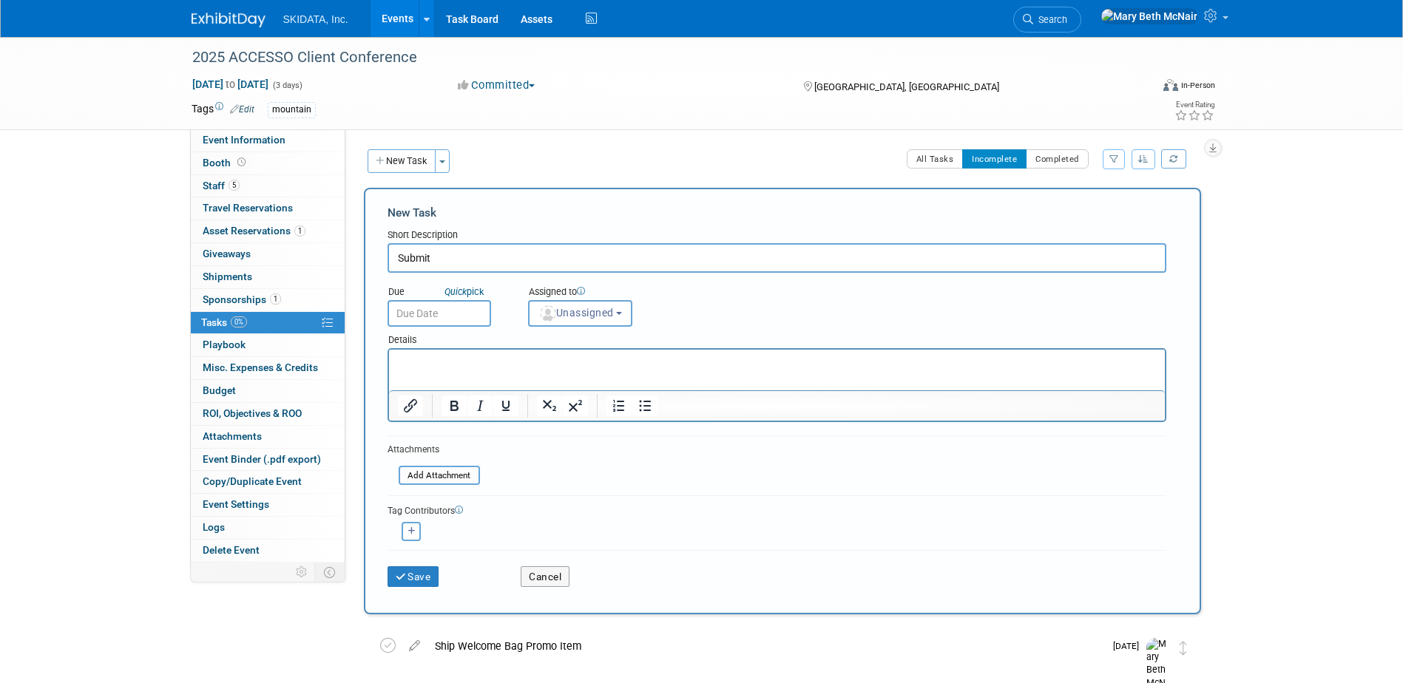
click at [448, 260] on input "Submit" at bounding box center [776, 258] width 779 height 30
type input "Submit session topic"
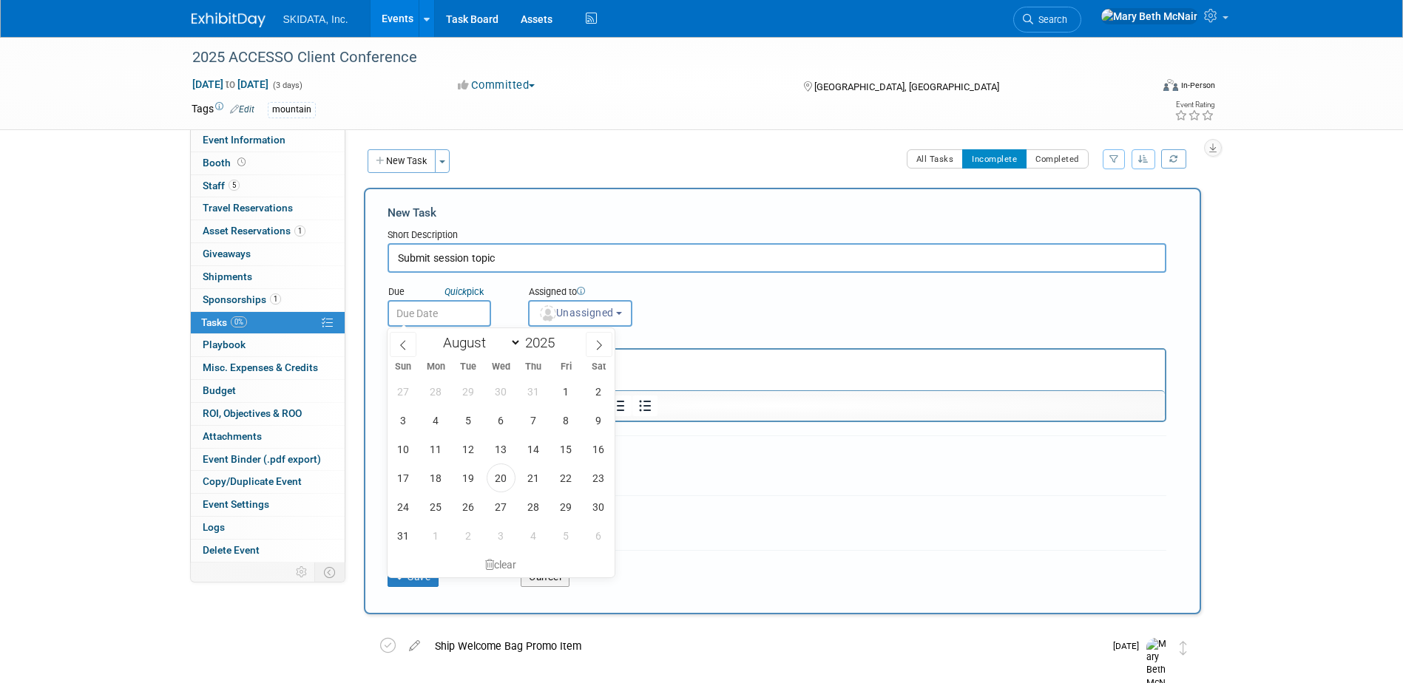
click at [443, 309] on input "text" at bounding box center [439, 313] width 104 height 27
click at [566, 483] on span "22" at bounding box center [566, 478] width 29 height 29
type input "Aug 22, 2025"
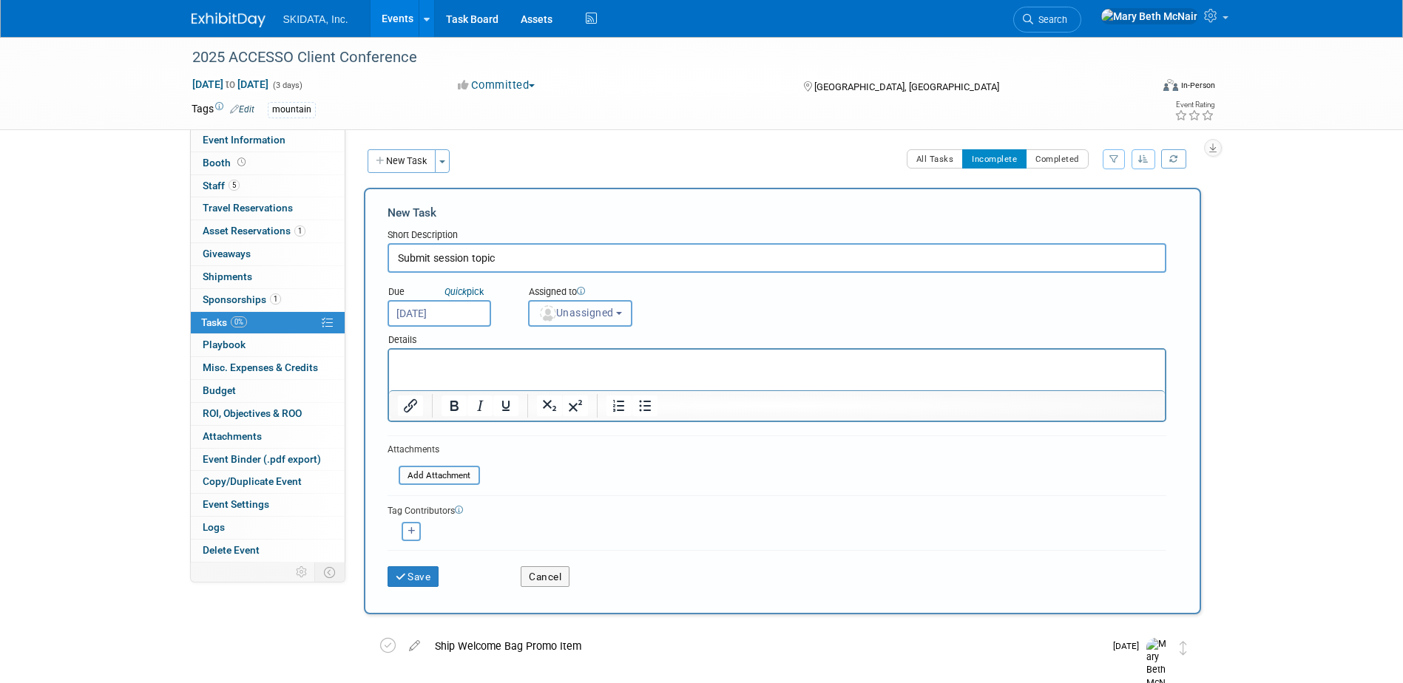
click at [588, 316] on span "Unassigned" at bounding box center [575, 313] width 75 height 12
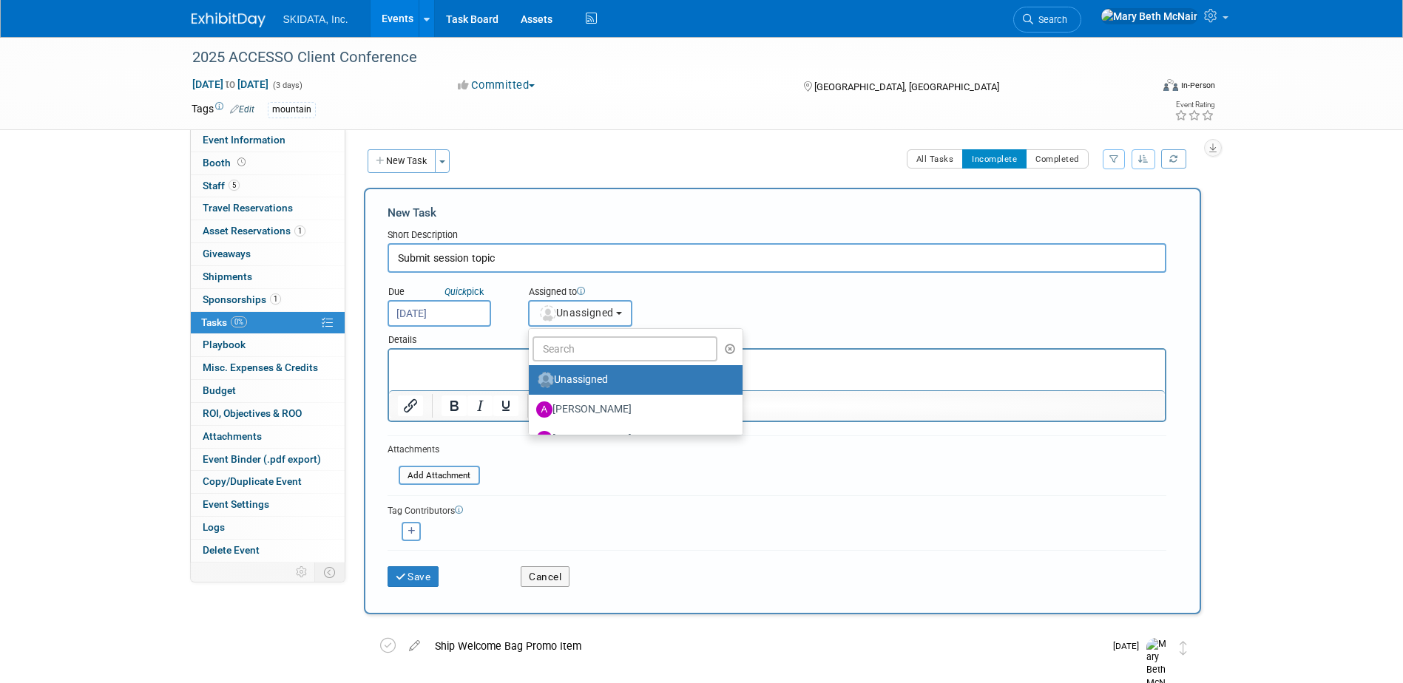
click at [588, 316] on span "Unassigned" at bounding box center [575, 313] width 75 height 12
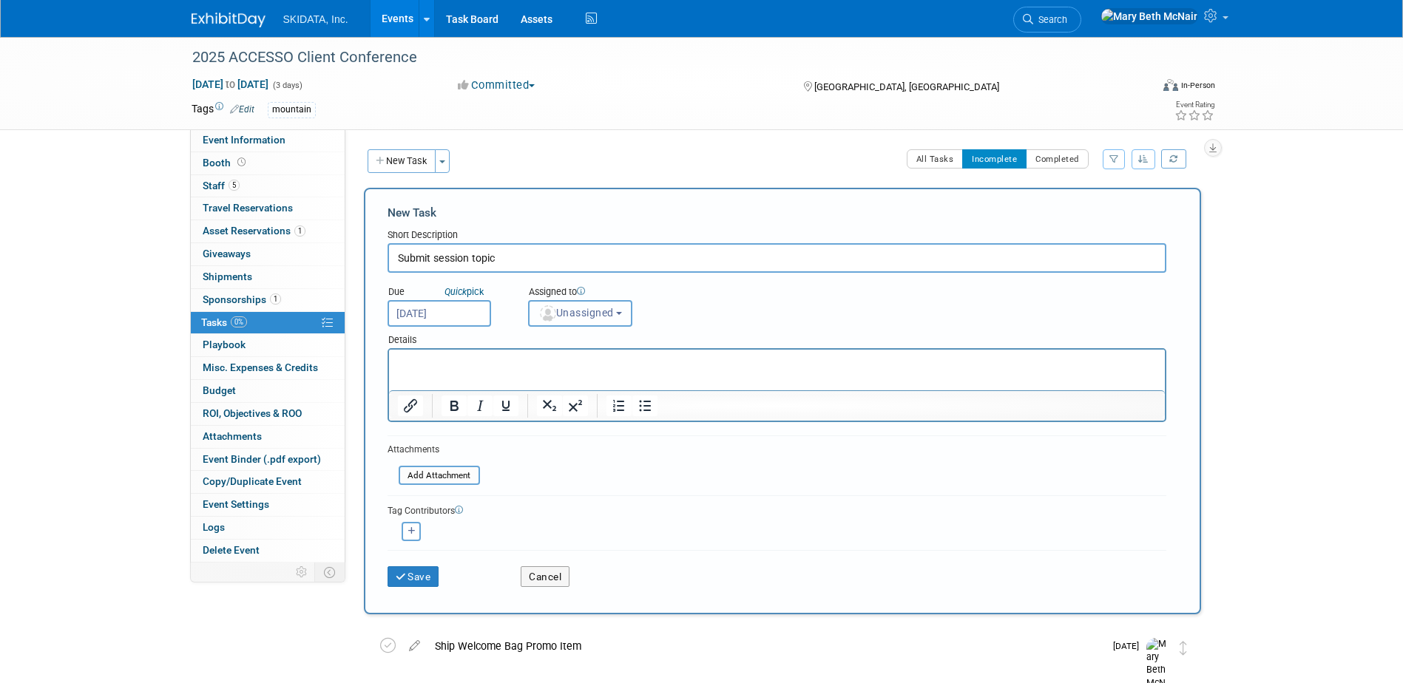
click at [579, 313] on span "Unassigned" at bounding box center [575, 313] width 75 height 12
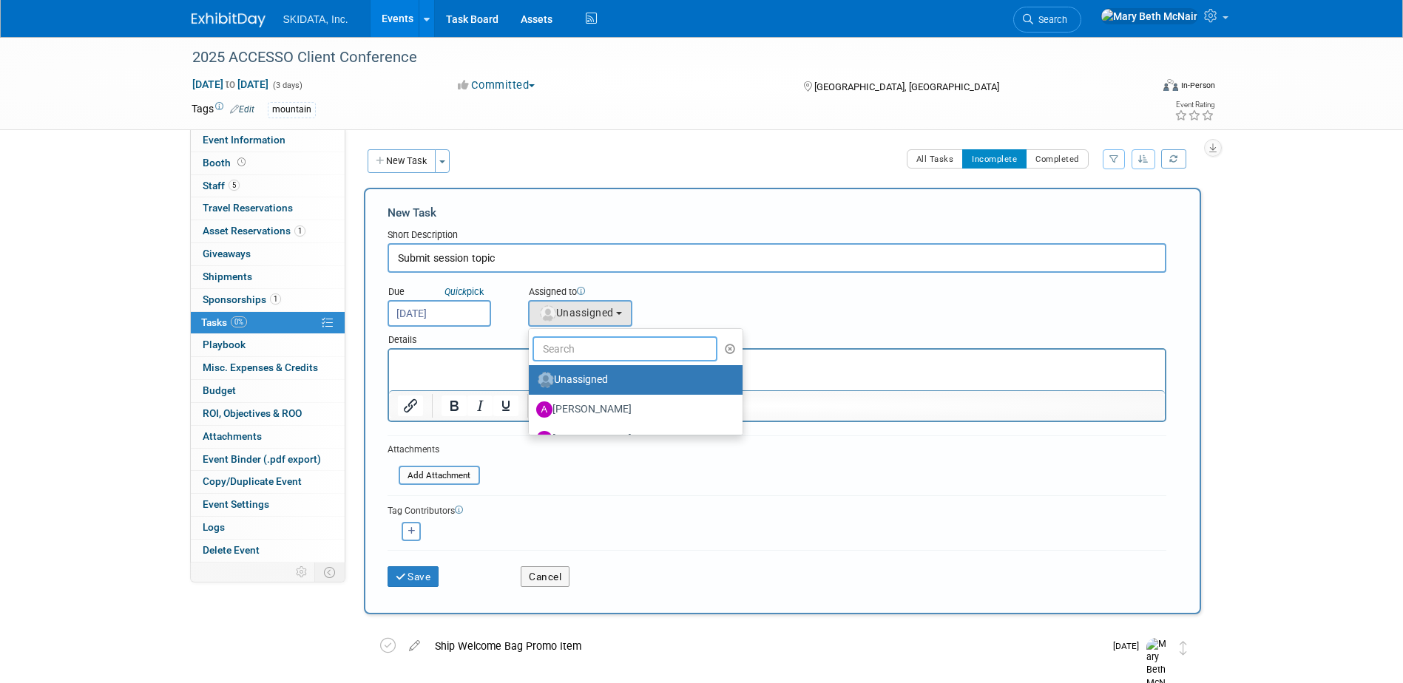
click at [586, 357] on input "text" at bounding box center [625, 348] width 186 height 25
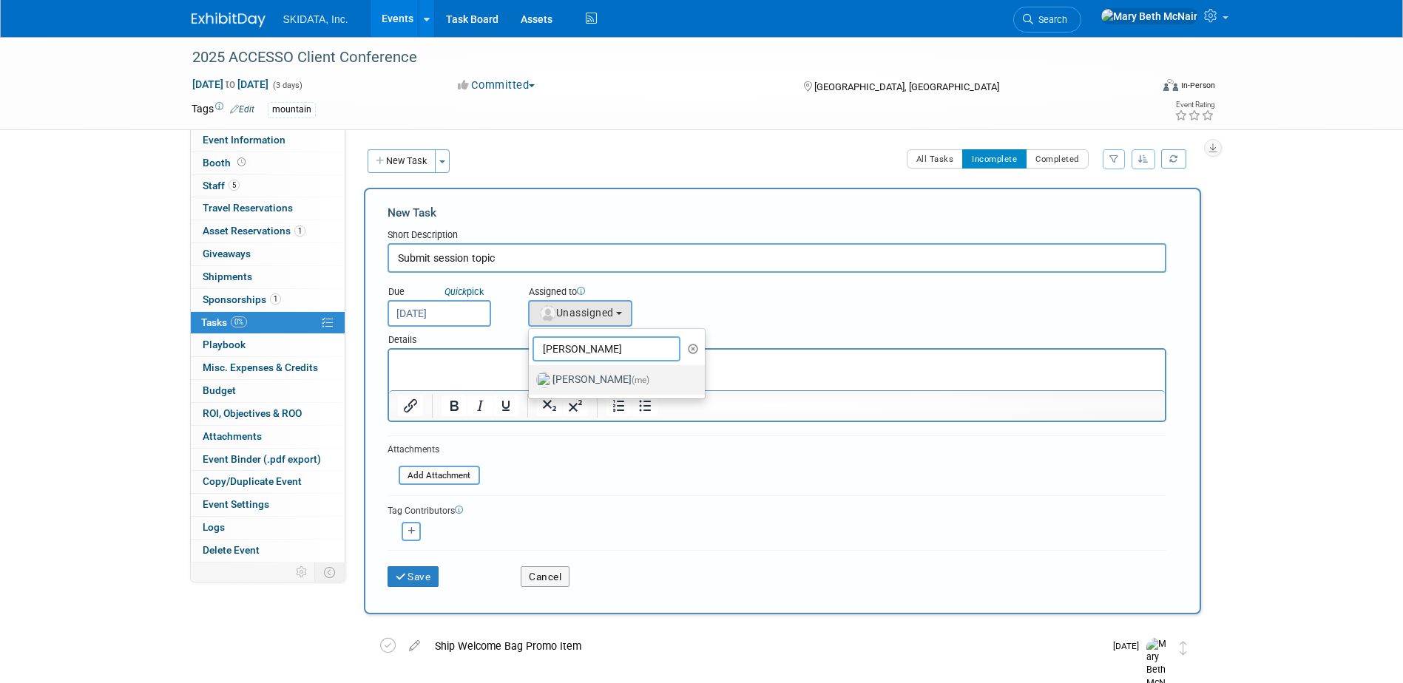
type input "mary"
click at [597, 387] on label "Mary Beth McNair (me)" at bounding box center [613, 380] width 155 height 24
click at [531, 383] on input "Mary Beth McNair (me)" at bounding box center [526, 378] width 10 height 10
select select "3388622f-d6b0-457b-909f-5c35d3cb7589"
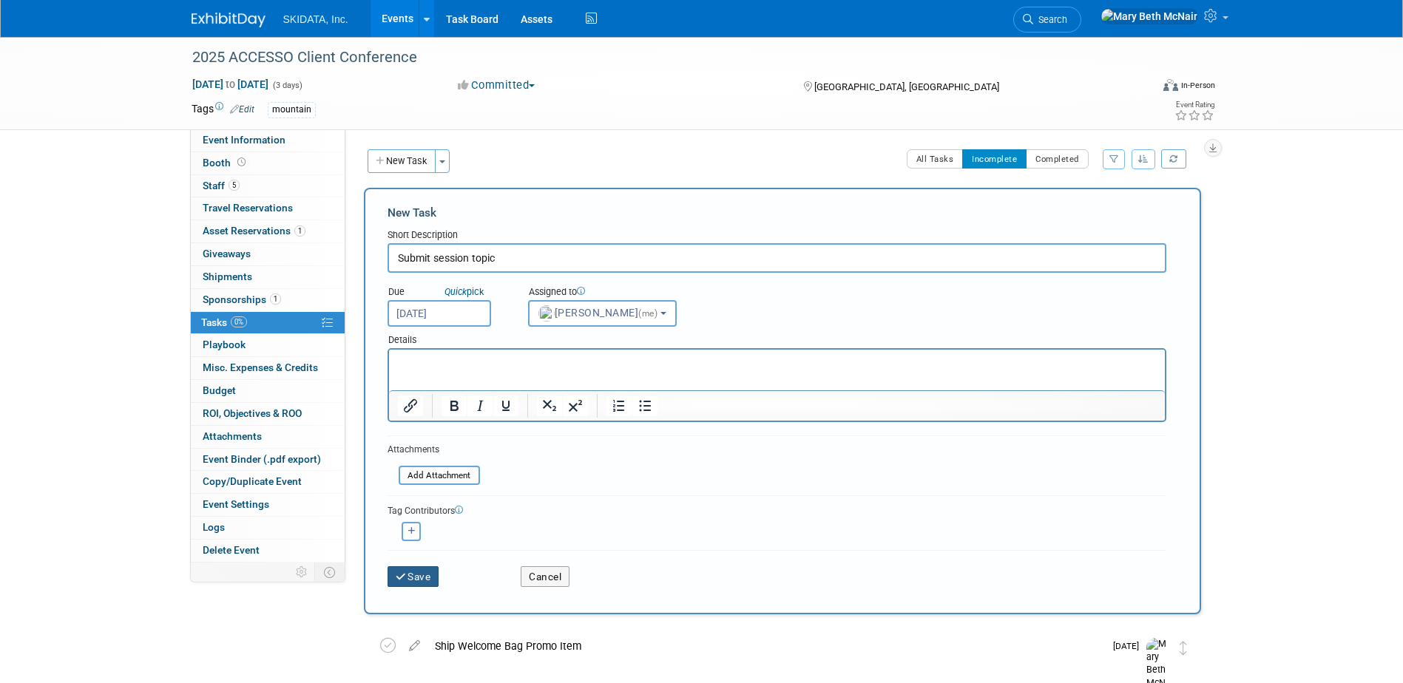
click at [422, 578] on button "Save" at bounding box center [413, 576] width 52 height 21
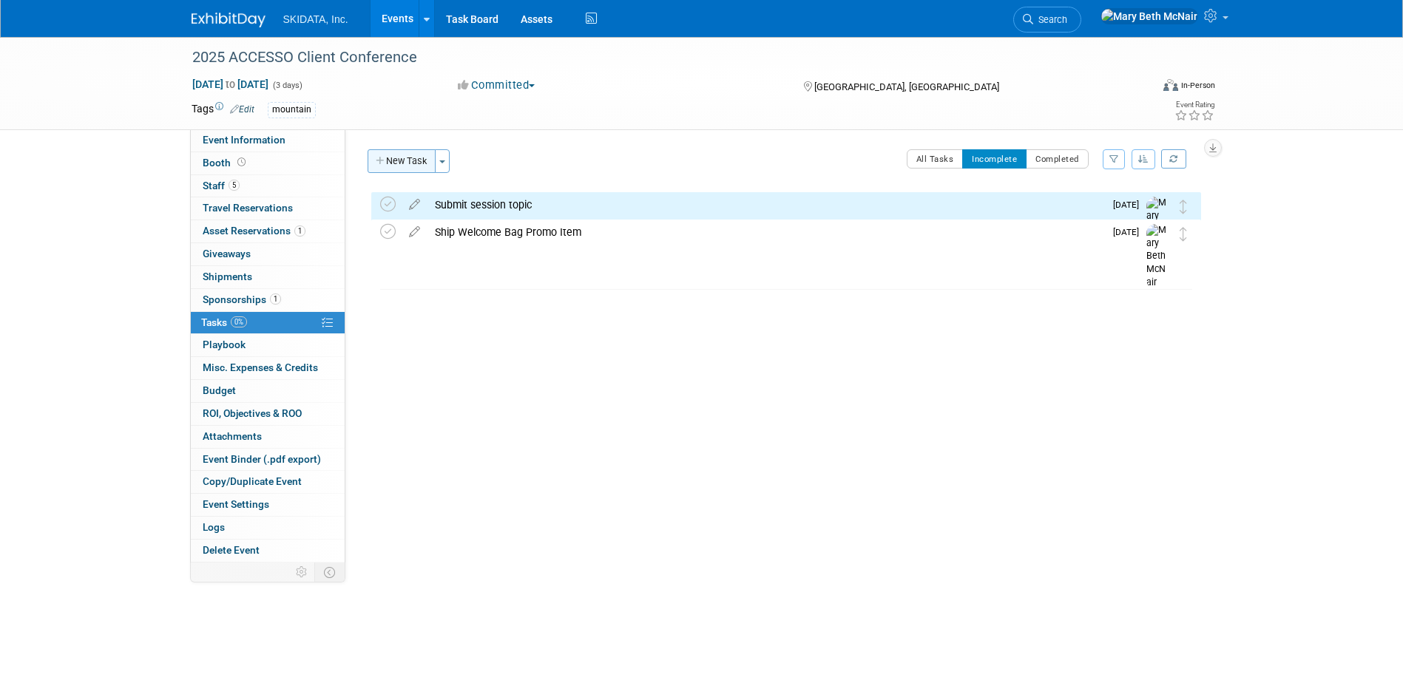
click at [416, 158] on button "New Task" at bounding box center [401, 161] width 68 height 24
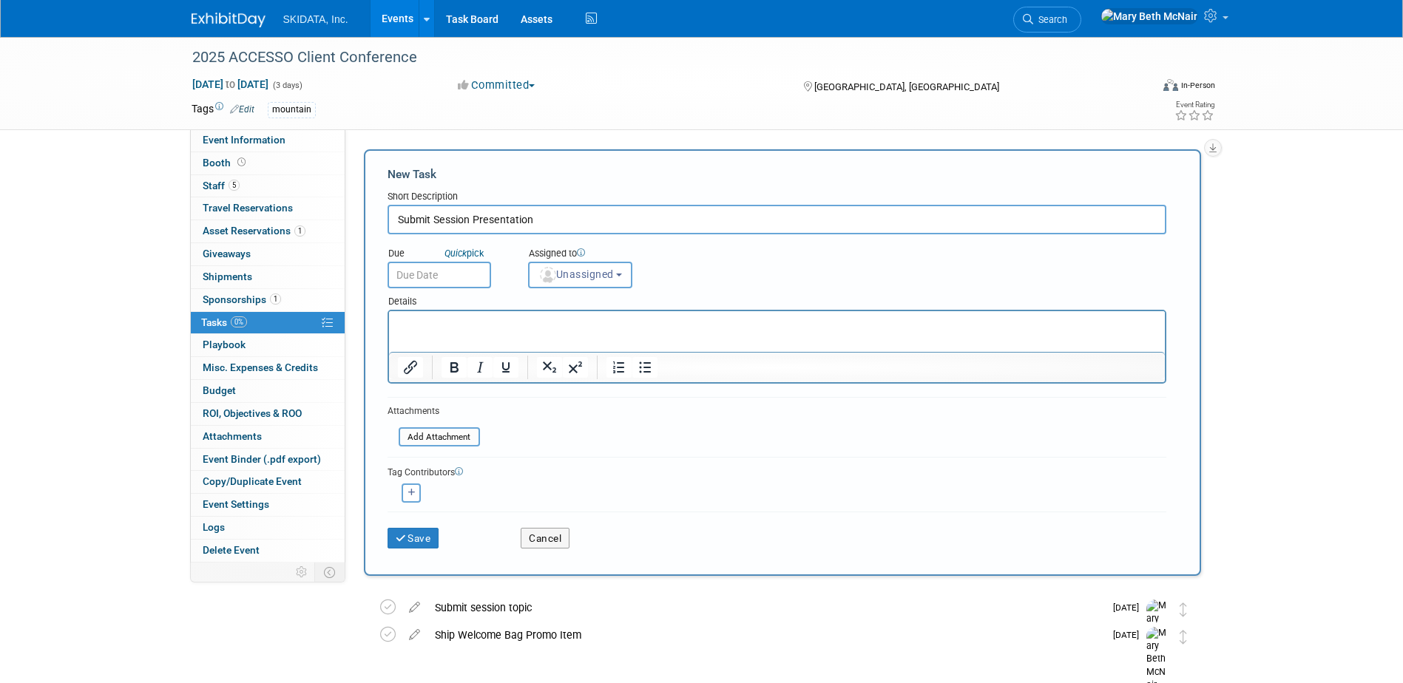
type input "Submit Session Presentation"
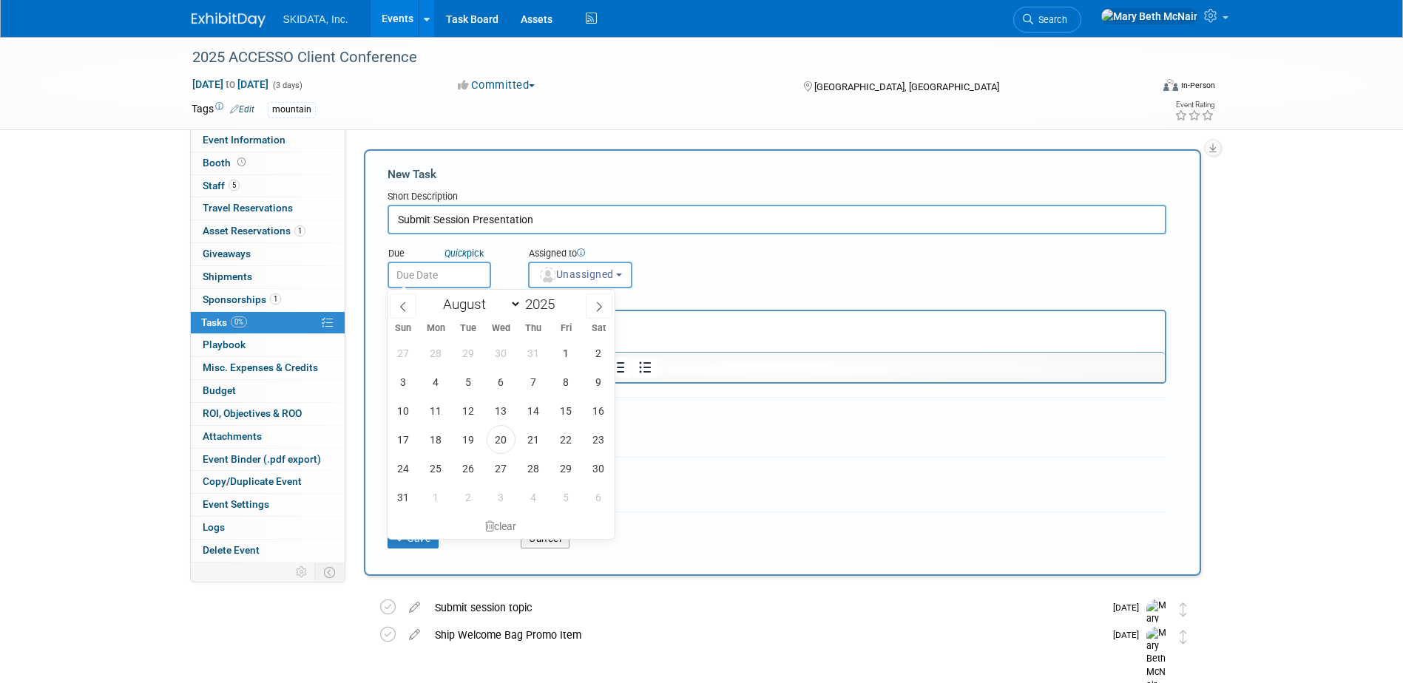
click at [452, 274] on input "text" at bounding box center [439, 275] width 104 height 27
click at [596, 306] on icon at bounding box center [599, 307] width 10 height 10
select select "8"
click at [568, 383] on span "12" at bounding box center [566, 381] width 29 height 29
type input "Sep 12, 2025"
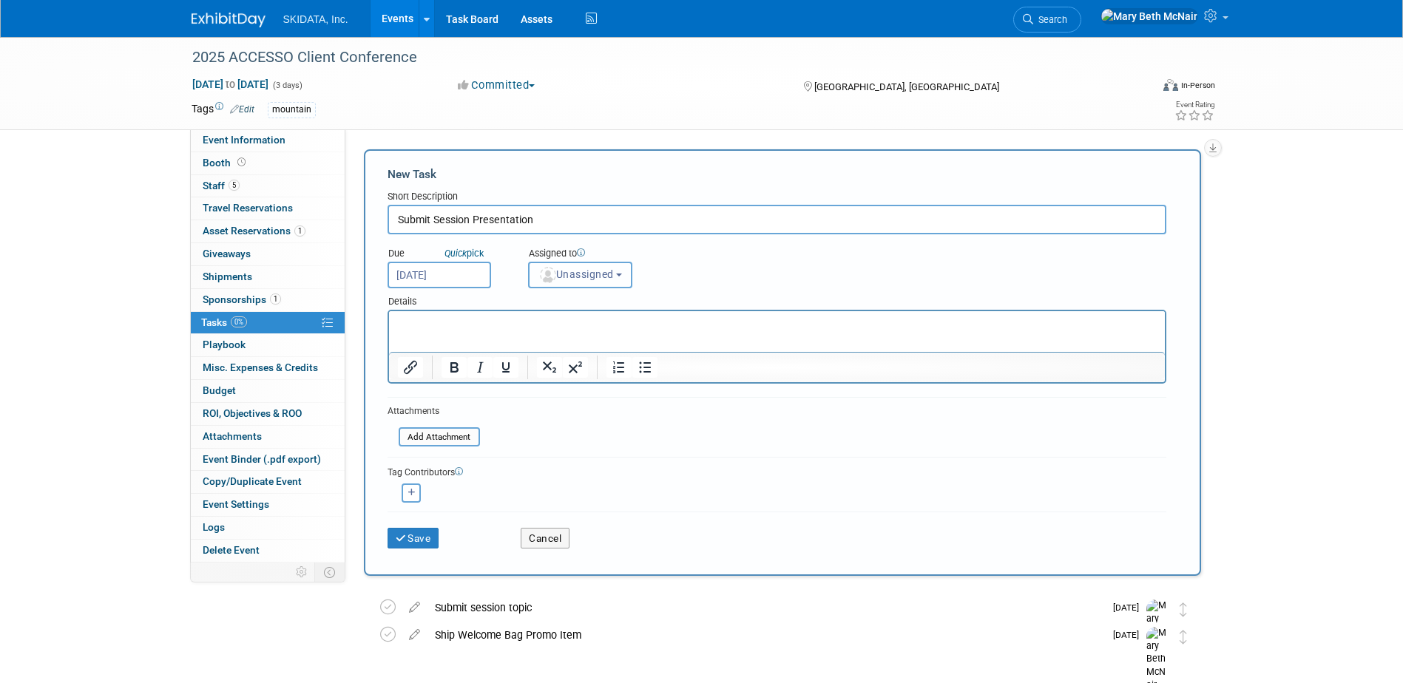
click at [575, 271] on span "Unassigned" at bounding box center [575, 274] width 75 height 12
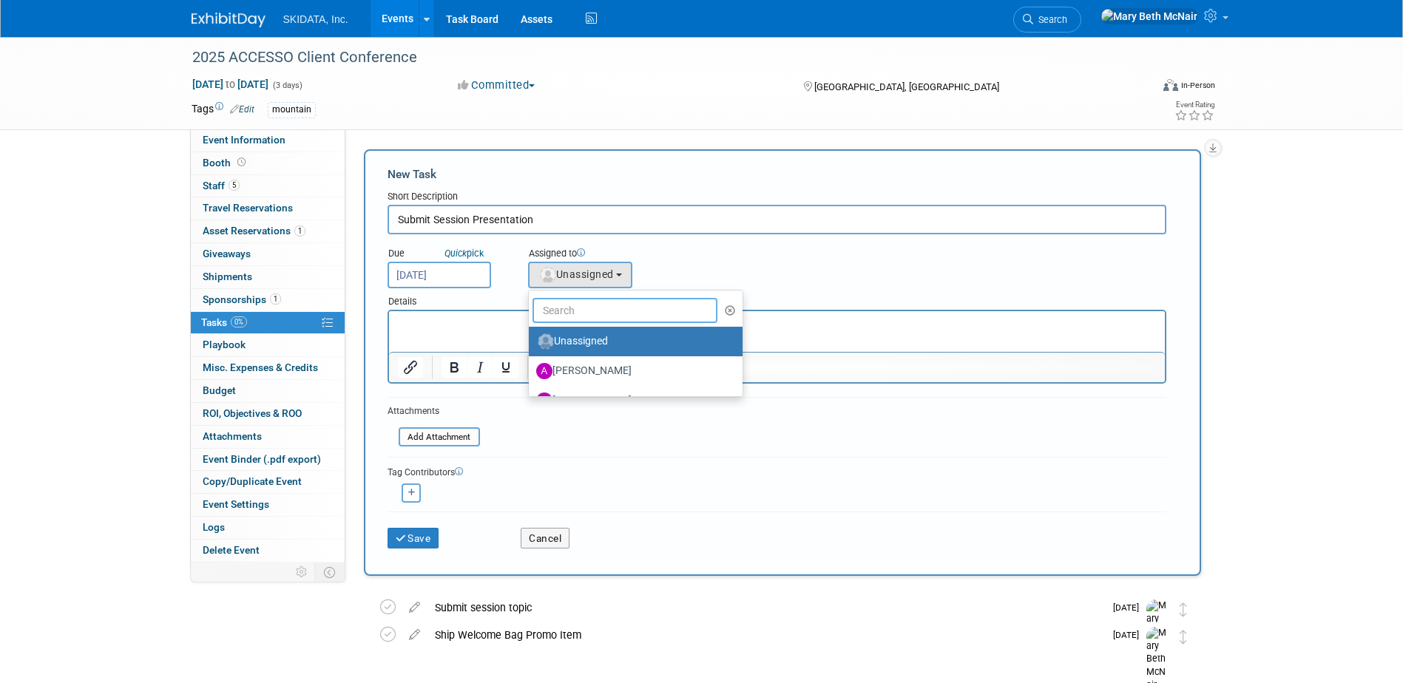
click at [575, 318] on input "text" at bounding box center [625, 310] width 186 height 25
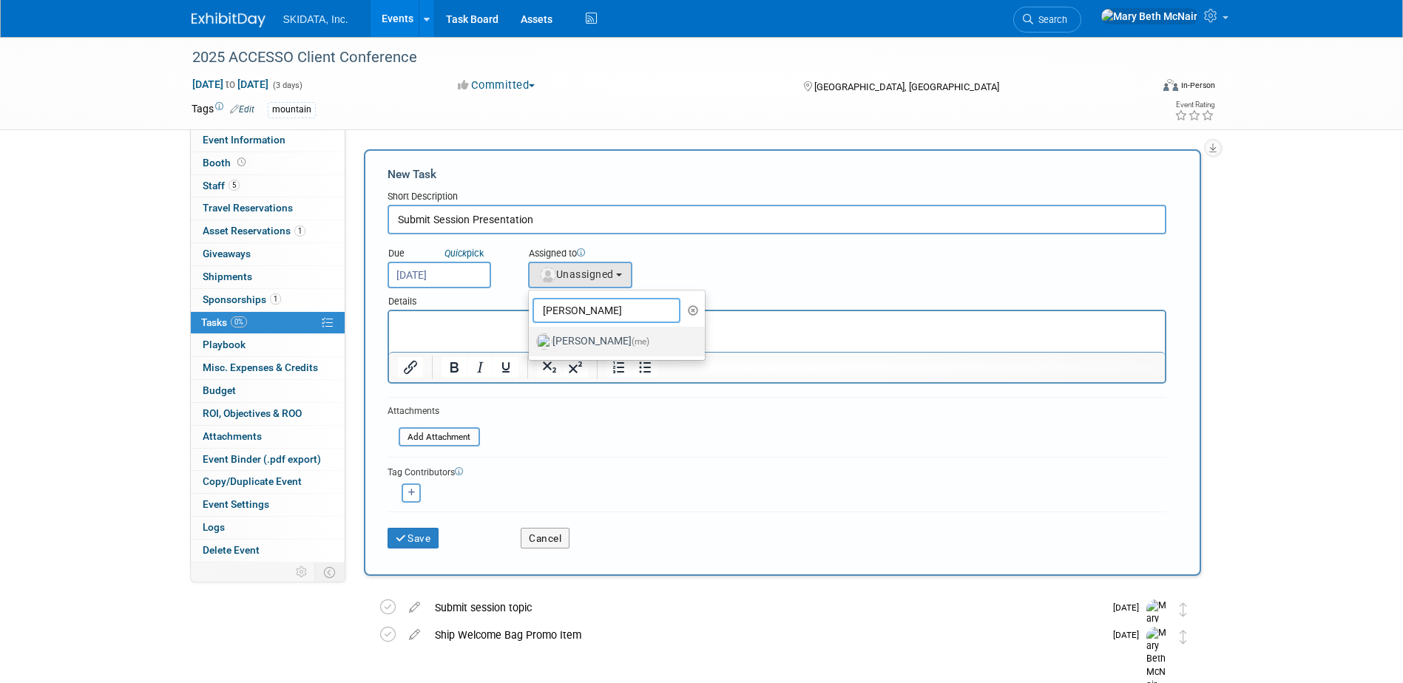
type input "mary"
click at [582, 337] on label "Mary Beth McNair (me)" at bounding box center [613, 342] width 155 height 24
click at [531, 337] on input "Mary Beth McNair (me)" at bounding box center [526, 340] width 10 height 10
select select "3388622f-d6b0-457b-909f-5c35d3cb7589"
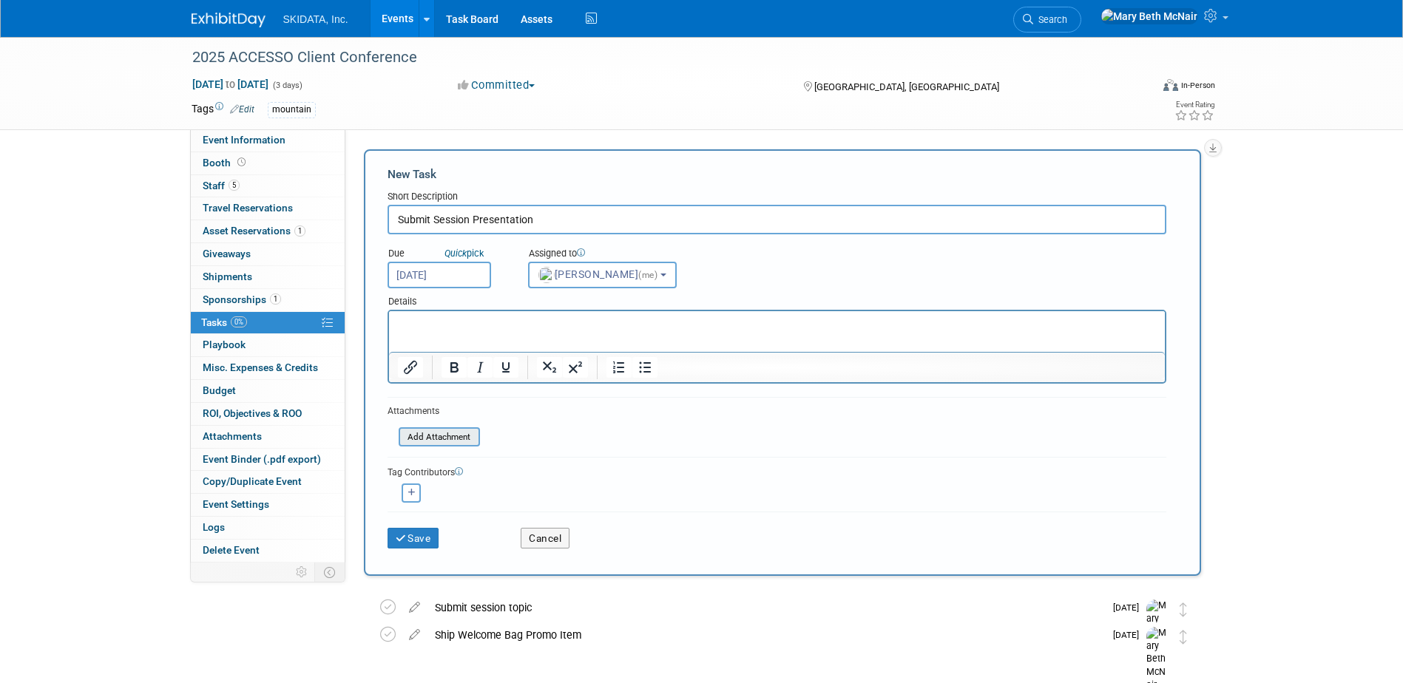
click at [450, 441] on input "file" at bounding box center [390, 437] width 176 height 17
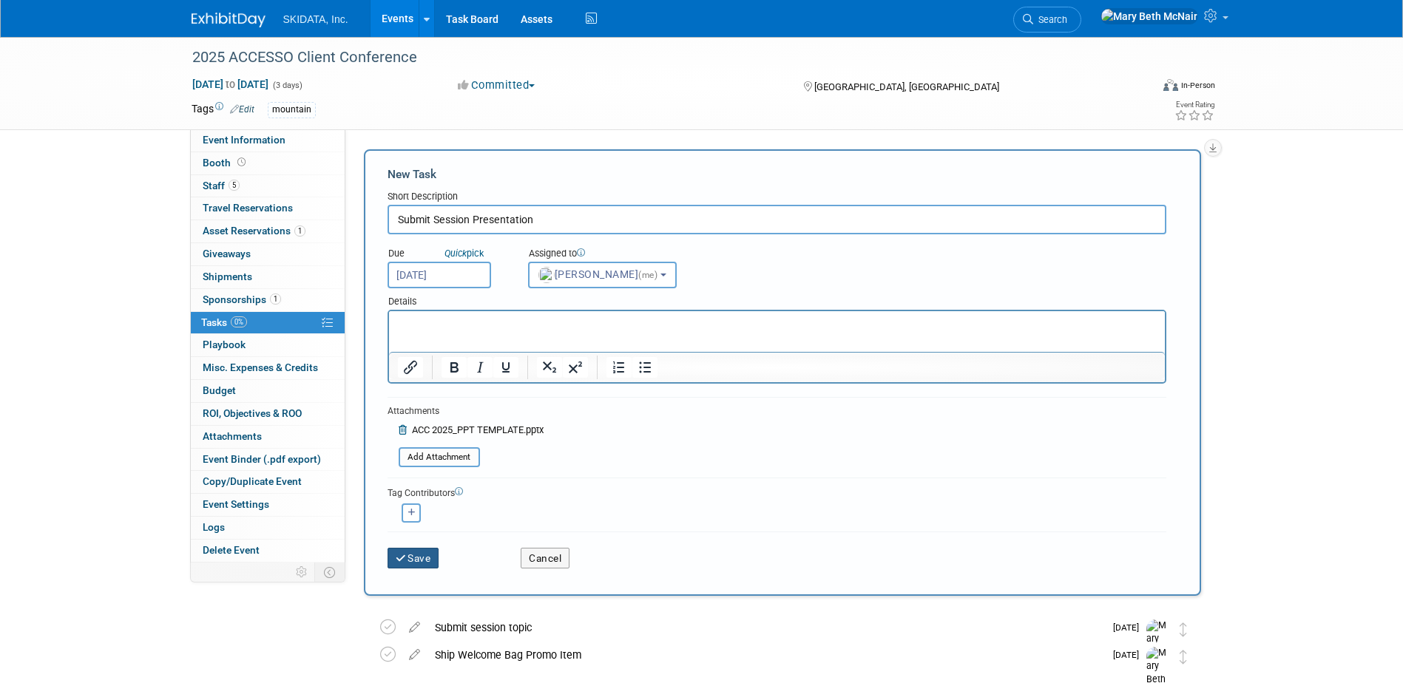
click at [427, 551] on button "Save" at bounding box center [413, 558] width 52 height 21
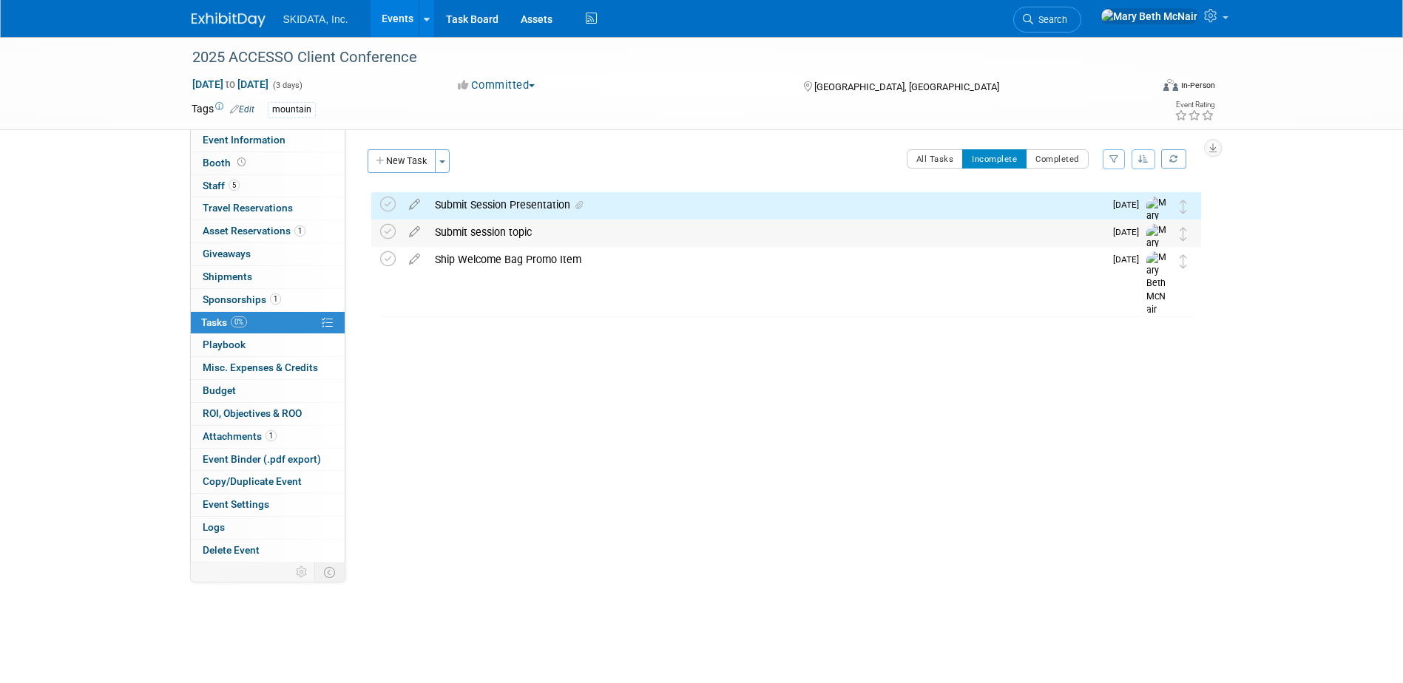
click at [475, 234] on div "Submit session topic" at bounding box center [765, 232] width 677 height 25
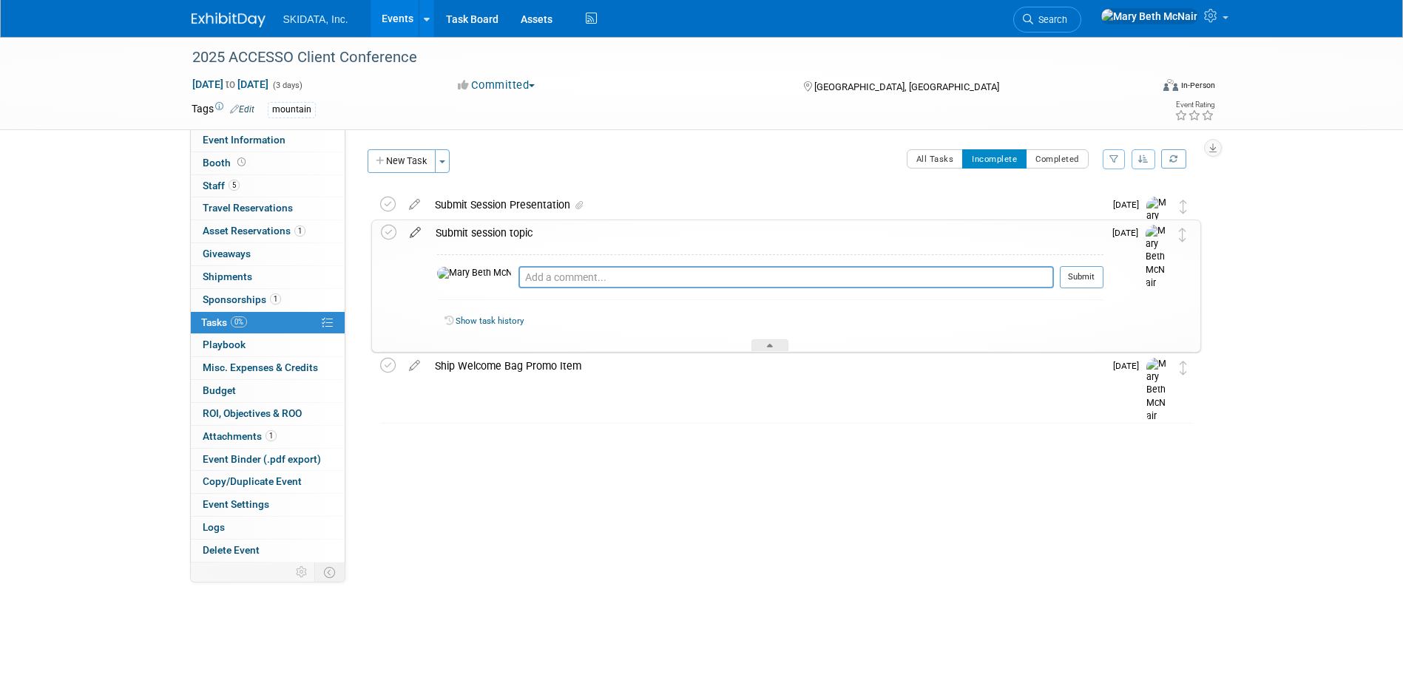
click at [413, 235] on icon at bounding box center [415, 229] width 26 height 18
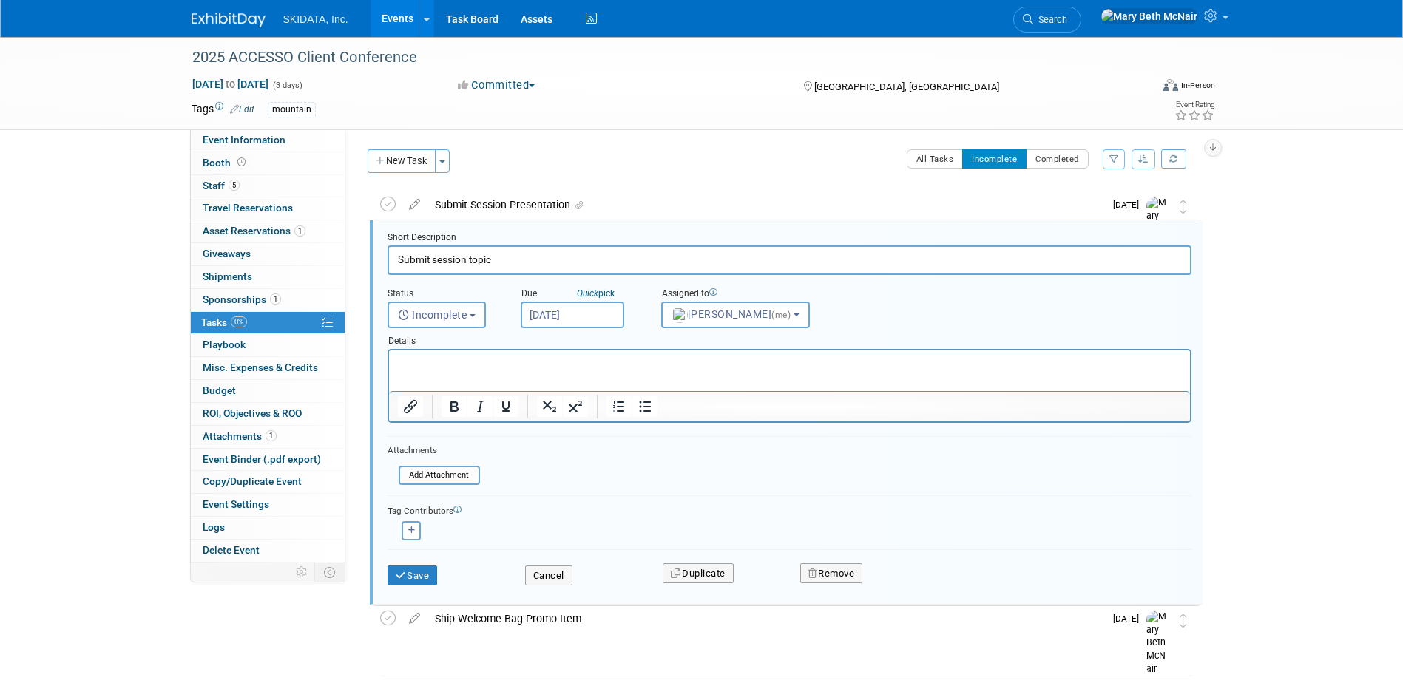
scroll to position [4, 0]
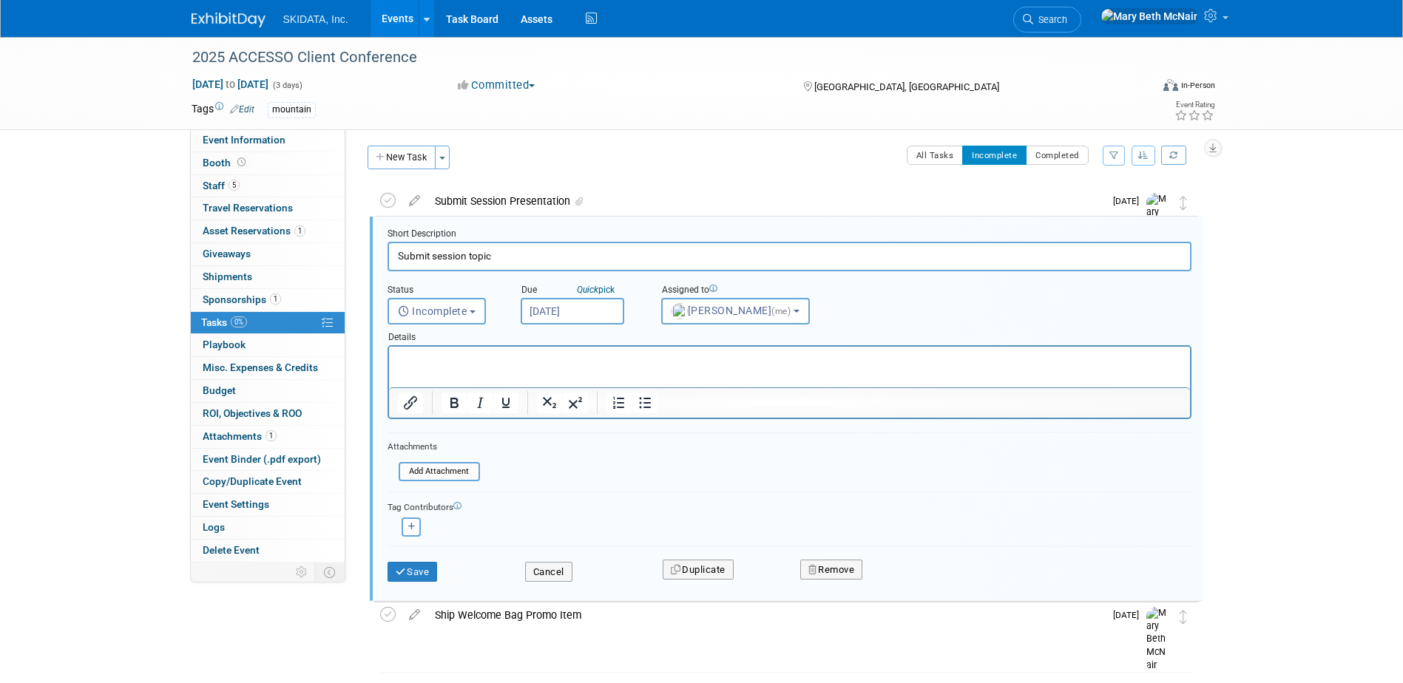
click at [663, 367] on html at bounding box center [788, 357] width 801 height 20
click at [723, 367] on html "﻿Form" at bounding box center [788, 357] width 801 height 20
click at [396, 573] on icon "submit" at bounding box center [402, 572] width 12 height 10
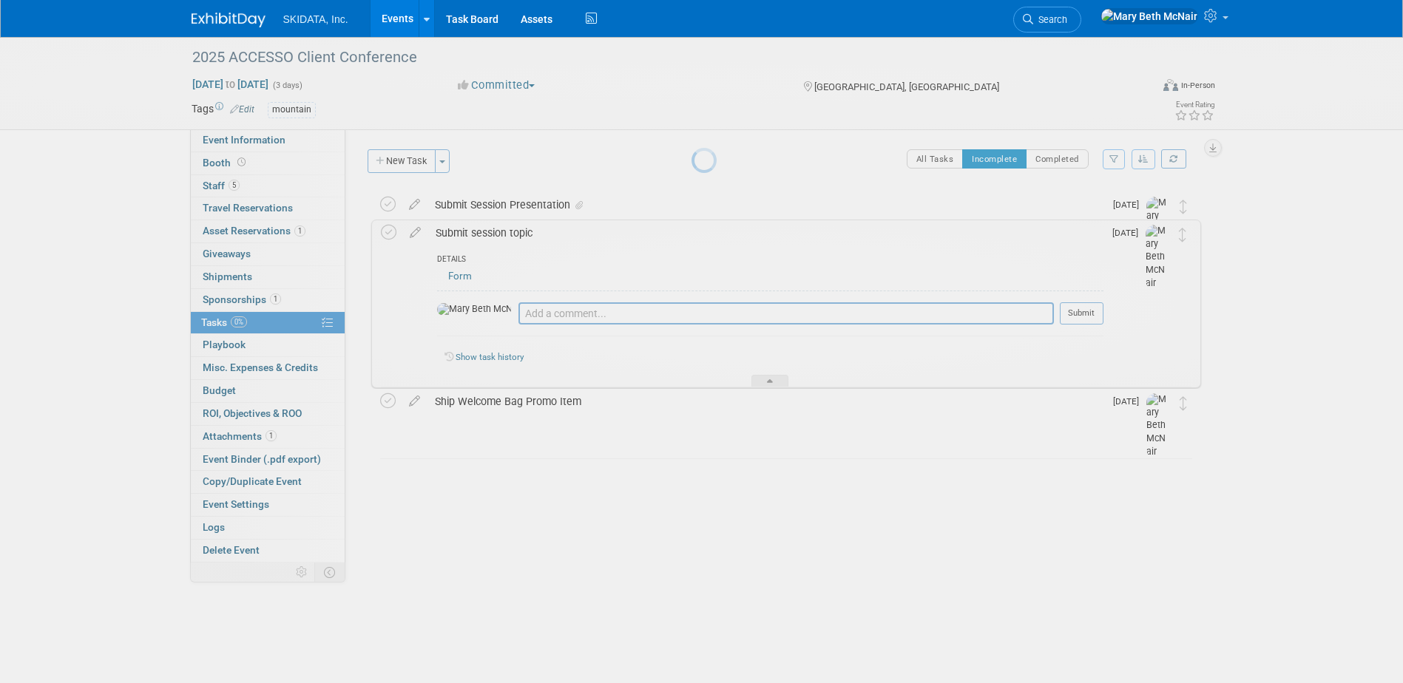
scroll to position [0, 0]
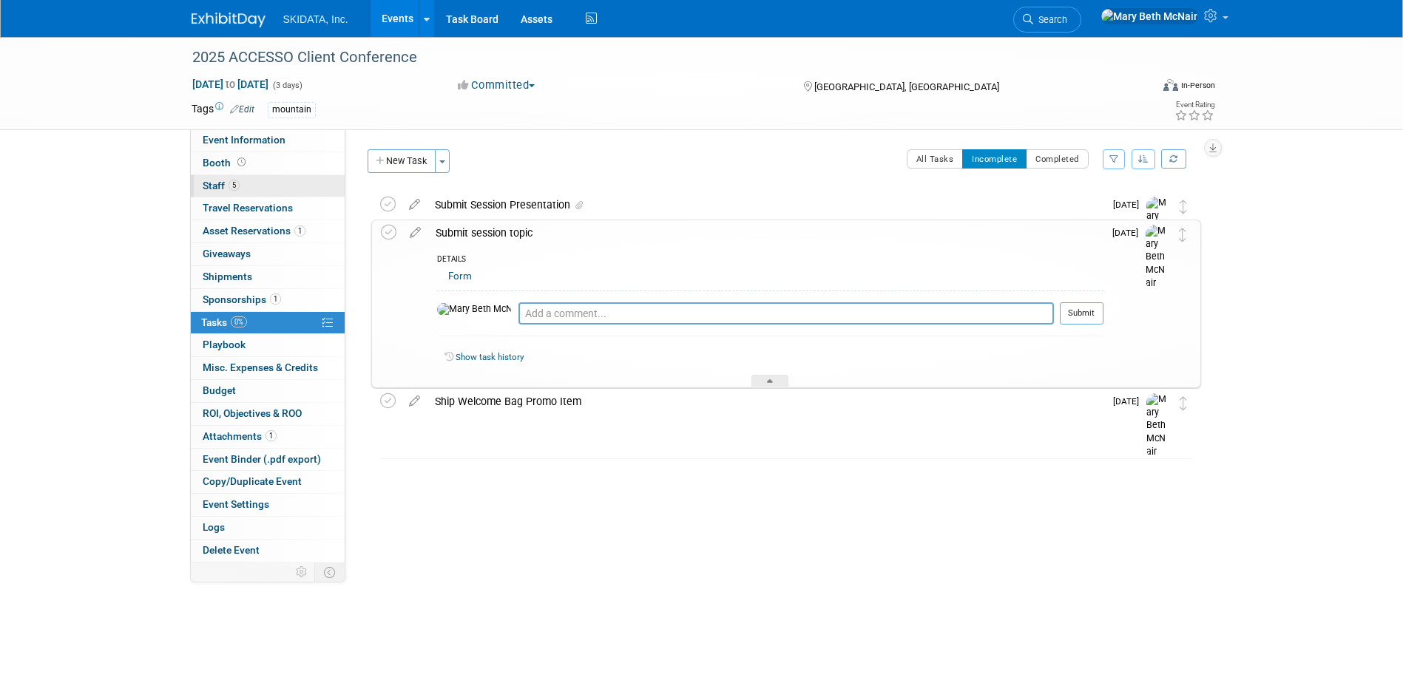
click at [219, 181] on span "Staff 5" at bounding box center [221, 186] width 37 height 12
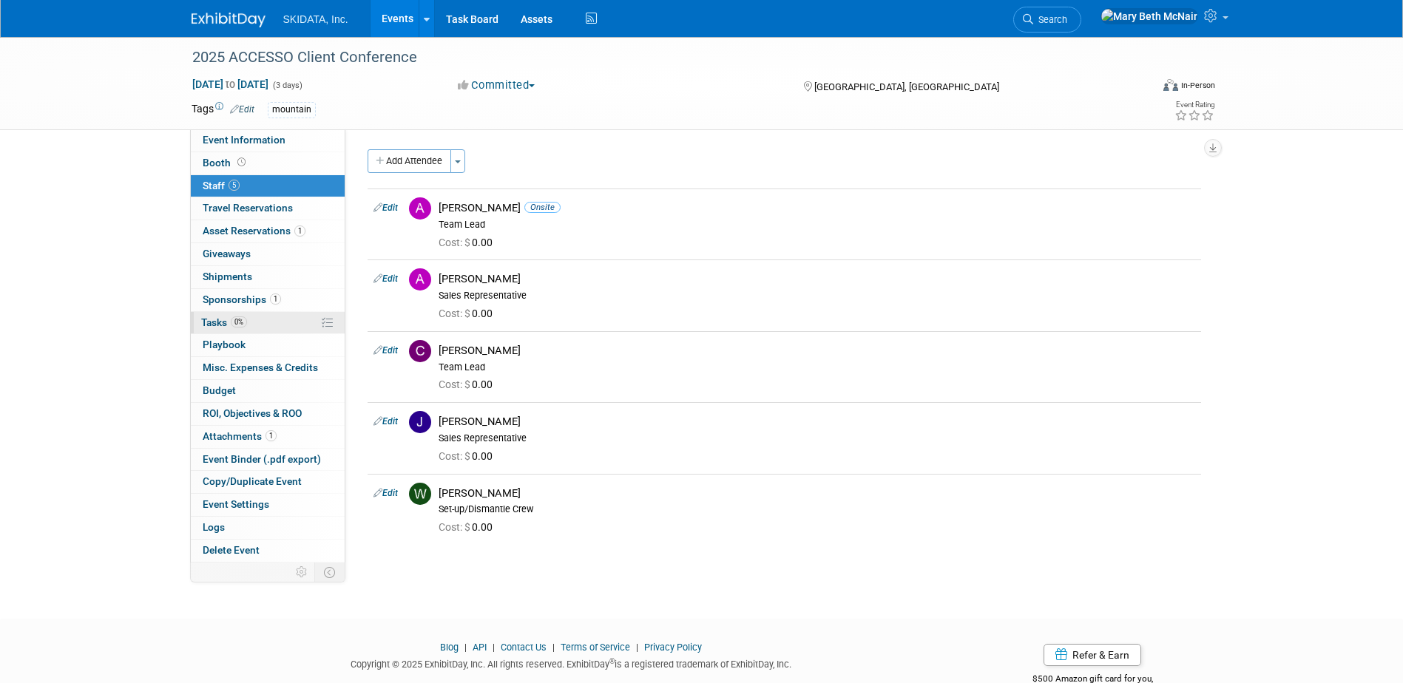
click at [212, 321] on span "Tasks 0%" at bounding box center [224, 322] width 46 height 12
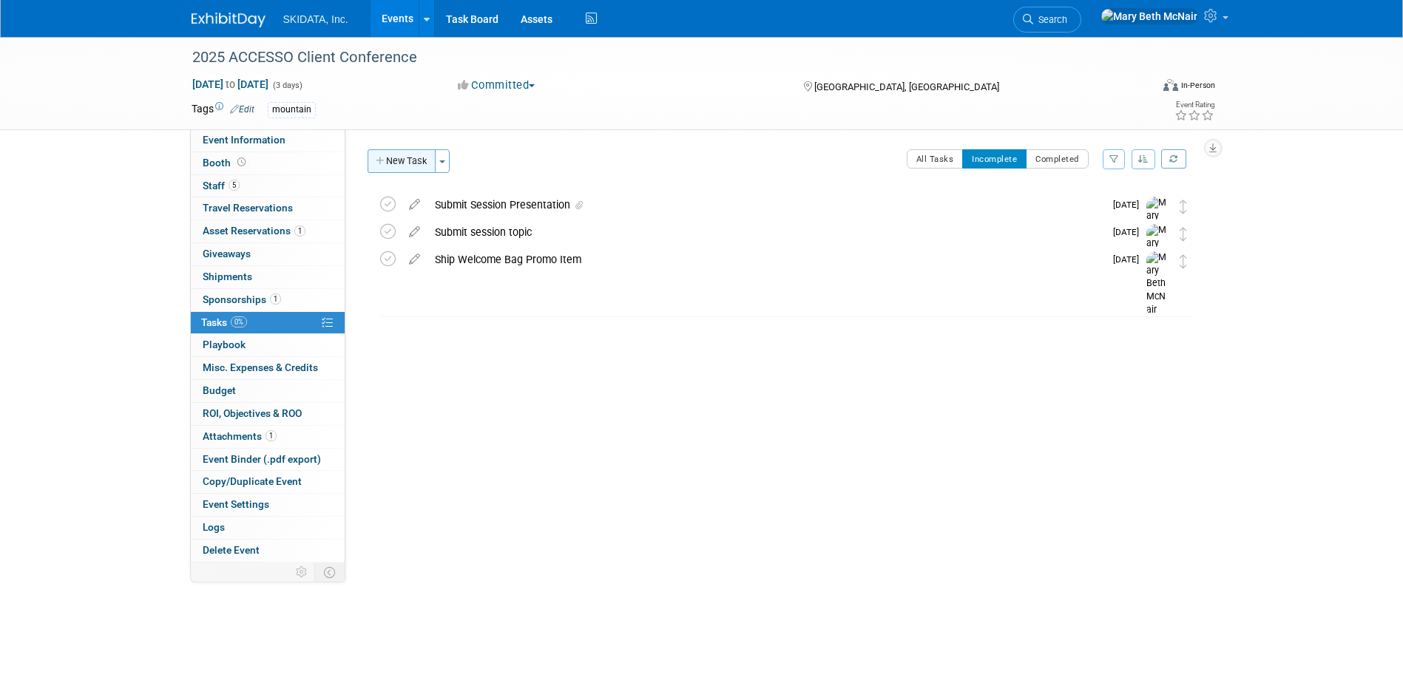
click at [403, 167] on button "New Task" at bounding box center [401, 161] width 68 height 24
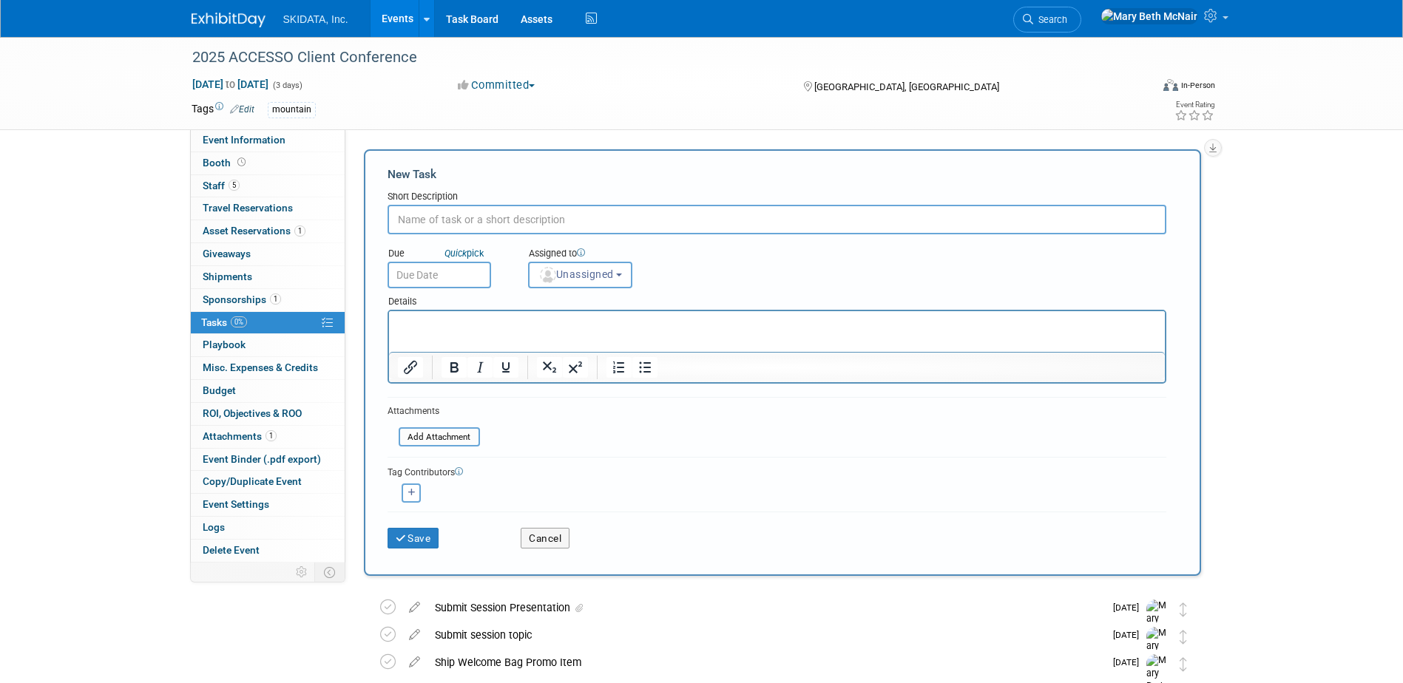
click at [497, 214] on input "text" at bounding box center [776, 220] width 779 height 30
type input "Order electrical access"
click at [473, 277] on input "text" at bounding box center [439, 275] width 104 height 27
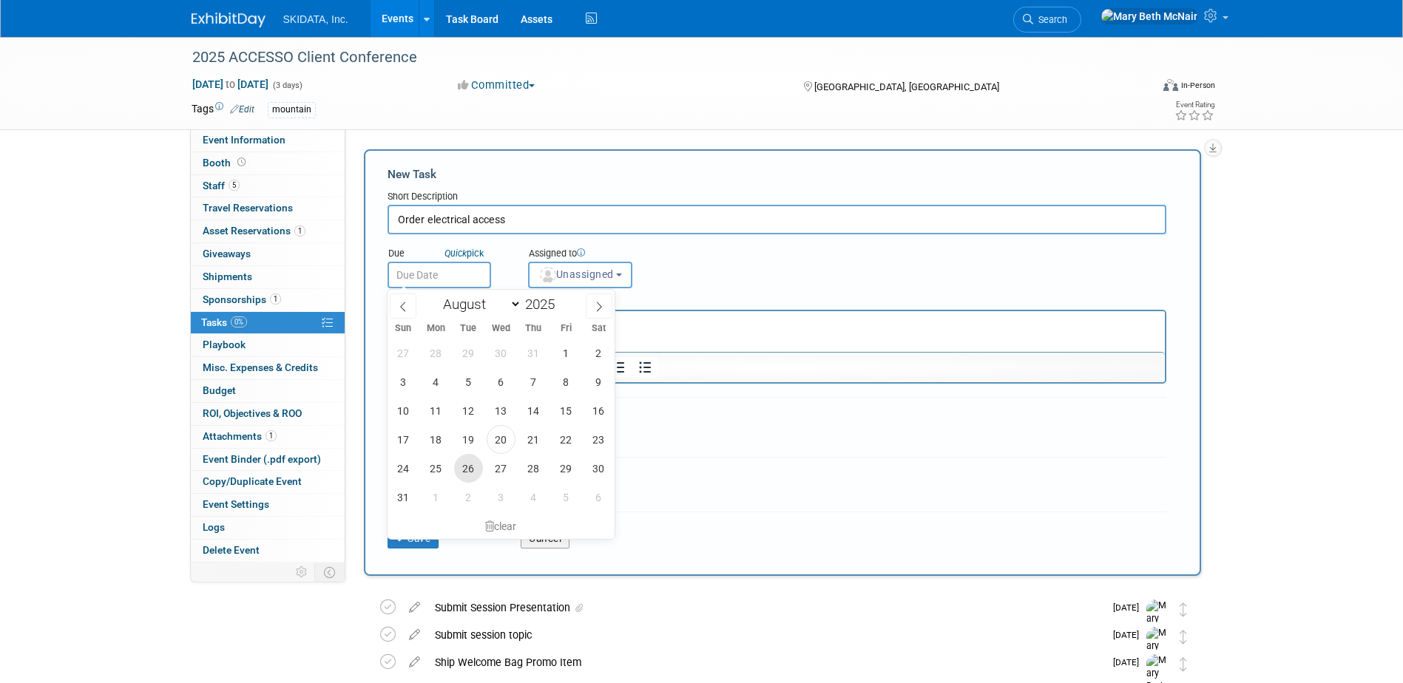
click at [458, 465] on span "26" at bounding box center [468, 468] width 29 height 29
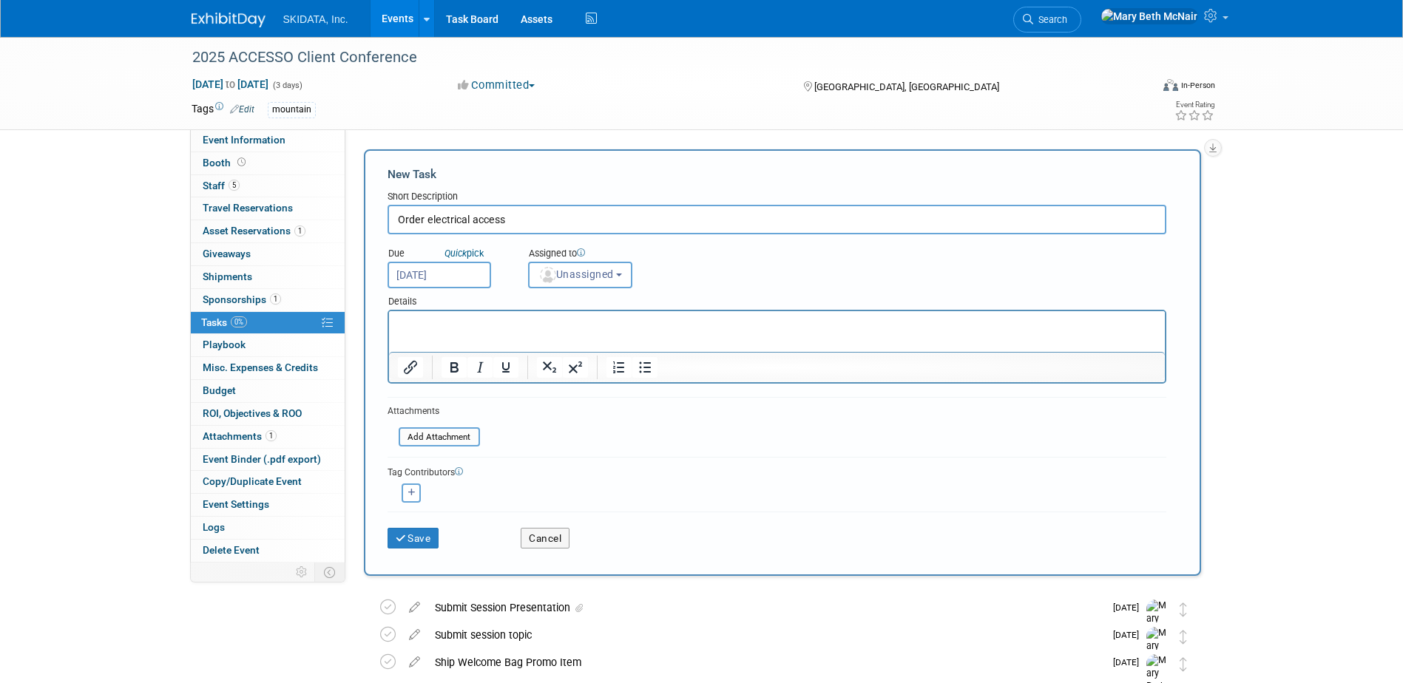
click at [442, 273] on input "Aug 26, 2025" at bounding box center [439, 275] width 104 height 27
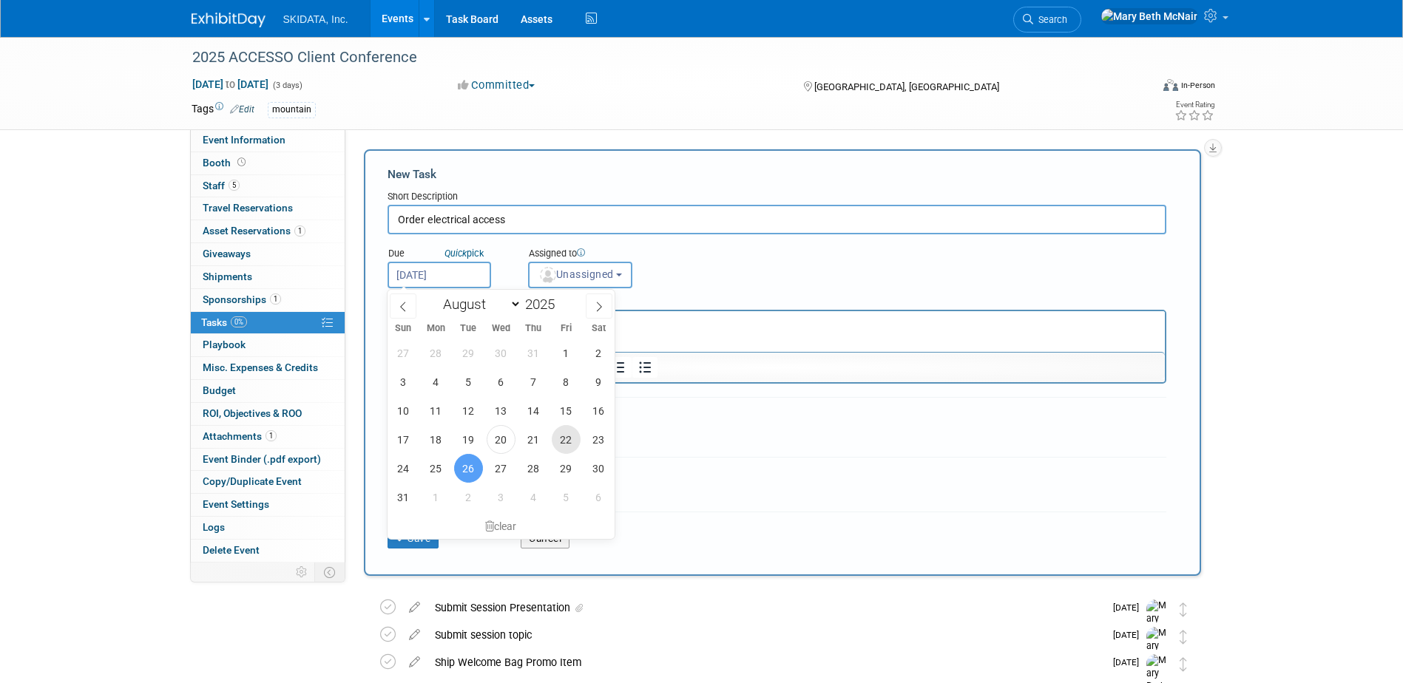
click at [560, 435] on span "22" at bounding box center [566, 439] width 29 height 29
type input "Aug 22, 2025"
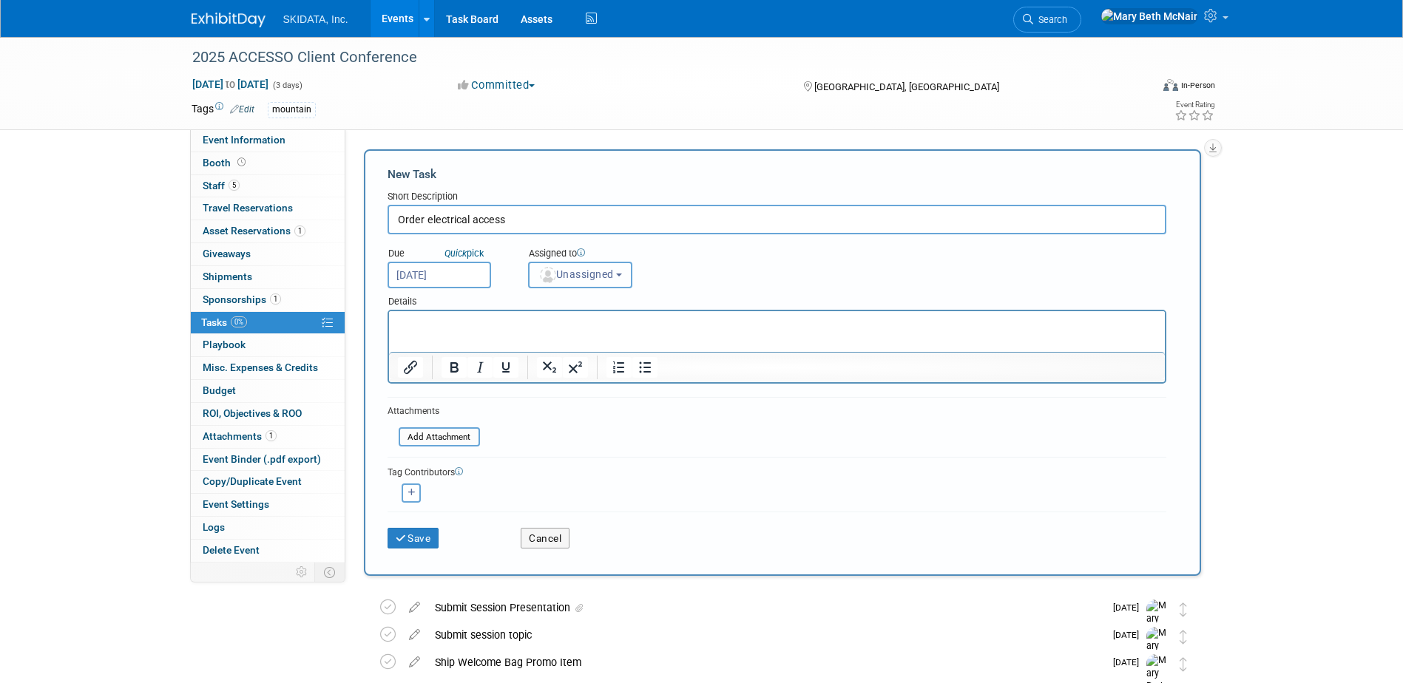
click at [584, 281] on button "Unassigned" at bounding box center [580, 275] width 105 height 27
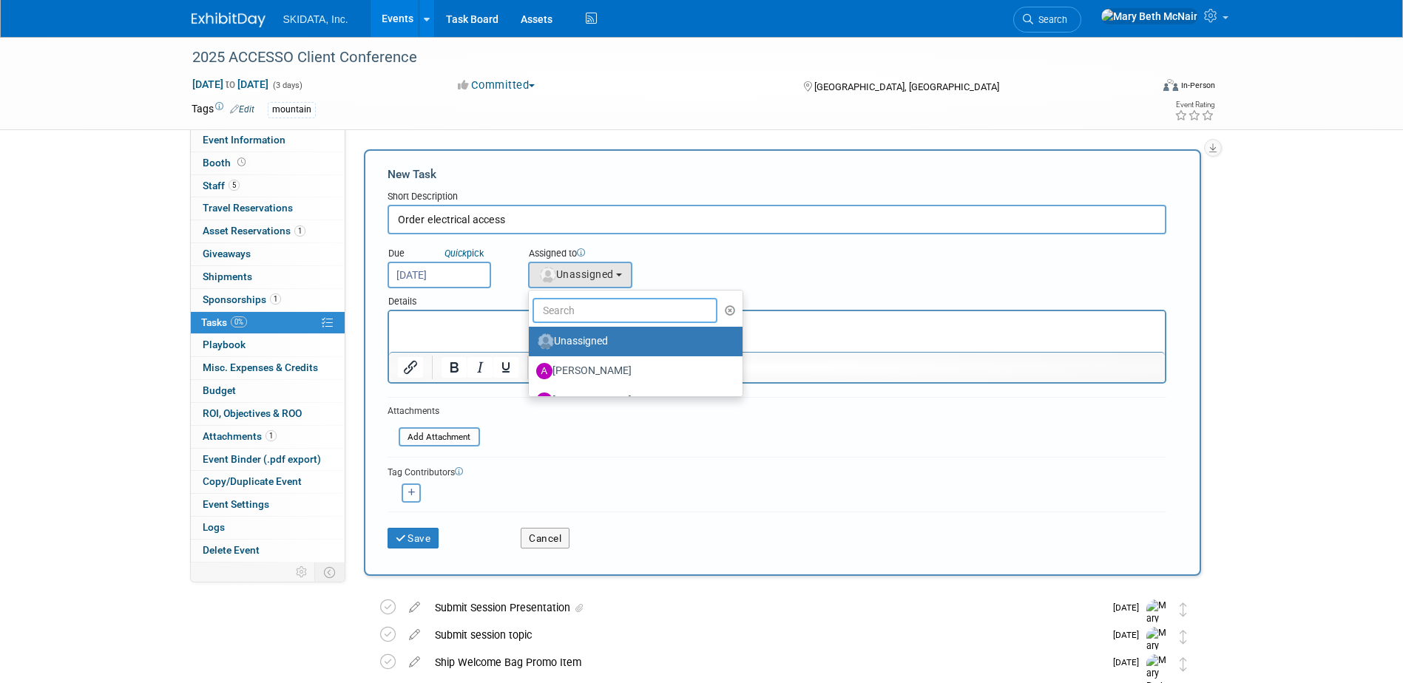
click at [577, 311] on input "text" at bounding box center [625, 310] width 186 height 25
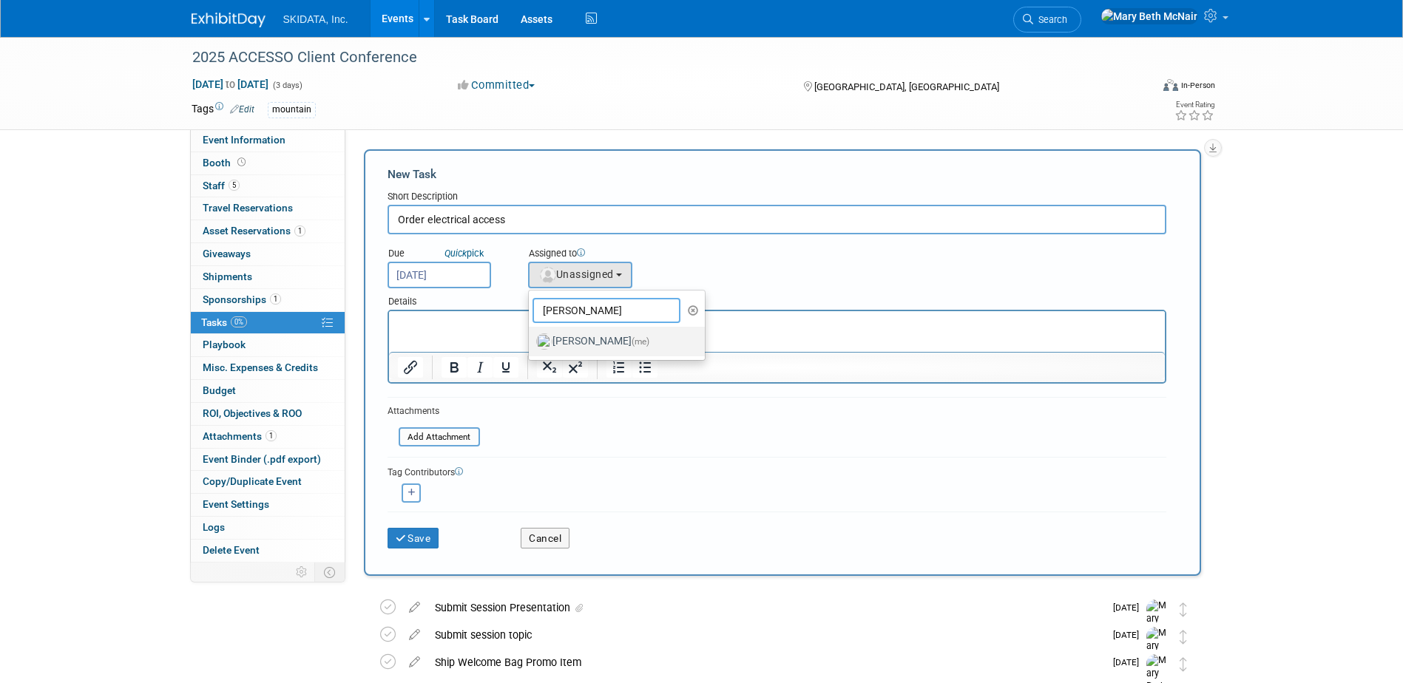
type input "mary"
click at [597, 339] on label "Mary Beth McNair (me)" at bounding box center [613, 342] width 155 height 24
click at [531, 339] on input "Mary Beth McNair (me)" at bounding box center [526, 340] width 10 height 10
select select "3388622f-d6b0-457b-909f-5c35d3cb7589"
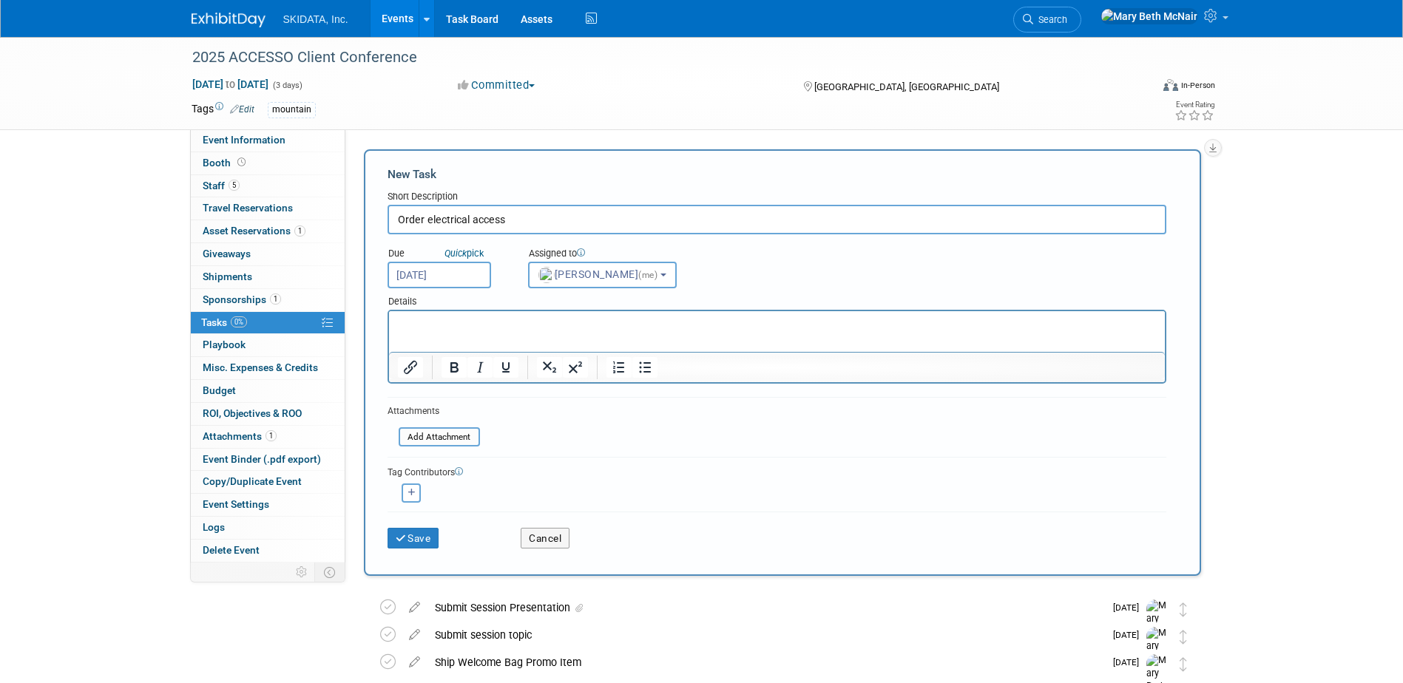
click at [461, 331] on p "Rich Text Area. Press ALT-0 for help." at bounding box center [776, 324] width 759 height 15
click at [418, 532] on button "Save" at bounding box center [413, 538] width 52 height 21
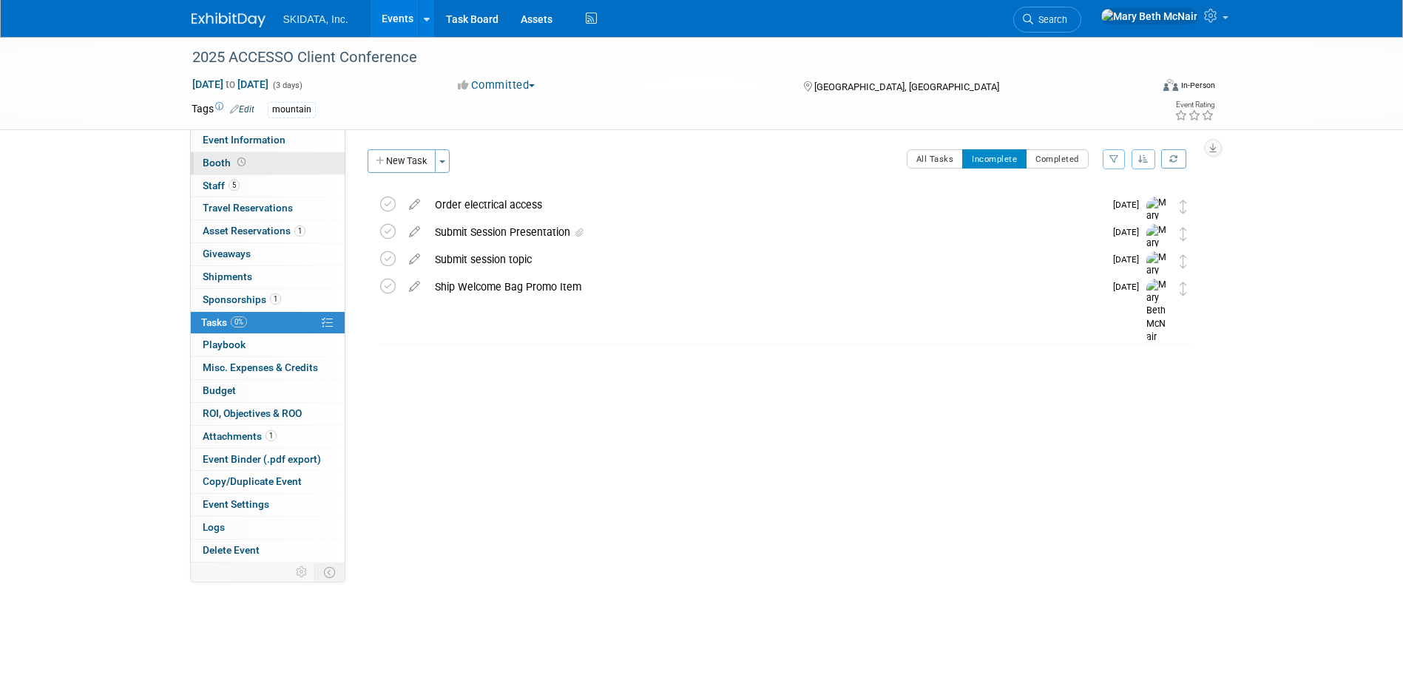
click at [213, 166] on span "Booth" at bounding box center [226, 163] width 46 height 12
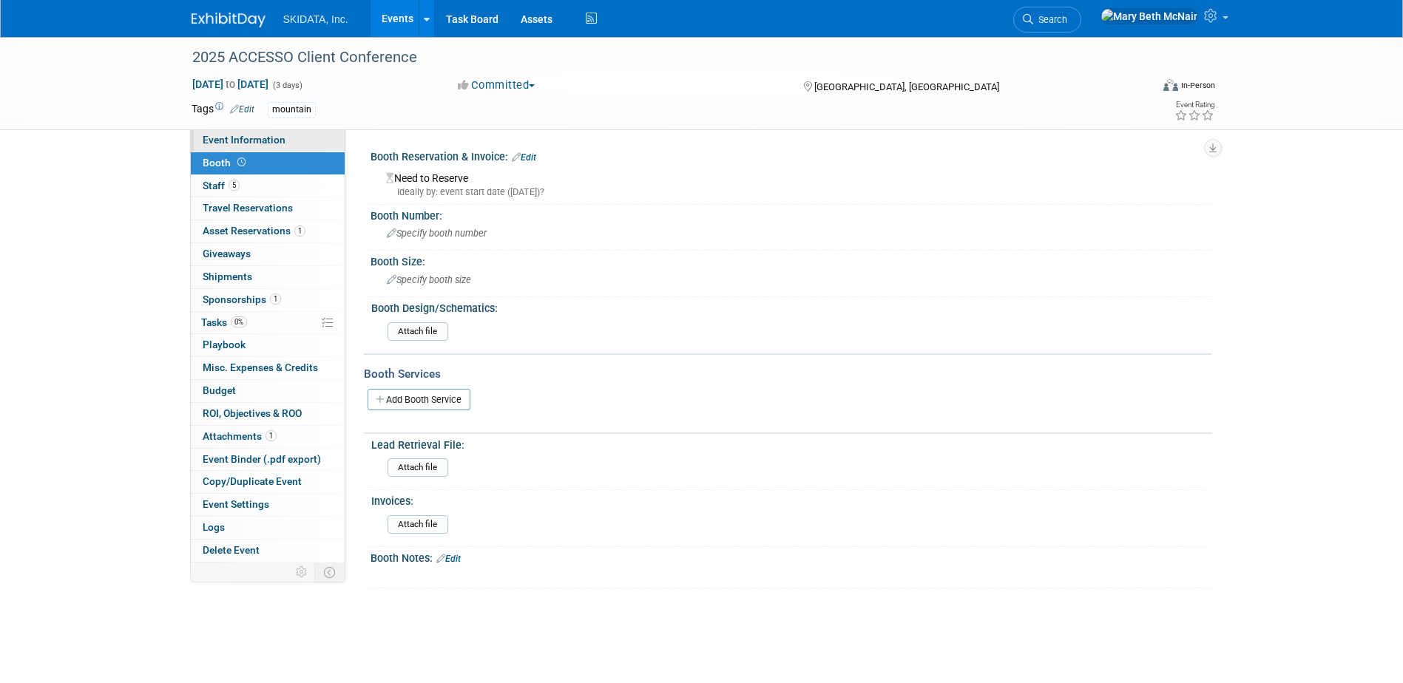
click at [260, 135] on span "Event Information" at bounding box center [244, 140] width 83 height 12
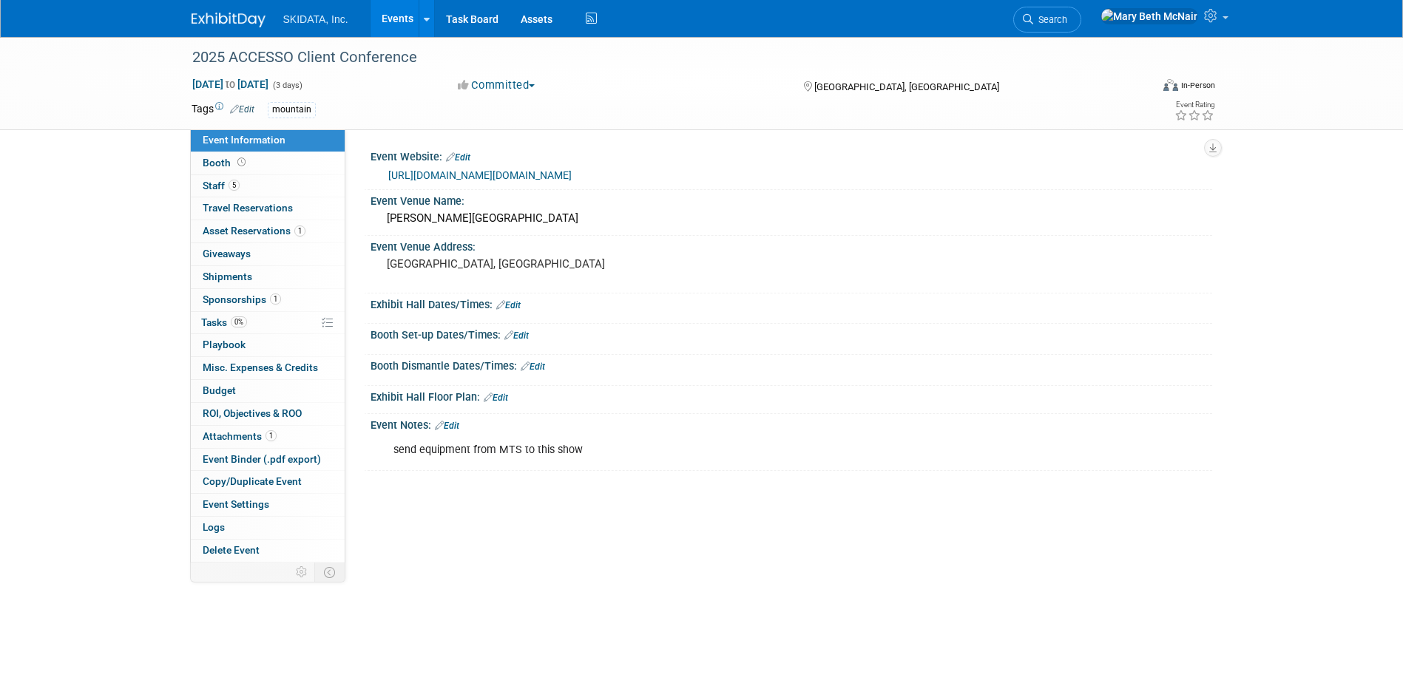
click at [524, 336] on link "Edit" at bounding box center [516, 336] width 24 height 10
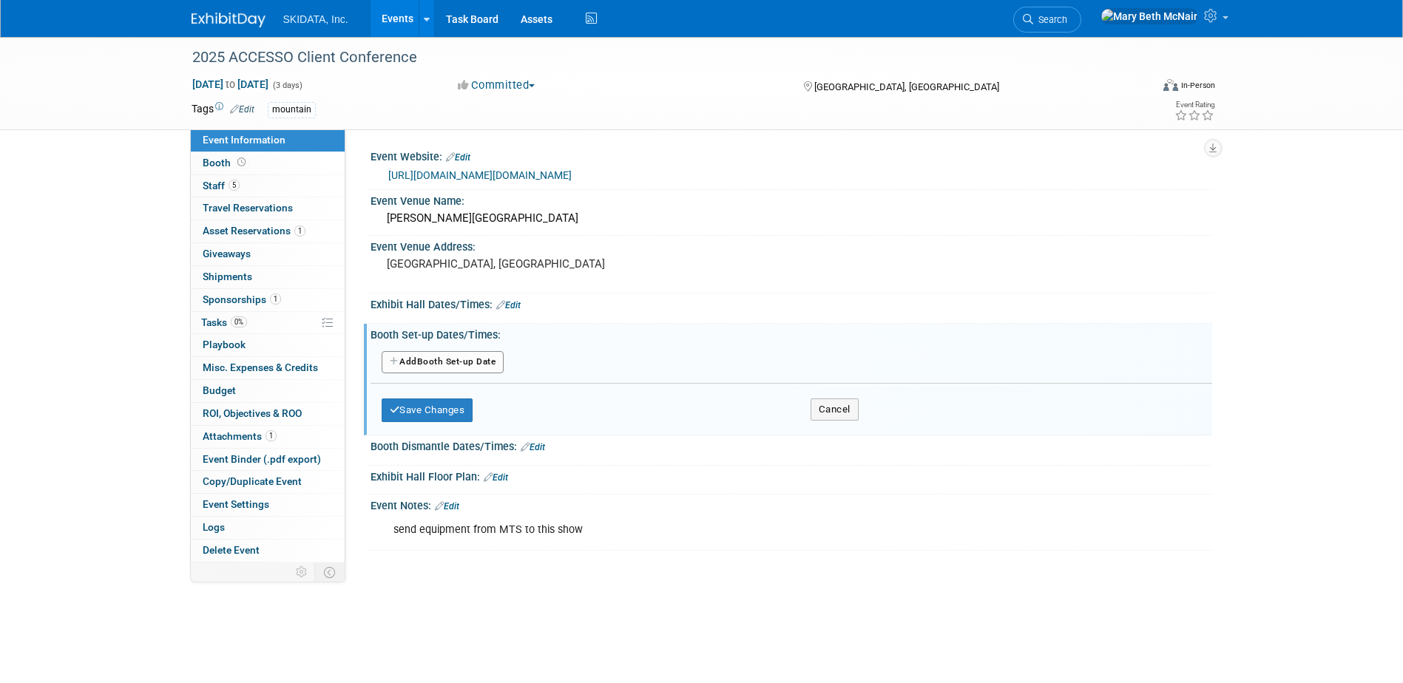
click at [475, 364] on button "Add Another Booth Set-up Date" at bounding box center [443, 362] width 123 height 22
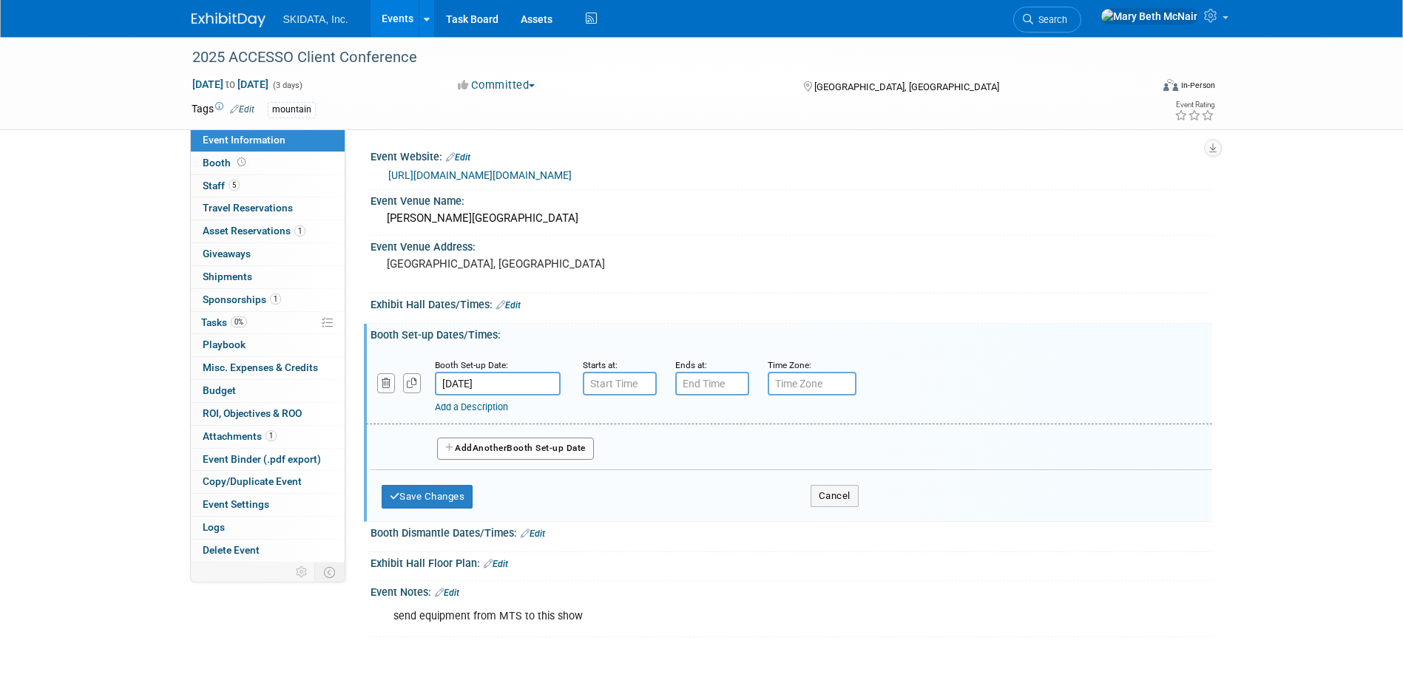
click at [493, 384] on input "[DATE]" at bounding box center [498, 384] width 126 height 24
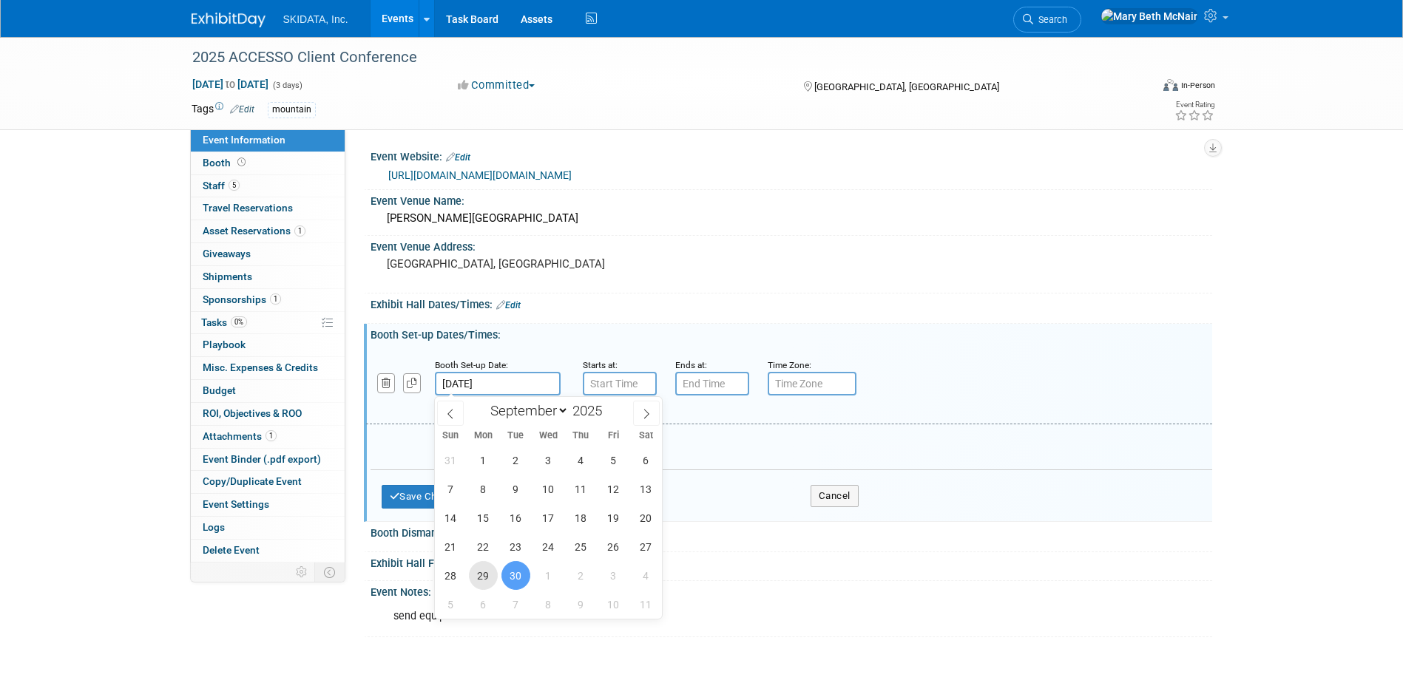
click at [484, 574] on span "29" at bounding box center [483, 575] width 29 height 29
type input "[DATE]"
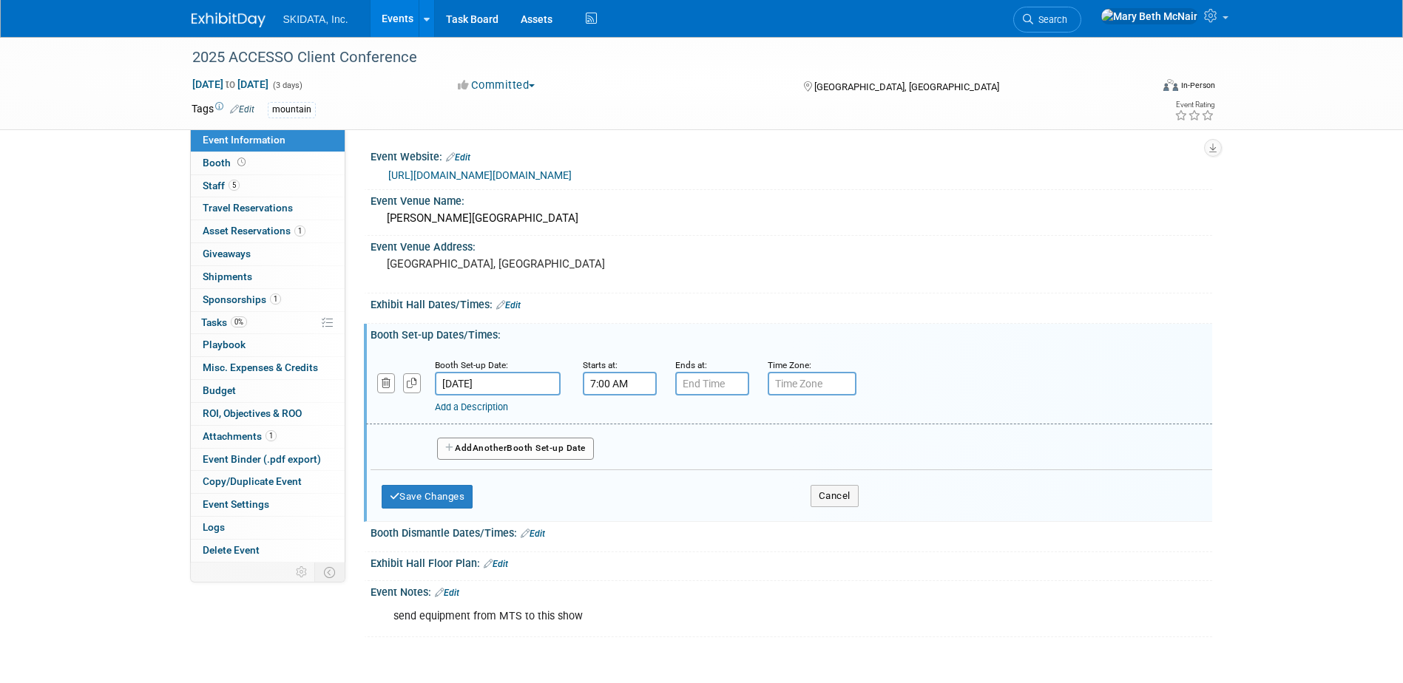
click at [620, 384] on input "7:00 AM" at bounding box center [620, 384] width 74 height 24
click at [621, 478] on span at bounding box center [617, 485] width 26 height 26
click at [747, 446] on button "AM" at bounding box center [746, 451] width 27 height 25
type input "5:00 PM"
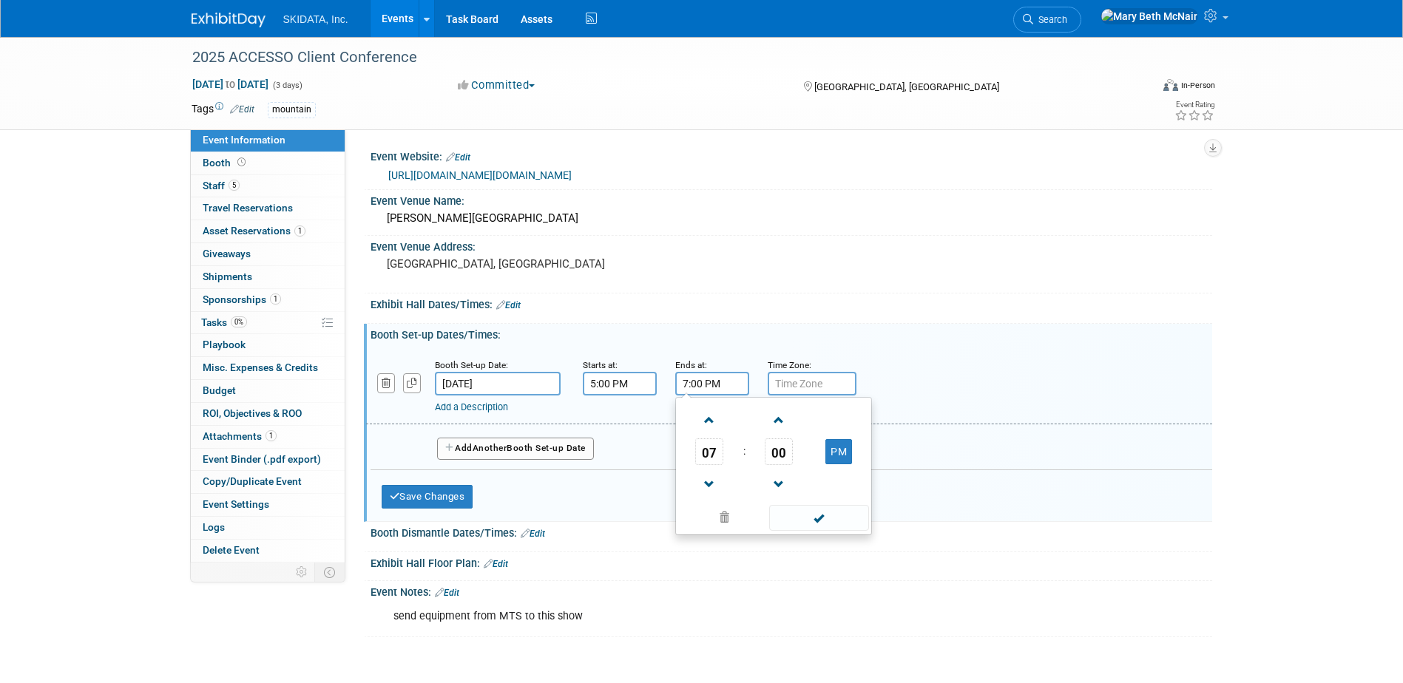
click at [721, 382] on input "7:00 PM" at bounding box center [712, 384] width 74 height 24
click at [707, 480] on span at bounding box center [709, 485] width 26 height 26
click at [780, 425] on span at bounding box center [779, 420] width 26 height 26
click at [776, 452] on span "01" at bounding box center [779, 451] width 28 height 27
click at [796, 464] on td "30" at bounding box center [796, 461] width 47 height 40
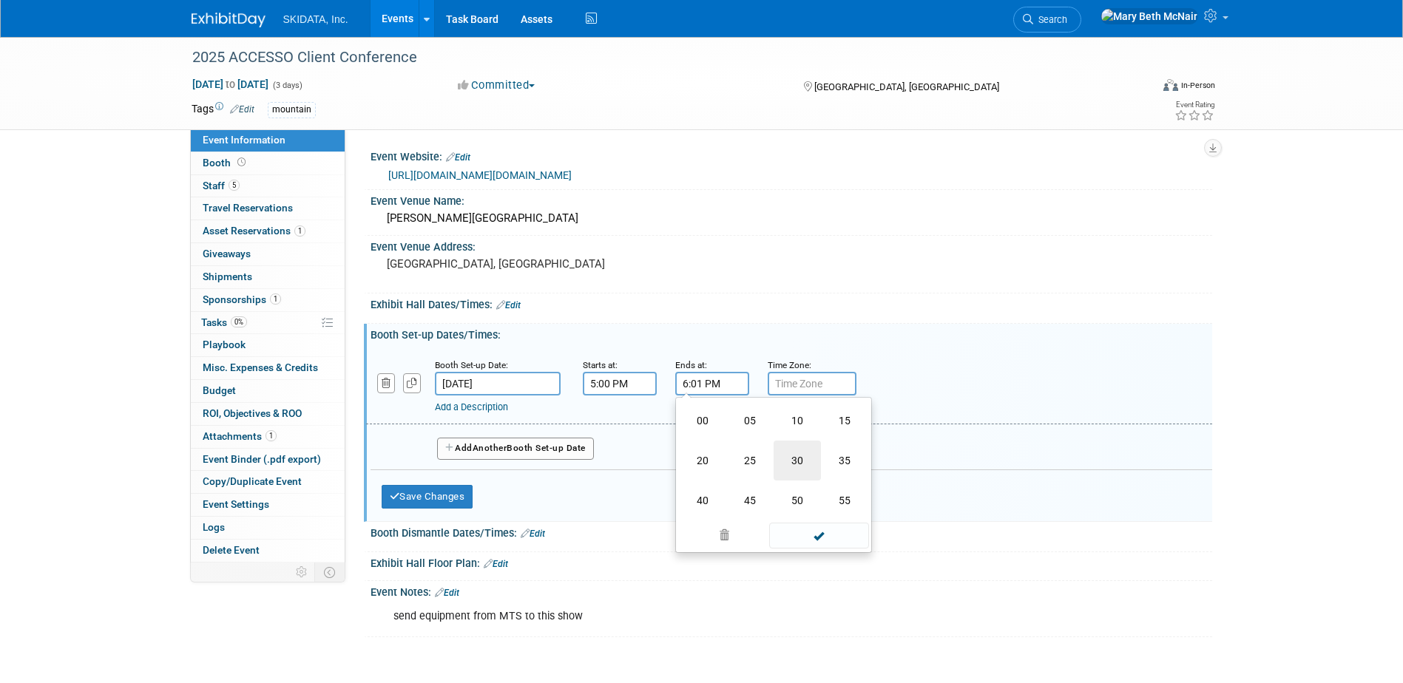
type input "6:30 PM"
click at [902, 421] on div "Booth Set-up Date: Sep 29, 2025 Starts at: 5:00 PM Ends at: 6:30 PM 06 : 30 PM …" at bounding box center [789, 386] width 846 height 75
click at [468, 492] on button "Save Changes" at bounding box center [428, 497] width 92 height 24
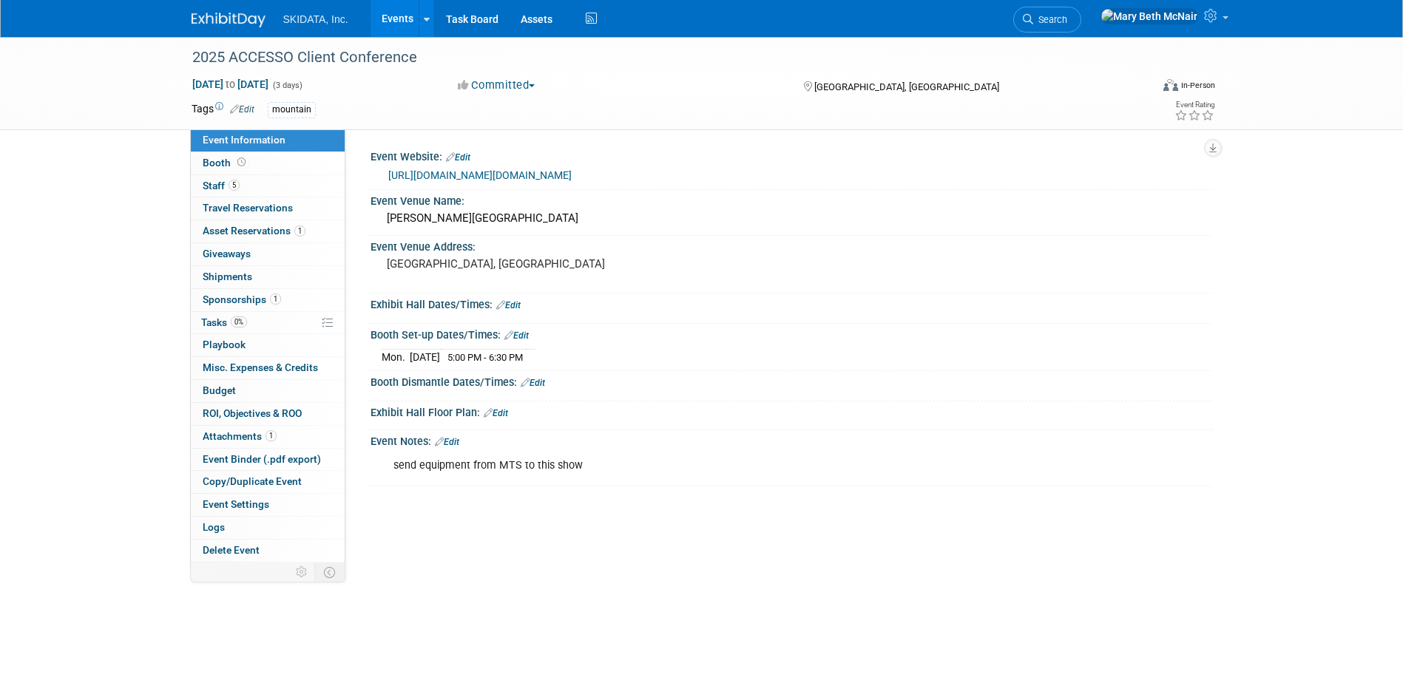
click at [543, 379] on link "Edit" at bounding box center [533, 383] width 24 height 10
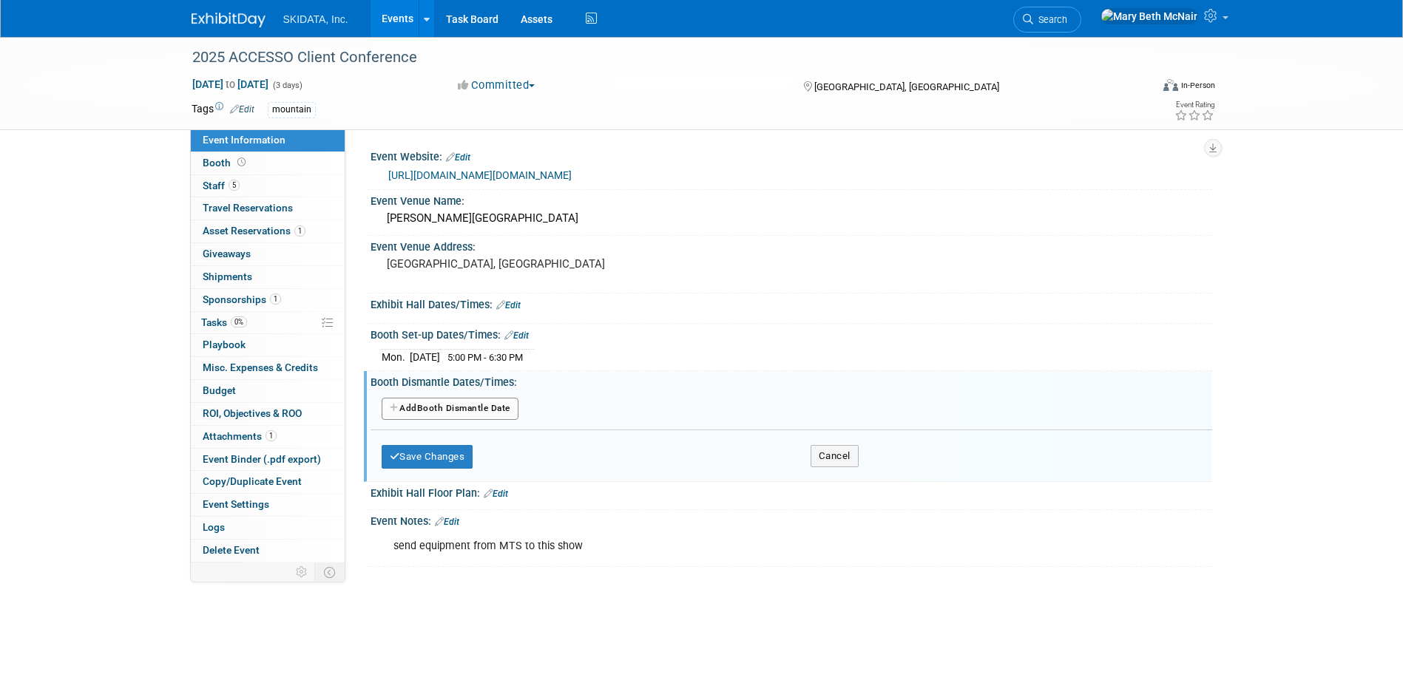
click at [466, 408] on button "Add Another Booth Dismantle Date" at bounding box center [450, 409] width 137 height 22
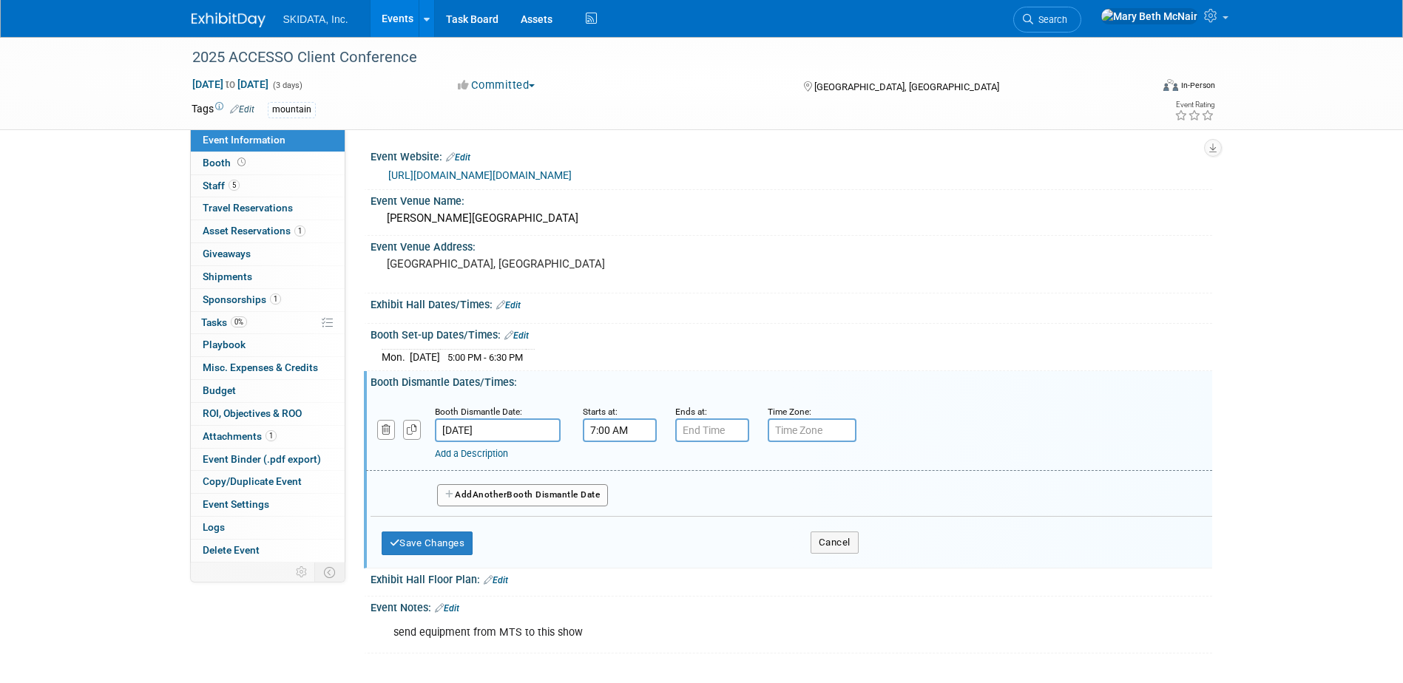
click at [612, 430] on input "7:00 AM" at bounding box center [620, 430] width 74 height 24
click at [620, 529] on span at bounding box center [617, 531] width 26 height 26
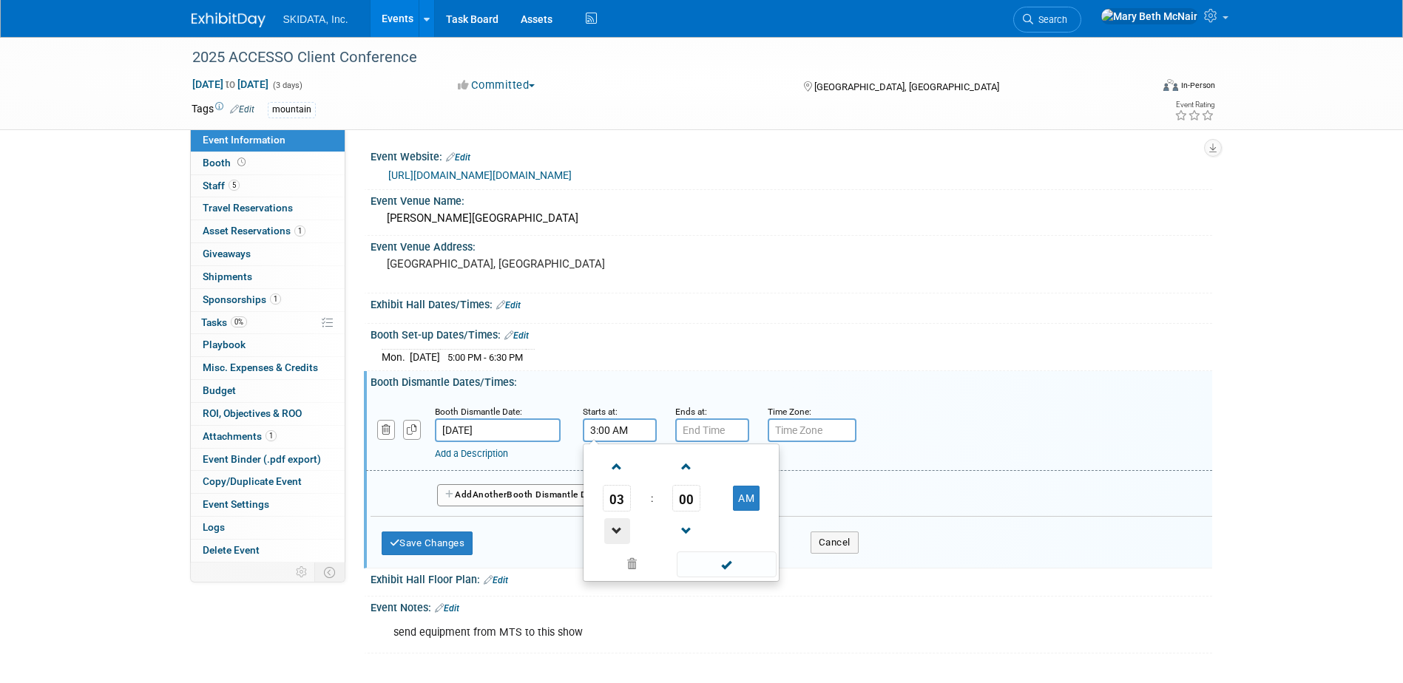
click at [620, 529] on span at bounding box center [617, 531] width 26 height 26
click at [748, 489] on button "AM" at bounding box center [746, 498] width 27 height 25
type input "2:00 PM"
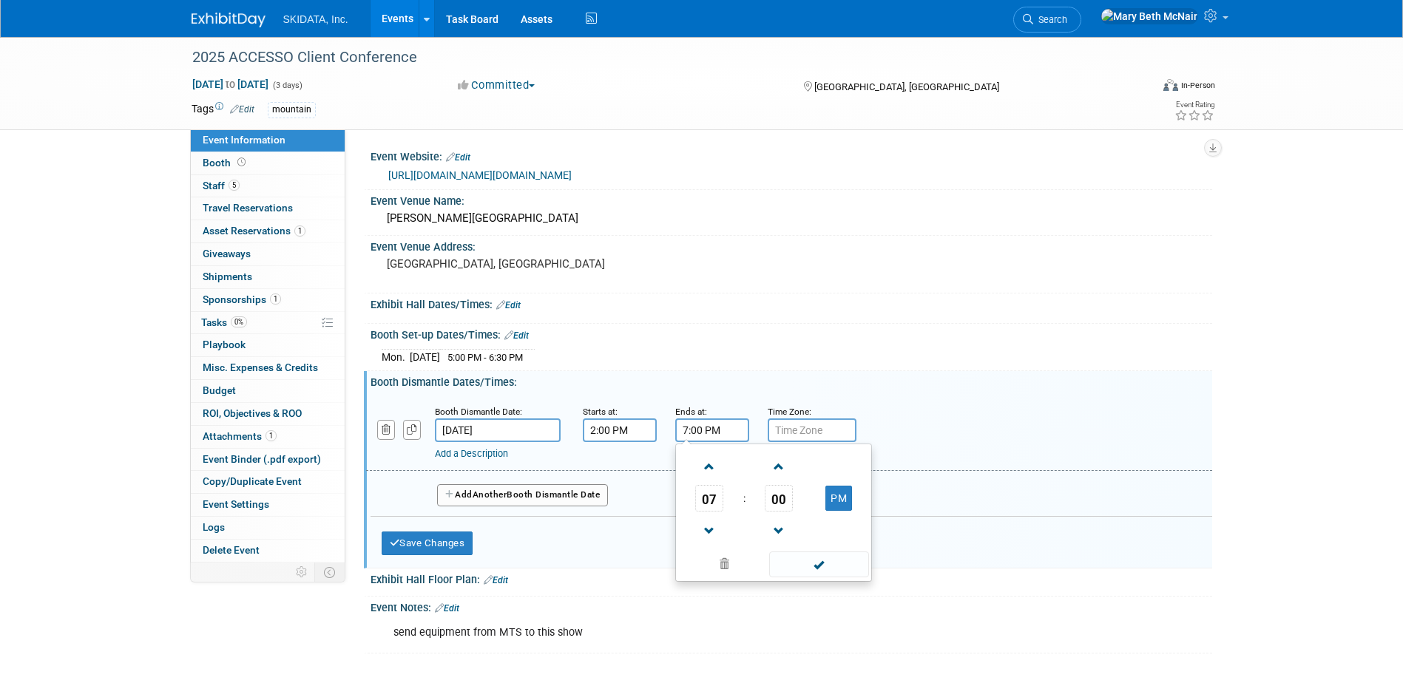
click at [716, 424] on input "7:00 PM" at bounding box center [712, 430] width 74 height 24
click at [704, 532] on span at bounding box center [709, 531] width 26 height 26
type input "4:00 PM"
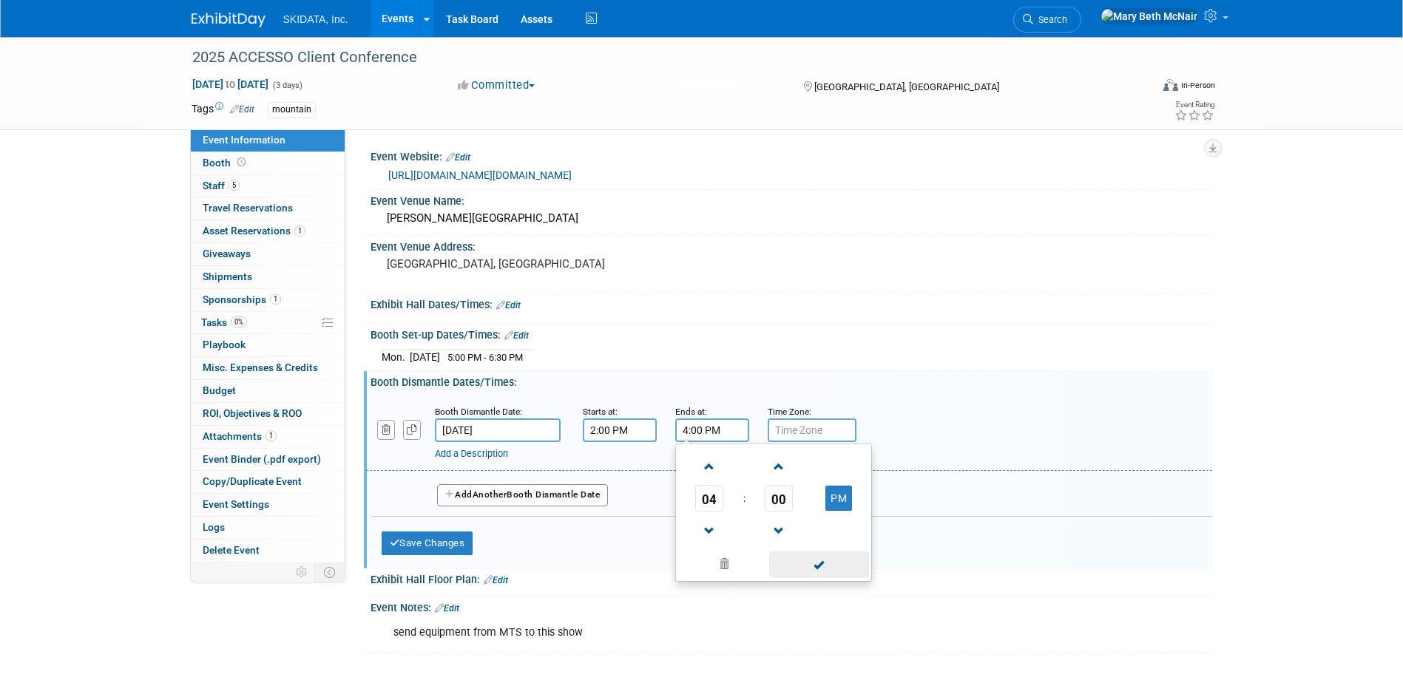
click at [833, 558] on span at bounding box center [819, 565] width 100 height 26
click at [482, 492] on span "Another" at bounding box center [489, 494] width 35 height 10
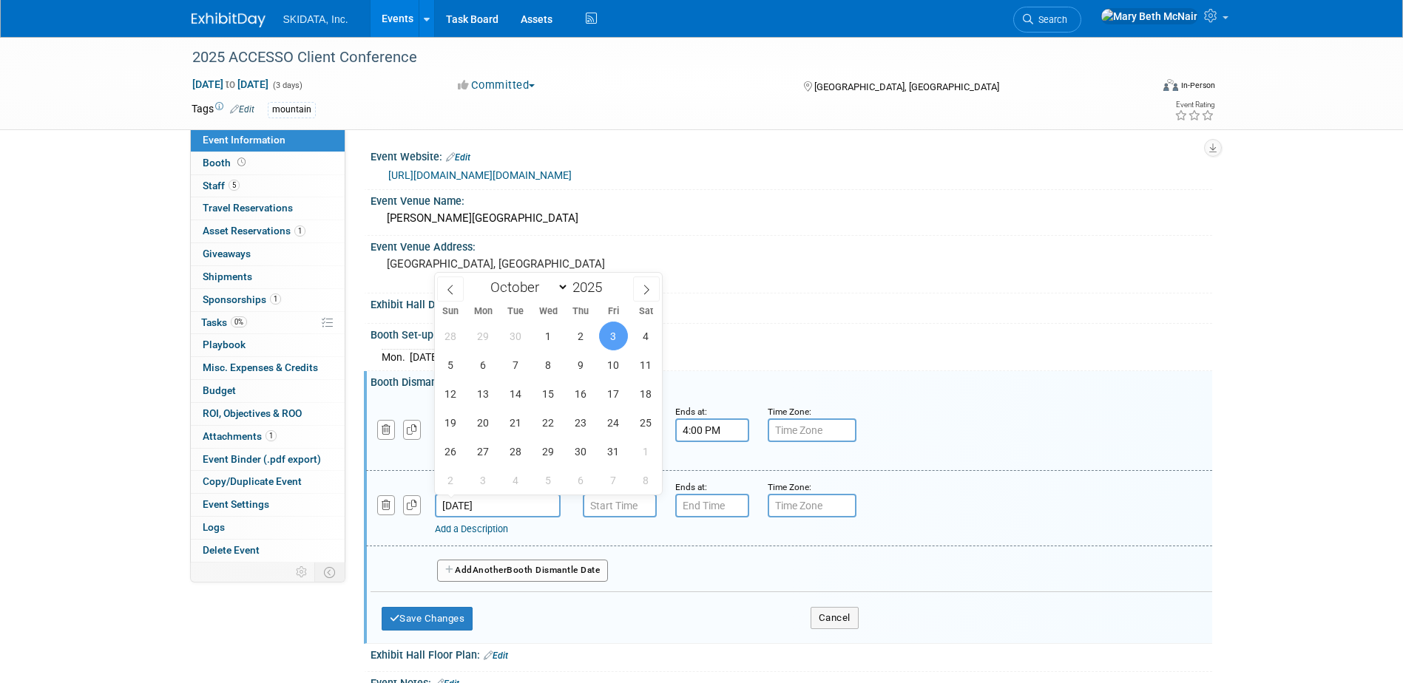
click at [494, 499] on input "Oct 3, 2025" at bounding box center [498, 506] width 126 height 24
click at [583, 331] on span "2" at bounding box center [580, 336] width 29 height 29
type input "[DATE]"
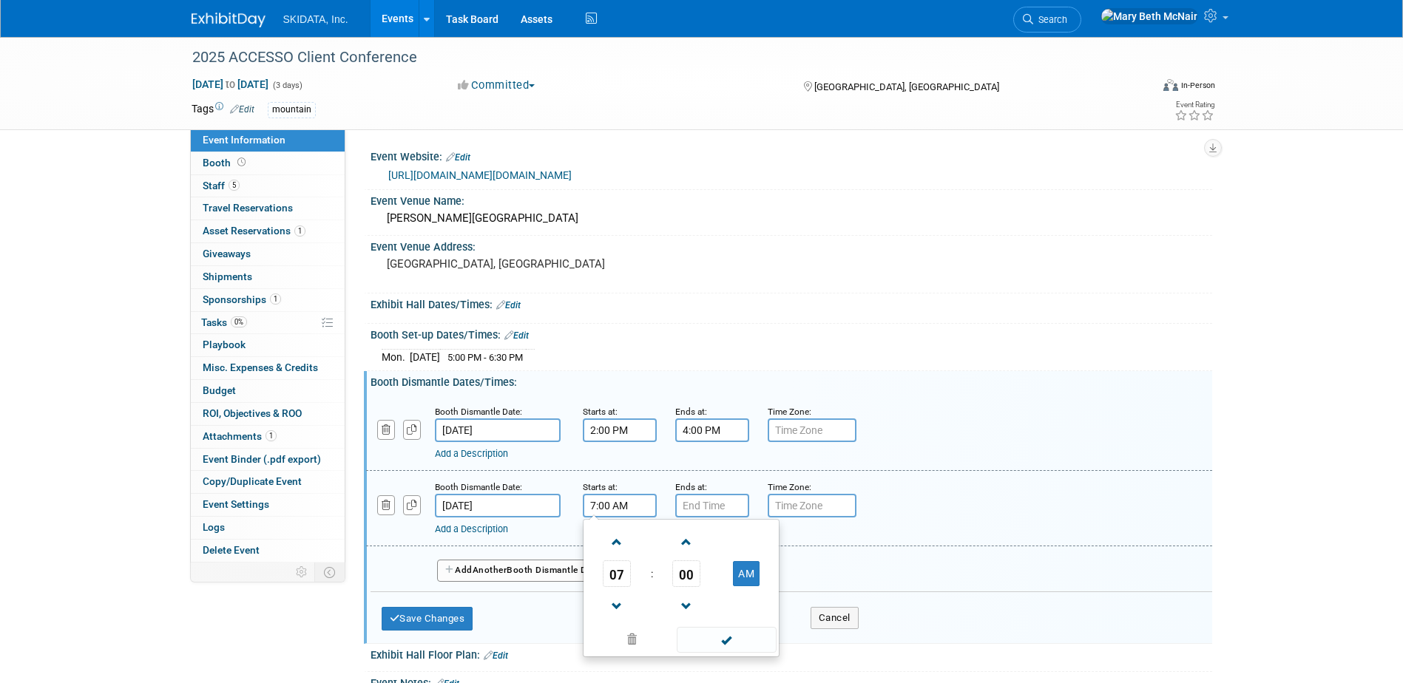
click at [616, 505] on input "7:00 AM" at bounding box center [620, 506] width 74 height 24
click at [616, 591] on link at bounding box center [617, 606] width 28 height 38
click at [744, 580] on button "AM" at bounding box center [746, 573] width 27 height 25
type input "5:00 PM"
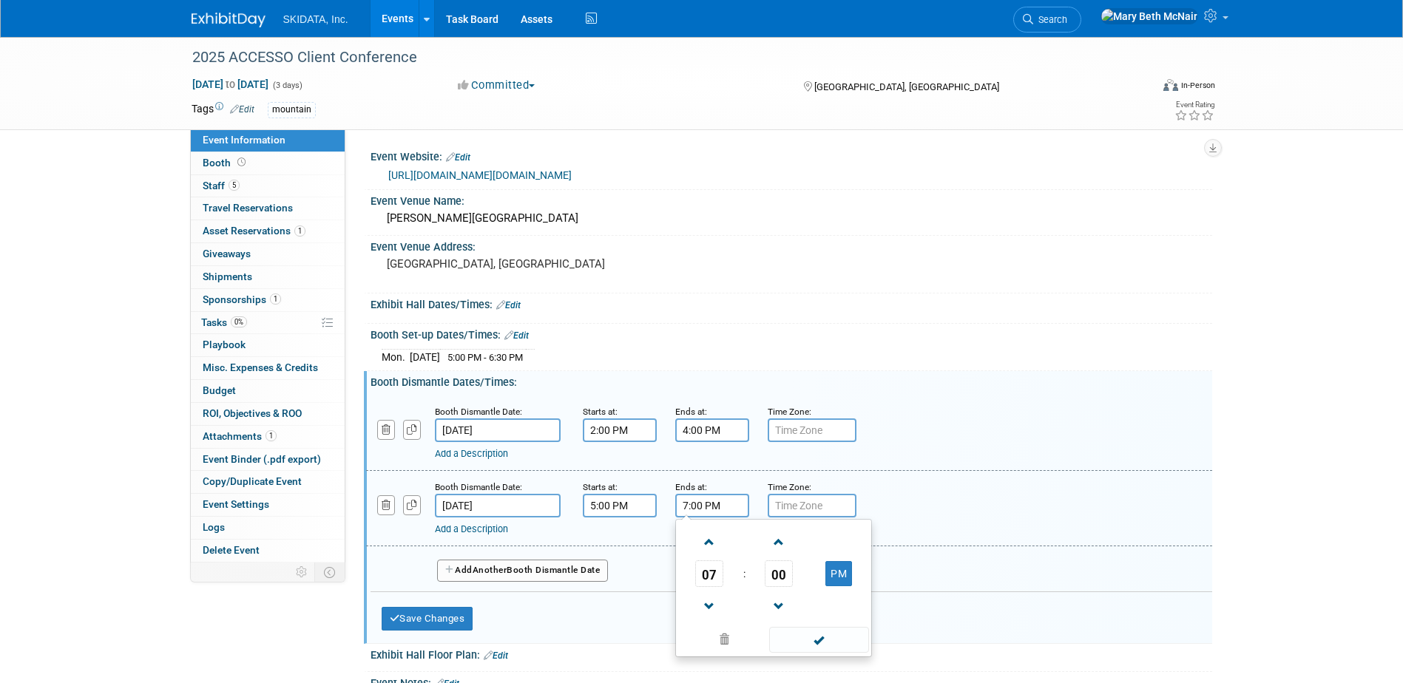
click at [707, 501] on input "7:00 PM" at bounding box center [712, 506] width 74 height 24
click at [708, 550] on span at bounding box center [709, 542] width 26 height 26
click at [706, 598] on span at bounding box center [709, 607] width 26 height 26
click at [841, 572] on button "PM" at bounding box center [838, 573] width 27 height 25
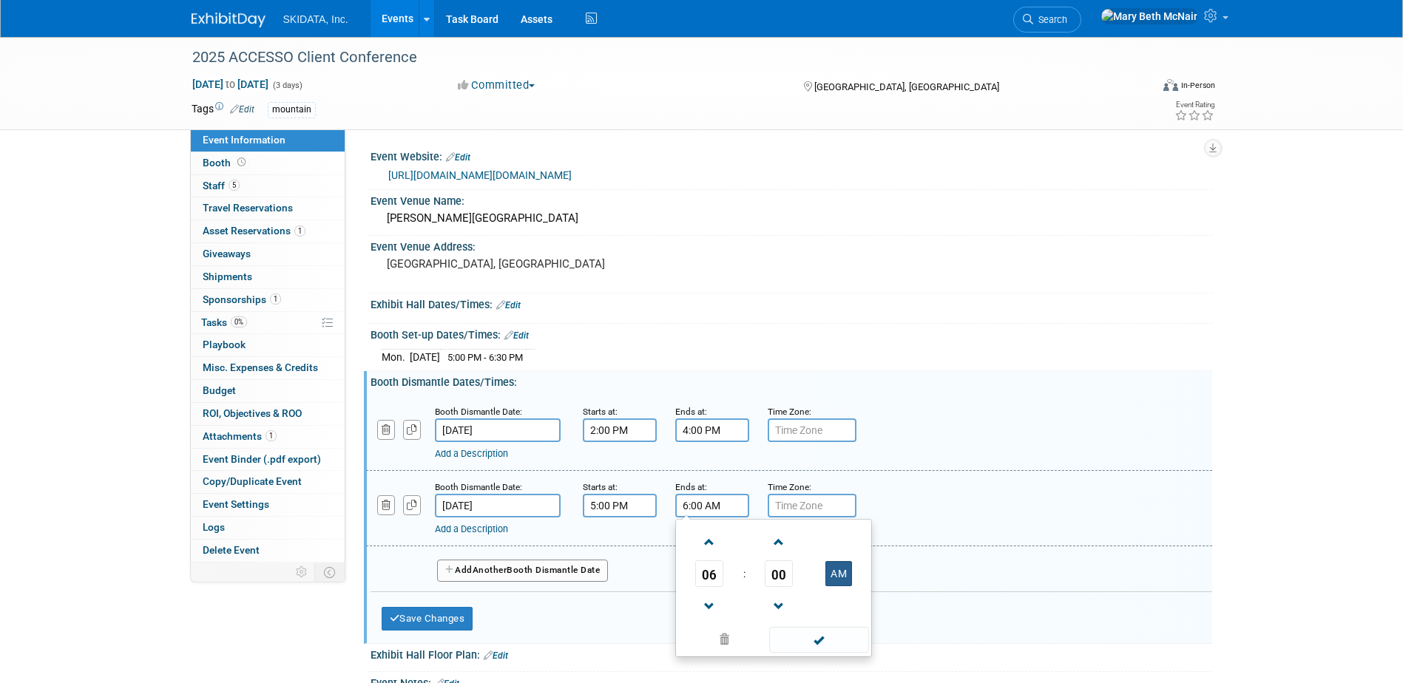
click at [838, 577] on button "AM" at bounding box center [838, 573] width 27 height 25
type input "6:00 PM"
click at [583, 520] on div "Add a Description Description:" at bounding box center [751, 527] width 632 height 18
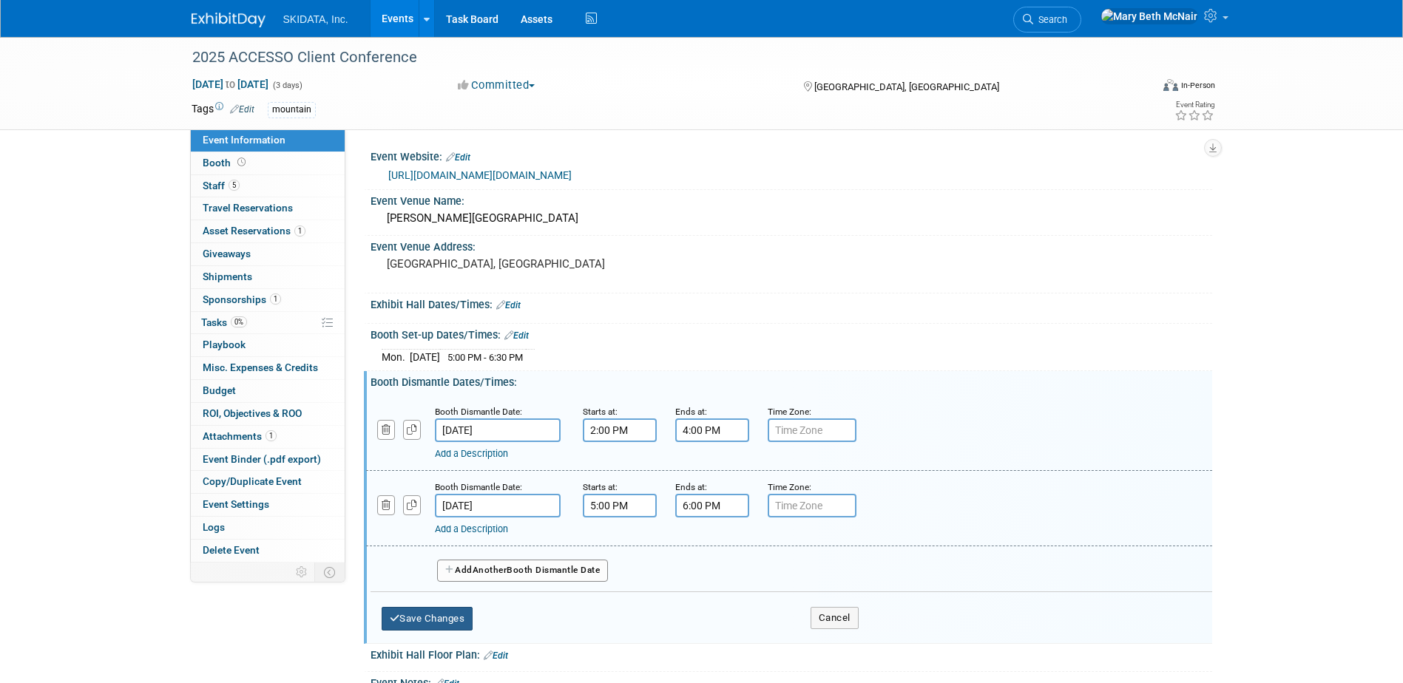
click at [458, 618] on button "Save Changes" at bounding box center [428, 619] width 92 height 24
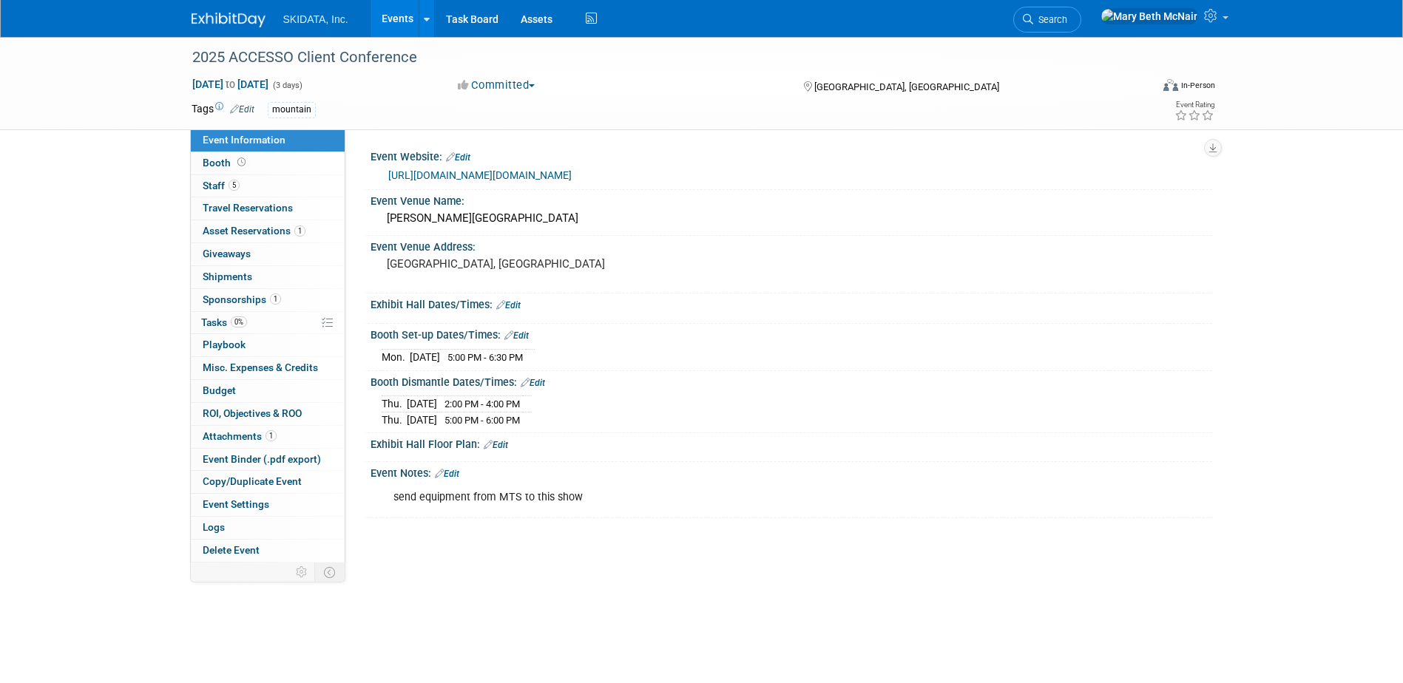
click at [523, 306] on div "Exhibit Hall Dates/Times: Edit" at bounding box center [790, 303] width 841 height 19
click at [518, 302] on link "Edit" at bounding box center [508, 305] width 24 height 10
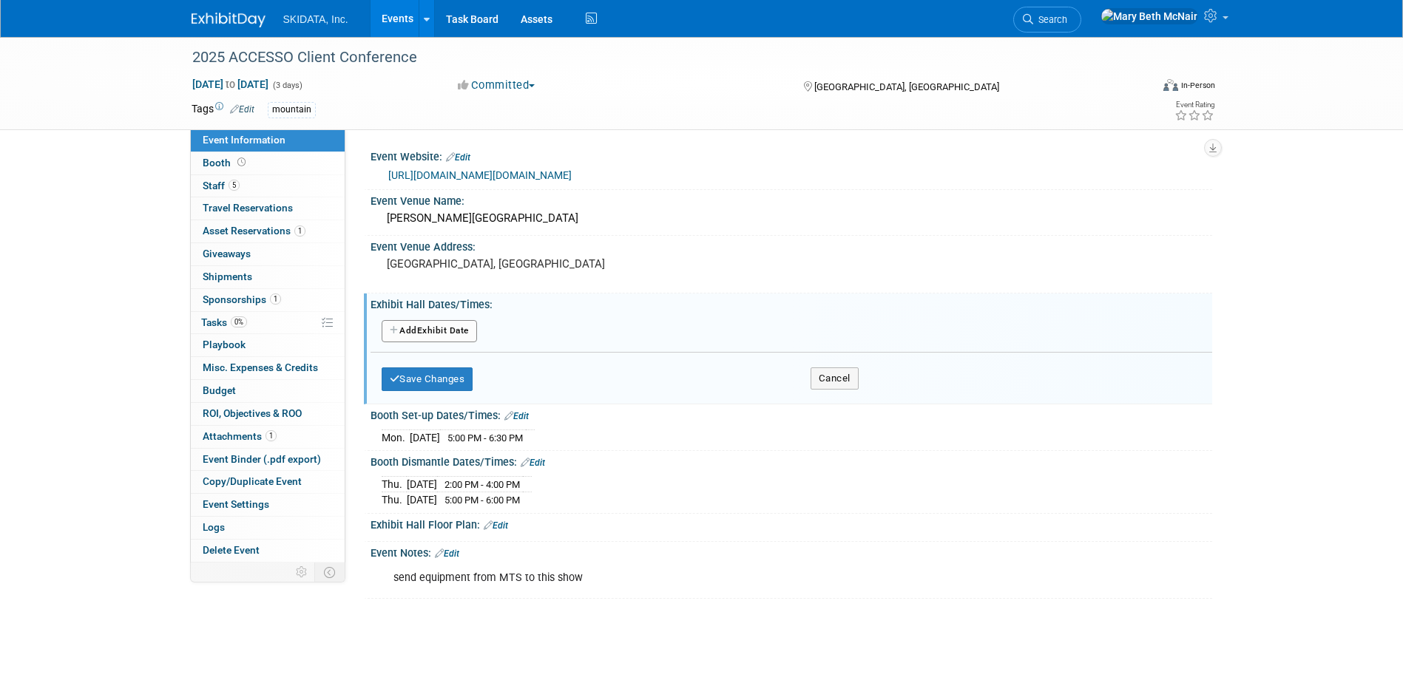
click at [429, 328] on button "Add Another Exhibit Date" at bounding box center [429, 331] width 95 height 22
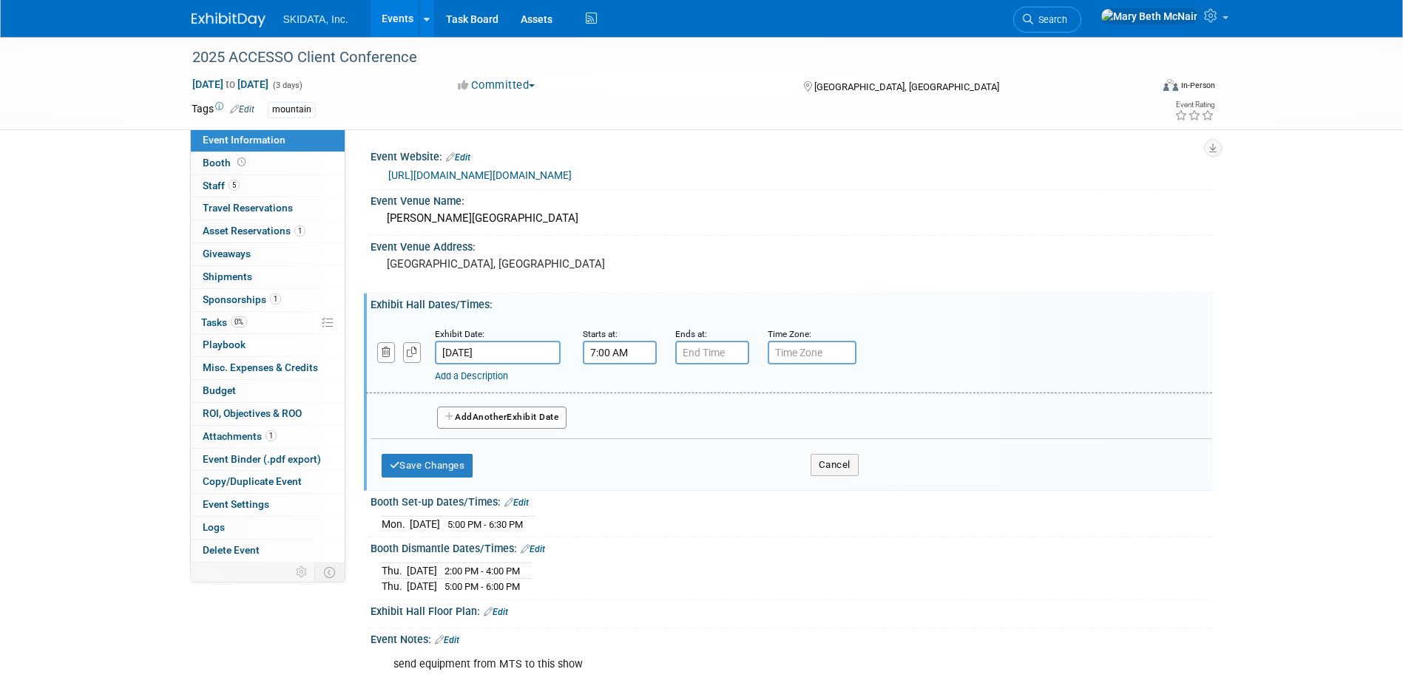
click at [612, 355] on input "7:00 AM" at bounding box center [620, 353] width 74 height 24
click at [617, 385] on span at bounding box center [617, 389] width 26 height 26
click at [682, 427] on span "00" at bounding box center [686, 420] width 28 height 27
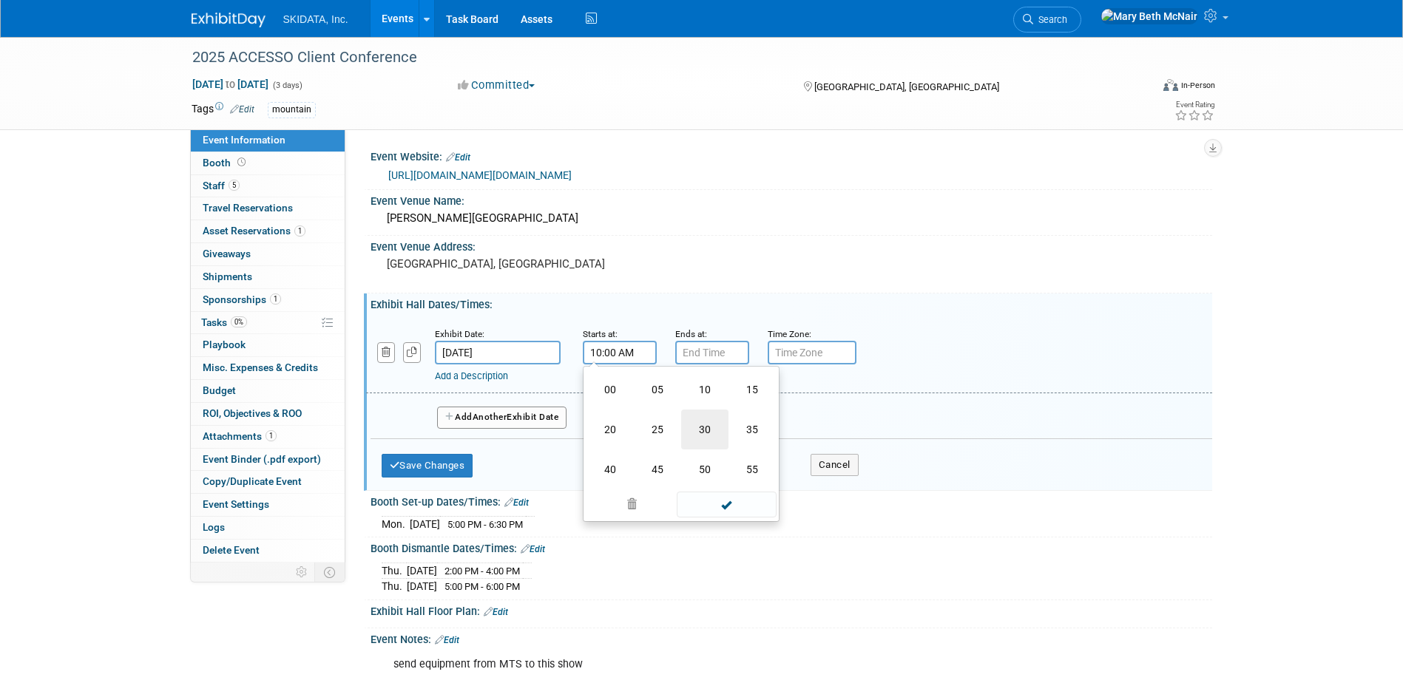
click at [702, 430] on td "30" at bounding box center [704, 430] width 47 height 40
type input "10:30 AM"
click at [699, 356] on input "7:00 PM" at bounding box center [712, 353] width 74 height 24
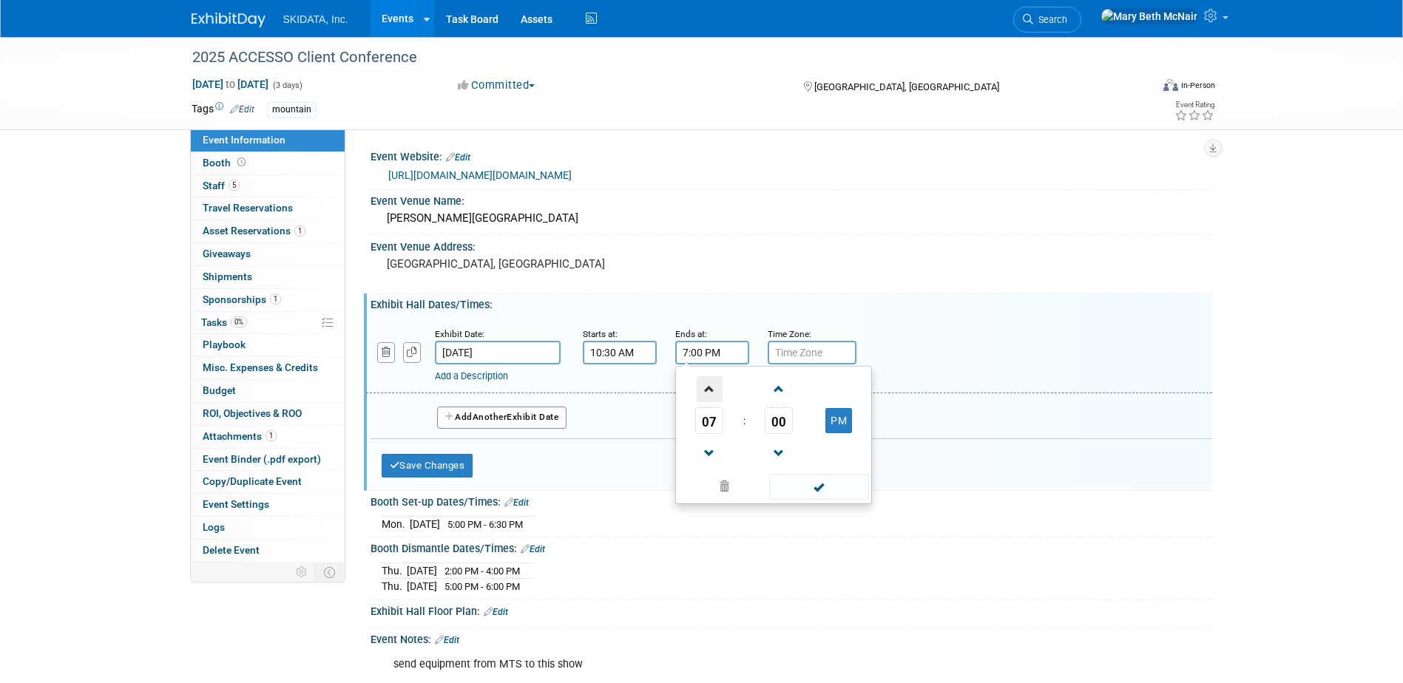
click at [707, 391] on span at bounding box center [709, 389] width 26 height 26
click at [838, 422] on button "PM" at bounding box center [838, 420] width 27 height 25
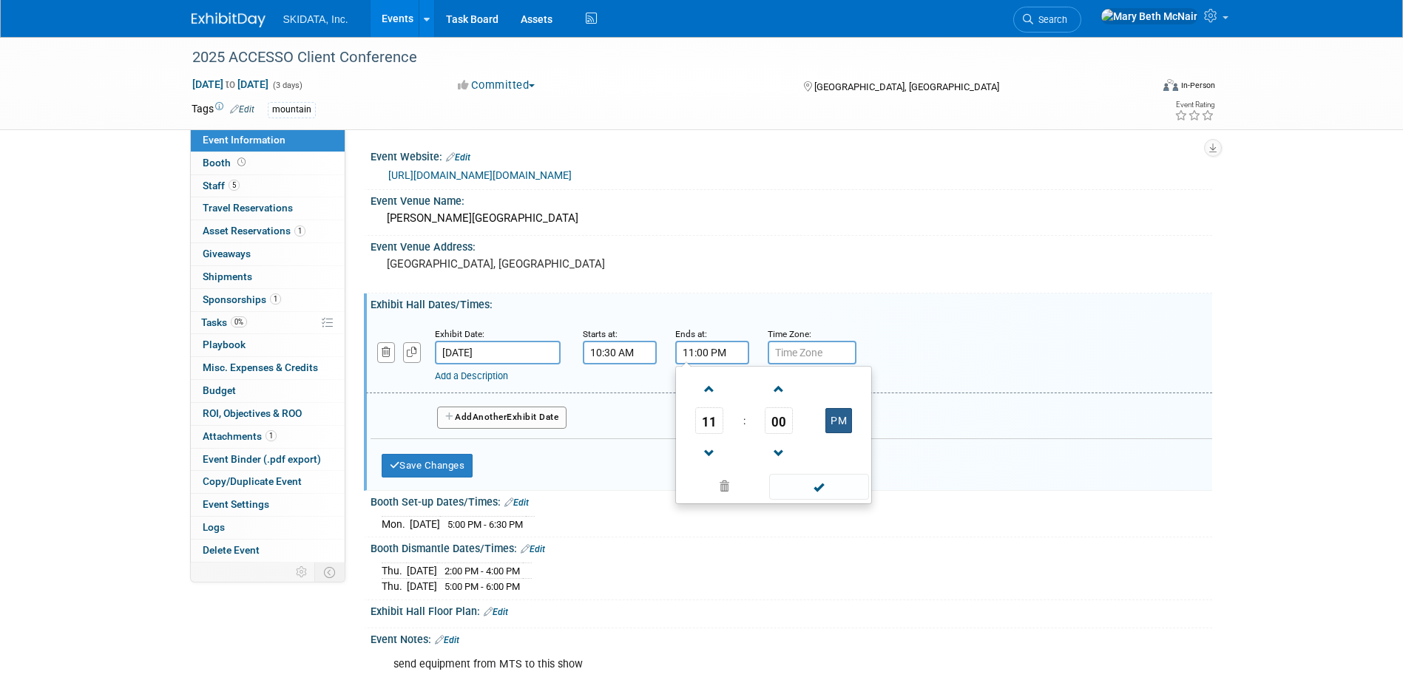
type input "11:00 AM"
click at [813, 490] on span at bounding box center [819, 487] width 100 height 26
click at [388, 353] on icon "button" at bounding box center [387, 353] width 10 height 10
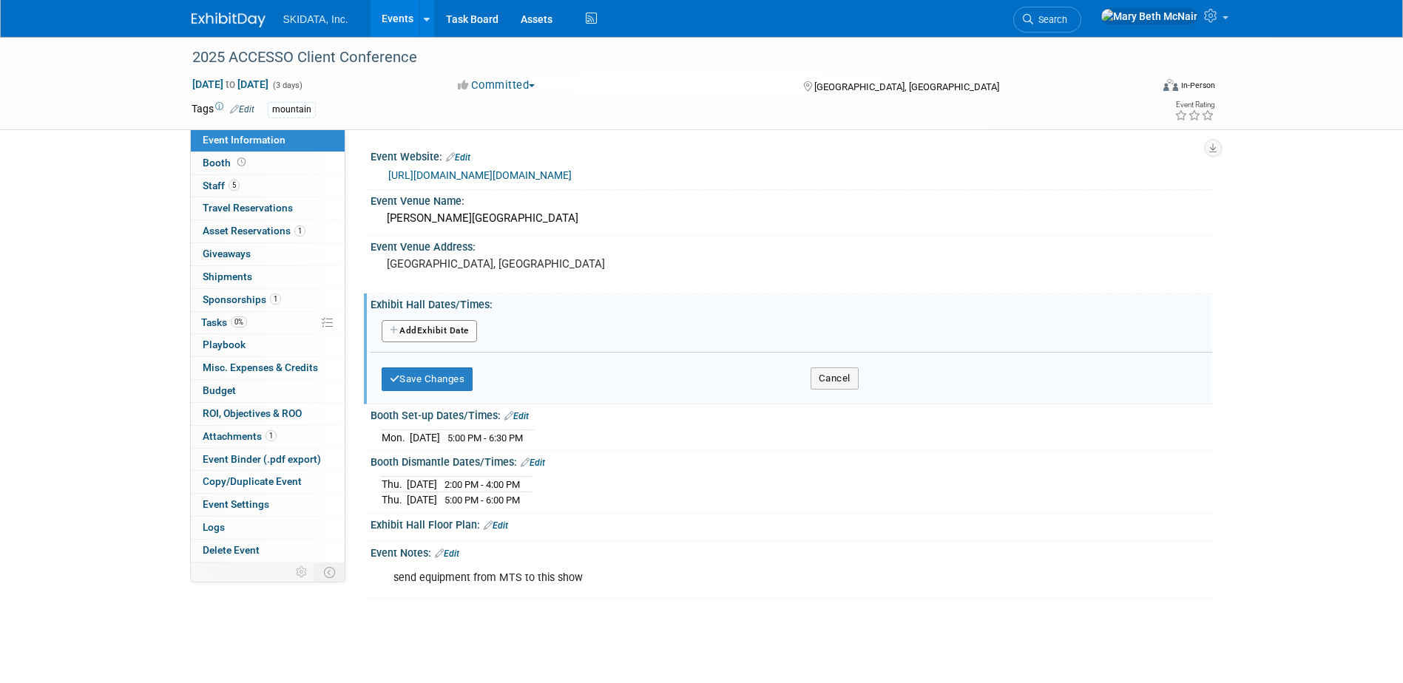
click at [435, 336] on button "Add Another Exhibit Date" at bounding box center [429, 331] width 95 height 22
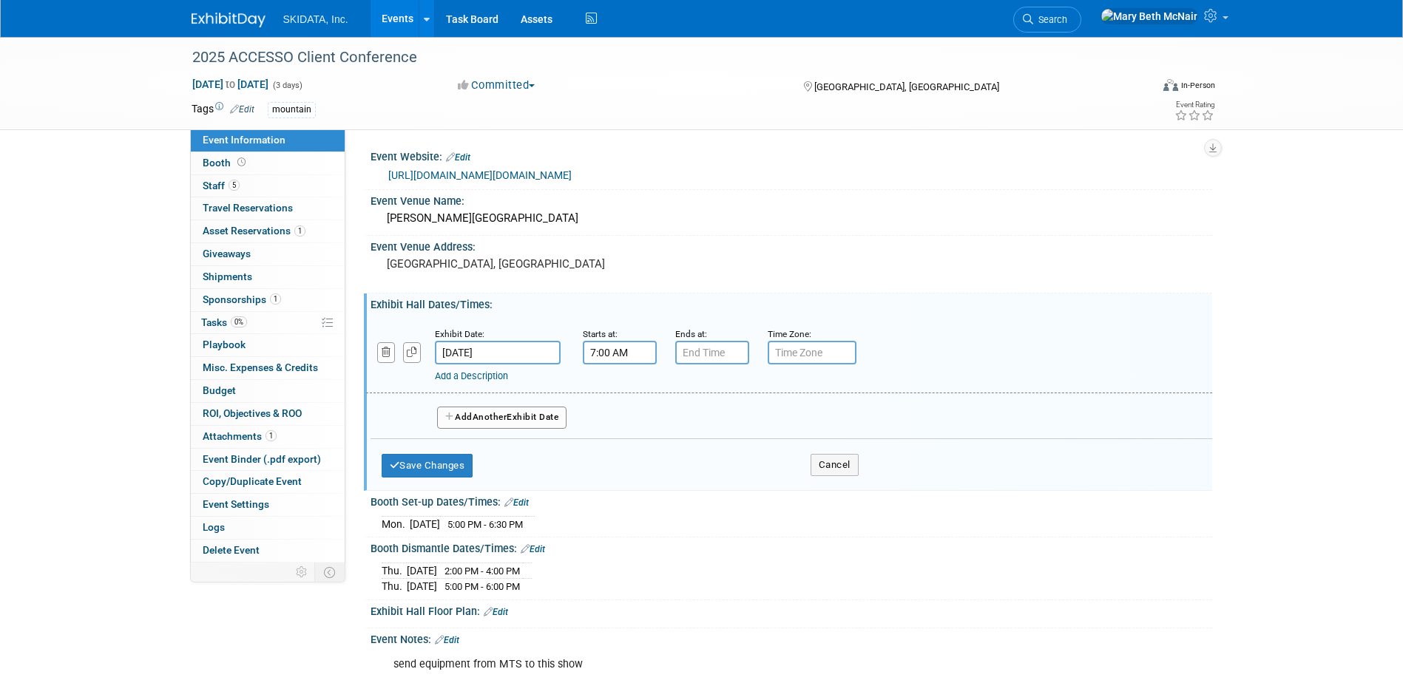
click at [642, 353] on input "7:00 AM" at bounding box center [620, 353] width 74 height 24
click at [621, 393] on span at bounding box center [617, 389] width 26 height 26
click at [621, 392] on span at bounding box center [617, 389] width 26 height 26
click at [685, 431] on span "00" at bounding box center [686, 420] width 28 height 27
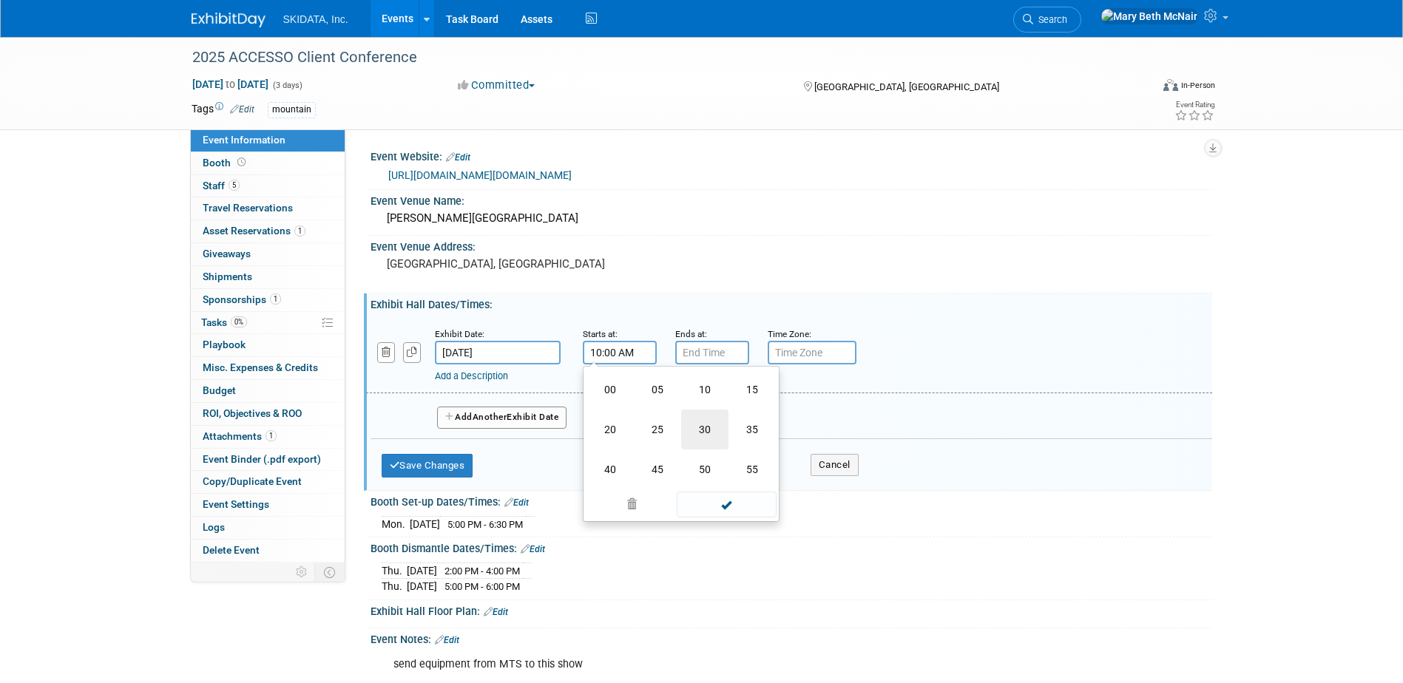
click at [695, 438] on td "30" at bounding box center [704, 430] width 47 height 40
type input "10:30 AM"
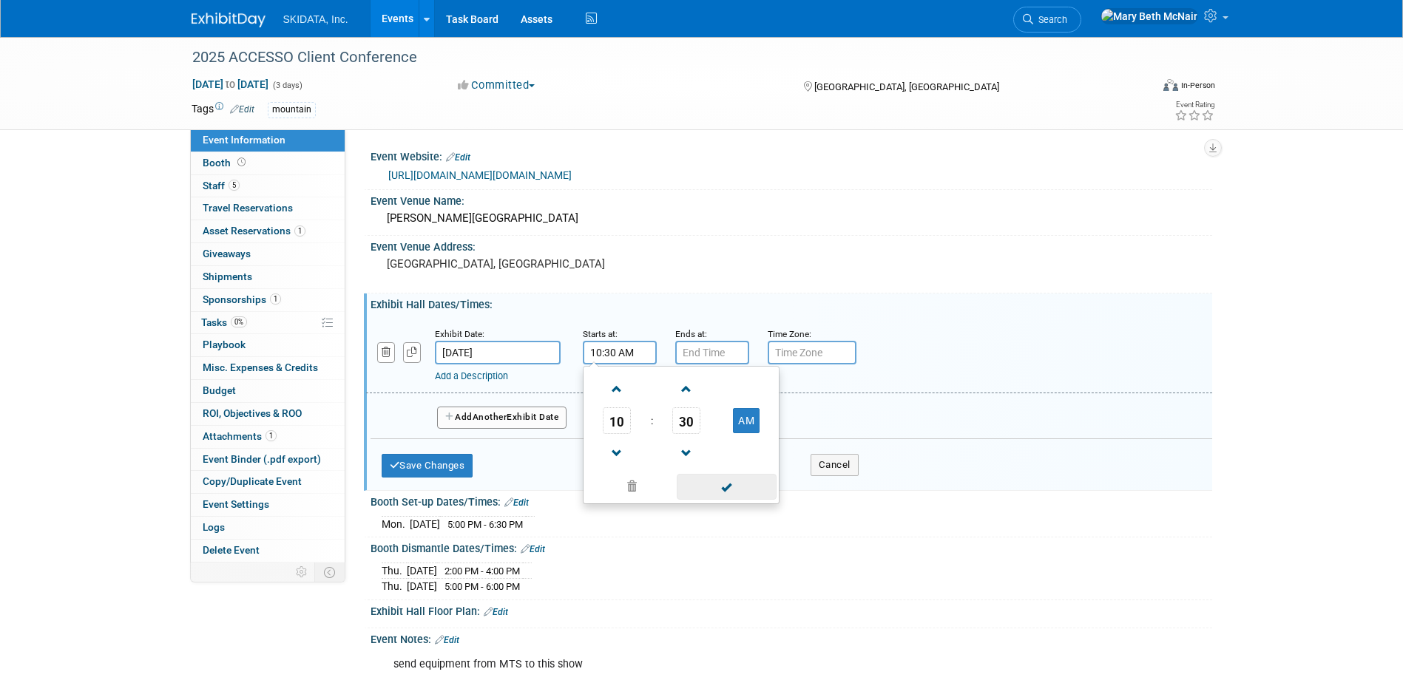
click at [702, 492] on span at bounding box center [727, 487] width 100 height 26
click at [708, 357] on input "7:00 PM" at bounding box center [712, 353] width 74 height 24
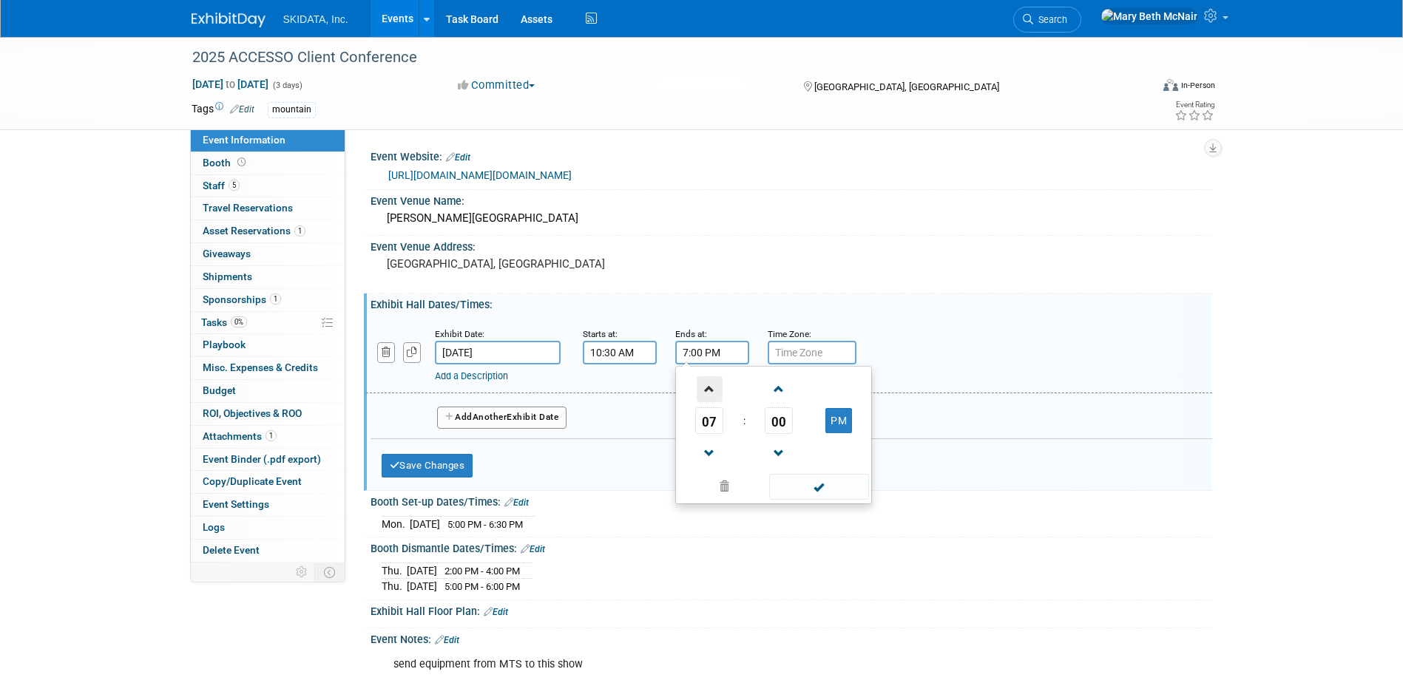
click at [705, 396] on span at bounding box center [709, 389] width 26 height 26
click at [834, 423] on button "PM" at bounding box center [838, 420] width 27 height 25
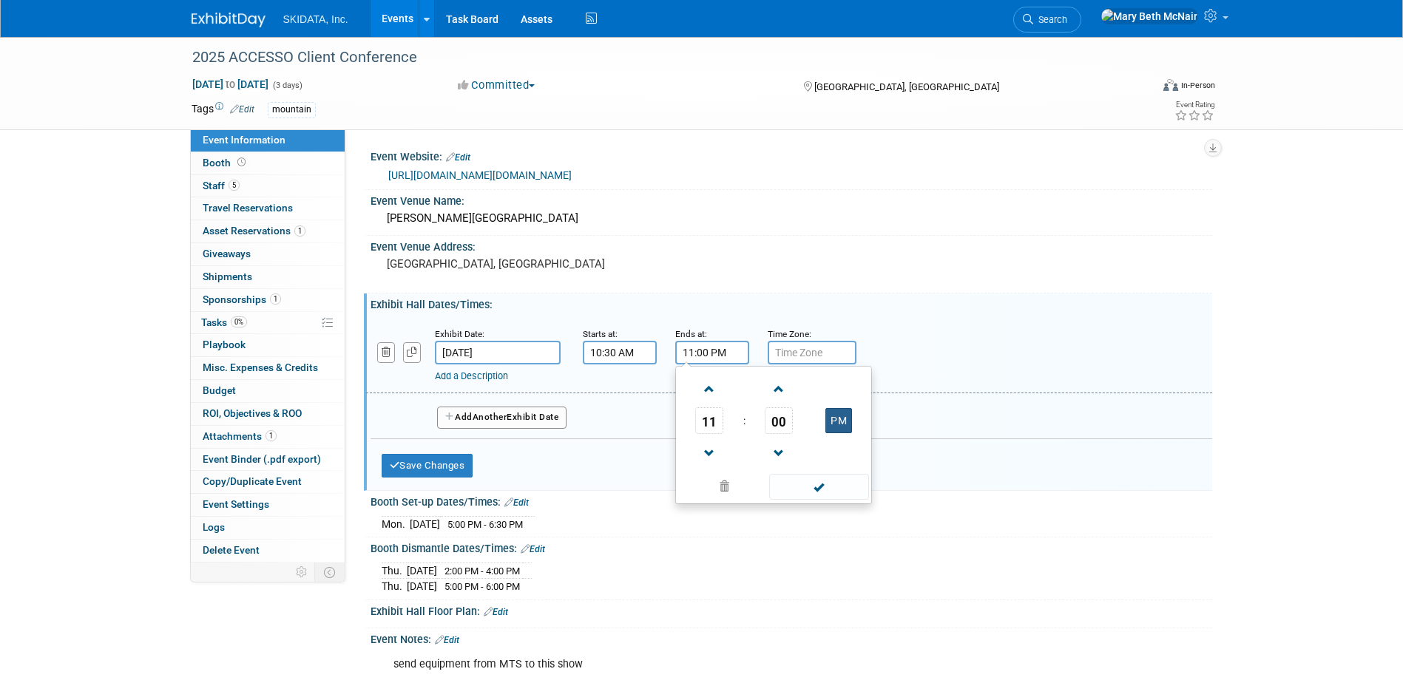
type input "11:00 AM"
click at [816, 482] on span at bounding box center [819, 487] width 100 height 26
click at [477, 425] on button "Add Another Exhibit Date" at bounding box center [502, 418] width 130 height 22
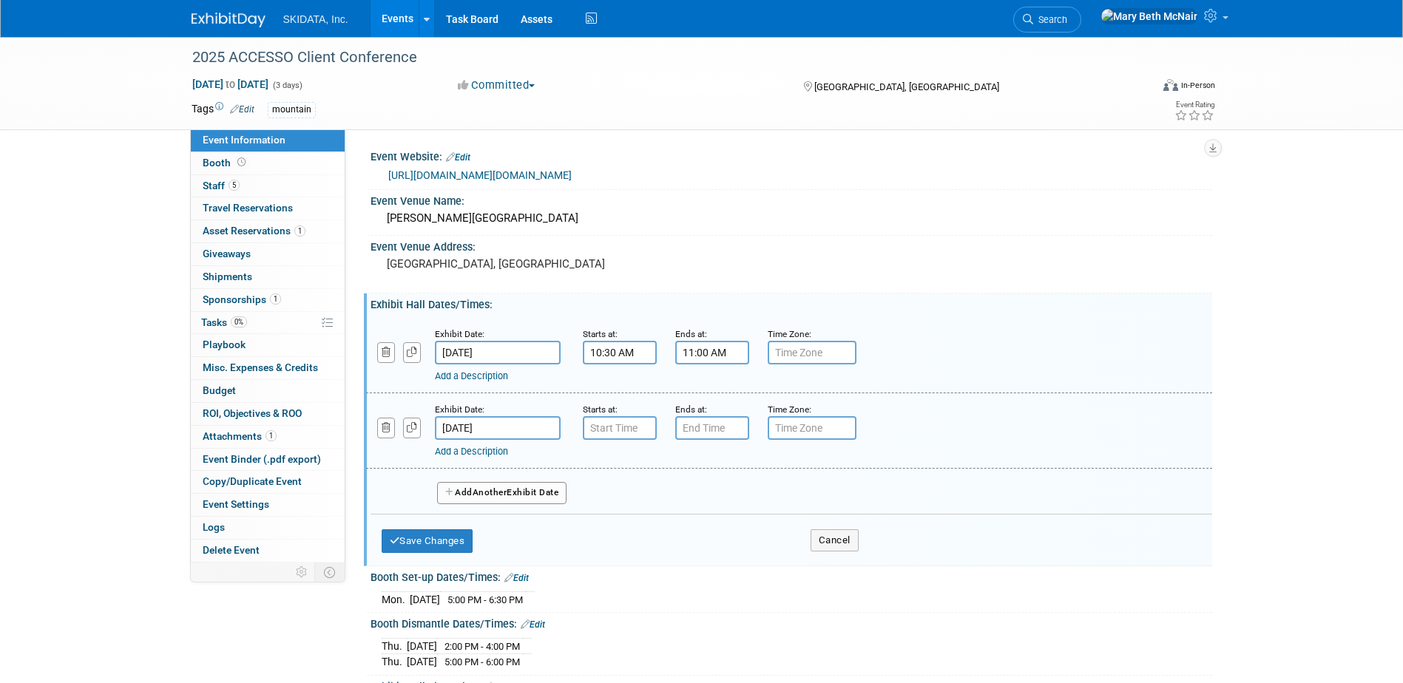
click at [489, 423] on input "[DATE]" at bounding box center [498, 428] width 126 height 24
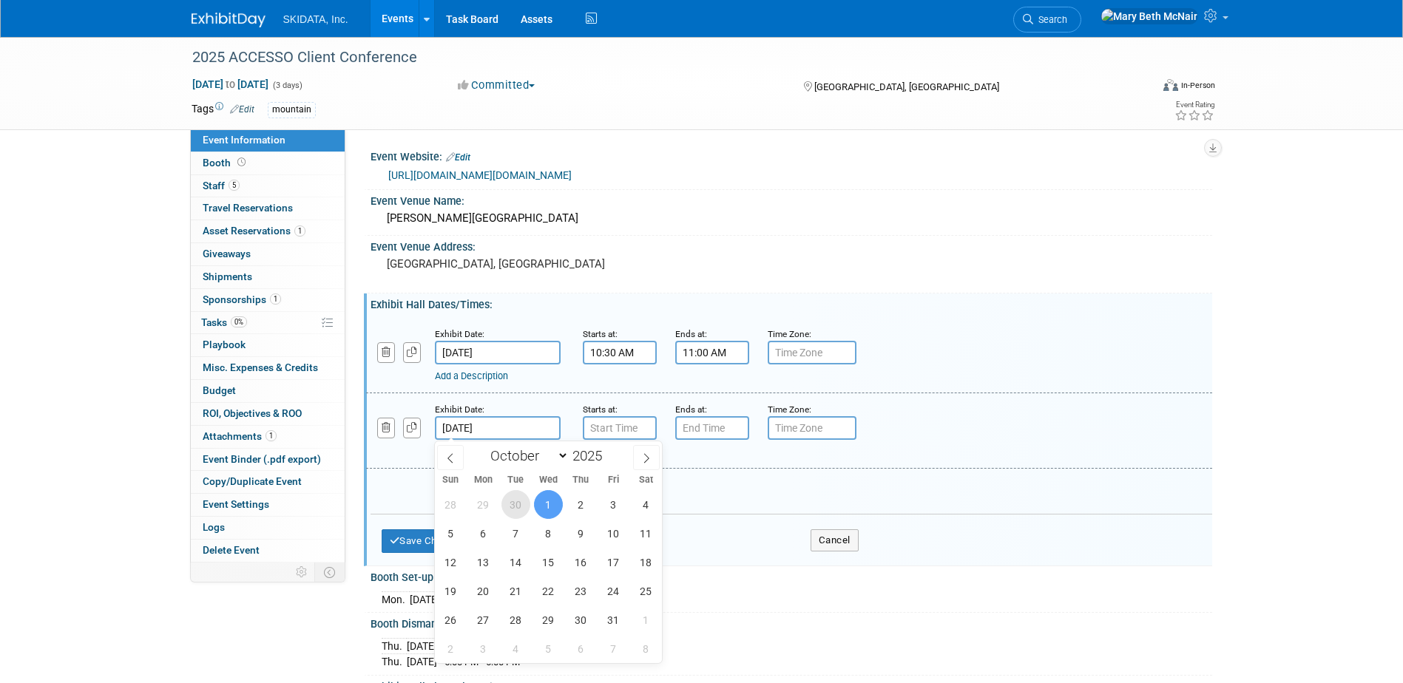
click at [518, 502] on span "30" at bounding box center [515, 504] width 29 height 29
type input "[DATE]"
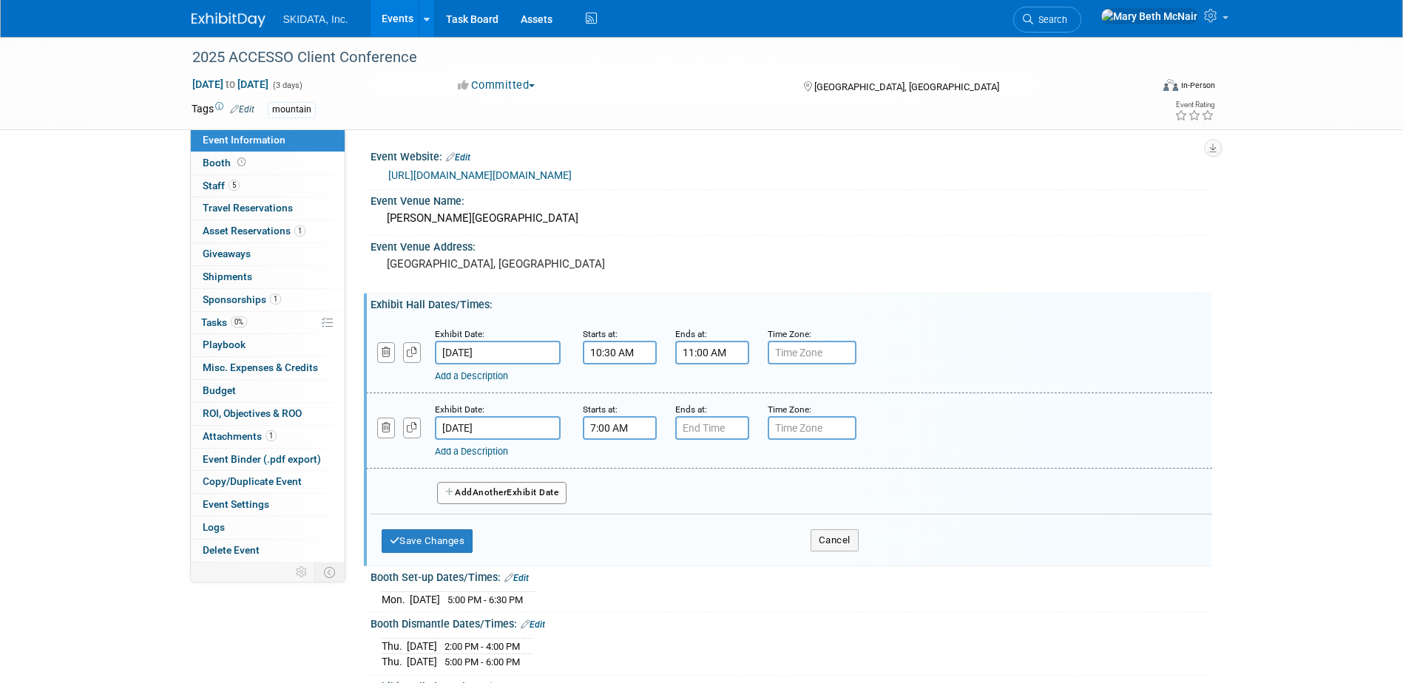
click at [628, 437] on input "7:00 AM" at bounding box center [620, 428] width 74 height 24
click at [616, 466] on span at bounding box center [617, 465] width 26 height 26
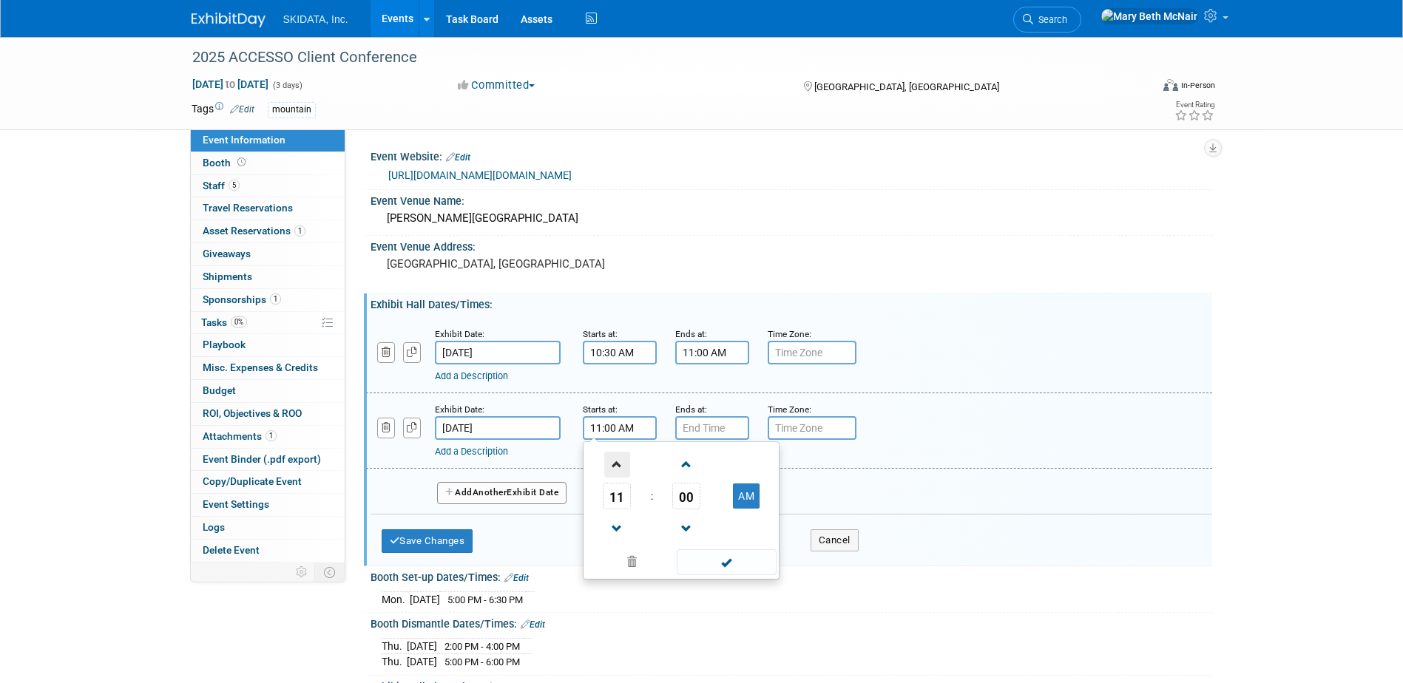
click at [616, 466] on span at bounding box center [617, 465] width 26 height 26
type input "2:00 PM"
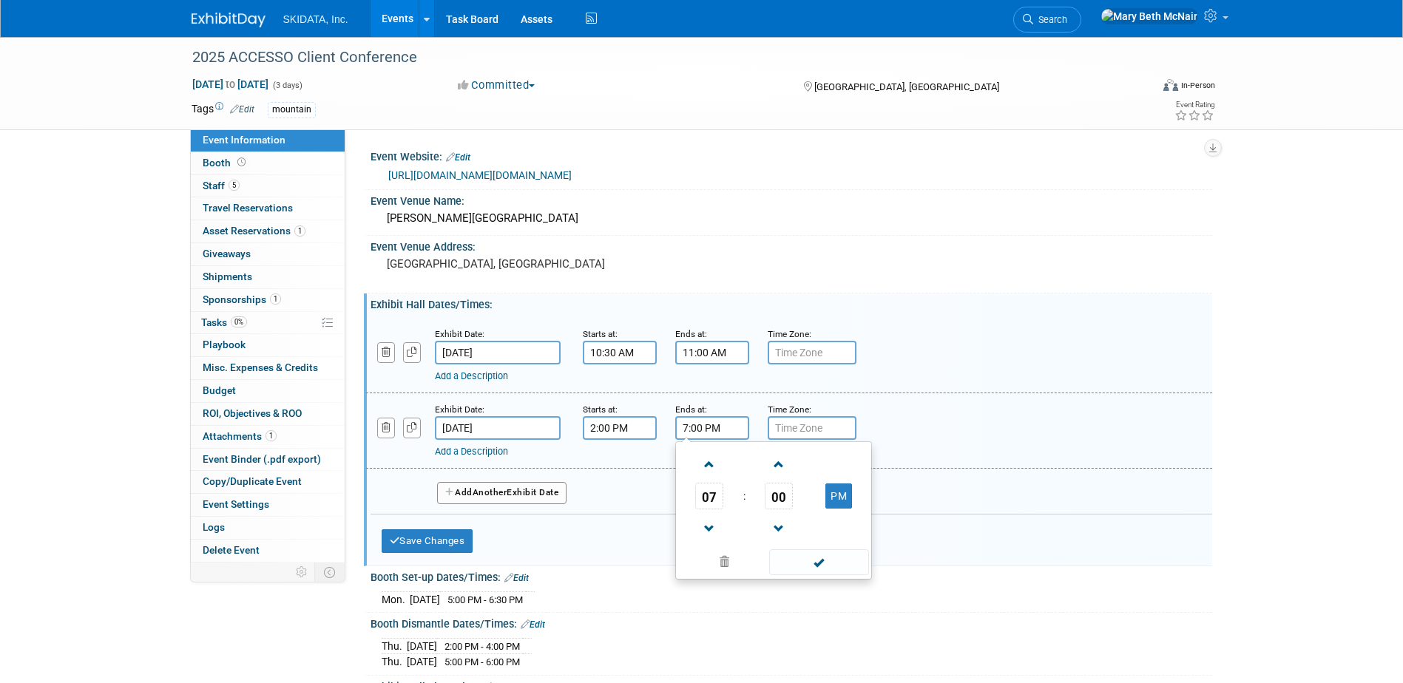
click at [708, 436] on input "7:00 PM" at bounding box center [712, 428] width 74 height 24
click at [716, 466] on span at bounding box center [709, 465] width 26 height 26
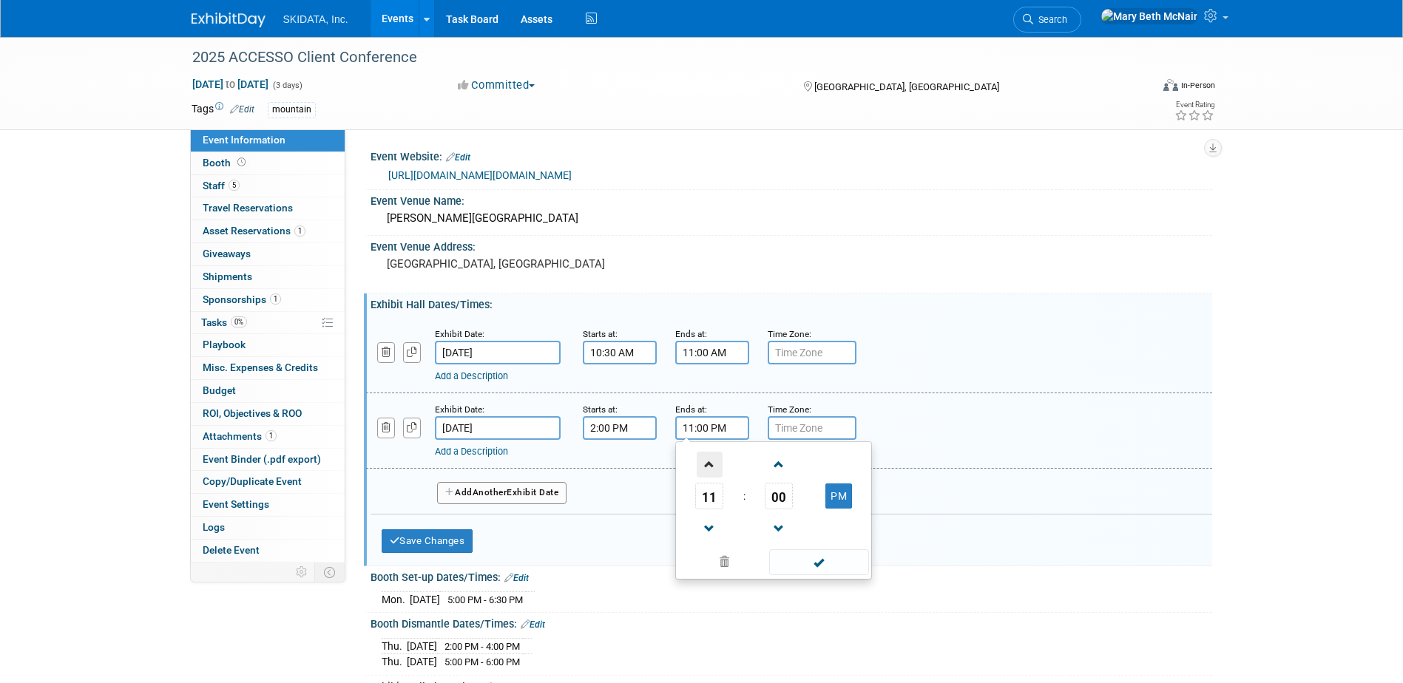
click at [716, 466] on span at bounding box center [709, 465] width 26 height 26
click at [779, 494] on span "00" at bounding box center [779, 496] width 28 height 27
click at [802, 509] on td "30" at bounding box center [796, 505] width 47 height 40
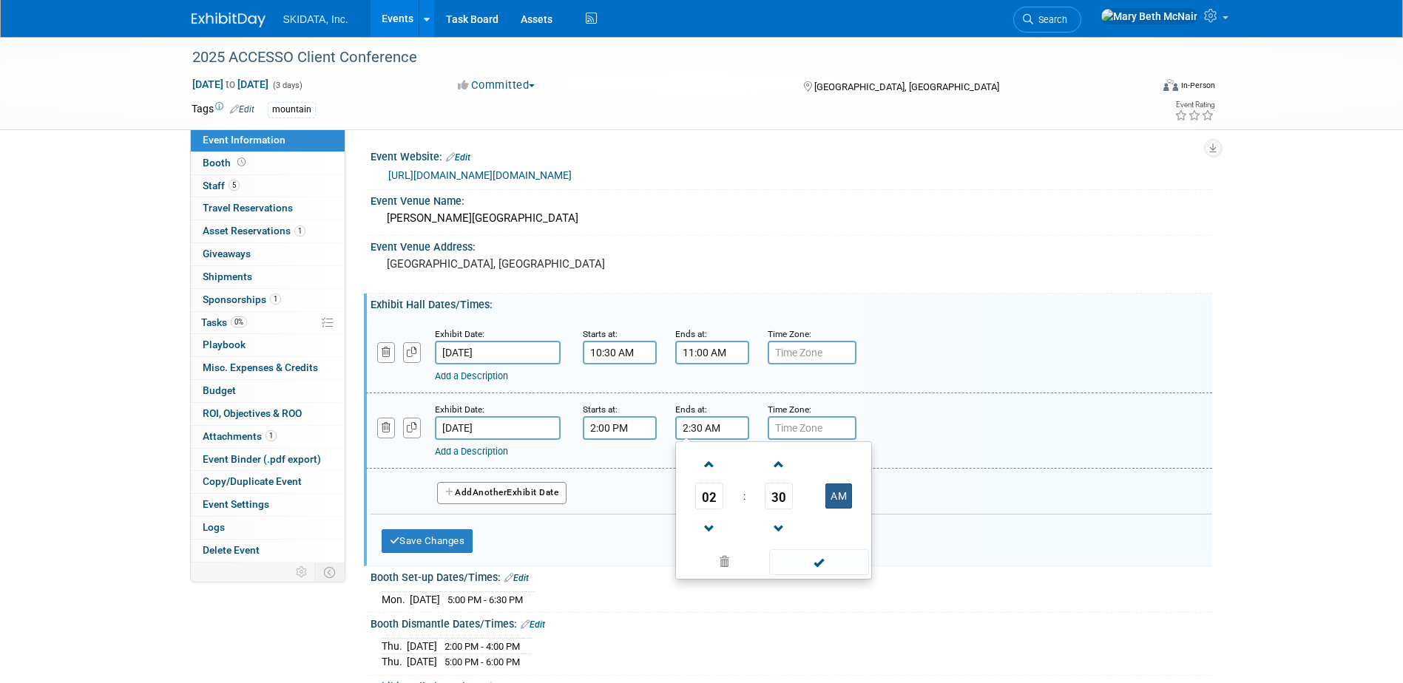
click at [847, 492] on button "AM" at bounding box center [838, 496] width 27 height 25
type input "2:30 PM"
click at [819, 562] on span at bounding box center [819, 562] width 100 height 26
click at [492, 495] on span "Another" at bounding box center [489, 492] width 35 height 10
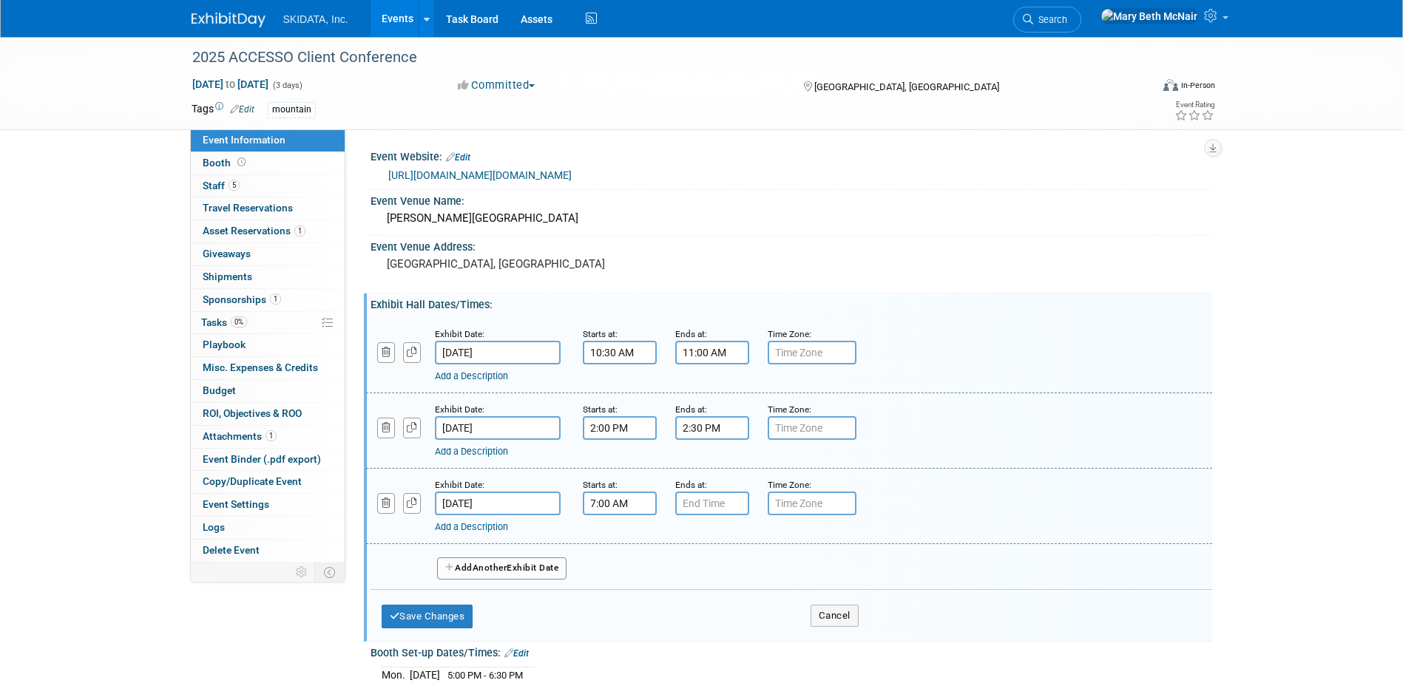
click at [617, 502] on input "7:00 AM" at bounding box center [620, 504] width 74 height 24
click at [618, 539] on span at bounding box center [617, 540] width 26 height 26
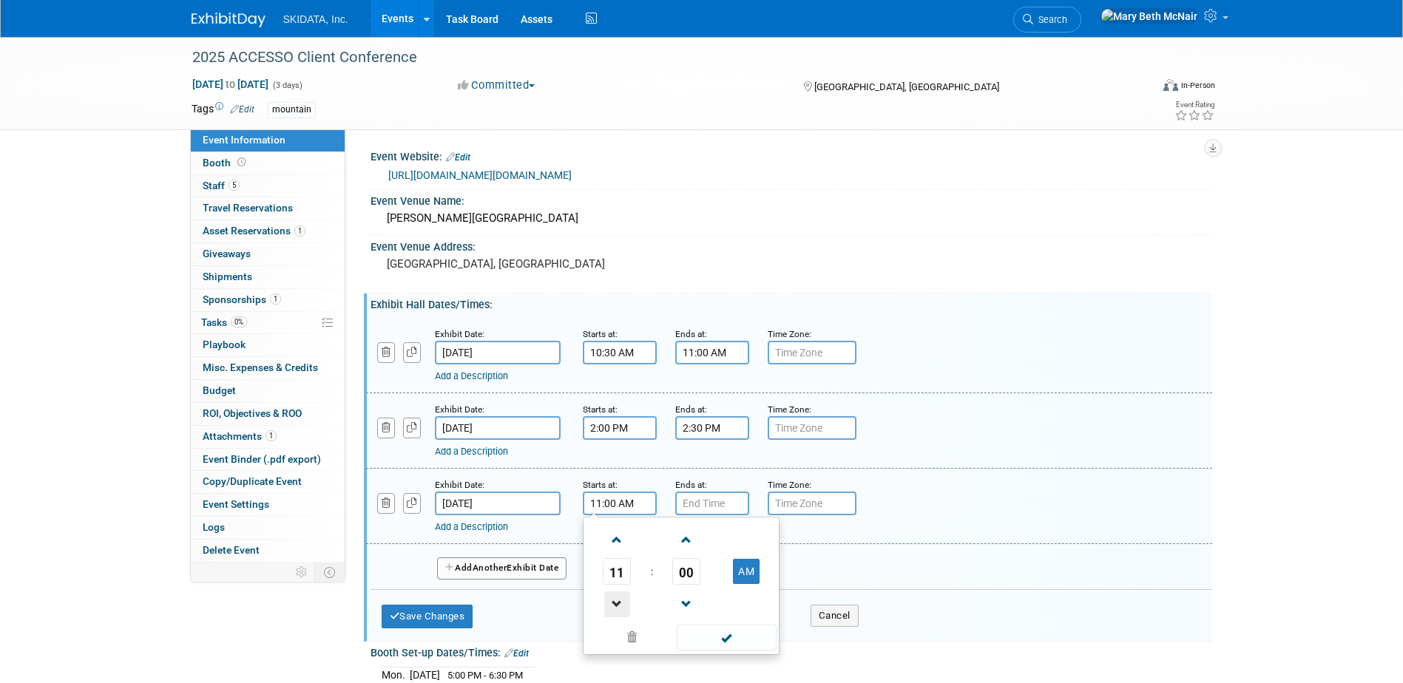
click at [620, 595] on span at bounding box center [617, 604] width 26 height 26
type input "10:00 AM"
click at [727, 636] on span at bounding box center [727, 638] width 100 height 26
click at [694, 506] on input "7:00 PM" at bounding box center [712, 504] width 74 height 24
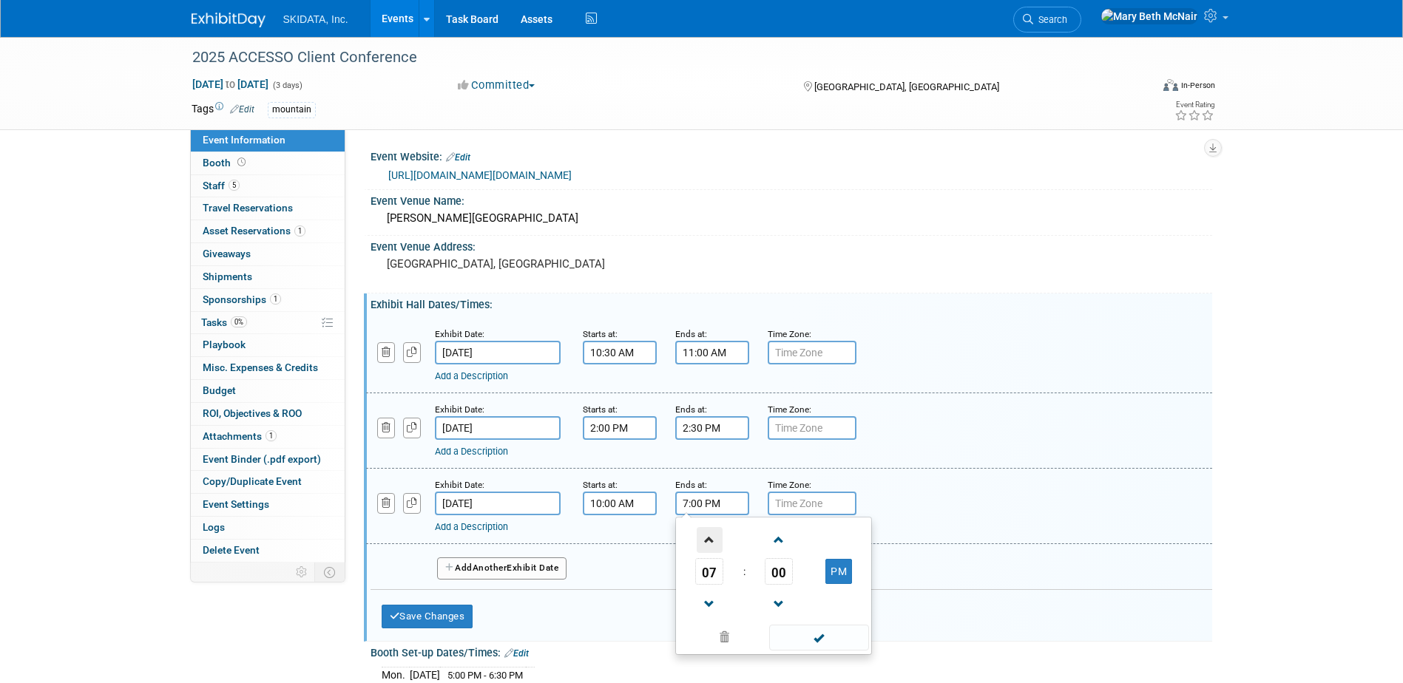
click at [708, 545] on span at bounding box center [709, 540] width 26 height 26
click at [778, 573] on span "00" at bounding box center [779, 571] width 28 height 27
click at [793, 583] on td "30" at bounding box center [796, 580] width 47 height 40
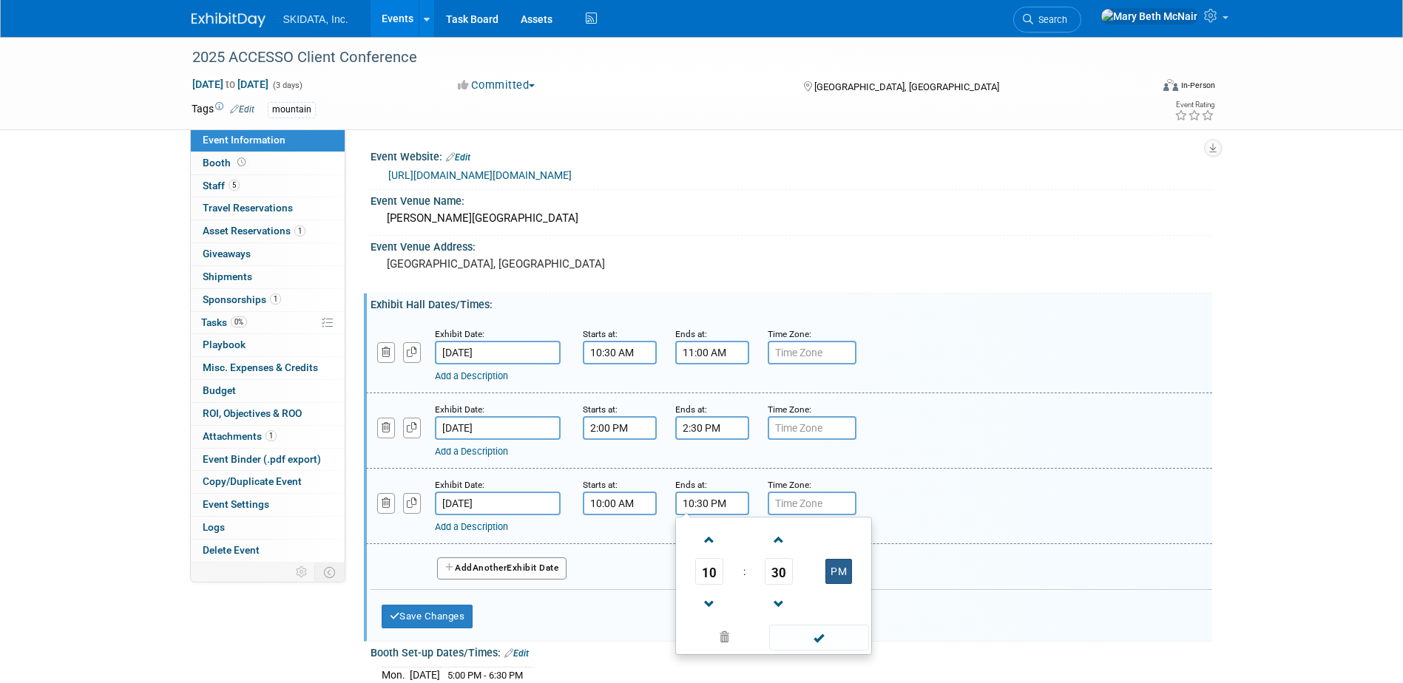
click at [843, 581] on button "PM" at bounding box center [838, 571] width 27 height 25
type input "10:30 AM"
click at [610, 527] on div "Add a Description" at bounding box center [751, 527] width 632 height 13
click at [418, 509] on button "button" at bounding box center [412, 503] width 18 height 20
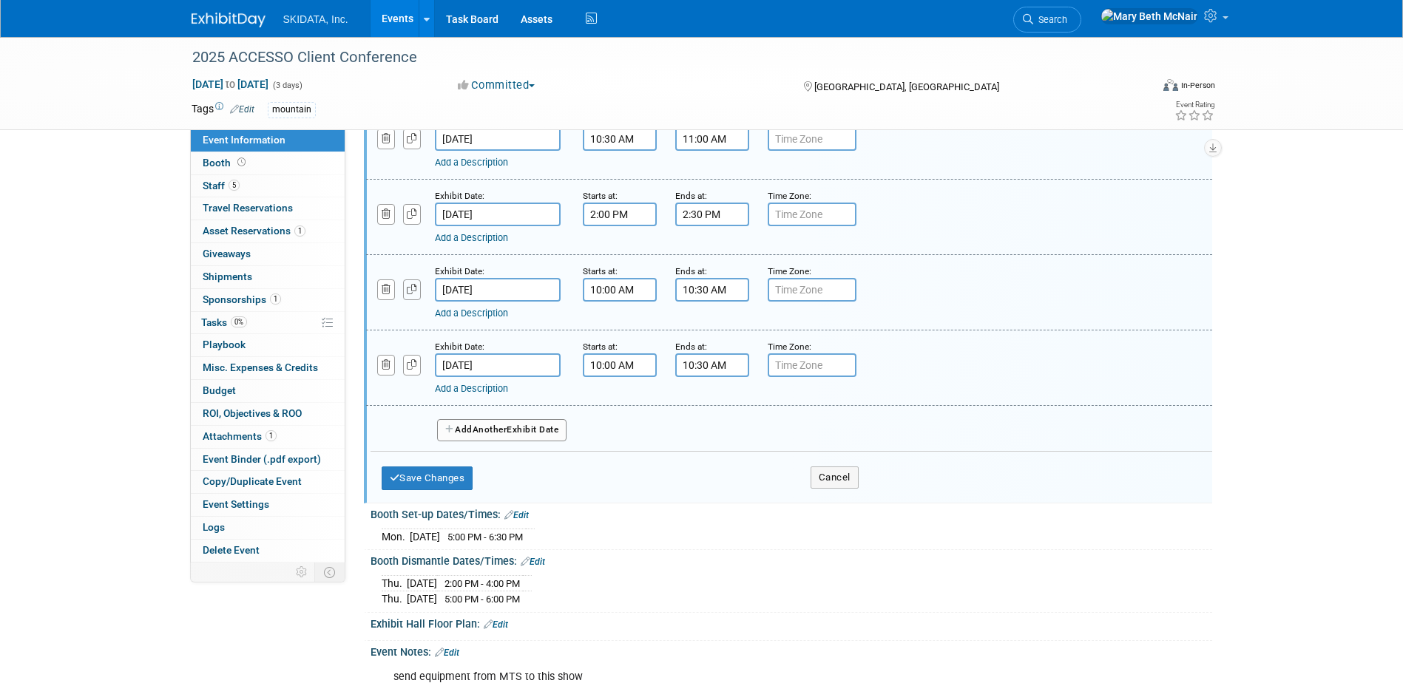
scroll to position [222, 0]
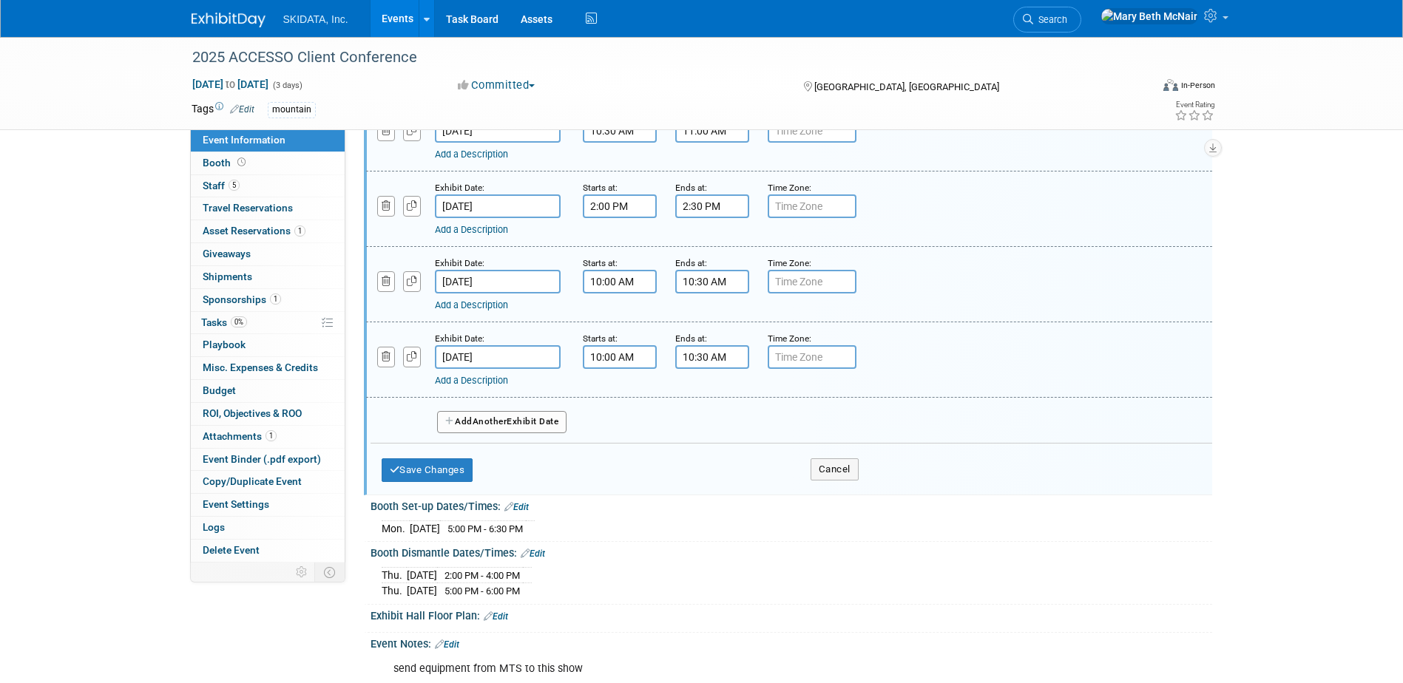
click at [632, 353] on input "10:00 AM" at bounding box center [620, 357] width 74 height 24
click at [614, 390] on span at bounding box center [617, 394] width 26 height 26
click at [687, 427] on span "00" at bounding box center [686, 425] width 28 height 27
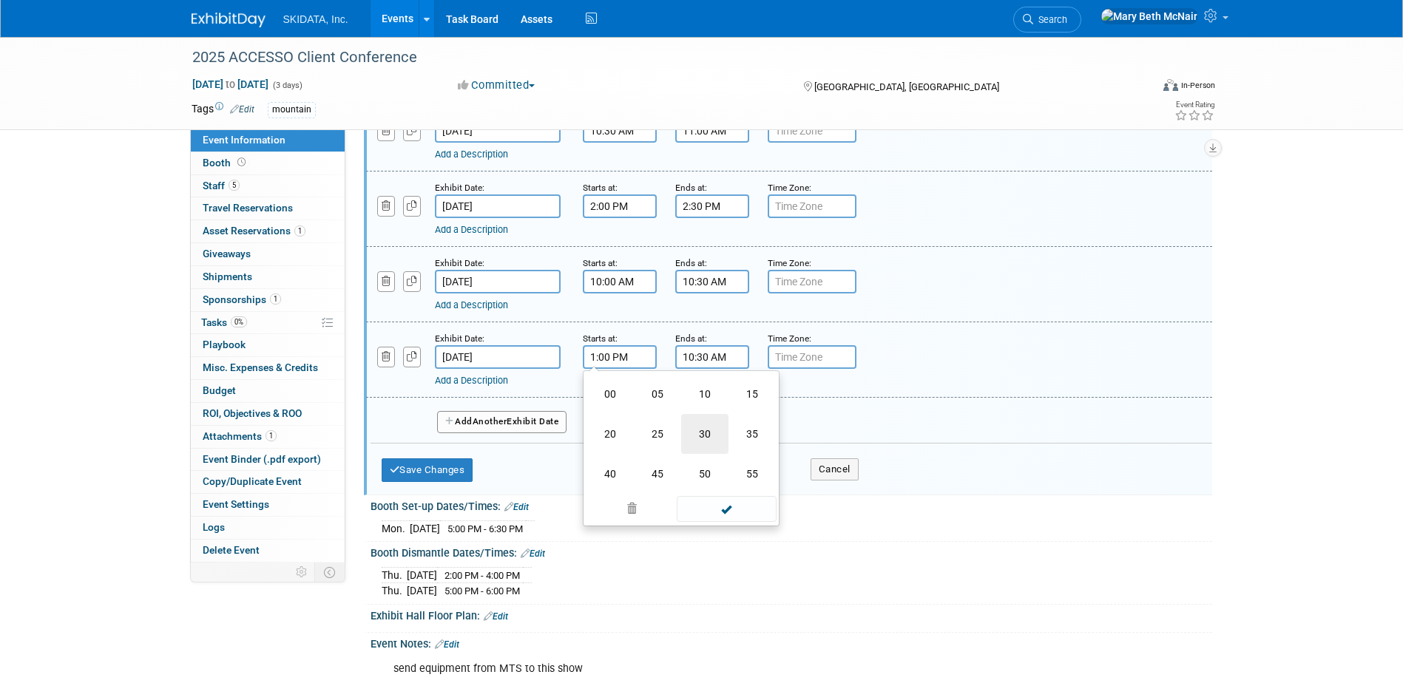
click at [697, 438] on td "30" at bounding box center [704, 434] width 47 height 40
type input "1:30 PM"
click at [715, 361] on input "10:30 AM" at bounding box center [712, 357] width 74 height 24
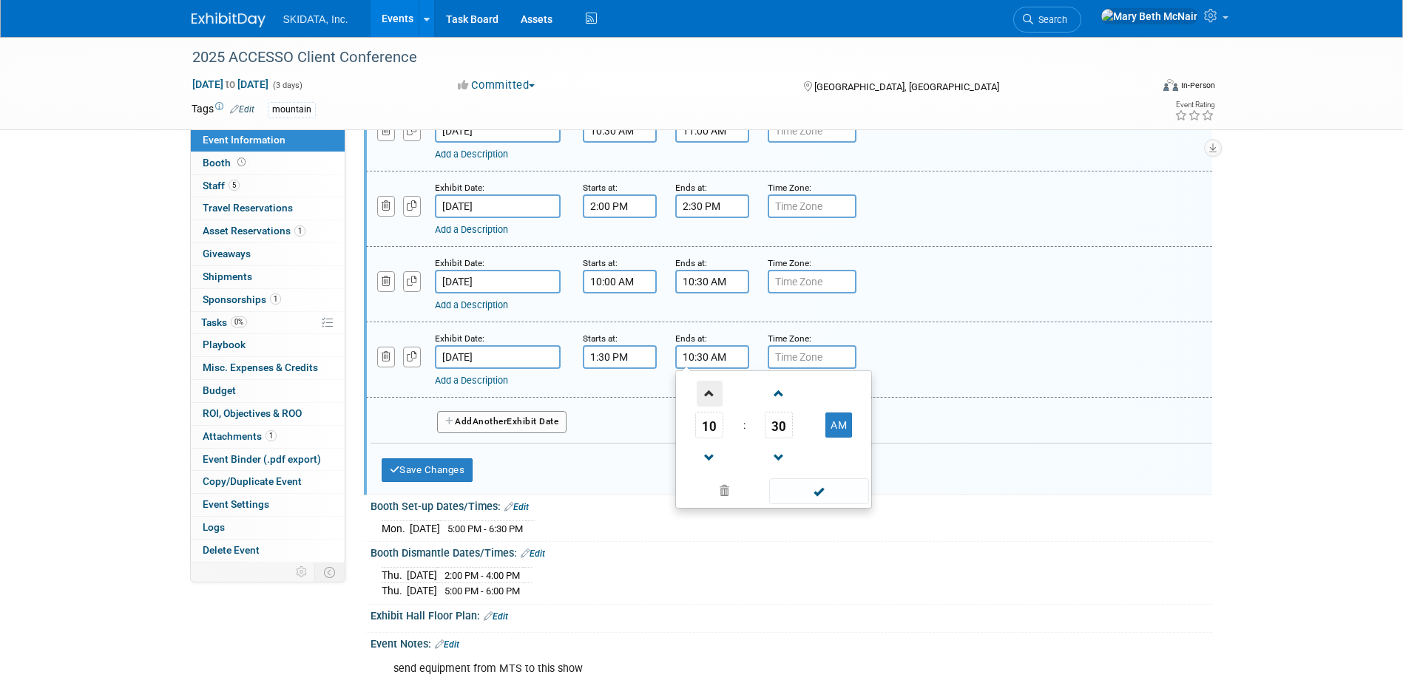
click at [714, 391] on span at bounding box center [709, 394] width 26 height 26
click at [777, 447] on span at bounding box center [779, 458] width 26 height 26
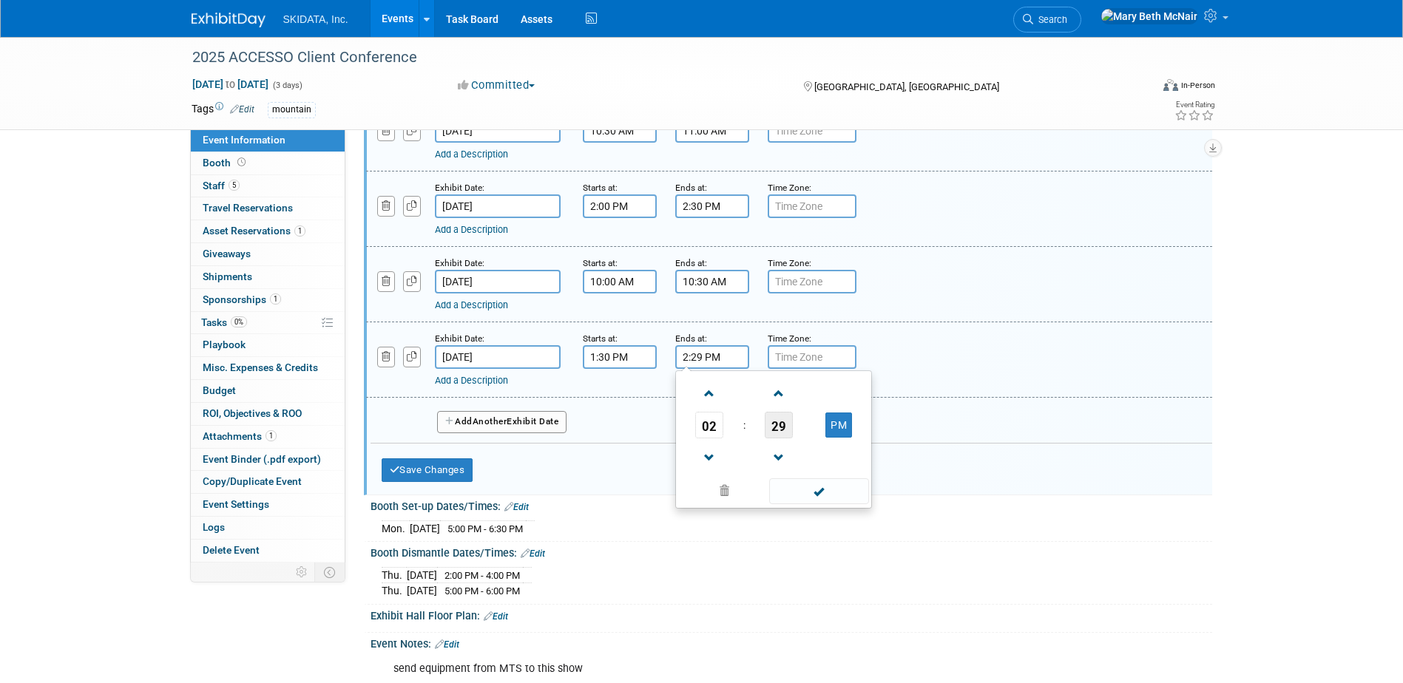
click at [776, 429] on span "29" at bounding box center [779, 425] width 28 height 27
click at [690, 397] on td "00" at bounding box center [702, 394] width 47 height 40
type input "2:00 PM"
click at [777, 490] on span at bounding box center [819, 491] width 100 height 26
click at [545, 414] on button "Add Another Exhibit Date" at bounding box center [502, 422] width 130 height 22
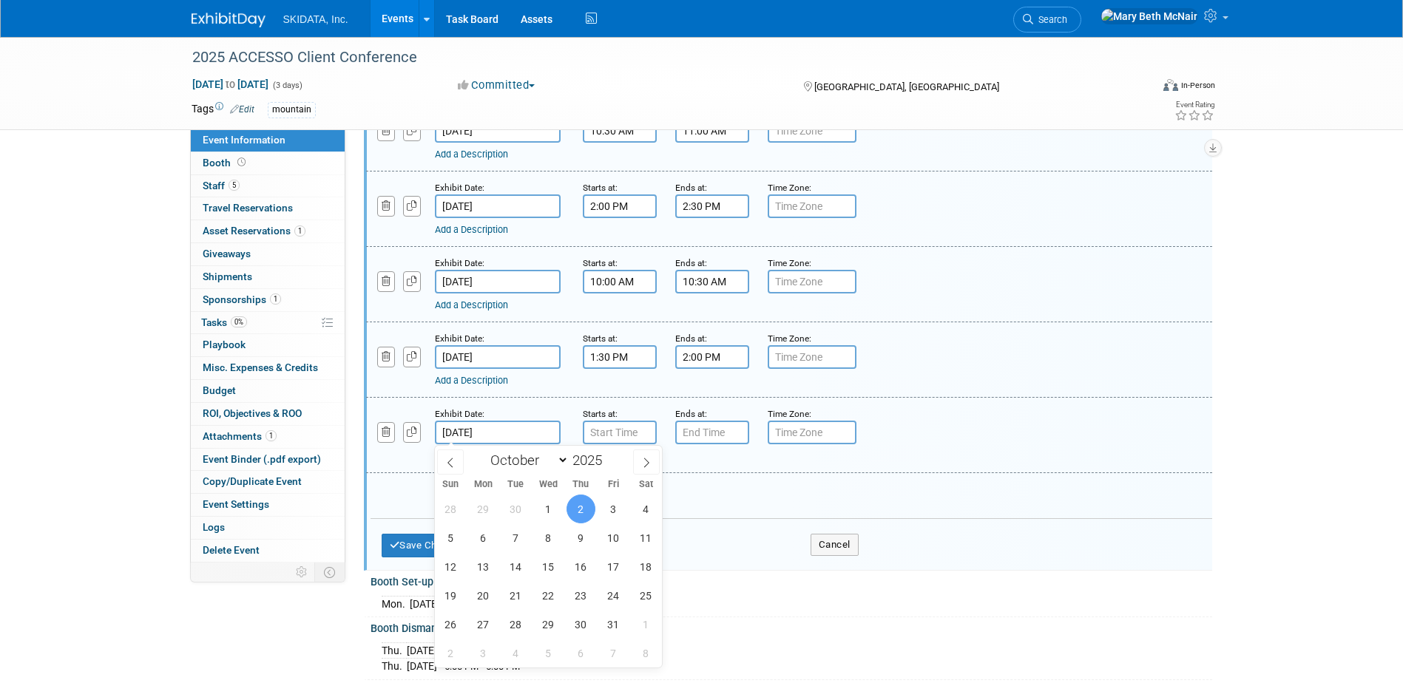
click at [515, 434] on input "[DATE]" at bounding box center [498, 433] width 126 height 24
click at [549, 512] on span "1" at bounding box center [548, 509] width 29 height 29
type input "[DATE]"
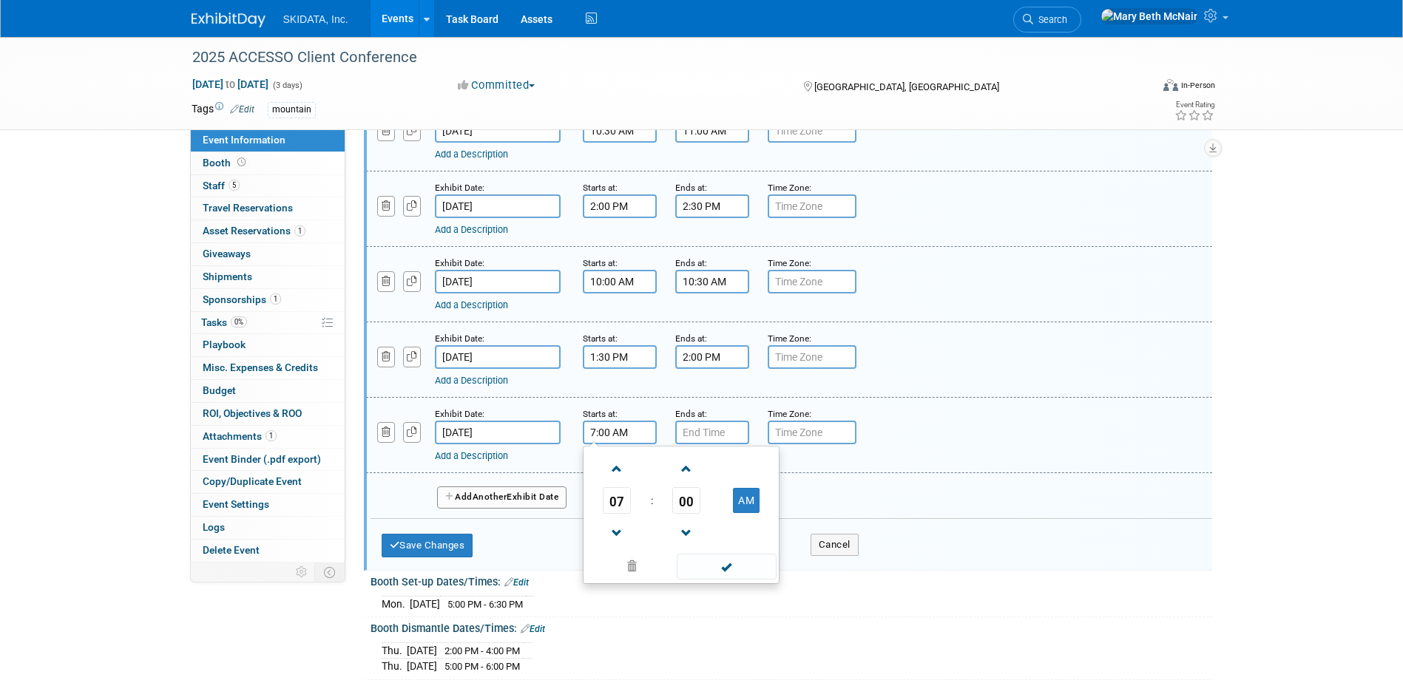
click at [618, 432] on input "7:00 AM" at bounding box center [620, 433] width 74 height 24
click at [620, 468] on span at bounding box center [617, 469] width 26 height 26
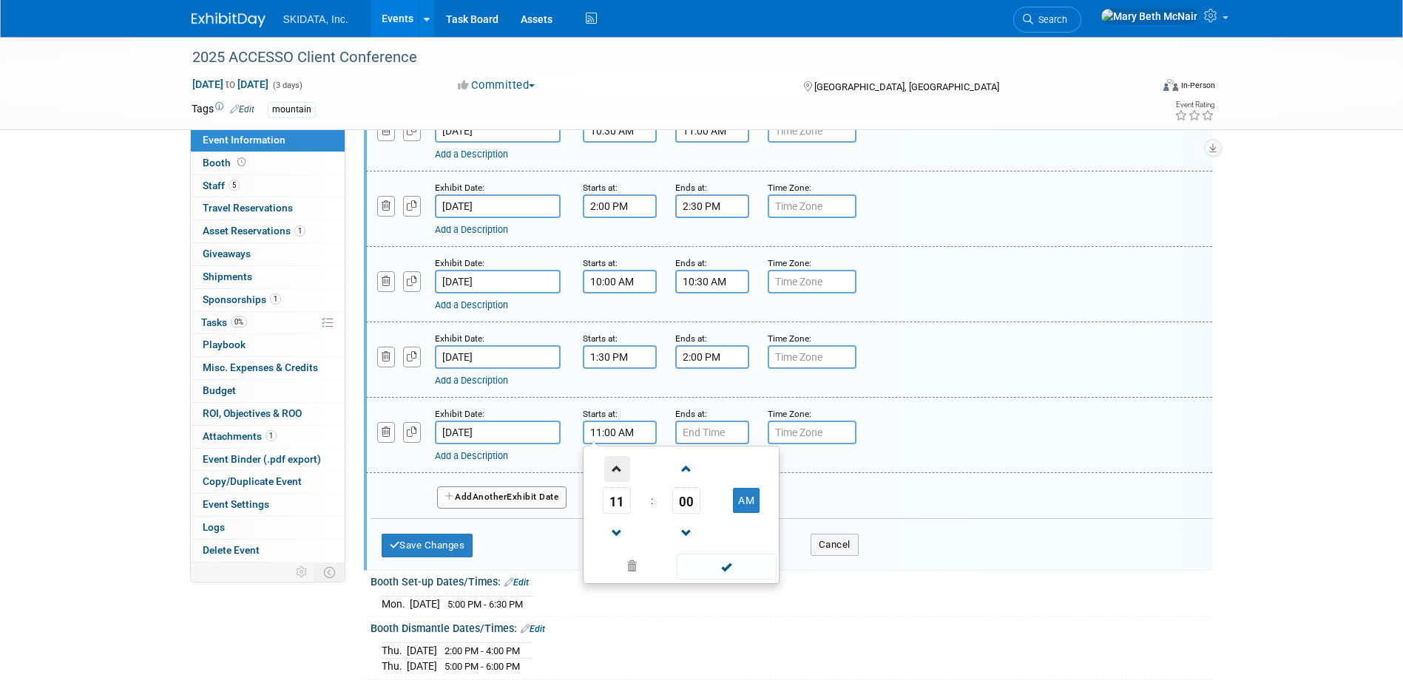
click at [620, 468] on span at bounding box center [617, 469] width 26 height 26
type input "3:00 PM"
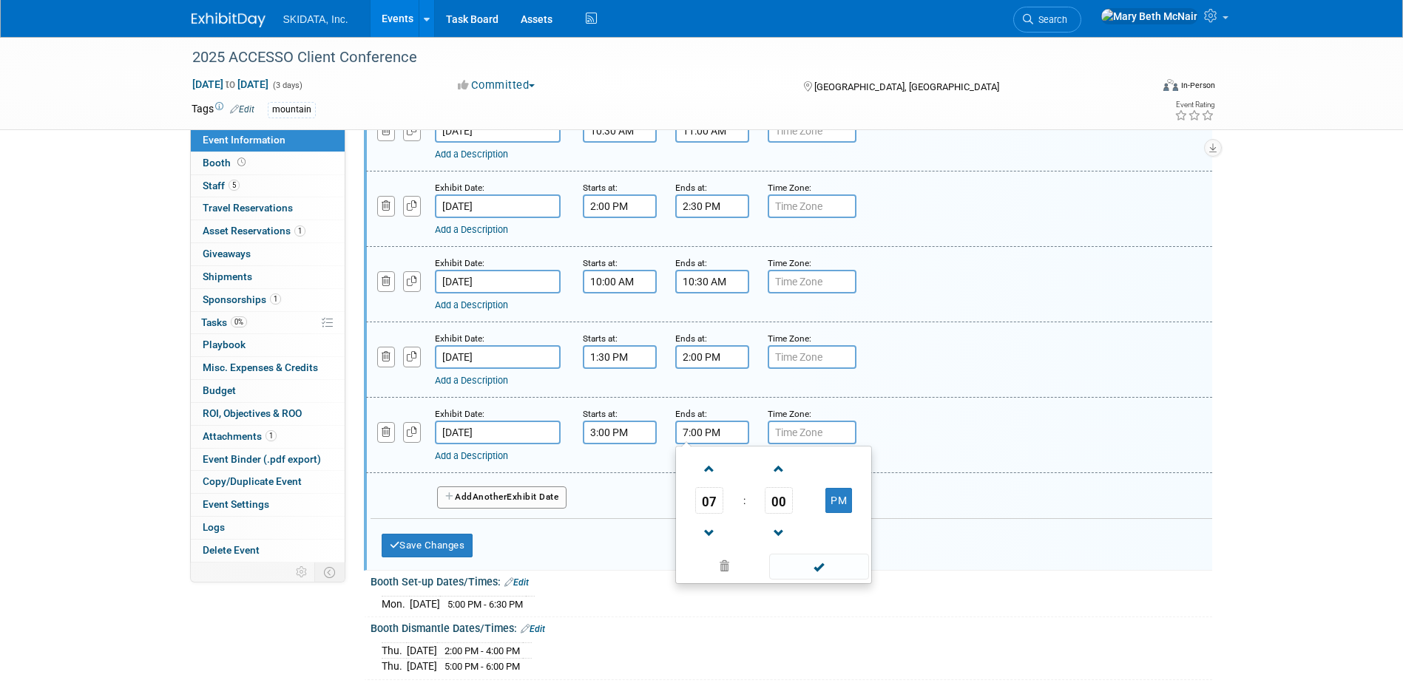
click at [707, 434] on input "7:00 PM" at bounding box center [712, 433] width 74 height 24
click at [708, 467] on span at bounding box center [709, 469] width 26 height 26
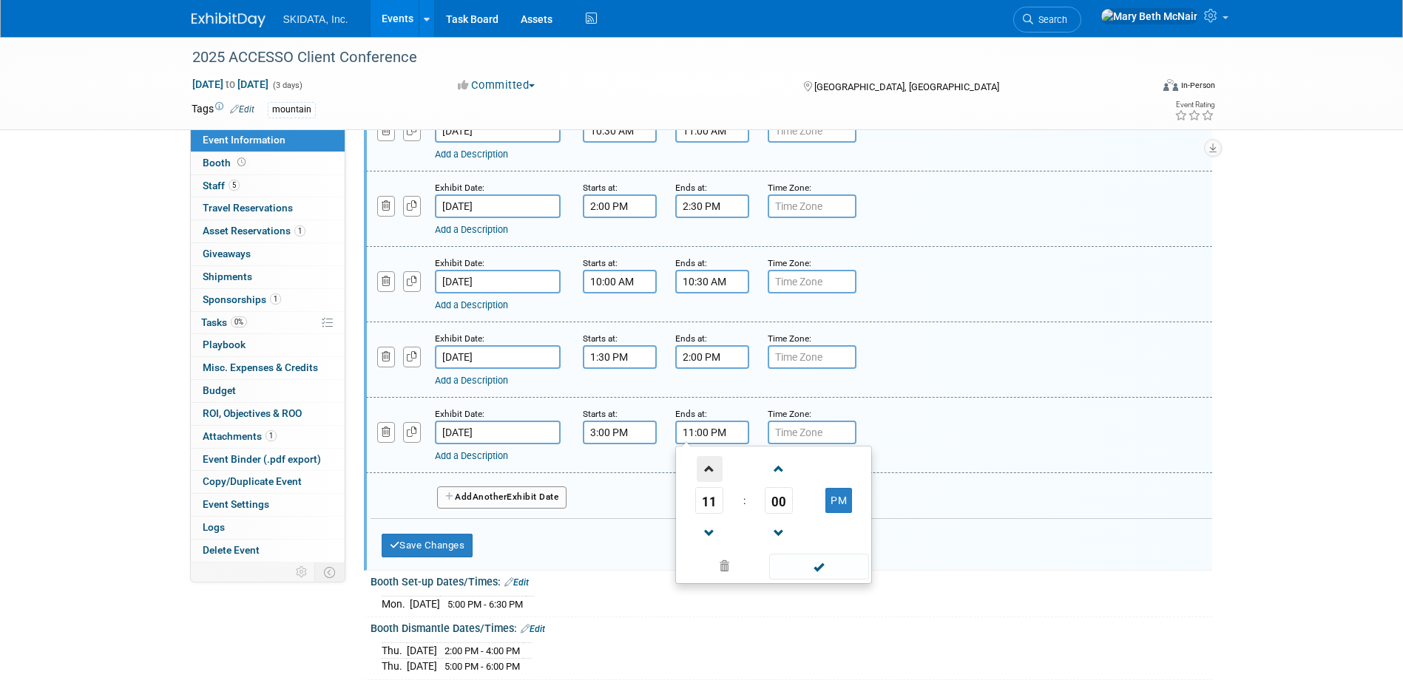
click at [708, 467] on span at bounding box center [709, 469] width 26 height 26
click at [771, 506] on span "00" at bounding box center [779, 500] width 28 height 27
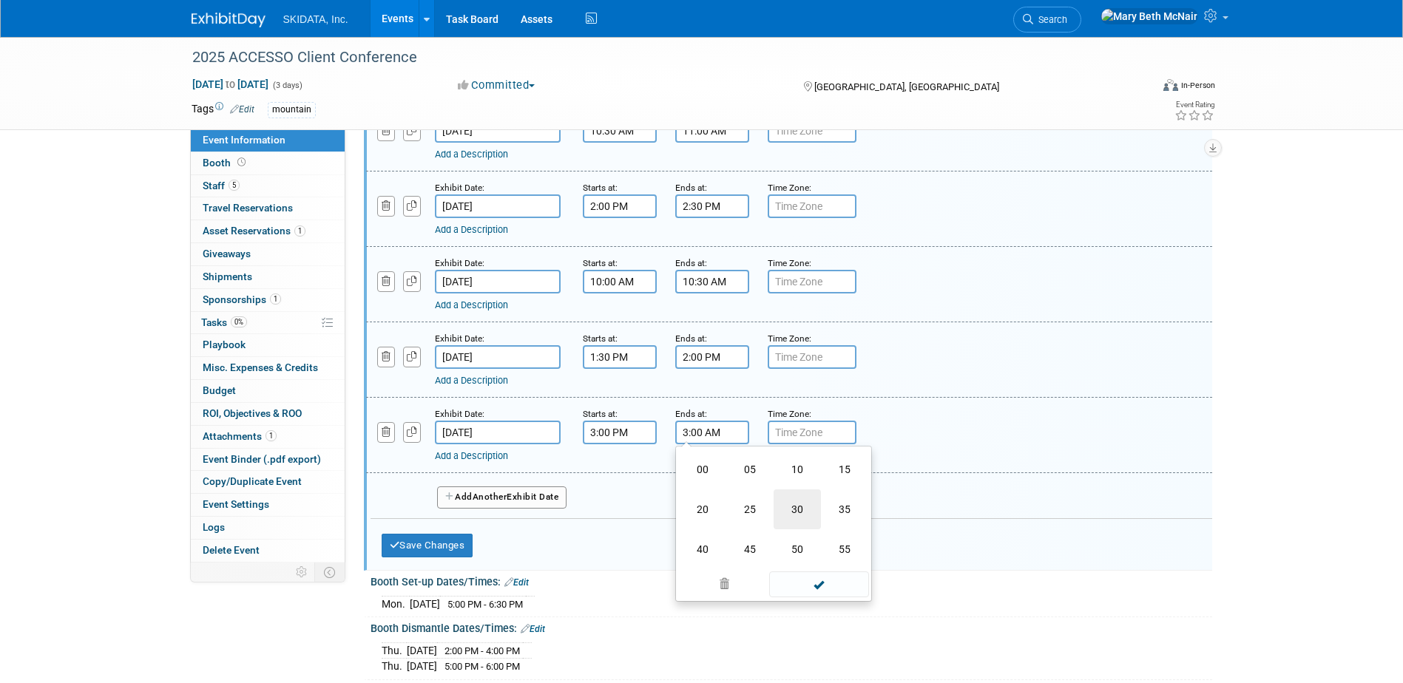
click at [790, 505] on td "30" at bounding box center [796, 509] width 47 height 40
click at [833, 501] on button "AM" at bounding box center [838, 500] width 27 height 25
type input "3:30 PM"
click at [813, 568] on span at bounding box center [819, 567] width 100 height 26
click at [542, 501] on button "Add Another Exhibit Date" at bounding box center [502, 498] width 130 height 22
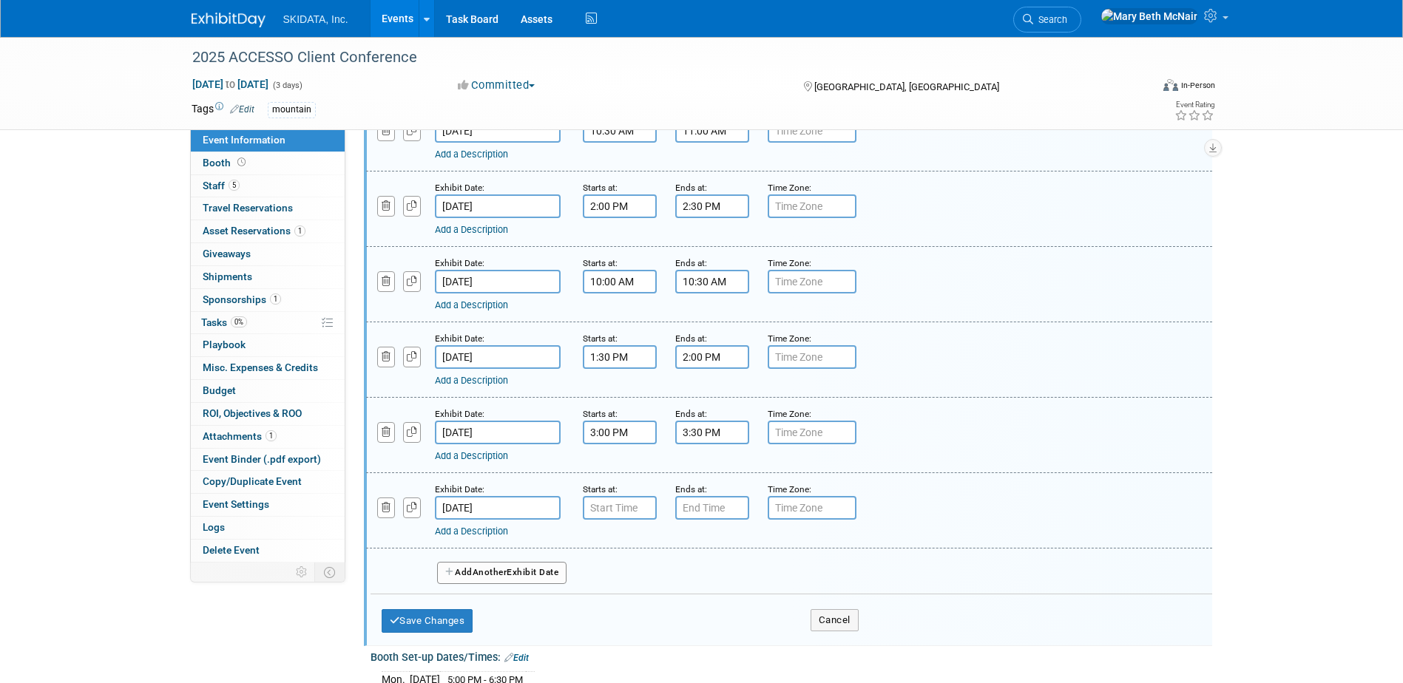
click at [506, 514] on input "[DATE]" at bounding box center [498, 508] width 126 height 24
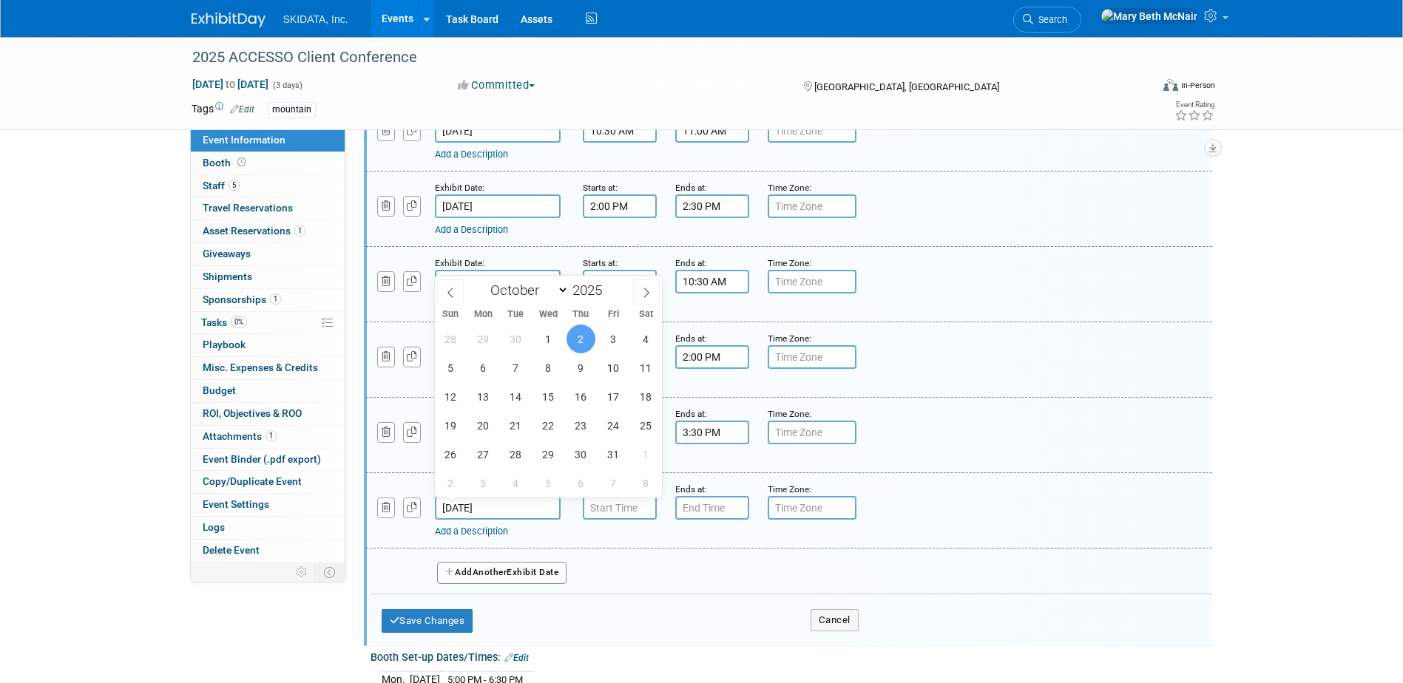
click at [586, 336] on span "2" at bounding box center [580, 339] width 29 height 29
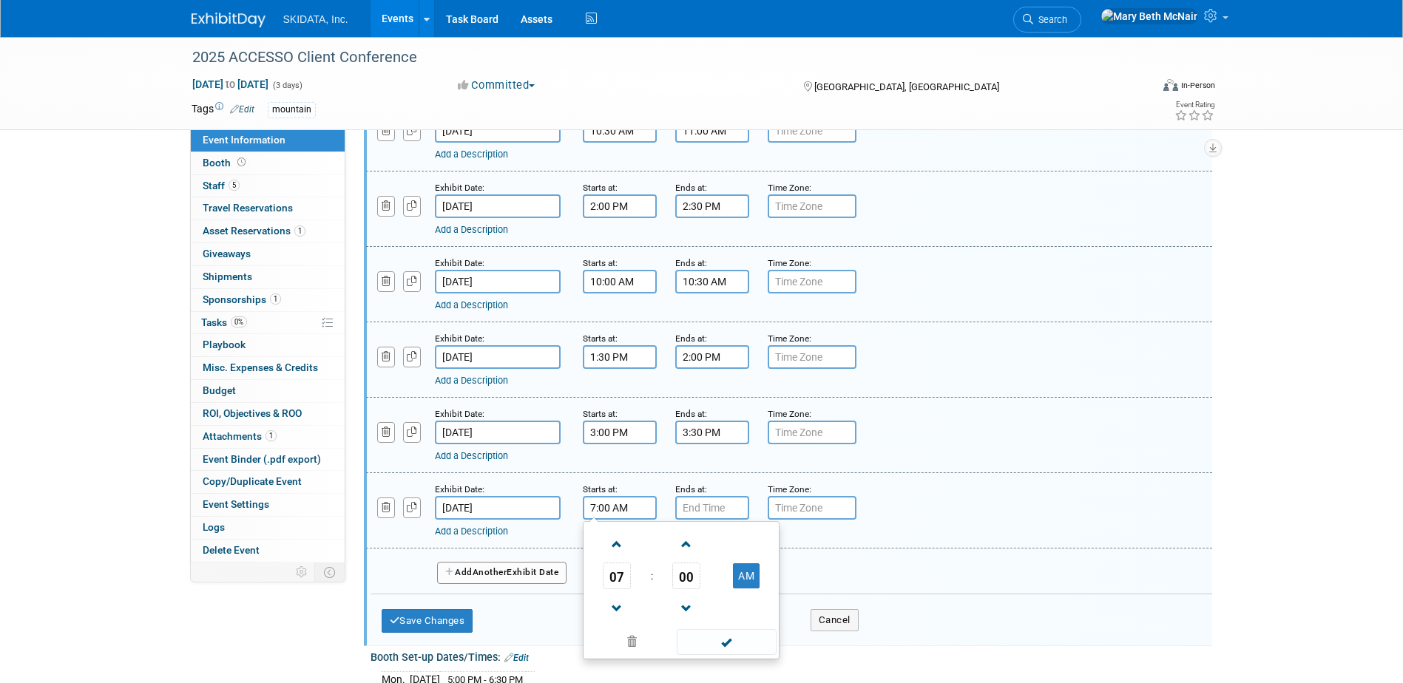
click at [609, 506] on input "7:00 AM" at bounding box center [620, 508] width 74 height 24
click at [621, 540] on span at bounding box center [617, 545] width 26 height 26
type input "10:00 AM"
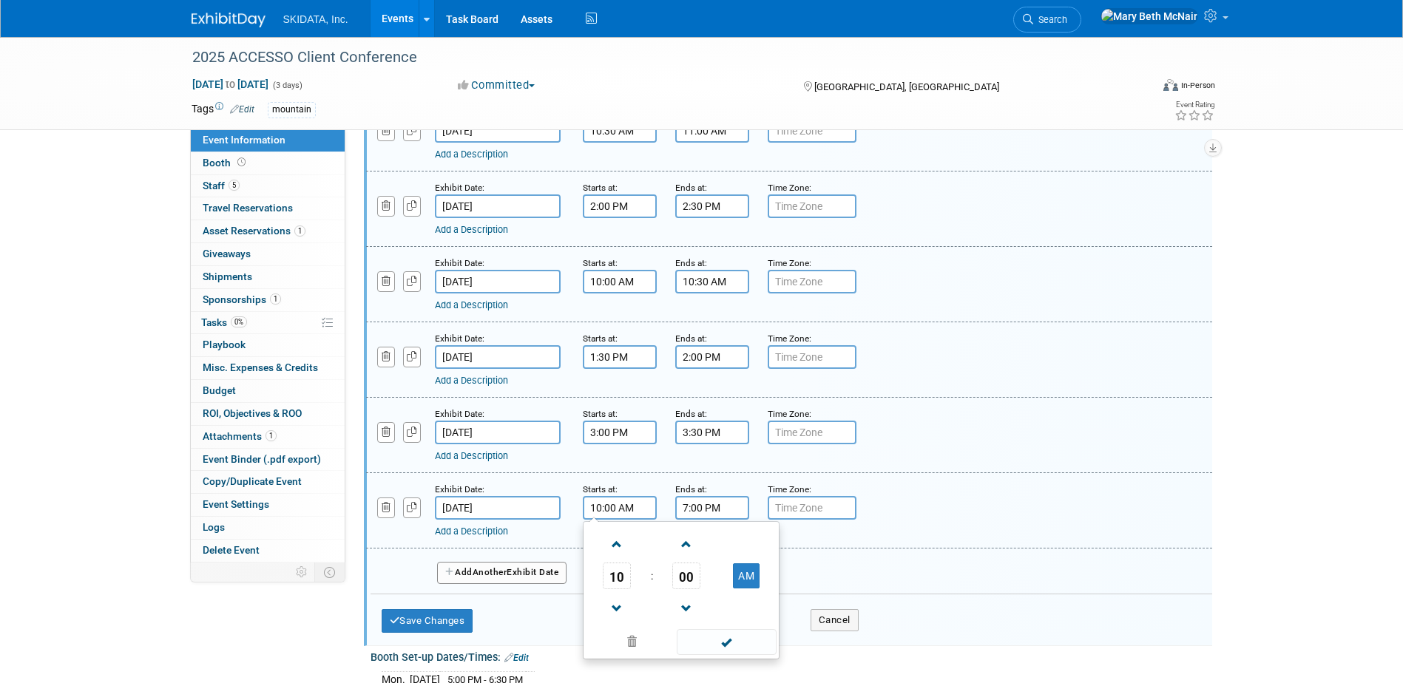
click at [698, 509] on input "7:00 PM" at bounding box center [712, 508] width 74 height 24
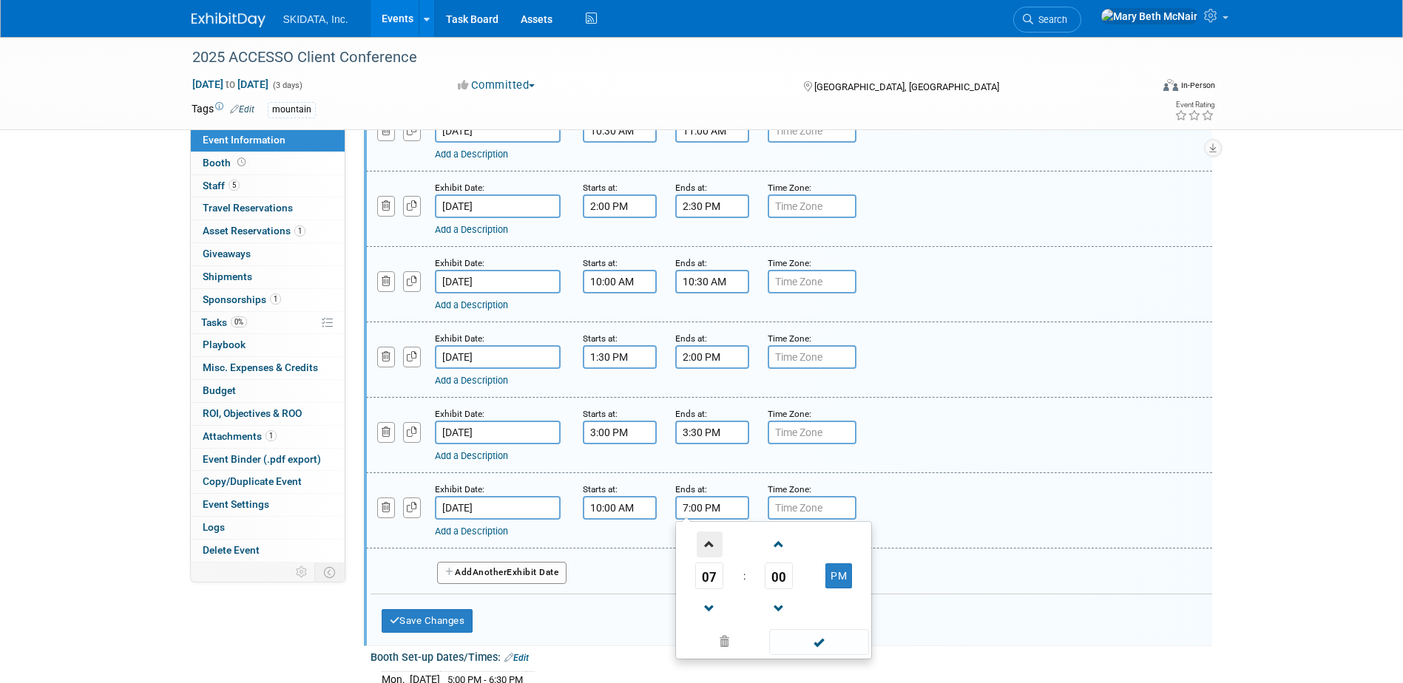
click at [706, 540] on span at bounding box center [709, 545] width 26 height 26
click at [776, 577] on span "00" at bounding box center [779, 576] width 28 height 27
click at [805, 577] on td "30" at bounding box center [796, 585] width 47 height 40
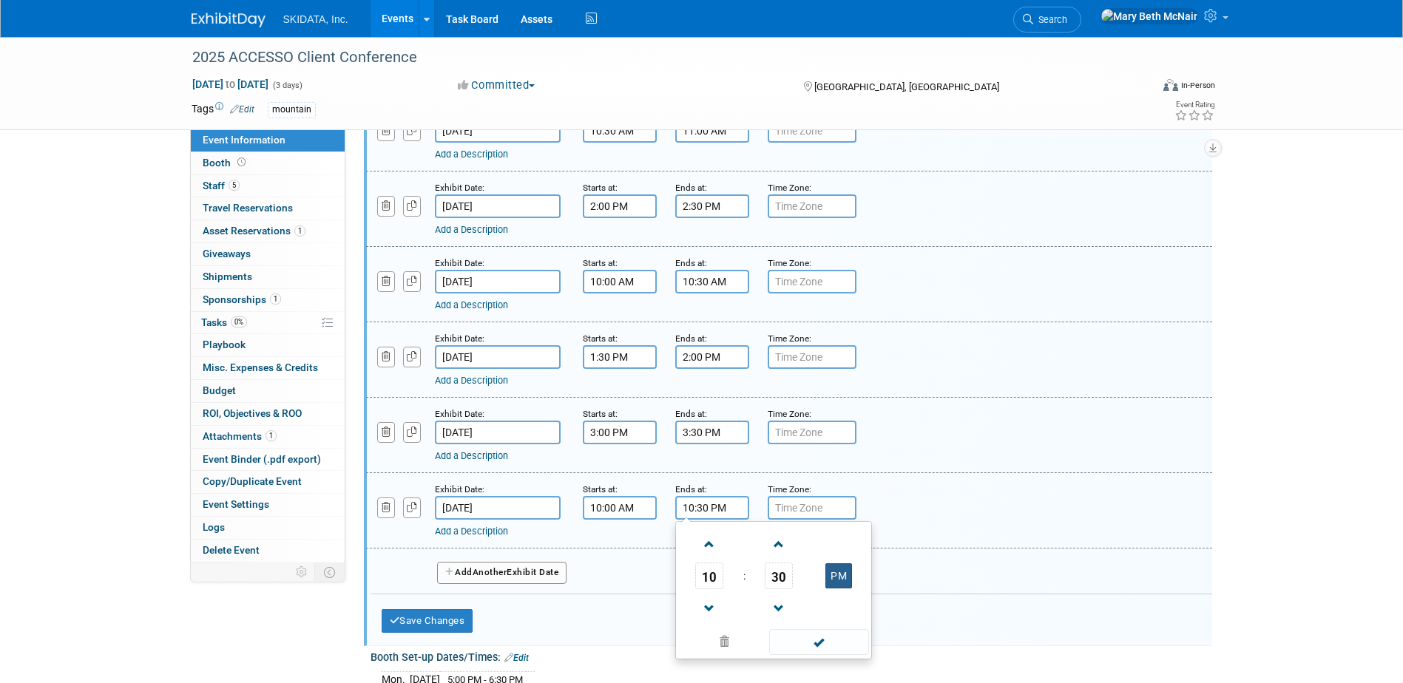
click at [838, 577] on button "PM" at bounding box center [838, 575] width 27 height 25
type input "10:30 AM"
click at [521, 573] on button "Add Another Exhibit Date" at bounding box center [502, 573] width 130 height 22
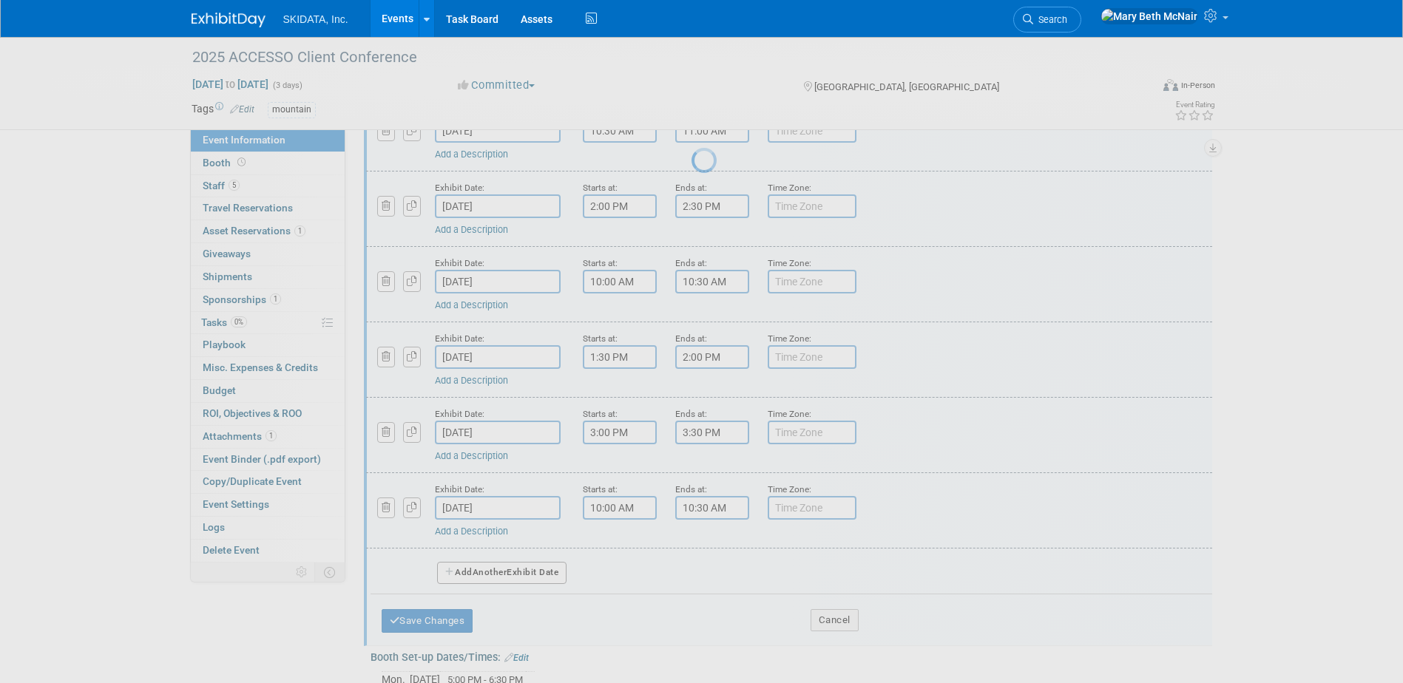
select select "9"
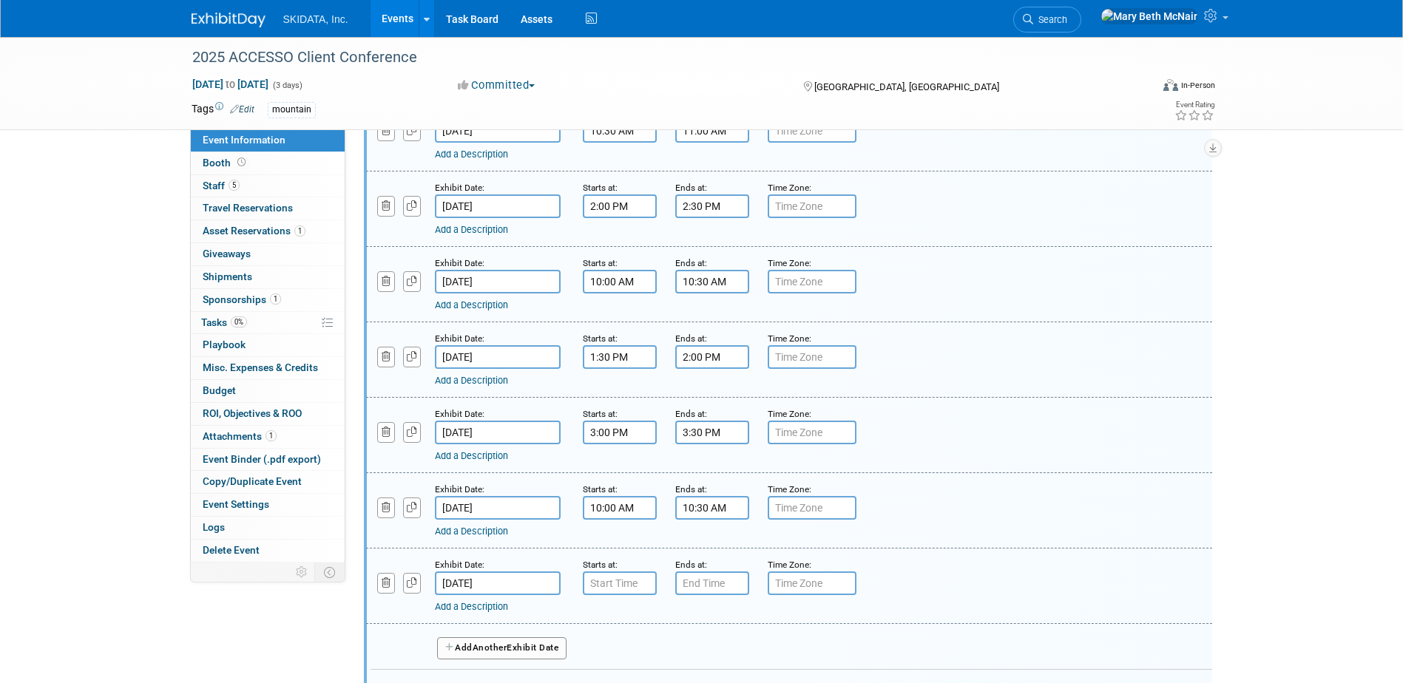
click at [512, 586] on input "Oct 3, 2025" at bounding box center [498, 584] width 126 height 24
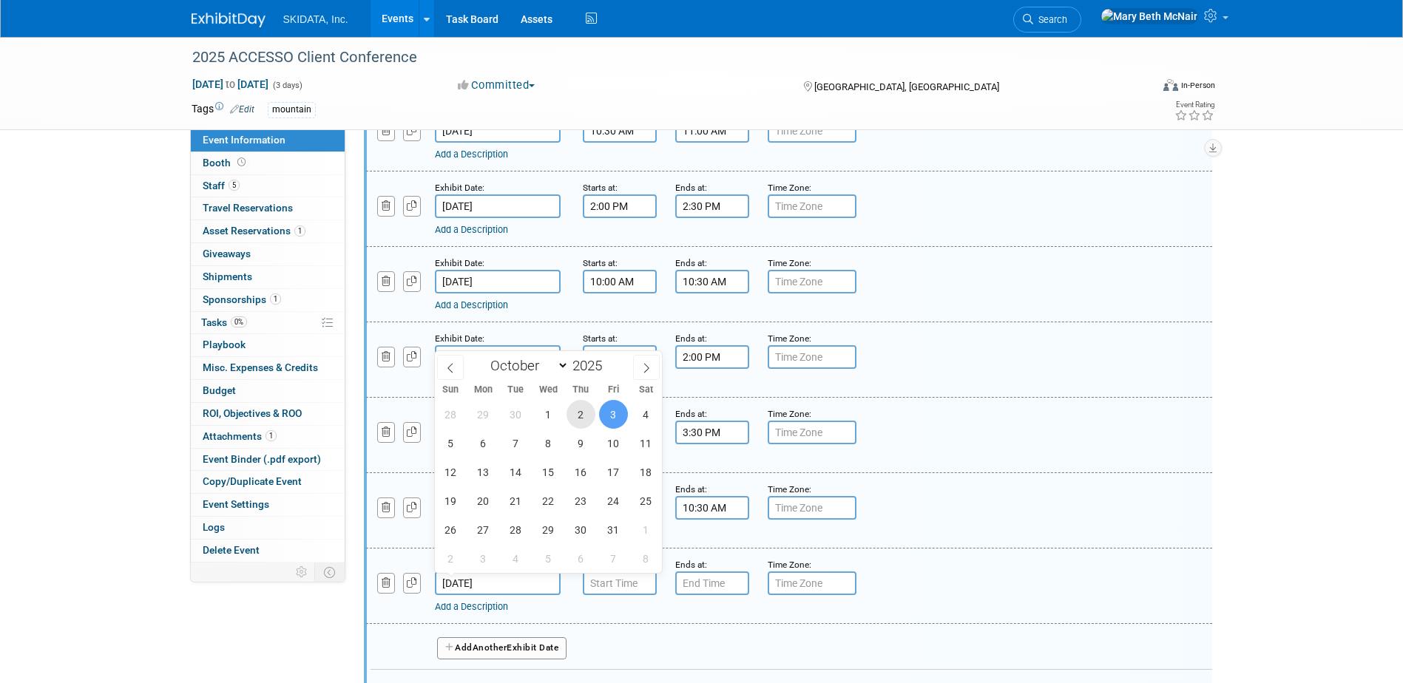
click at [583, 415] on span "2" at bounding box center [580, 414] width 29 height 29
type input "[DATE]"
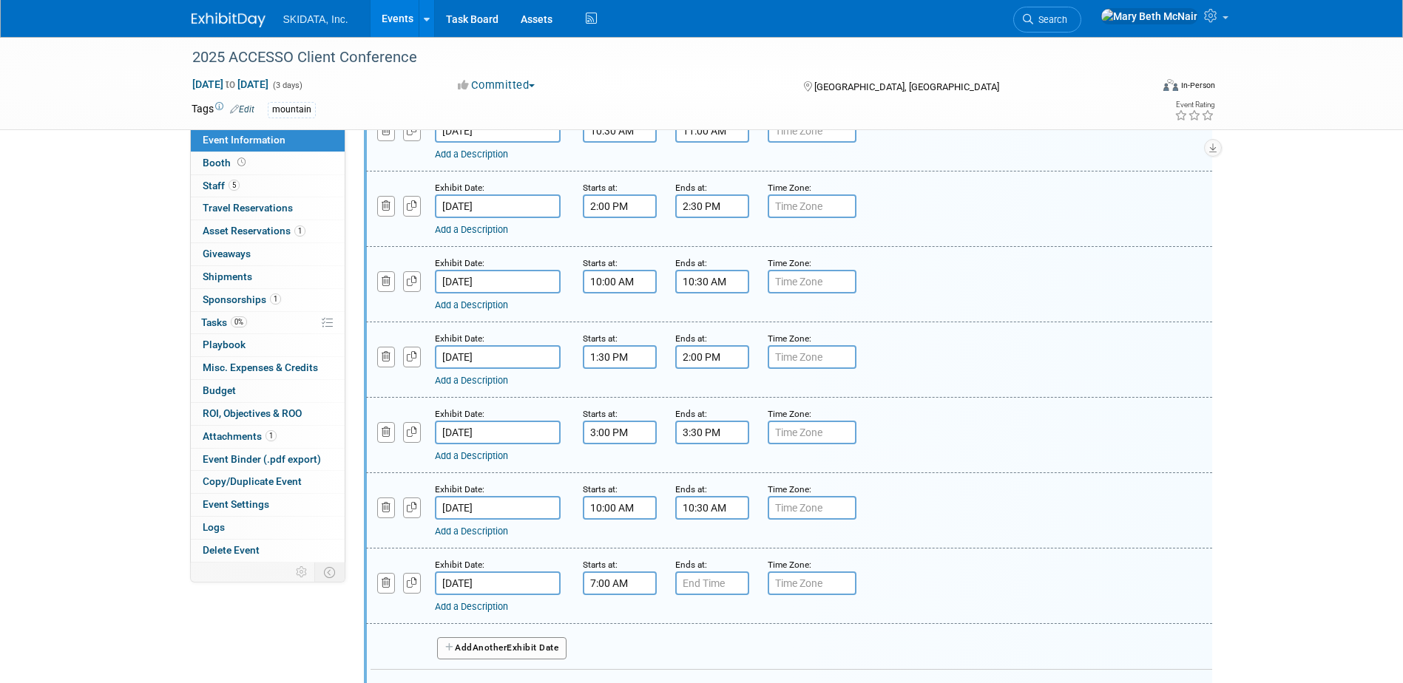
click at [623, 578] on input "7:00 AM" at bounding box center [620, 584] width 74 height 24
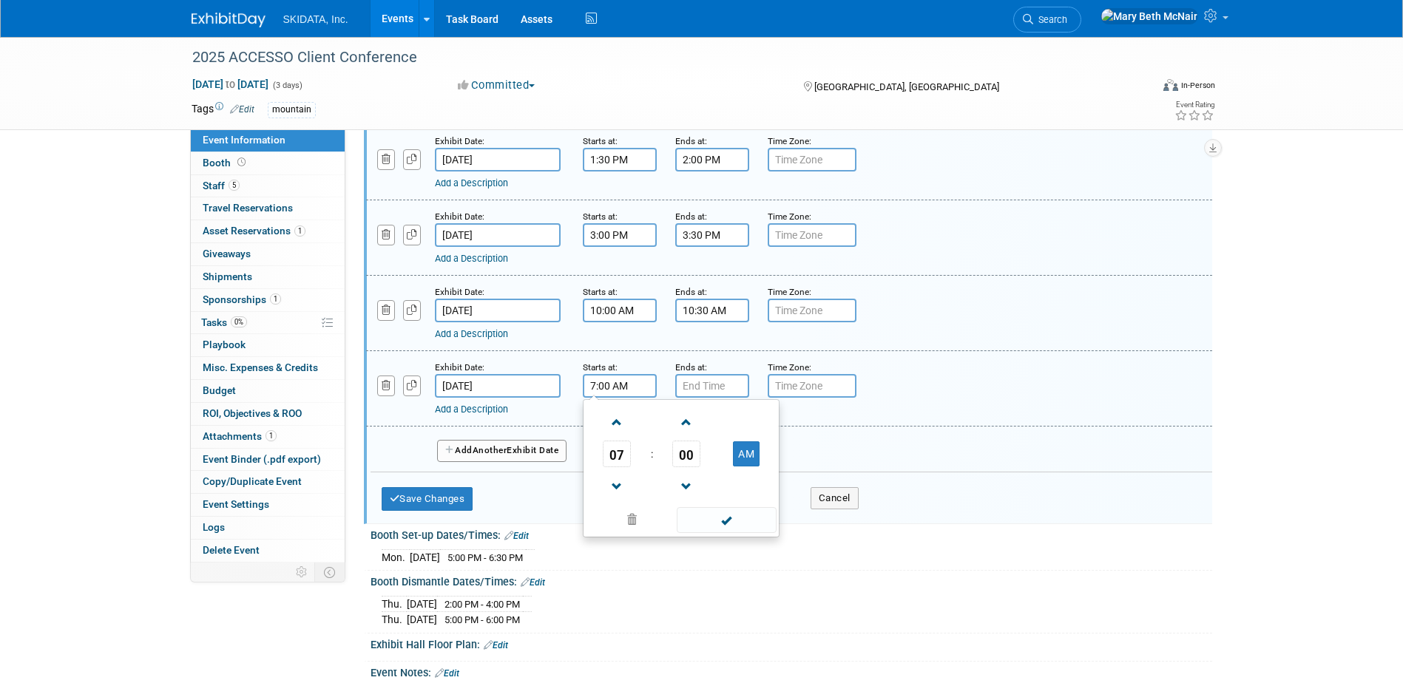
scroll to position [444, 0]
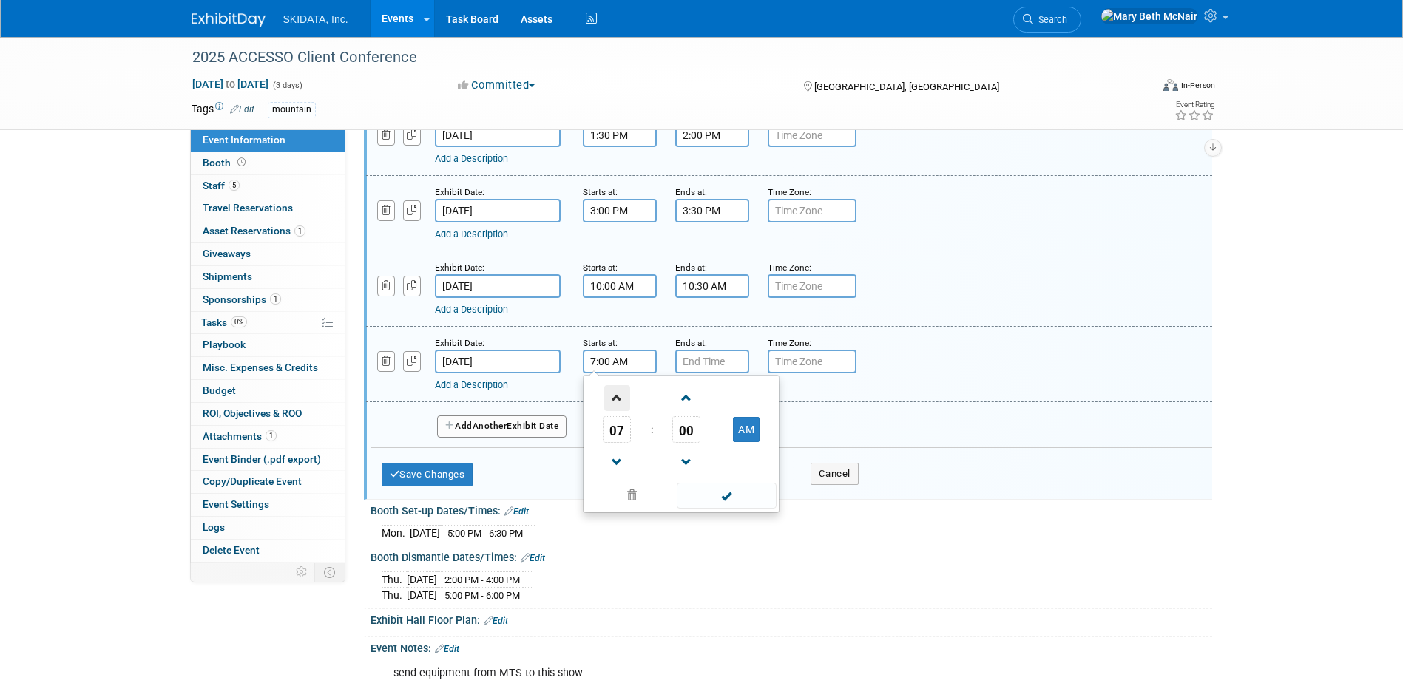
click at [616, 400] on span at bounding box center [617, 398] width 26 height 26
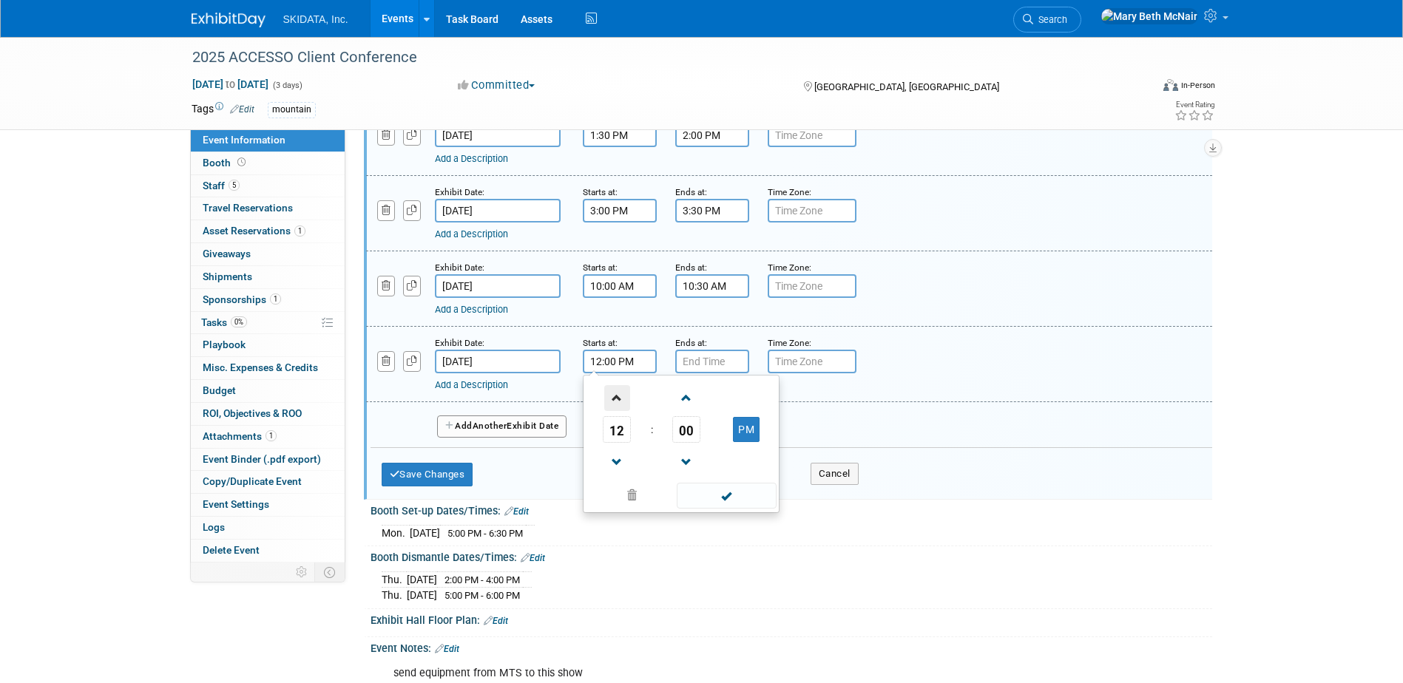
click at [616, 400] on span at bounding box center [617, 398] width 26 height 26
click at [616, 458] on span at bounding box center [617, 463] width 26 height 26
click at [682, 427] on span "00" at bounding box center [686, 429] width 28 height 27
click at [698, 438] on td "30" at bounding box center [704, 438] width 47 height 40
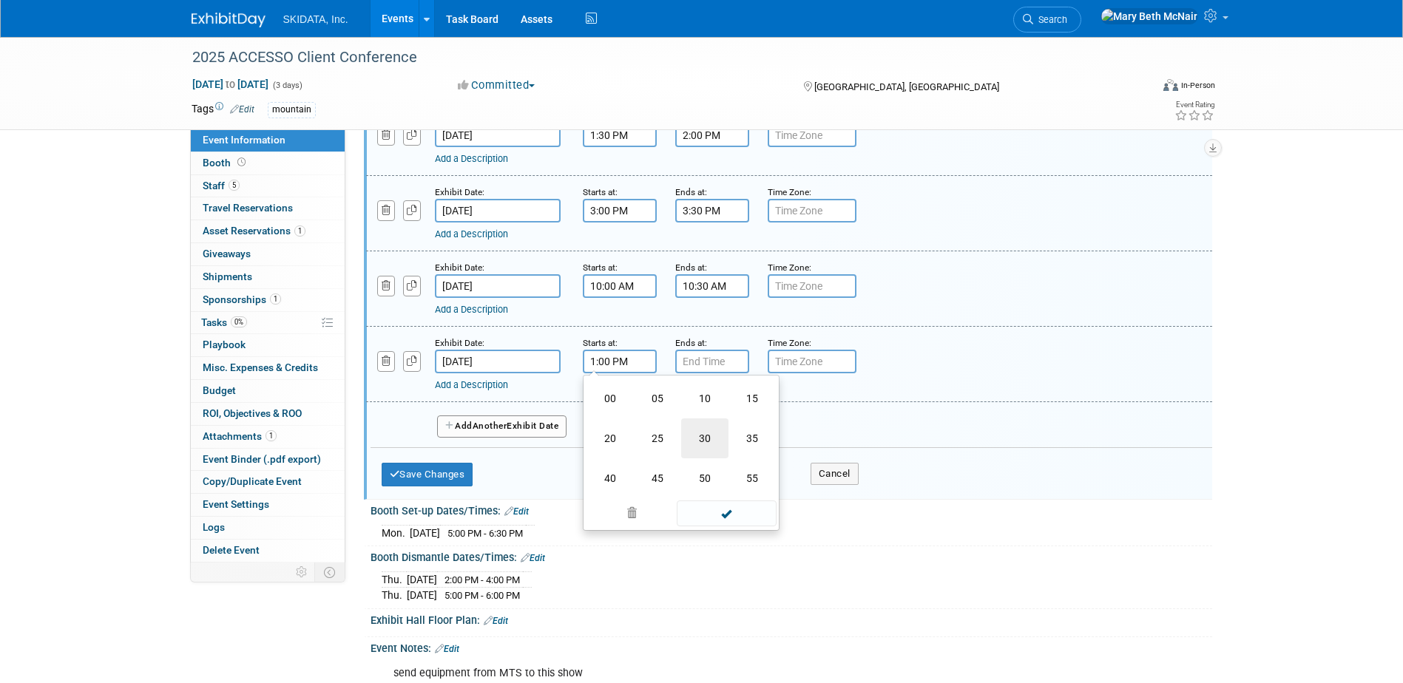
type input "1:30 PM"
click at [705, 361] on input "7:00 PM" at bounding box center [712, 362] width 74 height 24
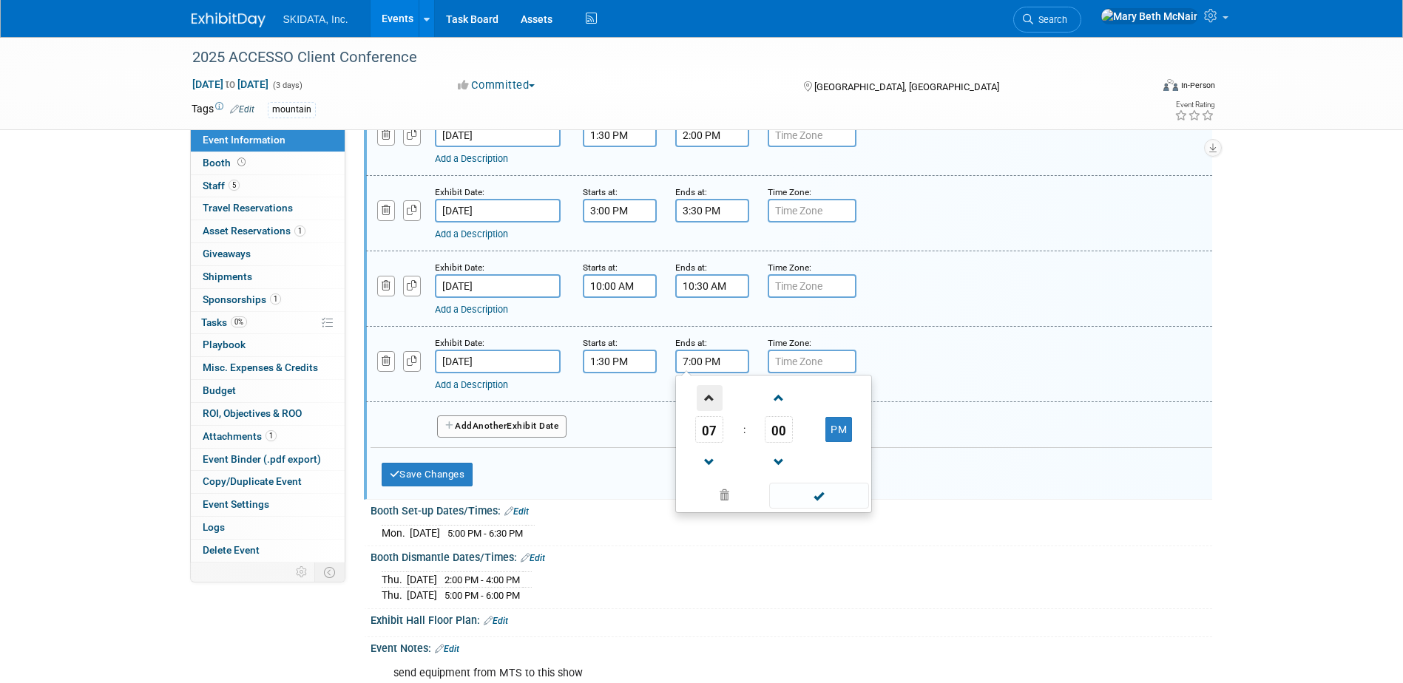
click at [708, 396] on span at bounding box center [709, 398] width 26 height 26
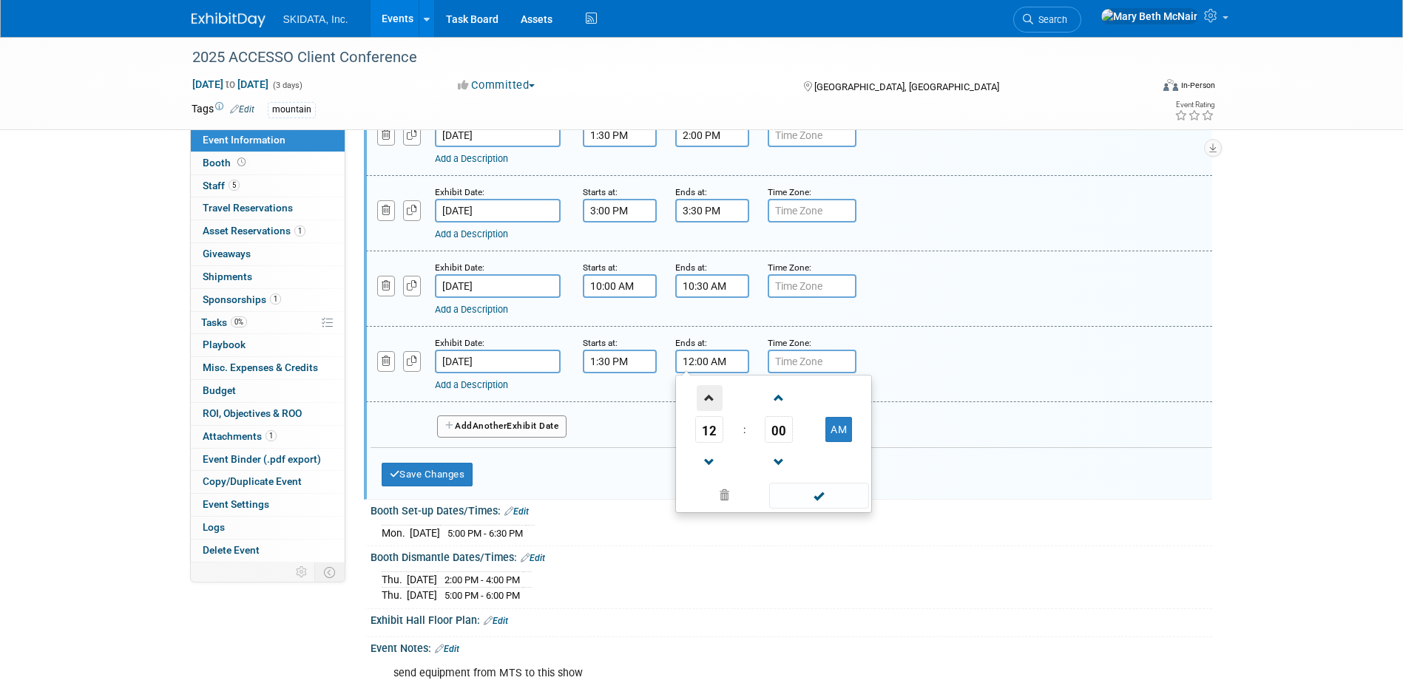
click at [708, 396] on span at bounding box center [709, 398] width 26 height 26
click at [830, 433] on button "AM" at bounding box center [838, 429] width 27 height 25
type input "2:00 PM"
click at [818, 502] on span at bounding box center [819, 496] width 100 height 26
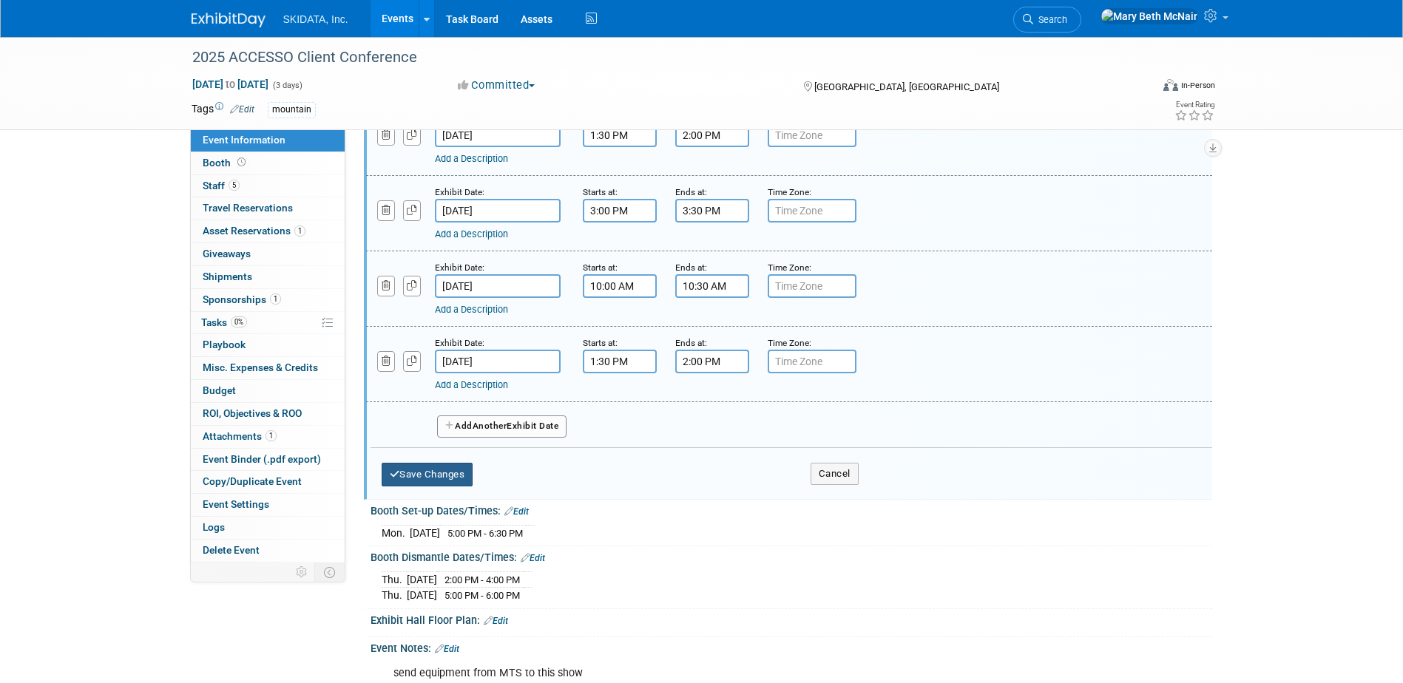
click at [438, 472] on button "Save Changes" at bounding box center [428, 475] width 92 height 24
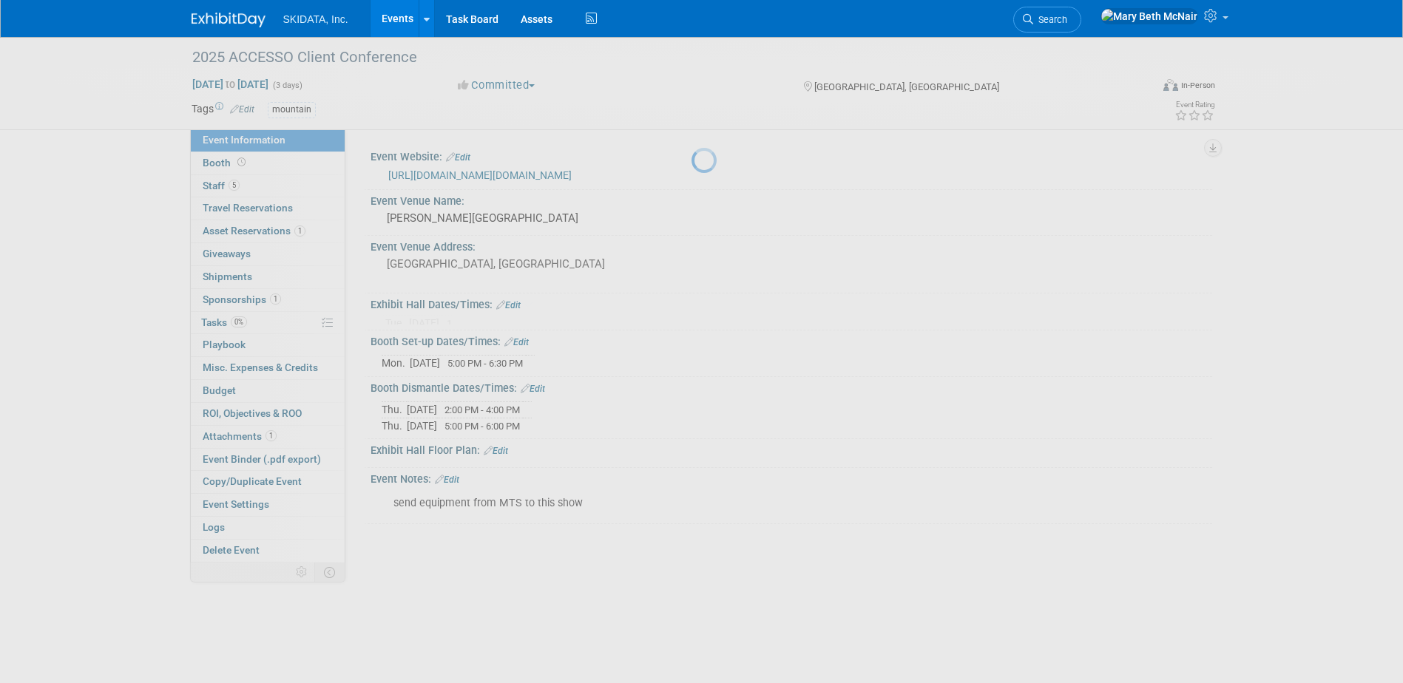
scroll to position [0, 0]
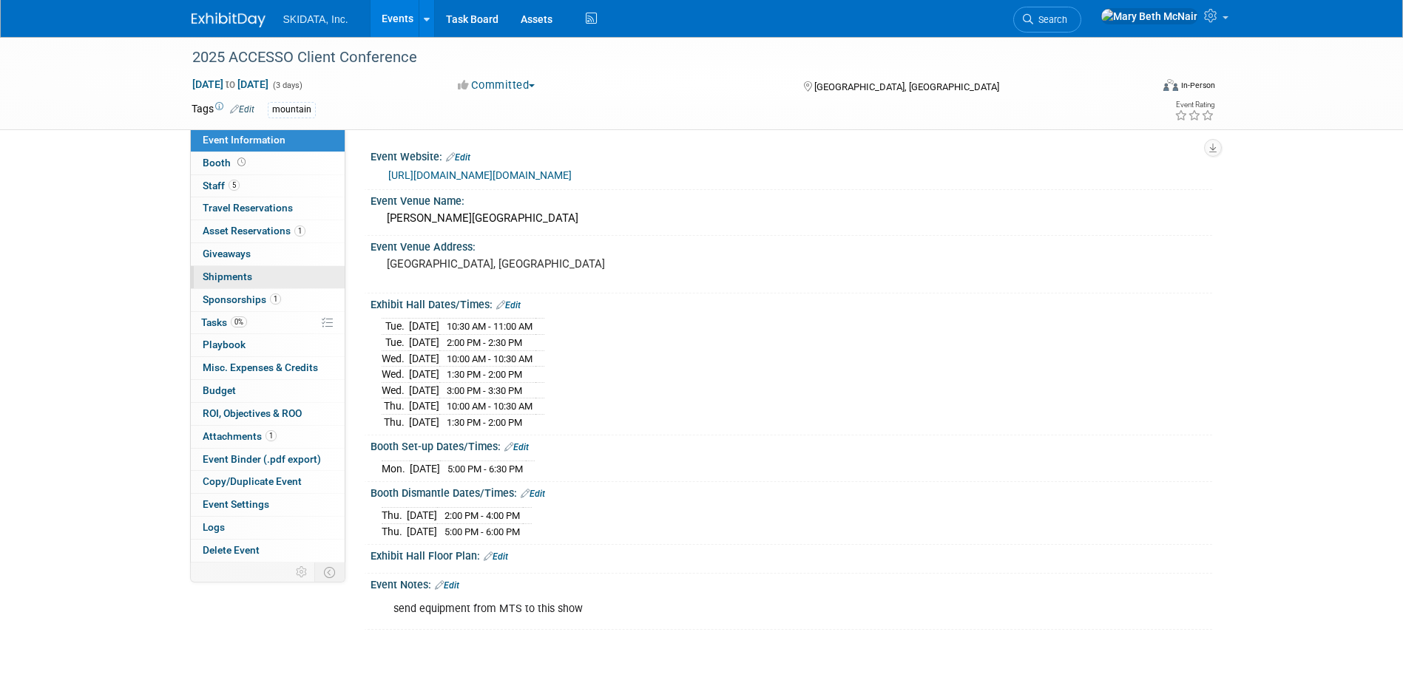
click at [213, 281] on span "Shipments 0" at bounding box center [228, 277] width 50 height 12
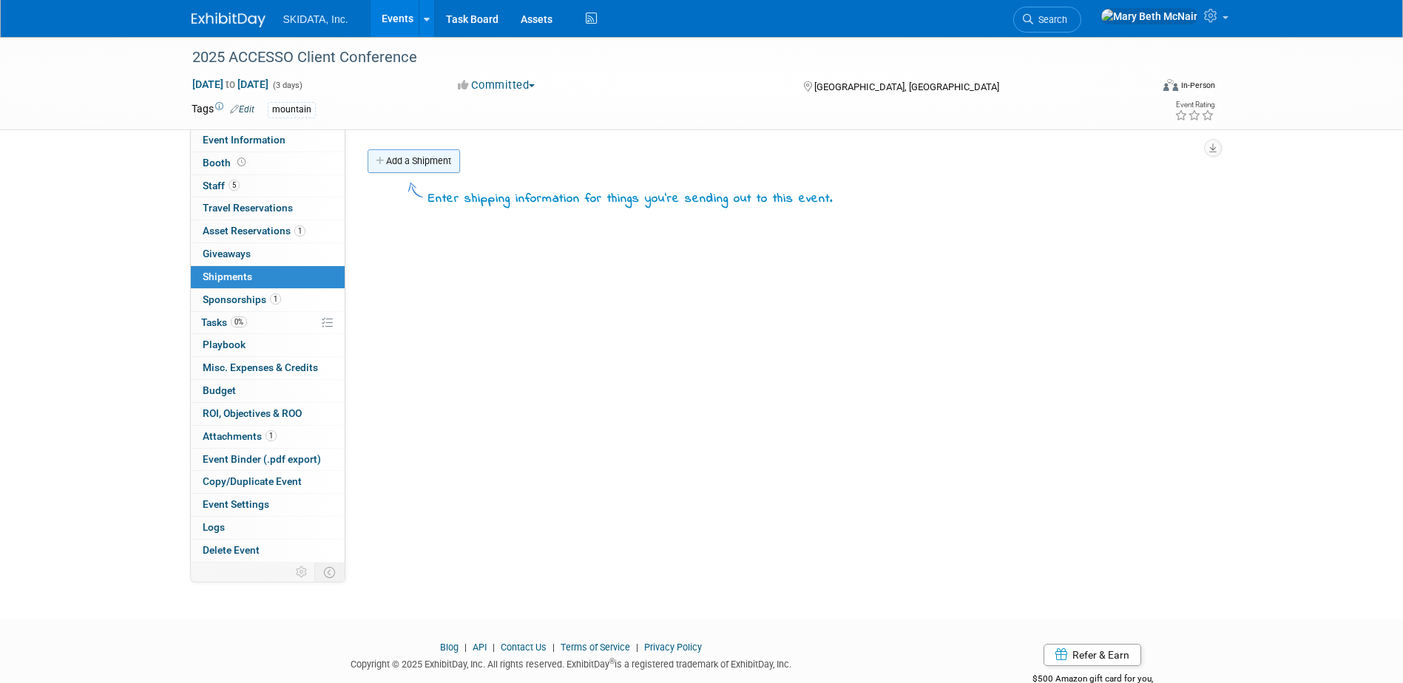
click at [430, 163] on link "Add a Shipment" at bounding box center [413, 161] width 92 height 24
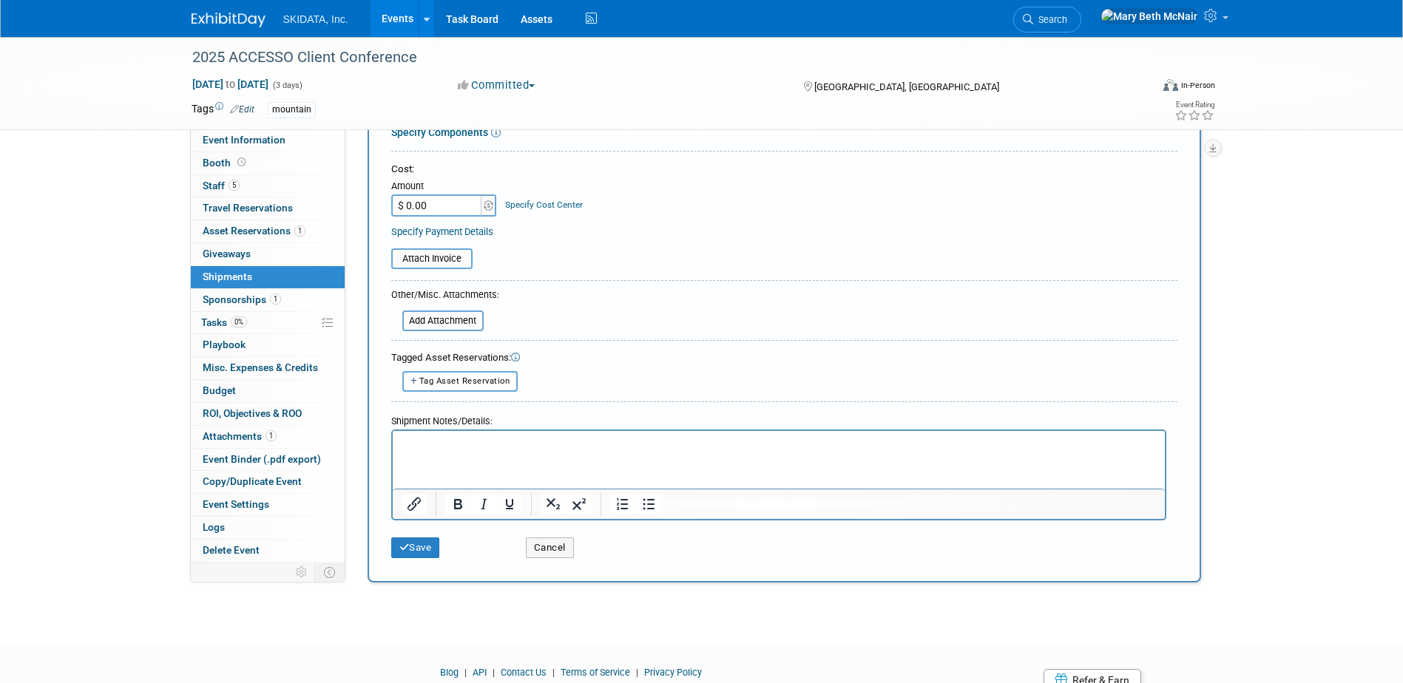
scroll to position [296, 0]
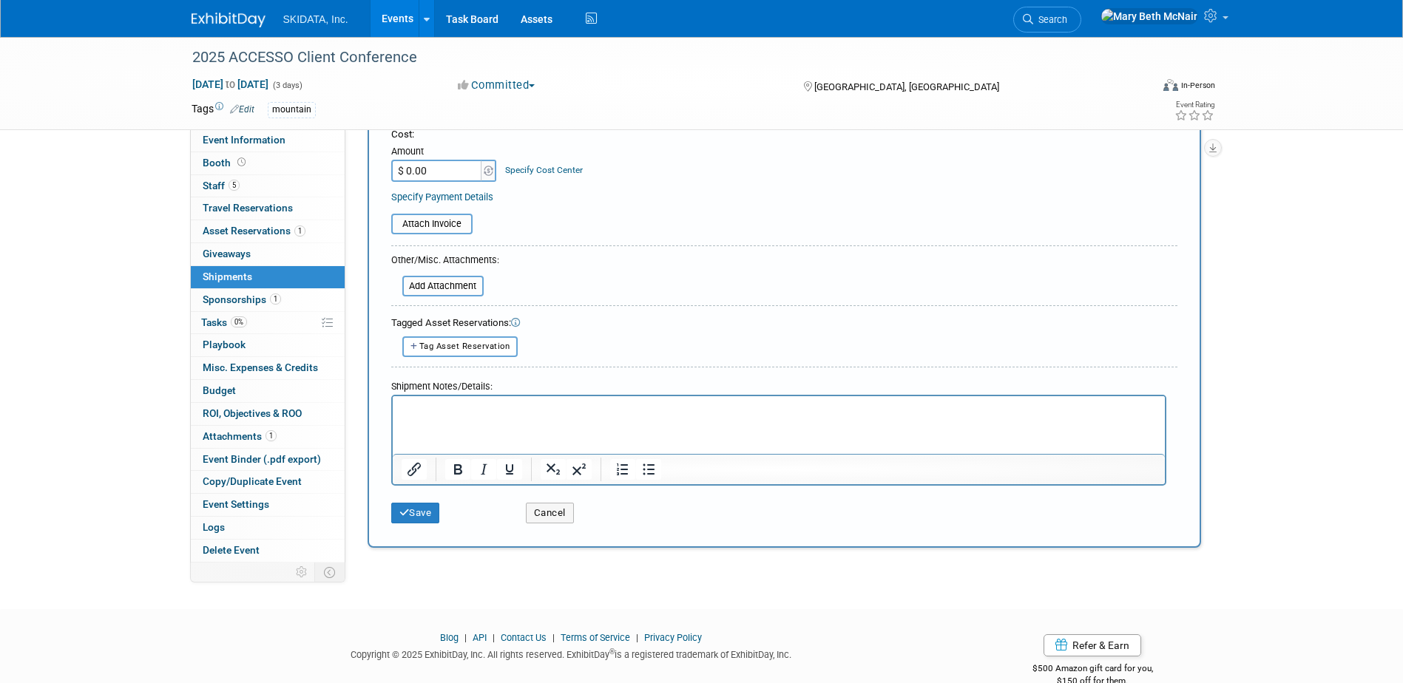
click at [435, 402] on p "Rich Text Area. Press ALT-0 for help." at bounding box center [778, 408] width 755 height 15
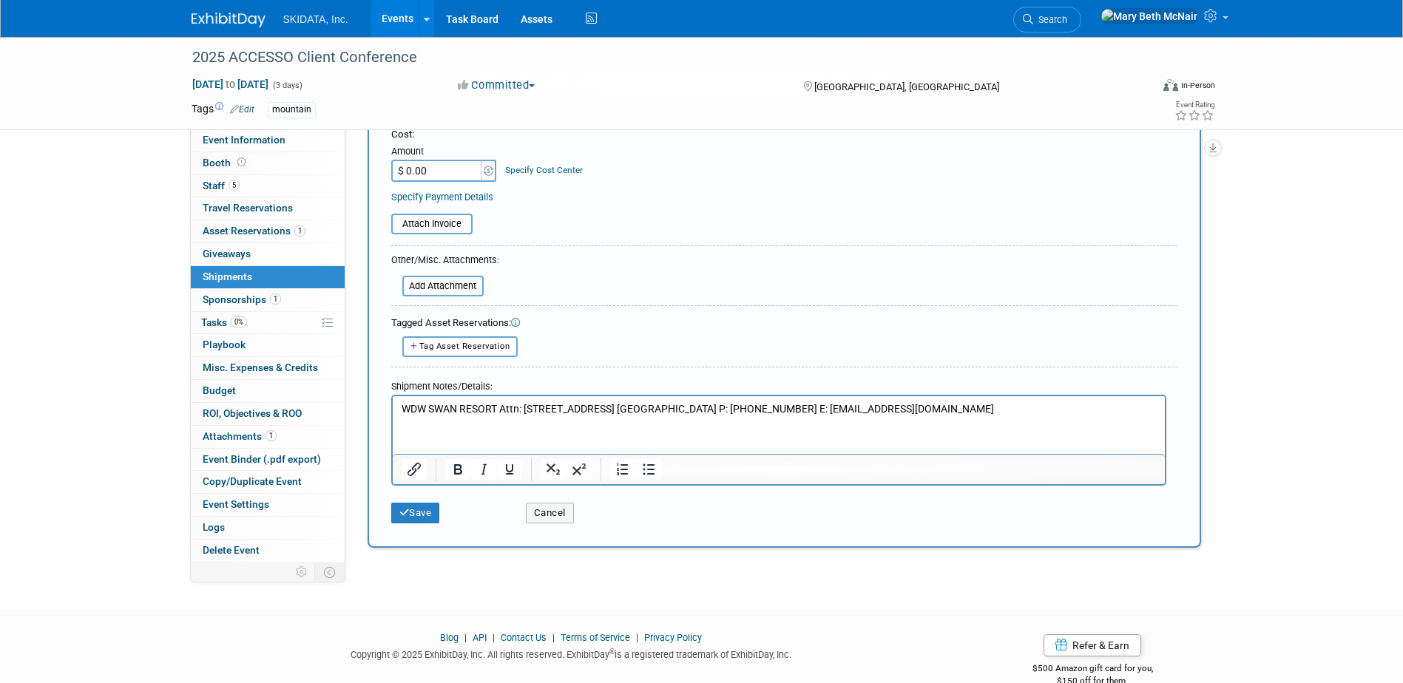
click at [501, 407] on p "WDW SWAN RESORT Attn: 1200 Epcot Resorts Blvd. Lake Buena Vista, FL 32830 P: 40…" at bounding box center [778, 408] width 755 height 15
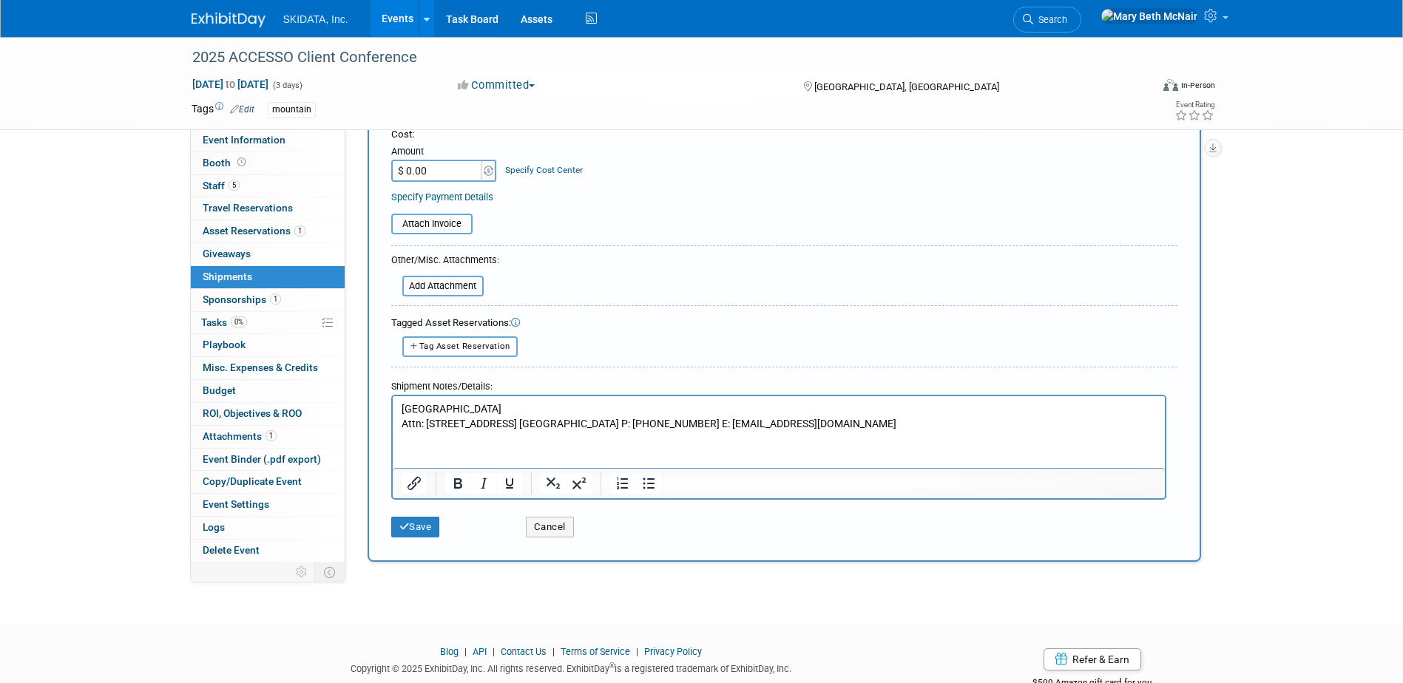
click at [546, 419] on p "Attn: 1200 Epcot Resorts Blvd. Lake Buena Vista, FL 32830 P: 407-934-1370 E: sw…" at bounding box center [778, 423] width 755 height 15
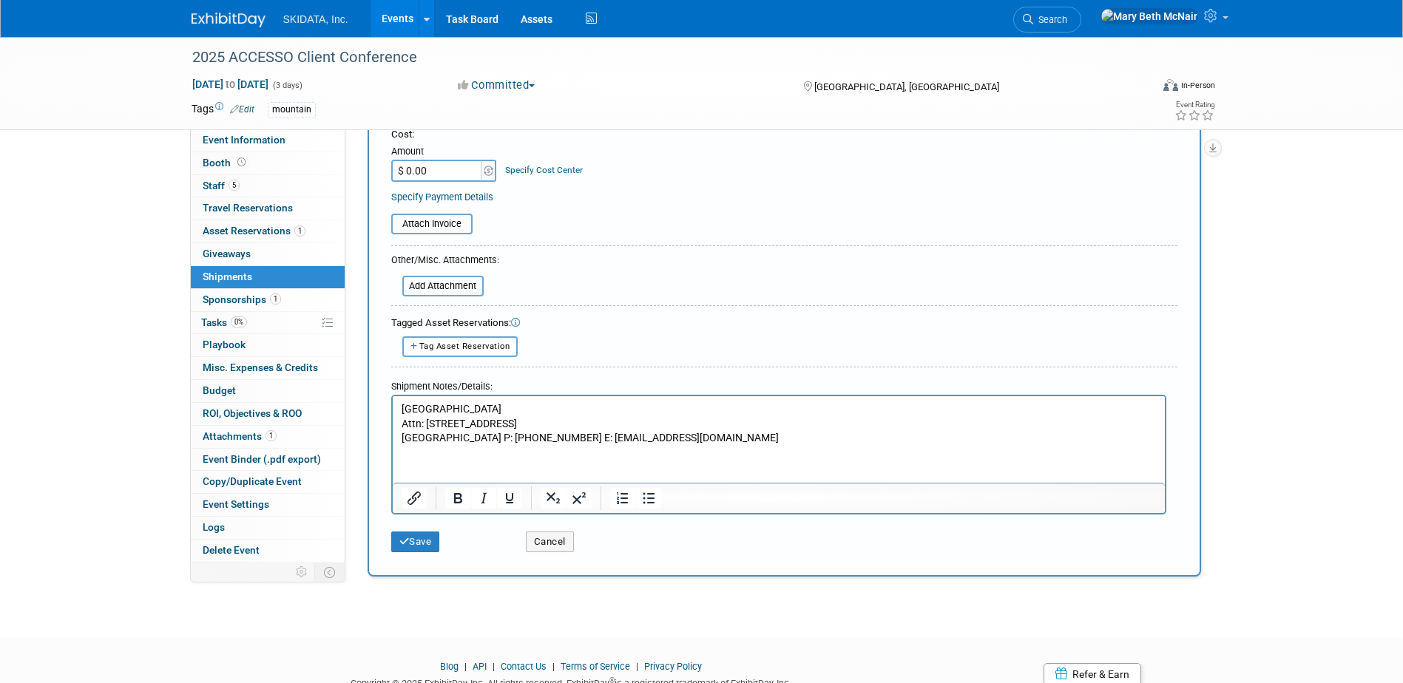
click at [532, 435] on p "Lake Buena Vista, FL 32830 P: 407-934-1370 E: swanbiz@11thhourbiz.com" at bounding box center [778, 437] width 755 height 15
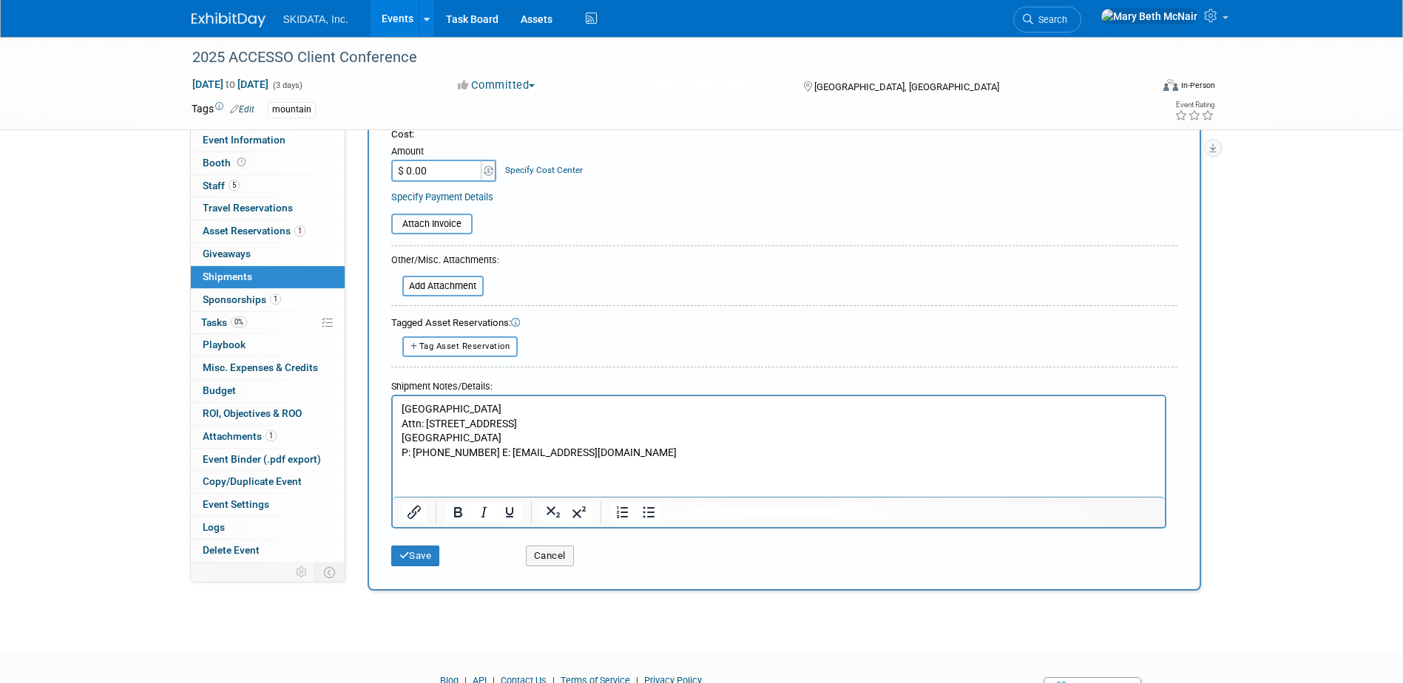
click at [480, 454] on p "P: 407-934-1370 E: swanbiz@11thhourbiz.com" at bounding box center [778, 452] width 755 height 15
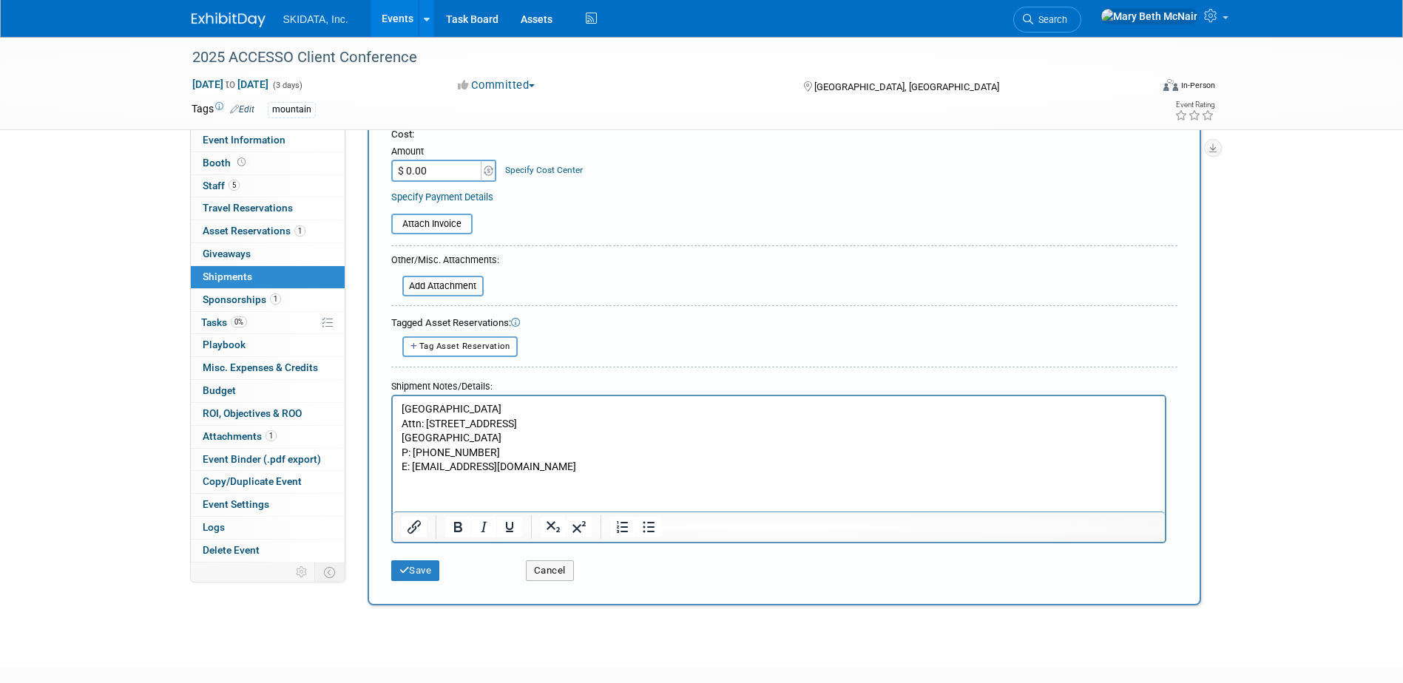
click at [513, 474] on html "WDW SWAN RESORT Attn: 1200 Epcot Resorts Blvd. Lake Buena Vista, FL 32830 P: 40…" at bounding box center [778, 435] width 772 height 78
click at [563, 463] on p "E: swanbiz@11thhourbiz.com" at bounding box center [778, 466] width 755 height 15
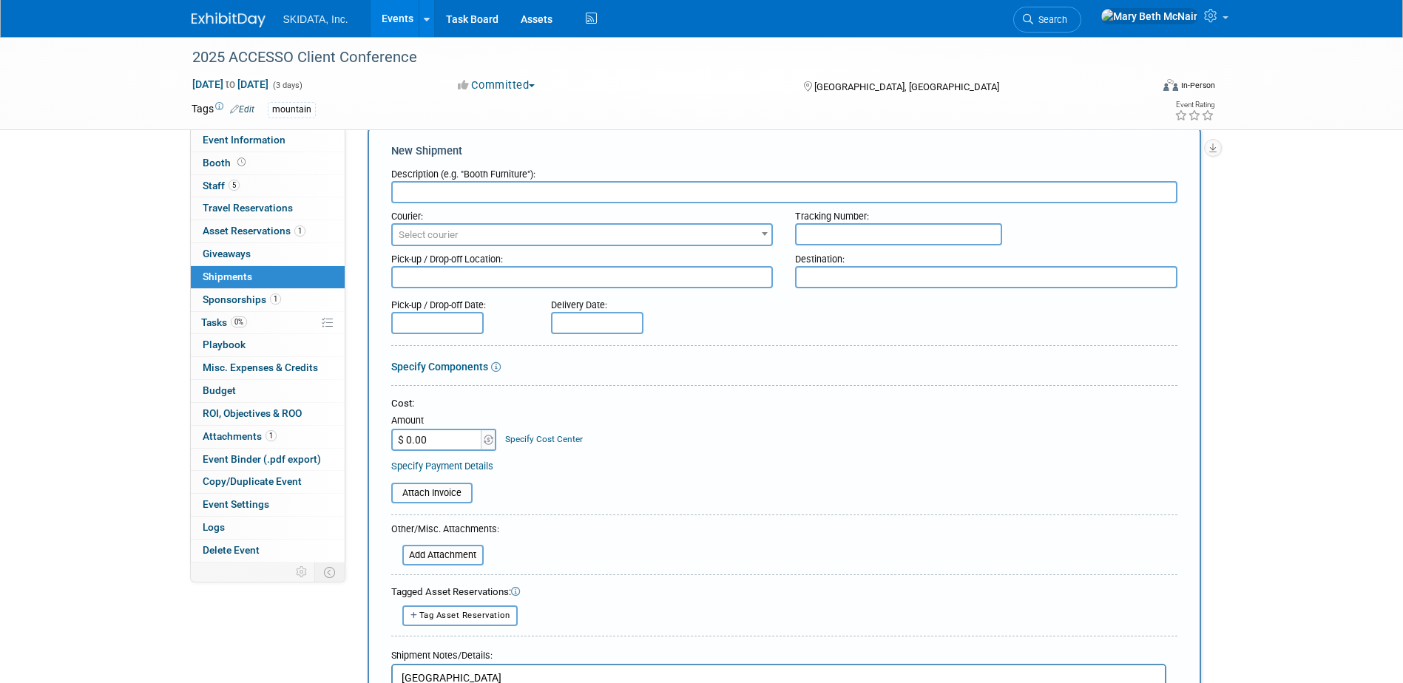
scroll to position [0, 0]
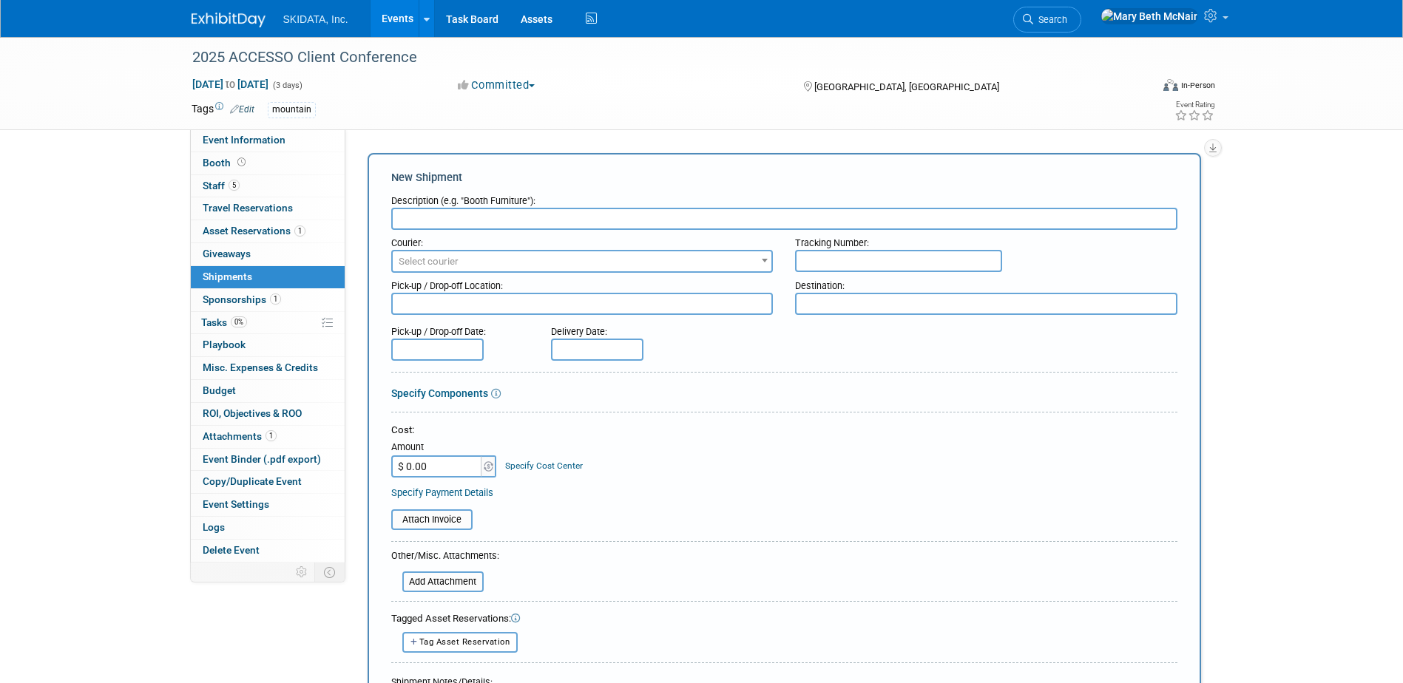
click at [500, 214] on input "text" at bounding box center [784, 219] width 786 height 22
type input "Welcome Bag swag"
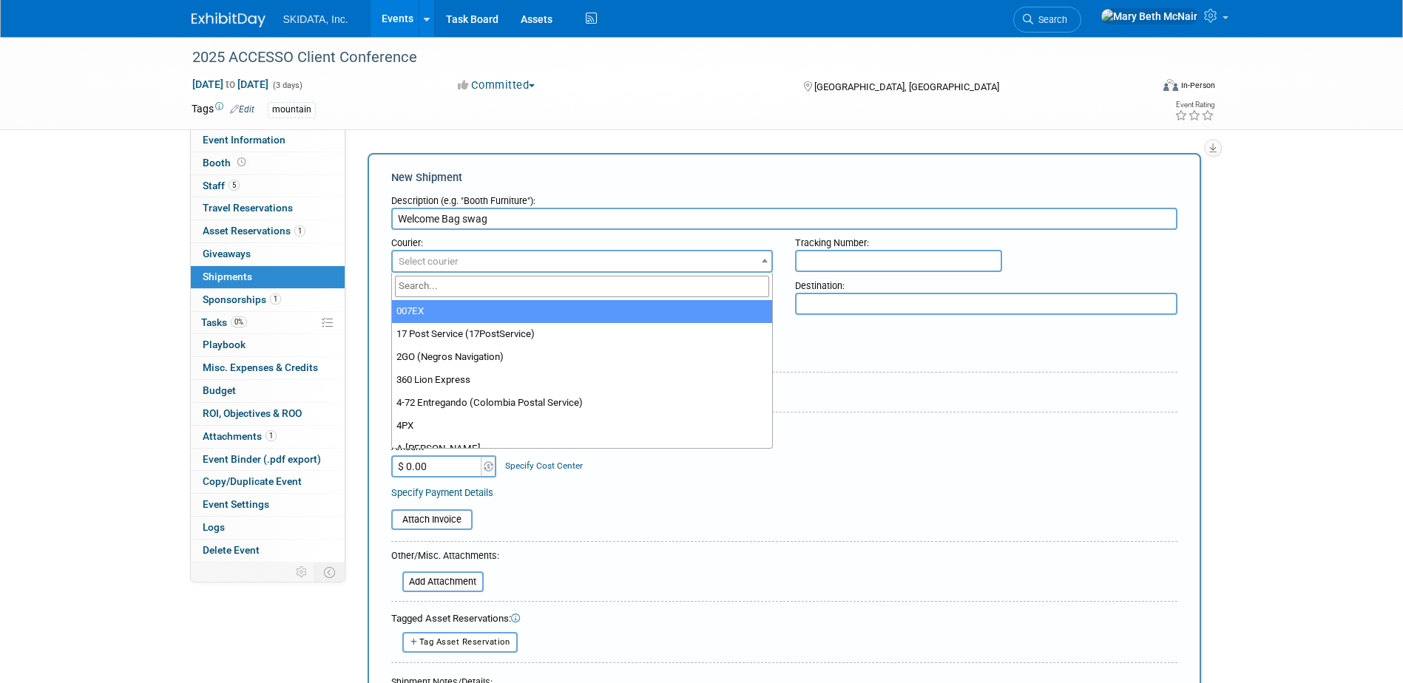
click at [492, 262] on span "Select courier" at bounding box center [582, 261] width 379 height 21
click at [454, 282] on input "search" at bounding box center [582, 286] width 375 height 21
type input "fed"
select select "206"
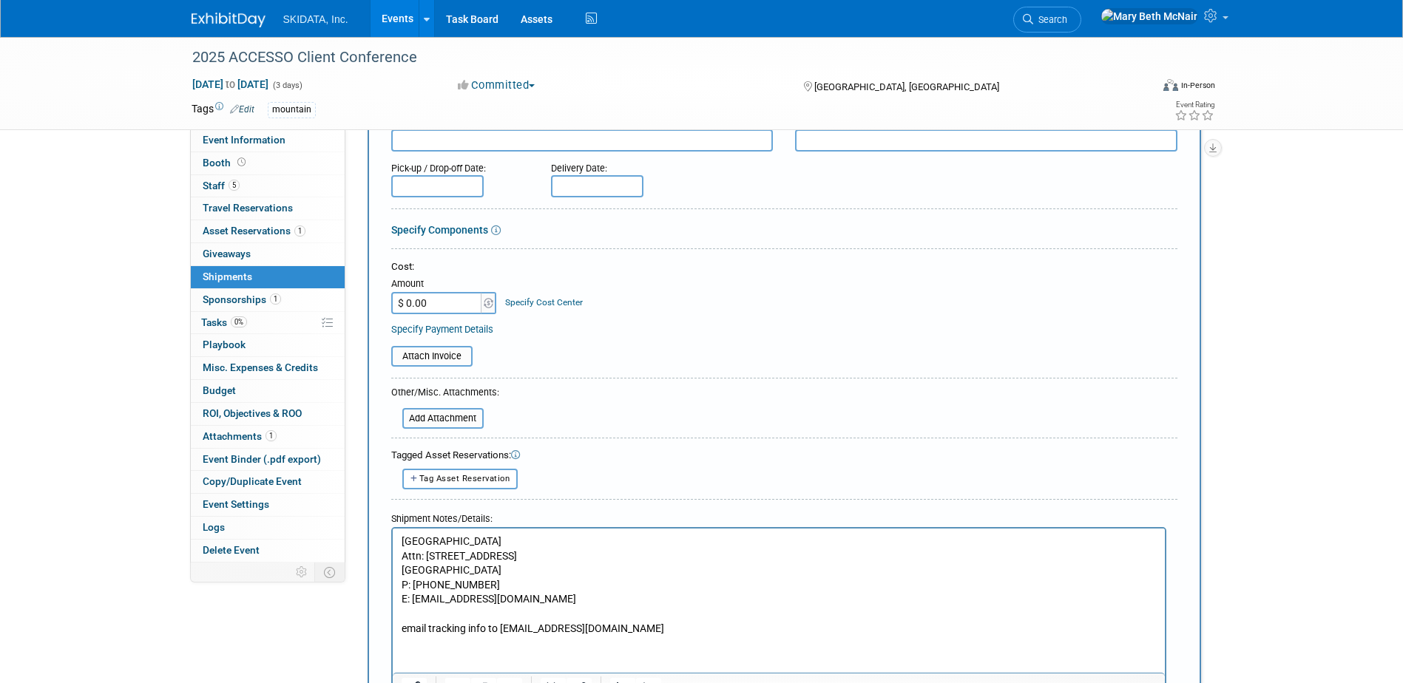
scroll to position [222, 0]
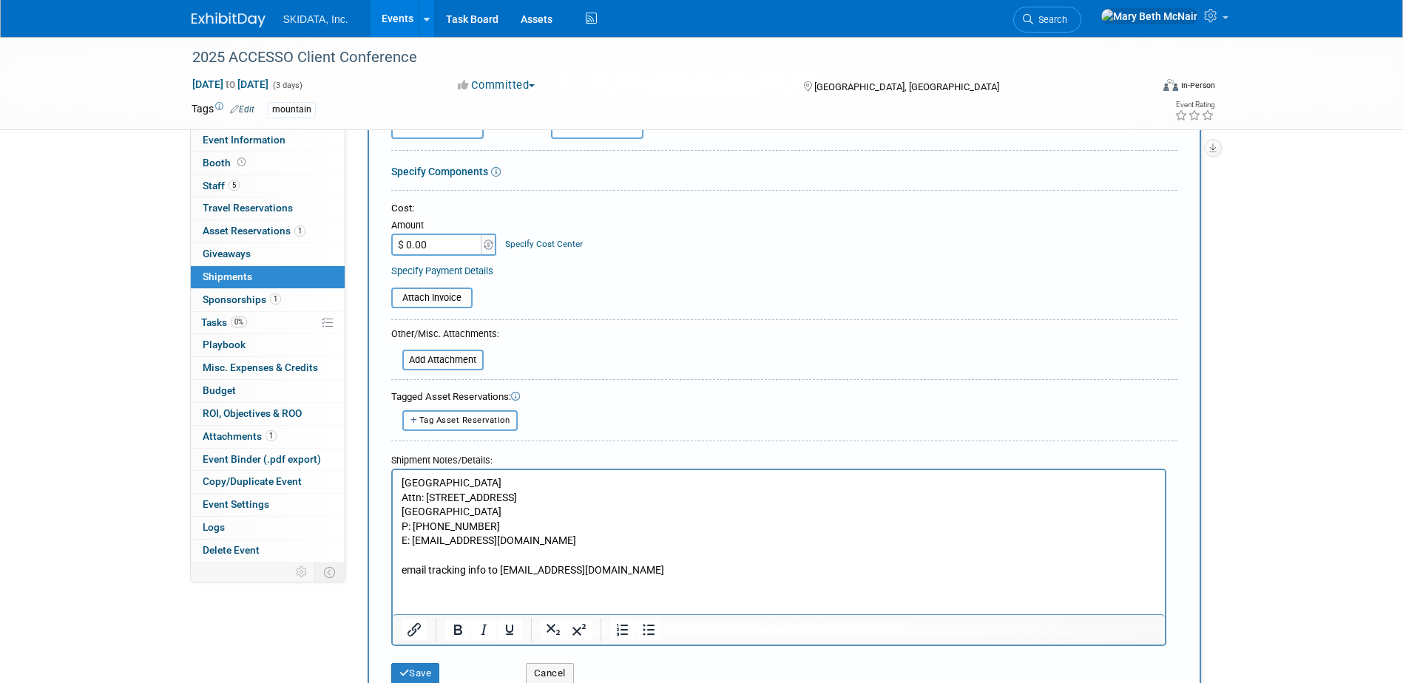
drag, startPoint x: 402, startPoint y: 478, endPoint x: 540, endPoint y: 512, distance: 142.2
click at [540, 512] on body "WDW SWAN RESORT Attn: 1200 Epcot Resorts Blvd. Lake Buena Vista, FL 32830 P: 40…" at bounding box center [778, 525] width 756 height 101
copy body "WDW SWAN RESORT Attn: 1200 Epcot Resorts Blvd. Lake Buena Vista, FL 32830"
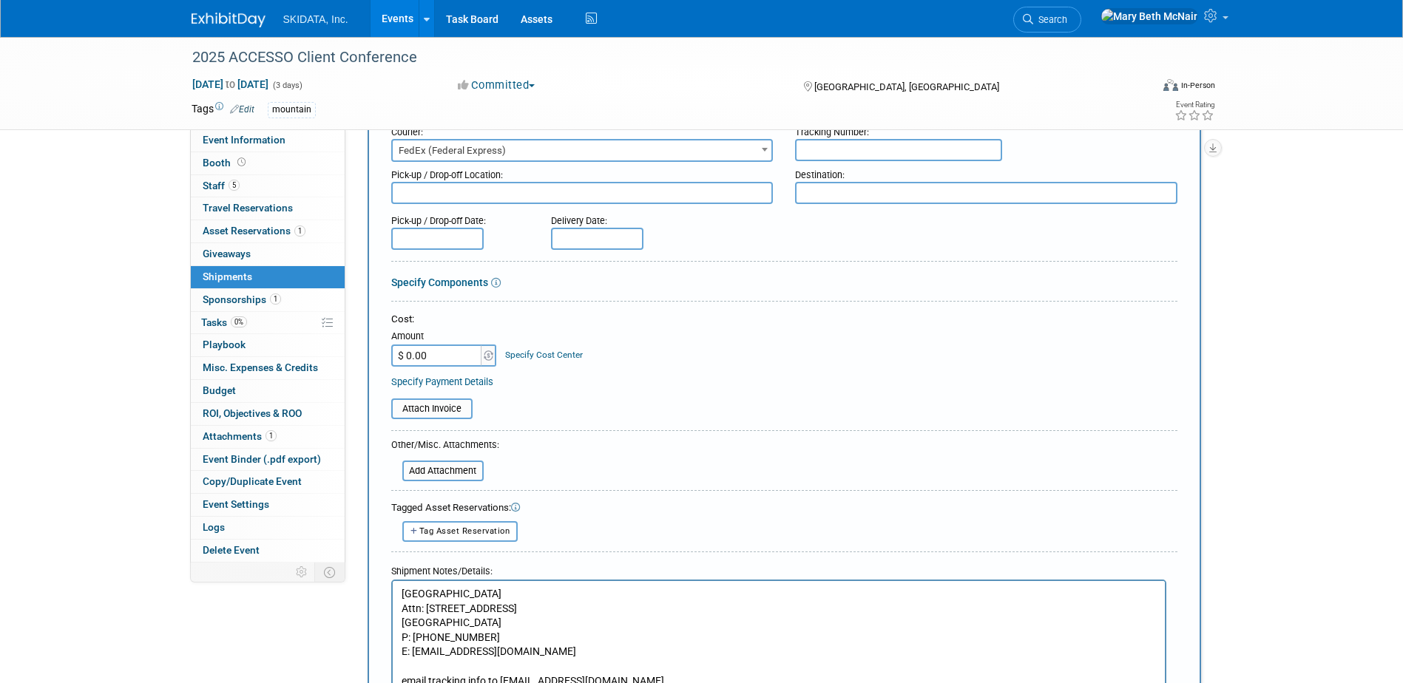
scroll to position [0, 0]
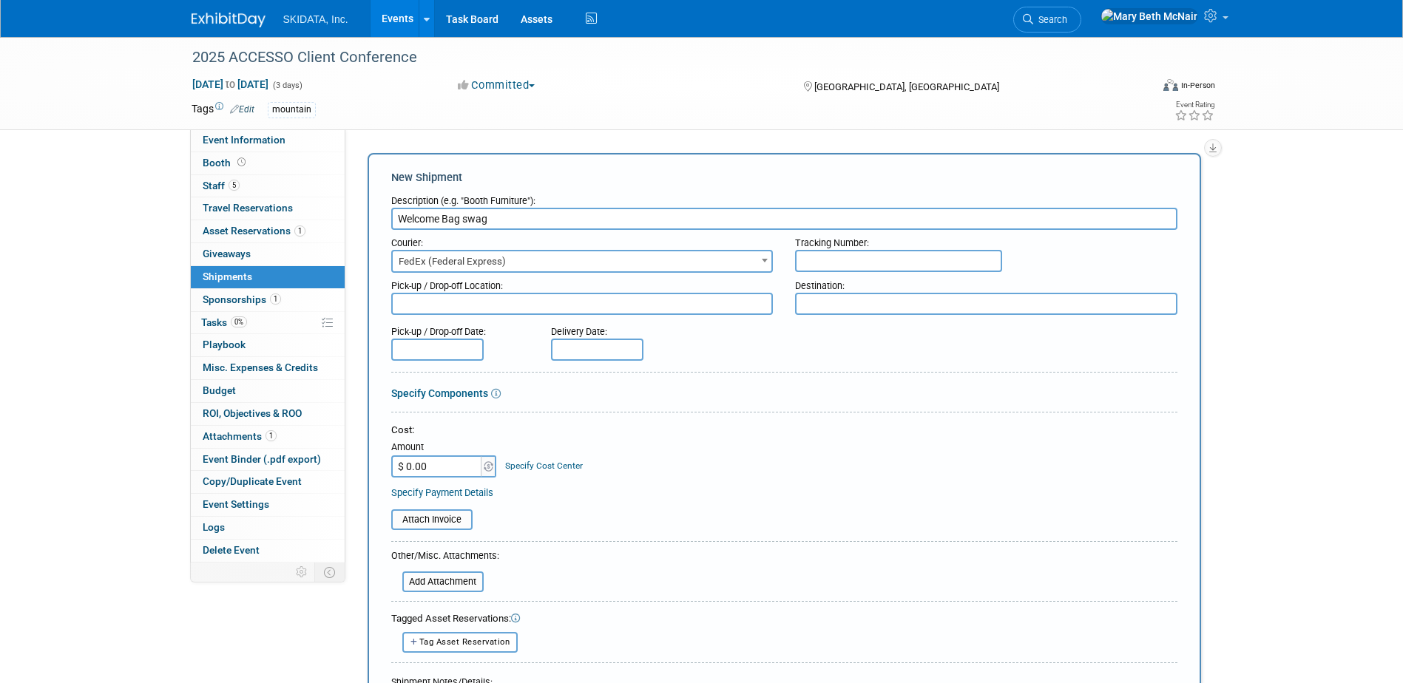
click at [841, 257] on input "text" at bounding box center [898, 261] width 207 height 22
click at [838, 309] on textarea at bounding box center [986, 304] width 382 height 22
paste textarea "WDW SWAN RESORT Attn: 1200 Epcot Resorts Blvd. Lake Buena Vista, FL 32830"
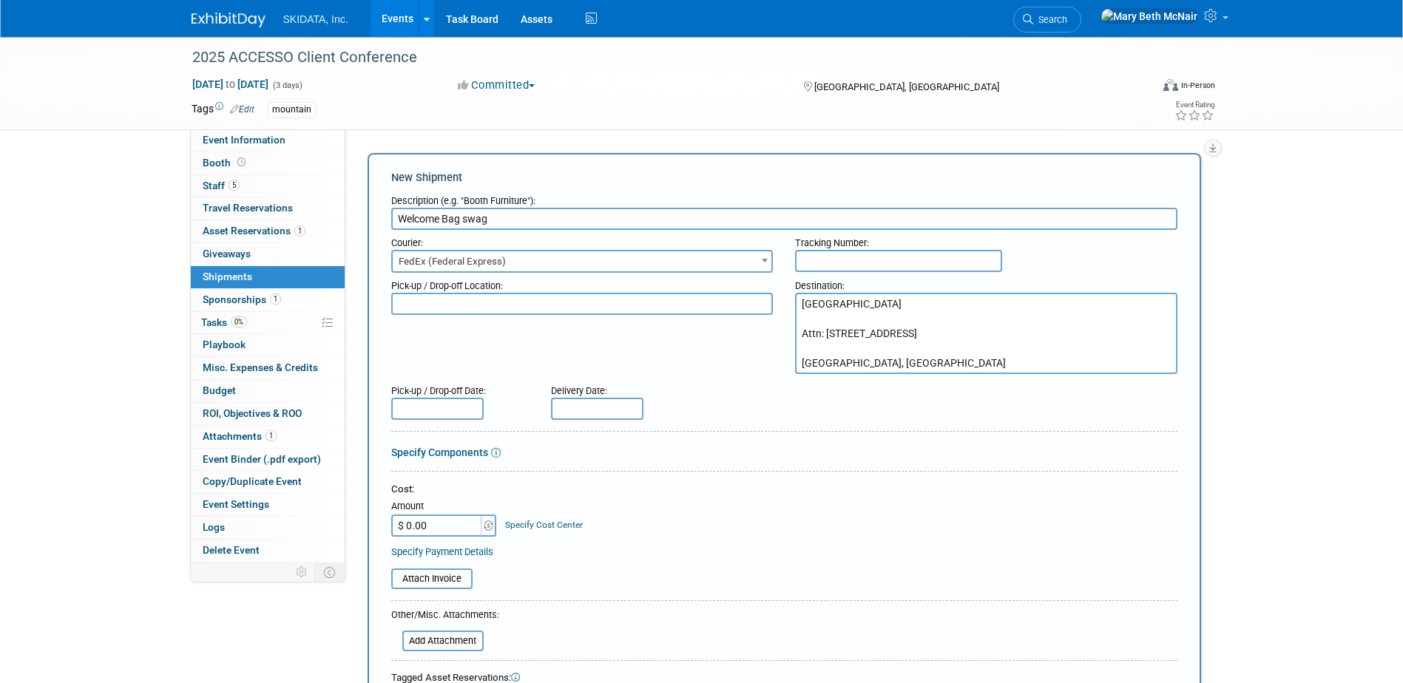
click at [901, 347] on textarea "WDW SWAN RESORT Attn: 1200 Epcot Resorts Blvd. Lake Buena Vista, FL 32830" at bounding box center [986, 333] width 382 height 81
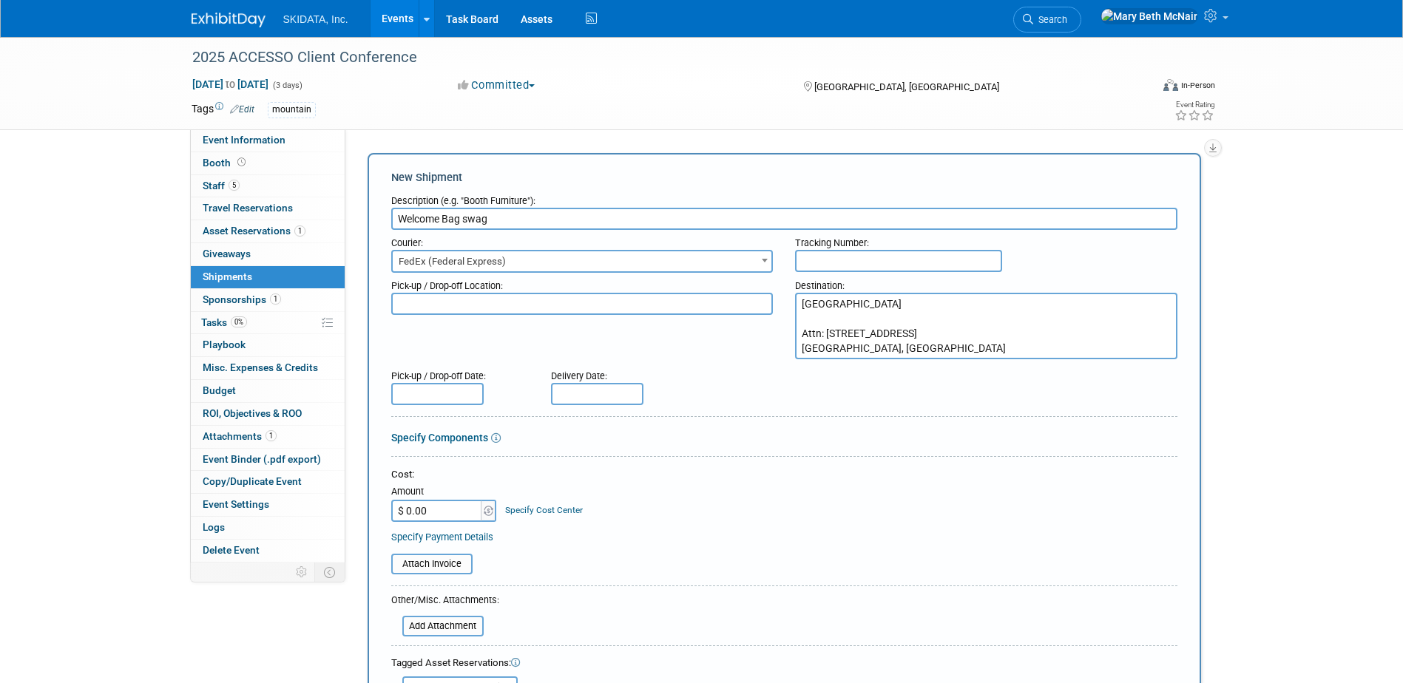
click at [870, 319] on textarea "WDW SWAN RESORT Attn: 1200 Epcot Resorts Blvd. Lake Buena Vista, FL 32830" at bounding box center [986, 326] width 382 height 67
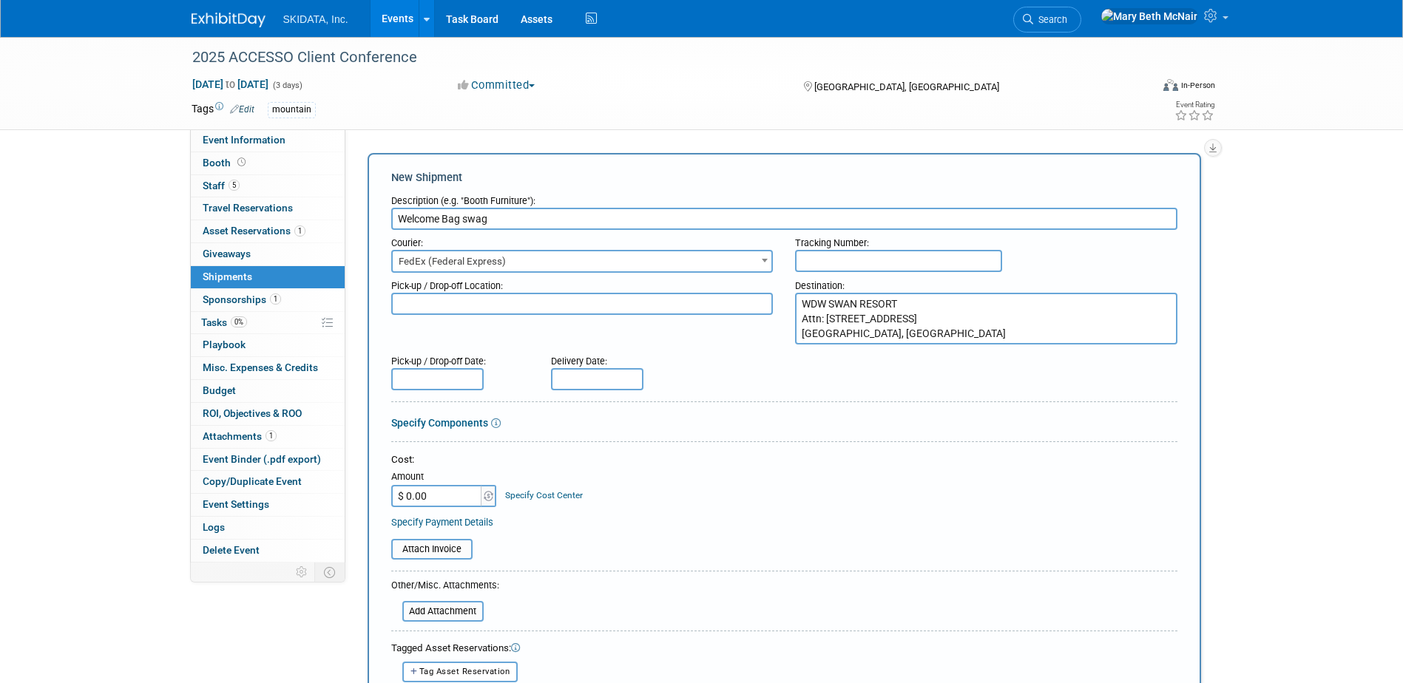
type textarea "WDW SWAN RESORT Attn: 1200 Epcot Resorts Blvd. Lake Buena Vista, FL 32830"
click at [476, 307] on textarea at bounding box center [582, 304] width 382 height 22
type textarea "SKIDATA 6611 Odessa Ave Van Nuys, CA 91706"
click at [458, 379] on input "text" at bounding box center [437, 379] width 92 height 22
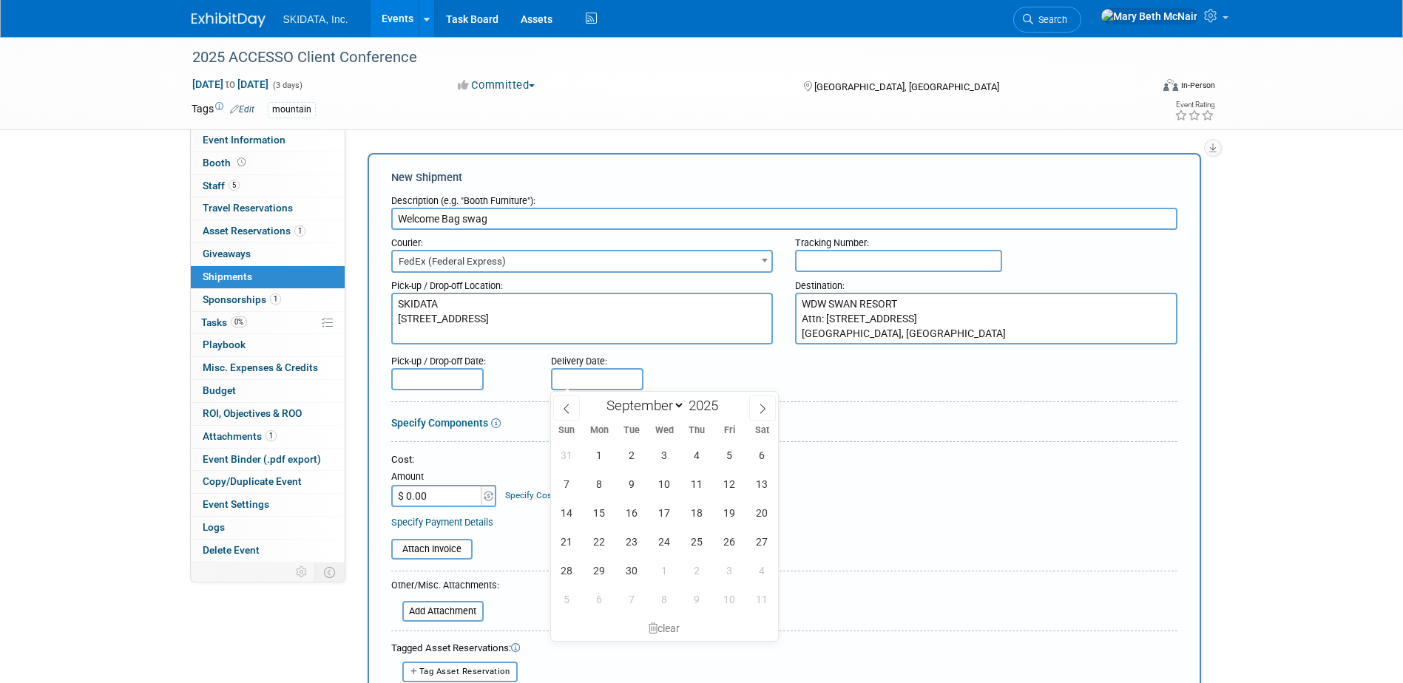
click at [559, 387] on input "text" at bounding box center [597, 379] width 92 height 22
click at [650, 540] on span "24" at bounding box center [664, 541] width 29 height 29
type input "Sep 24, 2025"
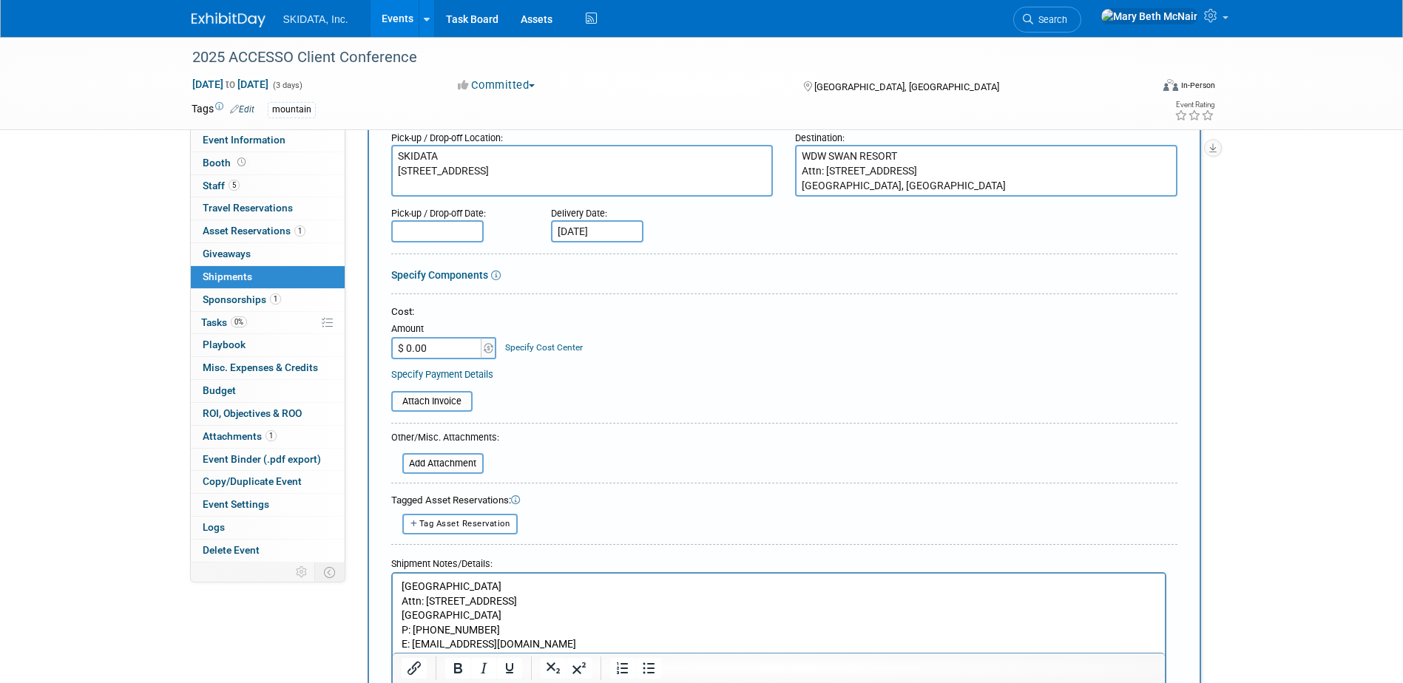
scroll to position [222, 0]
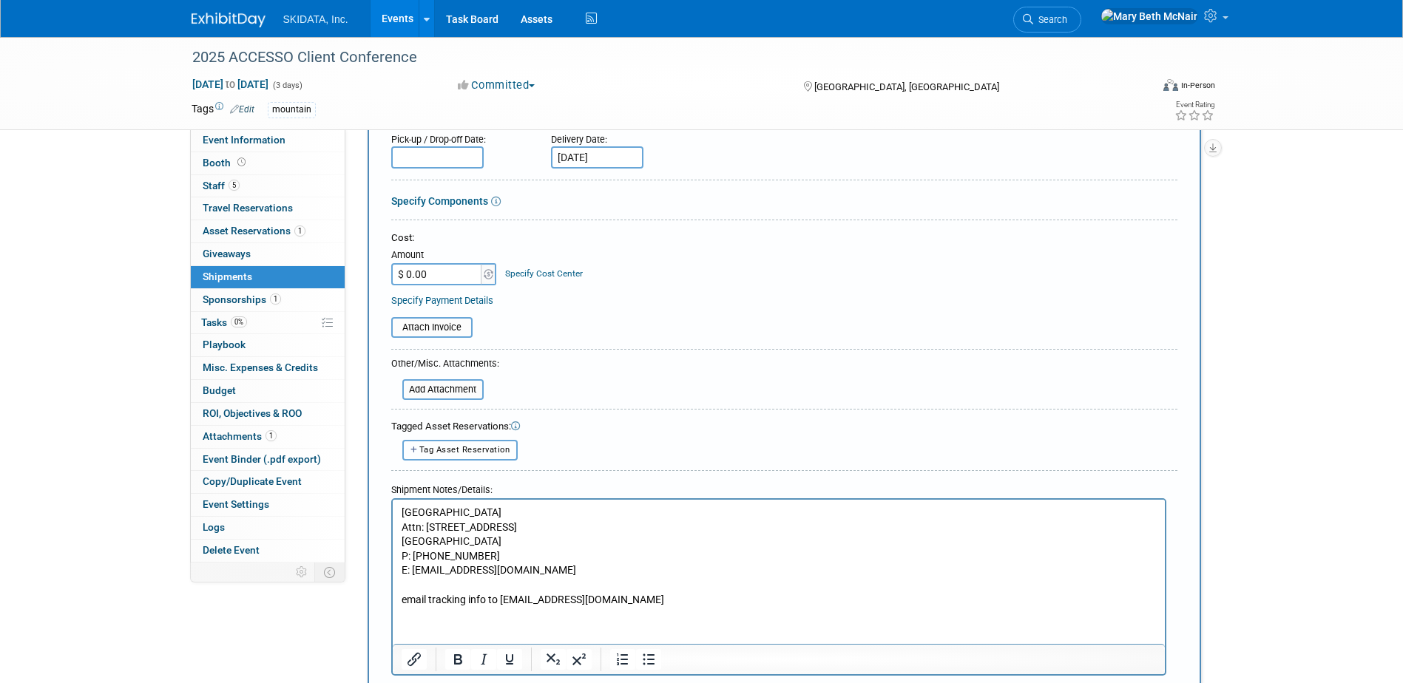
click at [494, 450] on span "Tag Asset Reservation" at bounding box center [464, 450] width 91 height 10
select select
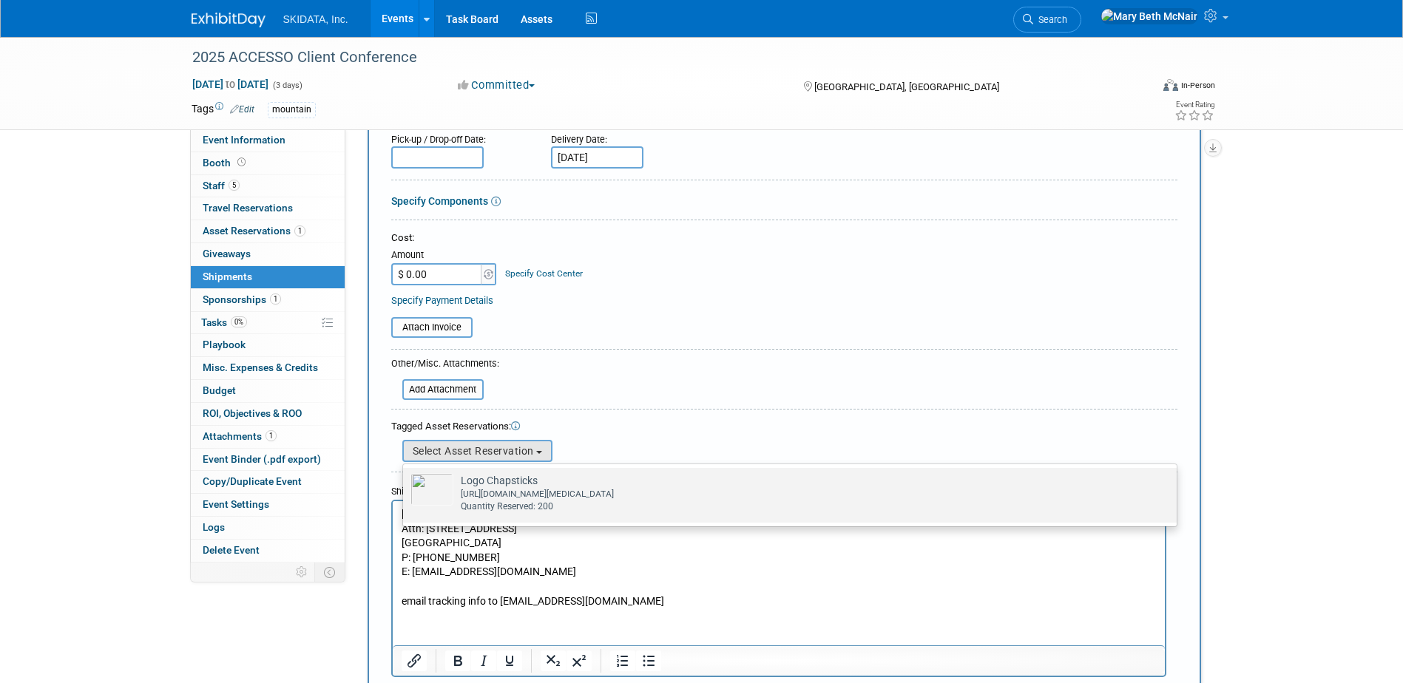
click at [499, 492] on div "https://www.vistaprint.com/promotional-products/household/healthcare/lanco-lip-…" at bounding box center [804, 494] width 686 height 13
click at [405, 486] on input "Logo Chapsticks Already tagged in this shipment https://www.vistaprint.com/prom…" at bounding box center [401, 481] width 10 height 10
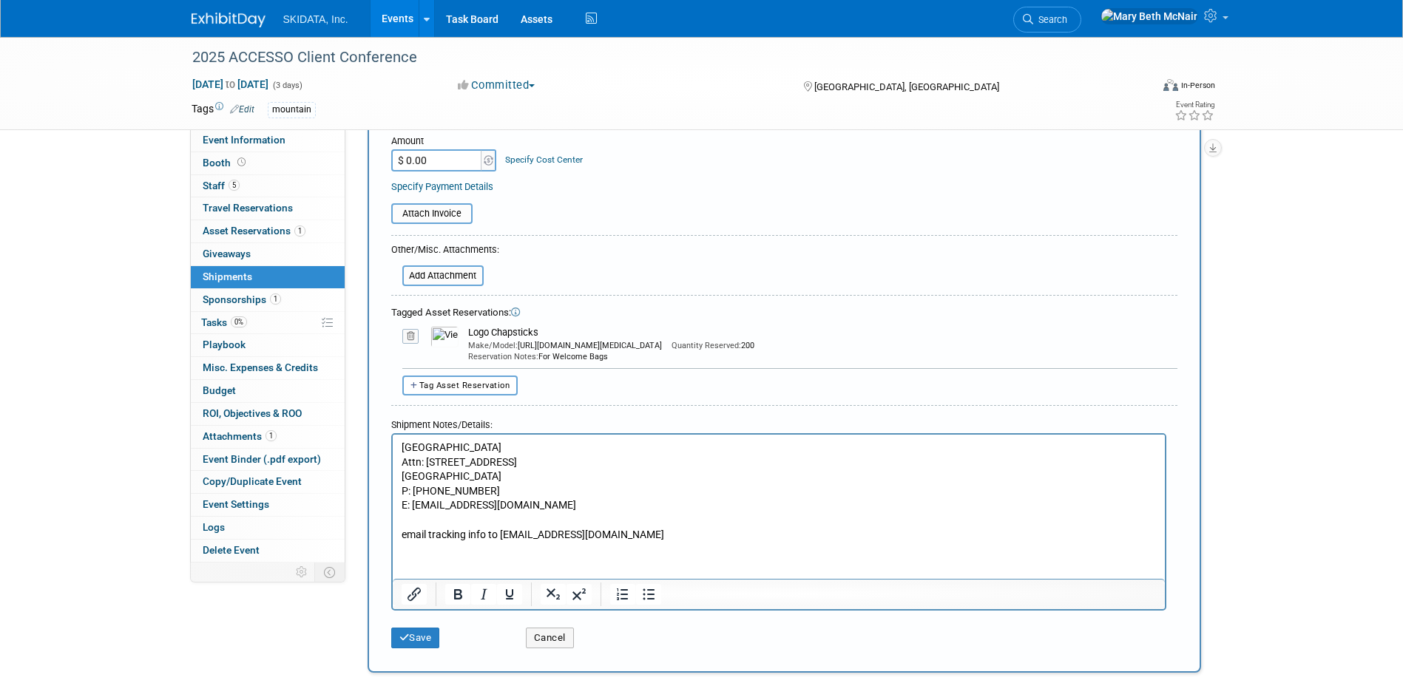
scroll to position [370, 0]
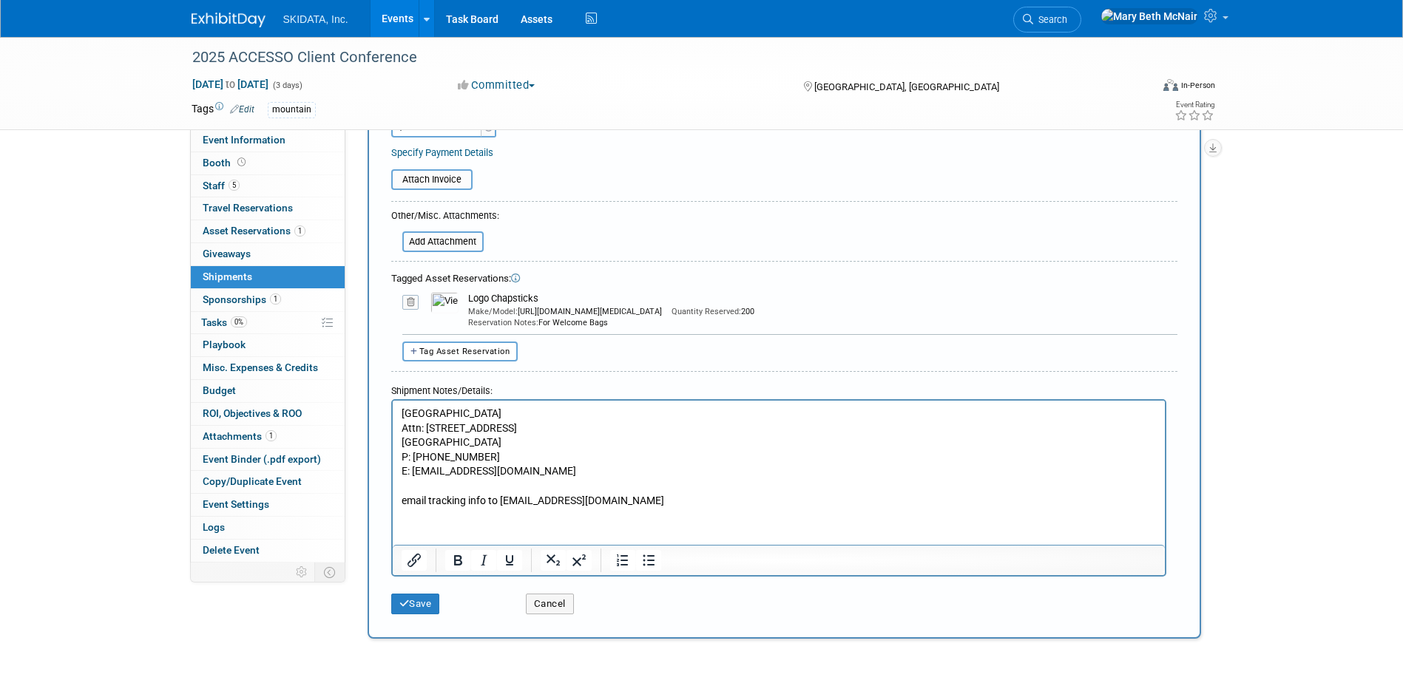
click at [650, 505] on p "email tracking info to clientevents@accesso.com" at bounding box center [778, 501] width 755 height 15
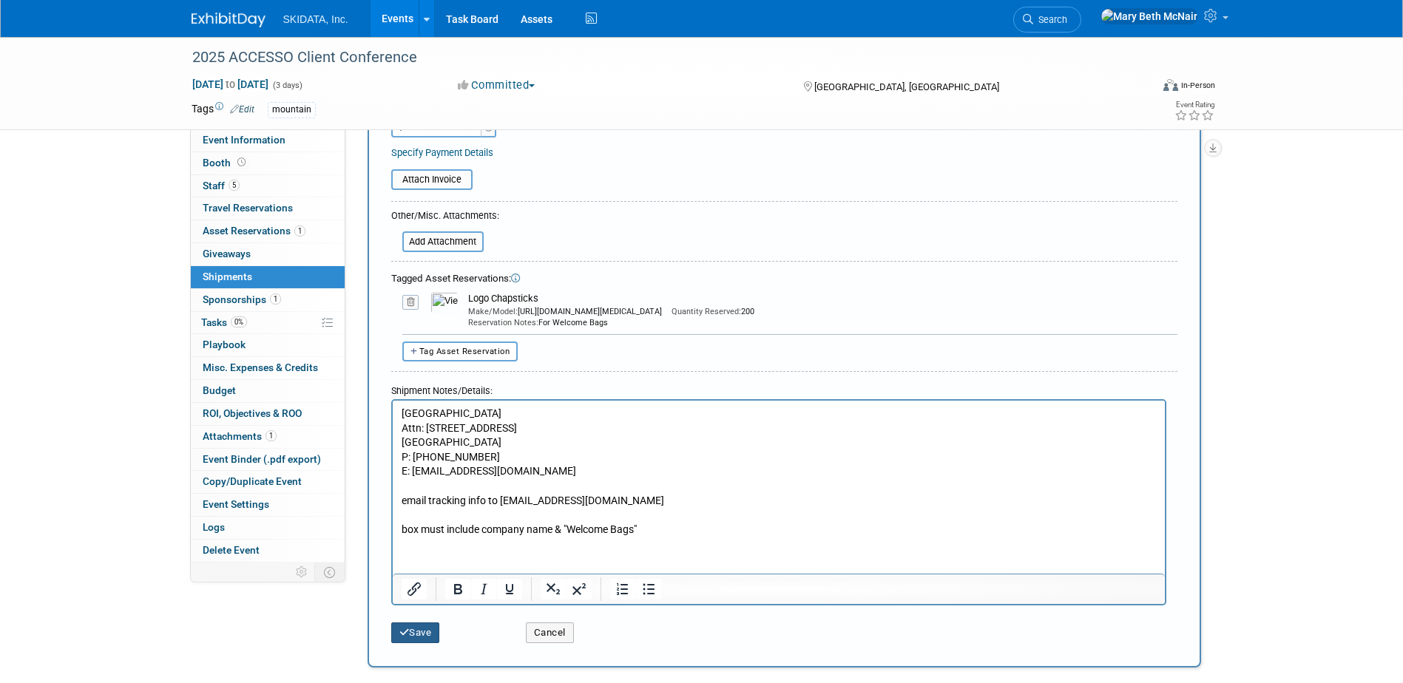
click at [437, 624] on button "Save" at bounding box center [415, 633] width 49 height 21
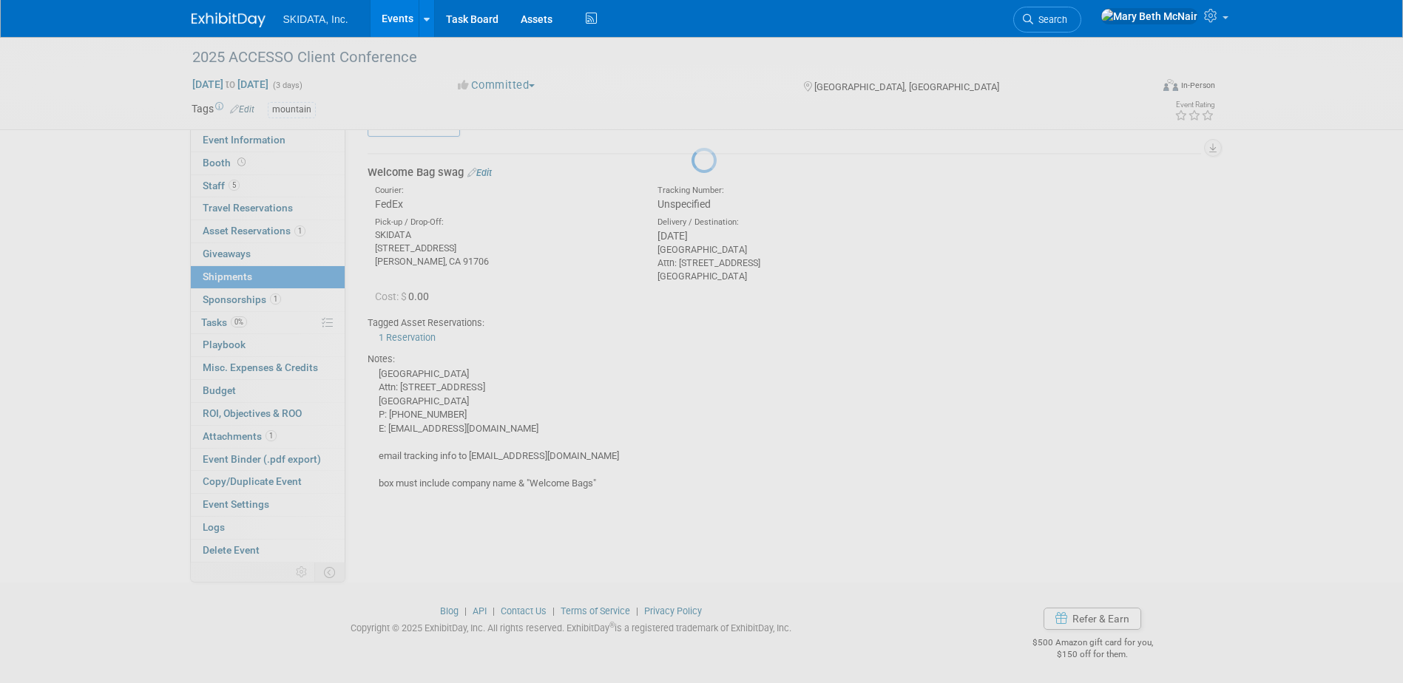
scroll to position [33, 0]
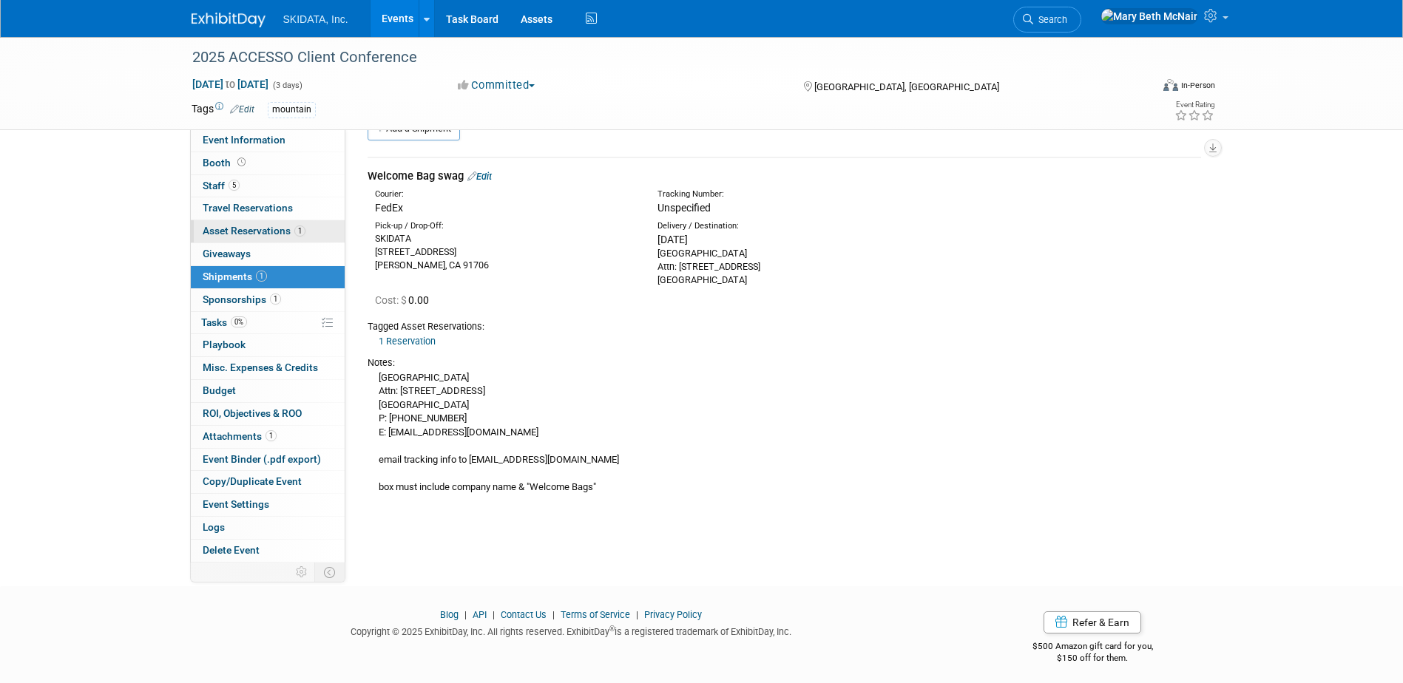
click at [258, 235] on span "Asset Reservations 1" at bounding box center [254, 231] width 103 height 12
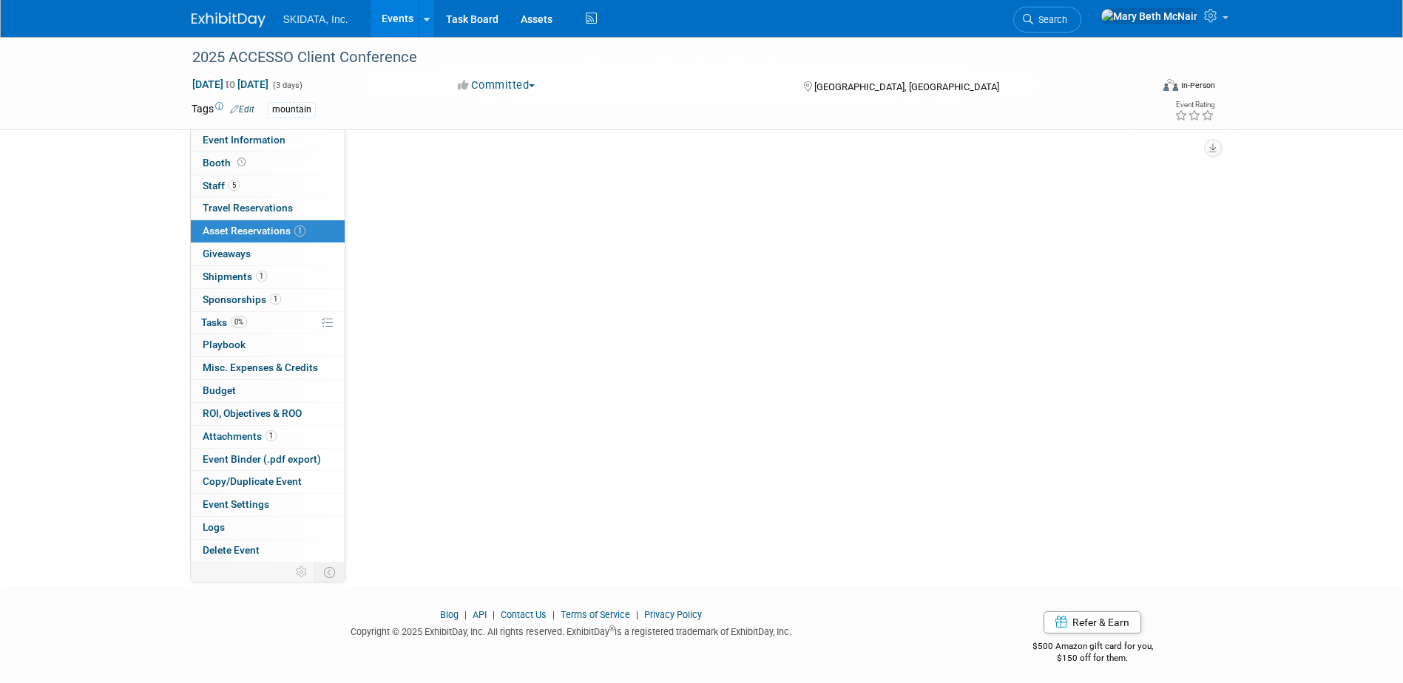
scroll to position [0, 0]
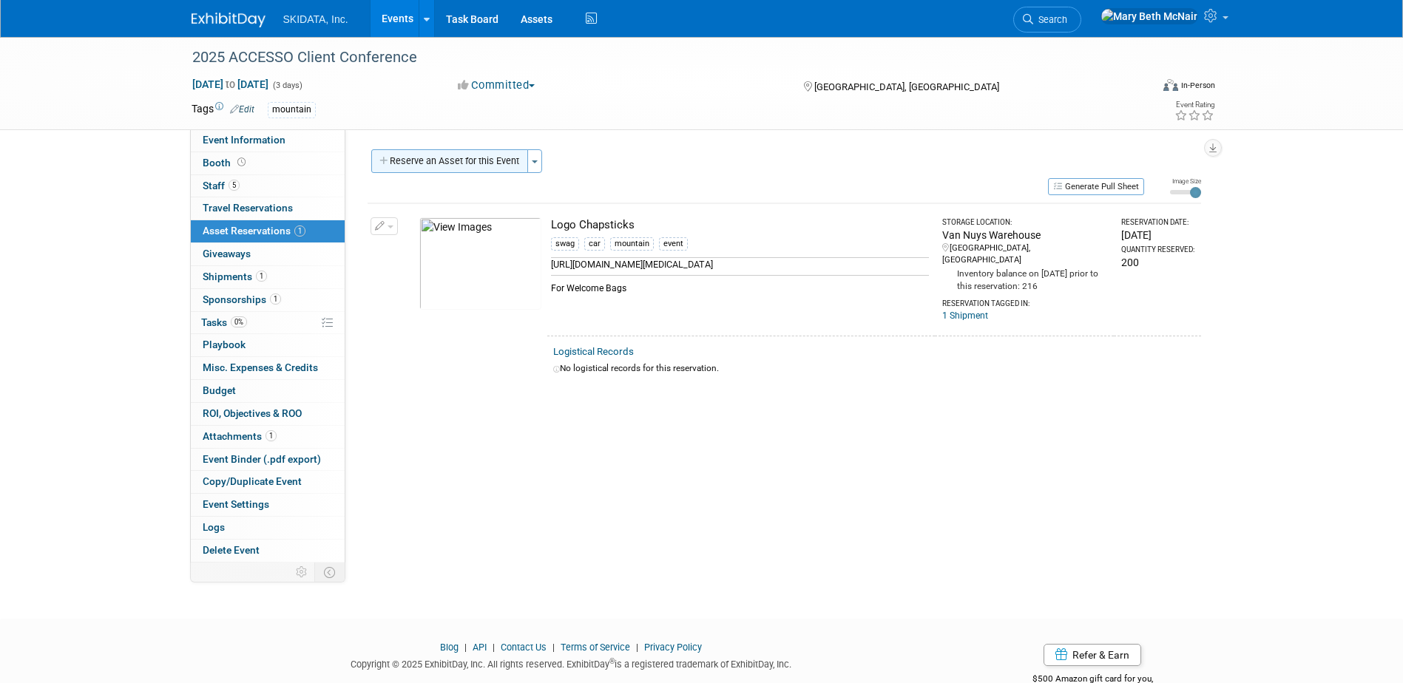
click at [456, 172] on button "Reserve an Asset for this Event" at bounding box center [449, 161] width 157 height 24
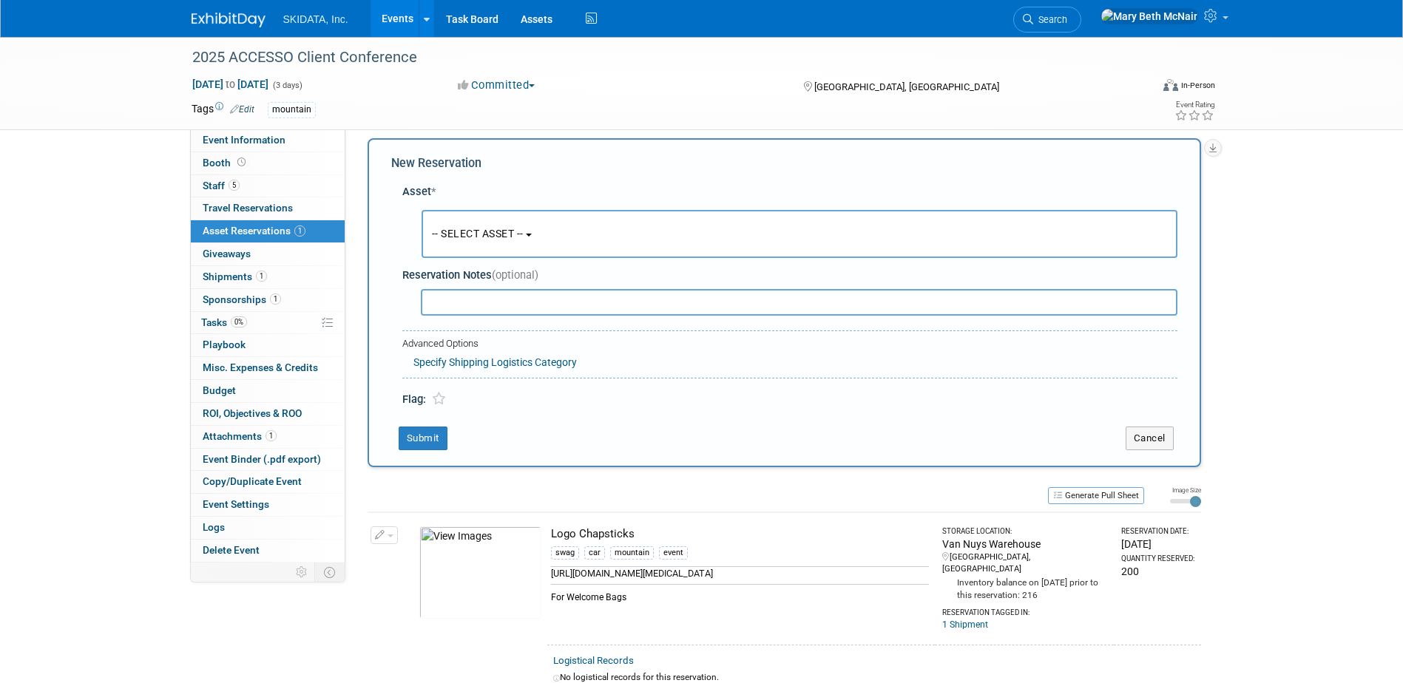
scroll to position [14, 0]
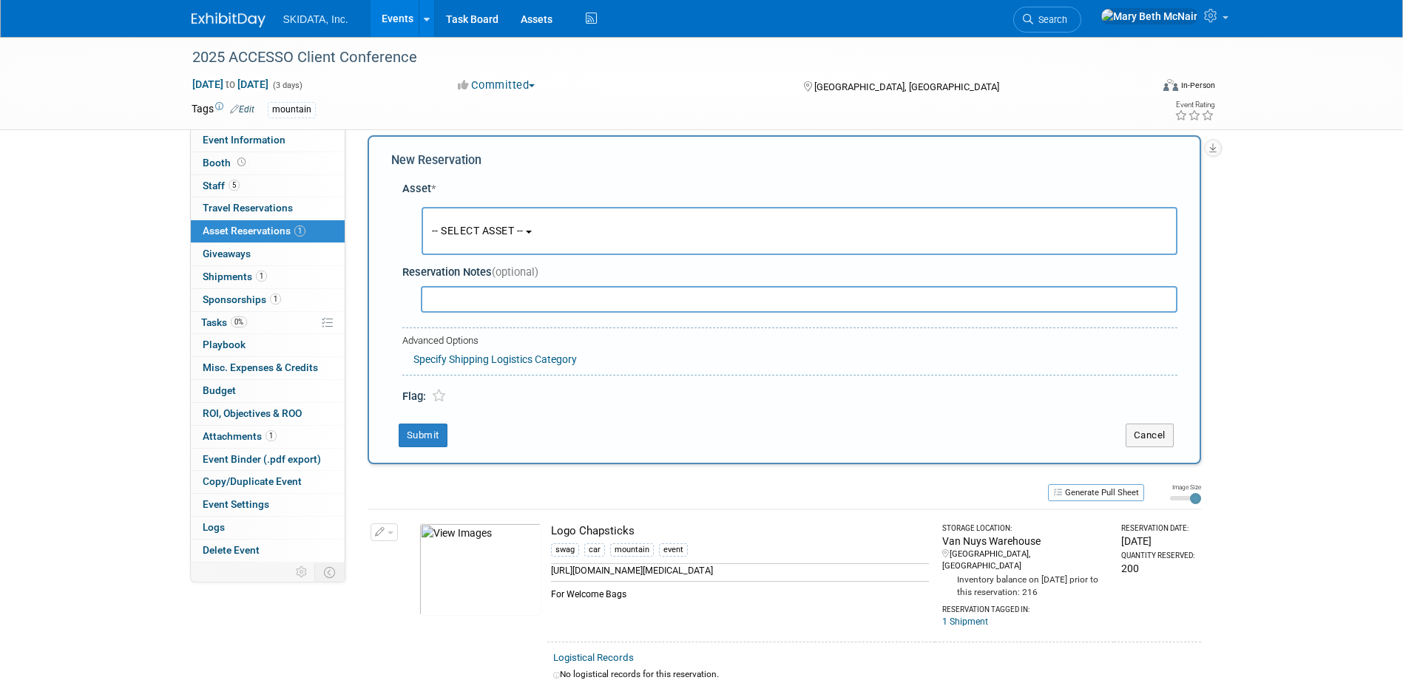
click at [512, 234] on span "-- SELECT ASSET --" at bounding box center [478, 231] width 92 height 12
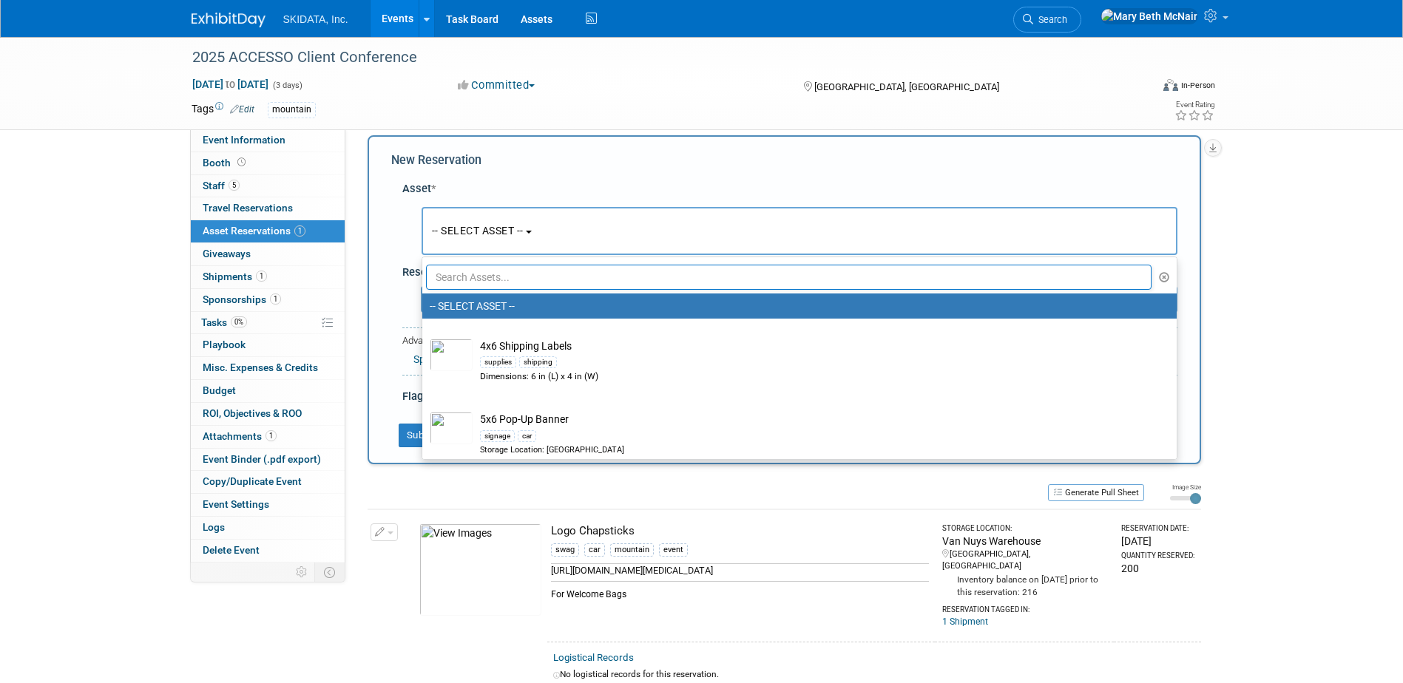
click at [518, 282] on input "text" at bounding box center [789, 277] width 726 height 25
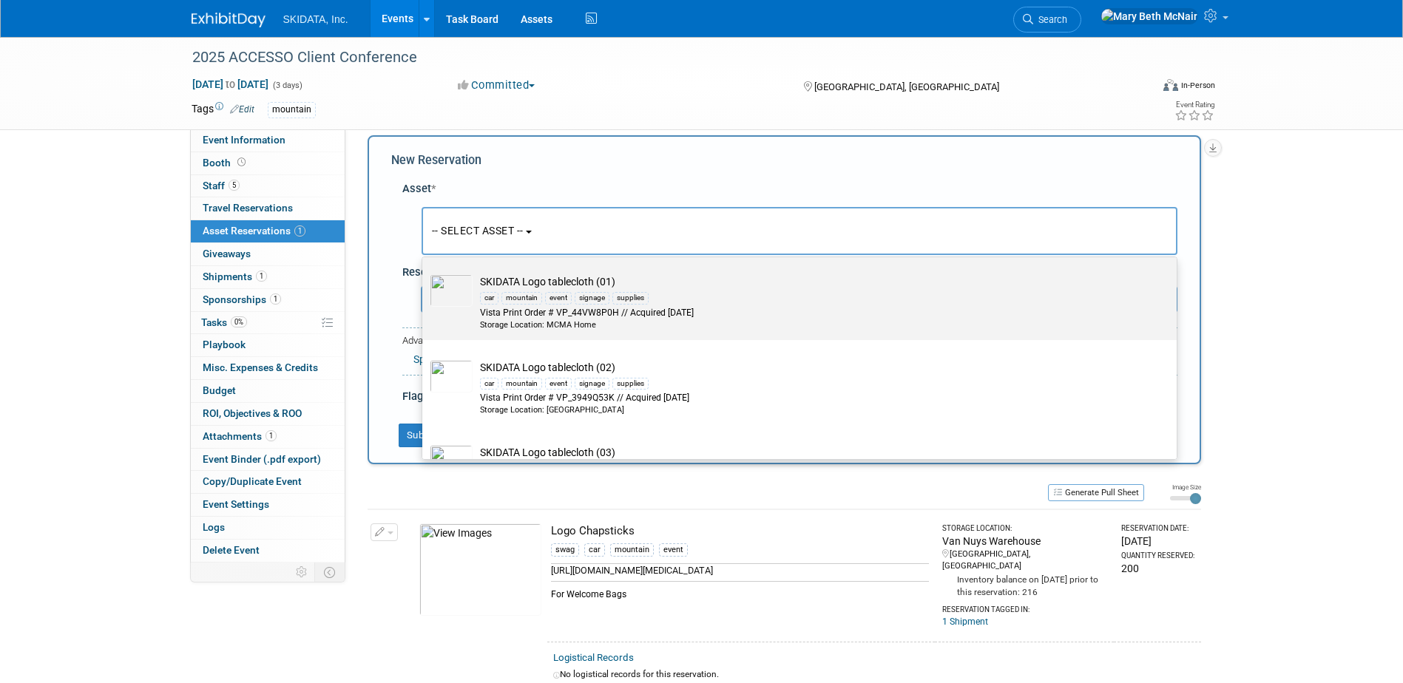
scroll to position [148, 0]
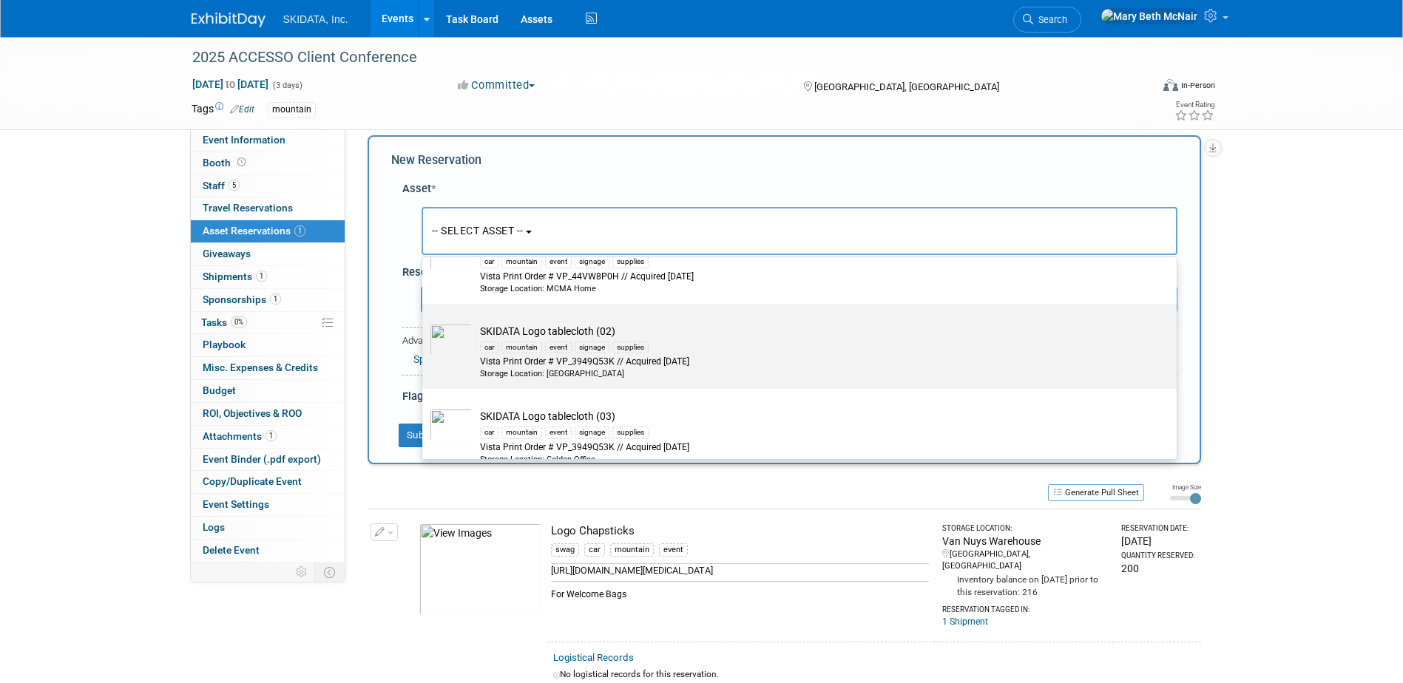
type input "table"
click at [564, 353] on div "event" at bounding box center [558, 348] width 27 height 12
click at [424, 322] on input "SKIDATA Logo tablecloth (02) car mountain event signage supplies Vista Print Or…" at bounding box center [420, 317] width 10 height 10
select select "10727006"
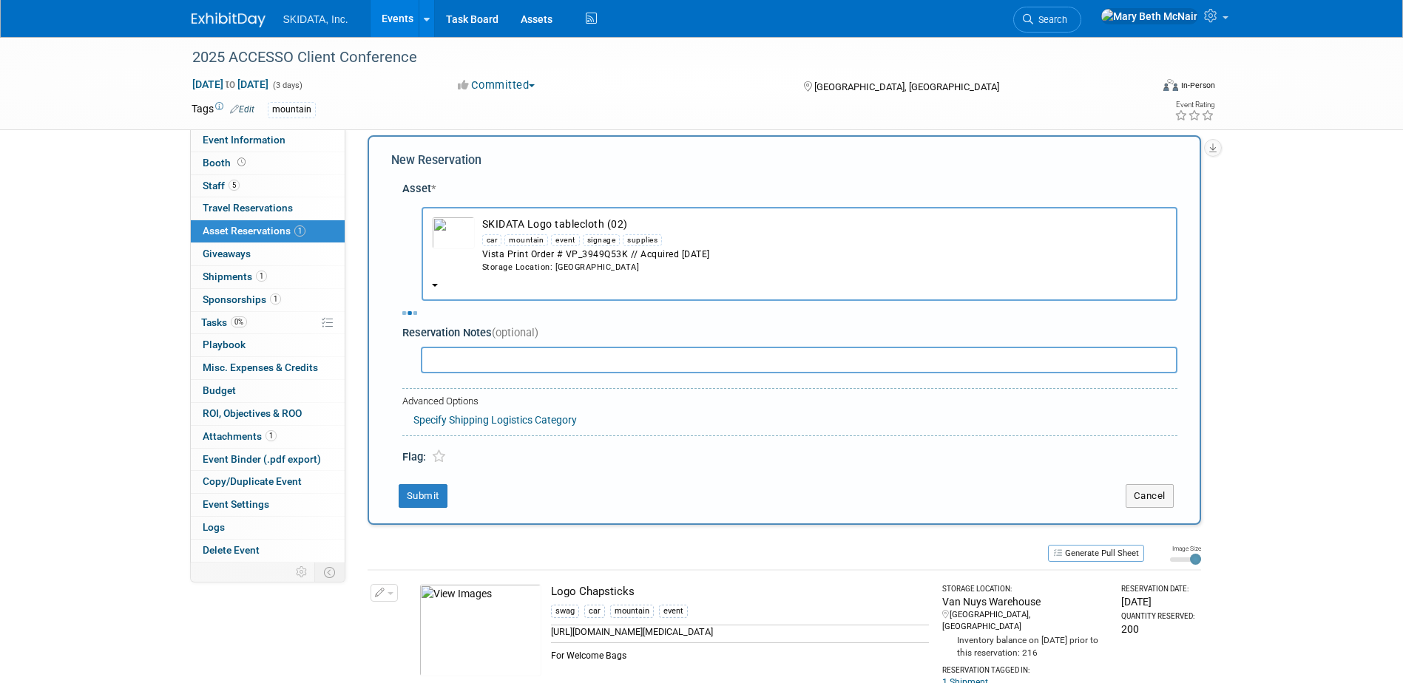
select select "8"
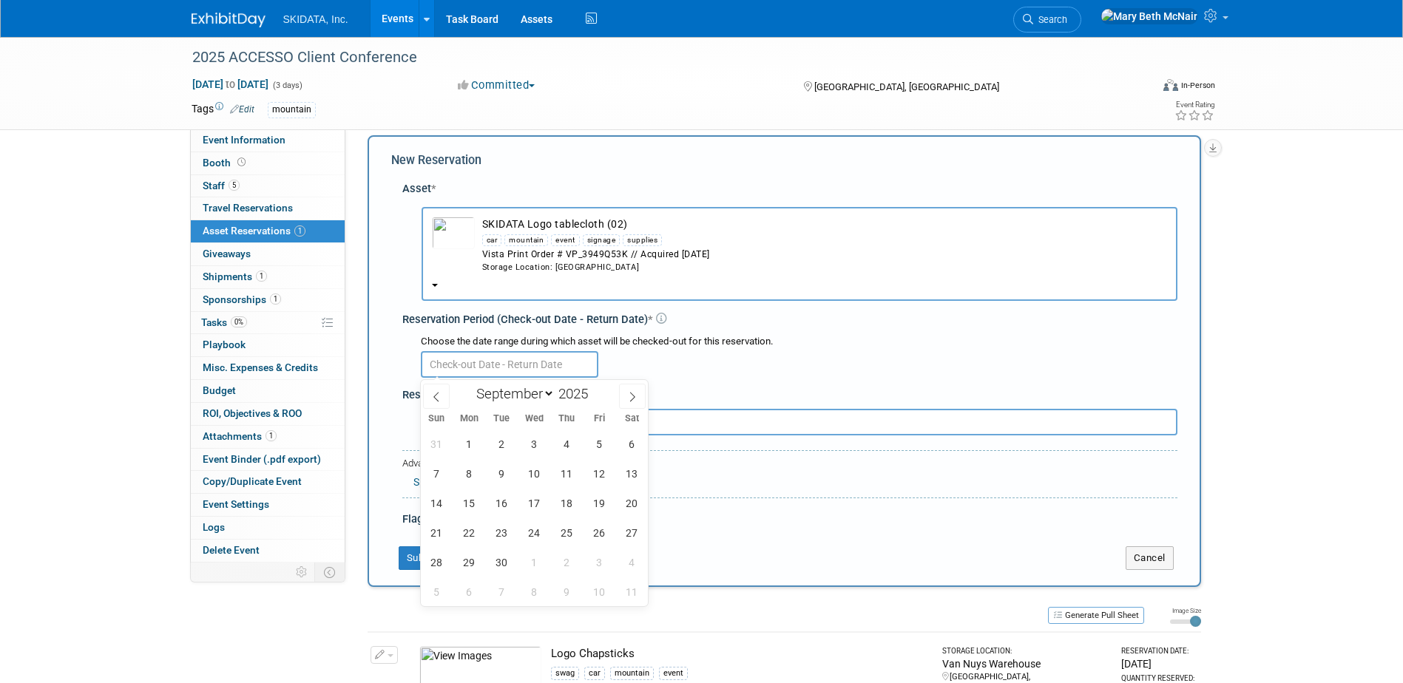
click at [546, 359] on input "text" at bounding box center [509, 364] width 177 height 27
click at [475, 535] on span "22" at bounding box center [469, 532] width 29 height 29
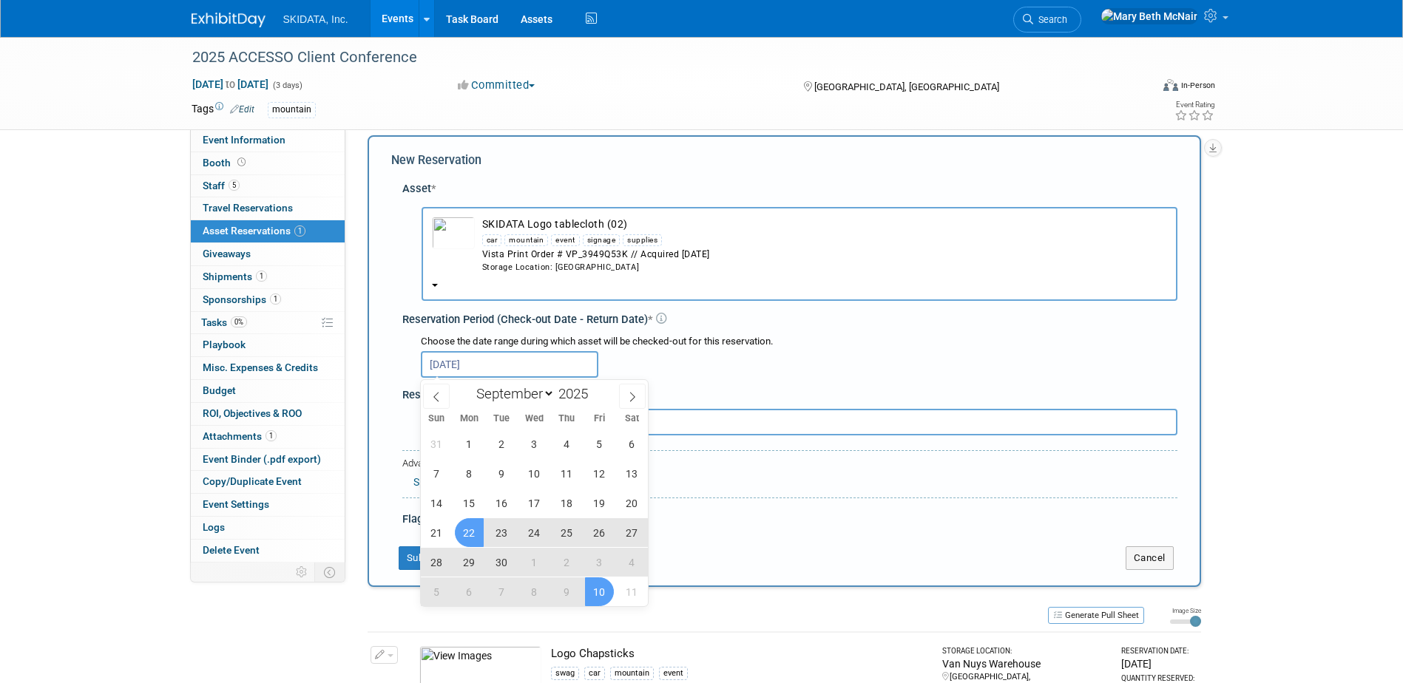
click at [607, 584] on span "10" at bounding box center [599, 591] width 29 height 29
type input "Sep 22, 2025 to Oct 10, 2025"
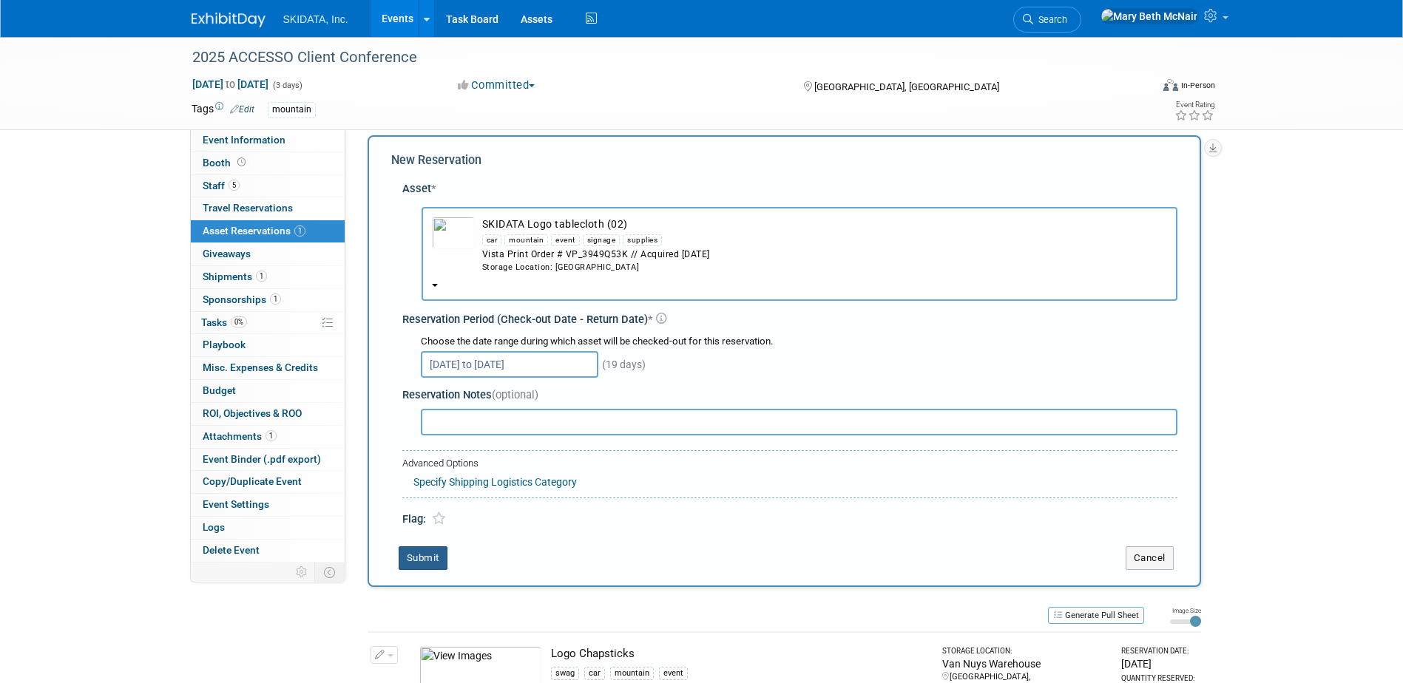
click at [435, 557] on button "Submit" at bounding box center [423, 558] width 49 height 24
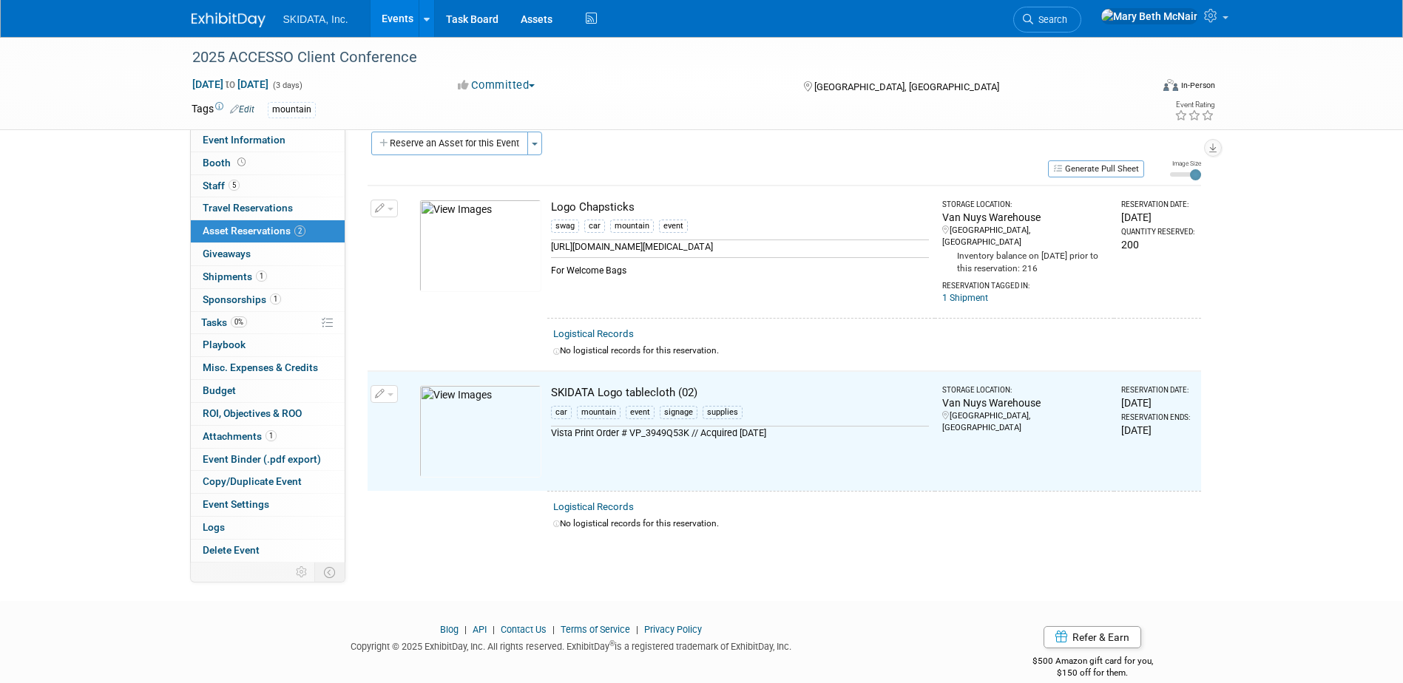
scroll to position [0, 0]
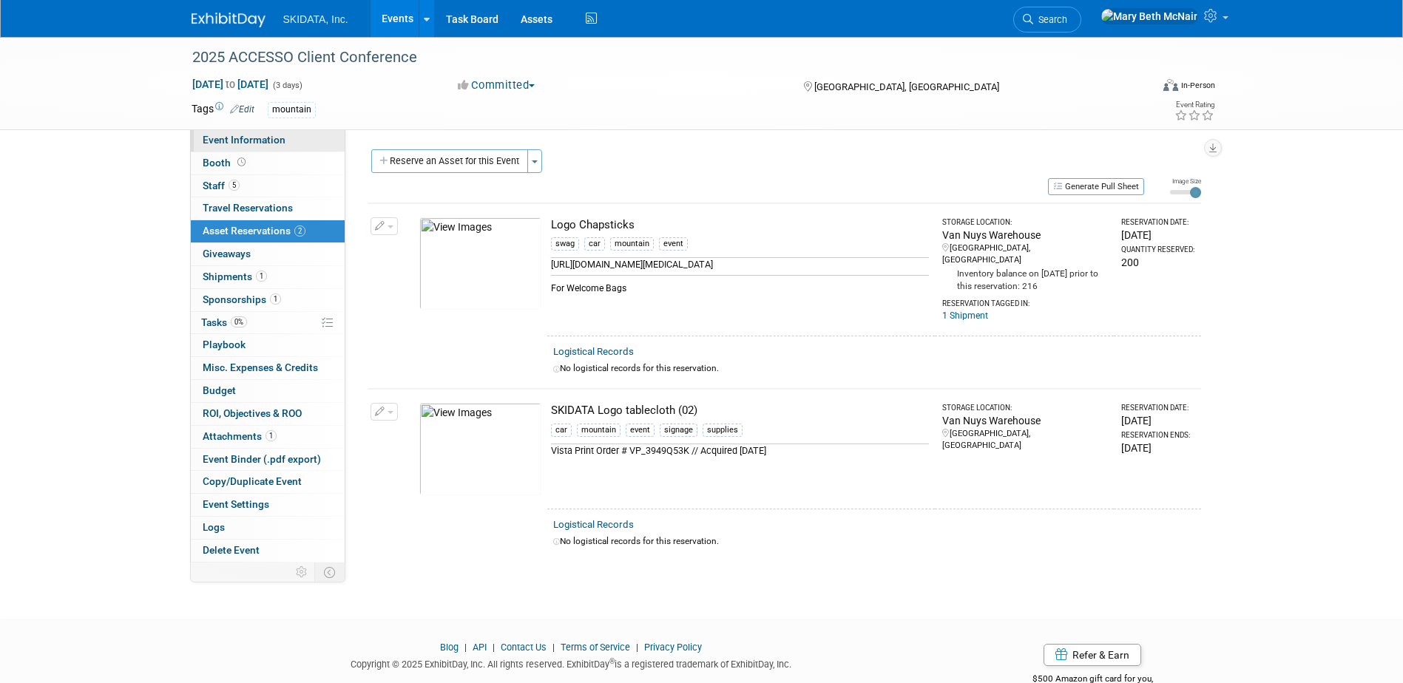
click at [237, 138] on span "Event Information" at bounding box center [244, 140] width 83 height 12
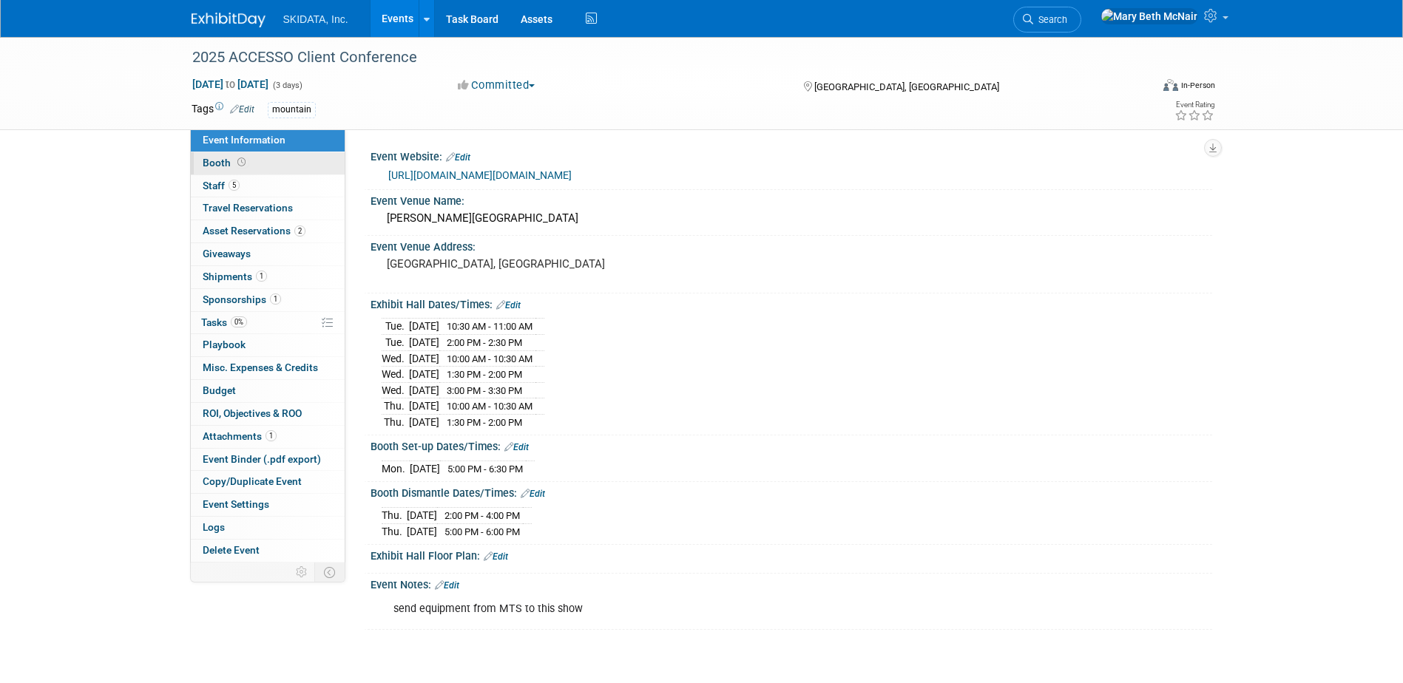
click at [228, 163] on span "Booth" at bounding box center [226, 163] width 46 height 12
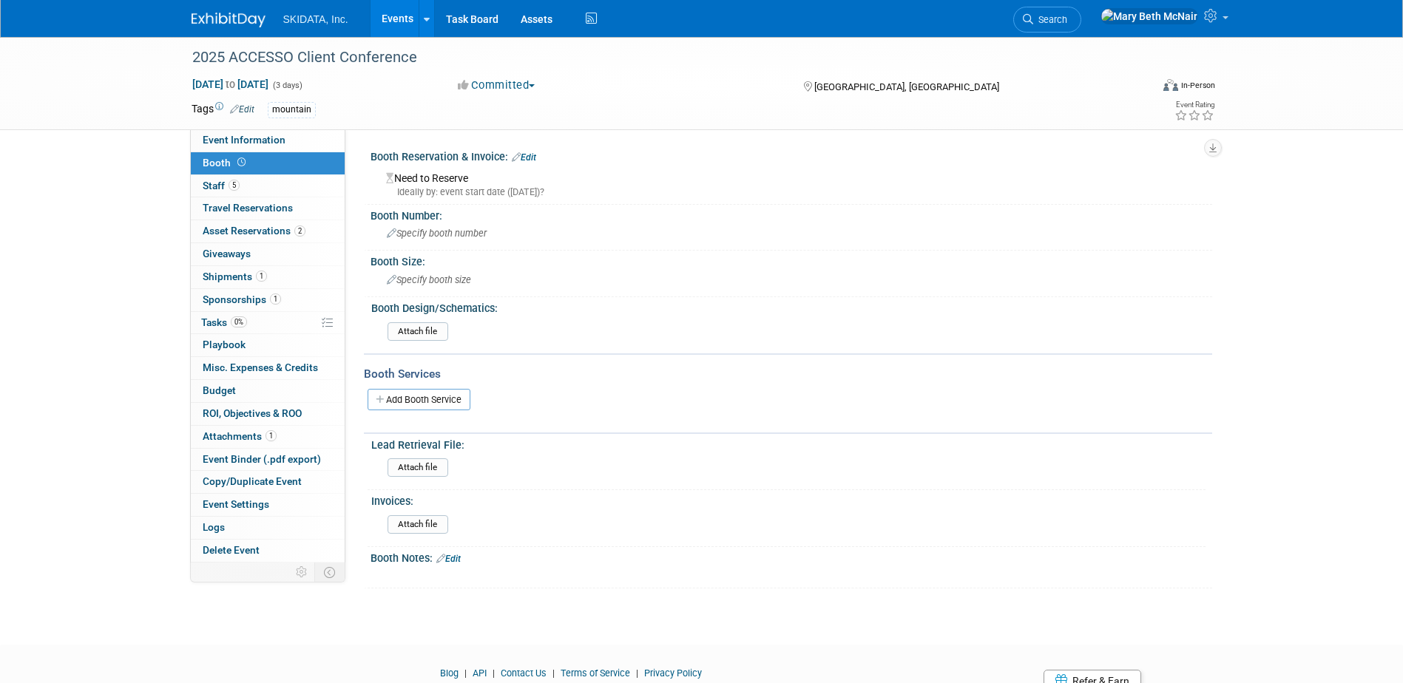
click at [535, 159] on link "Edit" at bounding box center [524, 157] width 24 height 10
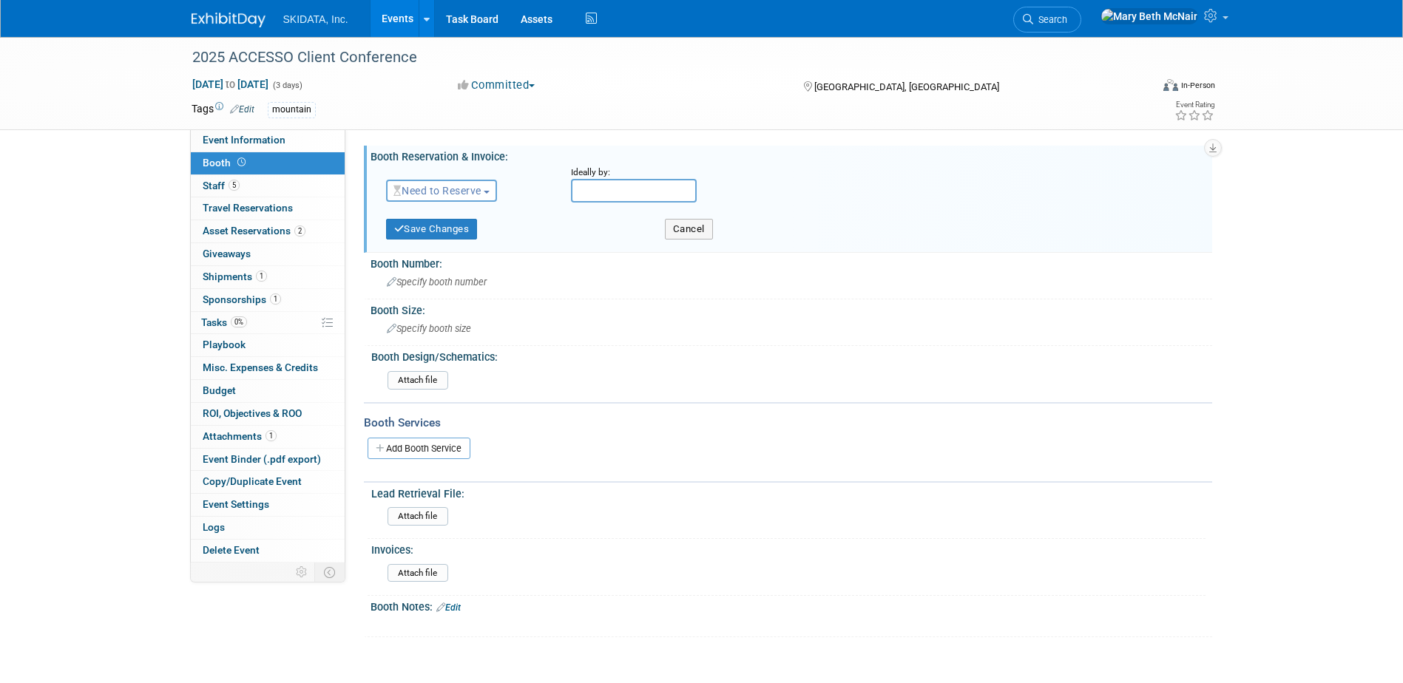
click at [481, 190] on span "Need to Reserve" at bounding box center [437, 191] width 88 height 12
click at [459, 240] on link "Reserved" at bounding box center [466, 236] width 158 height 21
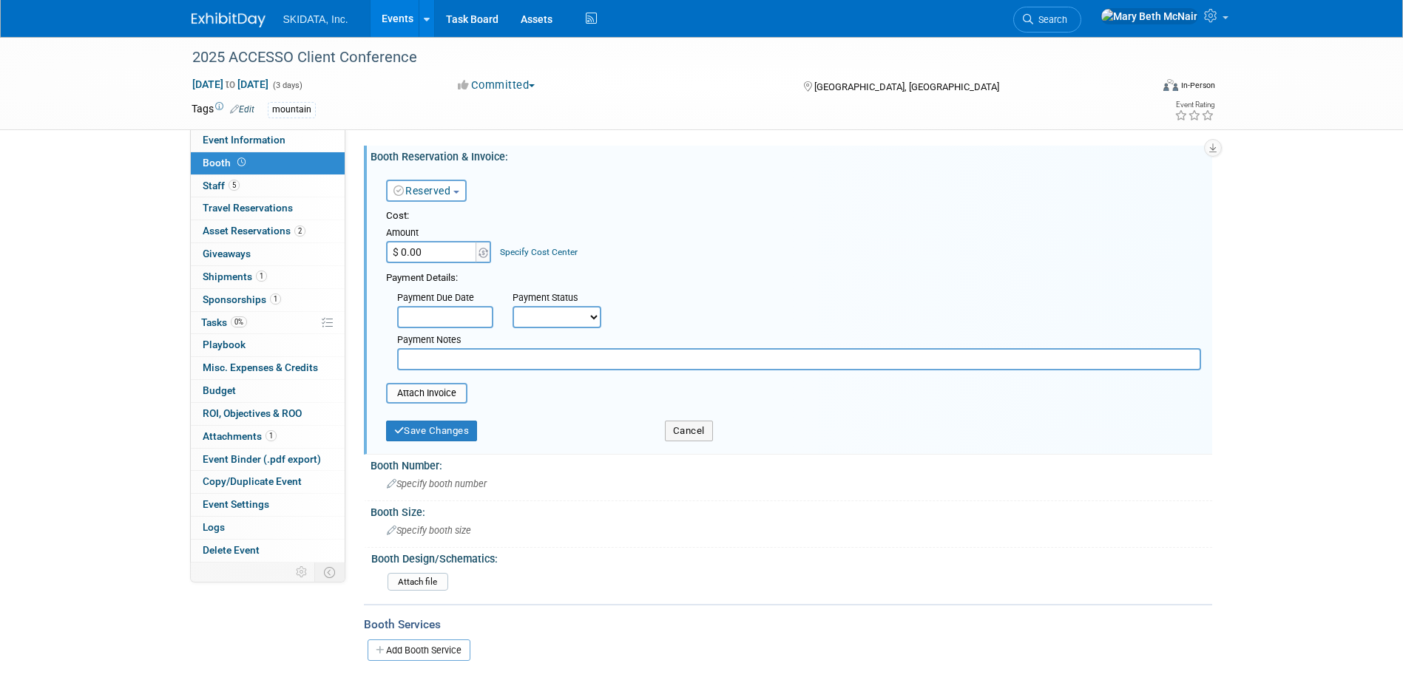
click at [467, 251] on input "$ 0.00" at bounding box center [432, 252] width 92 height 22
click at [566, 330] on div "Payment Notes" at bounding box center [799, 349] width 826 height 42
click at [568, 315] on select "Not Paid Yet Partially Paid Paid in Full" at bounding box center [556, 317] width 89 height 22
select select "3"
click at [512, 306] on select "Not Paid Yet Partially Paid Paid in Full" at bounding box center [556, 317] width 89 height 22
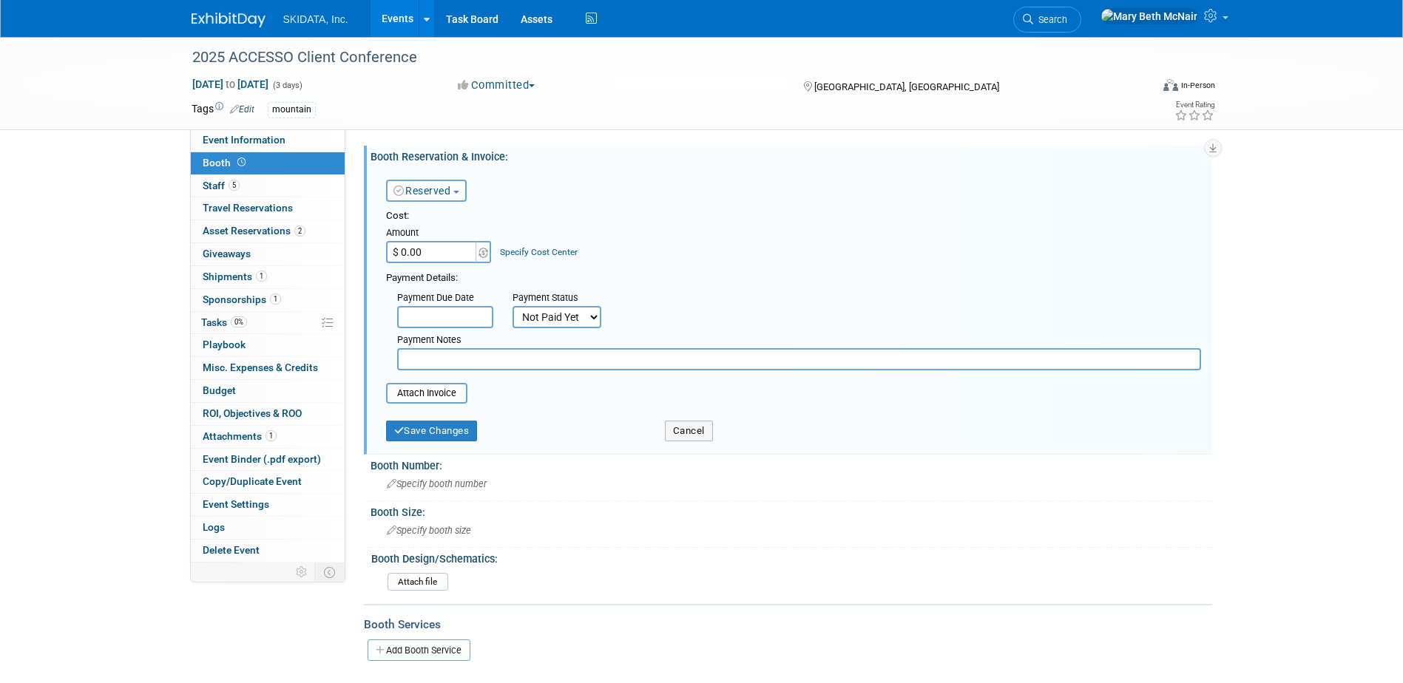
click at [545, 357] on input "text" at bounding box center [799, 359] width 804 height 22
type input "included with sponsorship"
click at [468, 430] on button "Save Changes" at bounding box center [432, 431] width 92 height 21
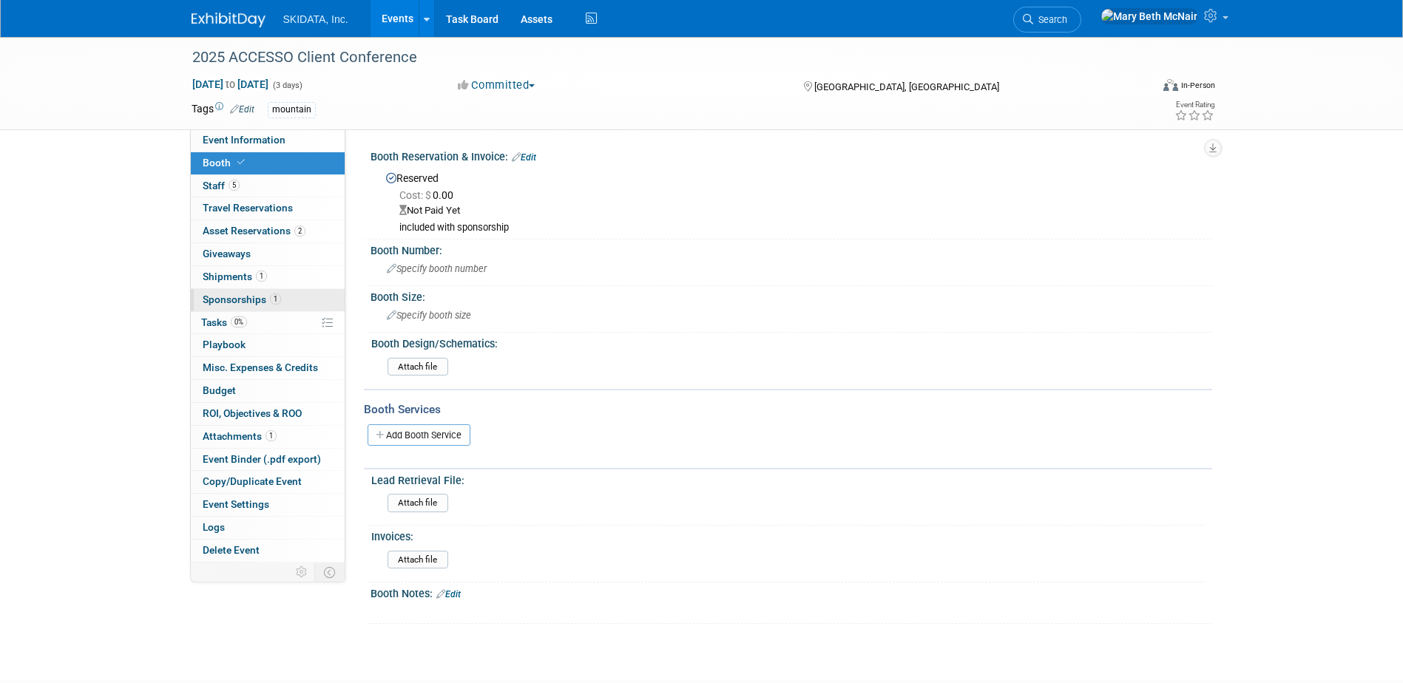
click at [220, 298] on span "Sponsorships 1" at bounding box center [242, 300] width 78 height 12
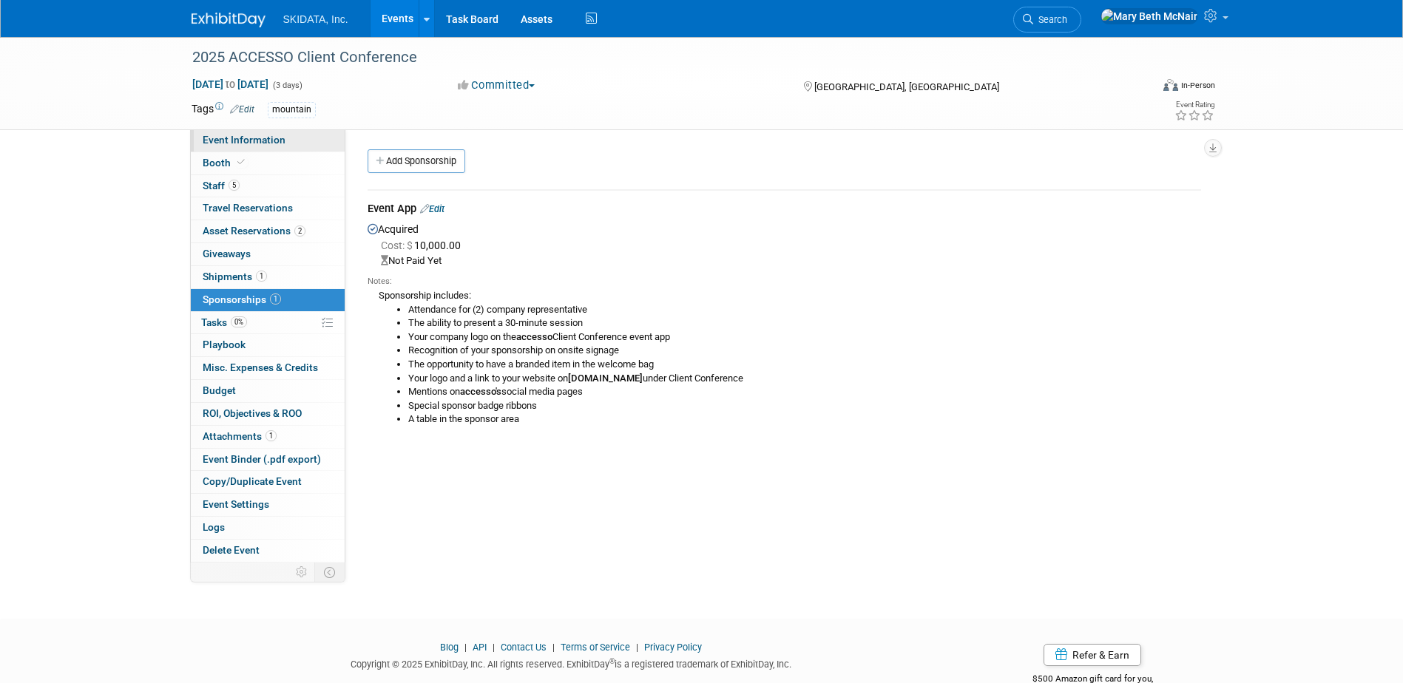
click at [245, 145] on span "Event Information" at bounding box center [244, 140] width 83 height 12
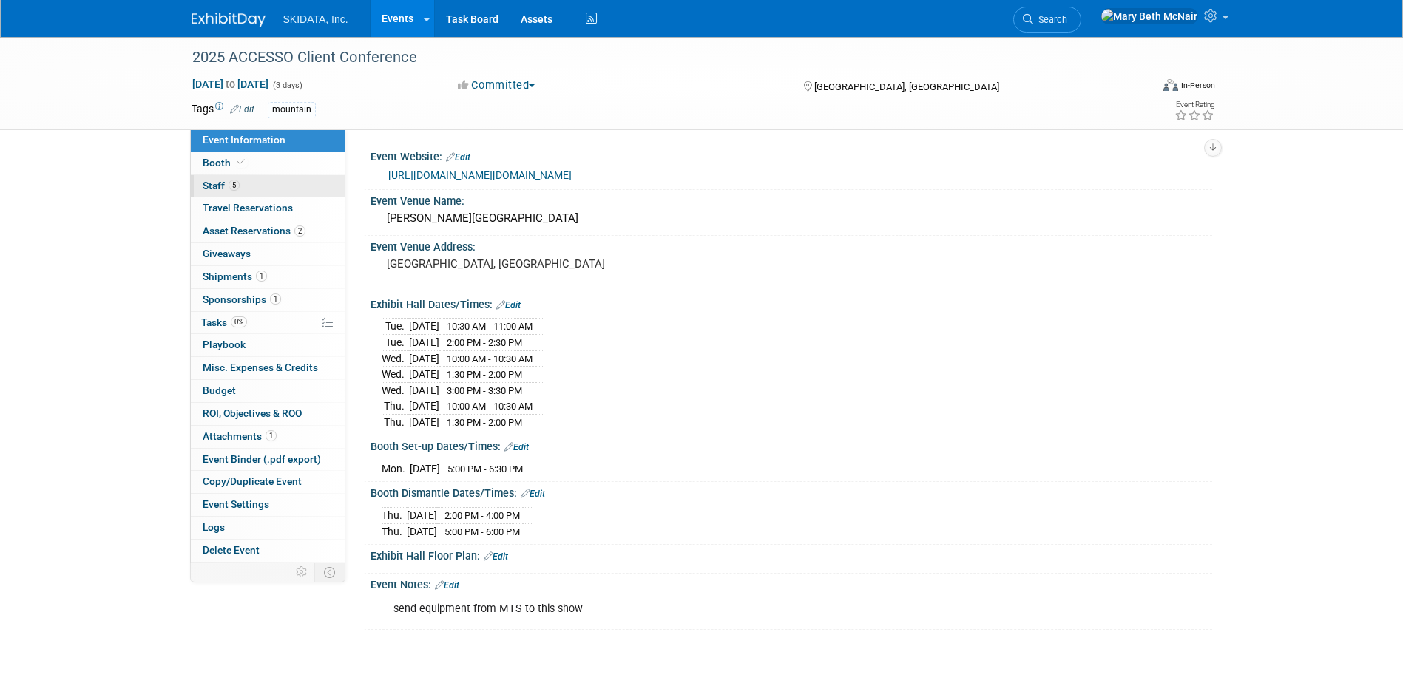
click at [222, 180] on span "Staff 5" at bounding box center [221, 186] width 37 height 12
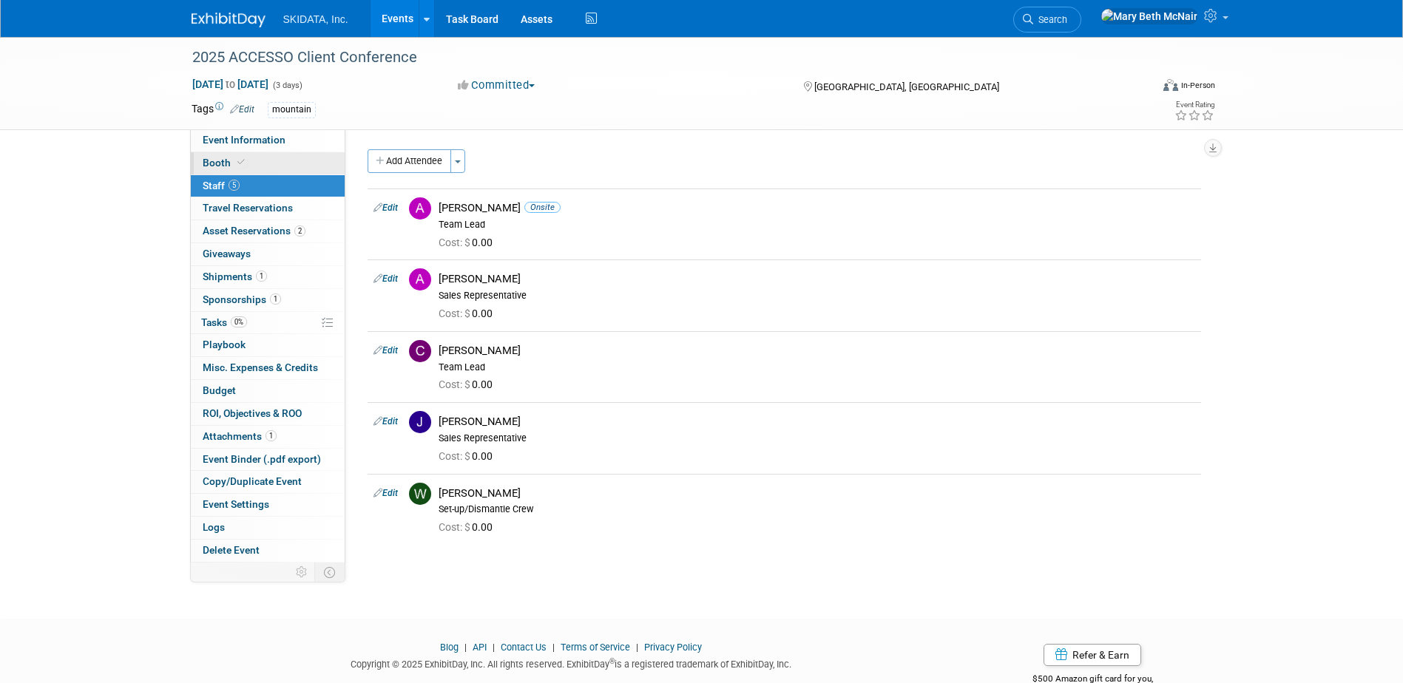
click at [232, 160] on span "Booth" at bounding box center [225, 163] width 45 height 12
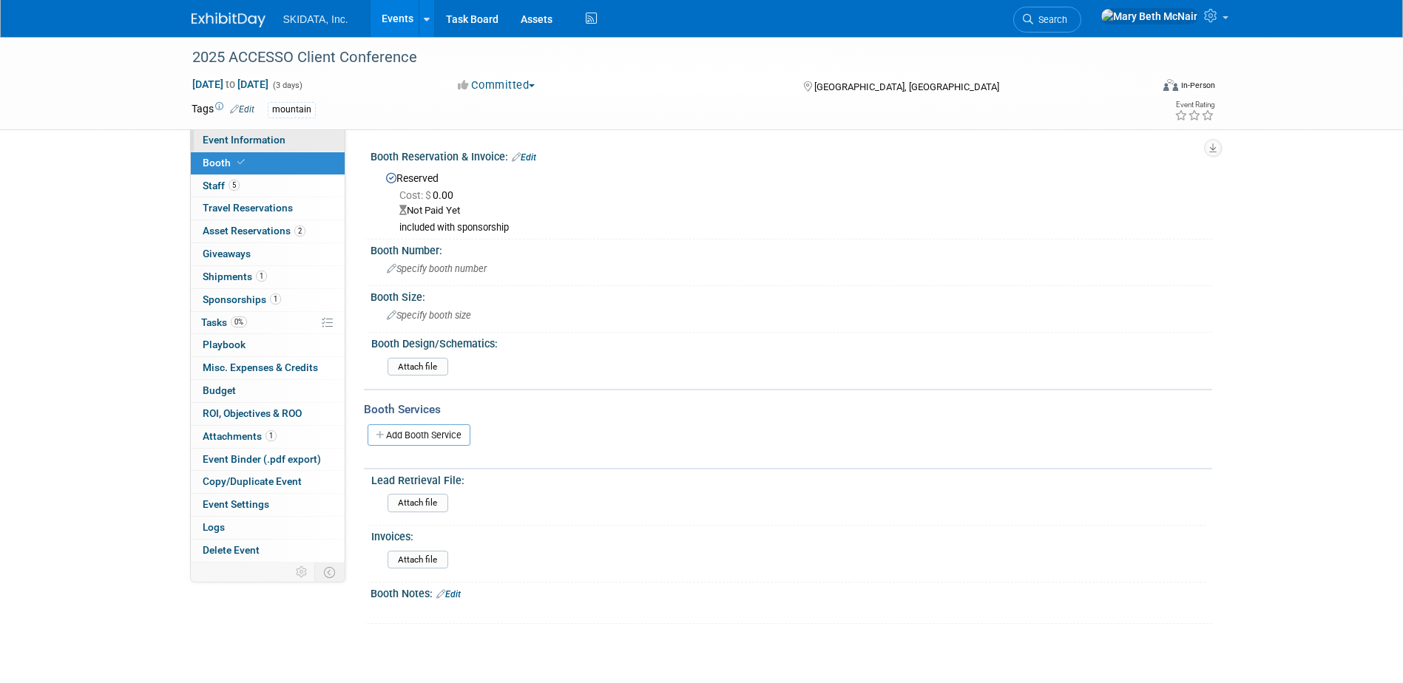
click at [231, 136] on span "Event Information" at bounding box center [244, 140] width 83 height 12
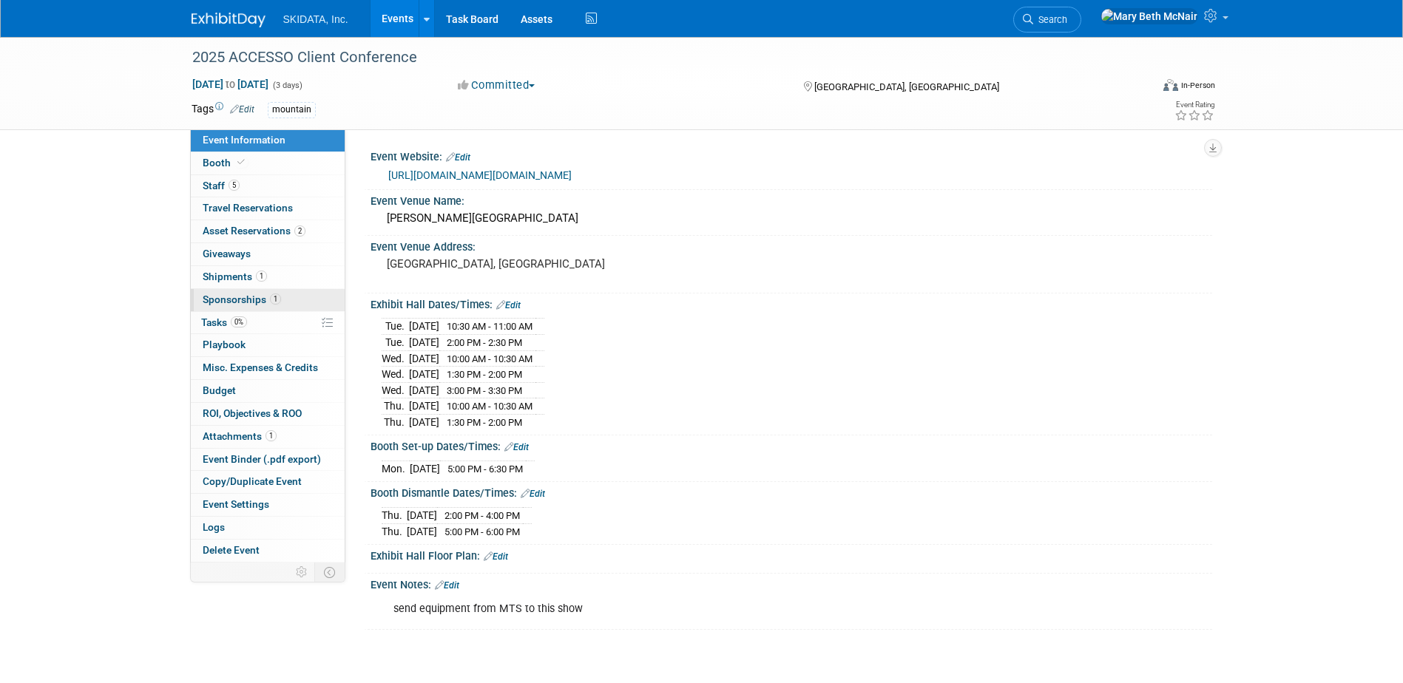
click at [217, 296] on span "Sponsorships 1" at bounding box center [242, 300] width 78 height 12
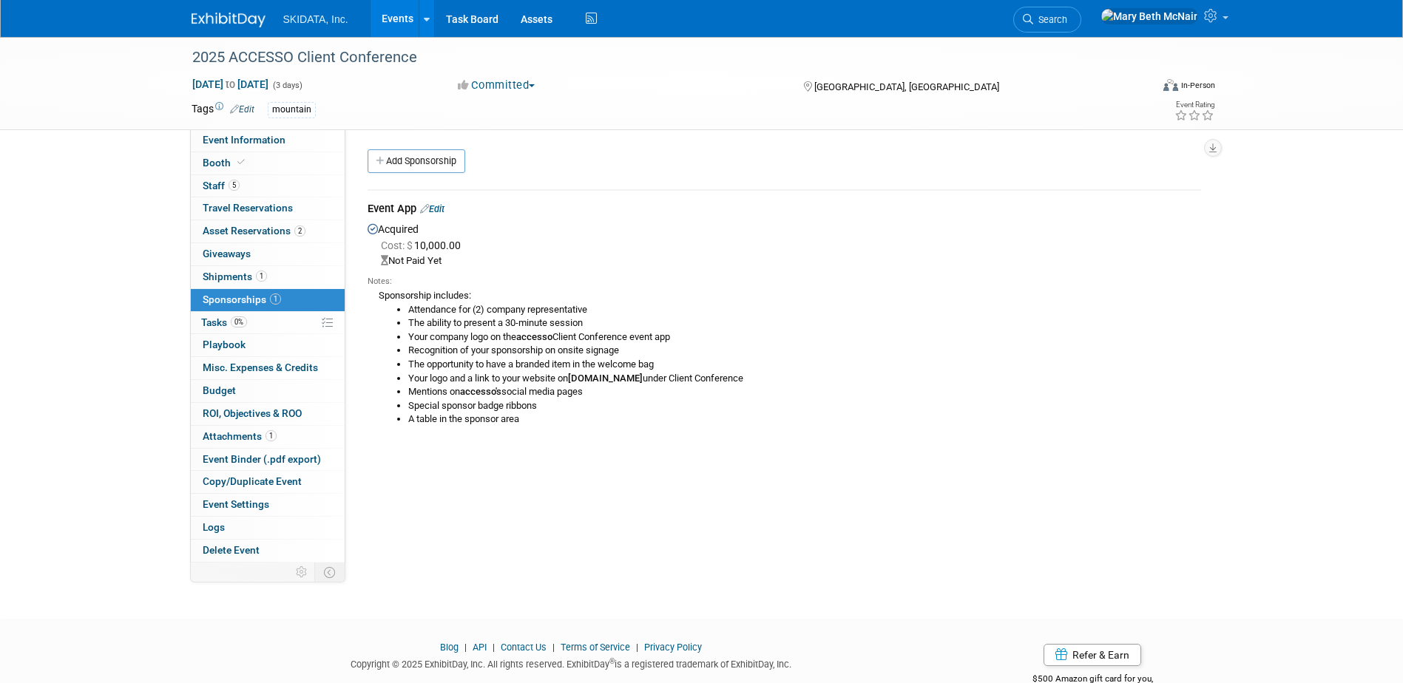
drag, startPoint x: 380, startPoint y: 294, endPoint x: 557, endPoint y: 427, distance: 221.4
click at [557, 427] on div "Notes: Sponsorship includes: Attendance for (2) company representative The abil…" at bounding box center [783, 353] width 833 height 170
copy div "Sponsorship includes: Attendance for (2) company representative The ability to …"
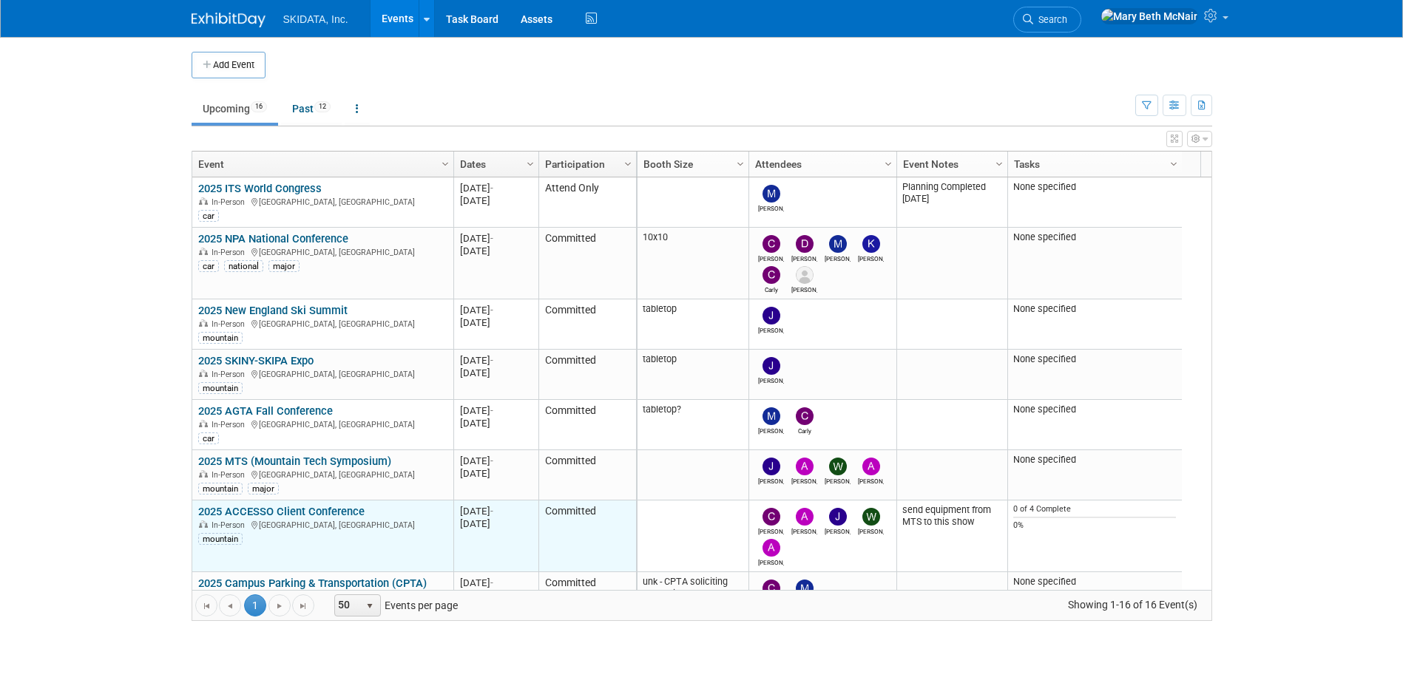
click at [278, 506] on link "2025 ACCESSO Client Conference" at bounding box center [281, 511] width 166 height 13
